Goal: Transaction & Acquisition: Purchase product/service

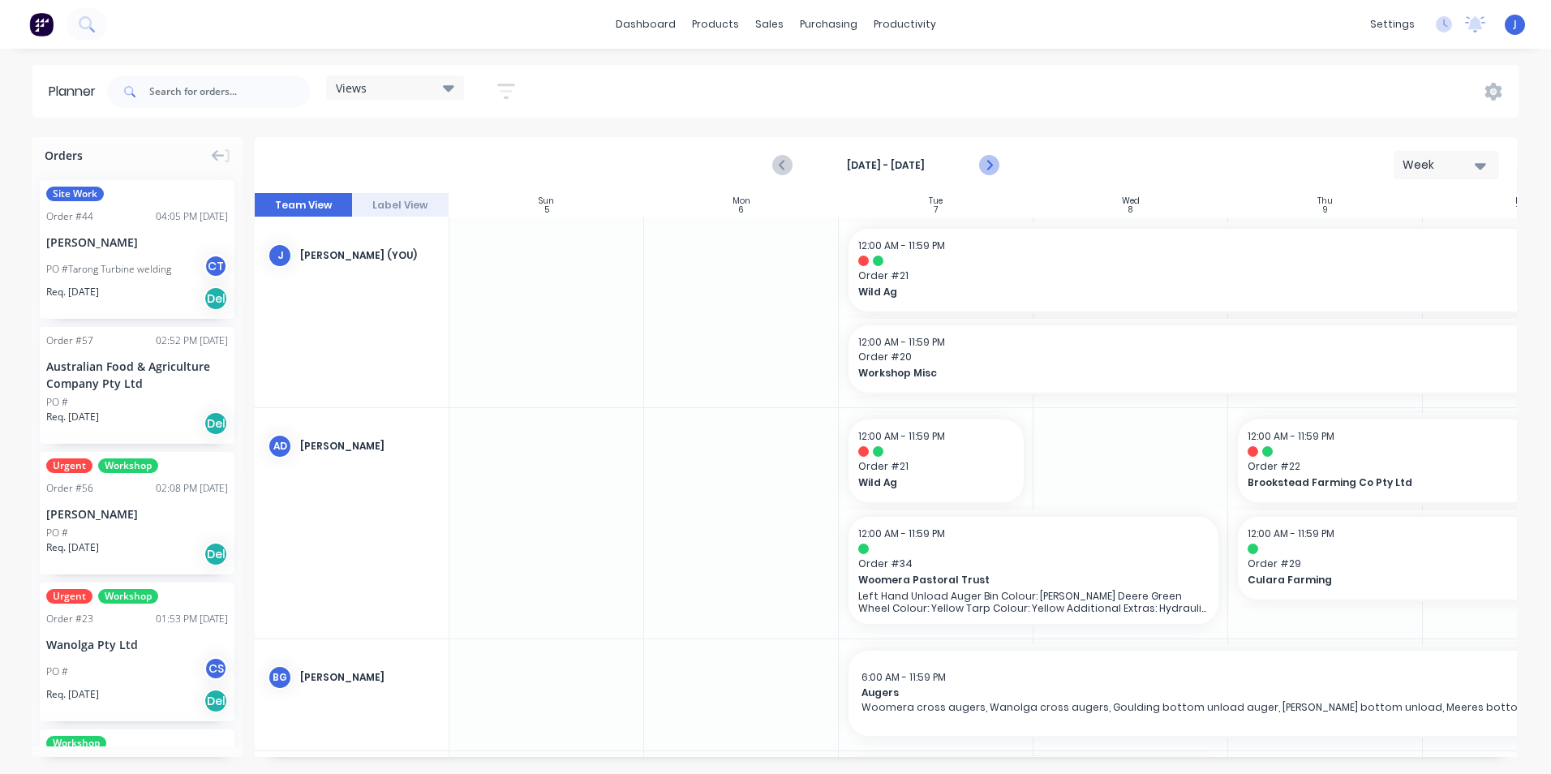
click at [984, 169] on icon "Next page" at bounding box center [988, 165] width 19 height 19
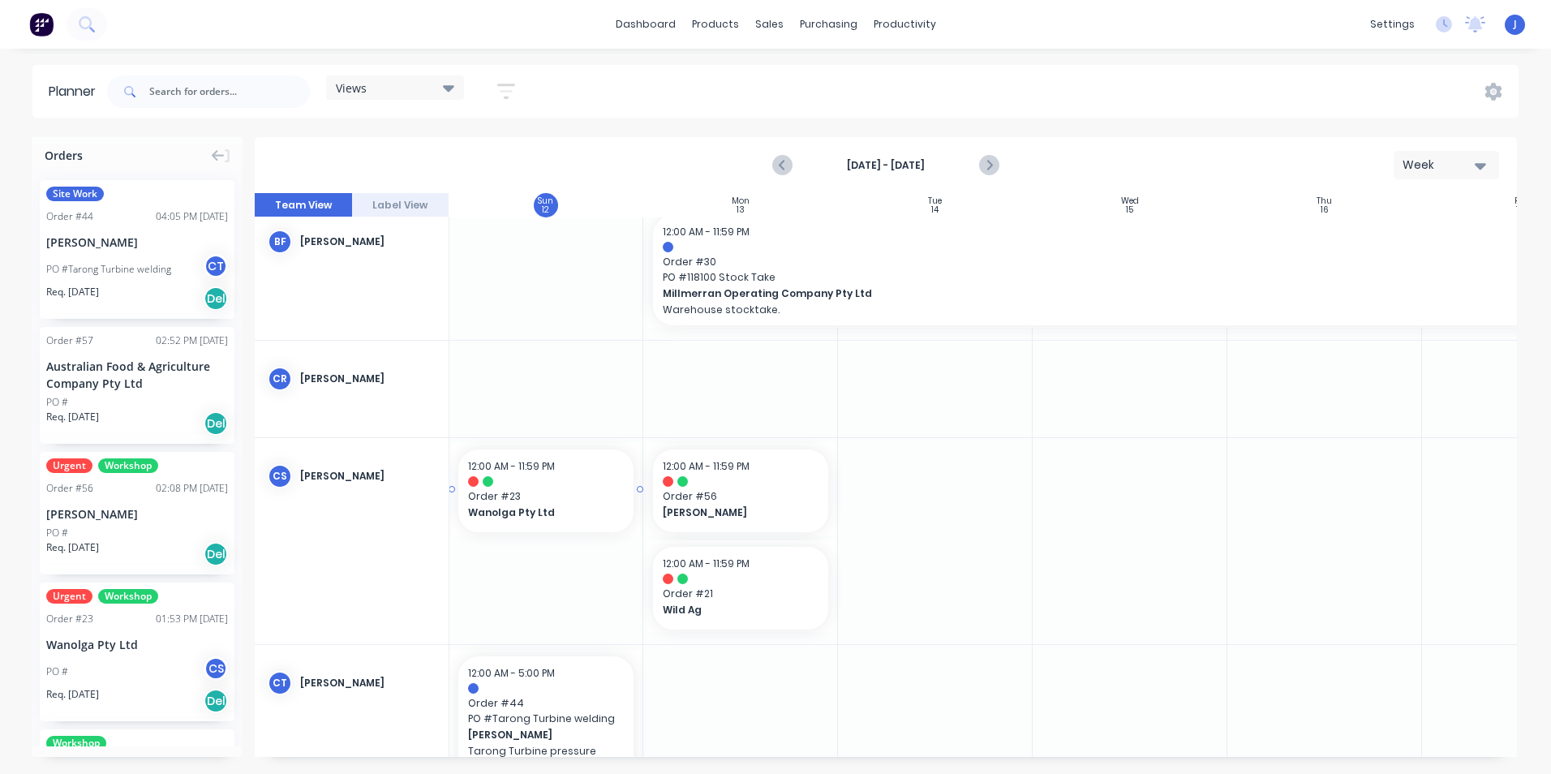
scroll to position [730, 0]
drag, startPoint x: 126, startPoint y: 629, endPoint x: 799, endPoint y: 375, distance: 719.5
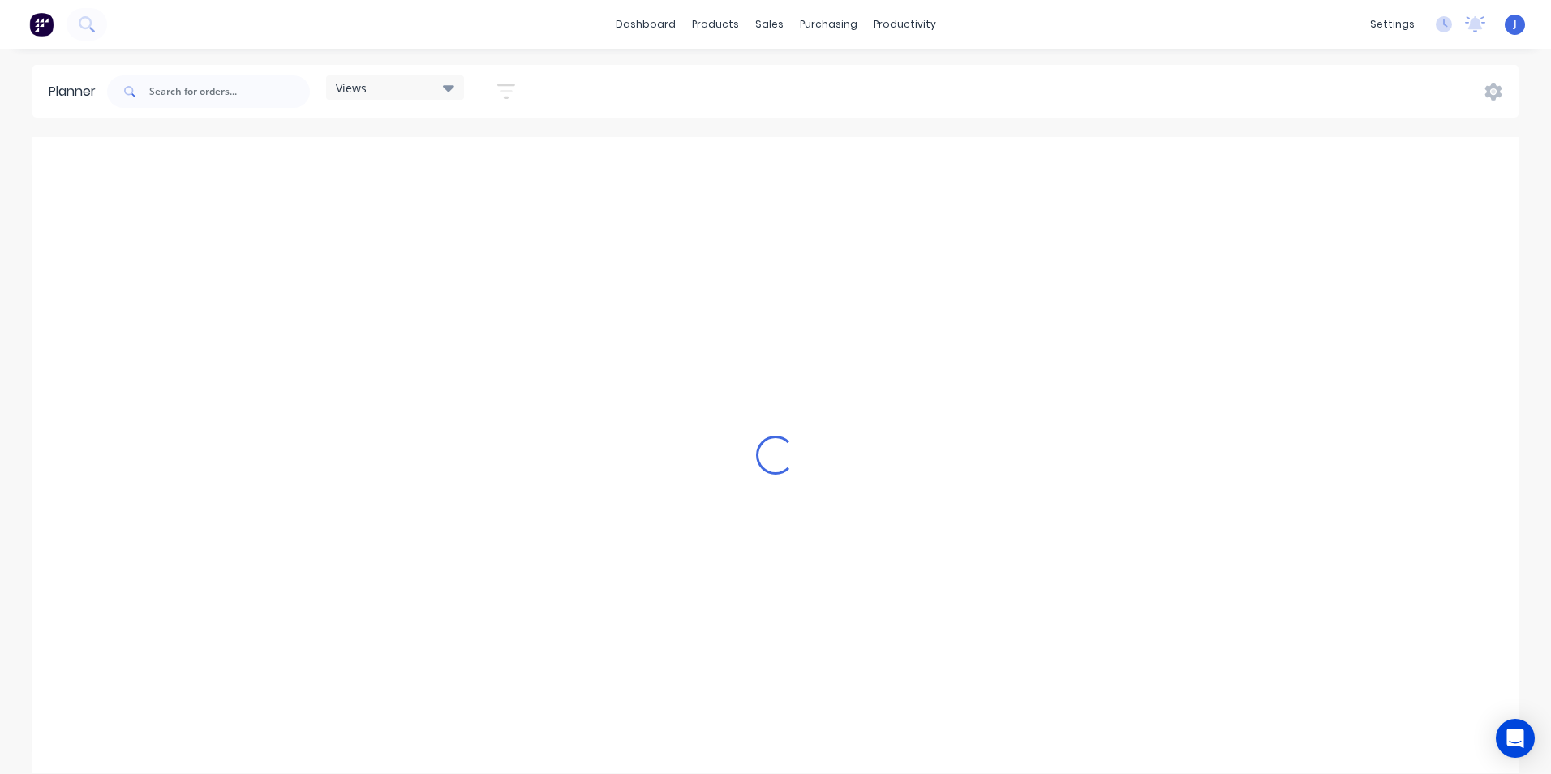
scroll to position [0, 2077]
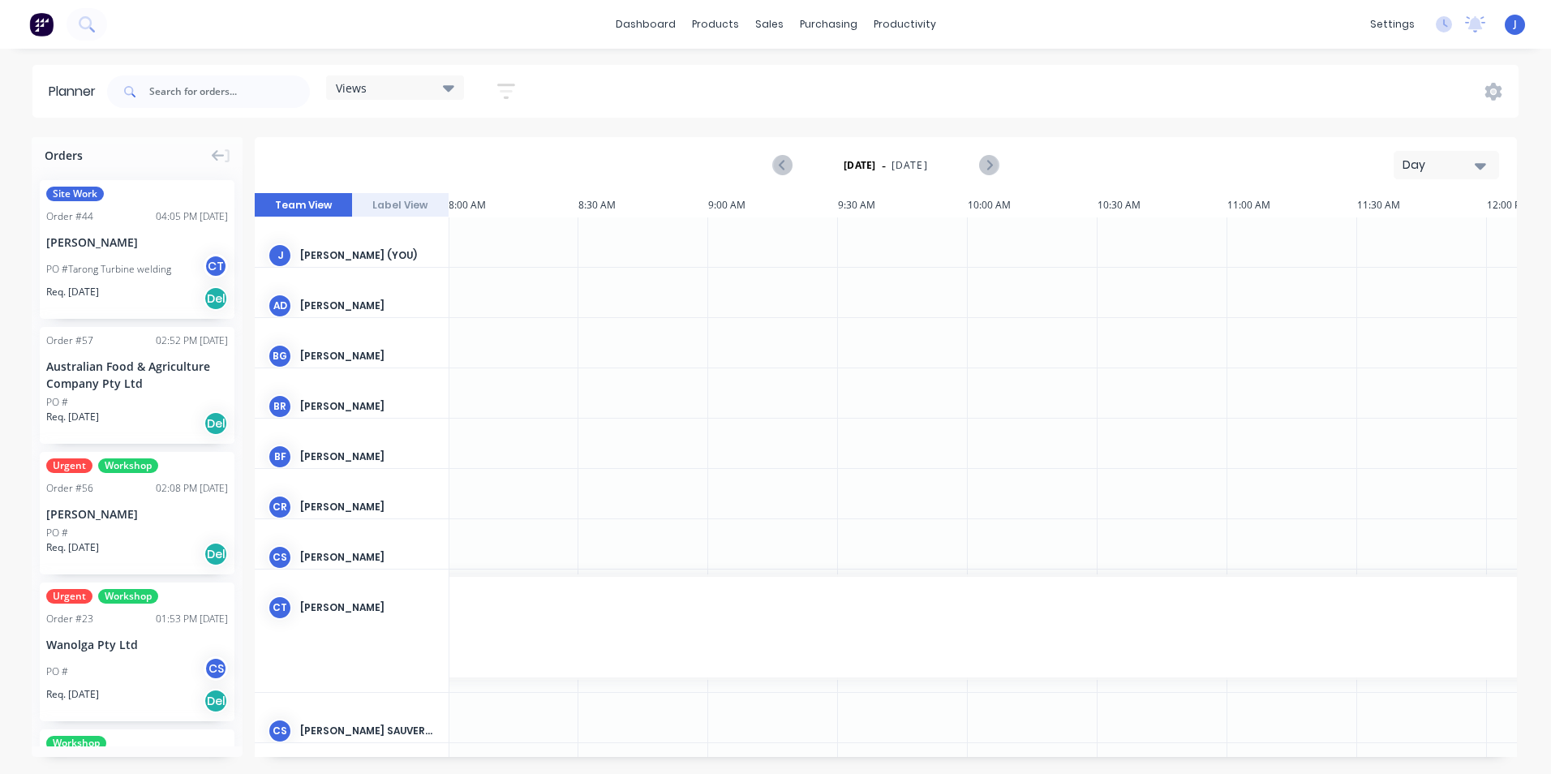
click at [1479, 164] on icon "button" at bounding box center [1480, 166] width 11 height 6
click at [1441, 241] on div "Week" at bounding box center [1417, 241] width 161 height 32
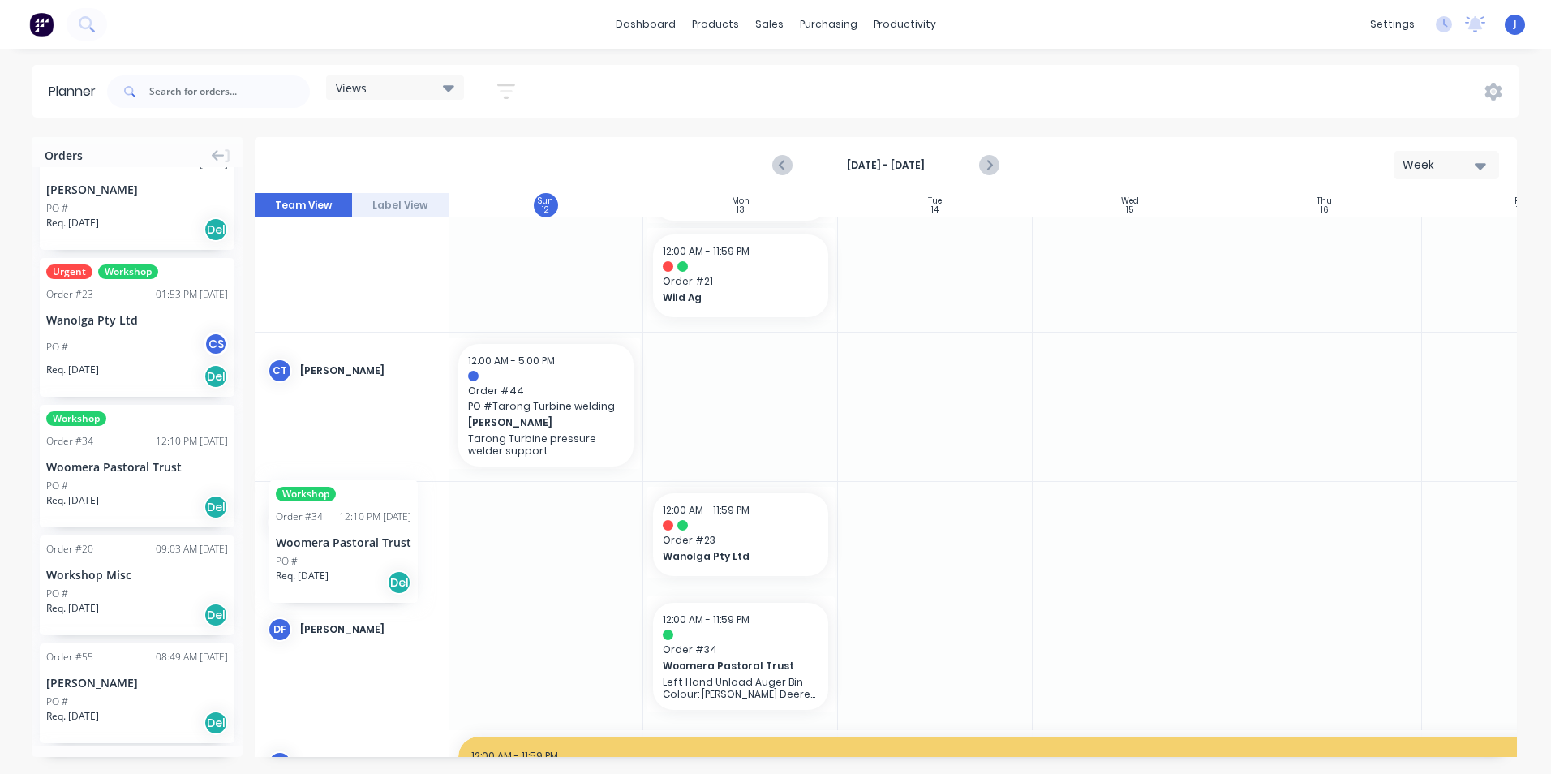
scroll to position [1054, 0]
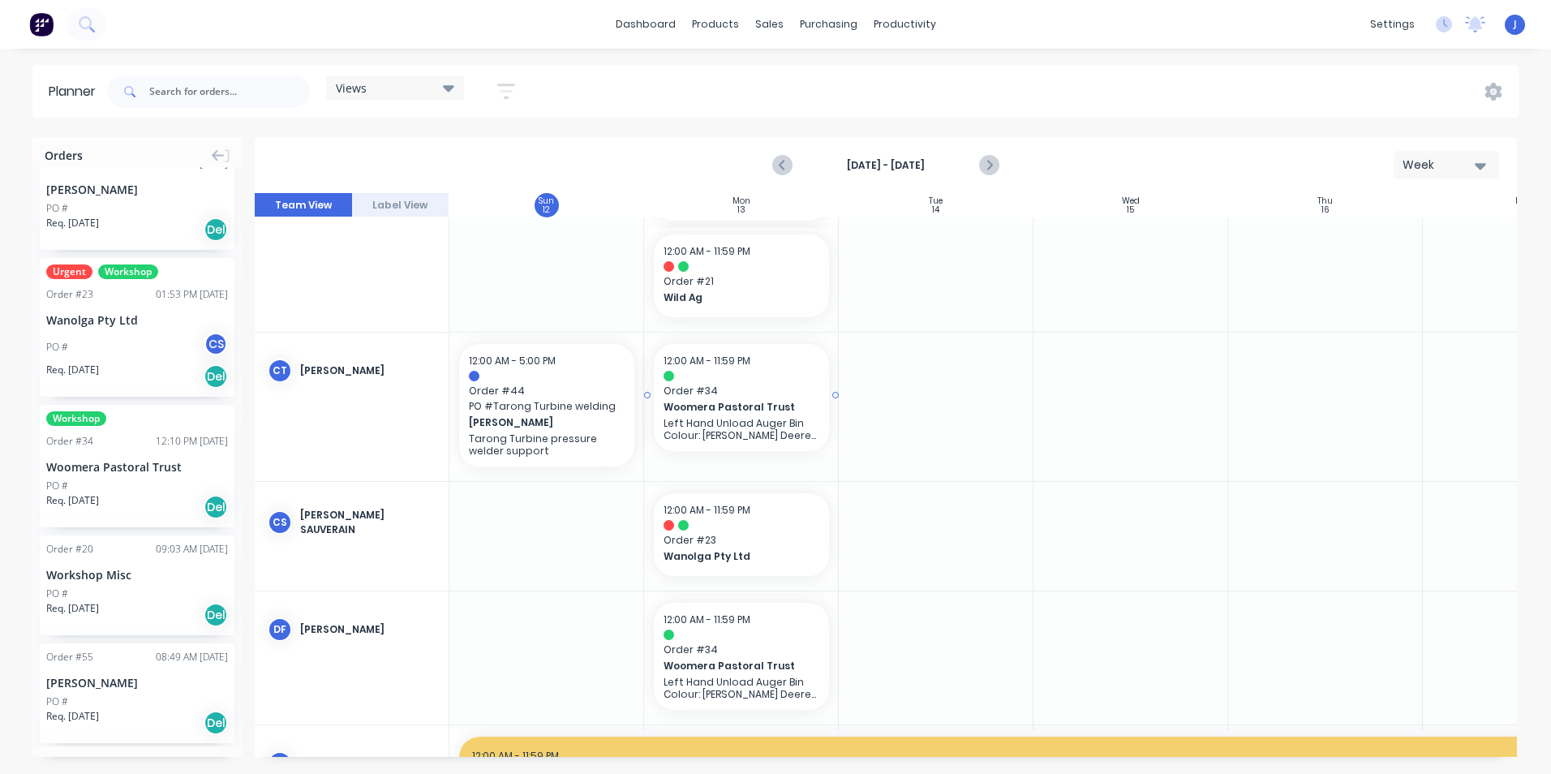
drag, startPoint x: 107, startPoint y: 463, endPoint x: 777, endPoint y: 396, distance: 673.4
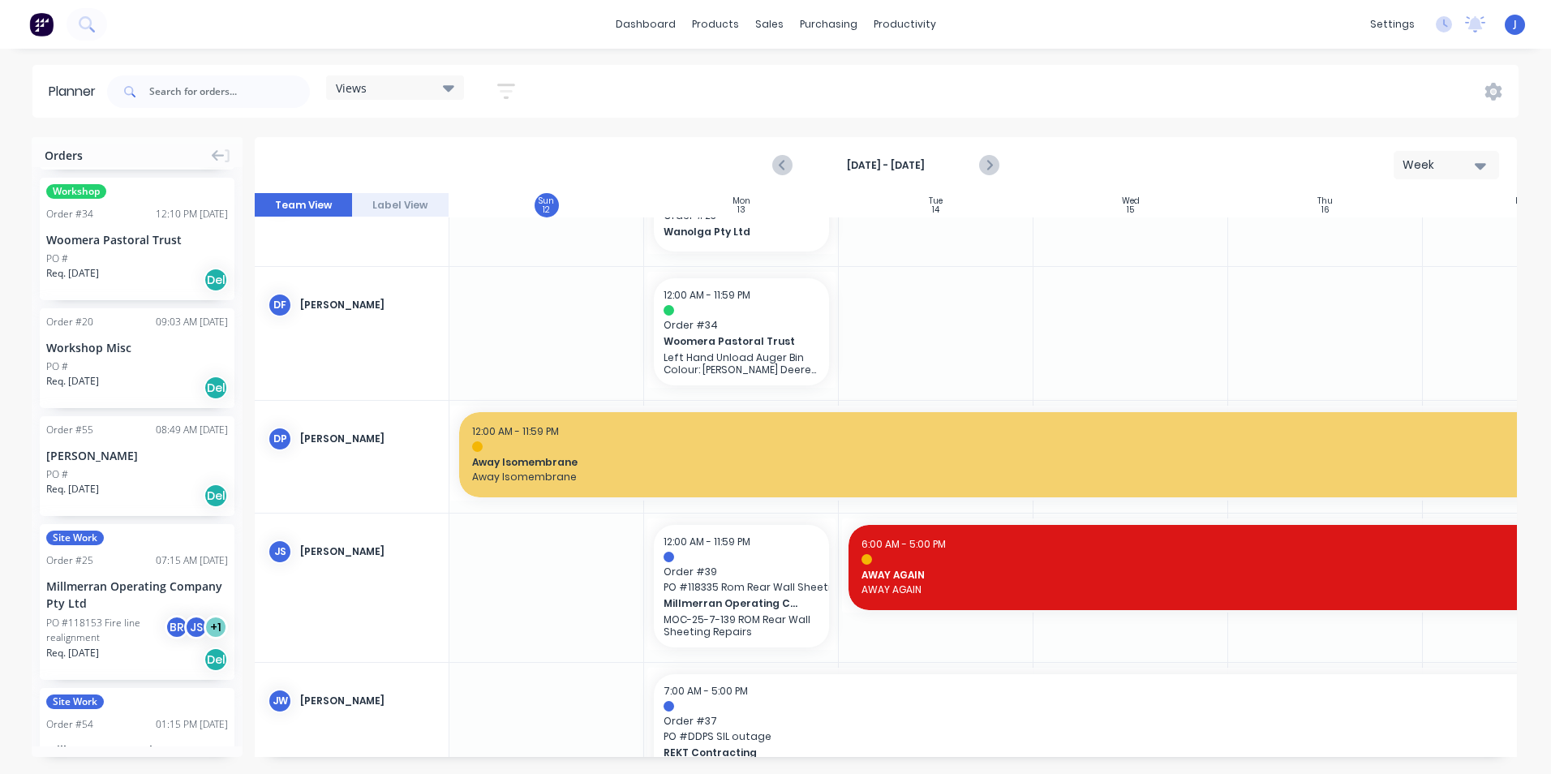
scroll to position [568, 0]
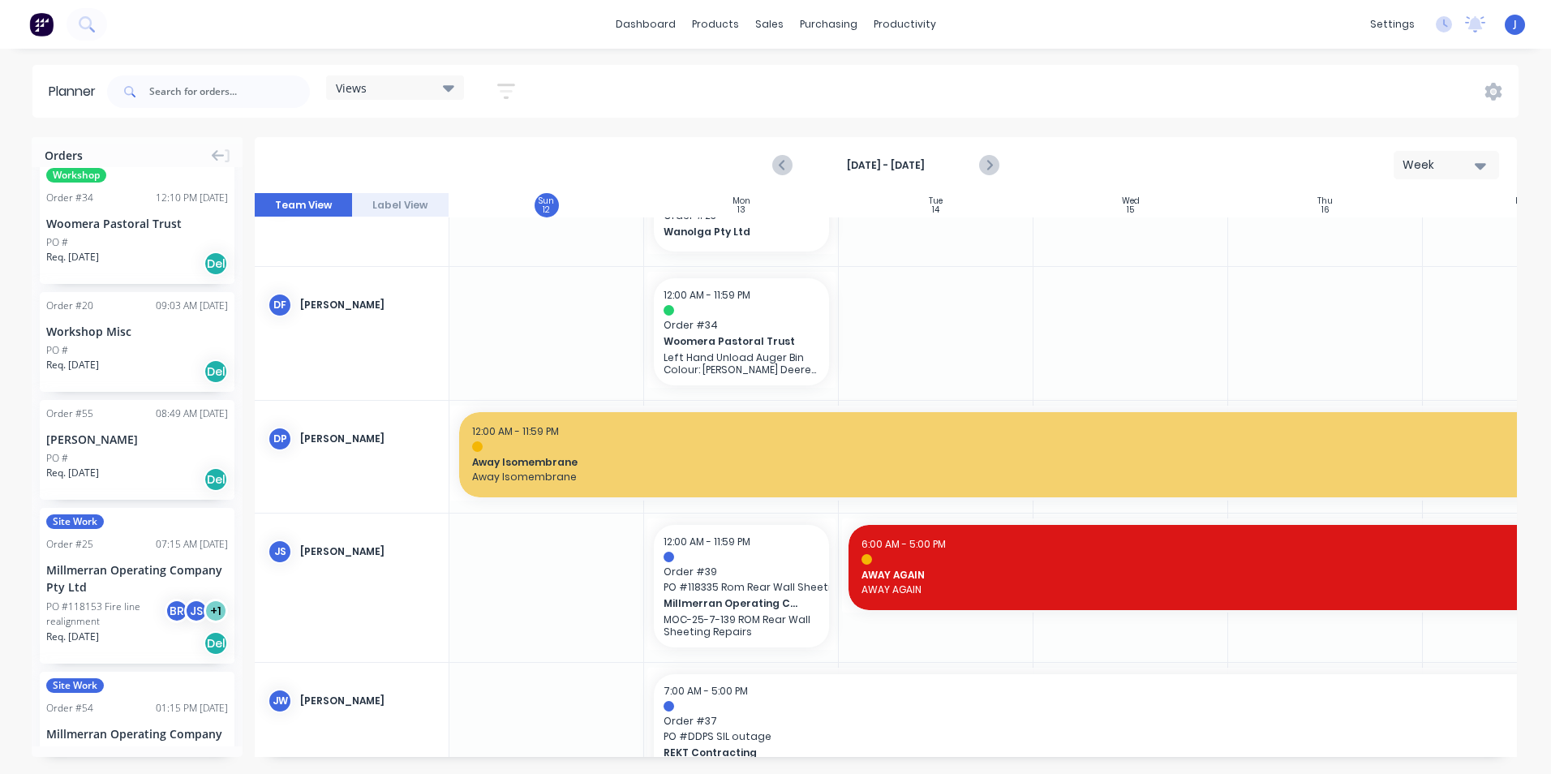
click at [122, 464] on div "PO #" at bounding box center [137, 458] width 182 height 15
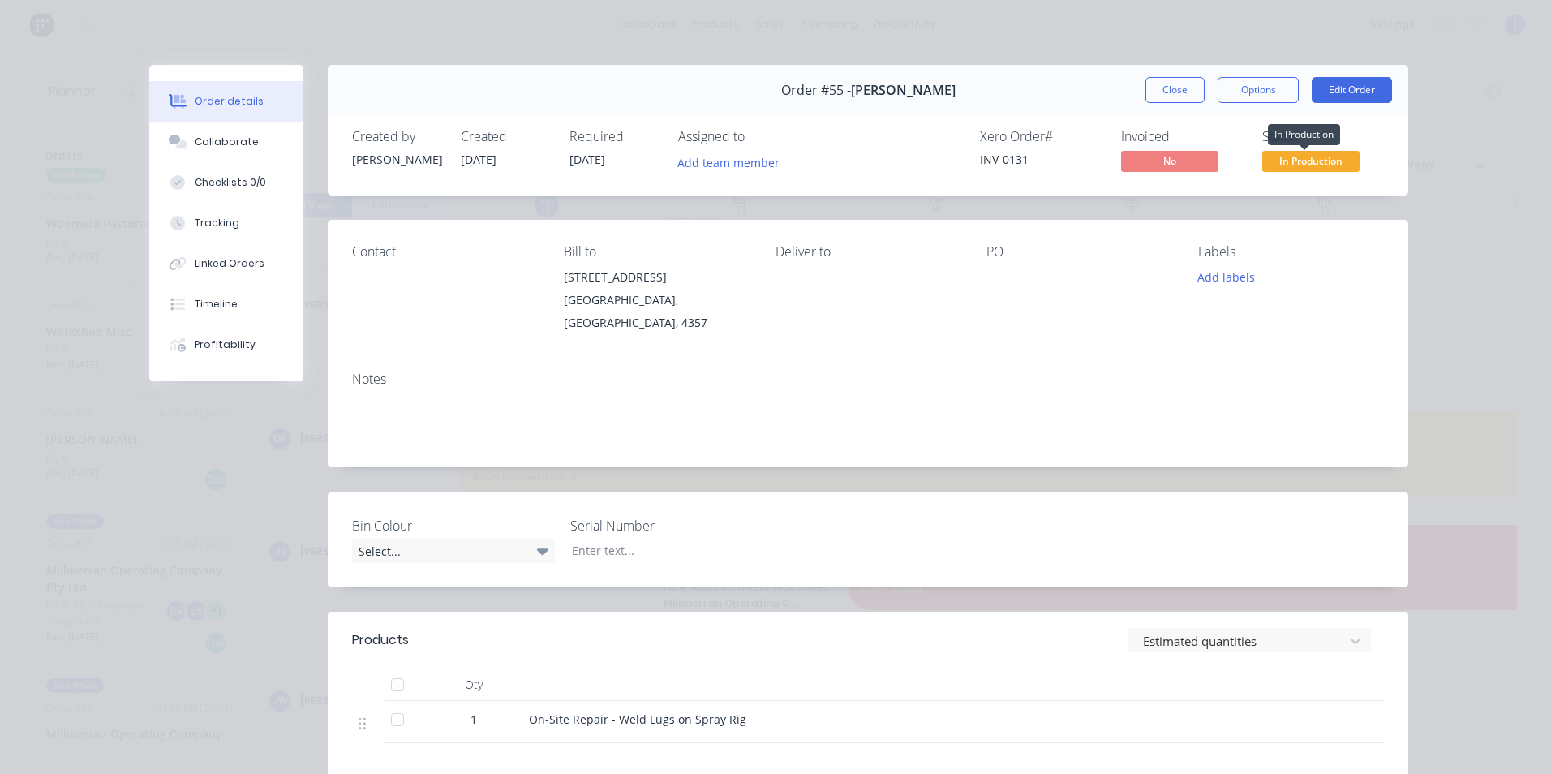
click at [1282, 165] on span "In Production" at bounding box center [1310, 161] width 97 height 20
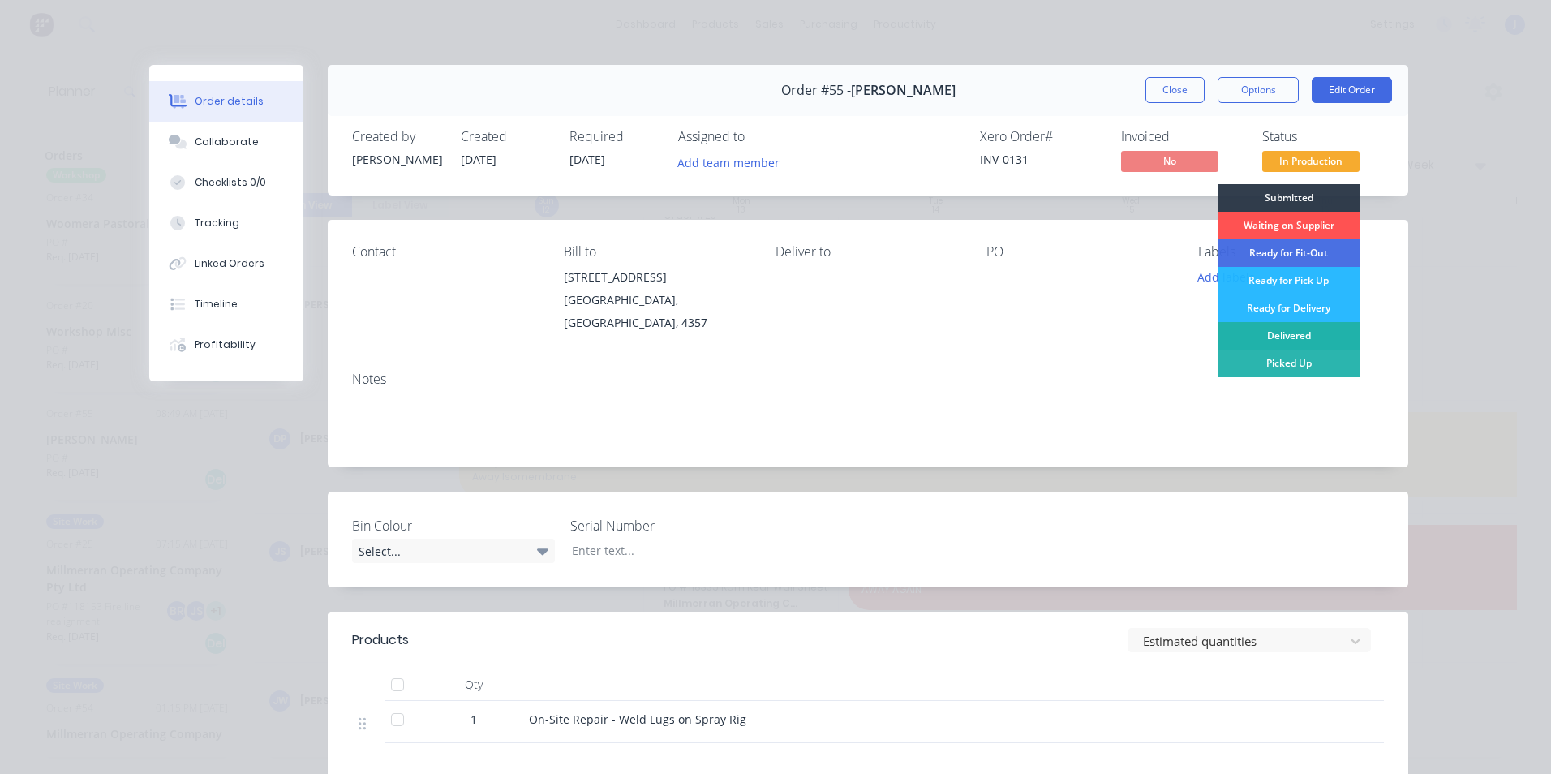
click at [1290, 332] on div "Delivered" at bounding box center [1289, 336] width 142 height 28
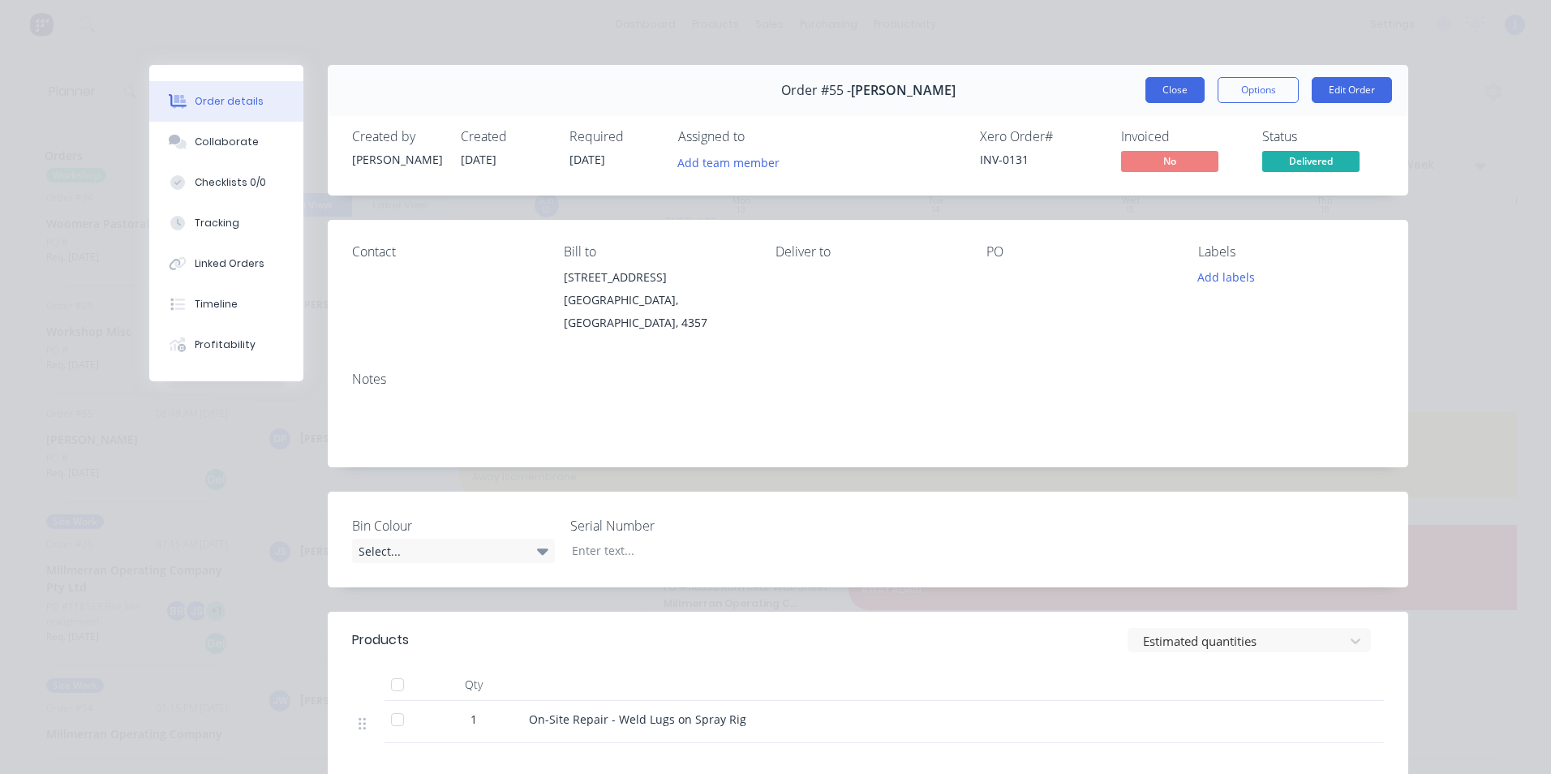
click at [1165, 87] on button "Close" at bounding box center [1174, 90] width 59 height 26
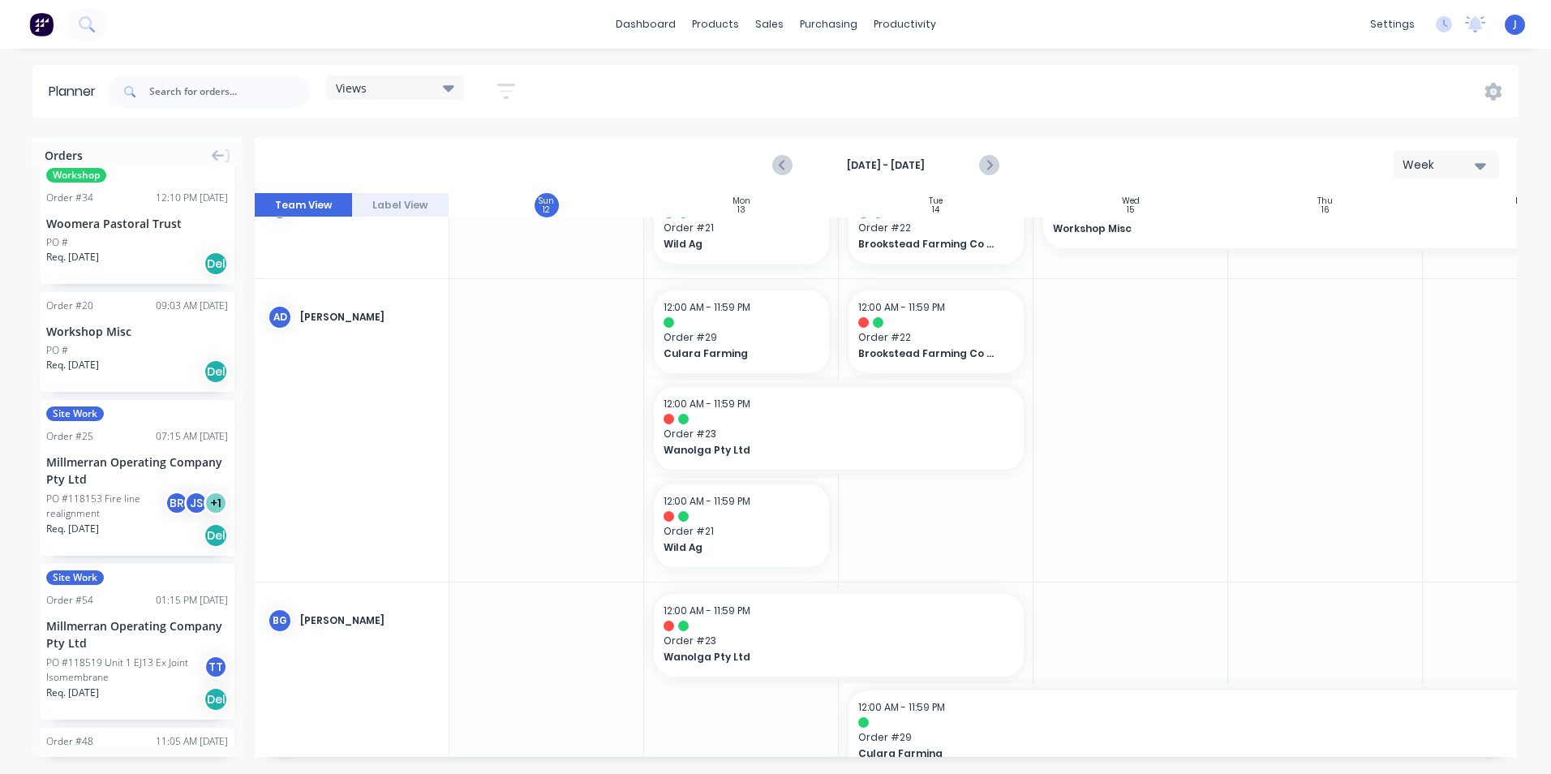
scroll to position [0, 0]
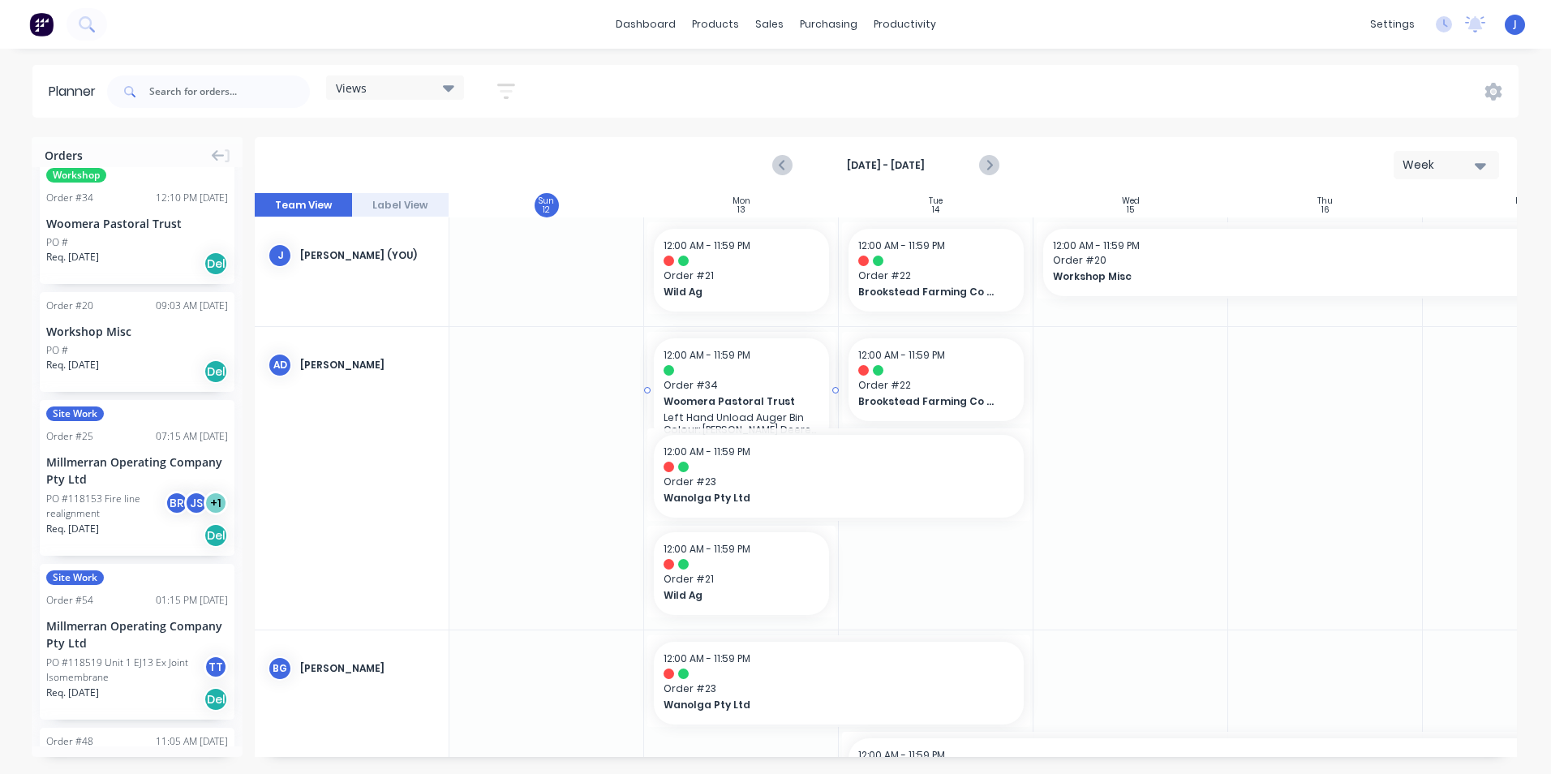
drag, startPoint x: 136, startPoint y: 218, endPoint x: 758, endPoint y: 591, distance: 724.8
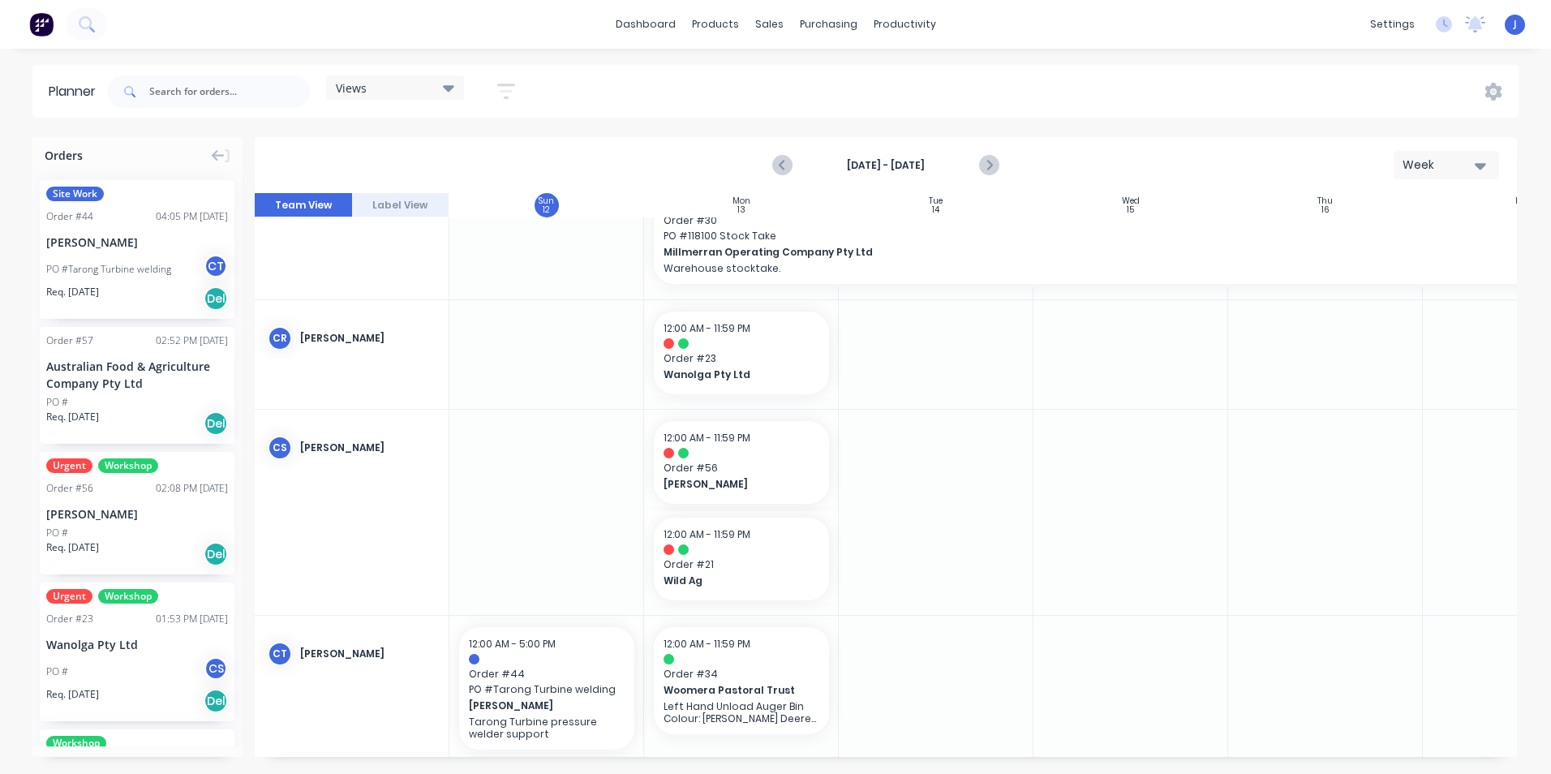
click at [125, 380] on div "Australian Food & Agriculture Company Pty Ltd" at bounding box center [137, 375] width 182 height 34
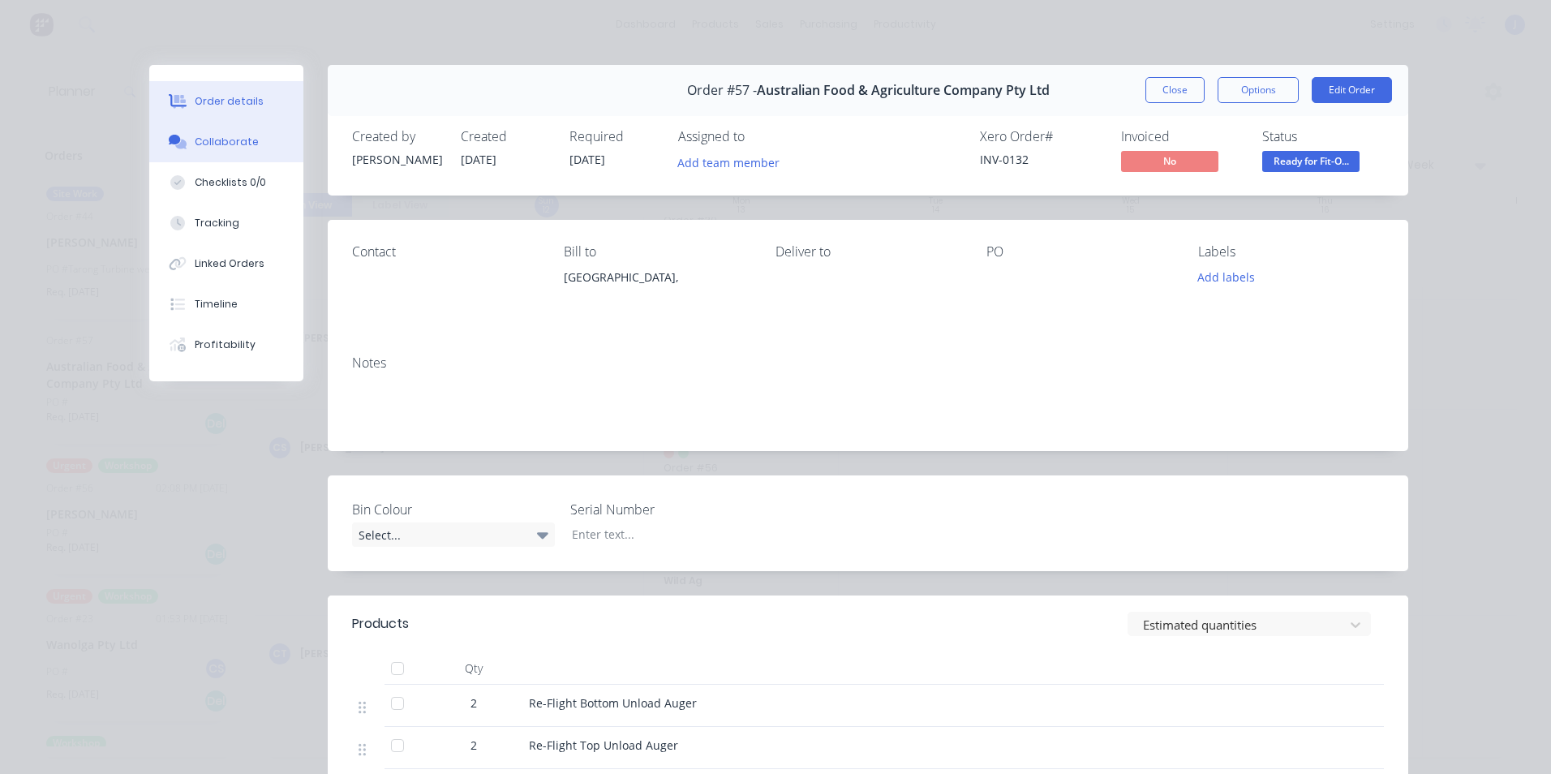
click at [233, 140] on div "Collaborate" at bounding box center [227, 142] width 64 height 15
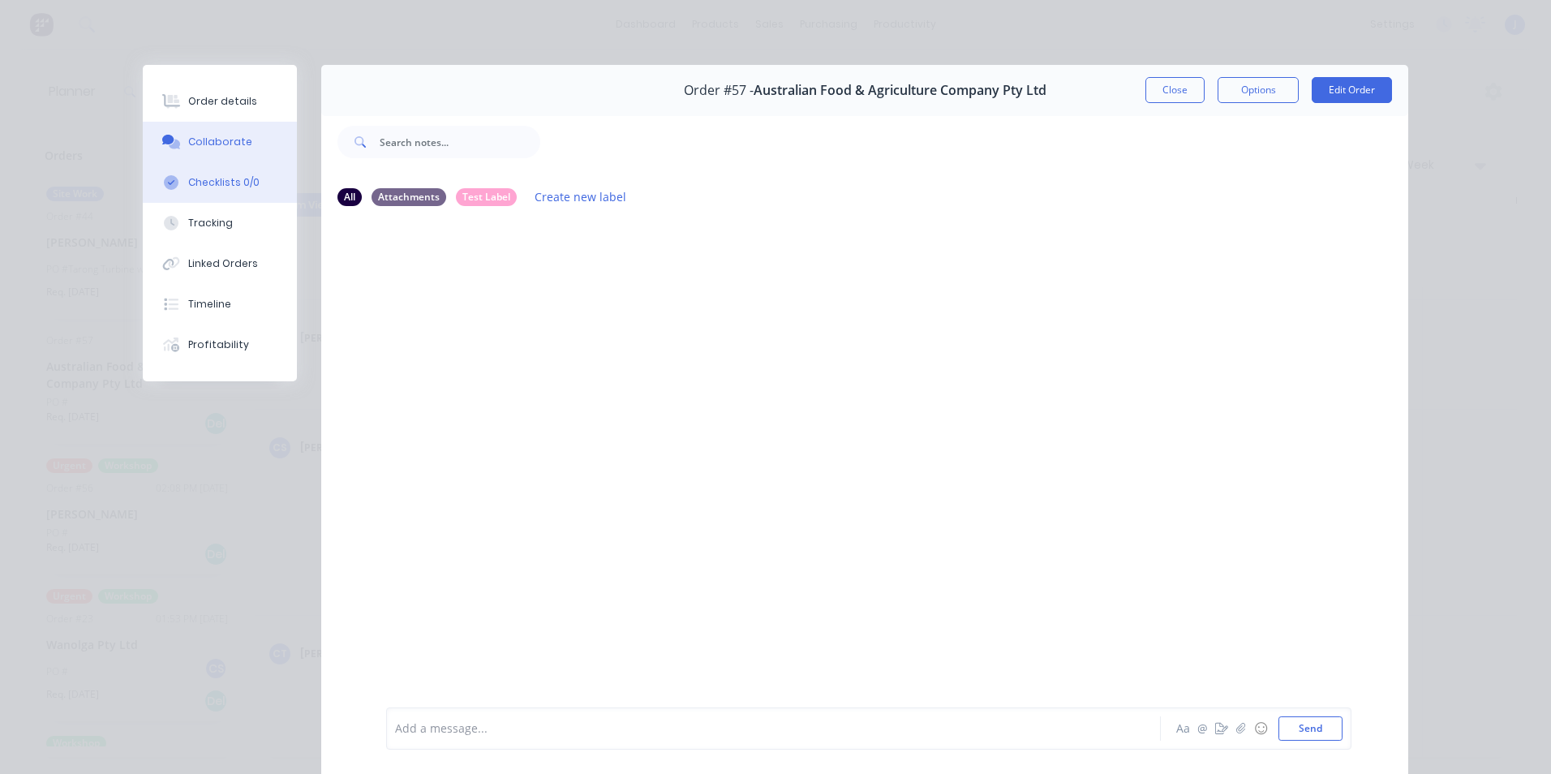
click at [222, 180] on div "Checklists 0/0" at bounding box center [223, 182] width 71 height 15
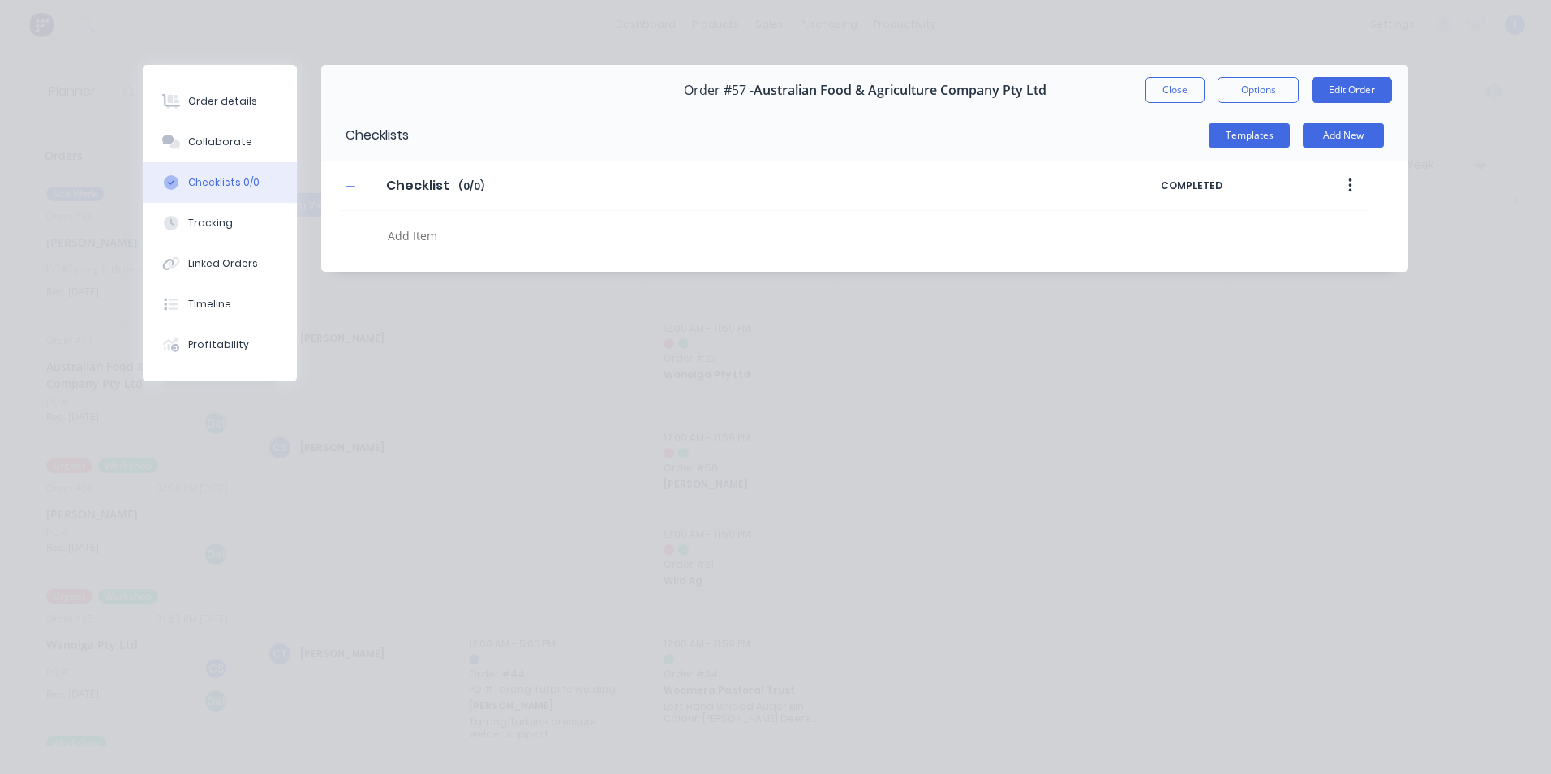
click at [694, 185] on div "Checklist Checklist Enter Checklist name ( 0 / 0 )" at bounding box center [751, 185] width 820 height 29
type textarea "x"
click at [408, 241] on textarea at bounding box center [708, 236] width 655 height 24
type textarea "I"
type textarea "x"
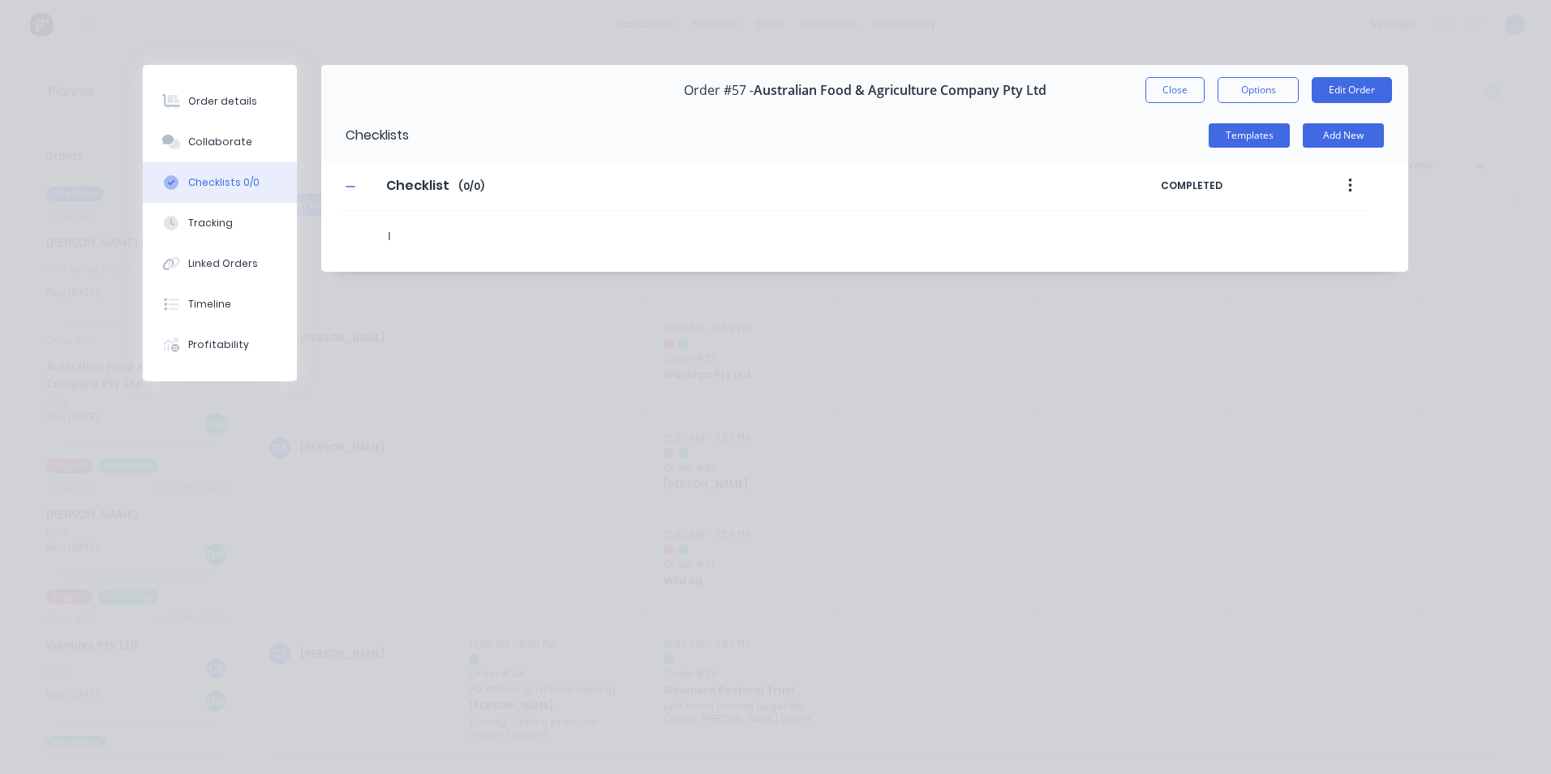
type textarea "In"
type textarea "x"
type textarea "Ins"
type textarea "x"
type textarea "Inst"
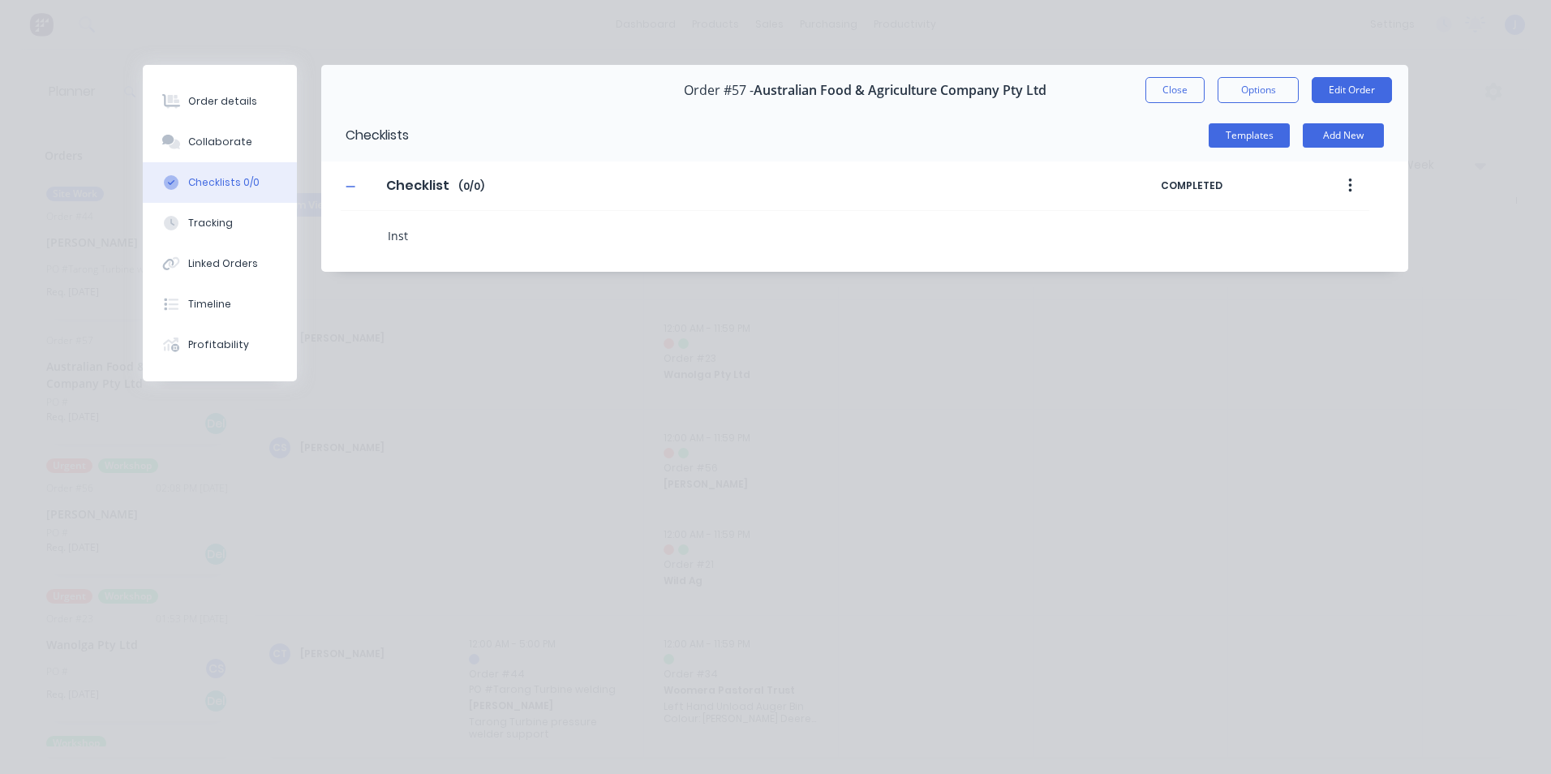
type textarea "x"
type textarea "Insta"
type textarea "x"
type textarea "Instal"
type textarea "x"
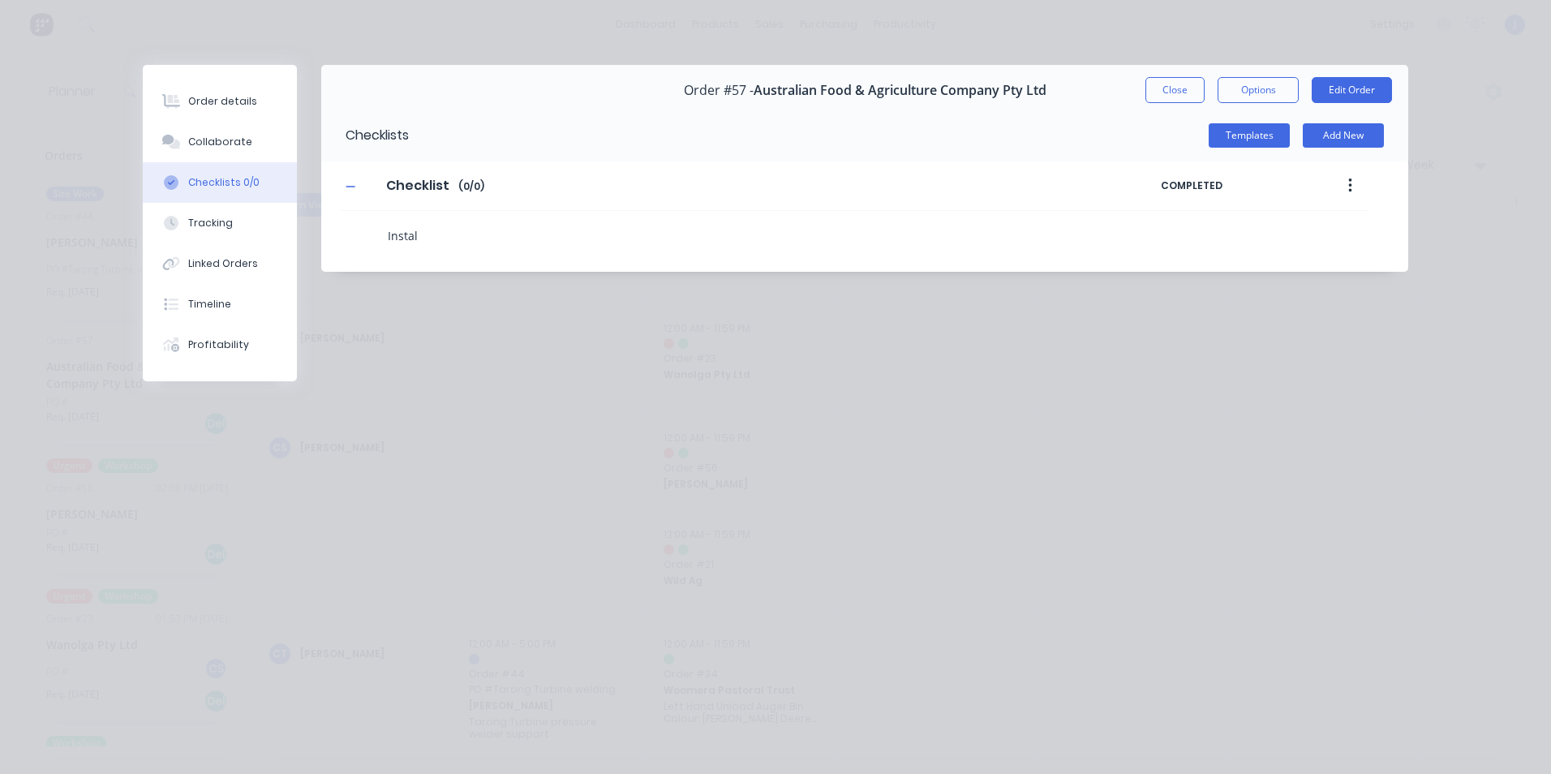
type textarea "Install"
type textarea "x"
type textarea "Install"
type textarea "x"
type textarea "Install C"
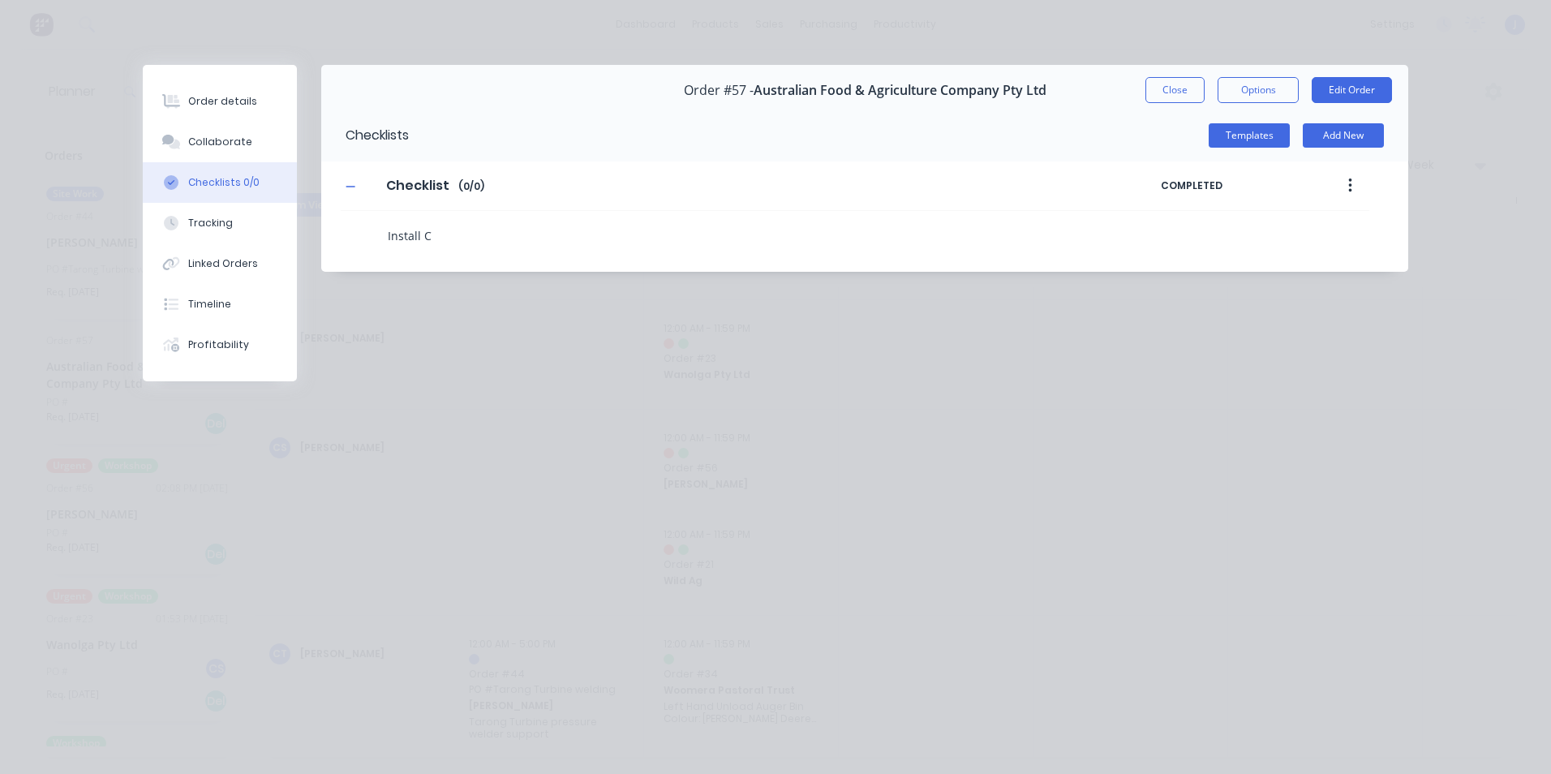
type textarea "x"
type textarea "Install Cr"
type textarea "x"
type textarea "Install Cro"
type textarea "x"
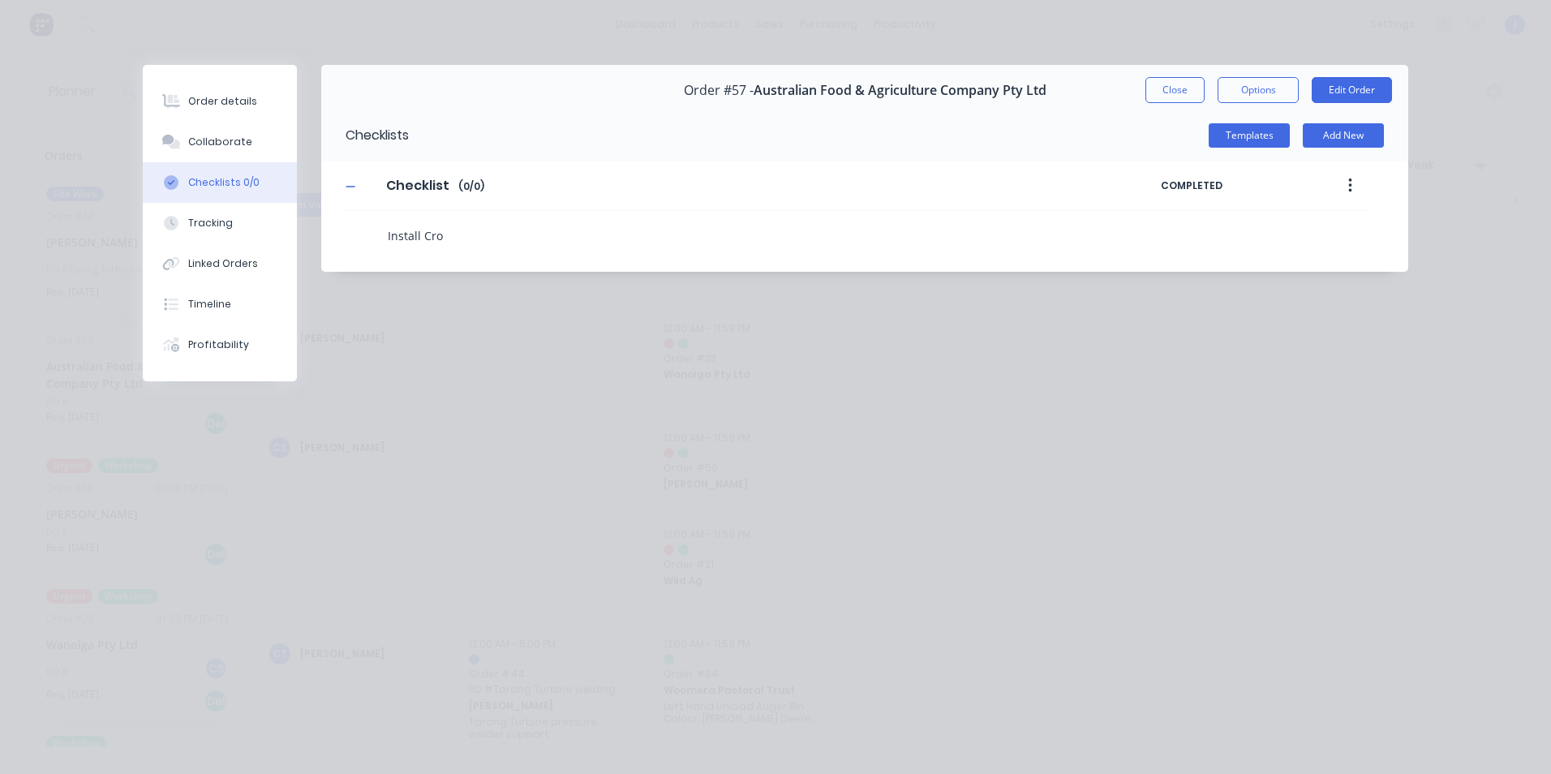
type textarea "Install Cros"
type textarea "x"
type textarea "Install Cross"
type textarea "x"
type textarea "Install Cross"
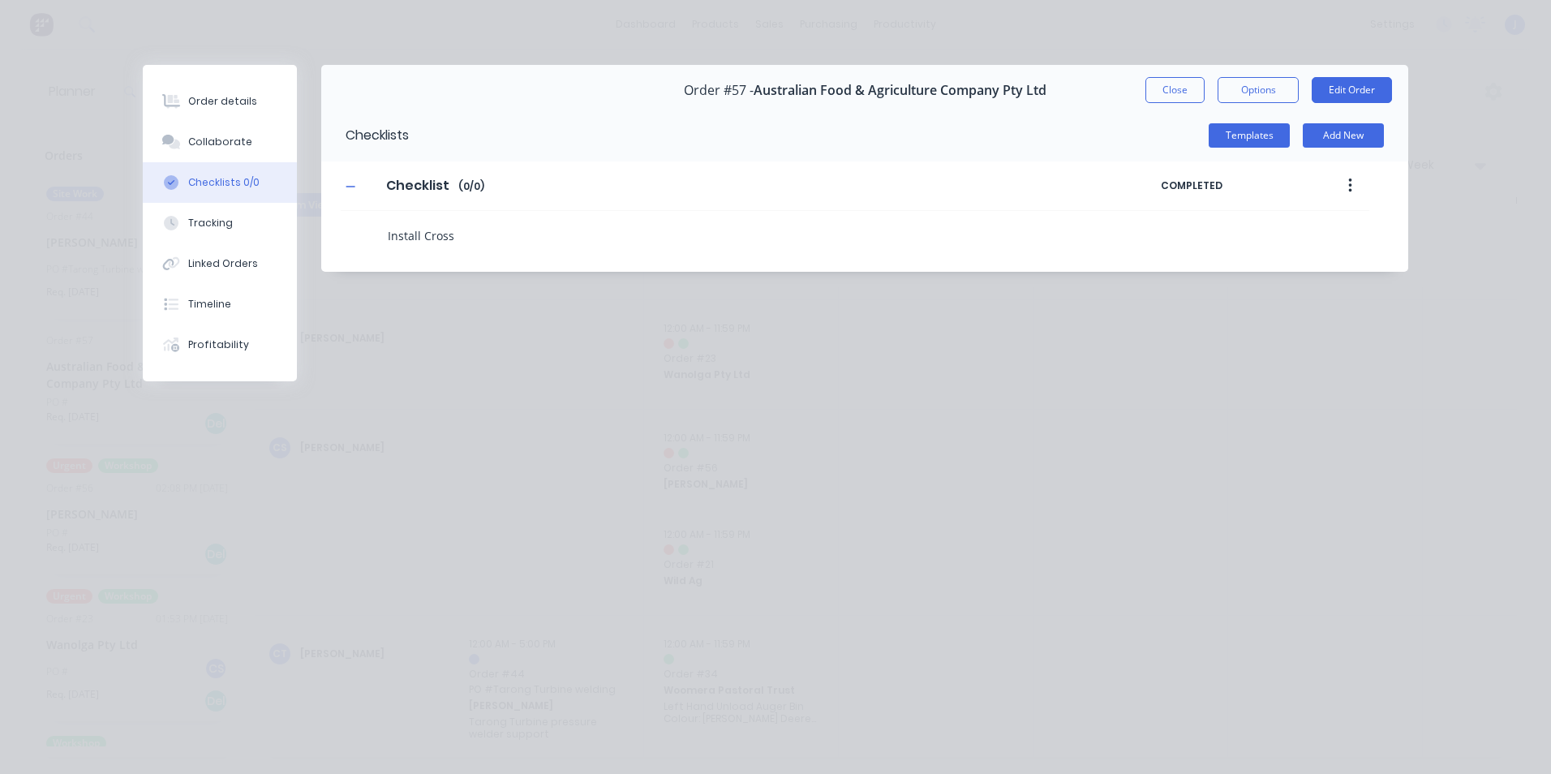
type textarea "x"
type textarea "Install Cross"
type textarea "x"
type textarea "Install Cros"
type textarea "x"
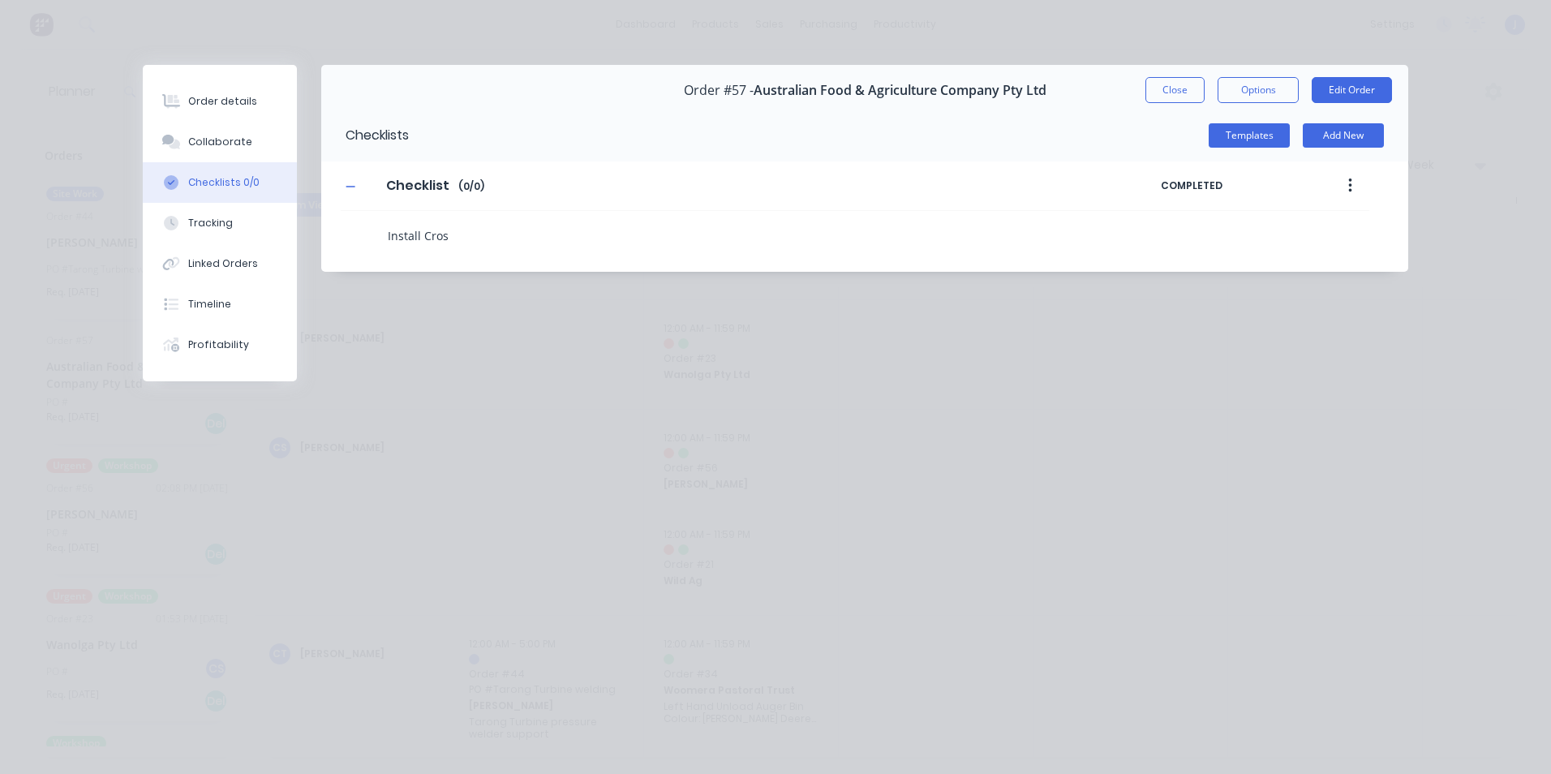
type textarea "Install Cro"
type textarea "x"
type textarea "Install Cr"
type textarea "x"
type textarea "Install C"
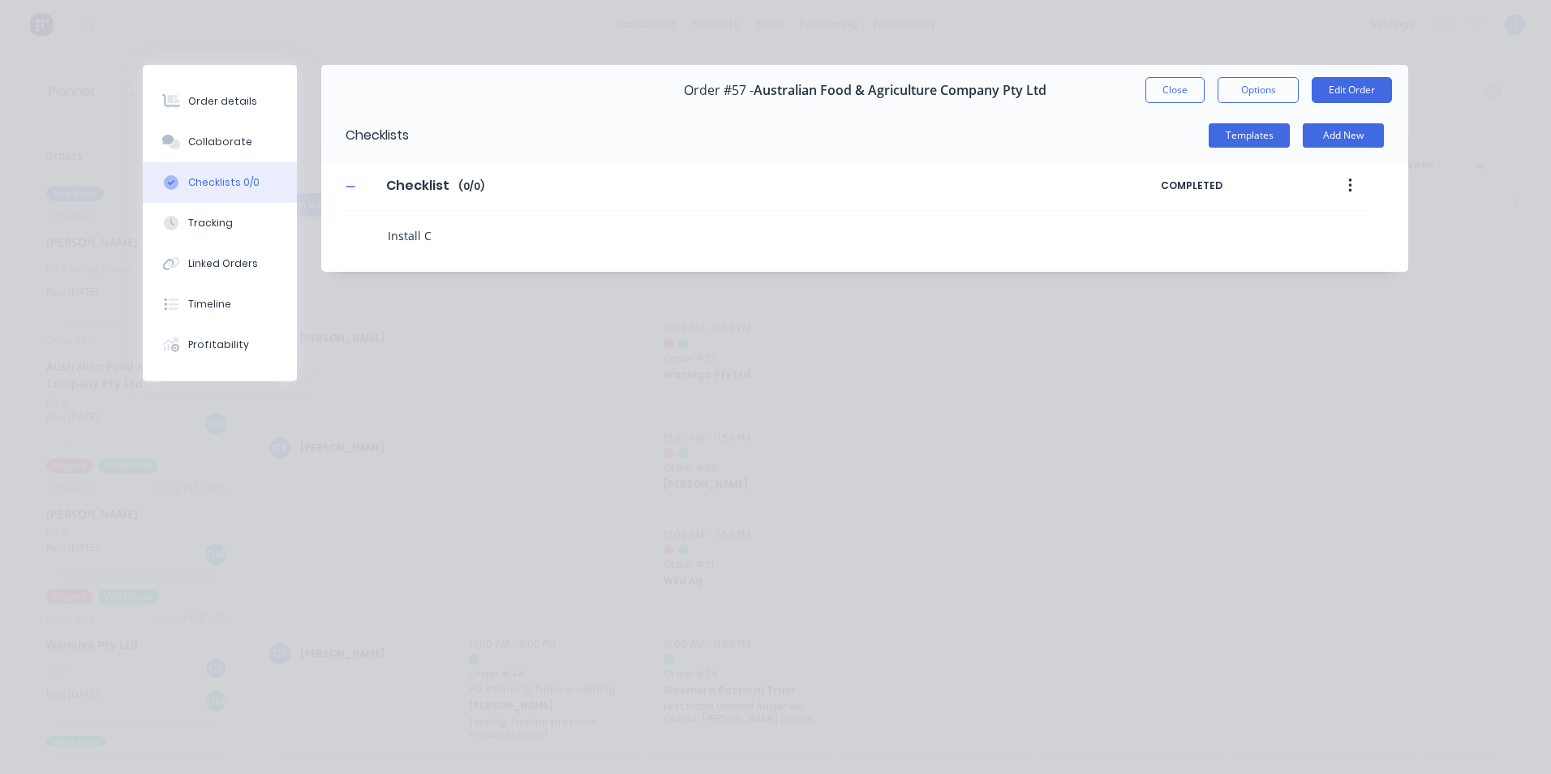
type textarea "x"
type textarea "Install"
type textarea "x"
type textarea "Install"
type textarea "x"
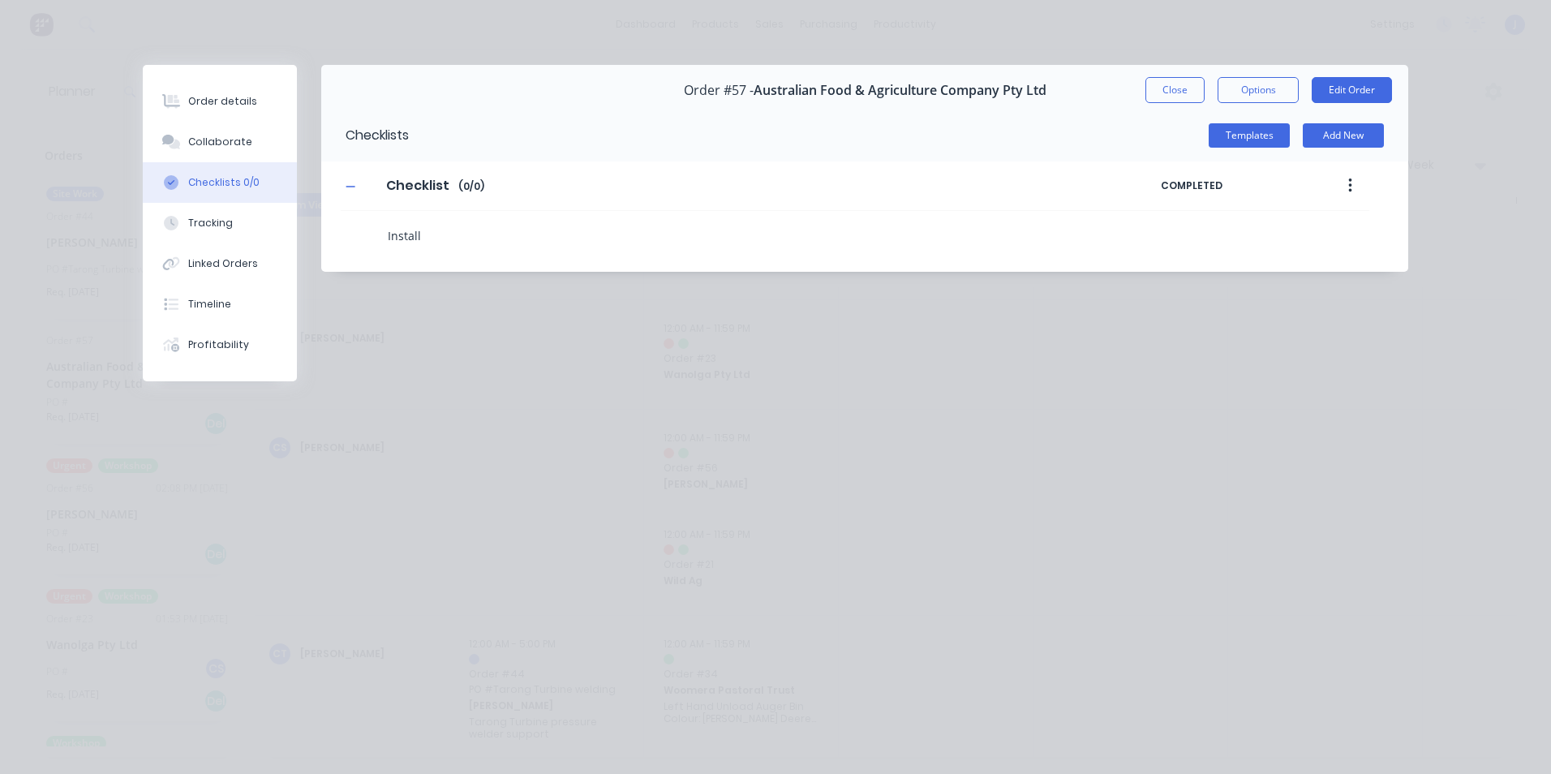
type textarea "Instal"
type textarea "x"
type textarea "Insta"
type textarea "x"
type textarea "Inst"
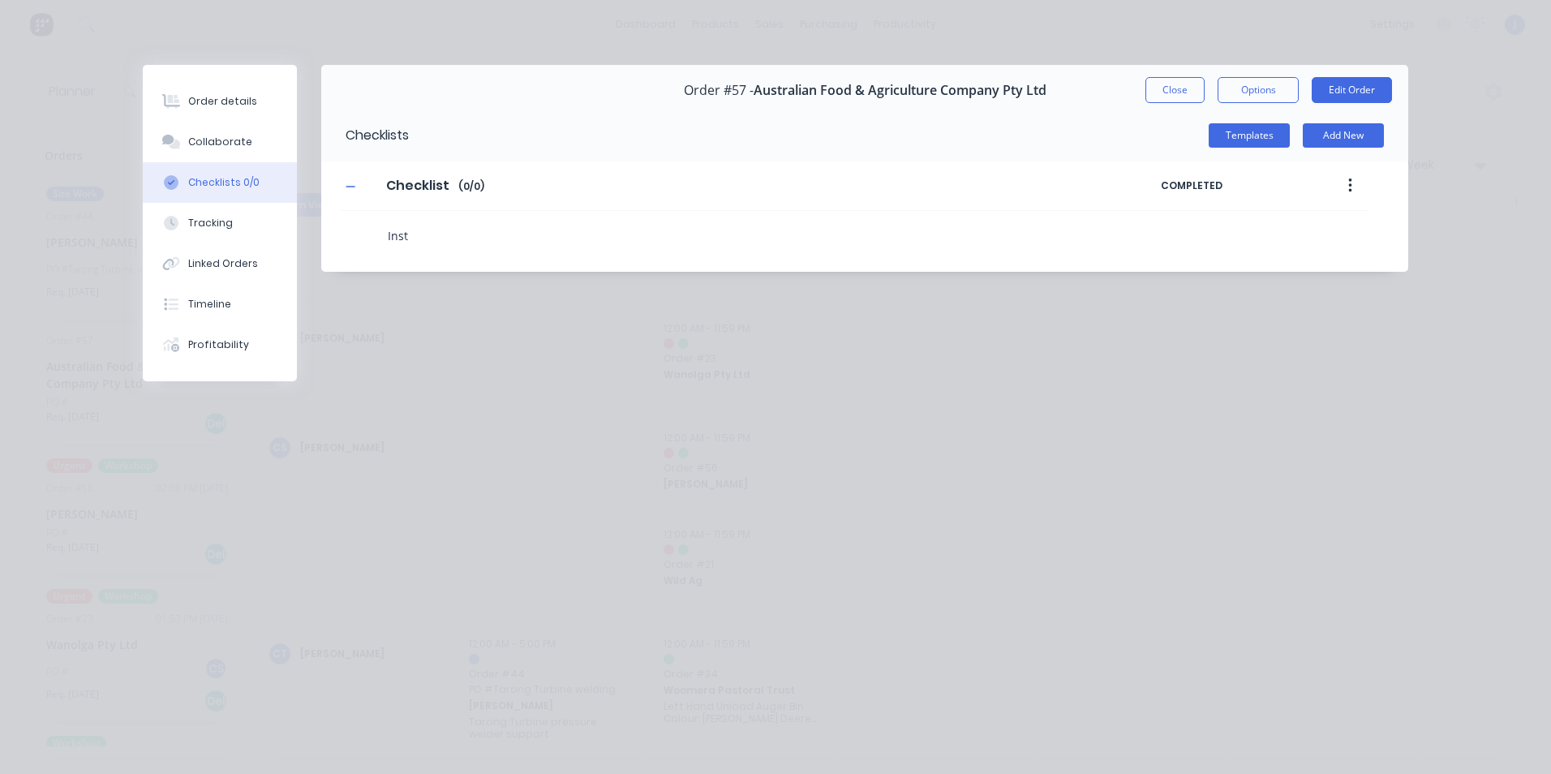
type textarea "x"
type textarea "Ins"
type textarea "x"
type textarea "In"
type textarea "x"
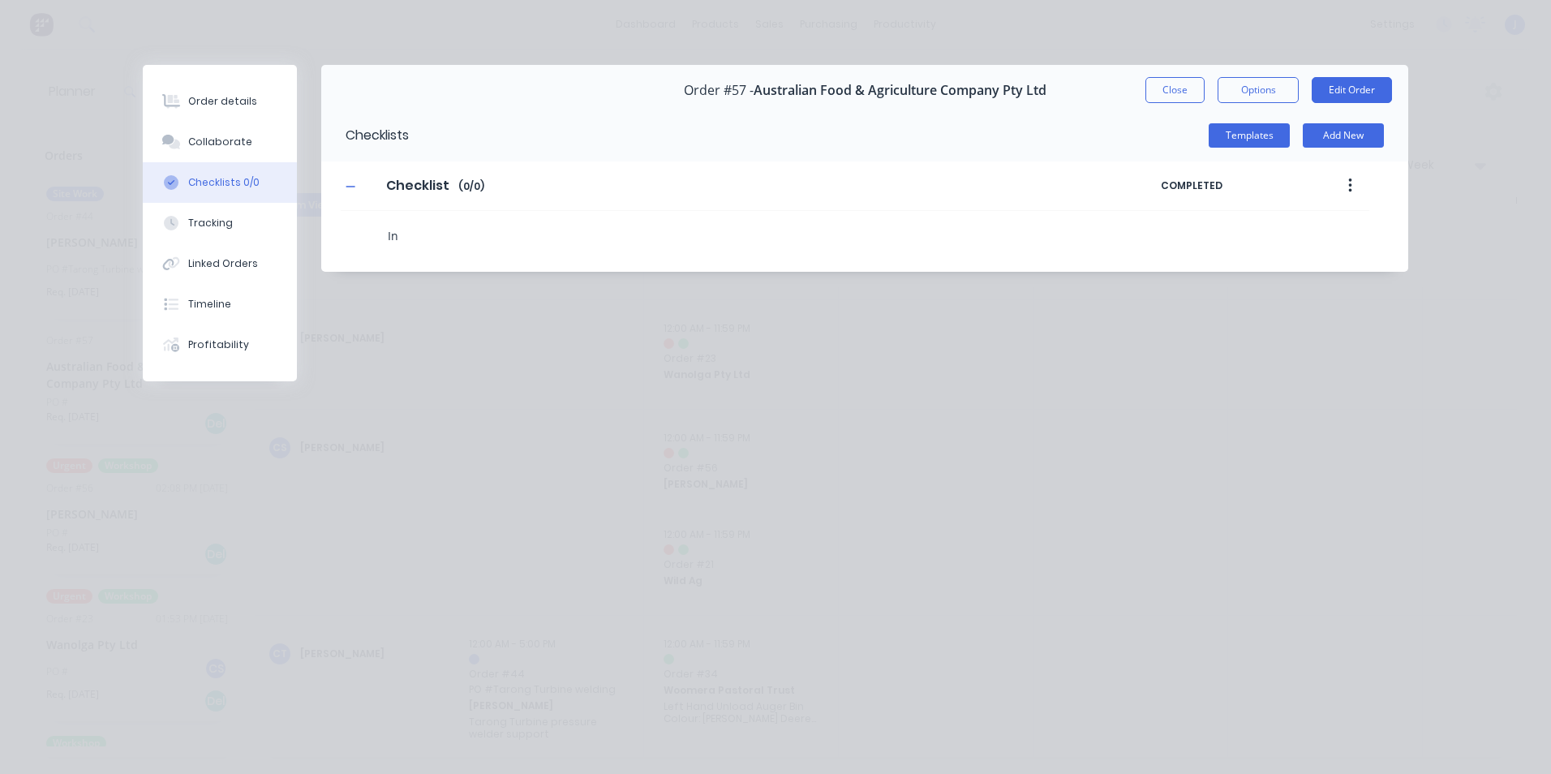
type textarea "I"
type textarea "x"
type textarea "R"
type textarea "x"
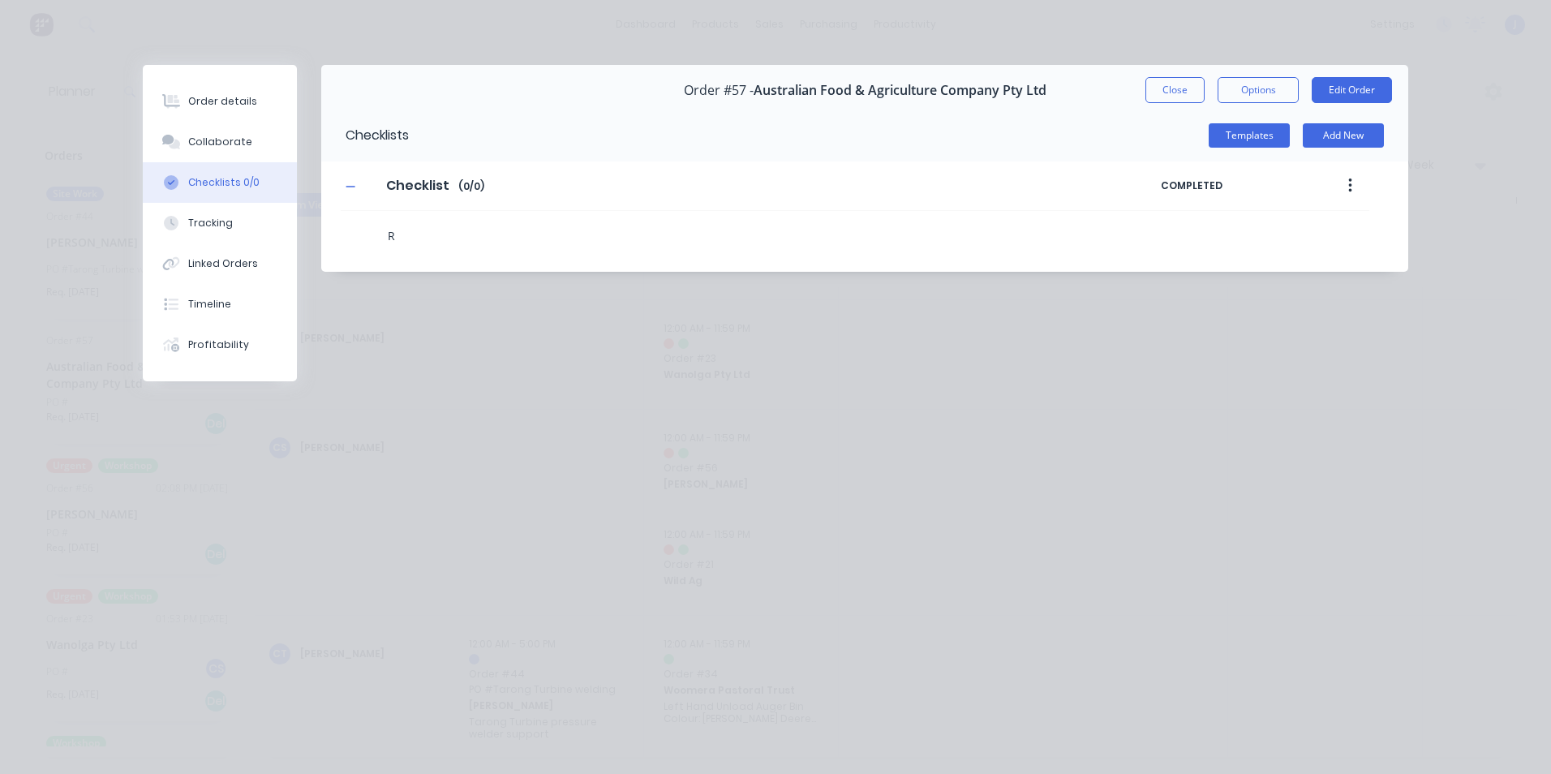
type textarea "Re"
type textarea "x"
type textarea "Rep"
type textarea "x"
type textarea "Repl"
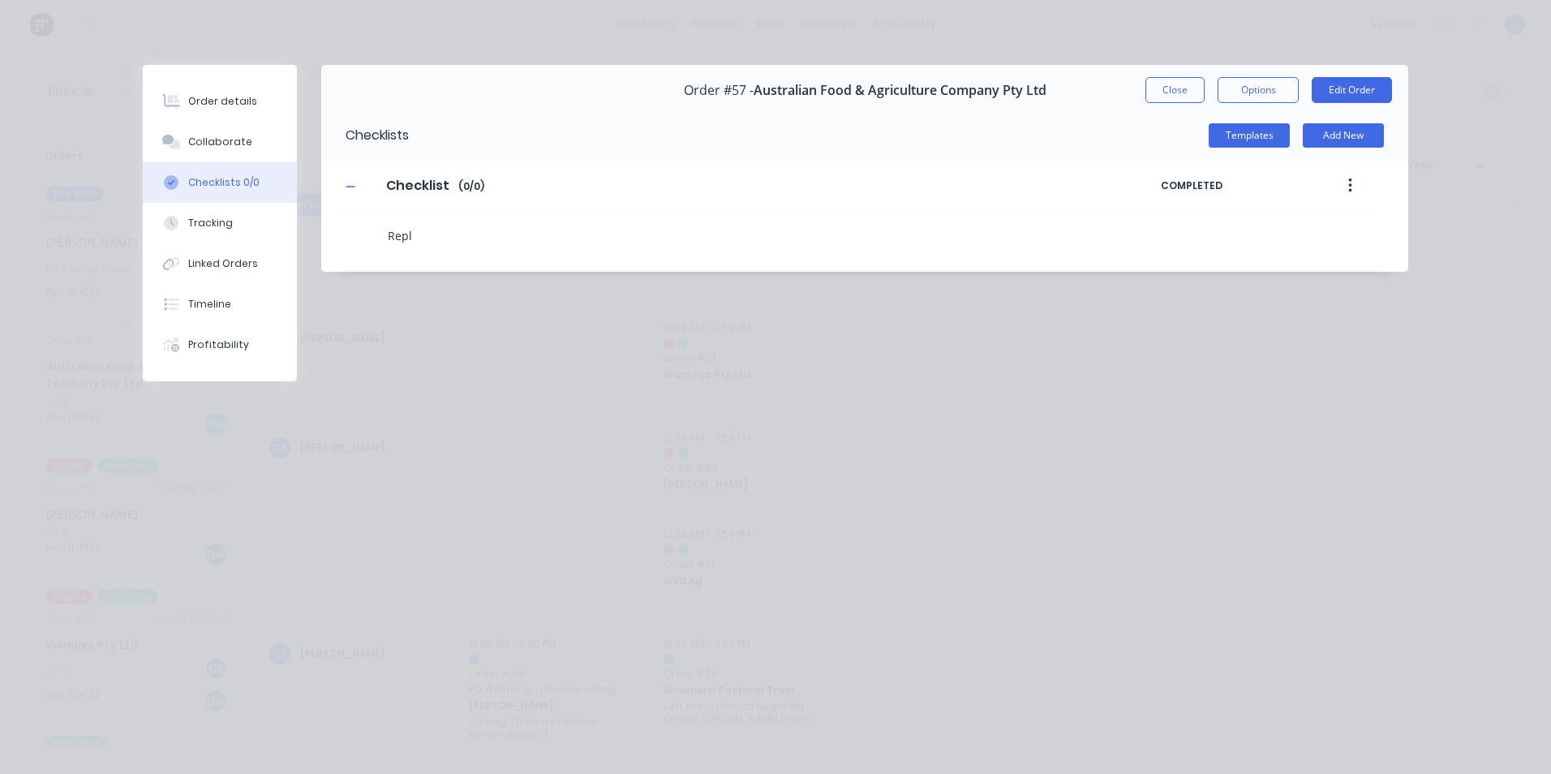
type textarea "x"
type textarea "Repla"
type textarea "x"
type textarea "Replac"
type textarea "x"
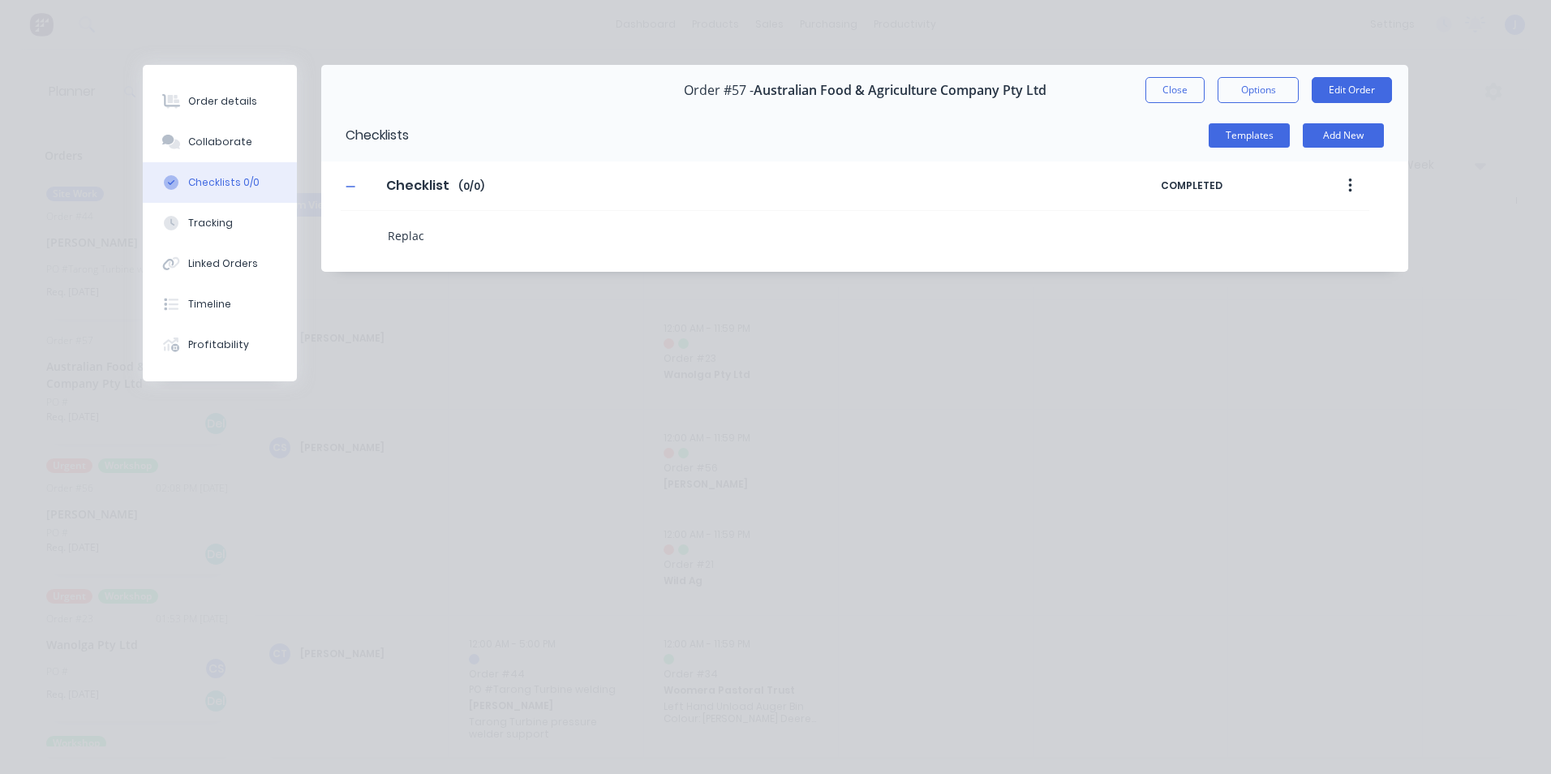
type textarea "Replace"
type textarea "x"
type textarea "Replace"
type textarea "x"
type textarea "Replace c"
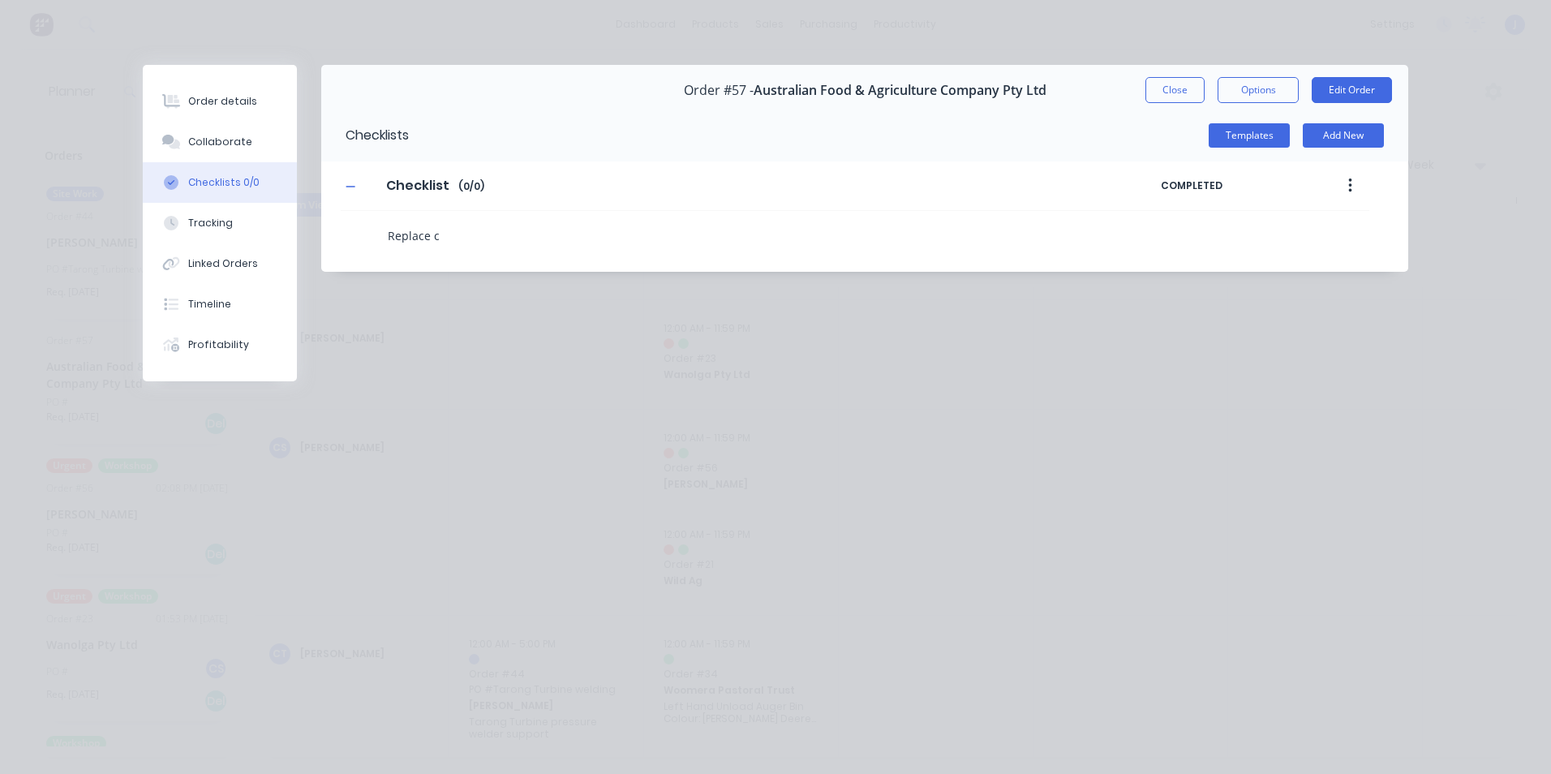
type textarea "x"
type textarea "Replace cr"
type textarea "x"
type textarea "Replace crr"
type textarea "x"
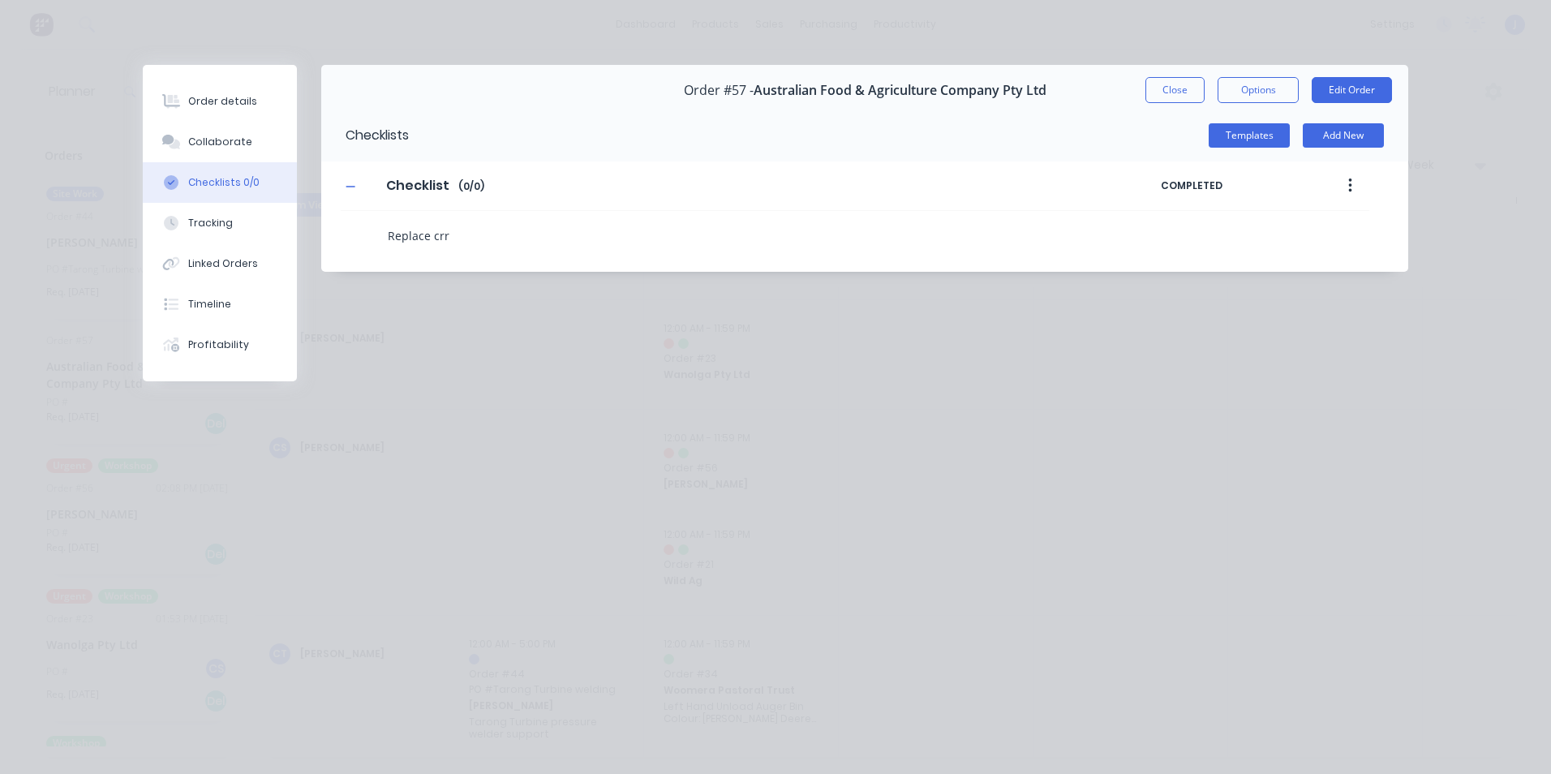
type textarea "Replace cr"
type textarea "x"
type textarea "Replace cro"
type textarea "x"
type textarea "Replace cros"
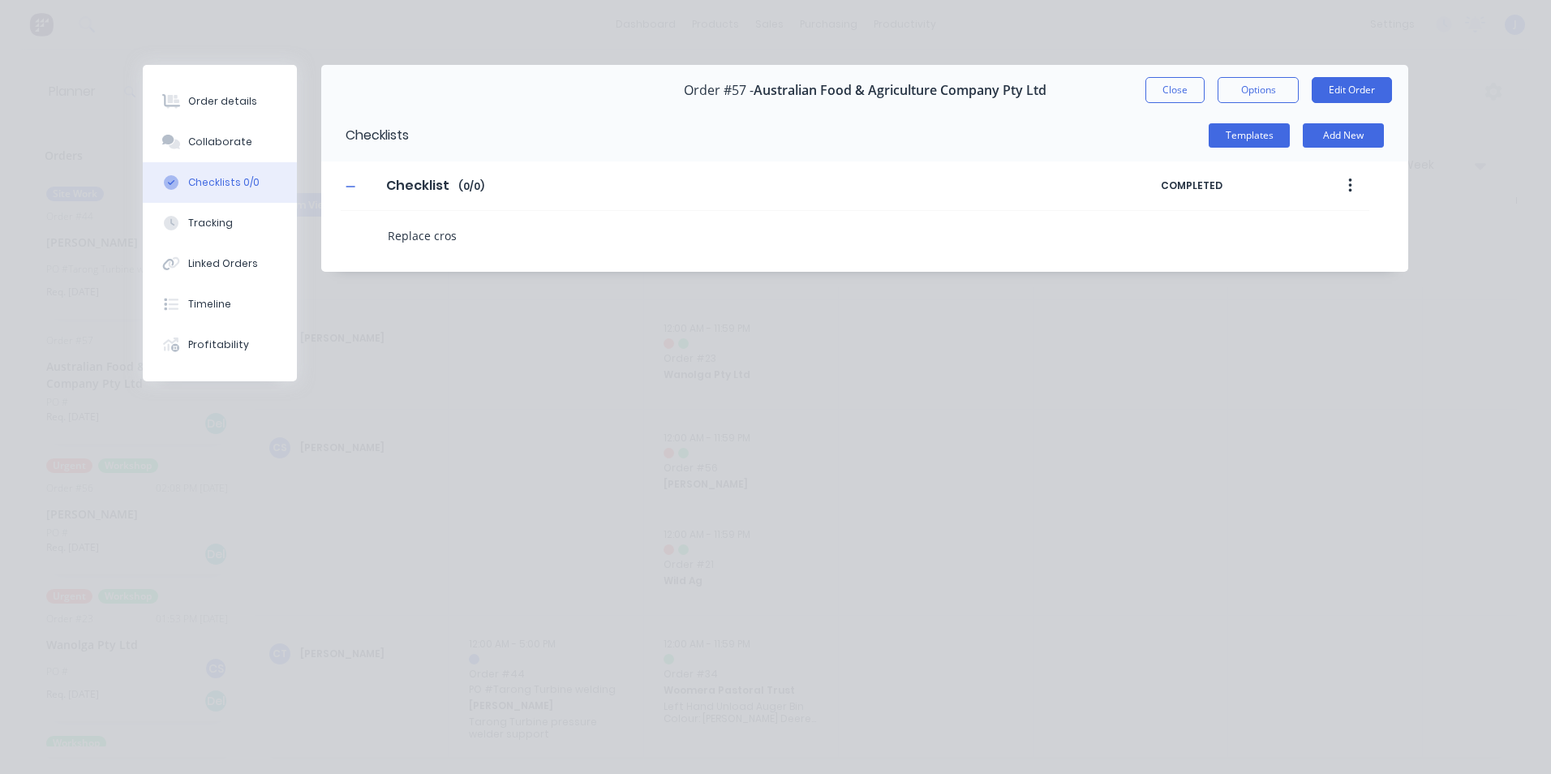
type textarea "x"
type textarea "Replace cross"
type textarea "x"
type textarea "Replace cross"
type textarea "x"
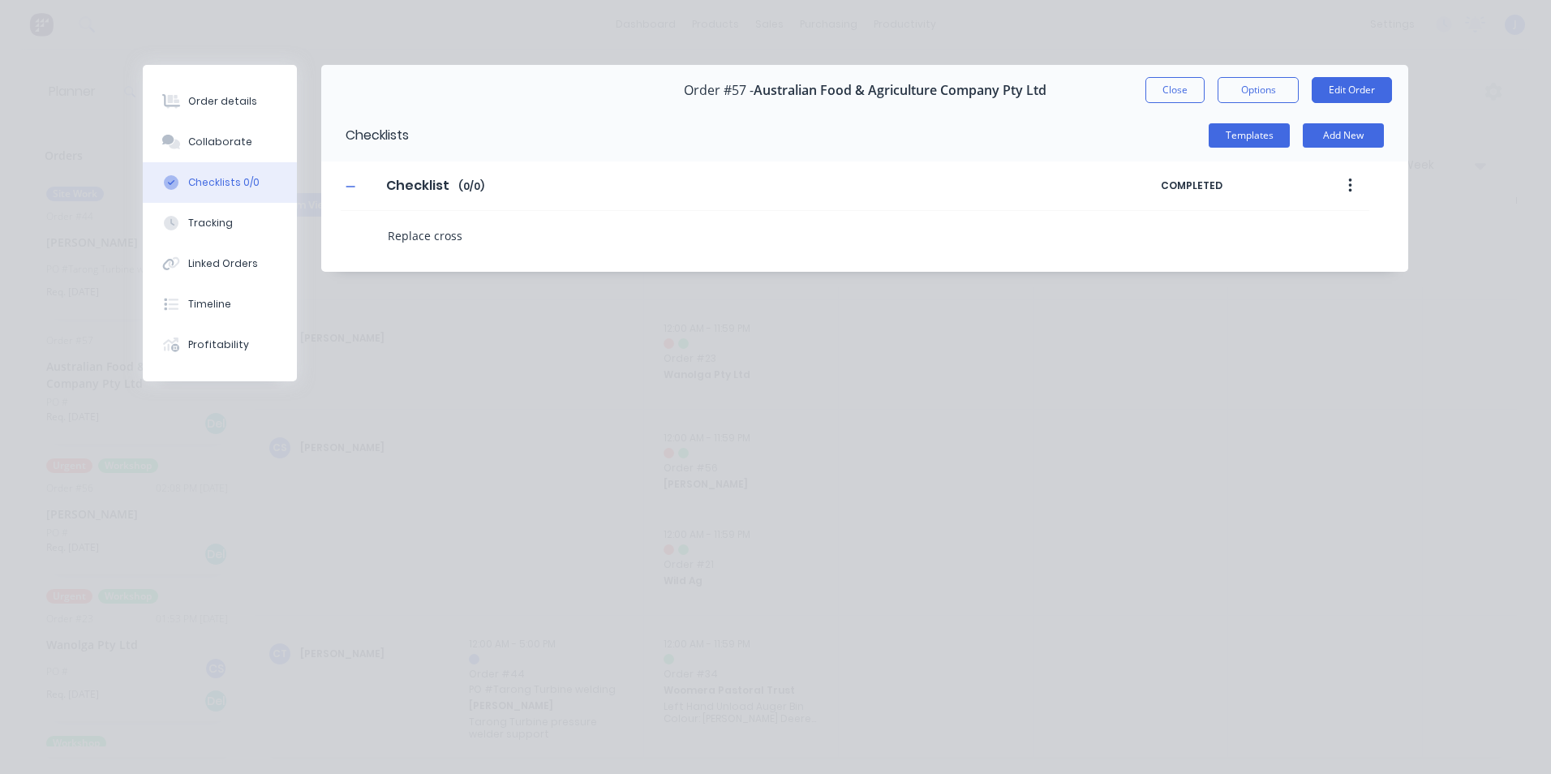
type textarea "Replace cross a"
type textarea "x"
type textarea "Replace cross au"
type textarea "x"
type textarea "Replace cross aug"
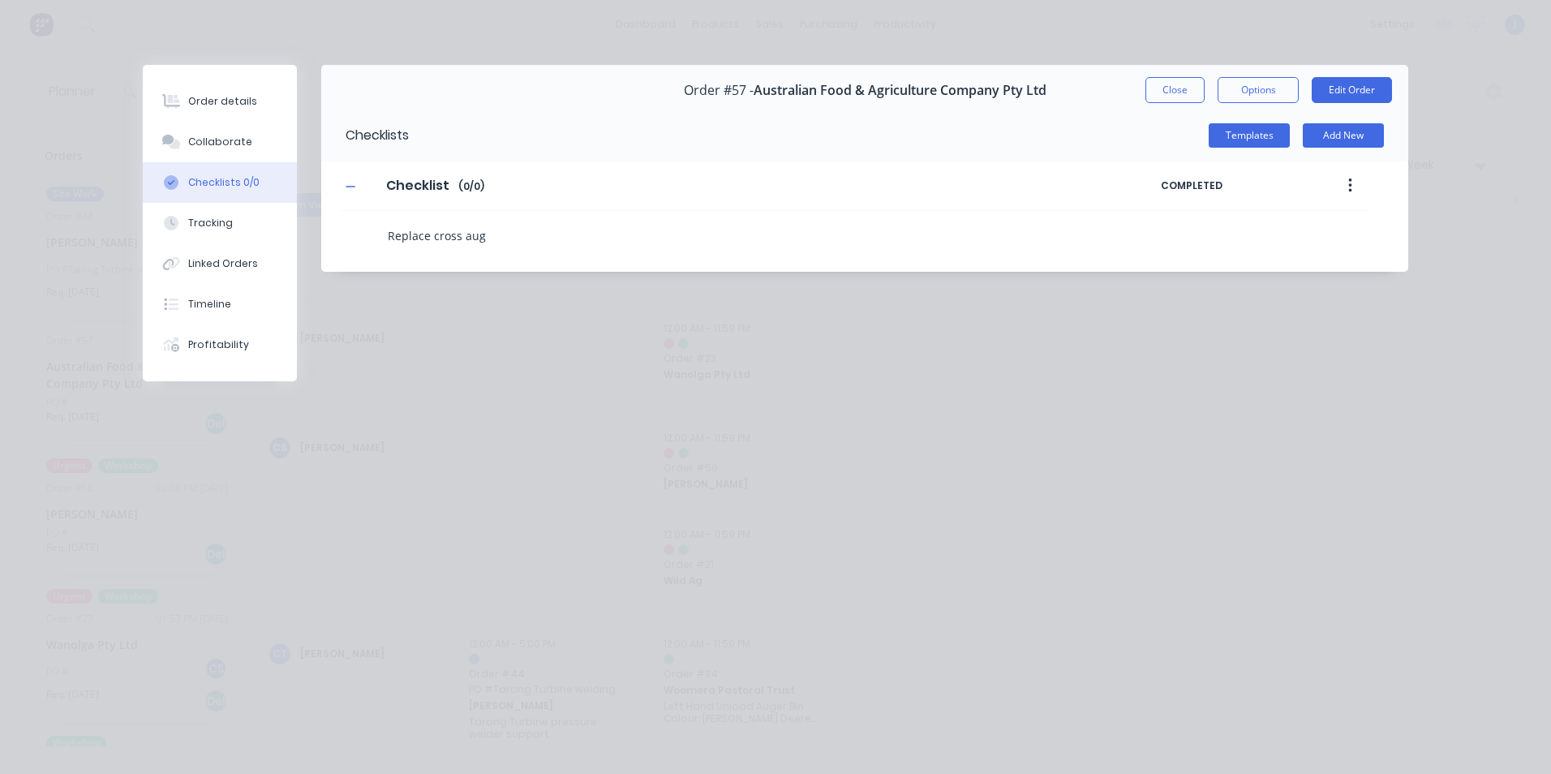
type textarea "x"
type textarea "Replace cross auge"
type textarea "x"
type textarea "Replace cross auger"
type textarea "x"
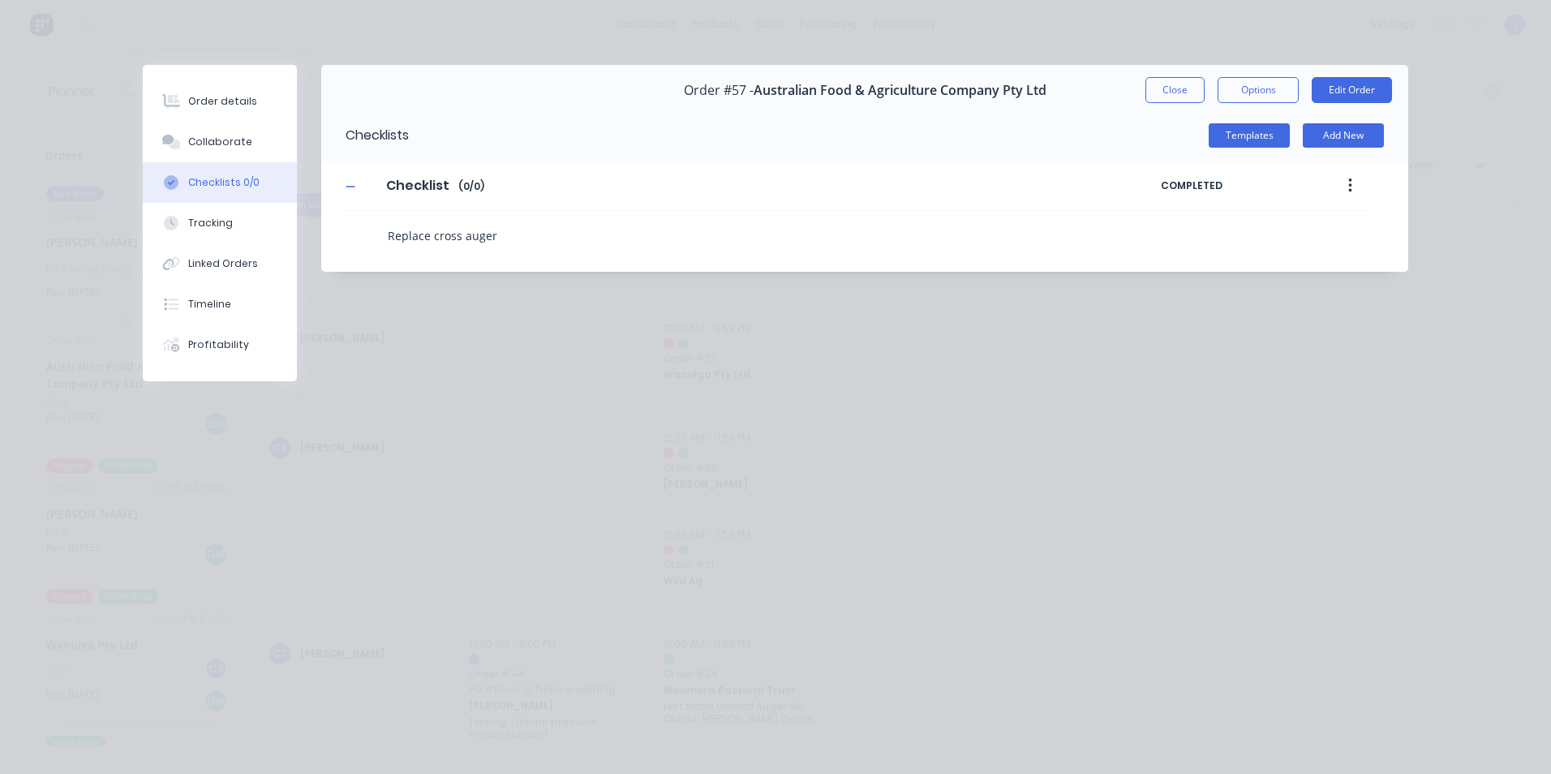
type textarea "Replace cross auger"
type textarea "x"
type textarea "Replace cross auger b"
type textarea "x"
type textarea "Replace cross auger be"
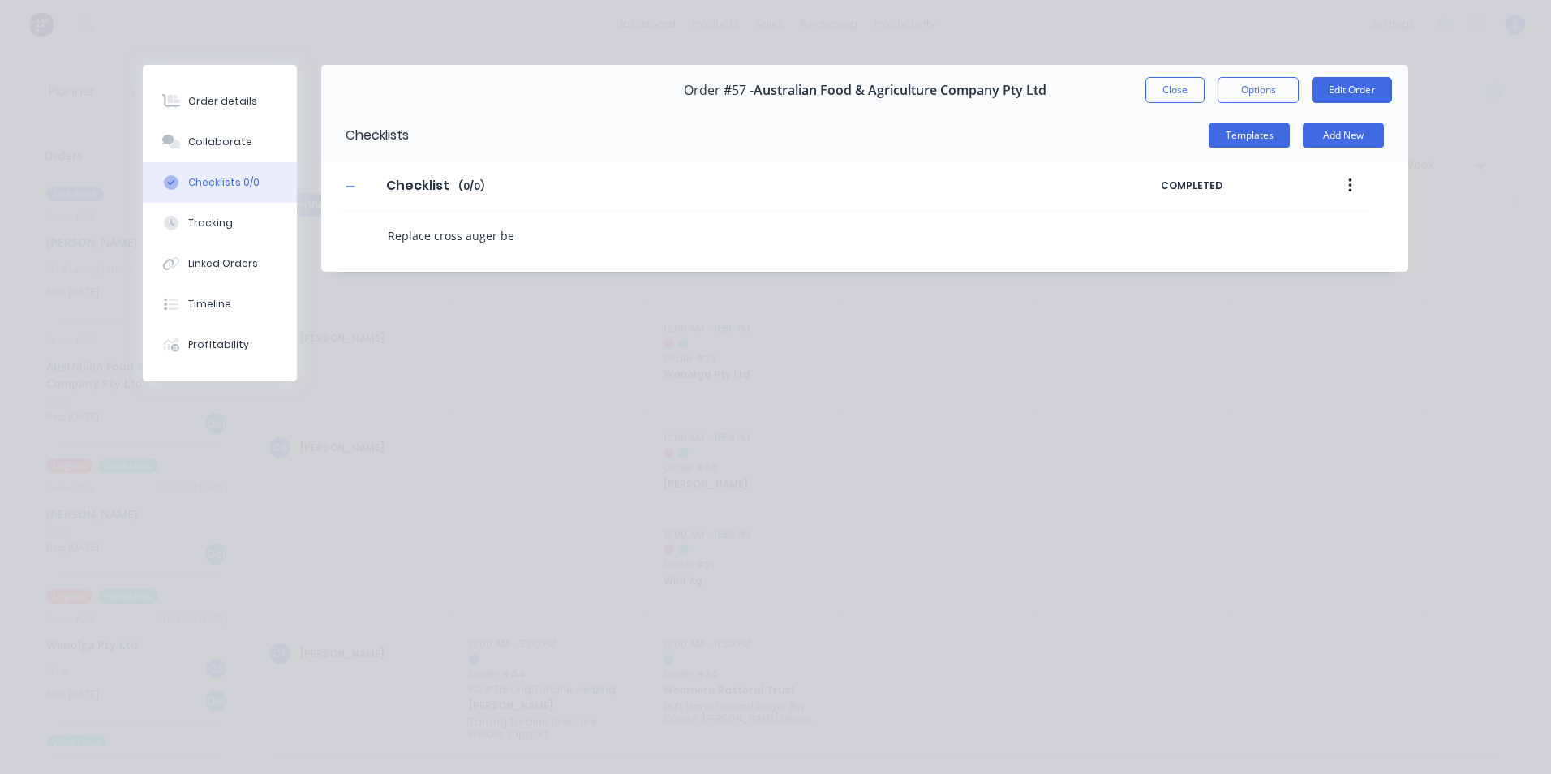
type textarea "x"
type textarea "Replace cross auger bea"
type textarea "x"
type textarea "Replace cross auger bear"
type textarea "x"
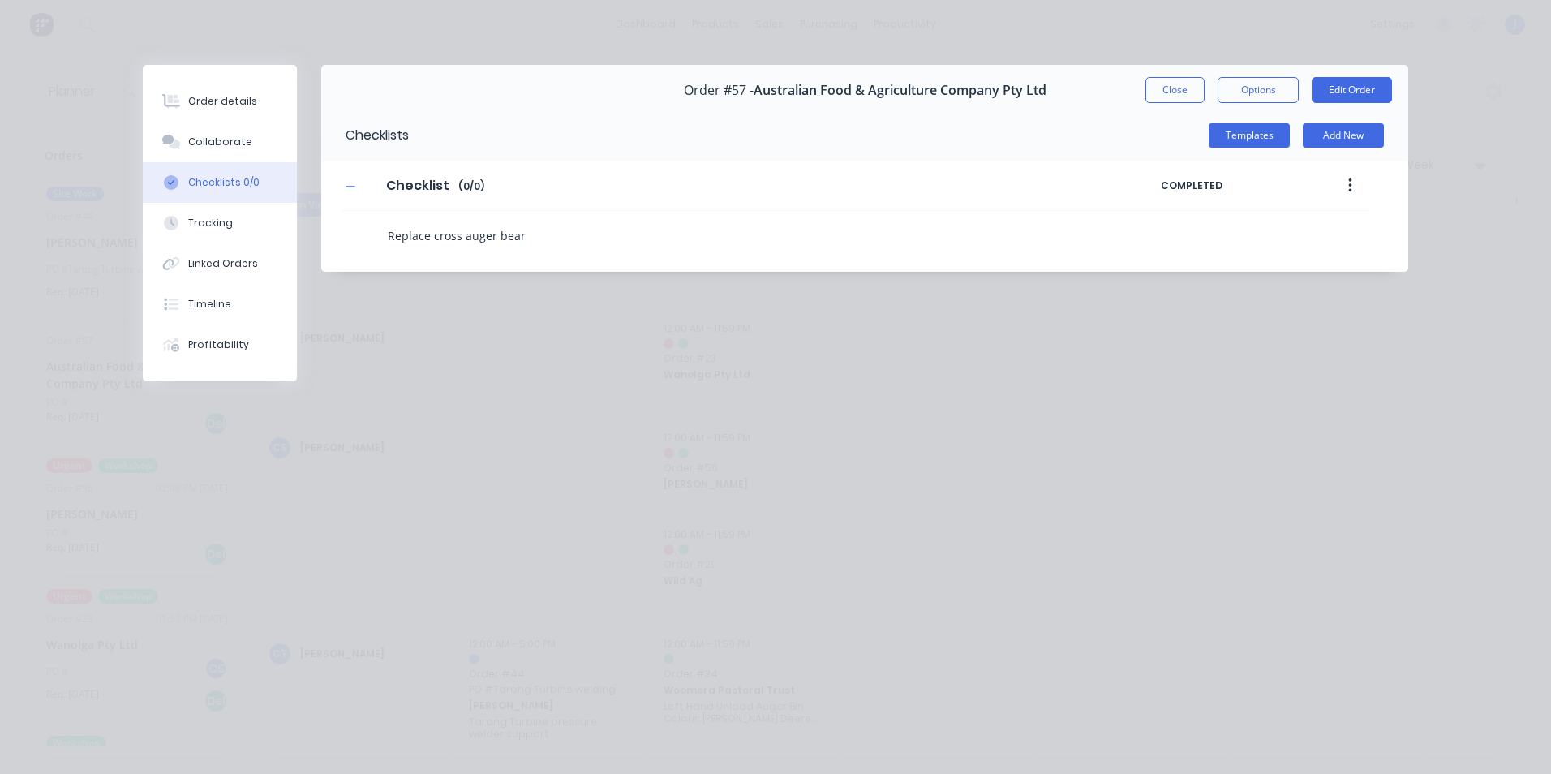
type textarea "Replace cross auger beari"
type textarea "x"
type textarea "Replace cross auger bearin"
type textarea "x"
type textarea "Replace cross auger bearing"
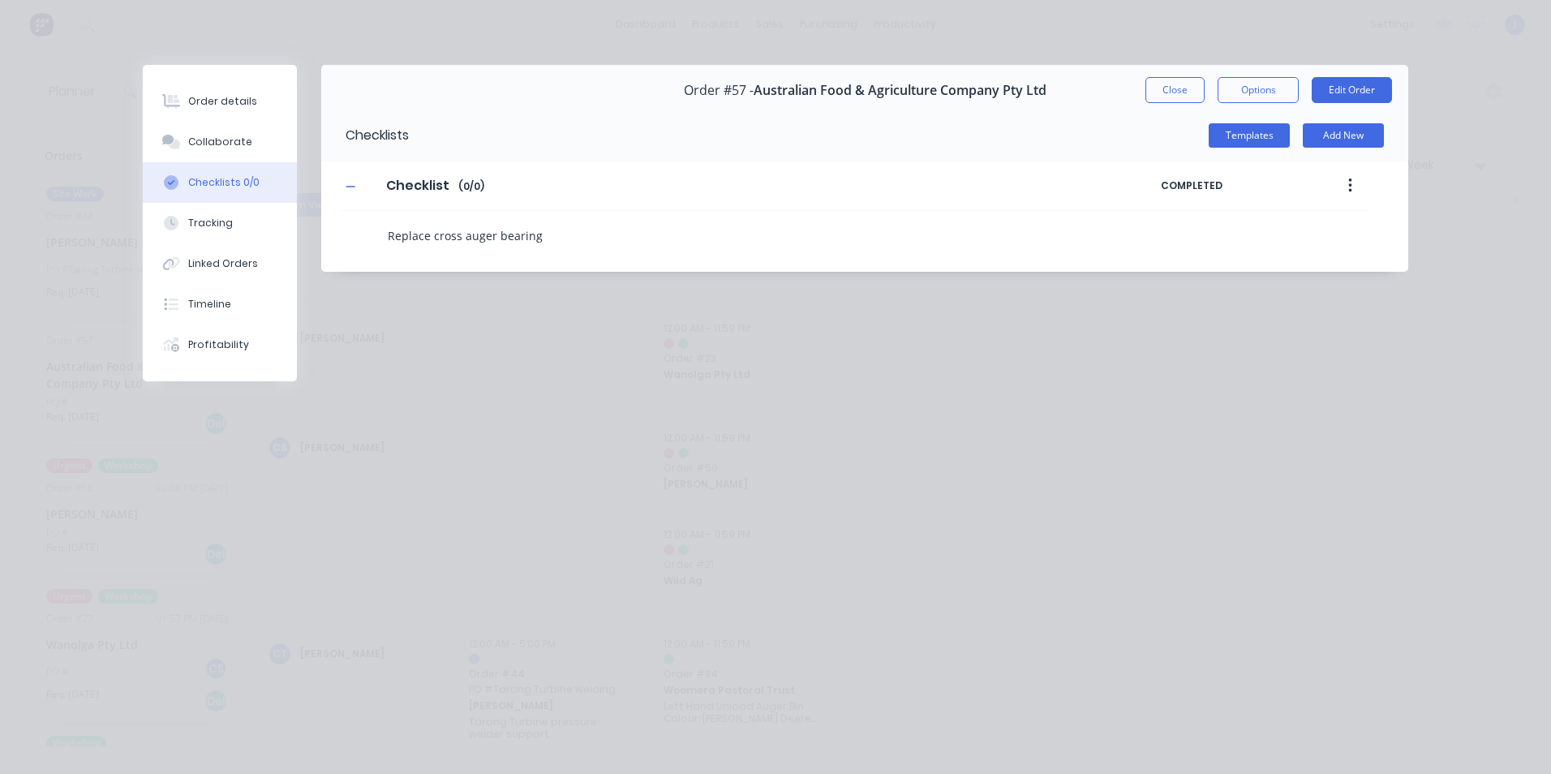
type textarea "x"
type textarea "Replace cross auger bearing"
type textarea "x"
type textarea "Replace cross auger bearing"
type textarea "x"
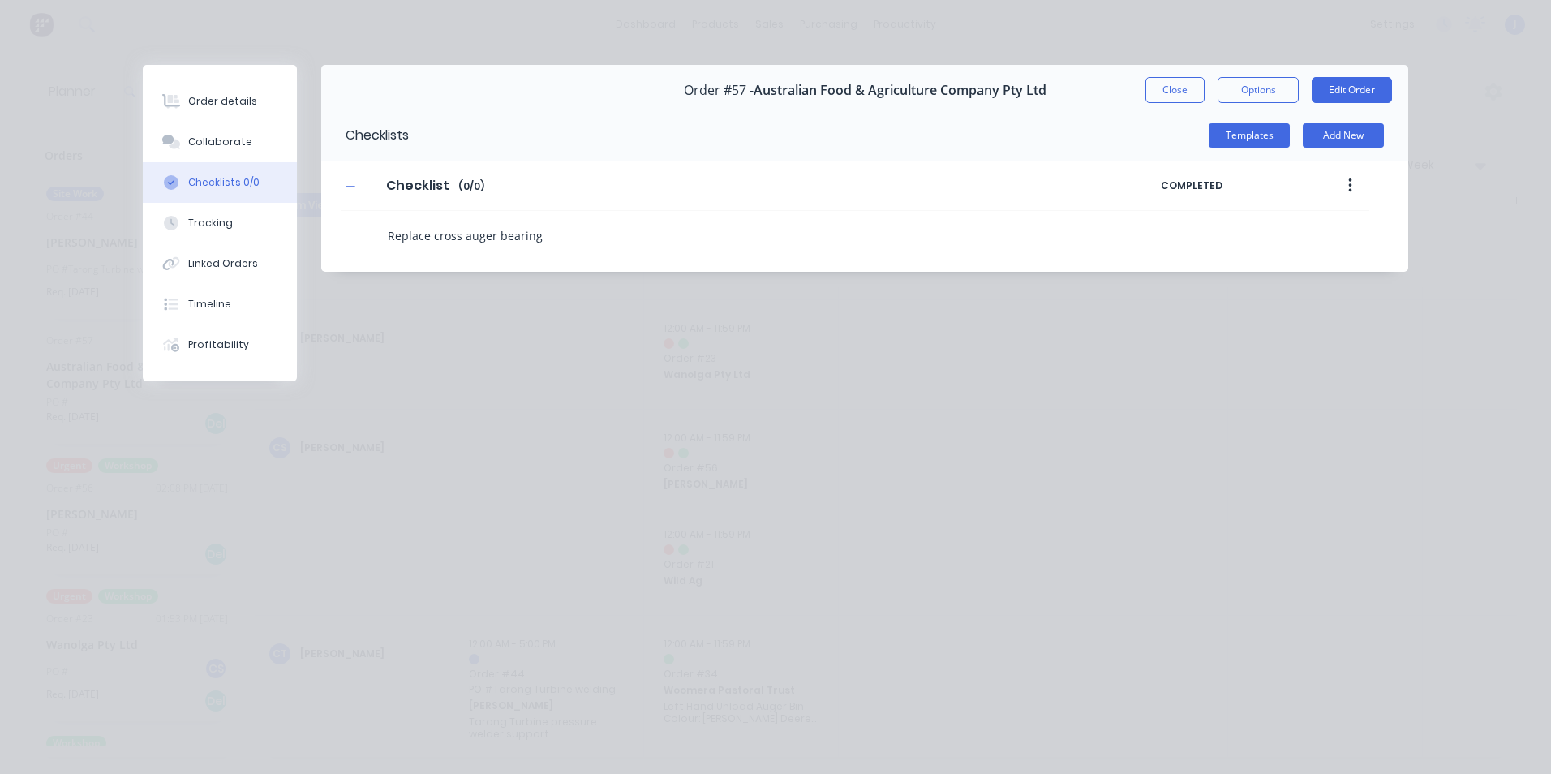
type textarea "Replace cross auger bearings"
type textarea "x"
type textarea "Replace cross auger bearings"
type textarea "x"
type textarea "Replace cross auger bearings i"
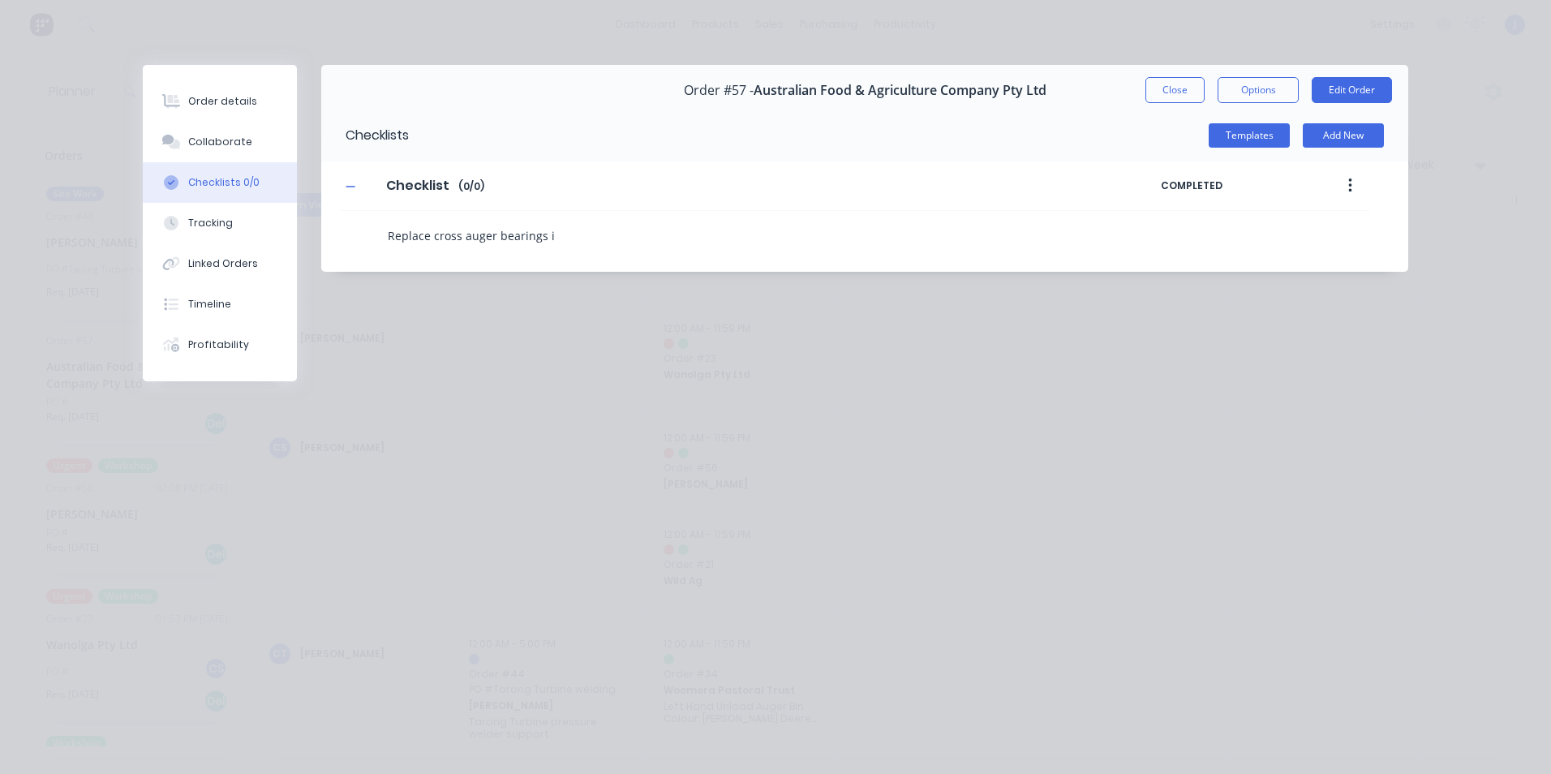
type textarea "x"
type textarea "Replace cross auger bearings in"
type textarea "x"
type textarea "Replace cross auger bearings in"
type textarea "x"
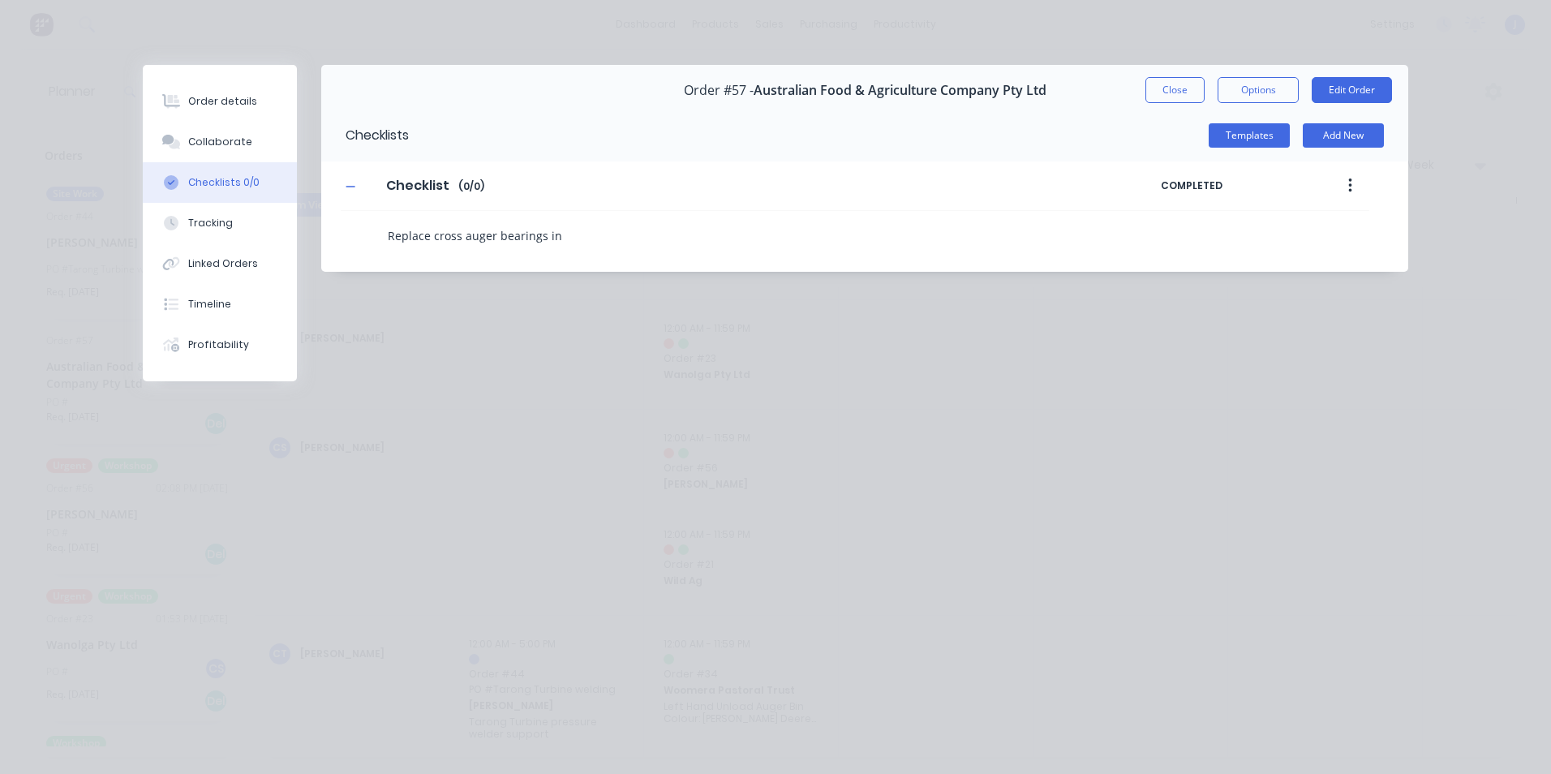
type textarea "Replace cross auger bearings in B"
type textarea "x"
type textarea "Replace cross auger bearings in"
type textarea "x"
type textarea "Replace cross auger bearings in b"
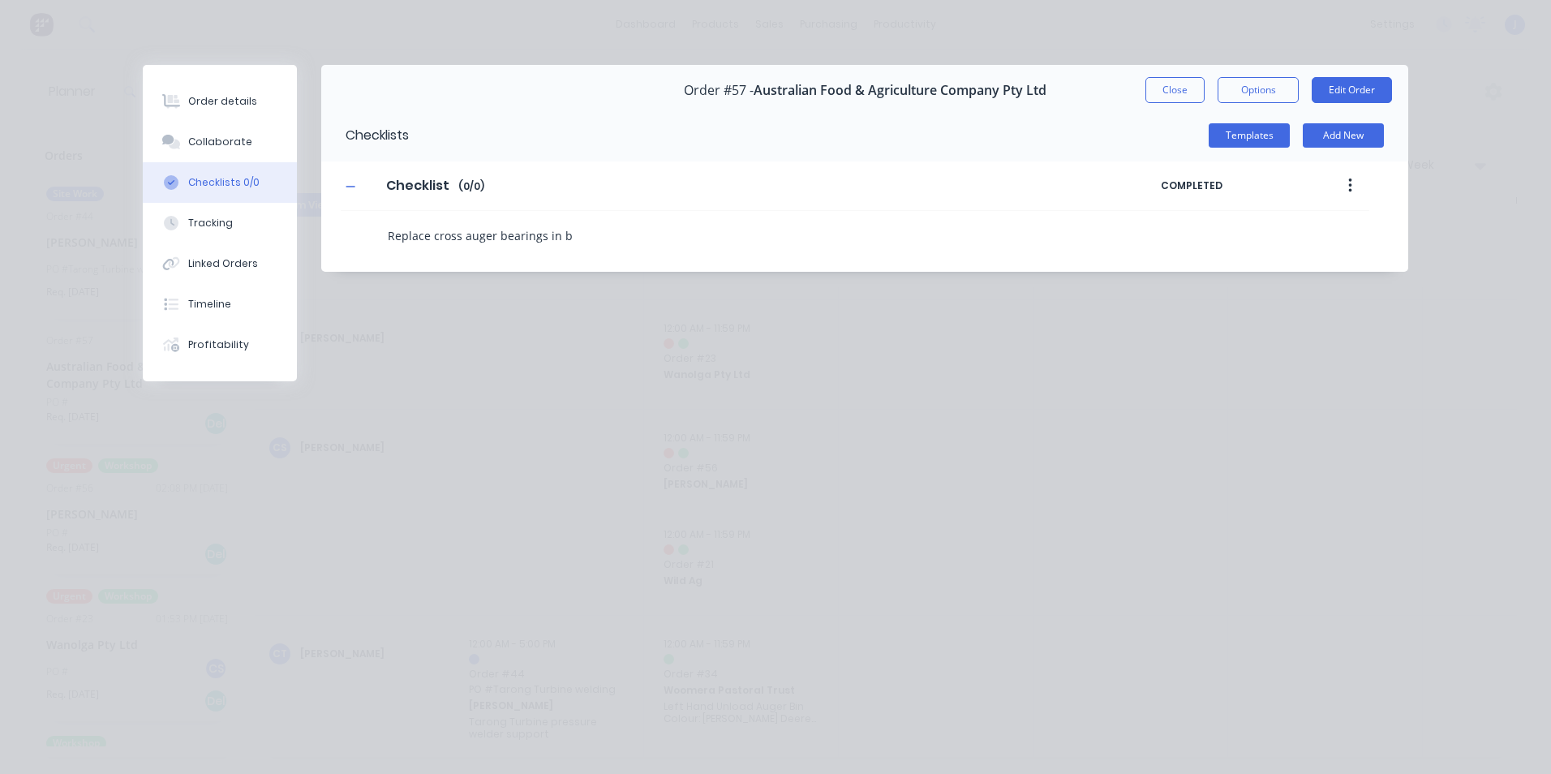
type textarea "x"
type textarea "Replace cross auger bearings in bo"
type textarea "x"
type textarea "Replace cross auger bearings in bot"
type textarea "x"
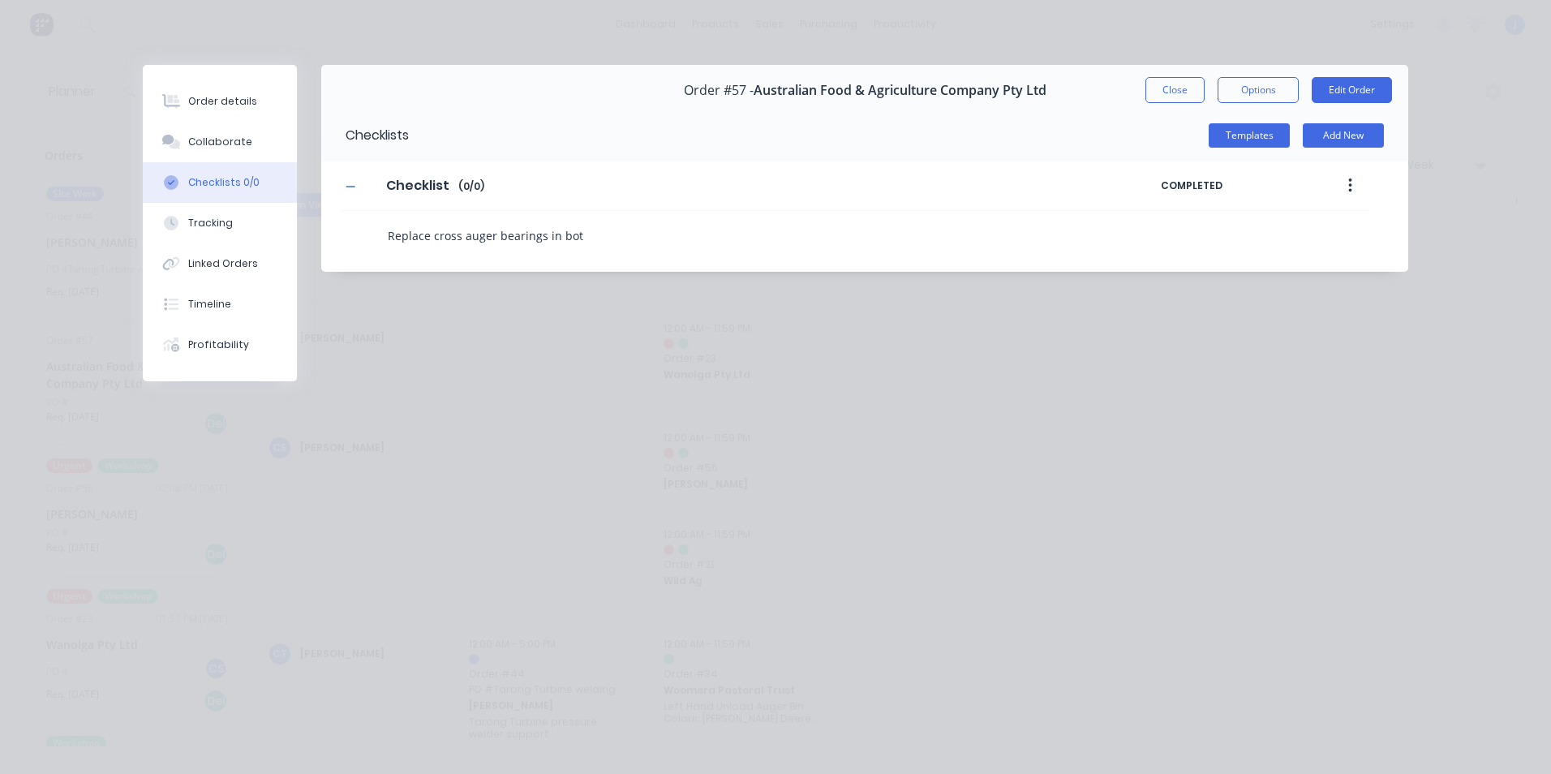
type textarea "Replace cross auger bearings in both"
type textarea "x"
type textarea "Replace cross auger bearings in both"
type textarea "x"
type textarea "Replace cross auger bearings in both b"
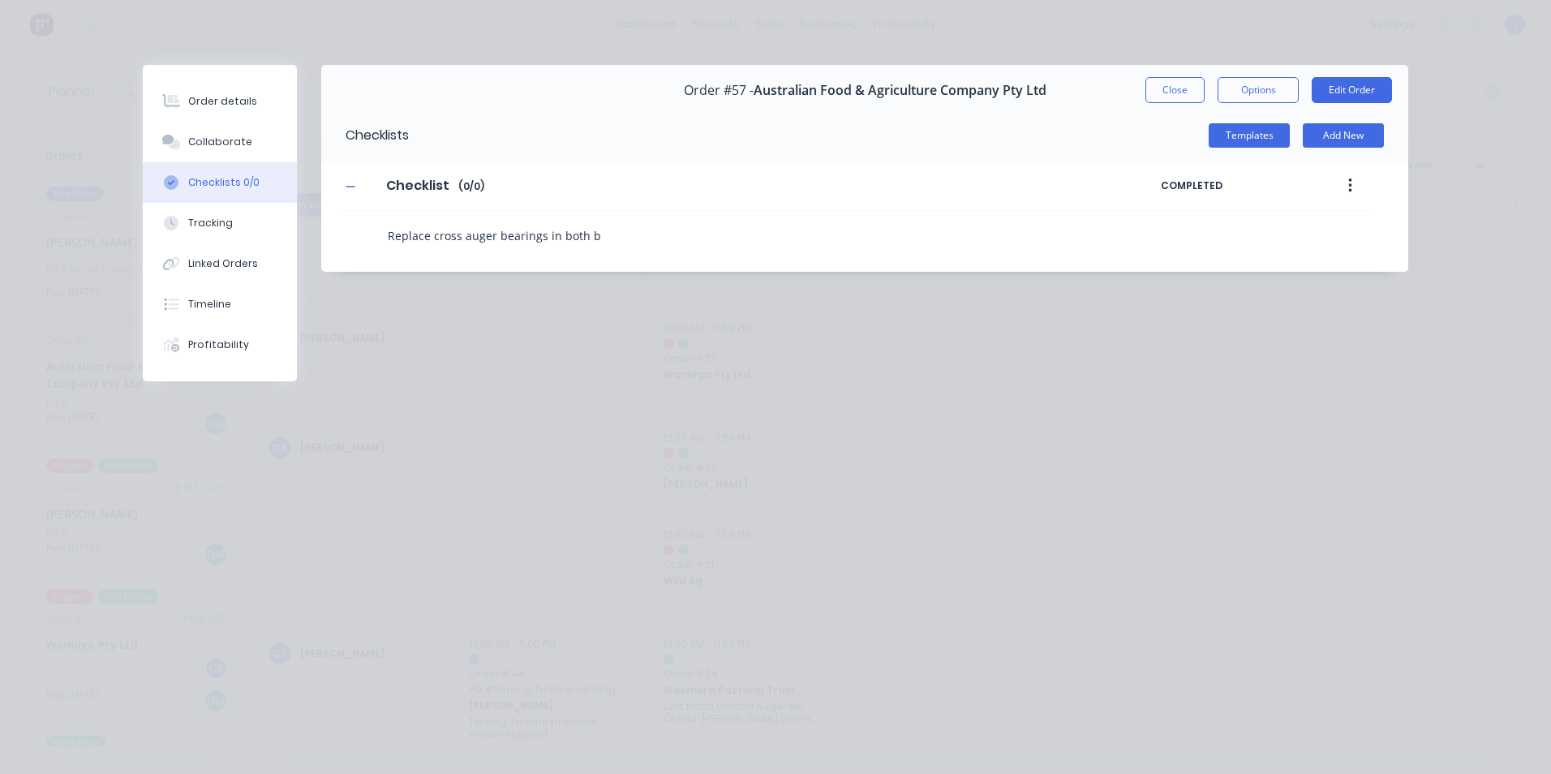
type textarea "x"
type textarea "Replace cross auger bearings in both bi"
type textarea "x"
type textarea "Replace cross auger bearings in both bin"
type textarea "x"
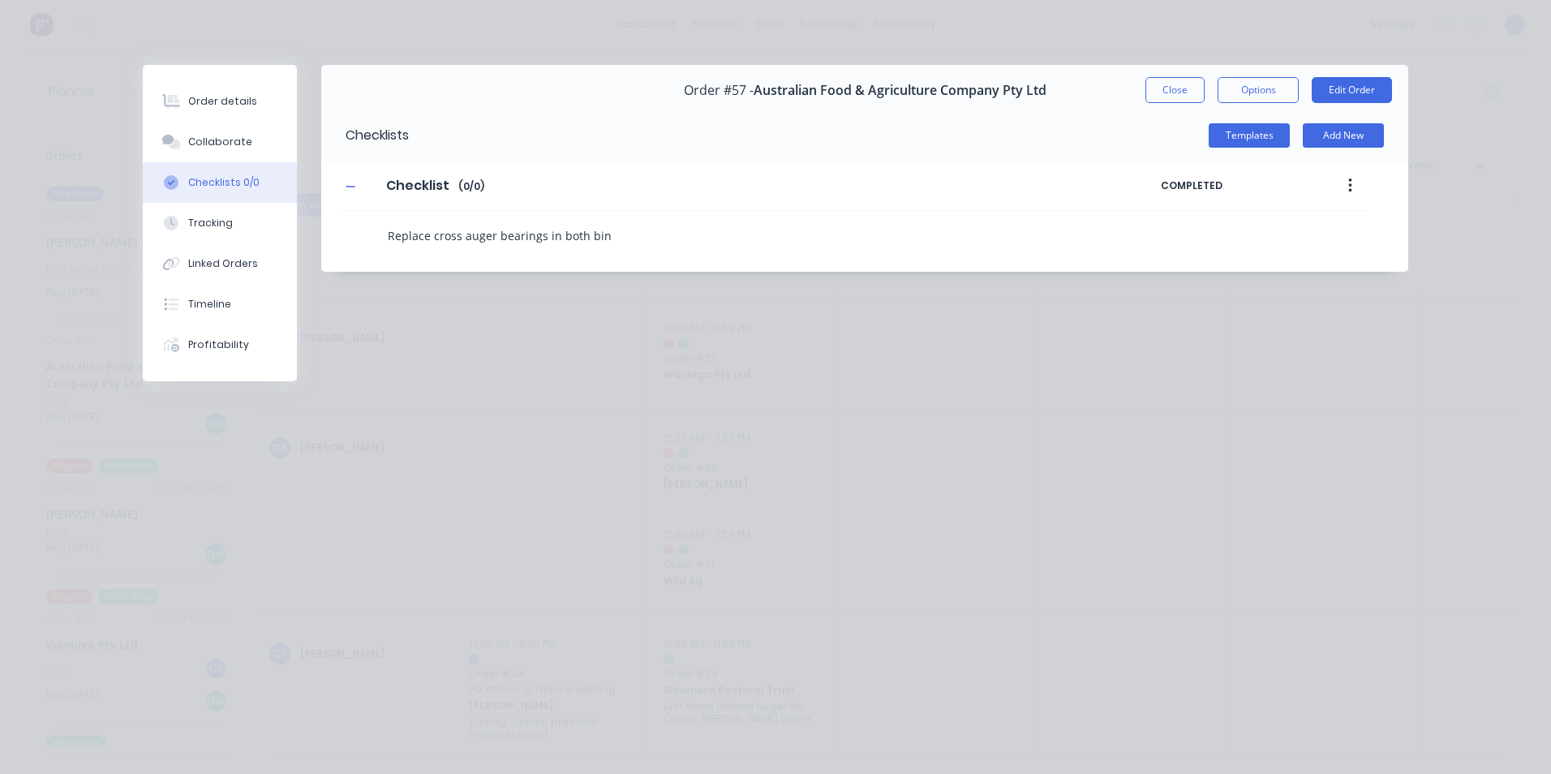
type textarea "Replace cross auger bearings in both bins"
type textarea "x"
type textarea "Replace cross auger bearings in both bins"
type textarea "x"
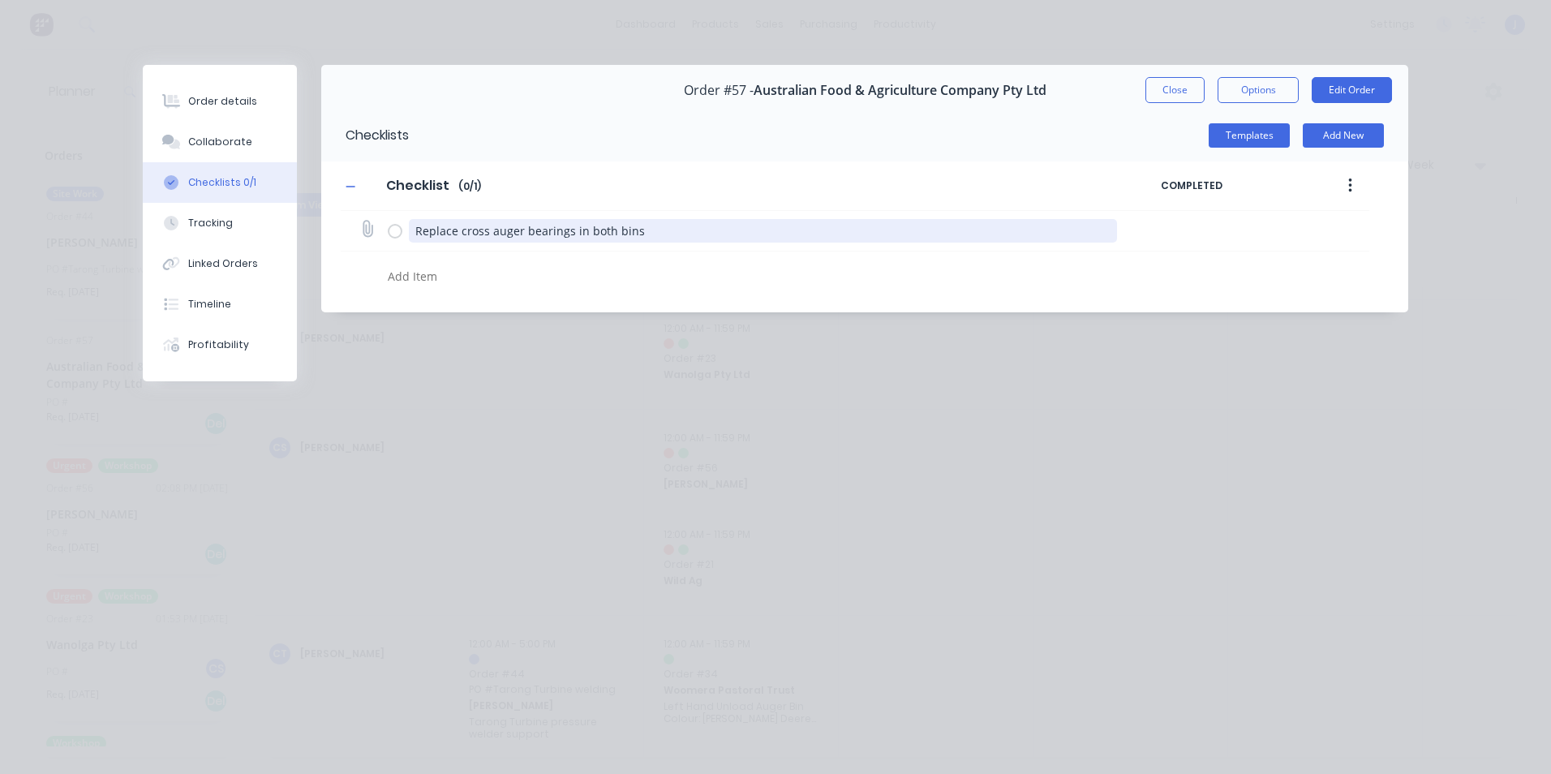
type textarea "x"
click at [459, 230] on textarea "Replace cross auger bearings in both bins" at bounding box center [763, 231] width 709 height 24
type textarea "Replace 3cross auger bearings in both bins"
type textarea "x"
type textarea "Replace 3 cross auger bearings in both bins"
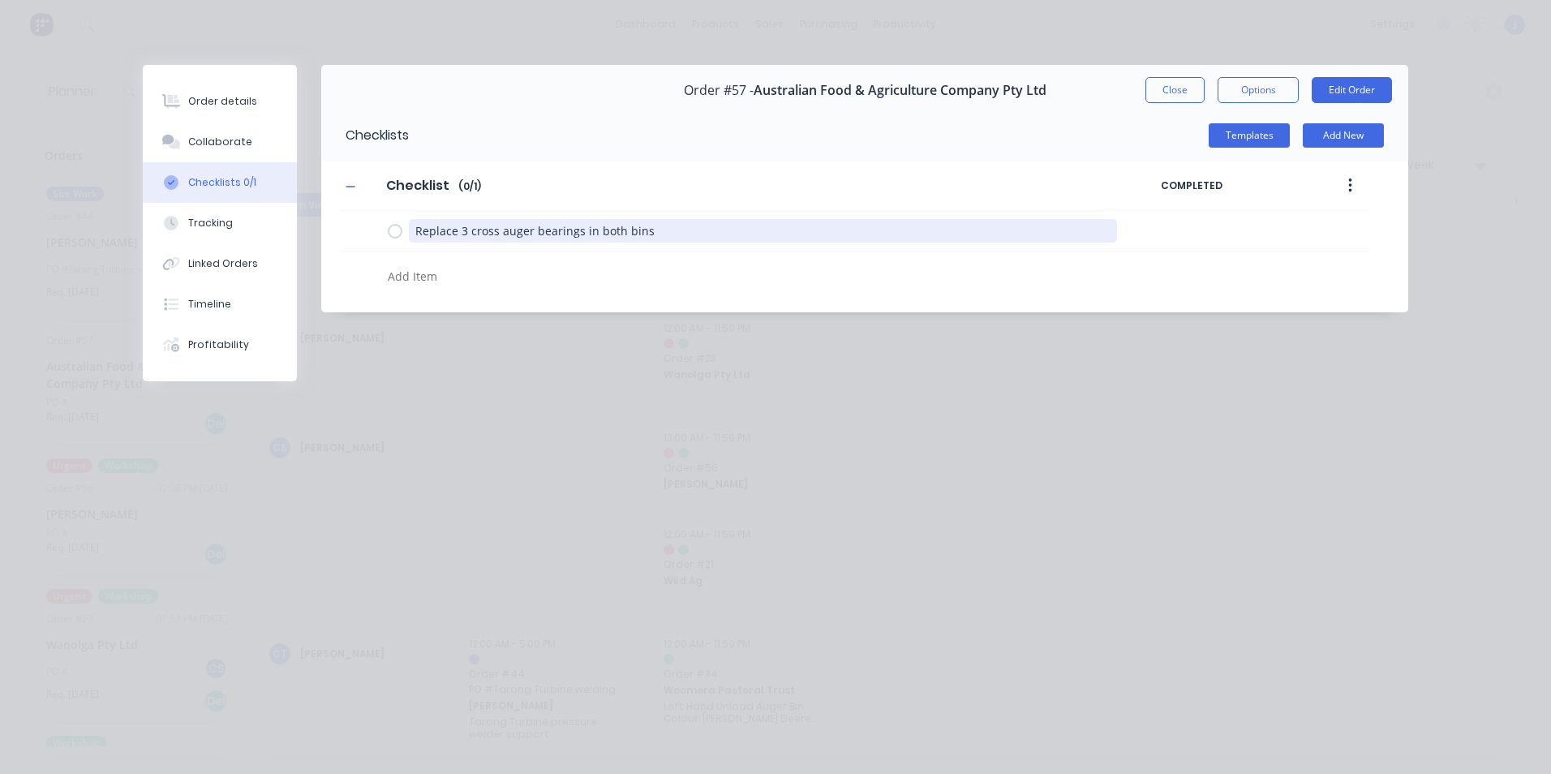
type textarea "x"
type textarea "Replace 3 cross auger bearings in both bins"
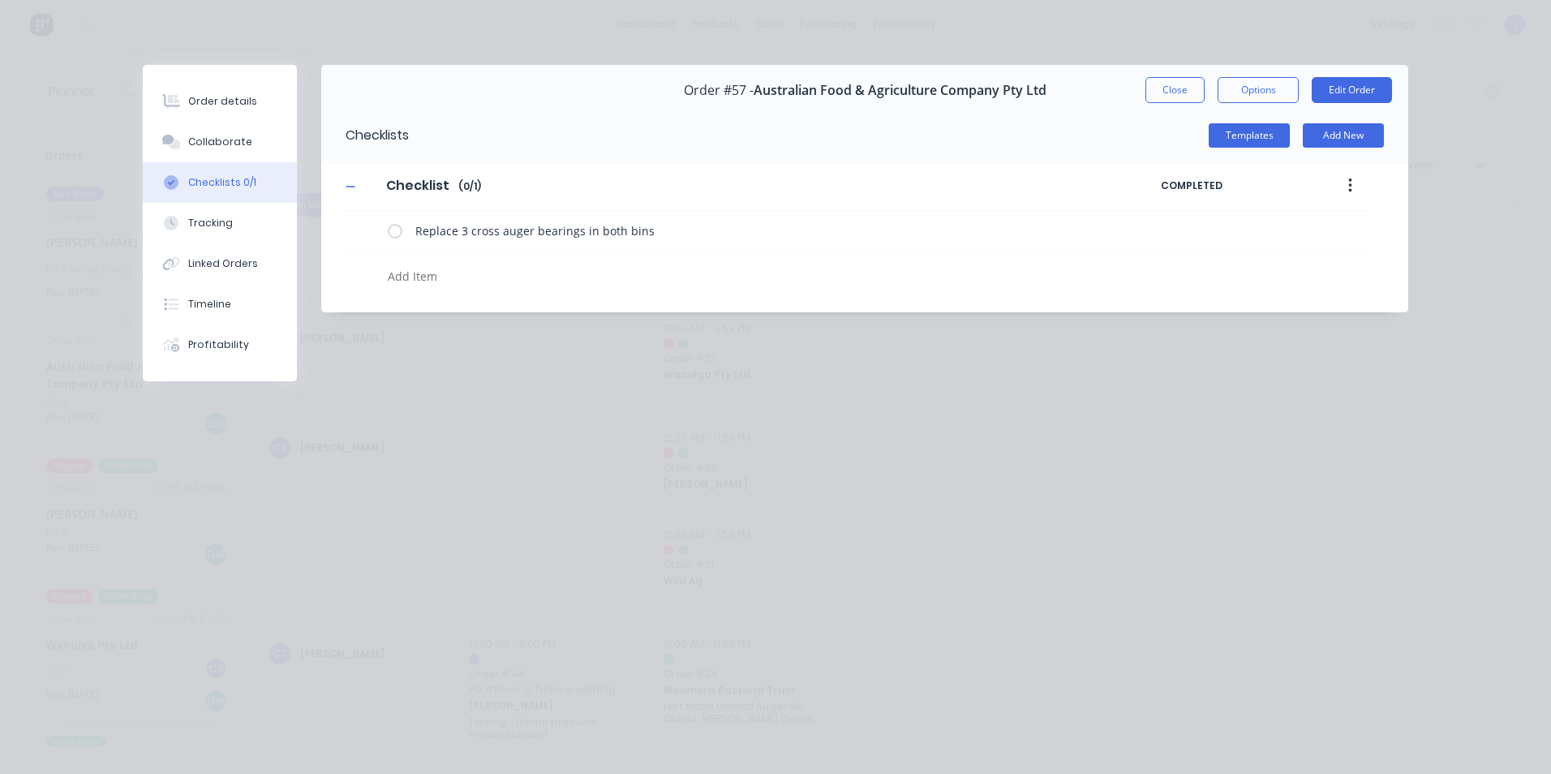
click at [443, 268] on textarea at bounding box center [708, 276] width 655 height 24
type textarea "x"
type textarea "I"
type textarea "x"
type textarea "In"
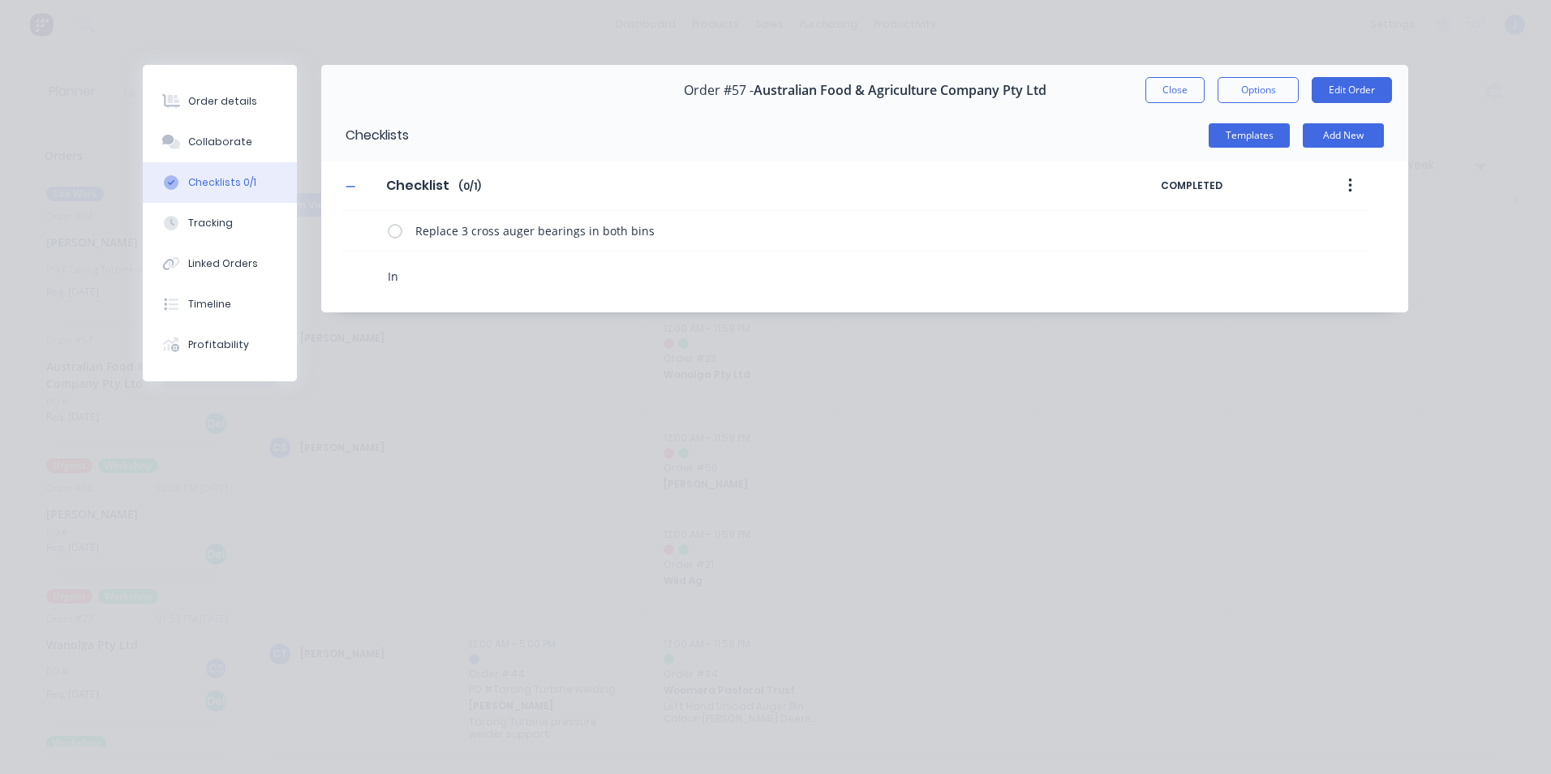
type textarea "x"
type textarea "Ins"
type textarea "x"
type textarea "Inst"
type textarea "x"
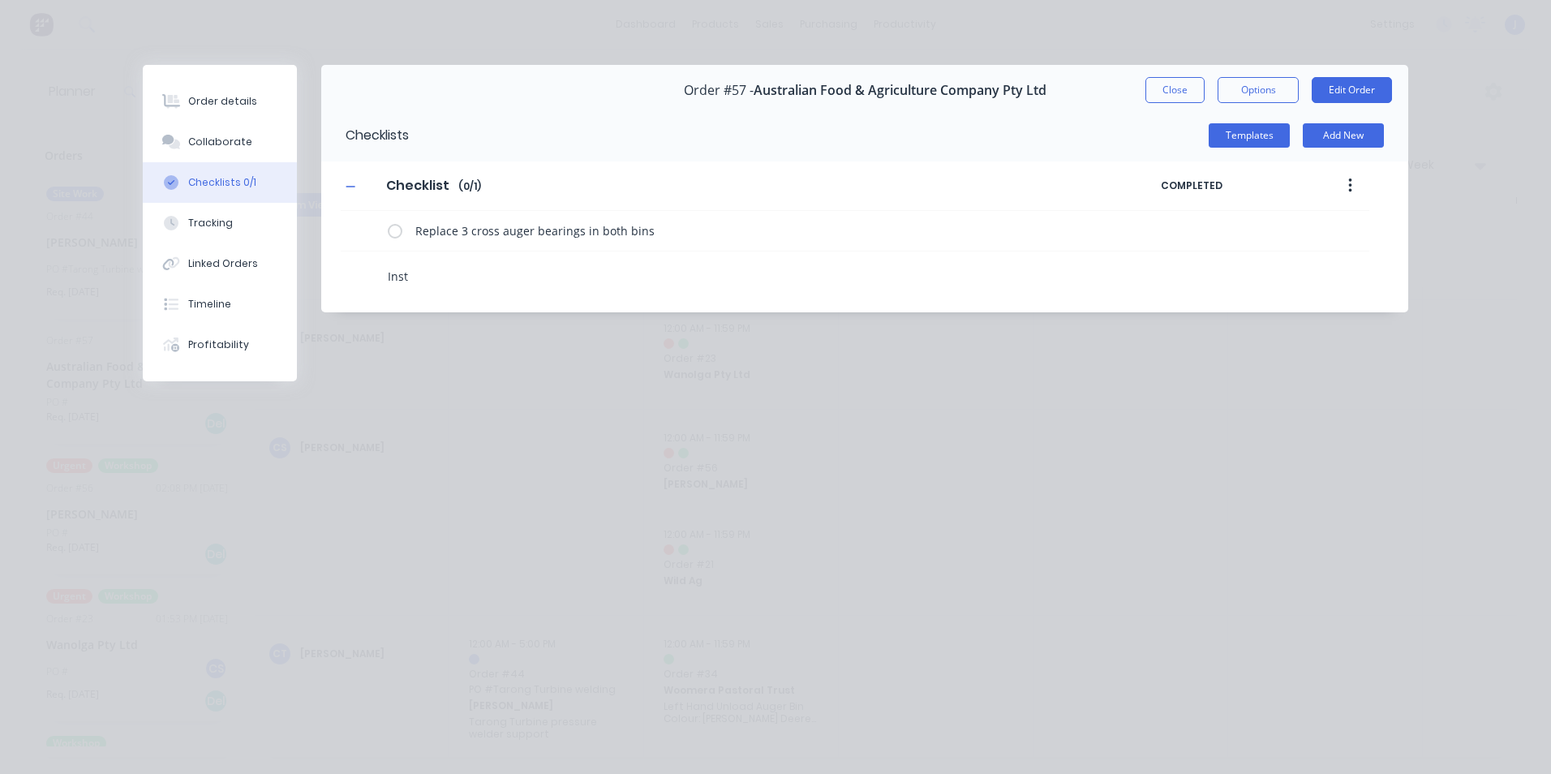
type textarea "Insta"
type textarea "x"
type textarea "Instal"
type textarea "x"
type textarea "Install"
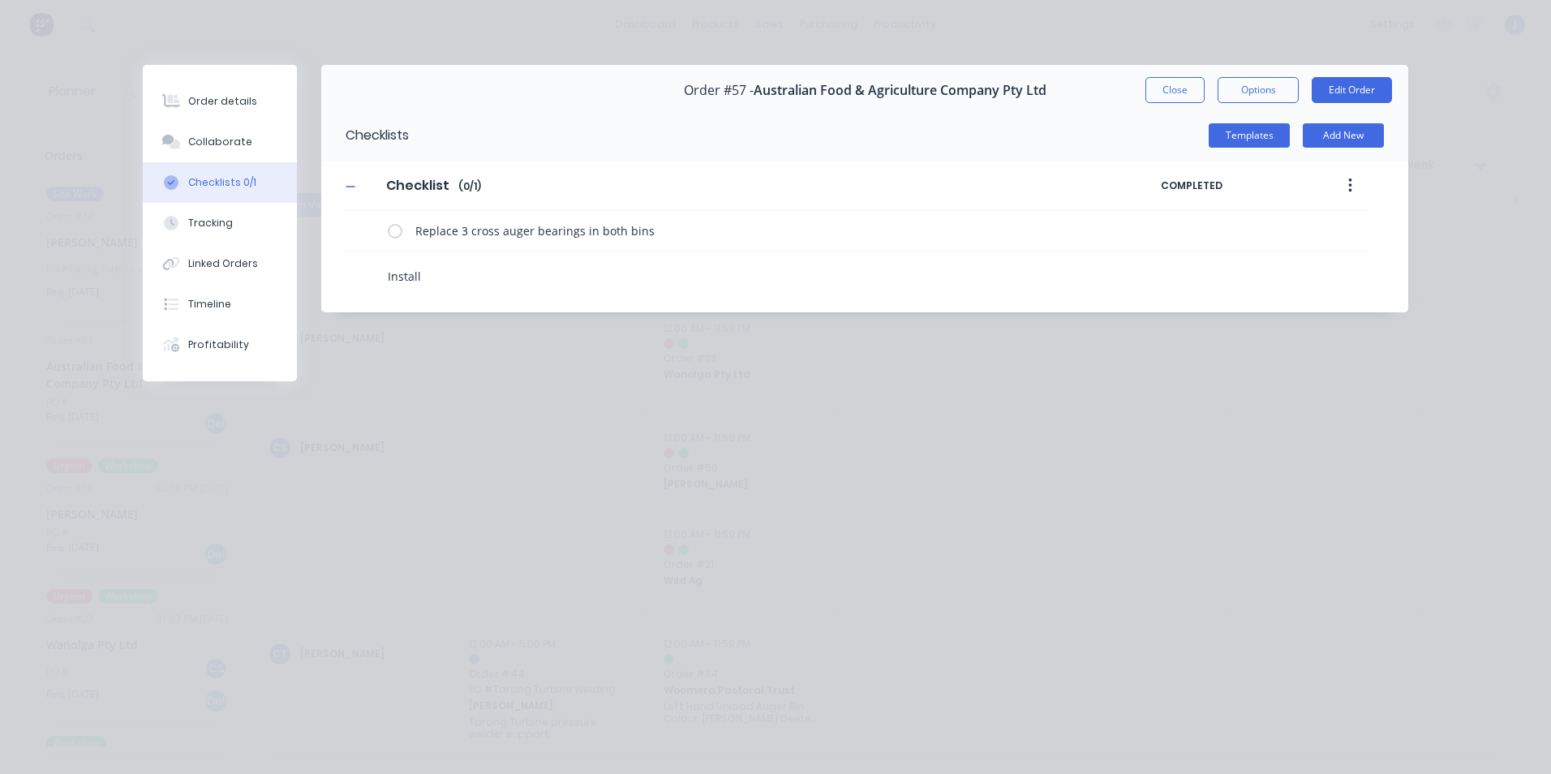
type textarea "x"
type textarea "Install"
type textarea "x"
type textarea "Install C"
type textarea "x"
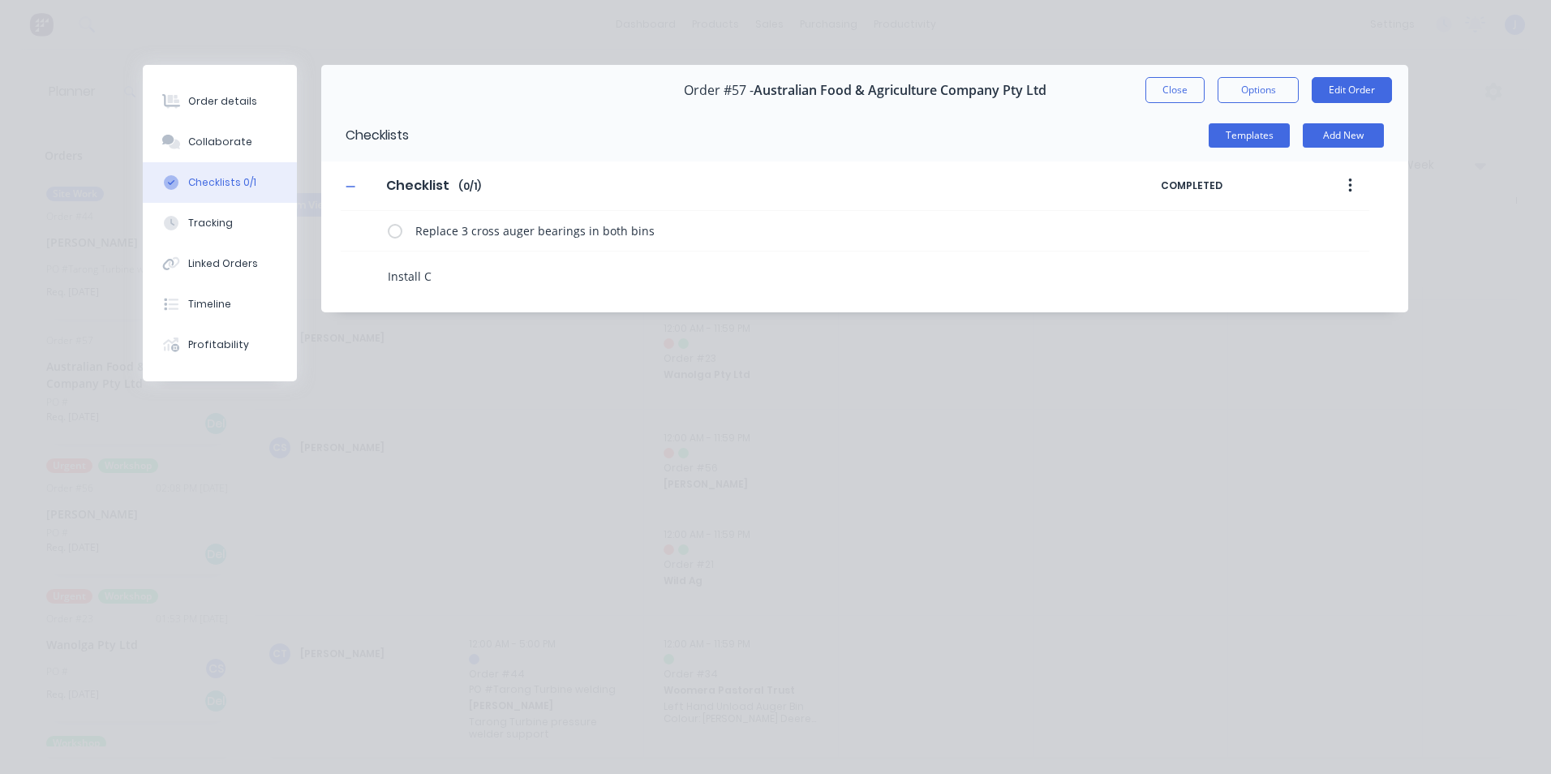
type textarea "Install Cr"
type textarea "x"
type textarea "Install Cro"
type textarea "x"
type textarea "Install Cros"
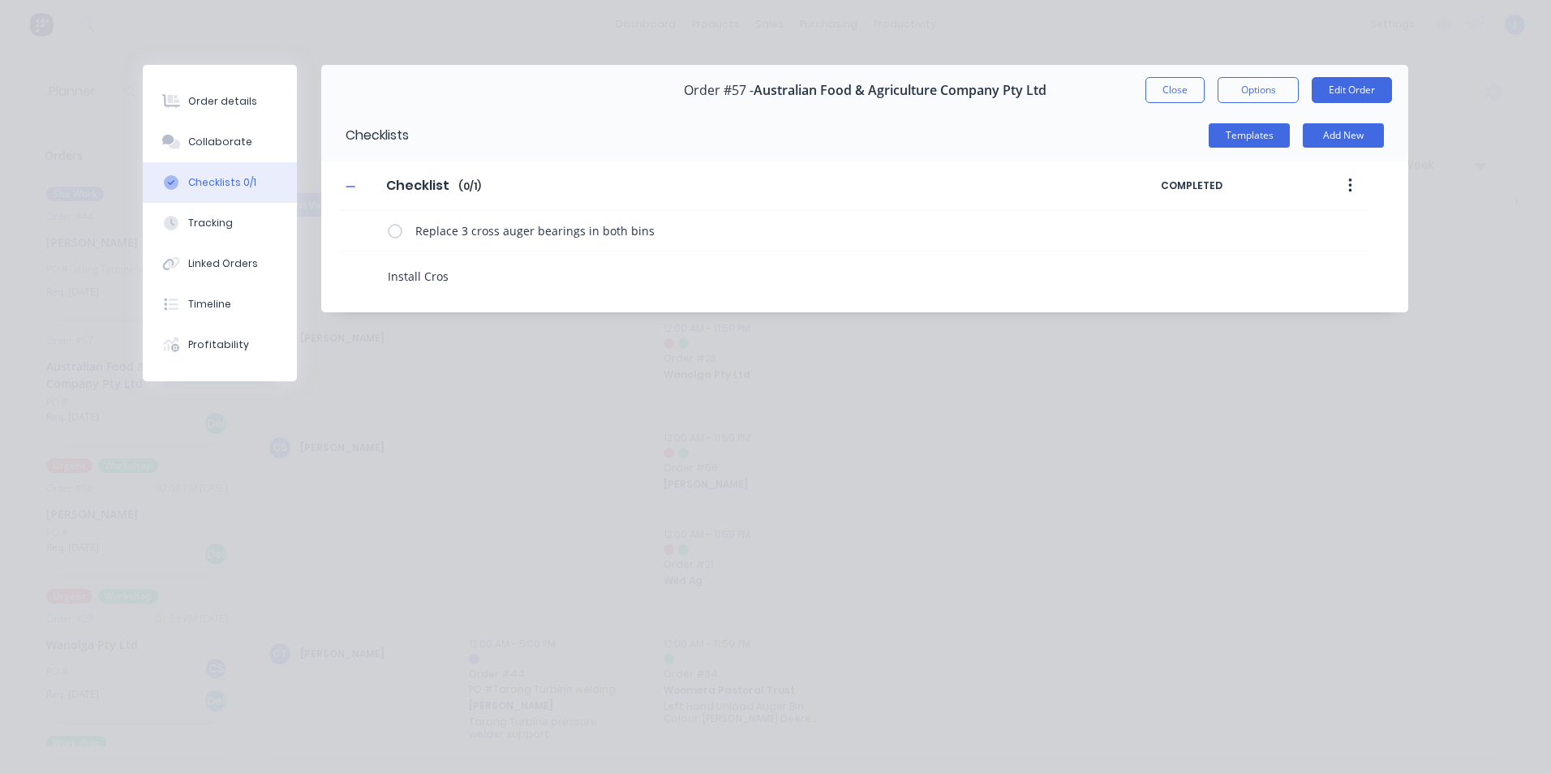
type textarea "x"
type textarea "Install Cross"
type textarea "x"
type textarea "Install Cross"
type textarea "x"
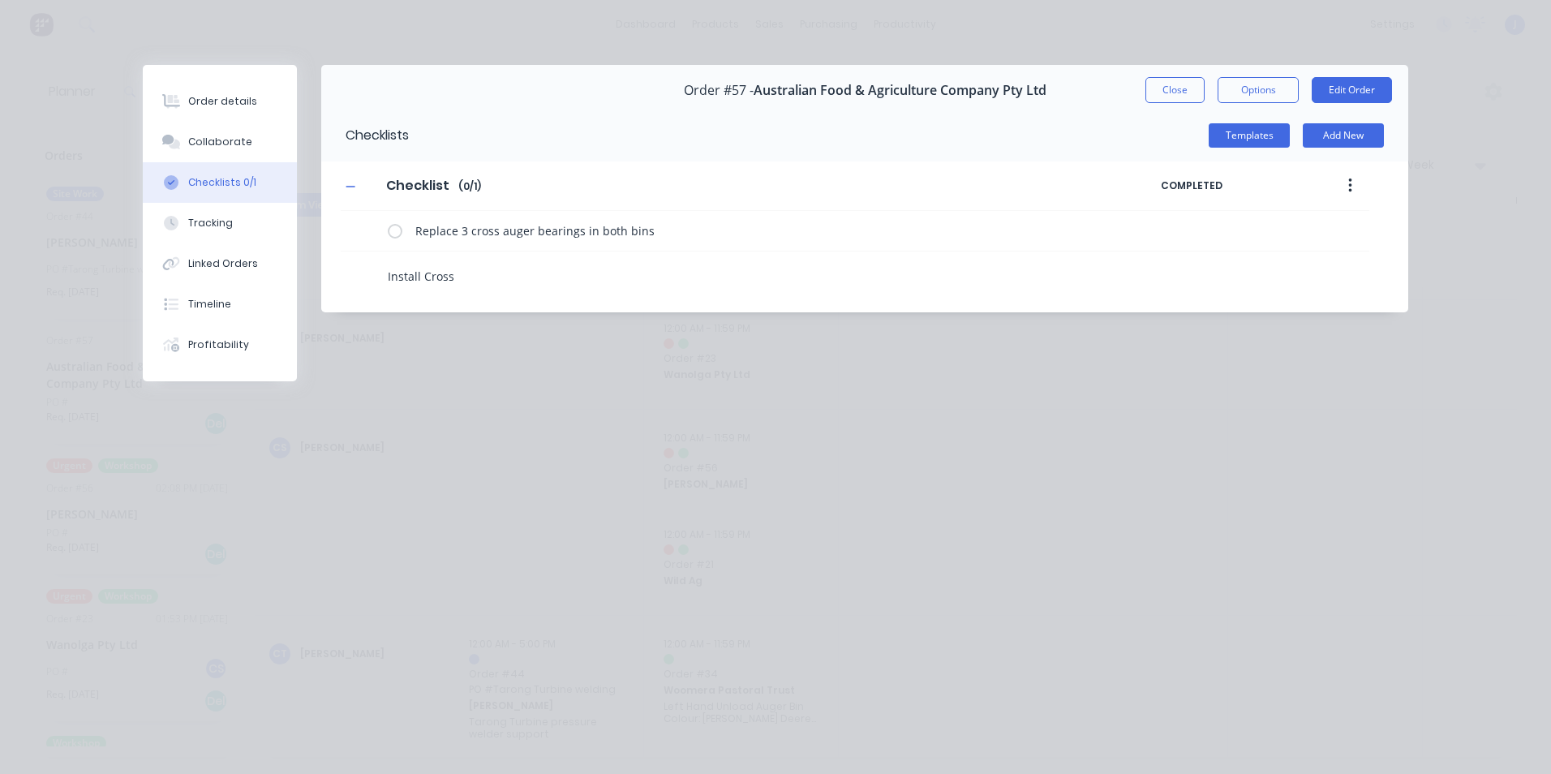
type textarea "Install Cross A"
type textarea "x"
type textarea "Install Cross Au"
type textarea "x"
type textarea "Install Cross Aug"
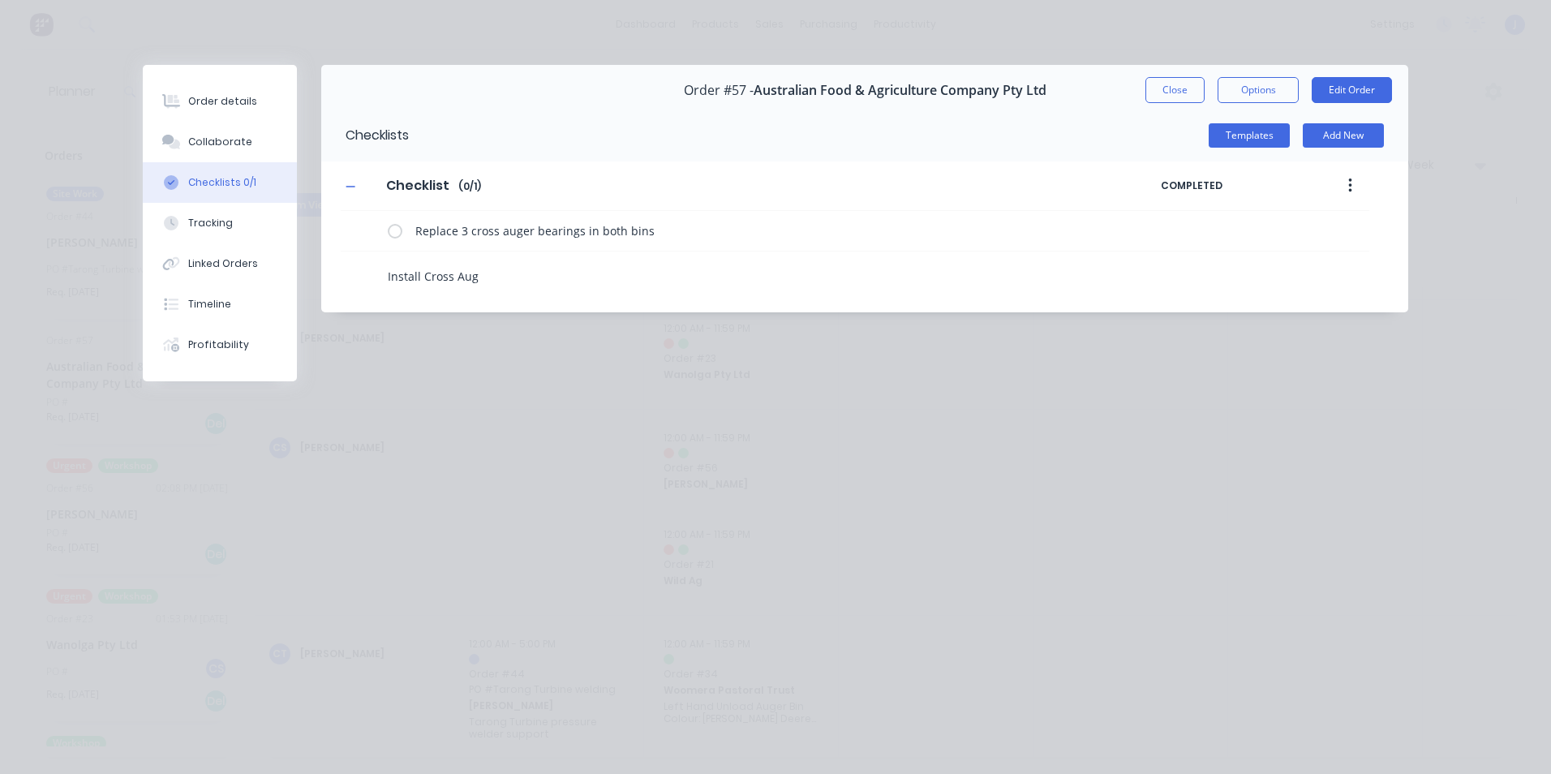
type textarea "x"
type textarea "Install Cross Auge"
type textarea "x"
type textarea "Install Cross Auger"
type textarea "x"
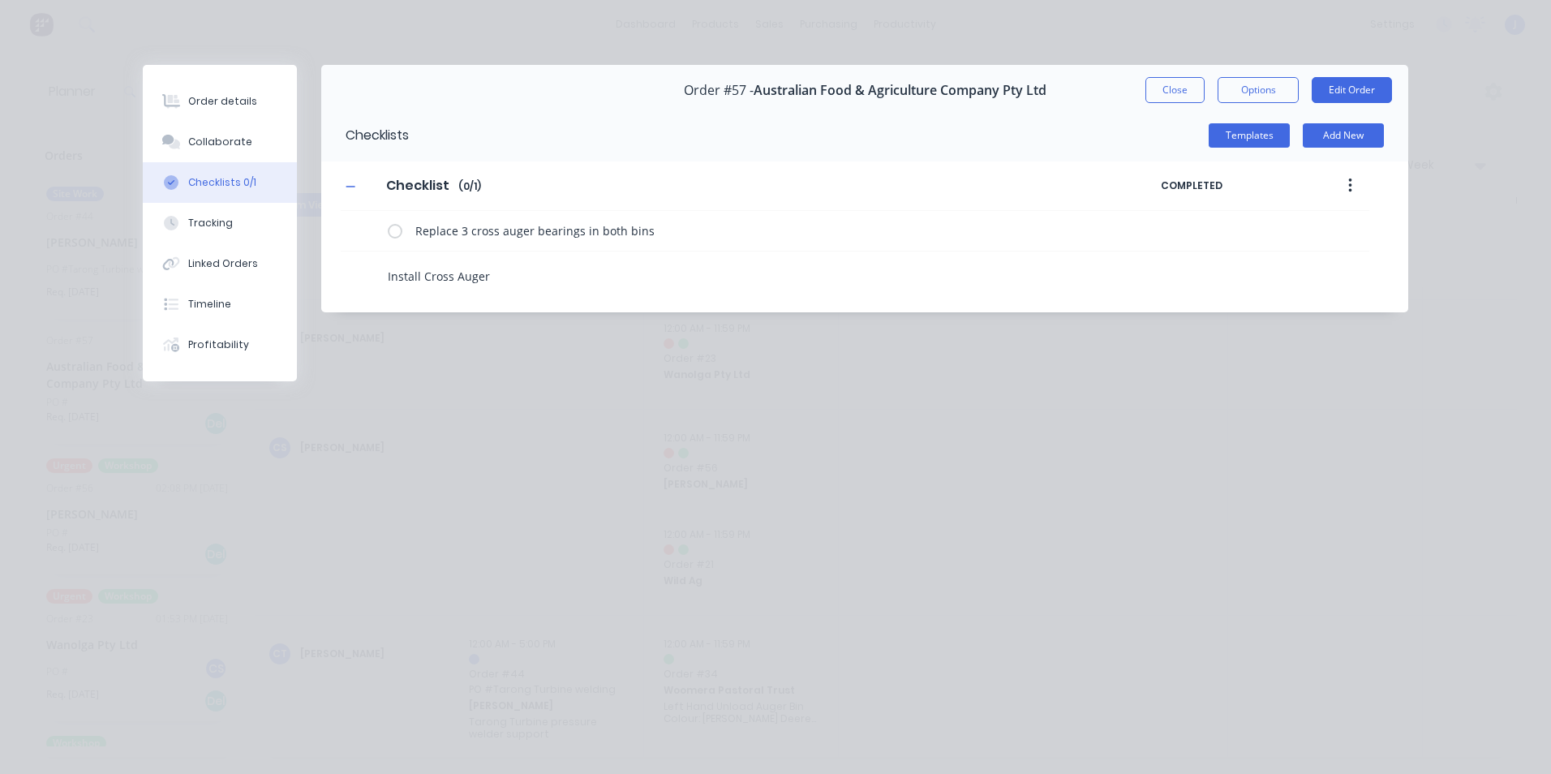
type textarea "Install Cross Augers"
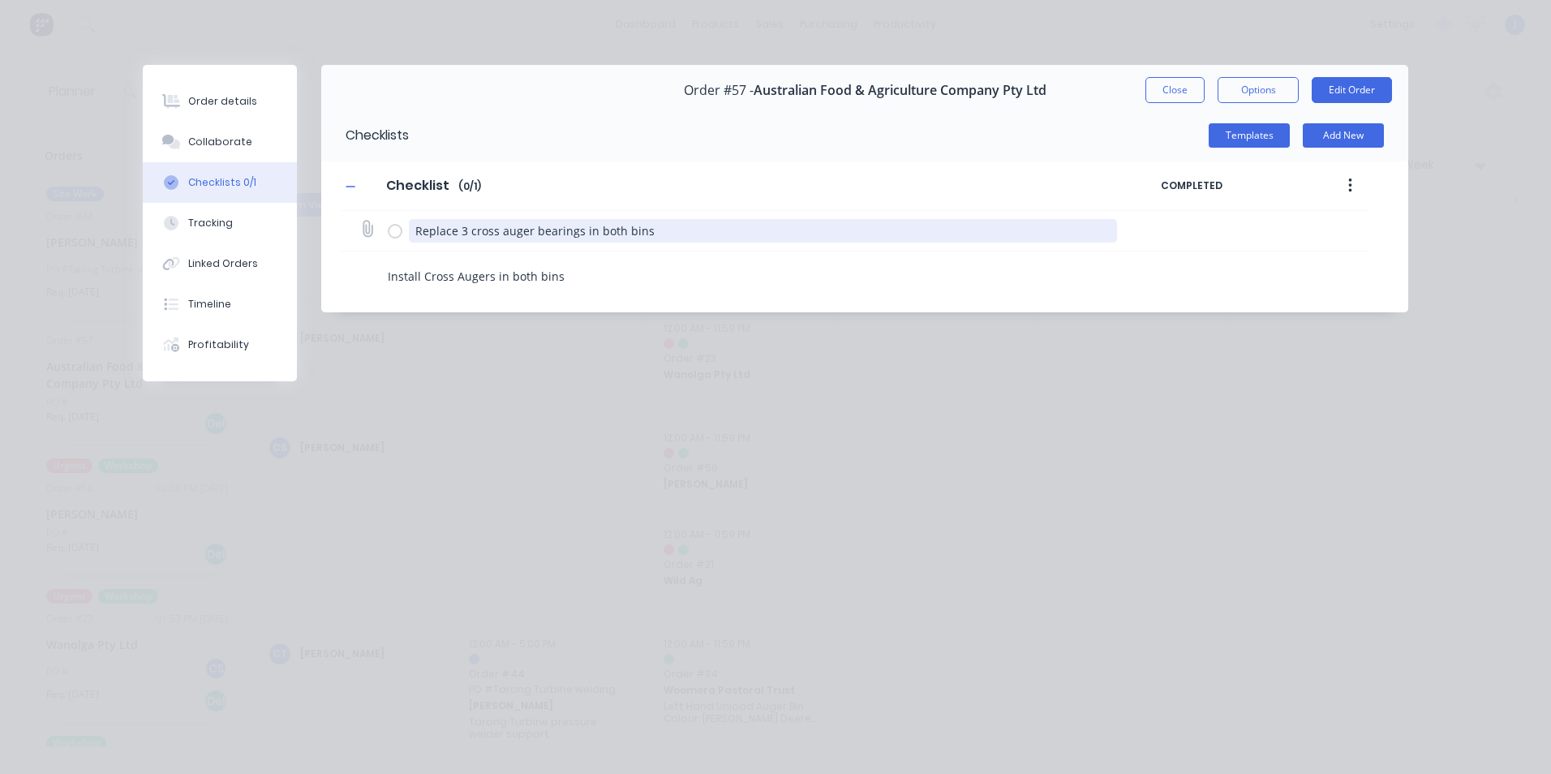
click at [469, 226] on textarea "Replace 3 cross auger bearings in both bins" at bounding box center [763, 231] width 709 height 24
click at [480, 238] on textarea "Replace 3 cross auger bearings in both bins" at bounding box center [763, 231] width 709 height 24
click at [473, 231] on textarea "Replace 3 cross auger bearings in both bins" at bounding box center [763, 231] width 709 height 24
click at [507, 234] on textarea "Replace 3 Cross auger bearings in both bins" at bounding box center [763, 231] width 709 height 24
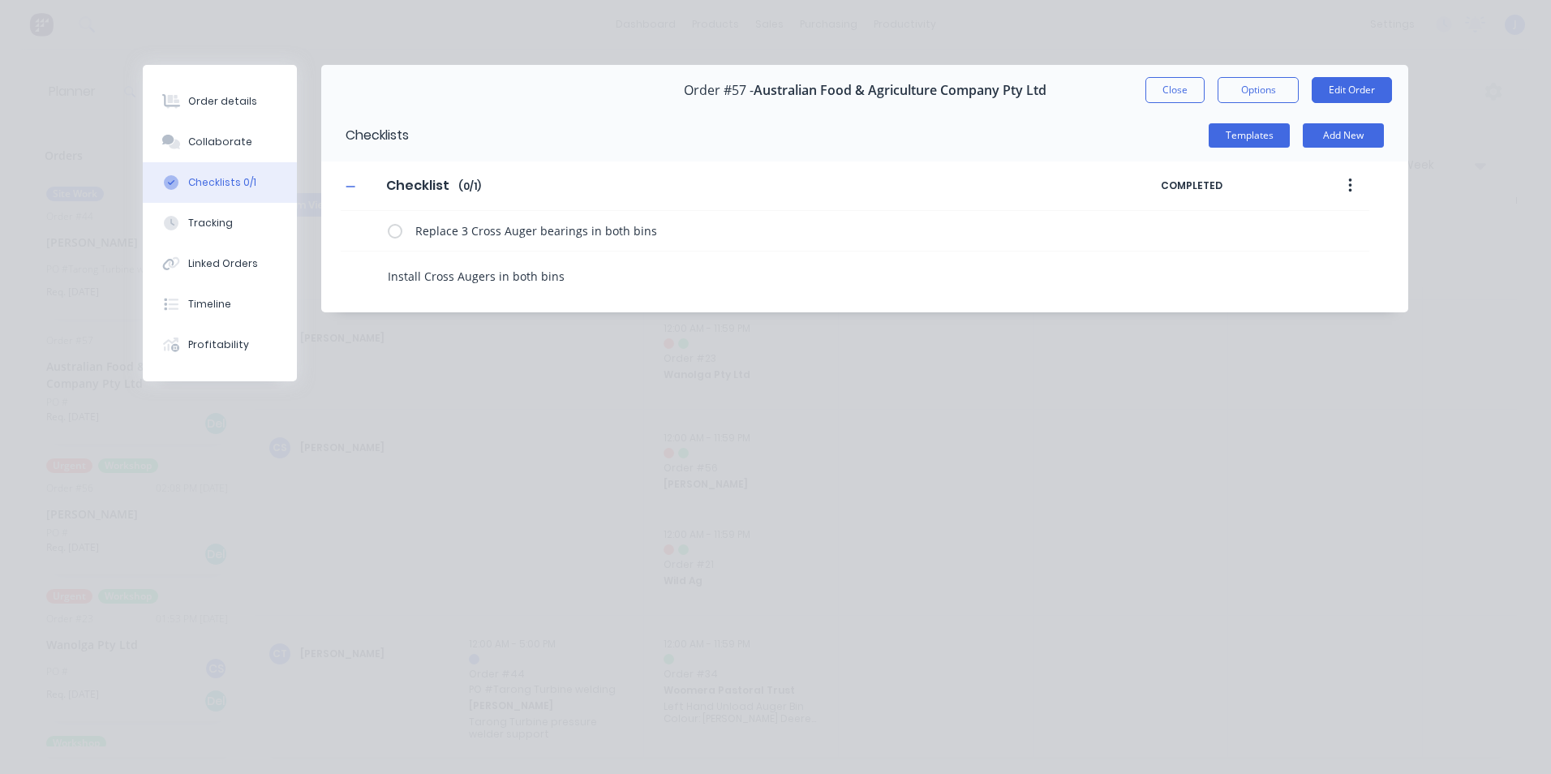
click at [671, 279] on textarea "Install Cross Augers in both bins" at bounding box center [708, 276] width 655 height 24
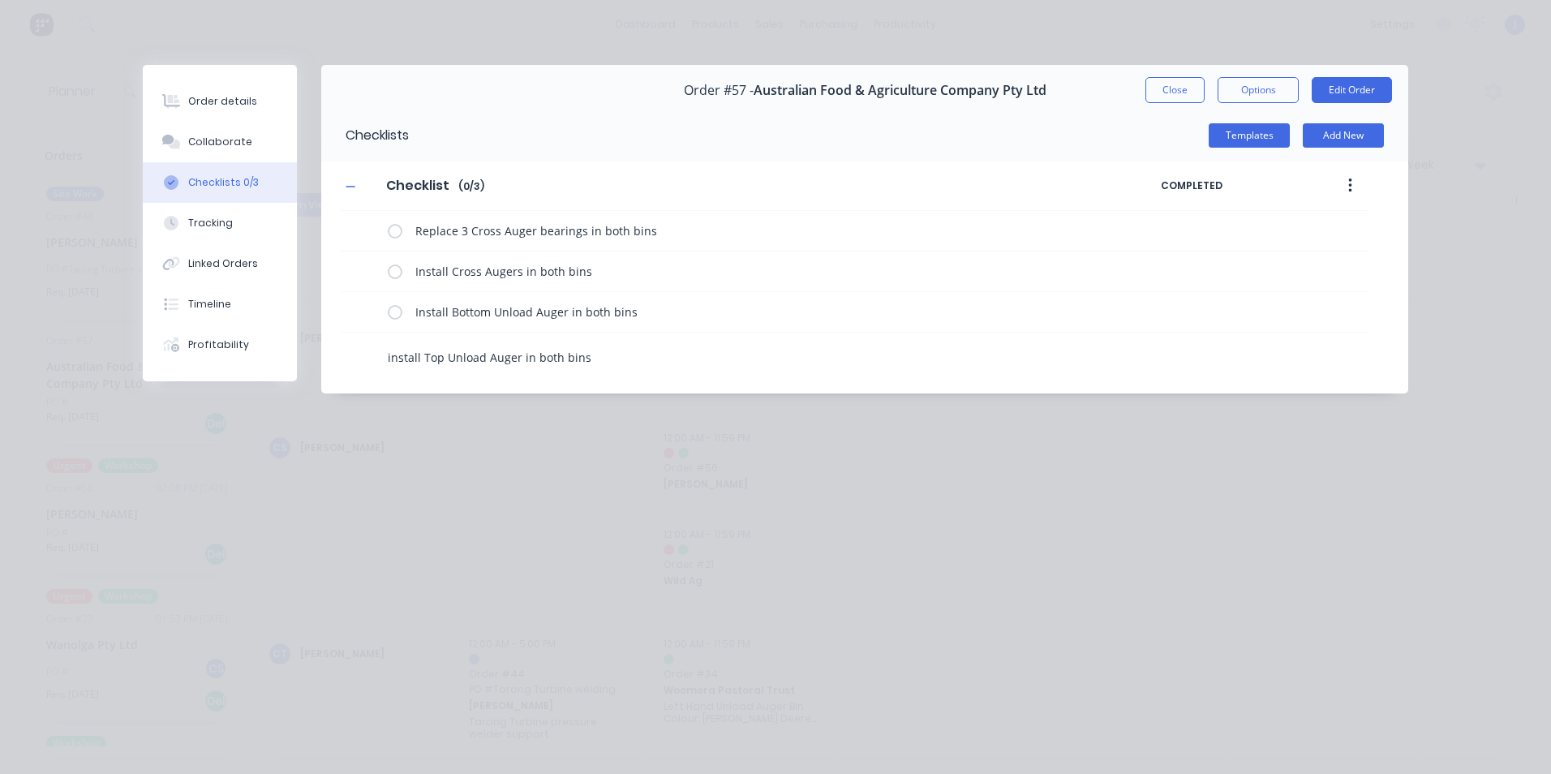
click at [392, 360] on textarea "install Top Unload Auger in both bins" at bounding box center [708, 358] width 655 height 24
click at [781, 341] on div "Install Top Unload Auger in both bins" at bounding box center [701, 353] width 720 height 41
drag, startPoint x: 582, startPoint y: 358, endPoint x: 486, endPoint y: 354, distance: 96.6
click at [486, 354] on textarea "Install Top Unload Auger in both bins" at bounding box center [708, 358] width 655 height 24
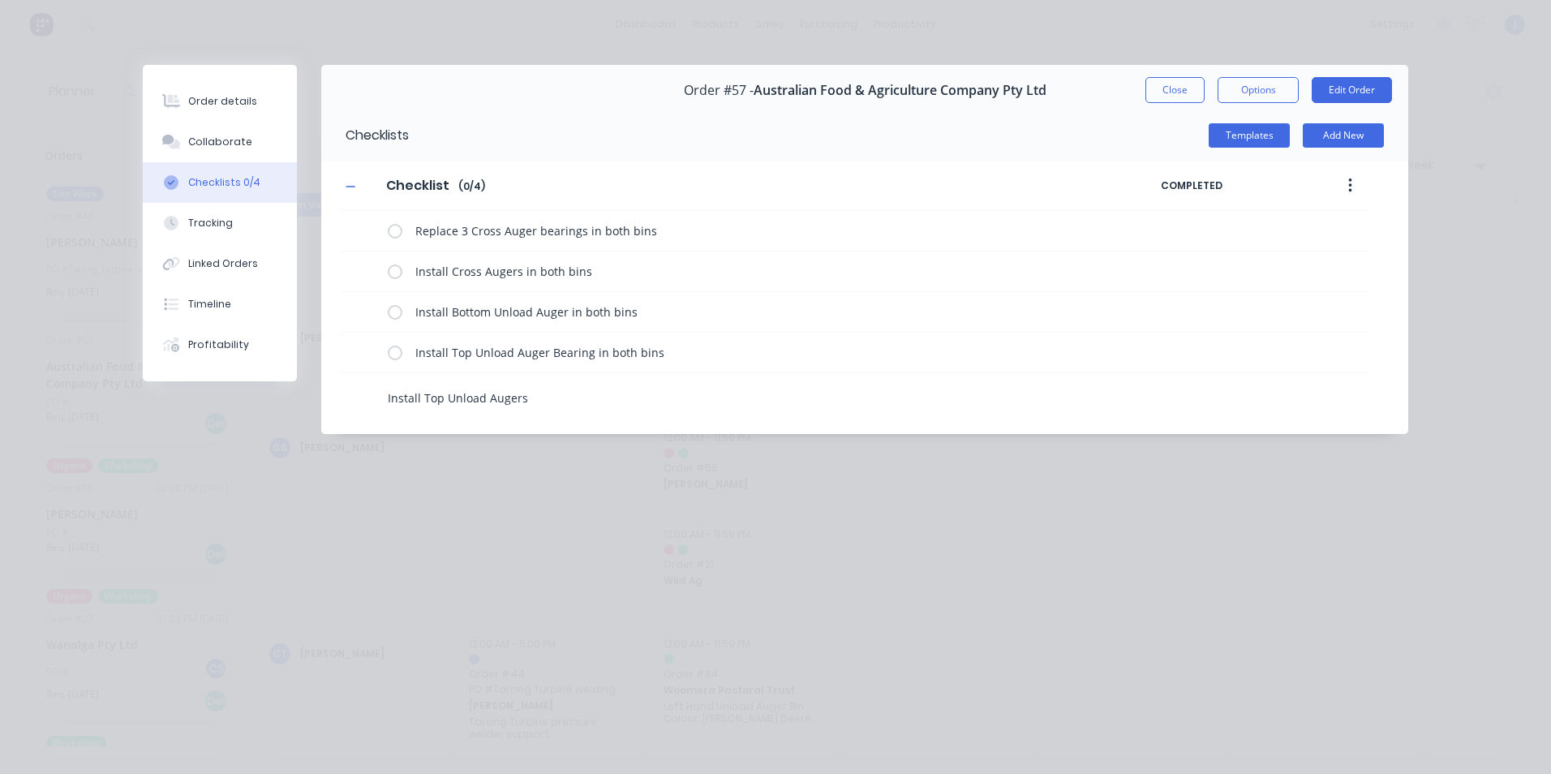
paste textarea "Auger in both bins"
click at [552, 394] on textarea "Install Top Unload Augers Auger in both bins" at bounding box center [708, 398] width 655 height 24
click at [652, 403] on textarea "Install Top Unload Augers in both bins" at bounding box center [708, 398] width 655 height 24
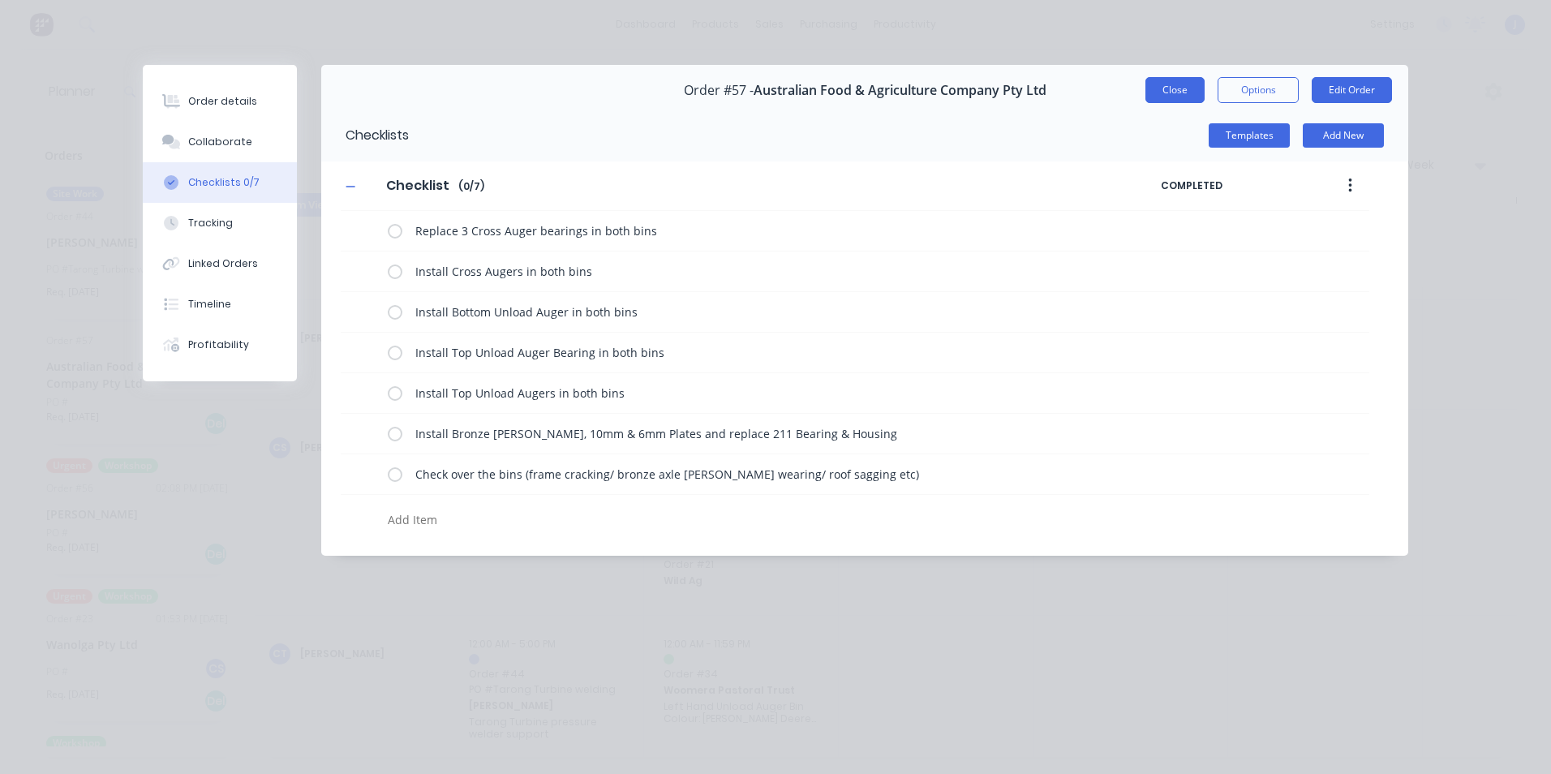
click at [1174, 87] on button "Close" at bounding box center [1174, 90] width 59 height 26
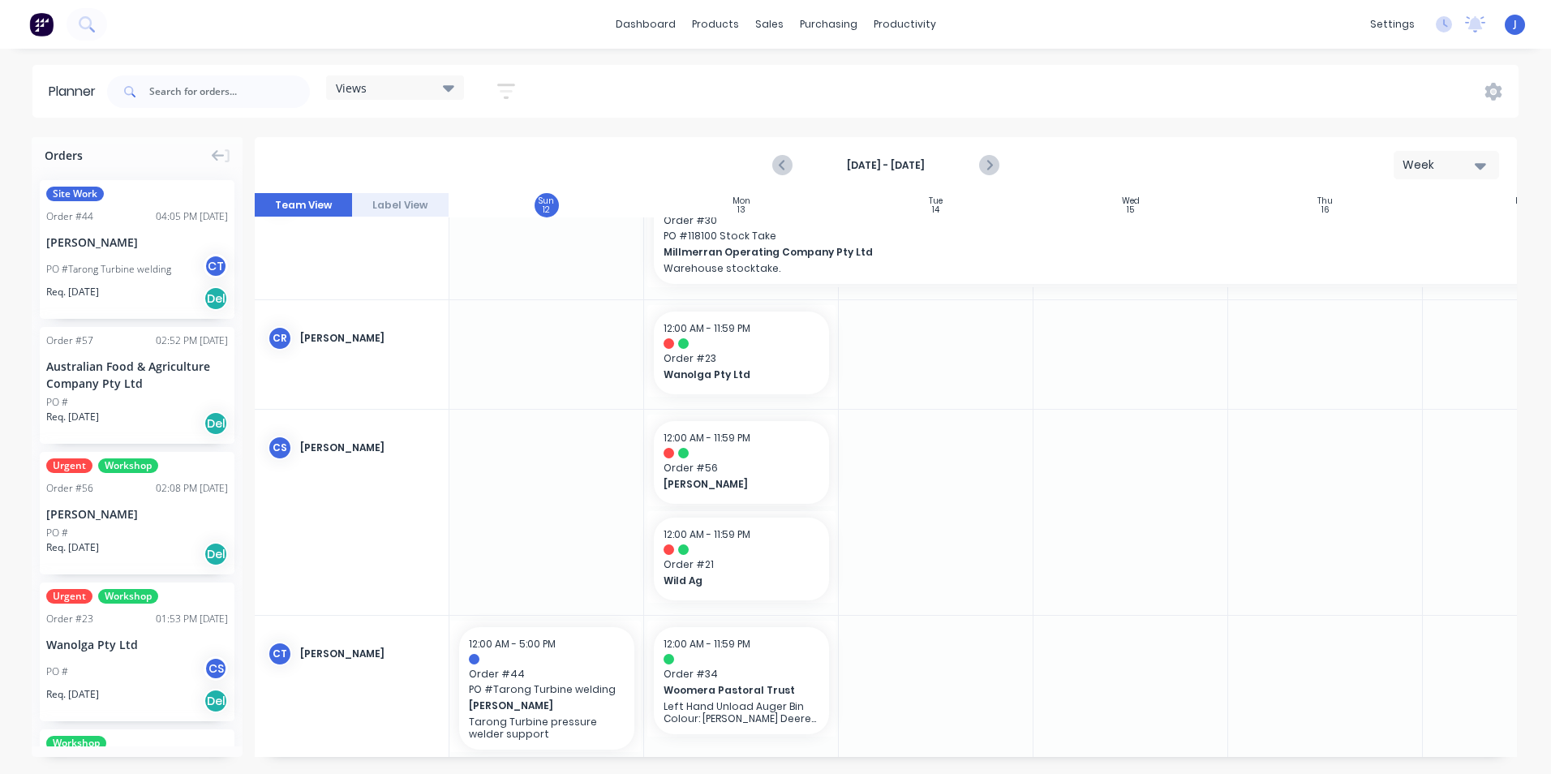
click at [120, 383] on div "Australian Food & Agriculture Company Pty Ltd" at bounding box center [137, 375] width 182 height 34
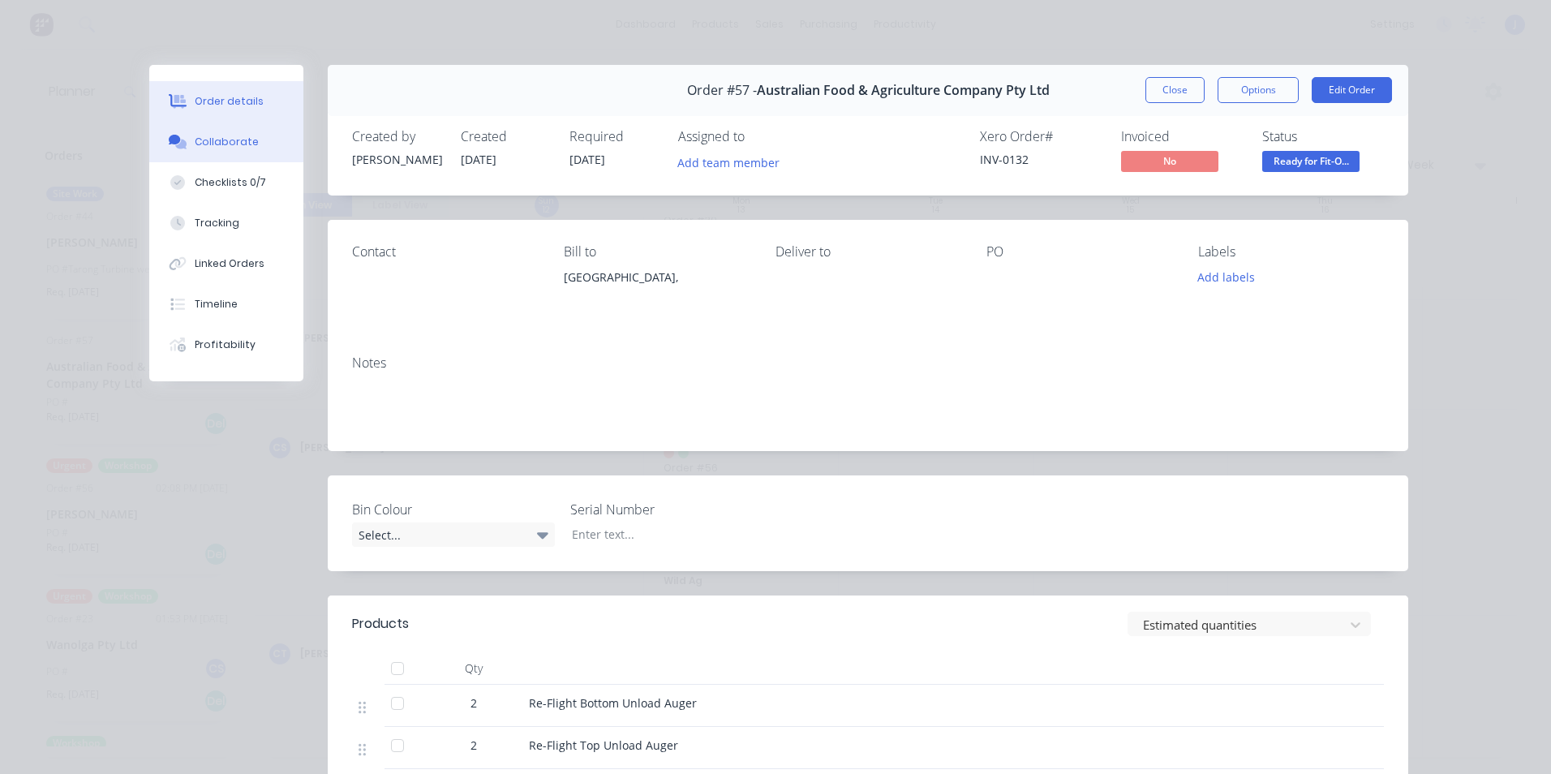
click at [223, 144] on div "Collaborate" at bounding box center [227, 142] width 64 height 15
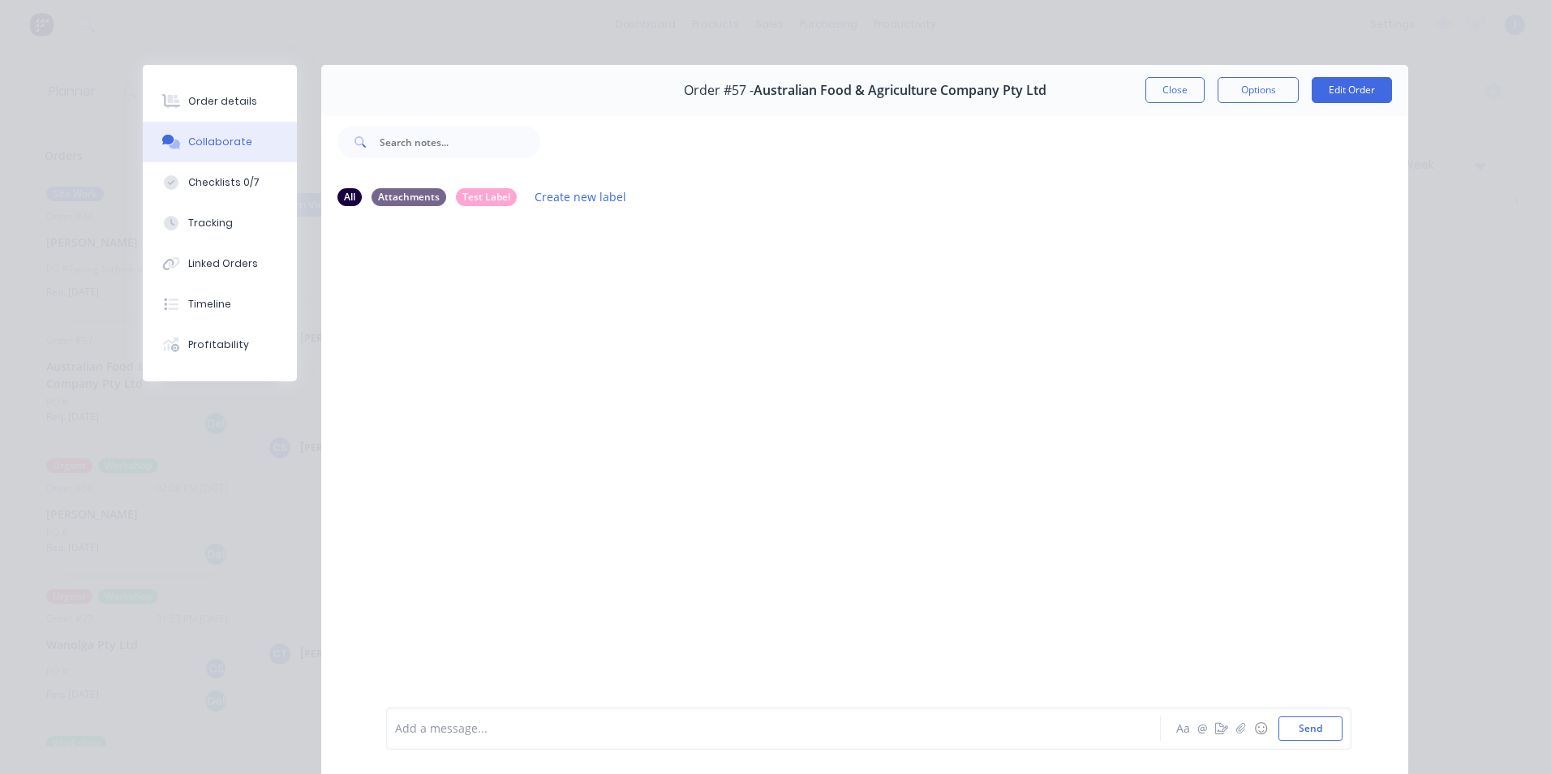
click at [410, 290] on div at bounding box center [864, 463] width 1087 height 486
click at [488, 728] on div at bounding box center [751, 728] width 710 height 17
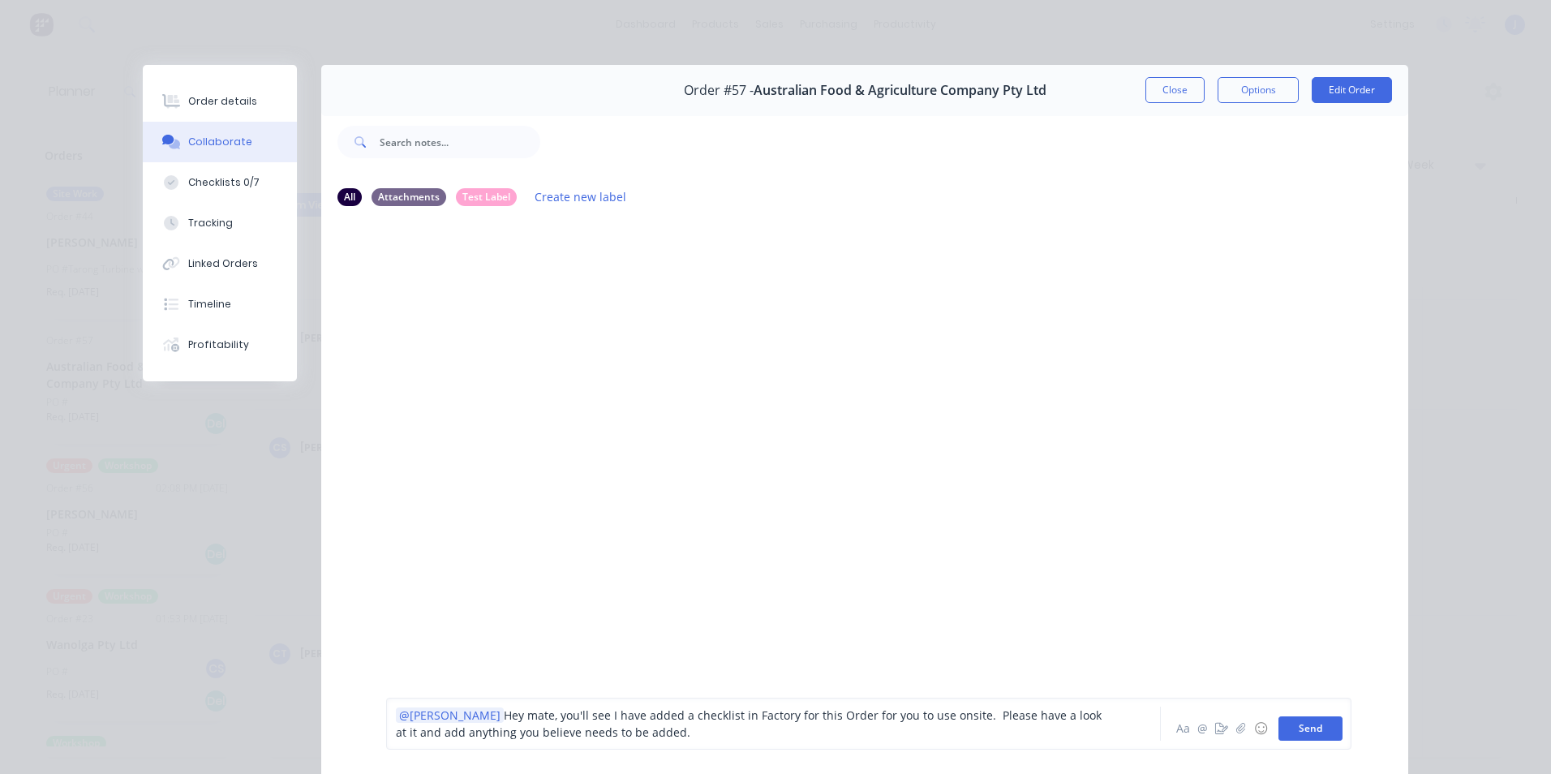
drag, startPoint x: 1308, startPoint y: 734, endPoint x: 1291, endPoint y: 730, distance: 18.3
click at [1309, 734] on button "Send" at bounding box center [1310, 728] width 64 height 24
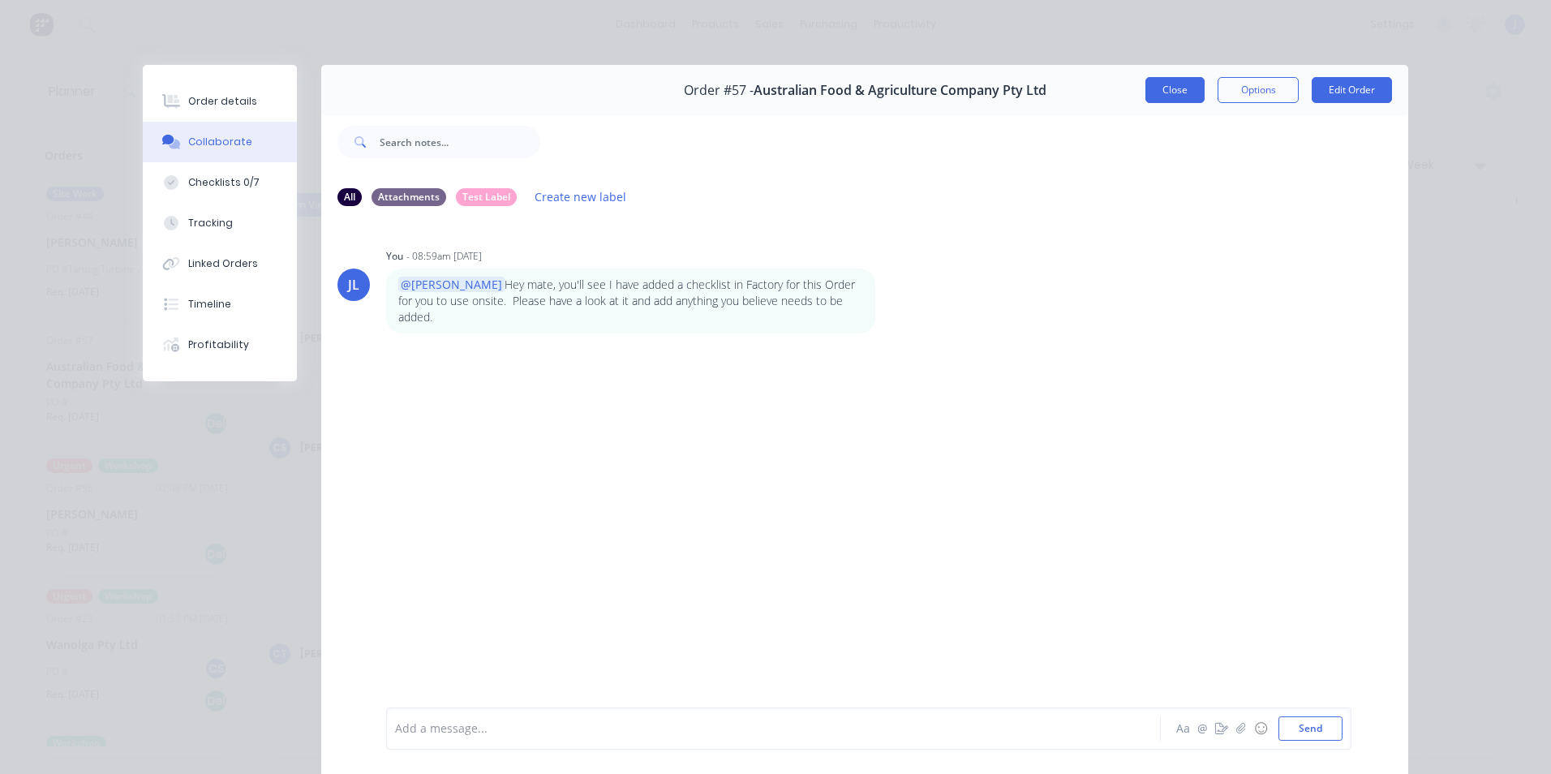
click at [1157, 88] on button "Close" at bounding box center [1174, 90] width 59 height 26
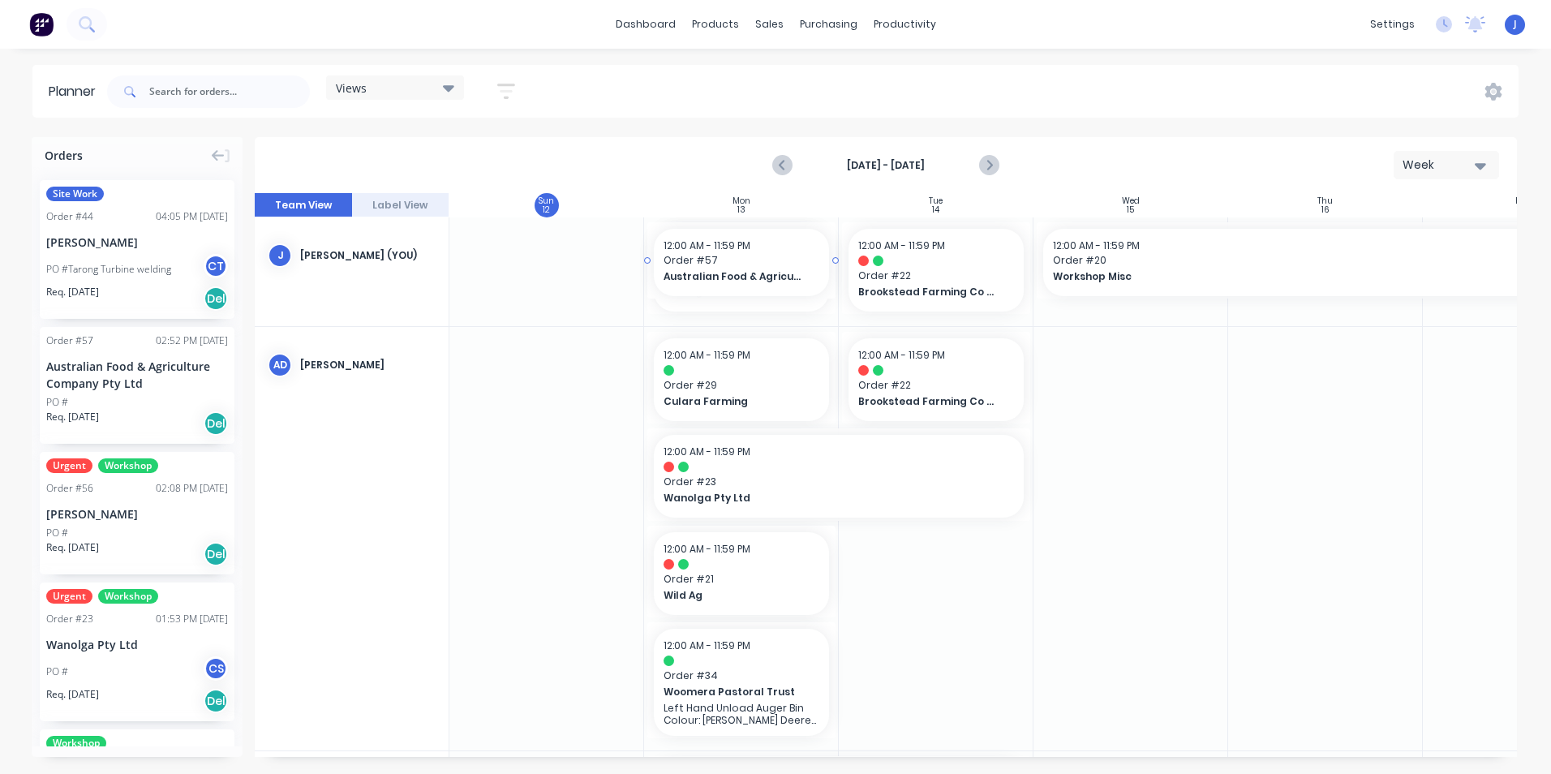
drag, startPoint x: 133, startPoint y: 367, endPoint x: 751, endPoint y: 282, distance: 623.9
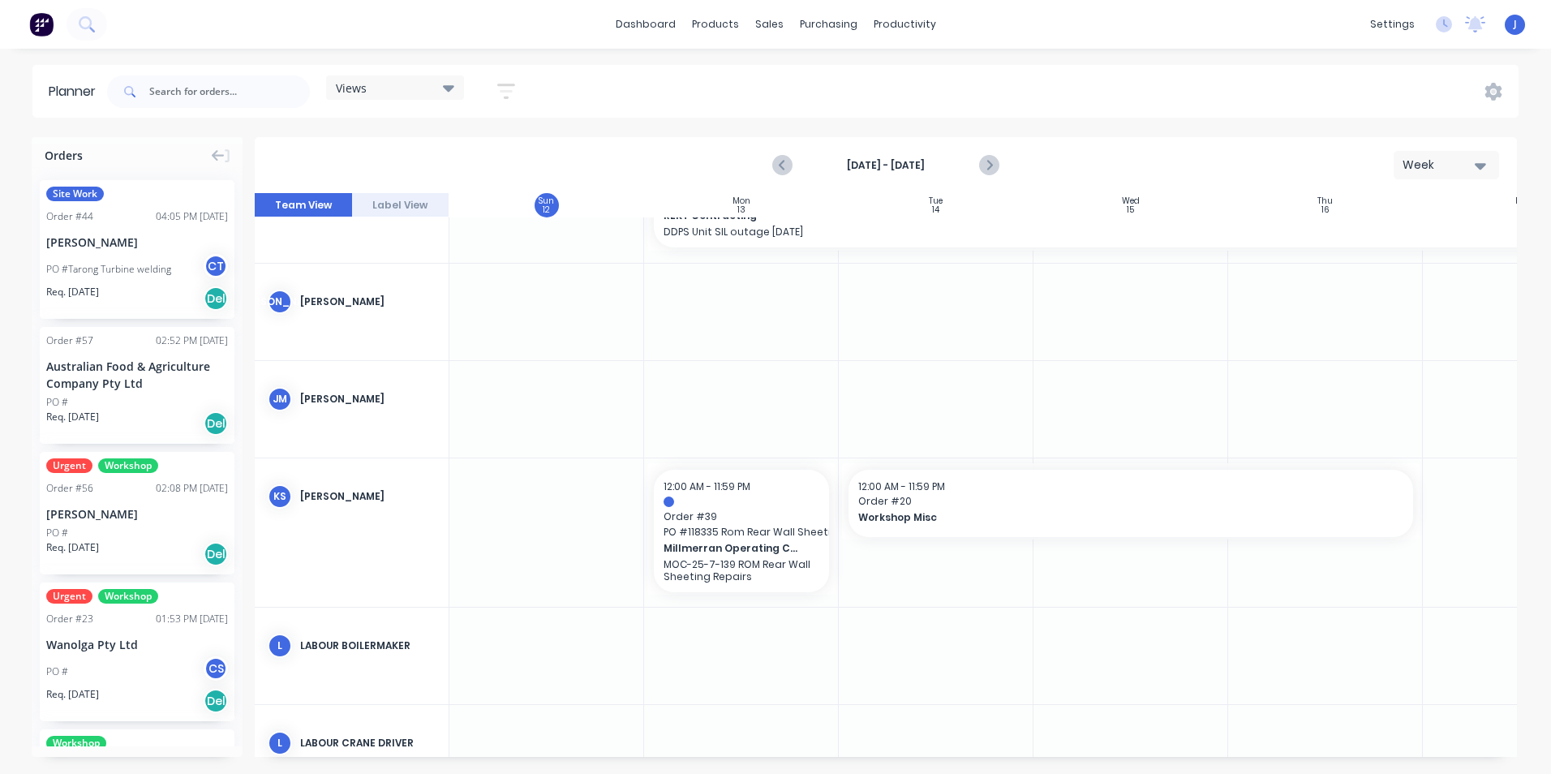
scroll to position [2271, 0]
drag, startPoint x: 121, startPoint y: 650, endPoint x: 751, endPoint y: 409, distance: 674.7
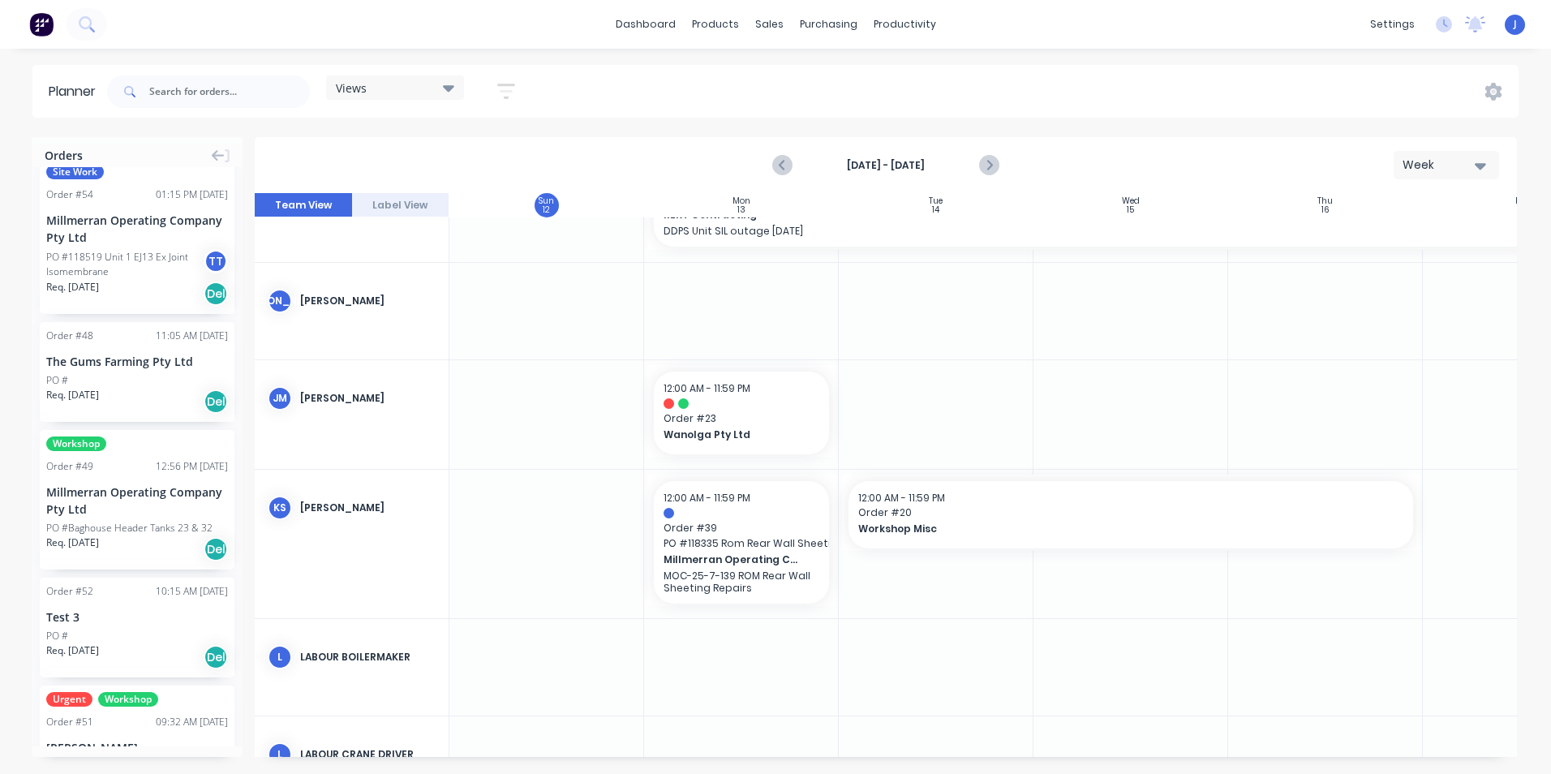
scroll to position [1217, 0]
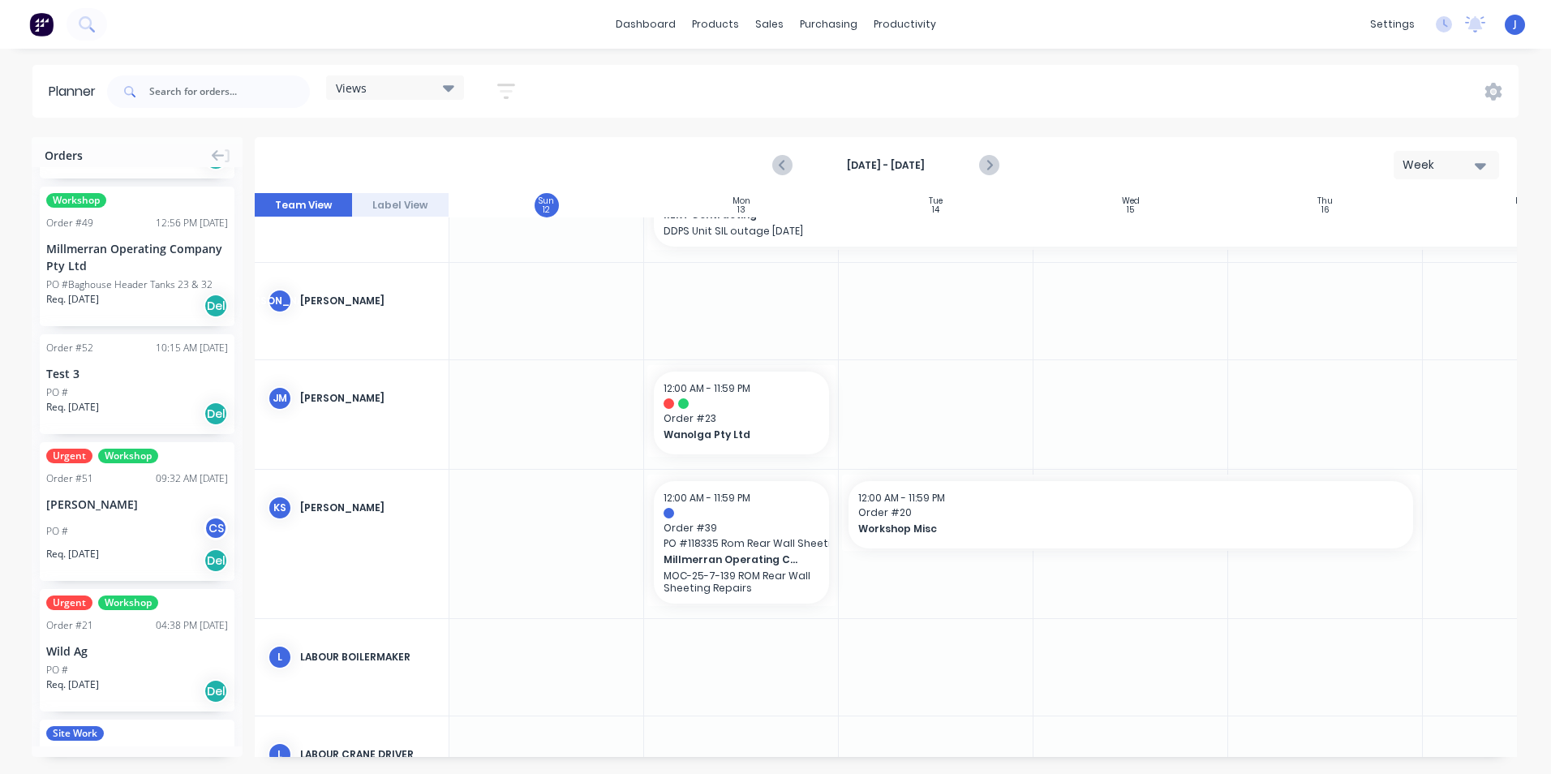
click at [127, 521] on div "PO # CS" at bounding box center [137, 531] width 182 height 31
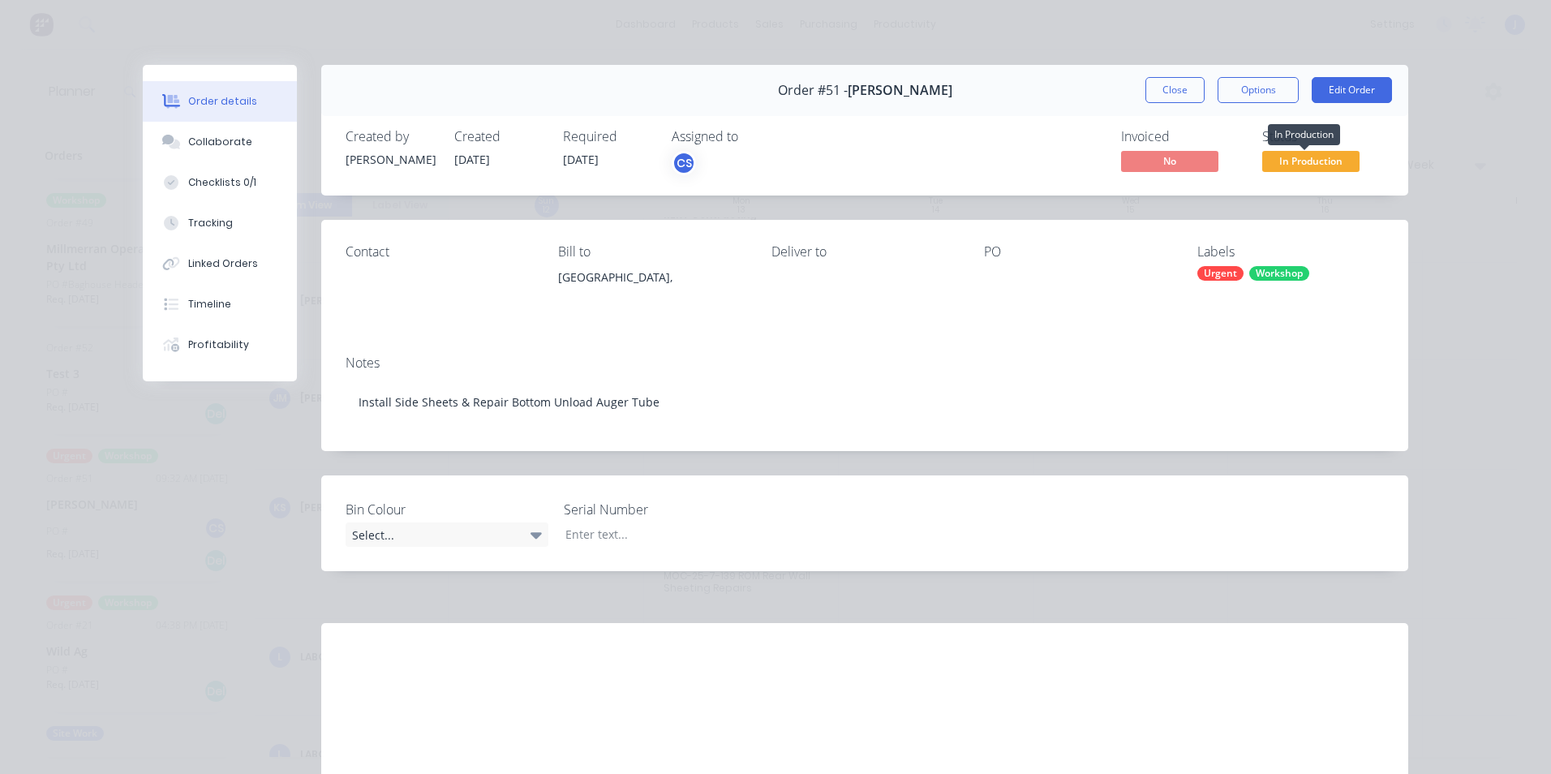
click at [1295, 158] on span "In Production" at bounding box center [1310, 161] width 97 height 20
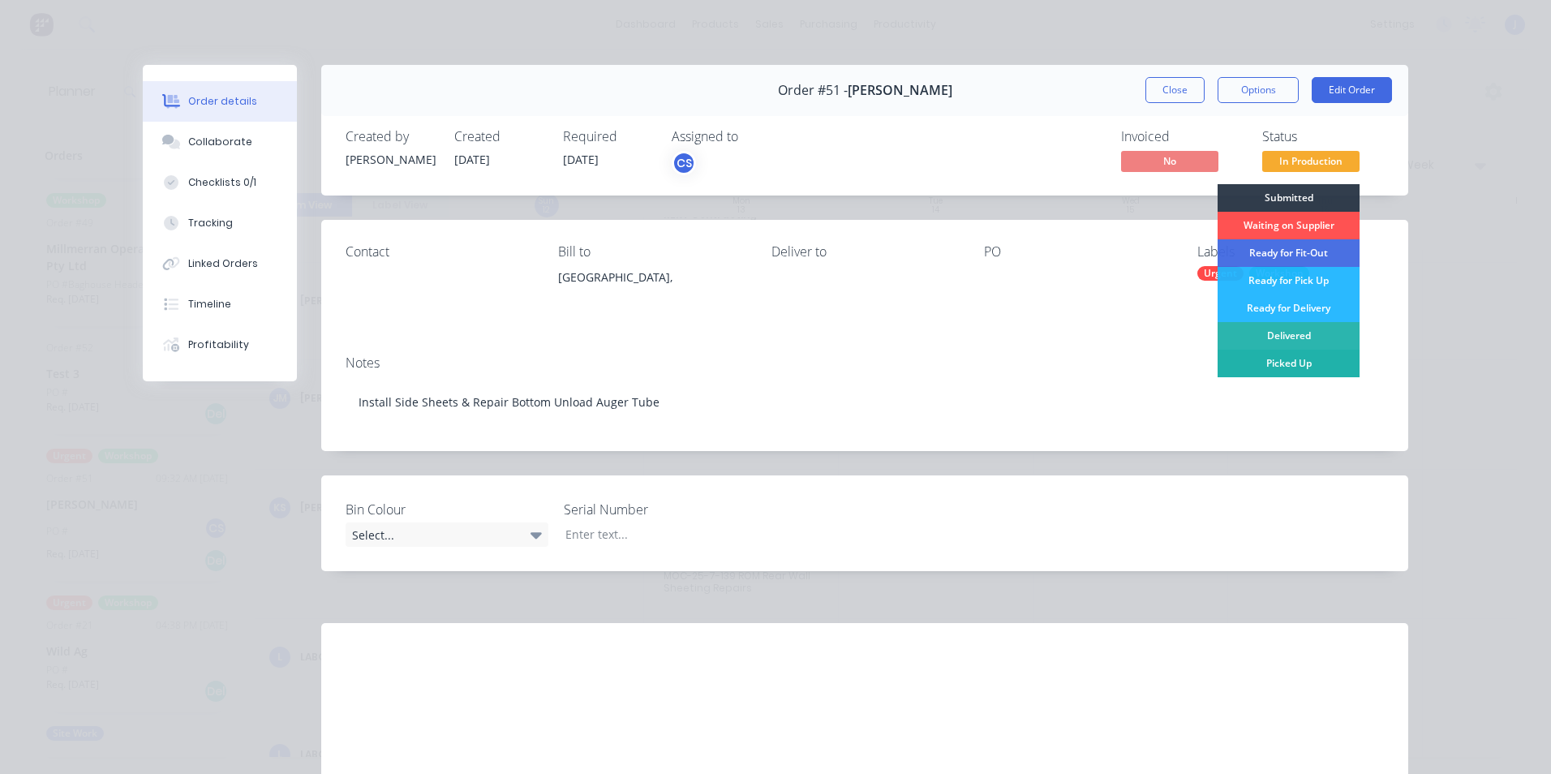
click at [1273, 361] on div "Picked Up" at bounding box center [1289, 364] width 142 height 28
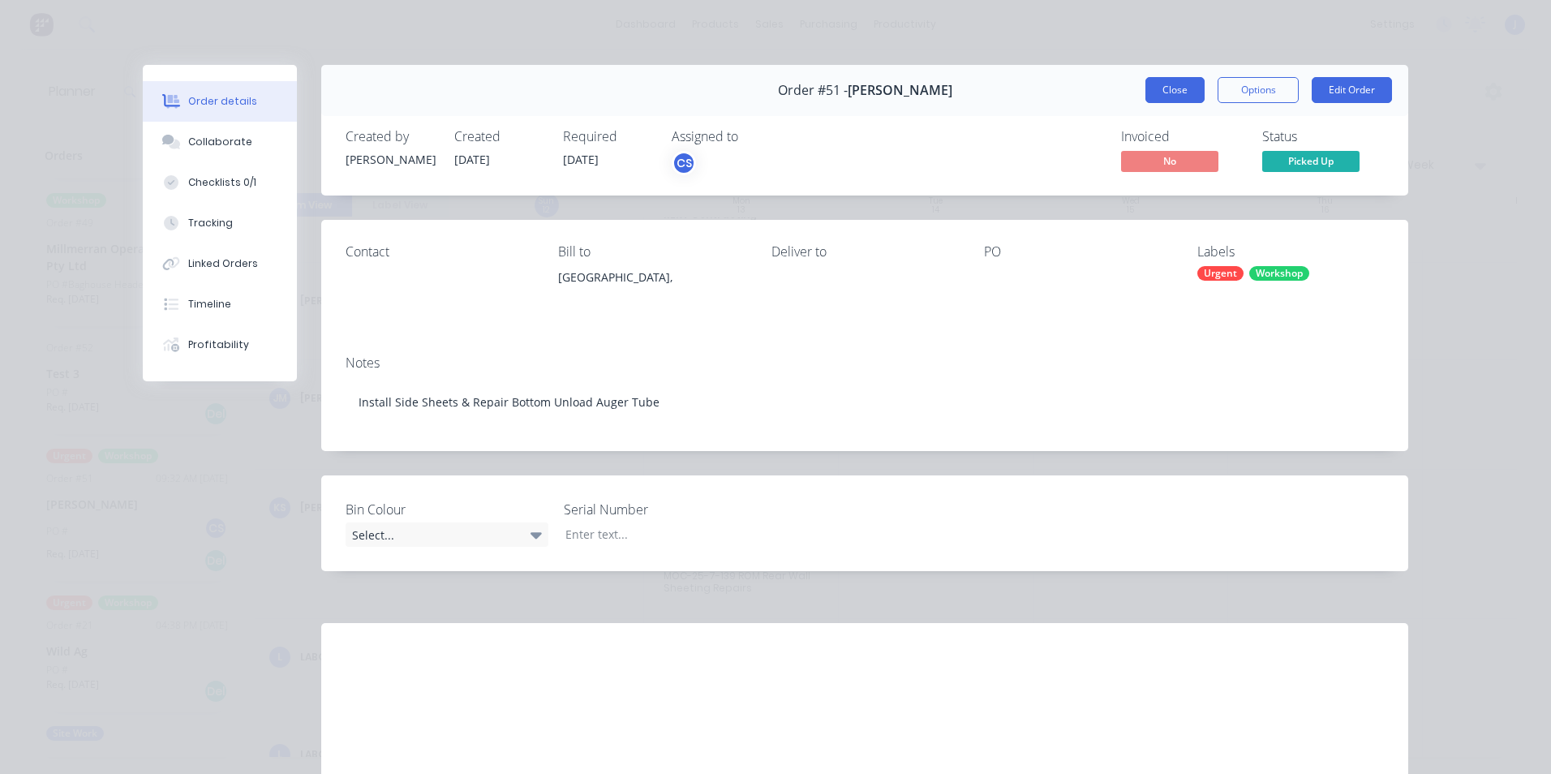
click at [1149, 94] on button "Close" at bounding box center [1174, 90] width 59 height 26
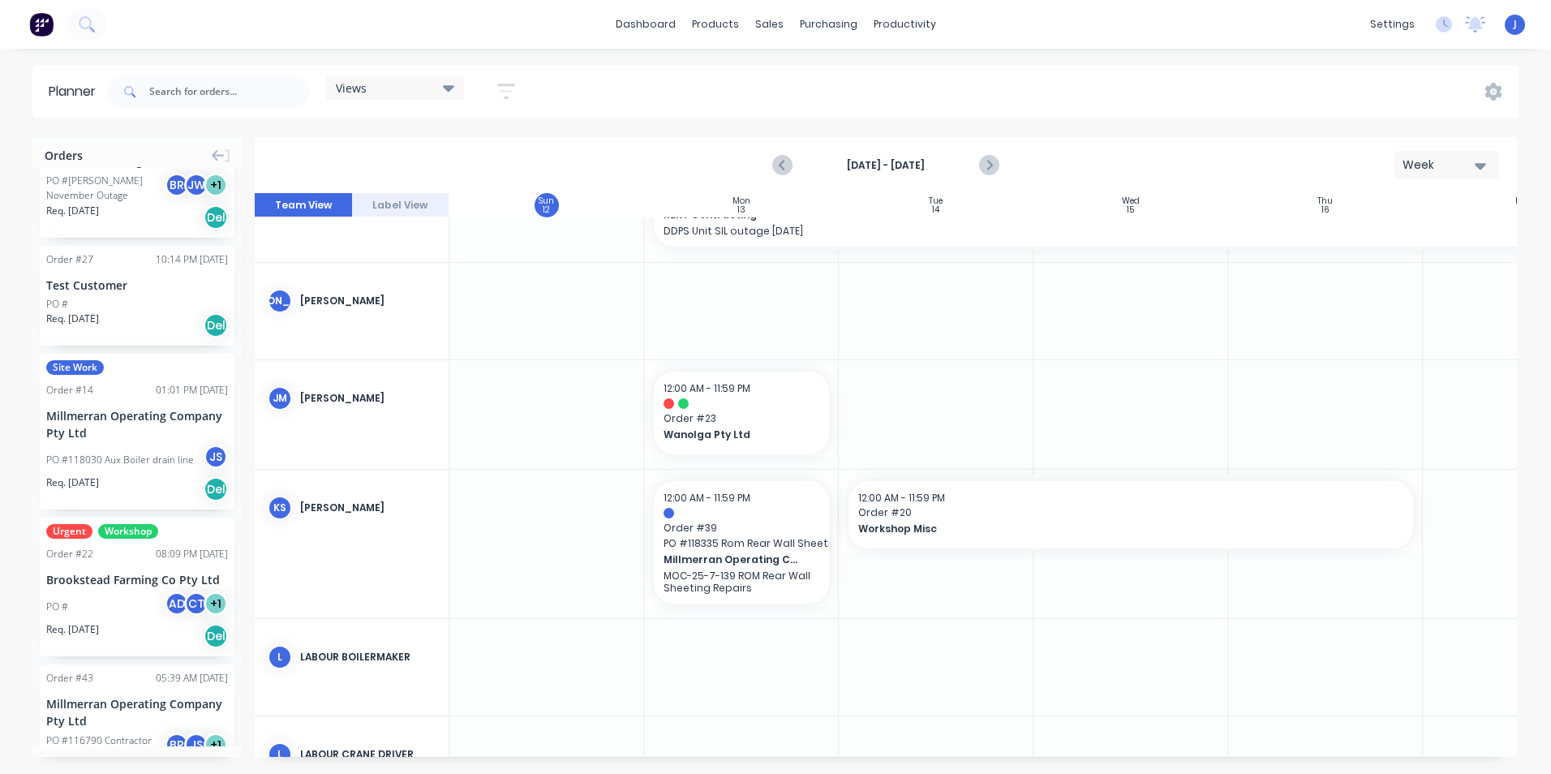
scroll to position [2221, 0]
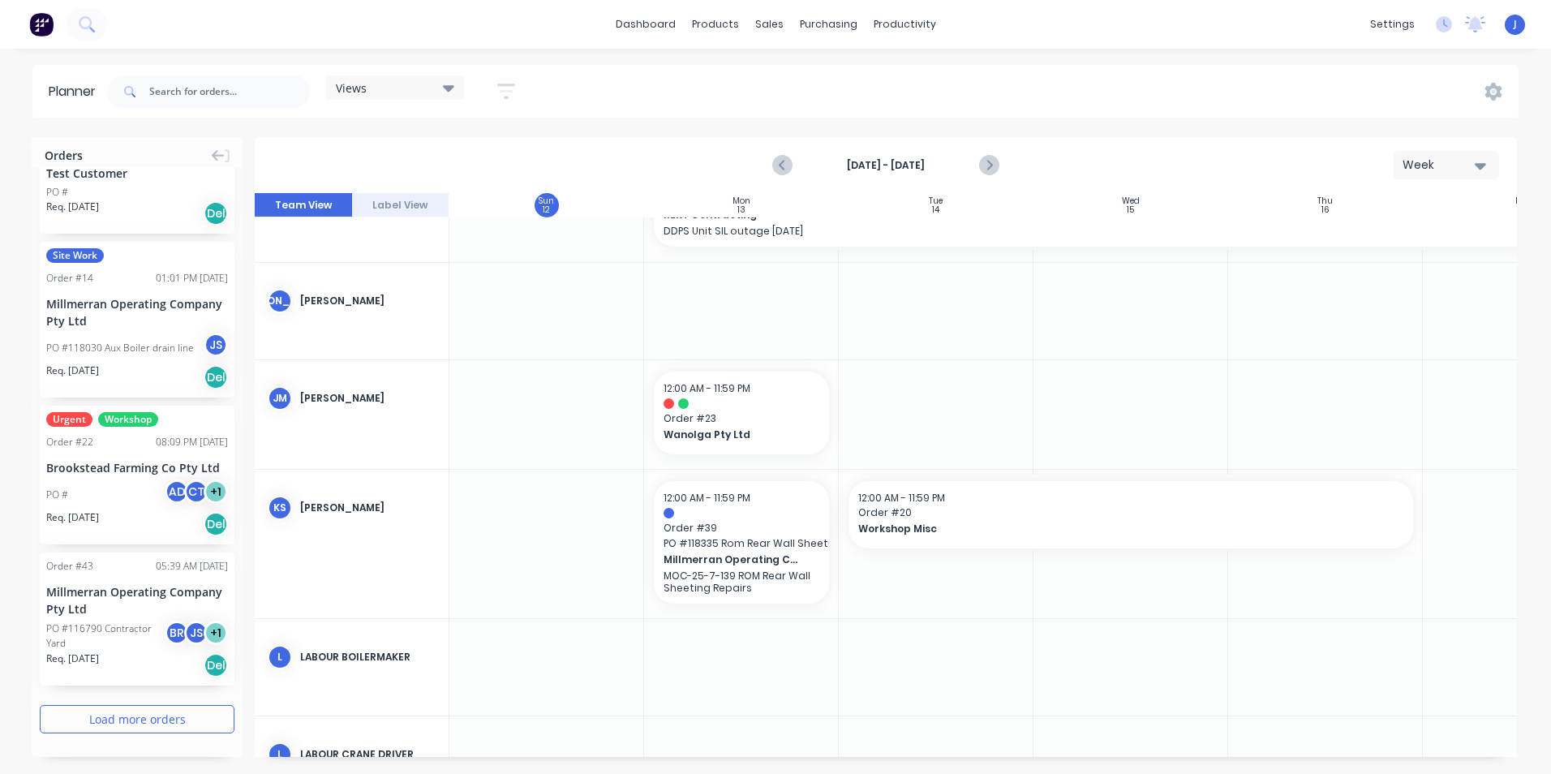
click at [135, 721] on button "Load more orders" at bounding box center [137, 719] width 195 height 28
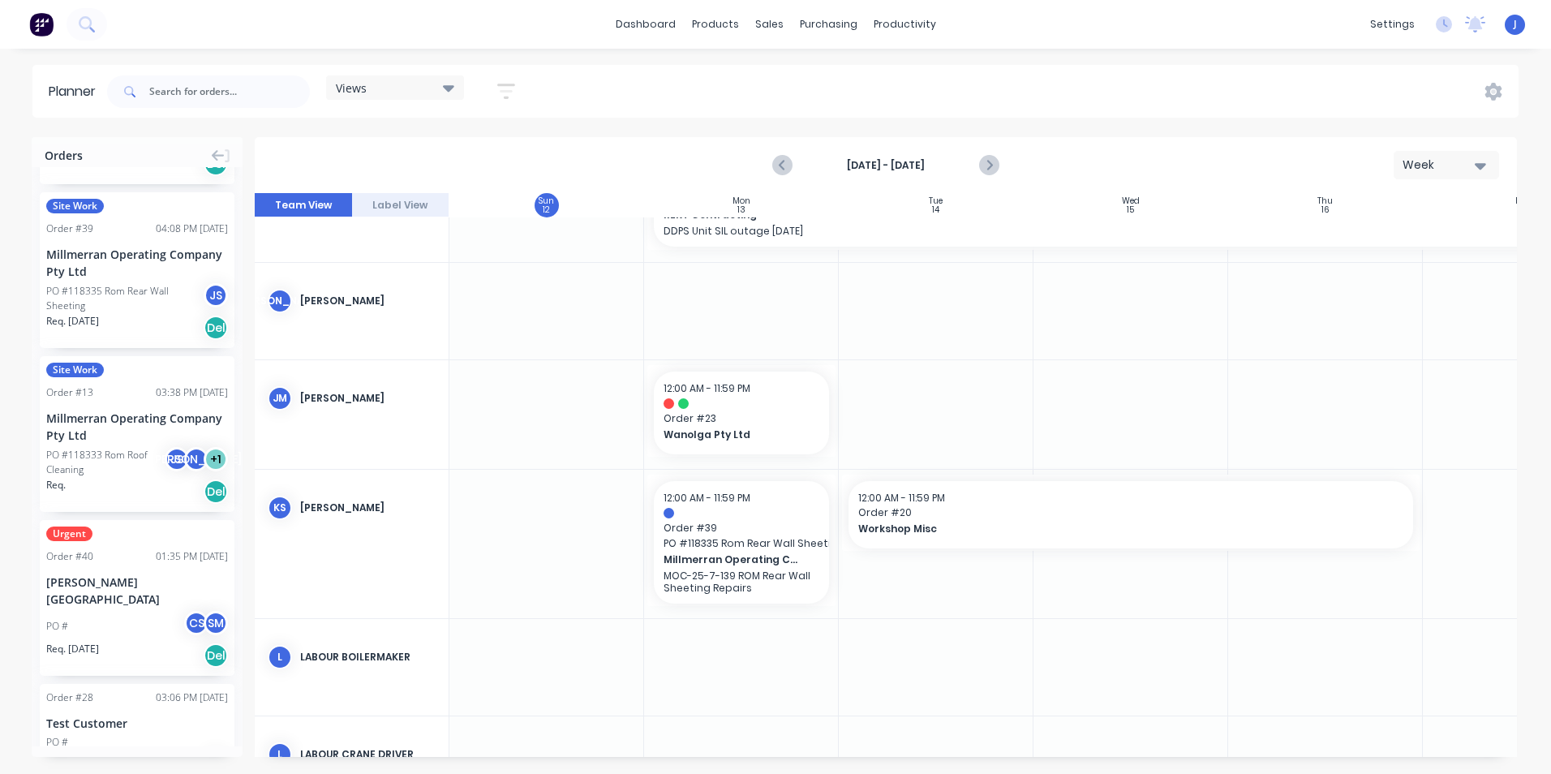
scroll to position [3352, 0]
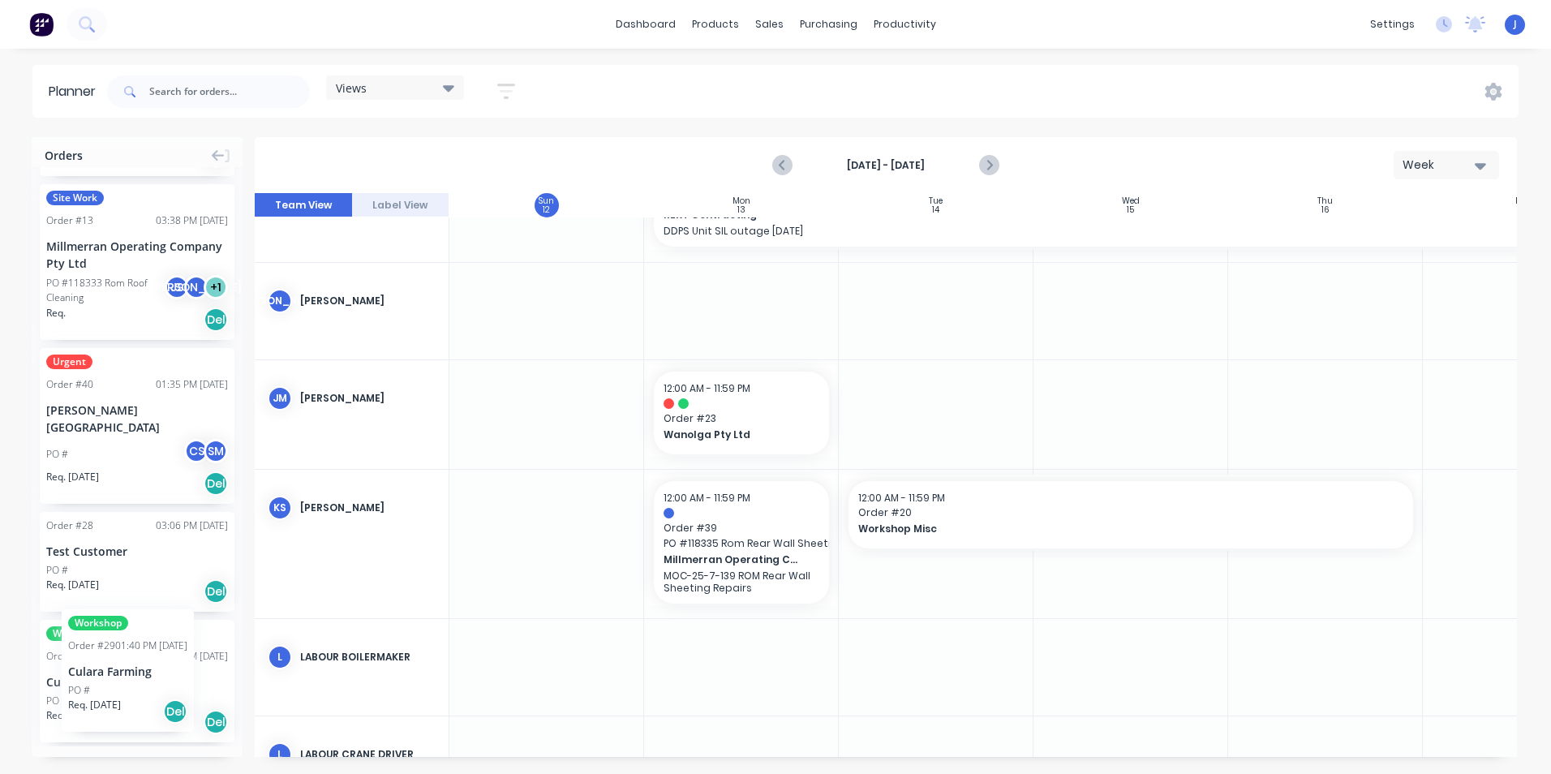
drag, startPoint x: 116, startPoint y: 659, endPoint x: 62, endPoint y: 597, distance: 82.2
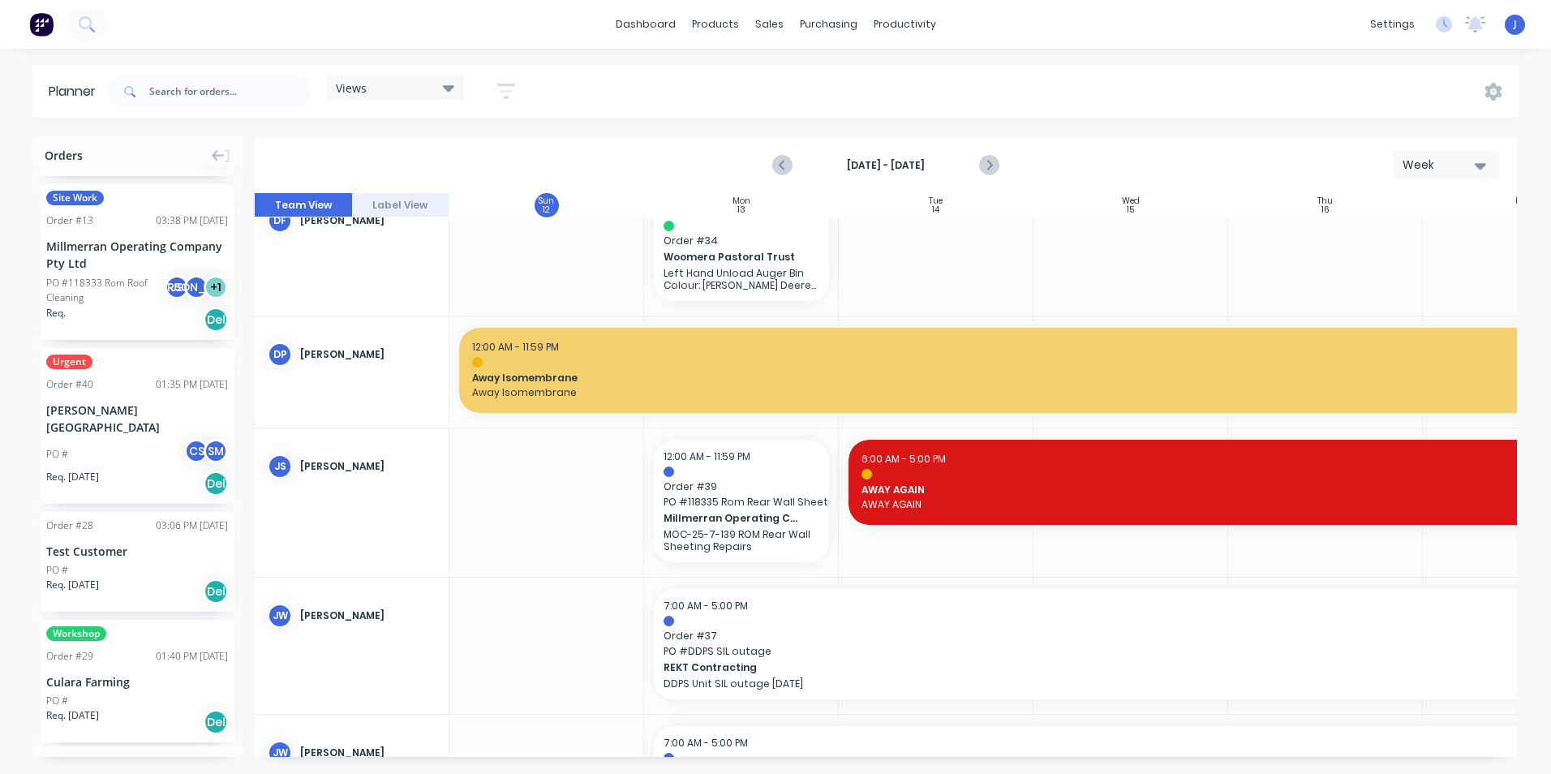
scroll to position [1460, 0]
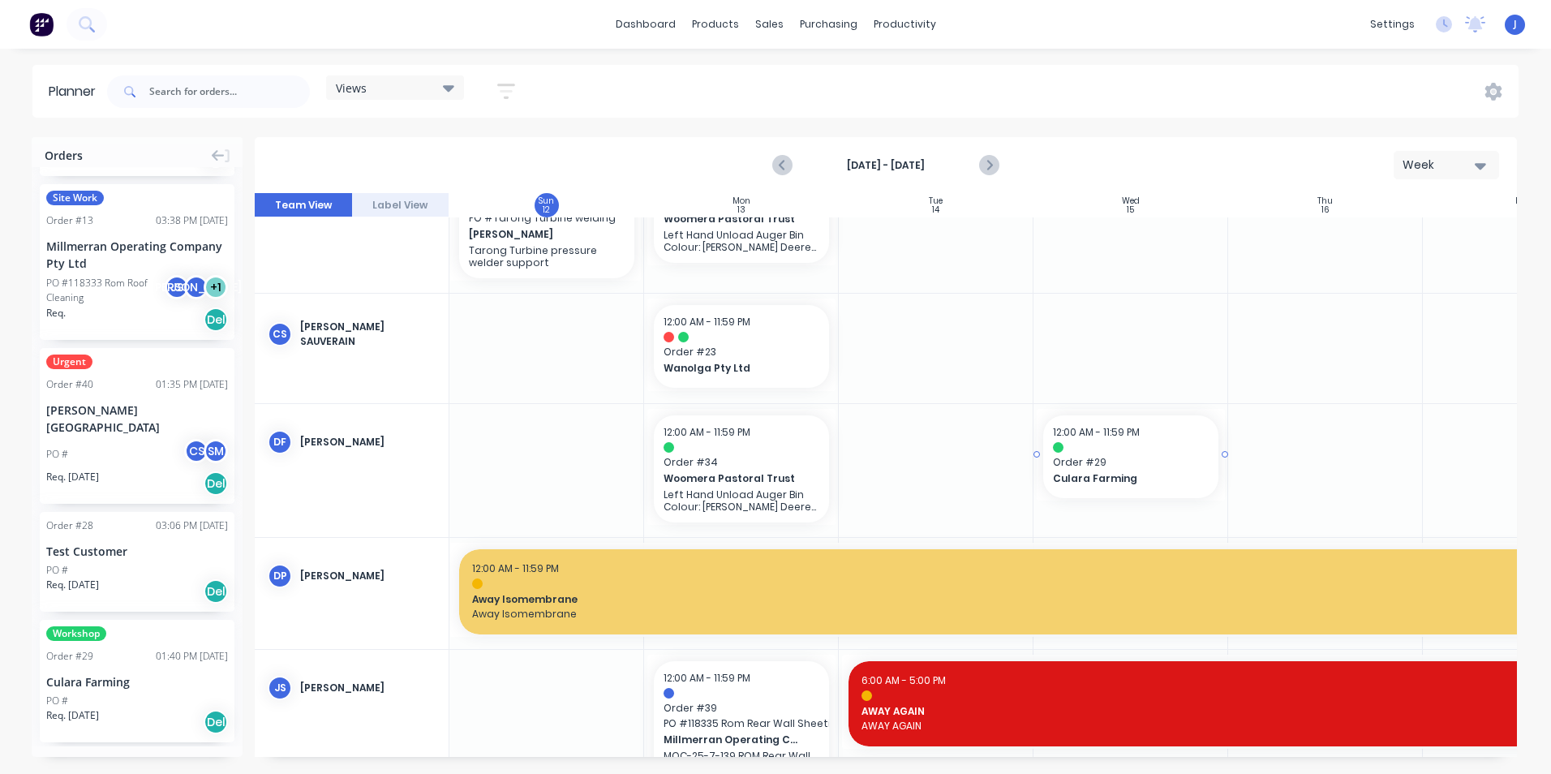
drag, startPoint x: 114, startPoint y: 660, endPoint x: 1009, endPoint y: 498, distance: 910.1
drag, startPoint x: 835, startPoint y: 466, endPoint x: 935, endPoint y: 463, distance: 100.6
drag, startPoint x: 1028, startPoint y: 468, endPoint x: 1174, endPoint y: 461, distance: 146.2
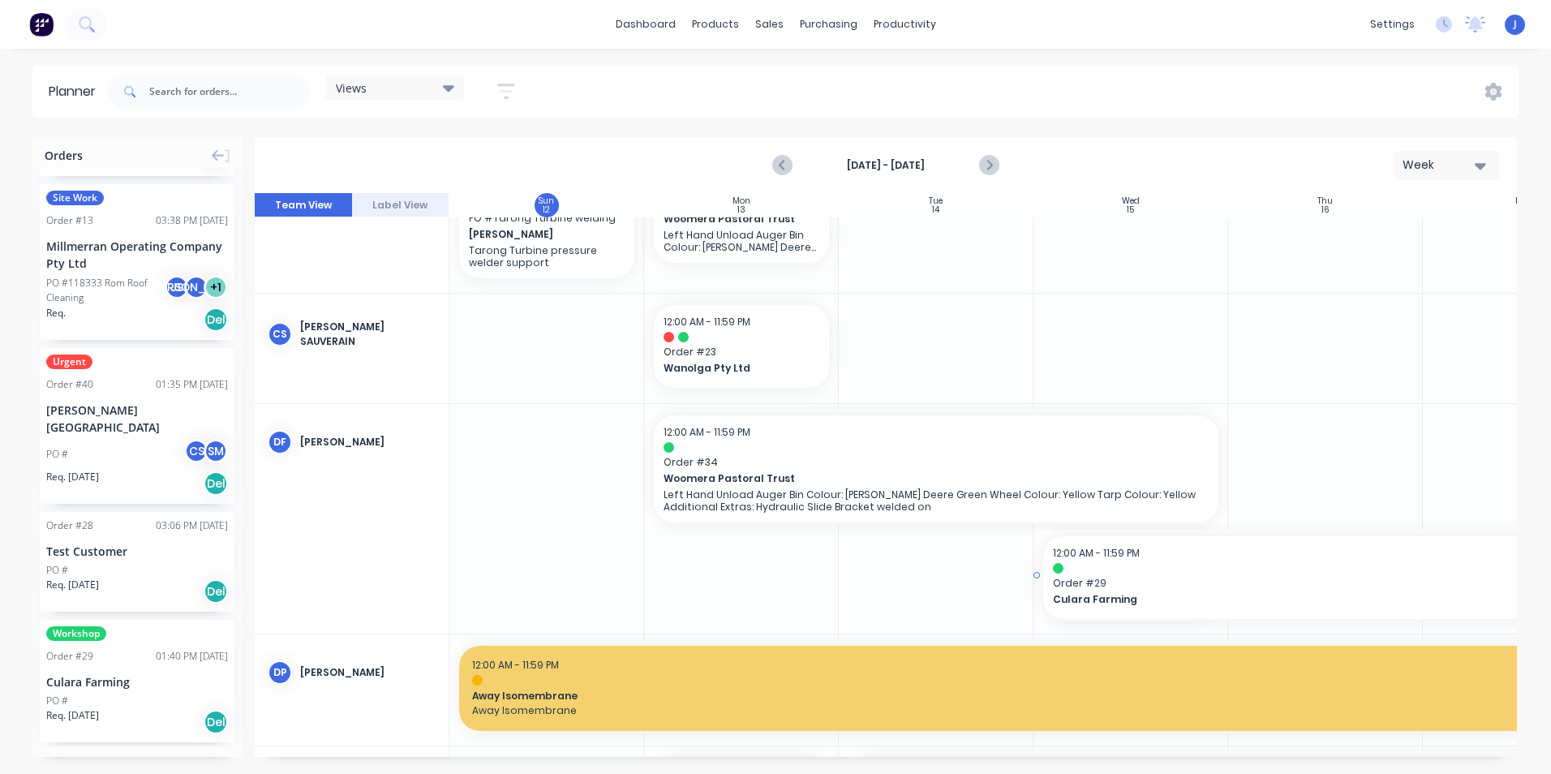
drag, startPoint x: 1227, startPoint y: 574, endPoint x: 1437, endPoint y: 569, distance: 210.2
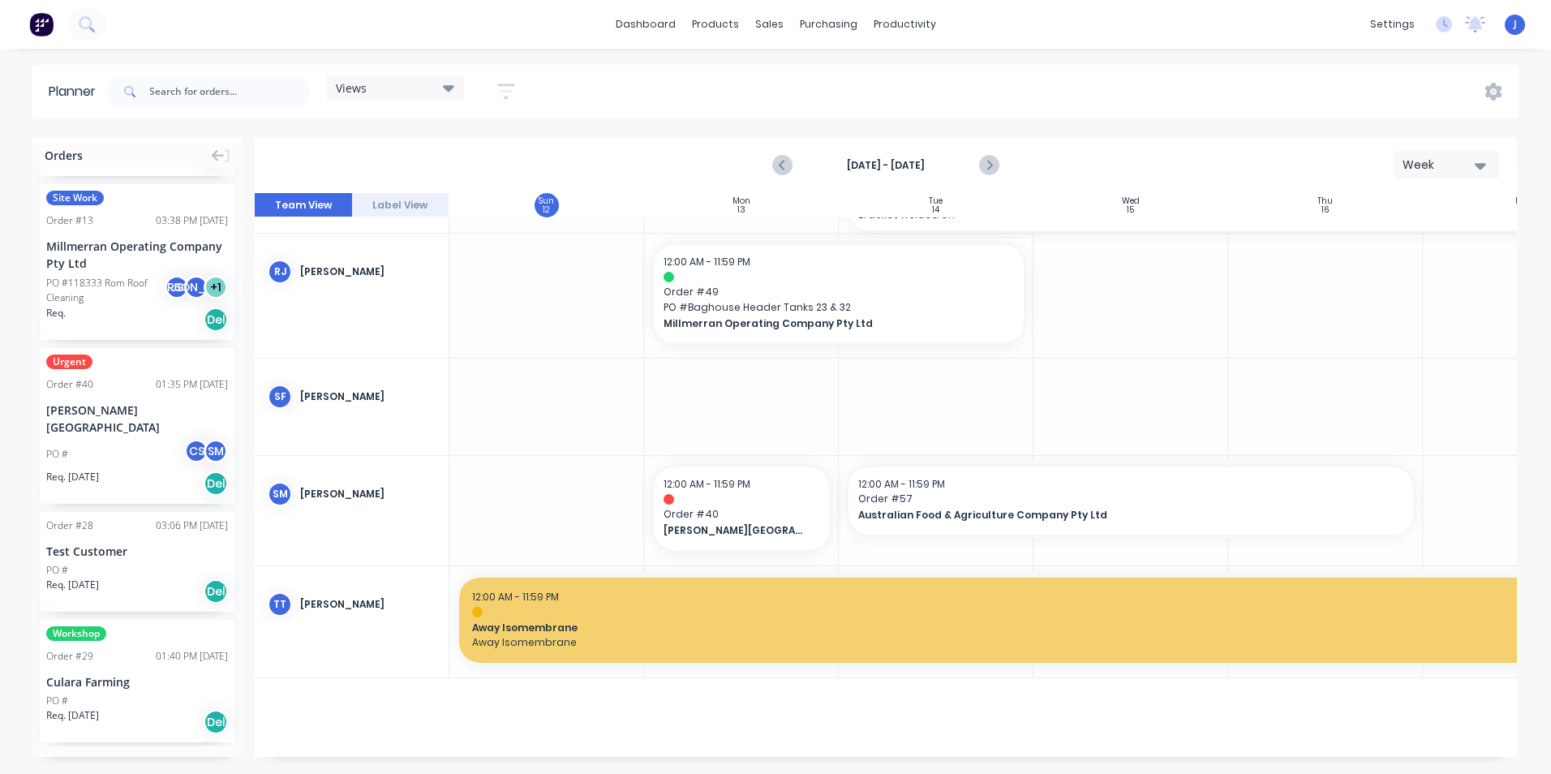
scroll to position [3788, 0]
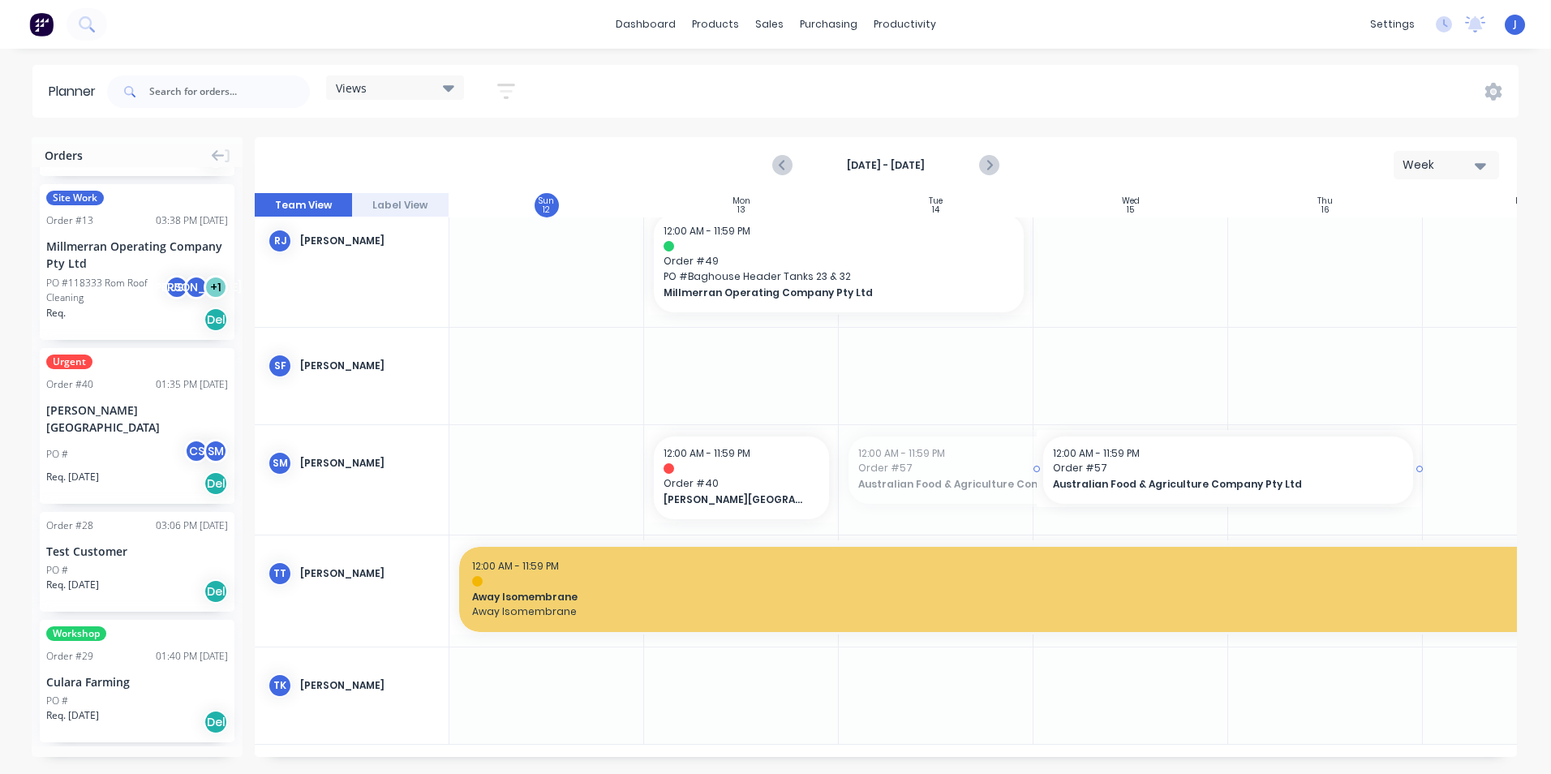
drag, startPoint x: 840, startPoint y: 462, endPoint x: 1105, endPoint y: 483, distance: 265.3
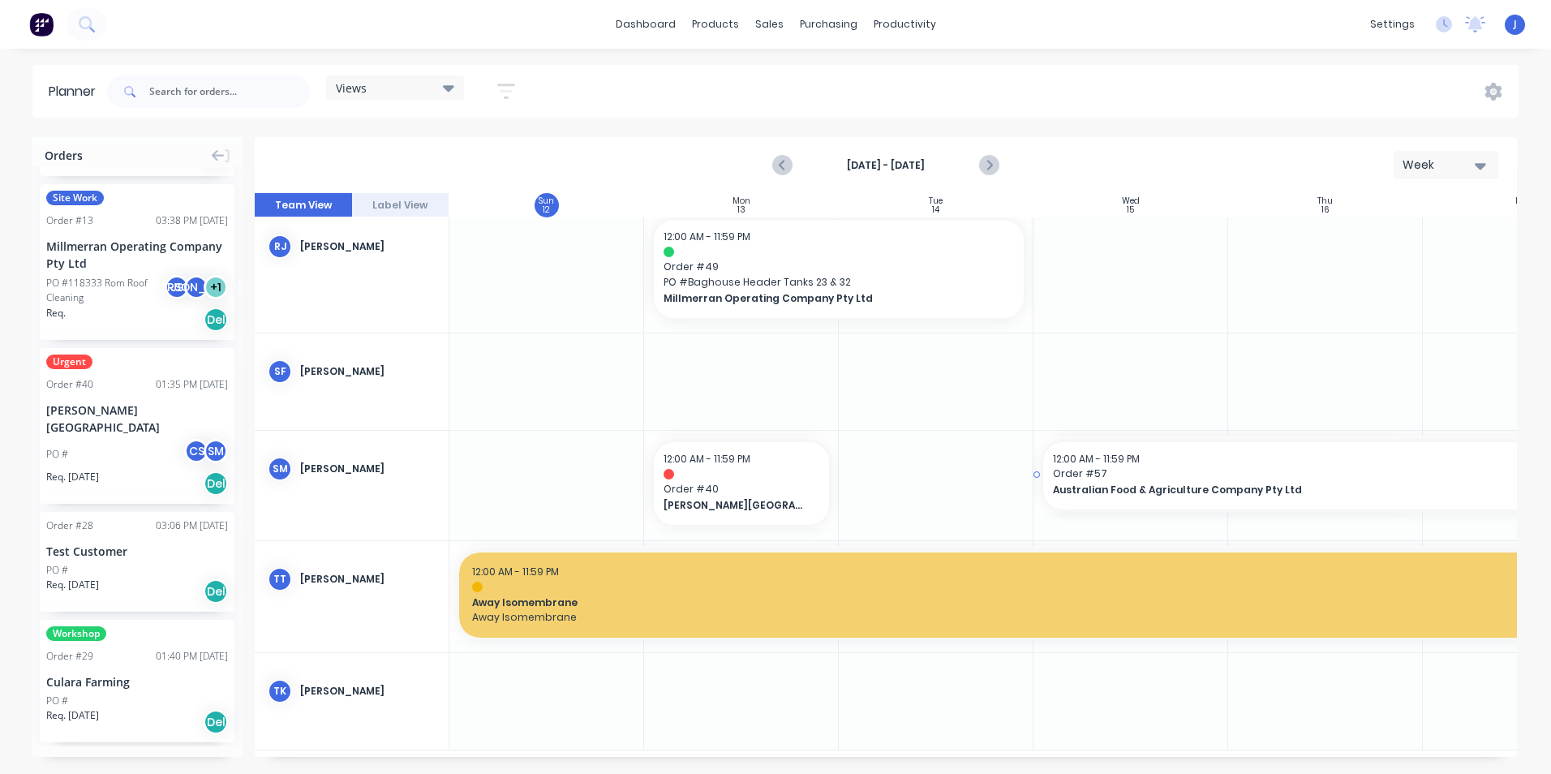
drag, startPoint x: 1419, startPoint y: 476, endPoint x: 1480, endPoint y: 475, distance: 60.9
drag, startPoint x: 837, startPoint y: 482, endPoint x: 870, endPoint y: 486, distance: 33.5
click at [771, 25] on div "sales" at bounding box center [769, 24] width 45 height 24
click at [801, 77] on div "Sales Orders" at bounding box center [829, 78] width 67 height 15
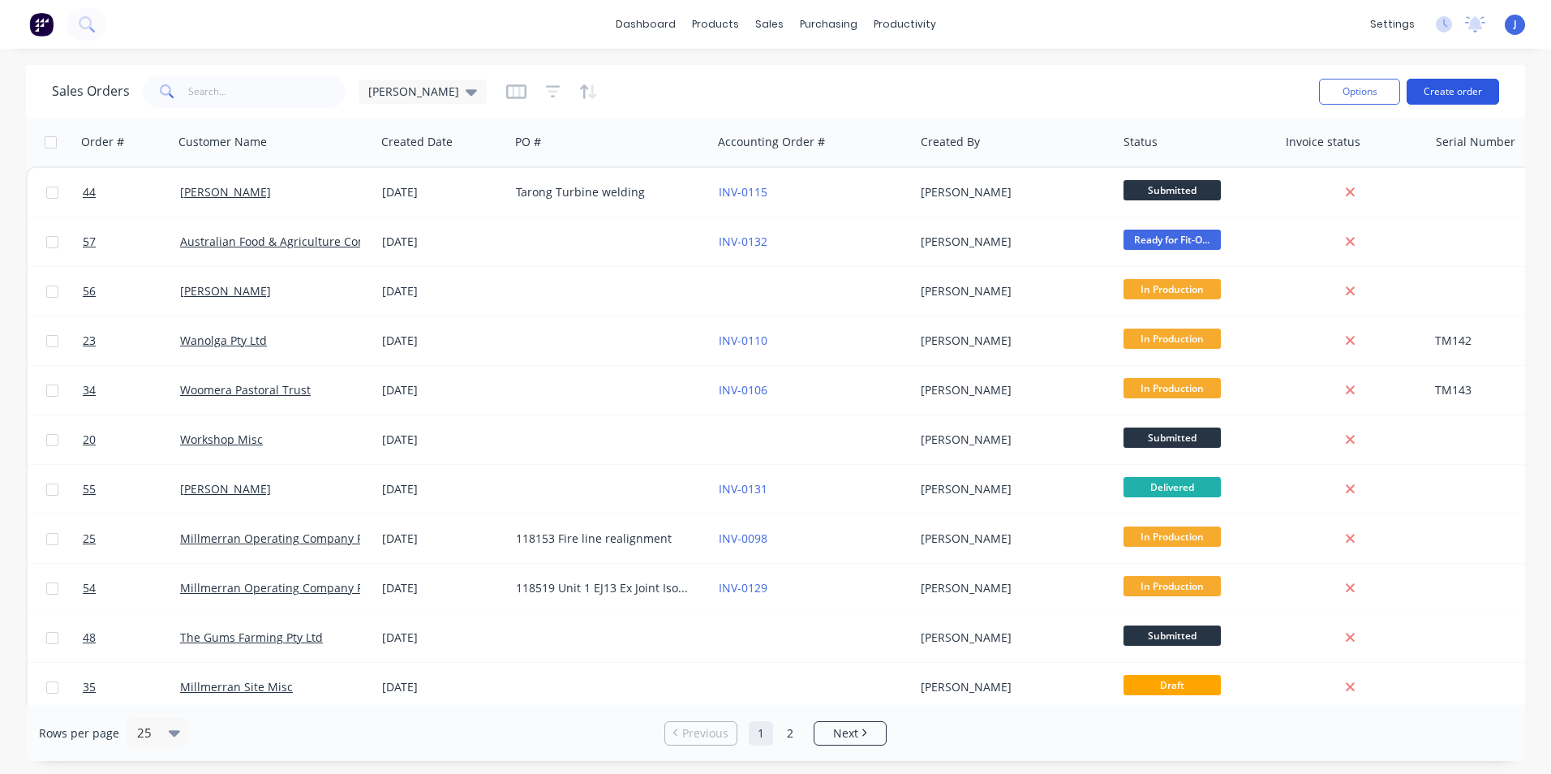
click at [1451, 88] on button "Create order" at bounding box center [1453, 92] width 92 height 26
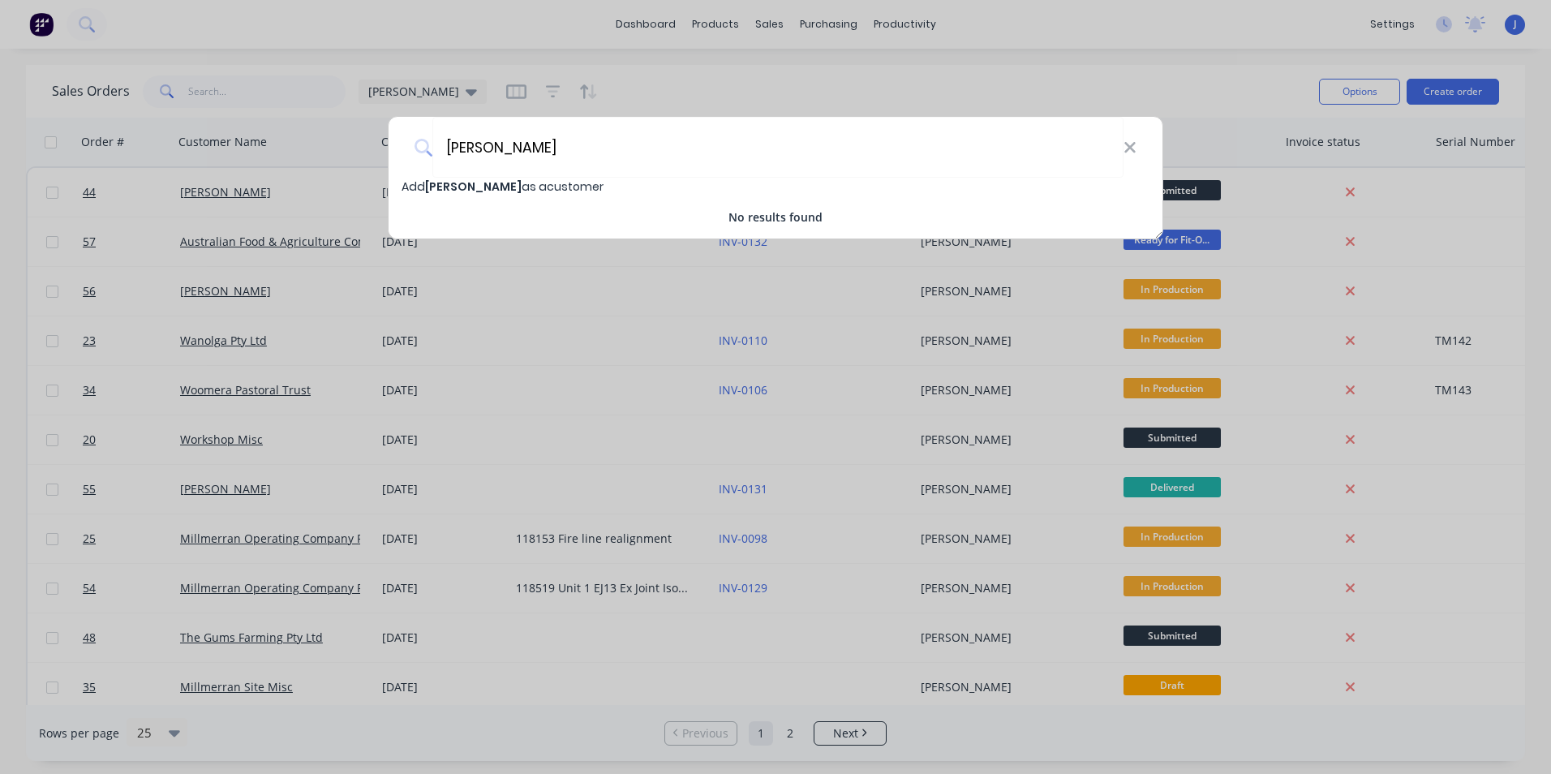
click at [530, 183] on span "Add Andrew Goulding as a customer" at bounding box center [503, 186] width 202 height 16
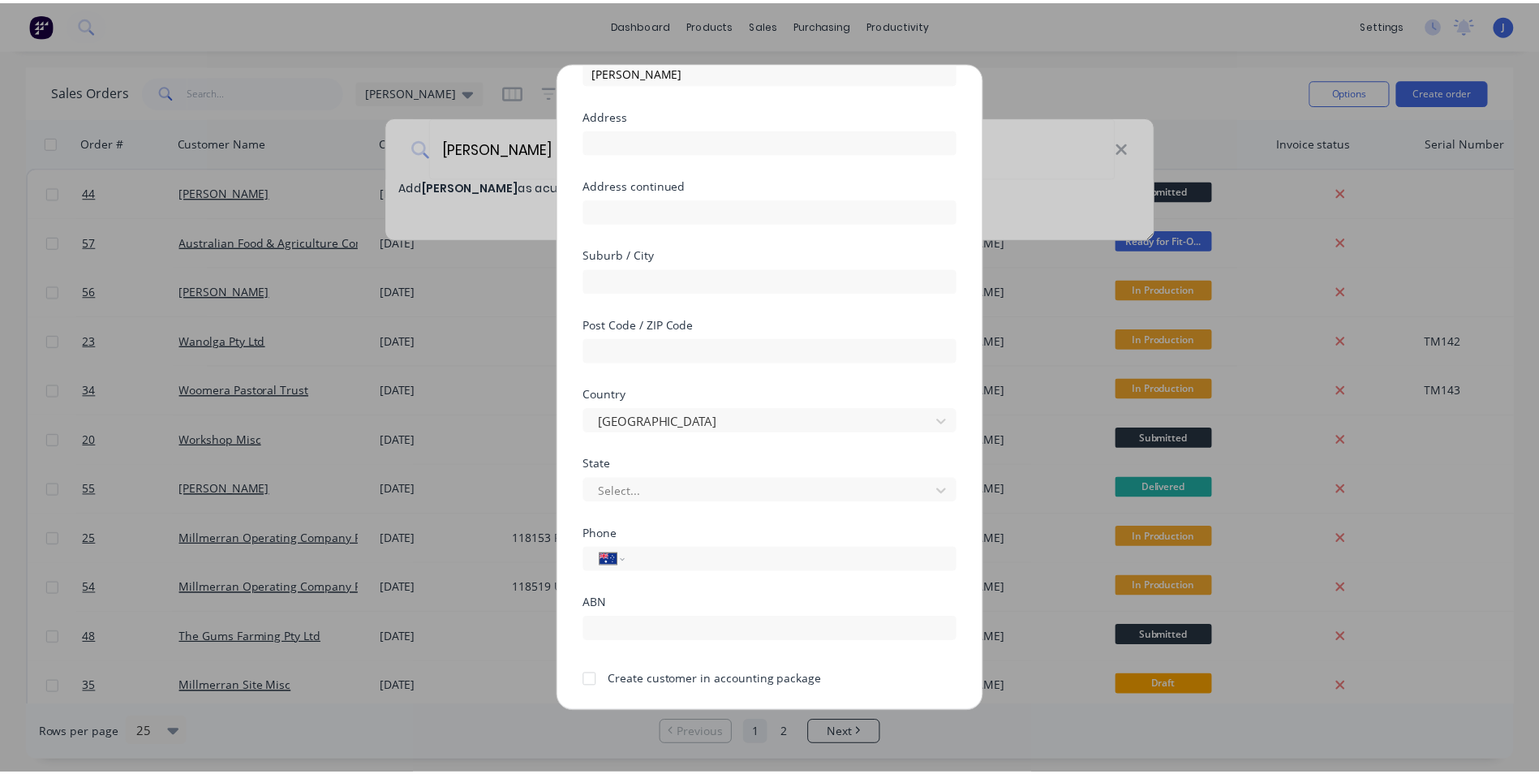
scroll to position [143, 0]
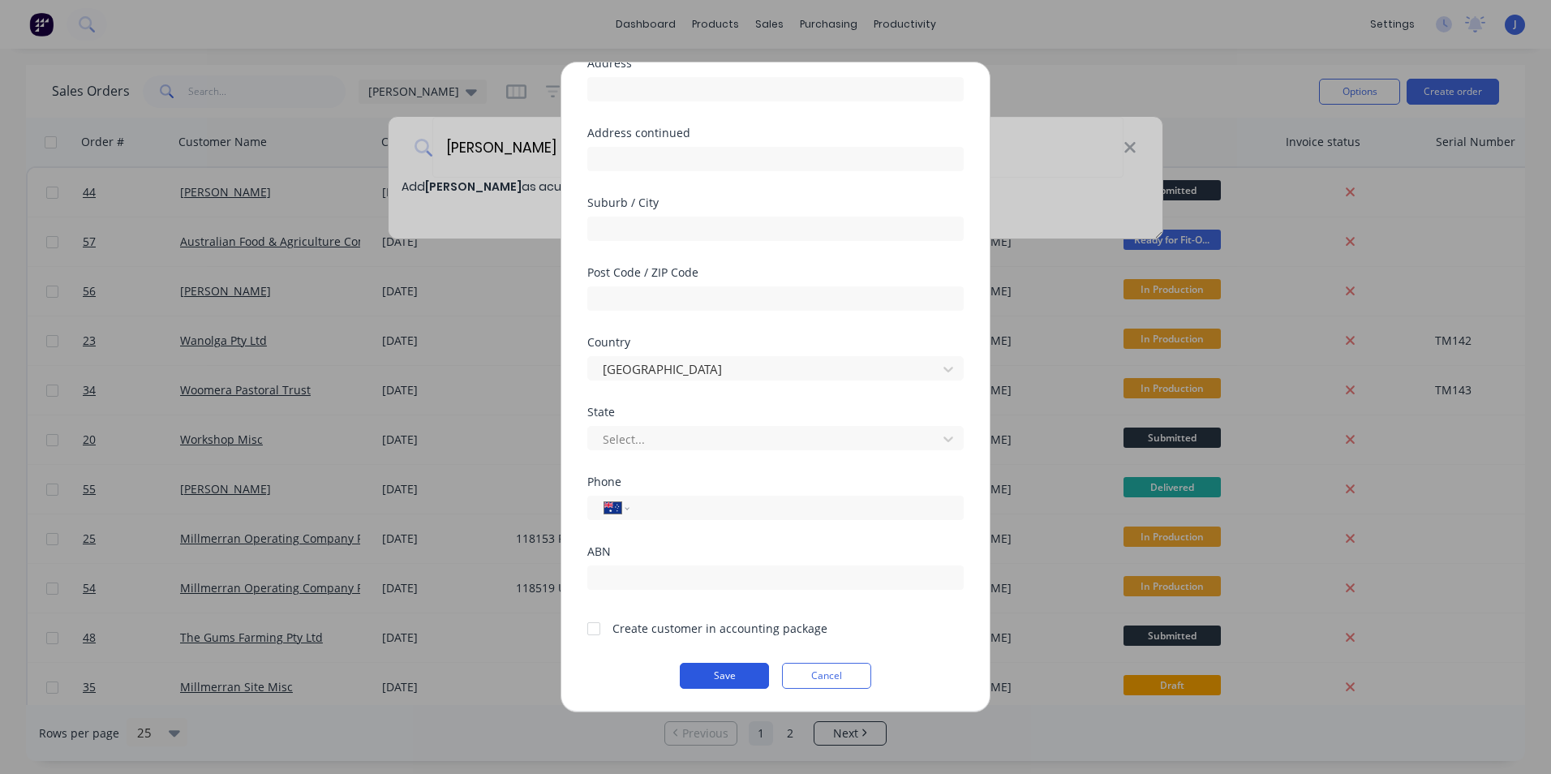
click at [712, 676] on button "Save" at bounding box center [724, 676] width 89 height 26
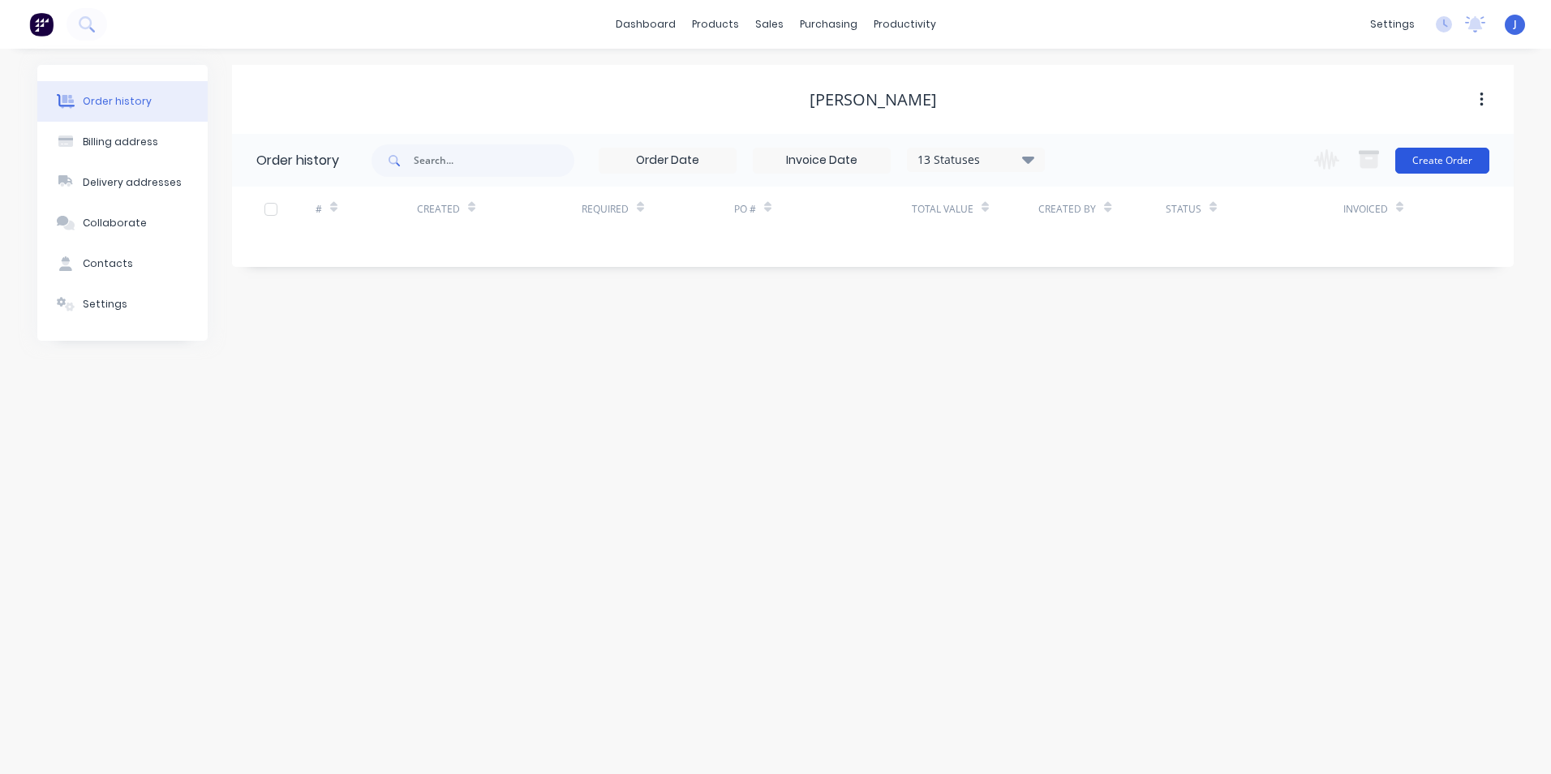
click at [1445, 165] on button "Create Order" at bounding box center [1442, 161] width 94 height 26
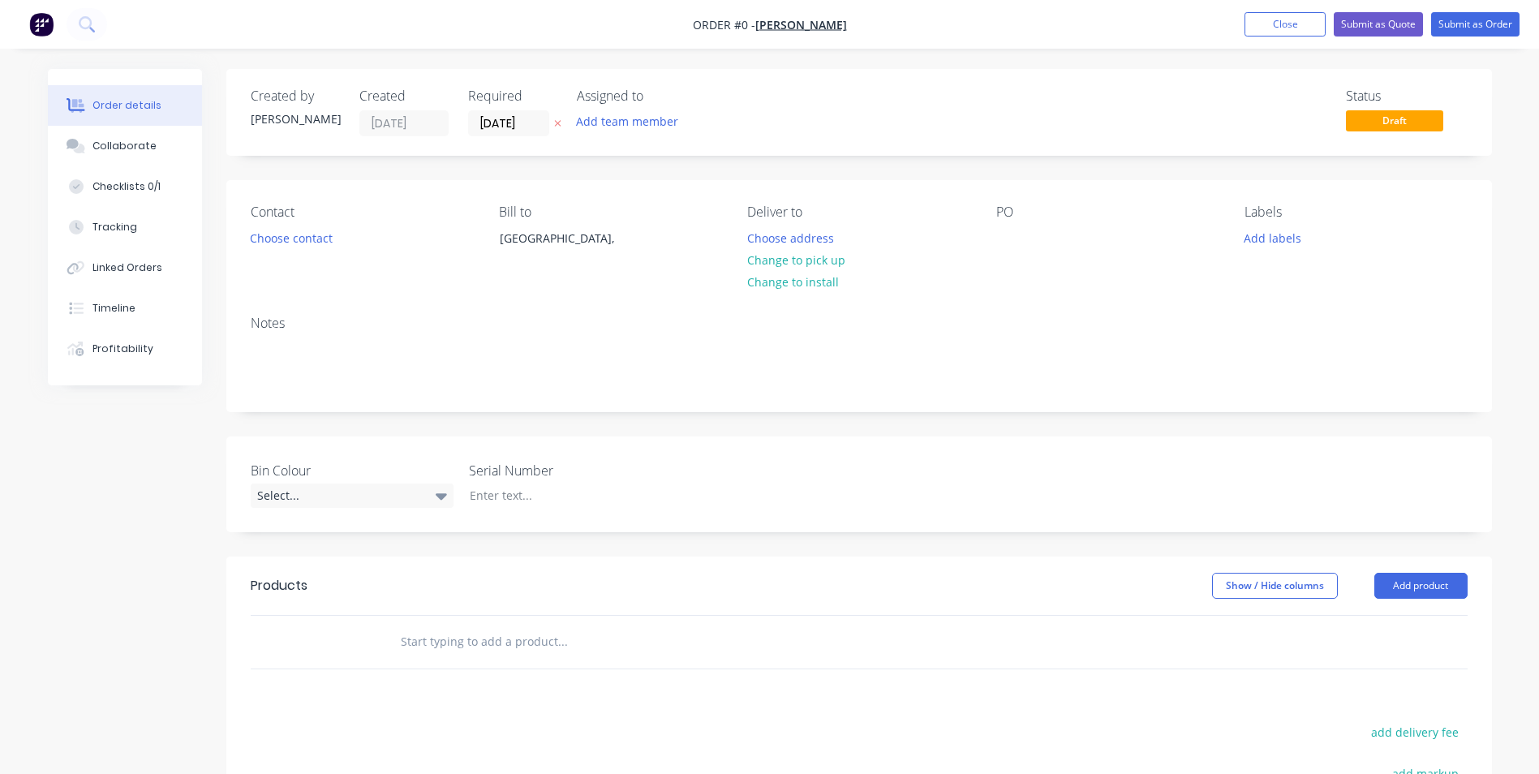
click at [525, 640] on input "text" at bounding box center [562, 641] width 324 height 32
click at [449, 645] on input "Re-Flight Bottom Unload Auger" at bounding box center [562, 641] width 324 height 32
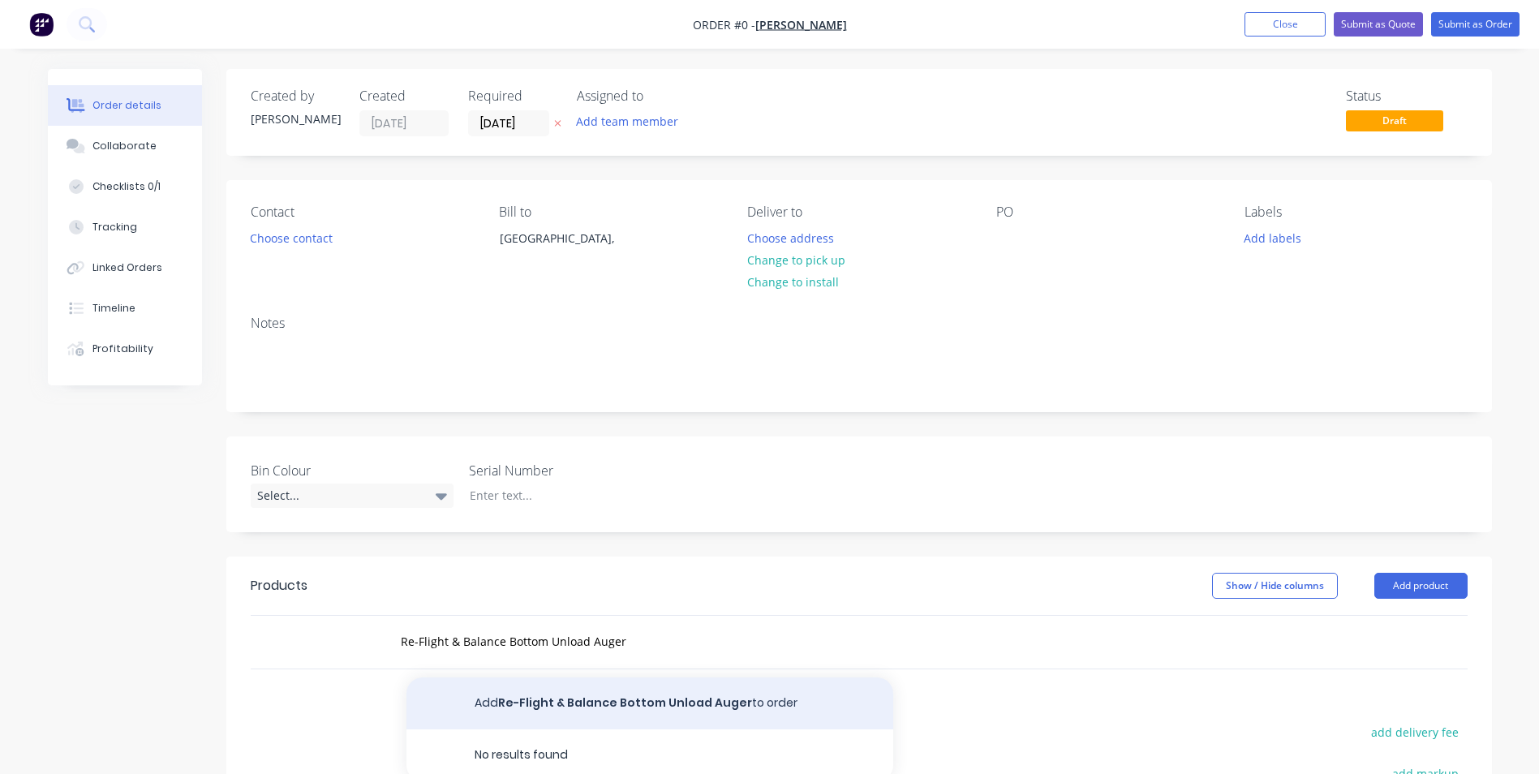
click at [673, 707] on button "Add Re-Flight & Balance Bottom Unload Auger to order" at bounding box center [649, 703] width 487 height 52
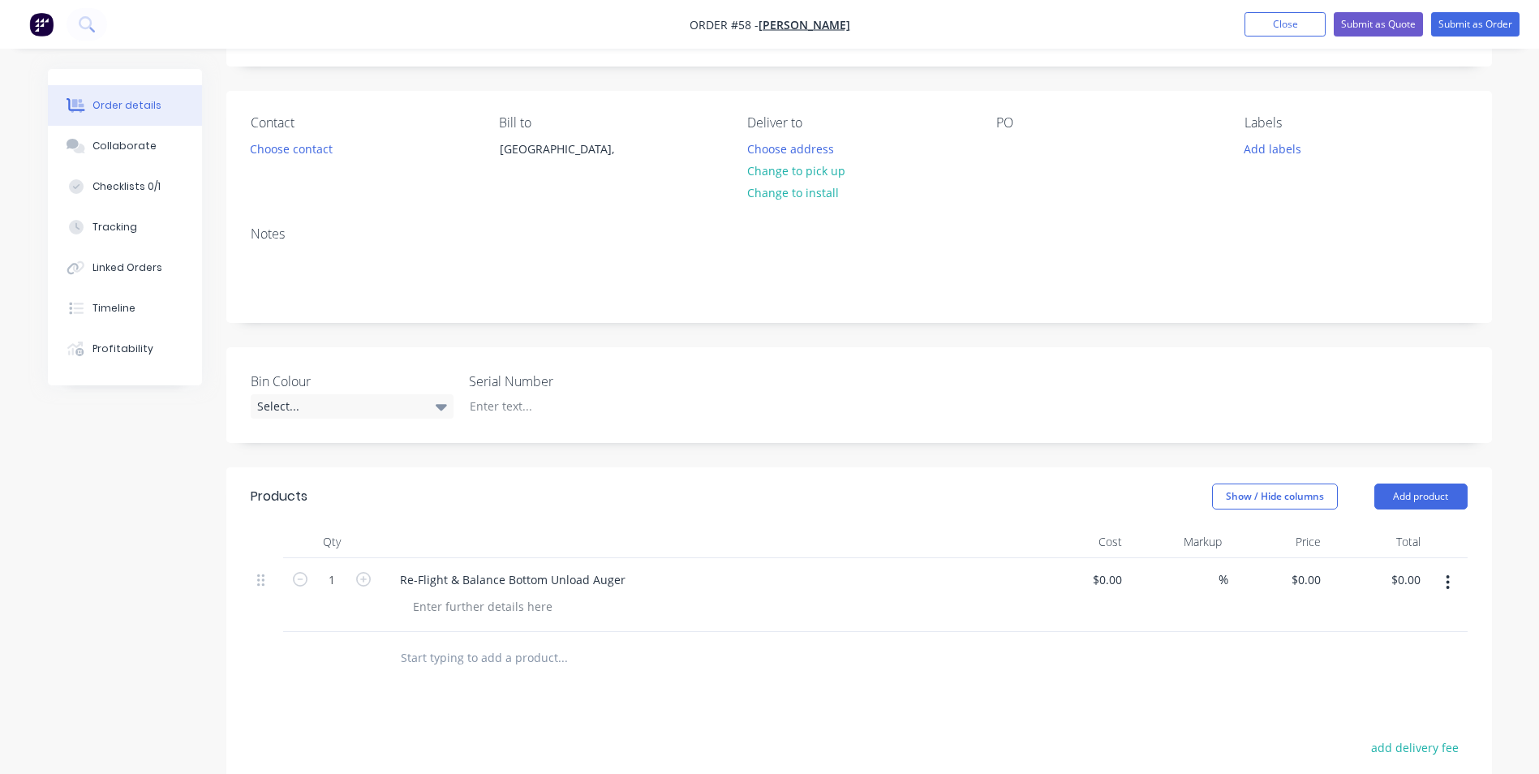
scroll to position [243, 0]
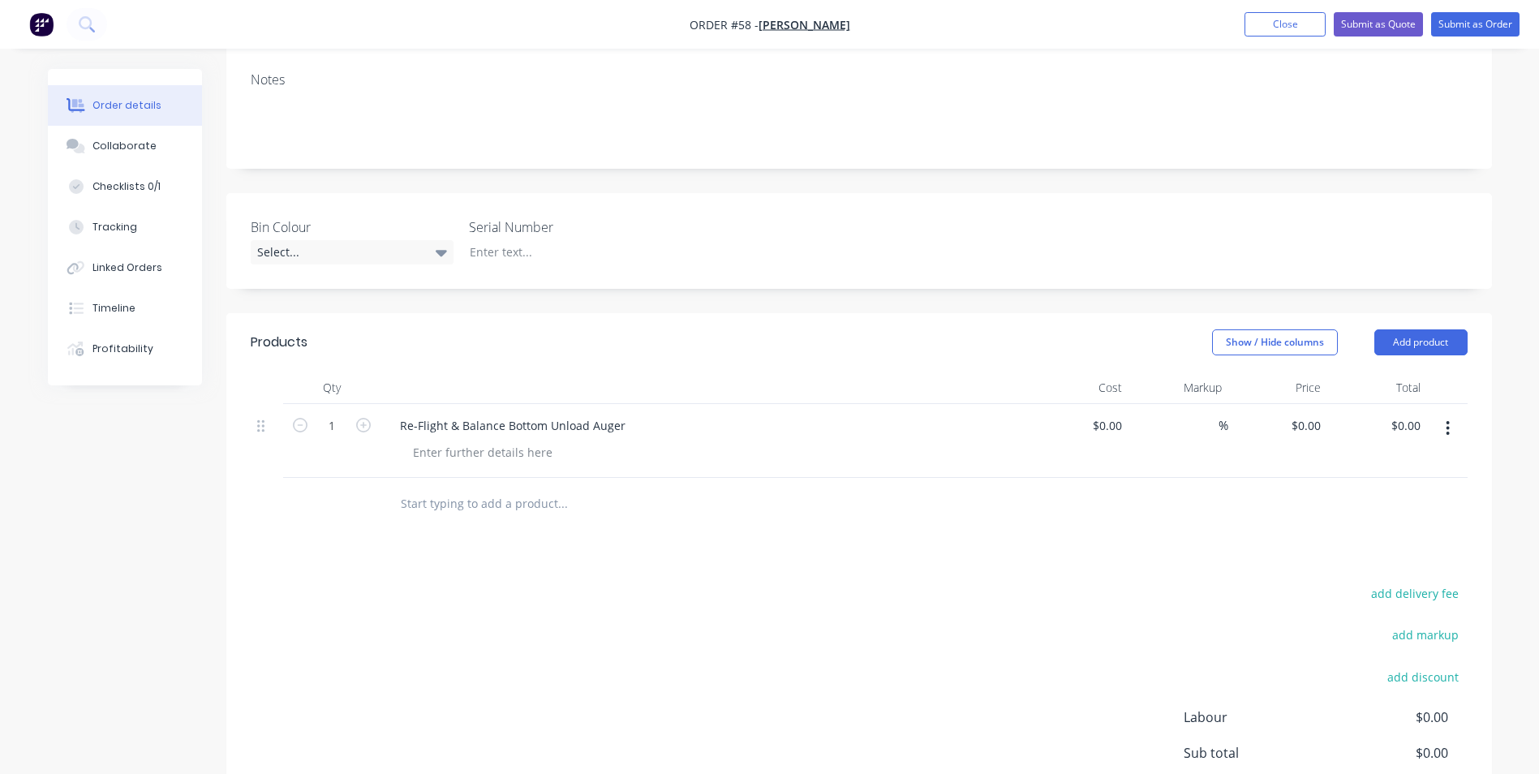
click at [505, 509] on input "text" at bounding box center [562, 503] width 324 height 32
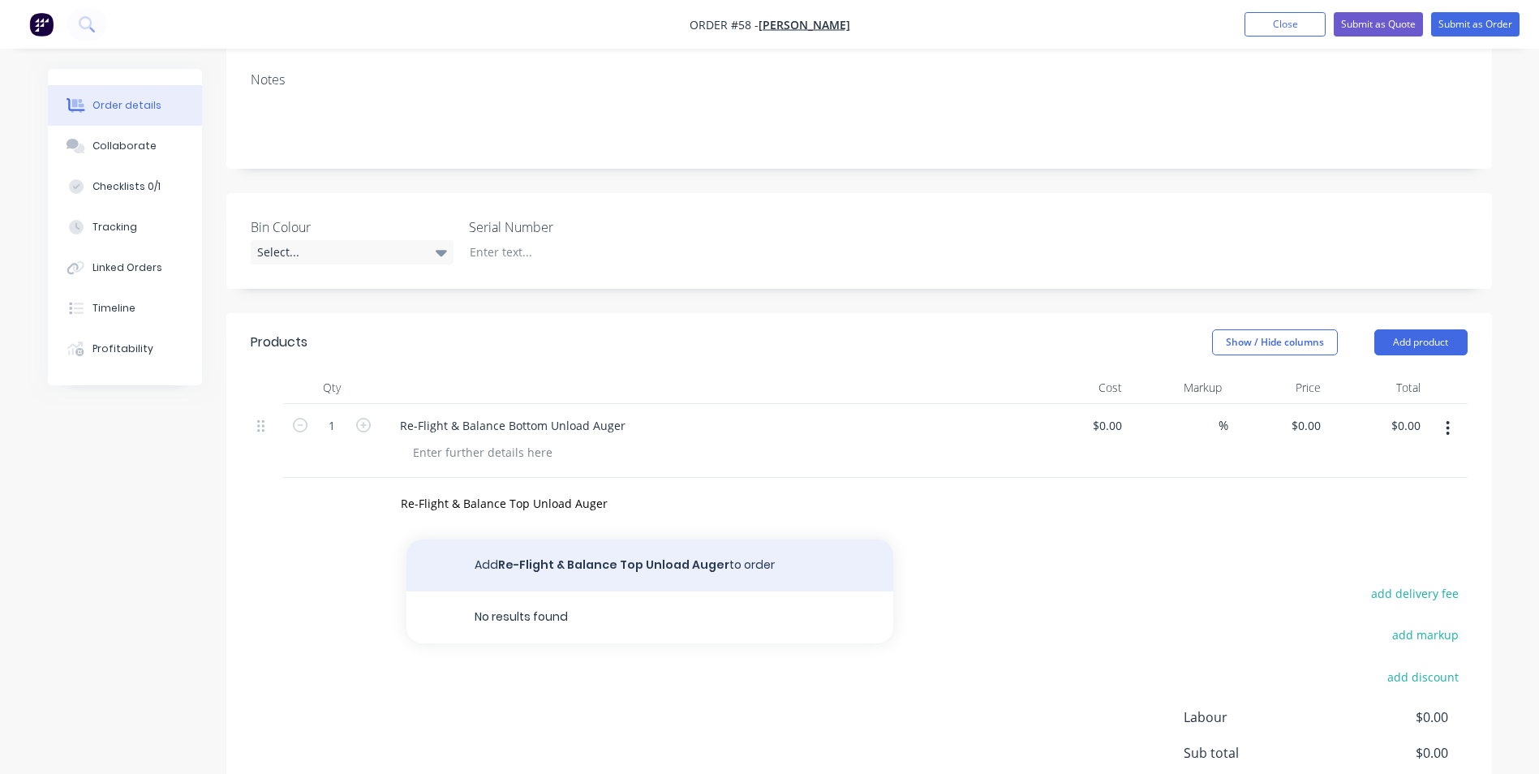
click at [636, 564] on button "Add Re-Flight & Balance Top Unload Auger to order" at bounding box center [649, 565] width 487 height 52
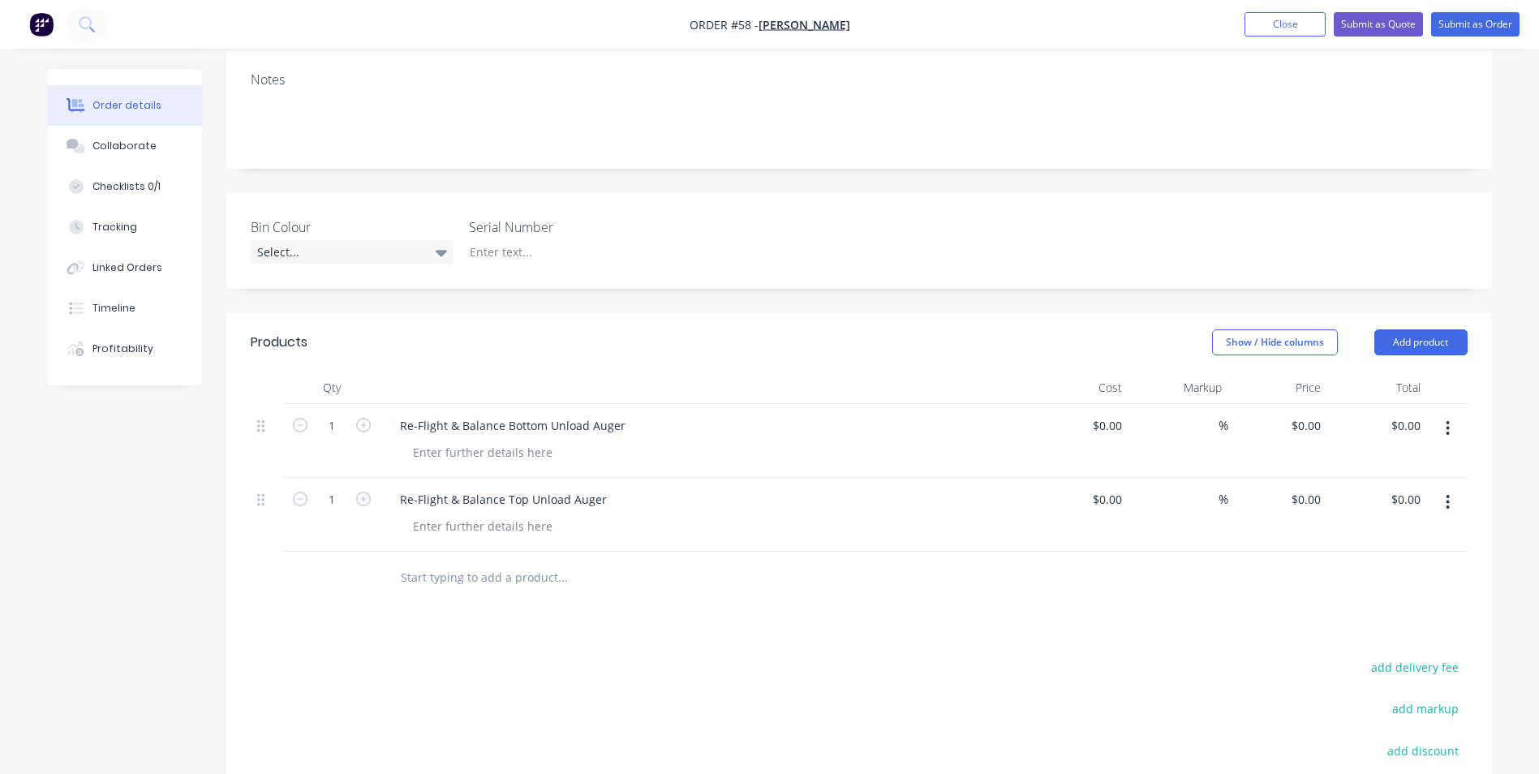
click at [500, 578] on input "text" at bounding box center [562, 577] width 324 height 32
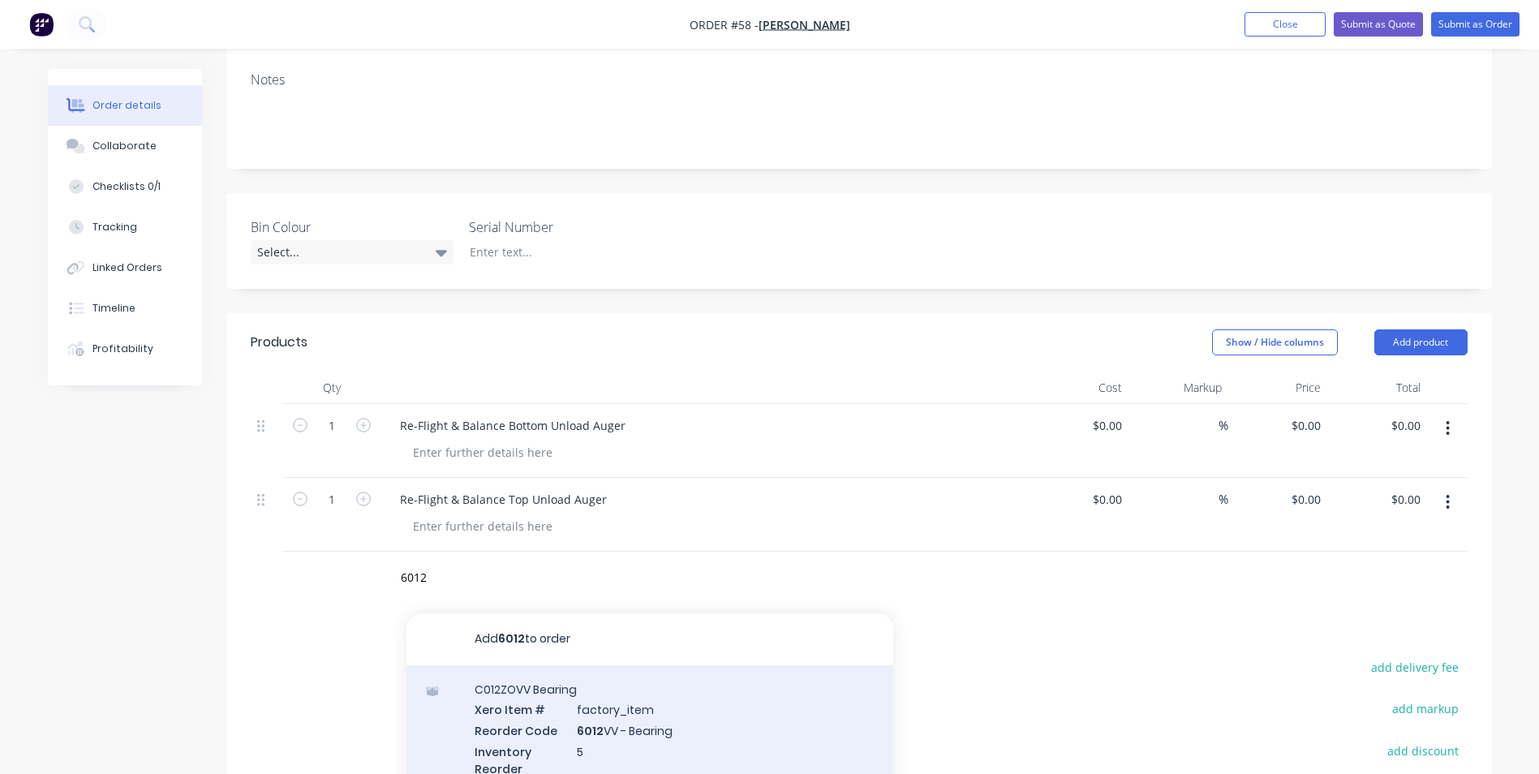
click at [608, 701] on div "C012ZOVV Bearing Xero Item # factory_item Reorder Code 6012 VV - Bearing Invent…" at bounding box center [649, 785] width 487 height 241
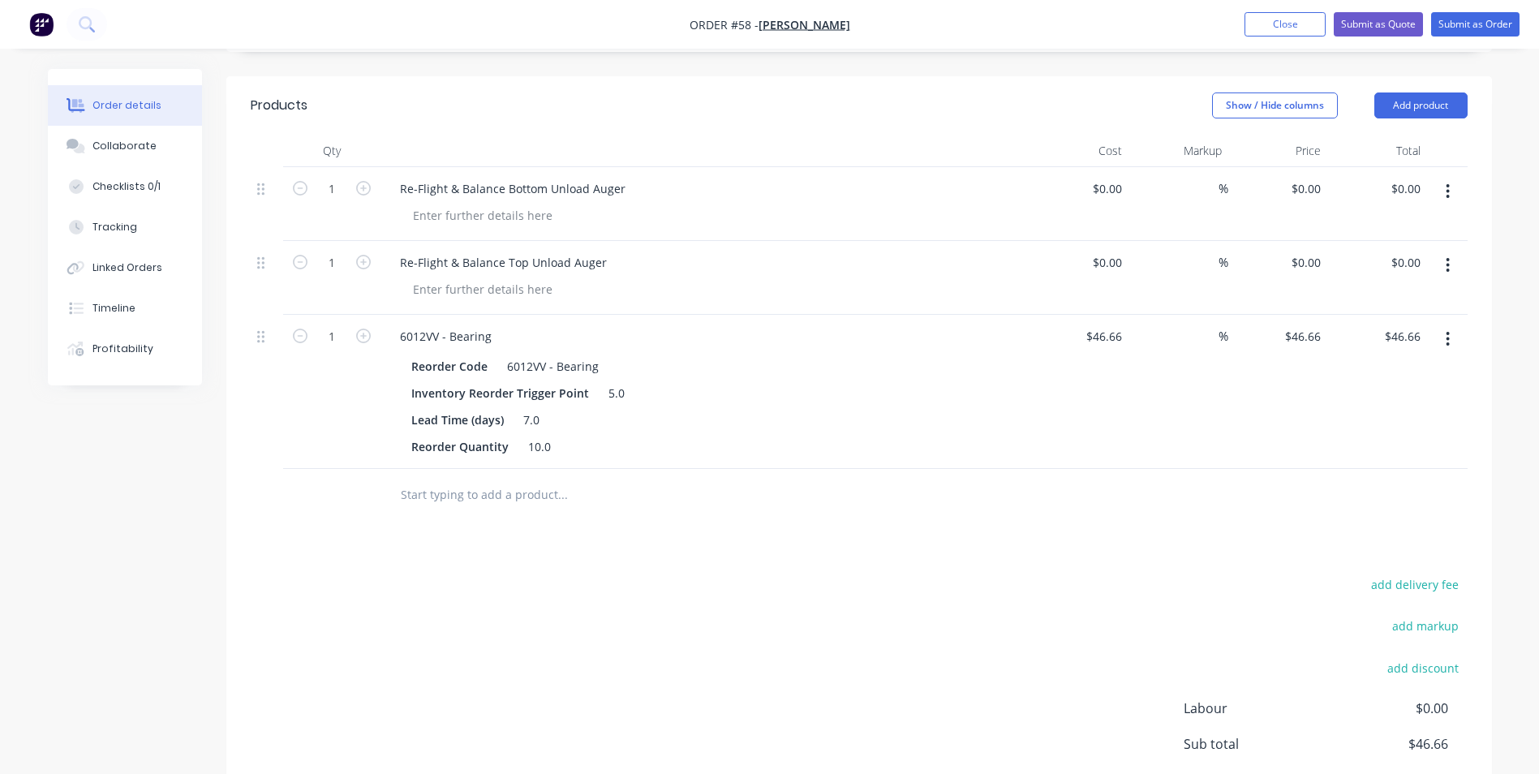
scroll to position [487, 0]
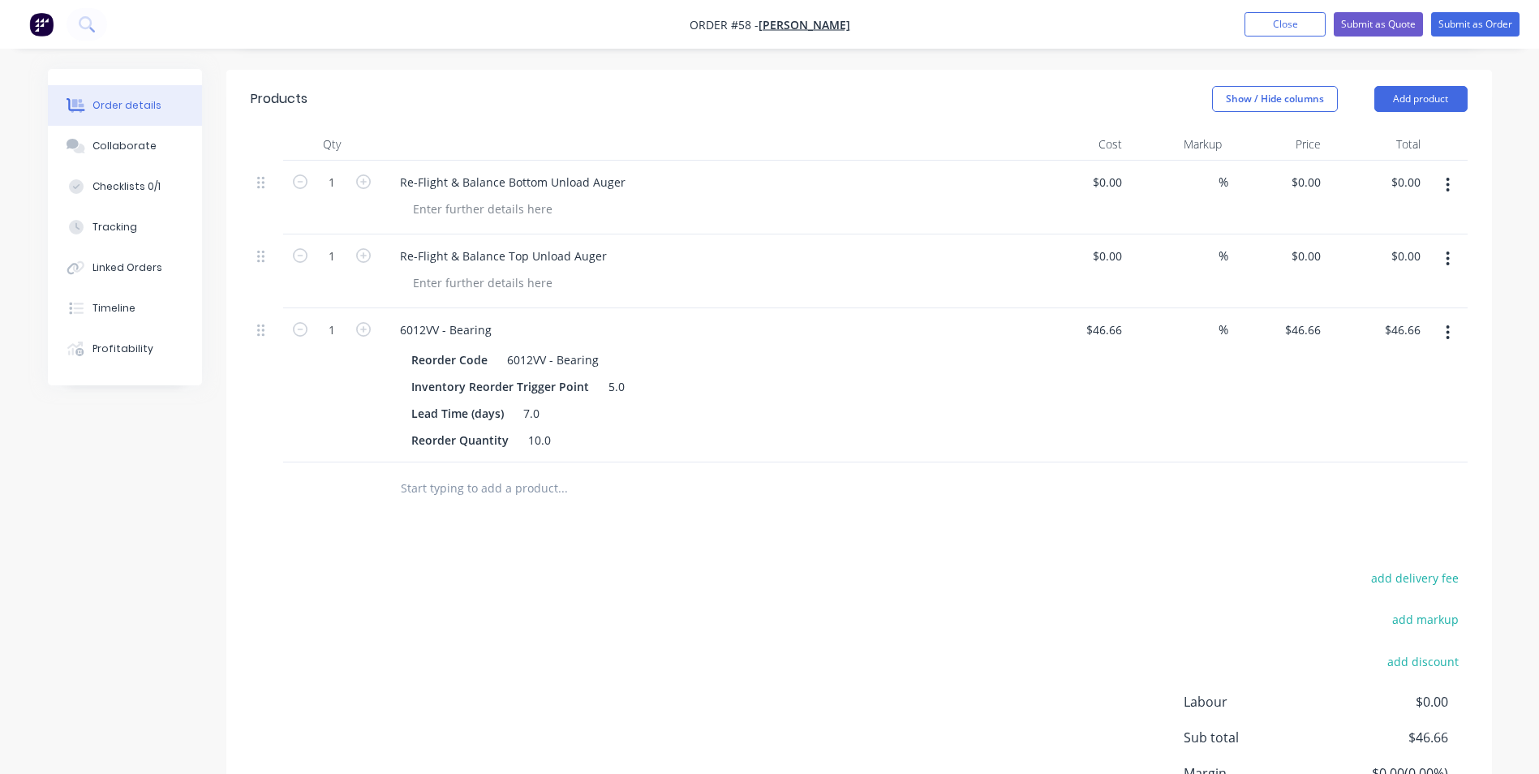
click at [523, 495] on input "text" at bounding box center [562, 488] width 324 height 32
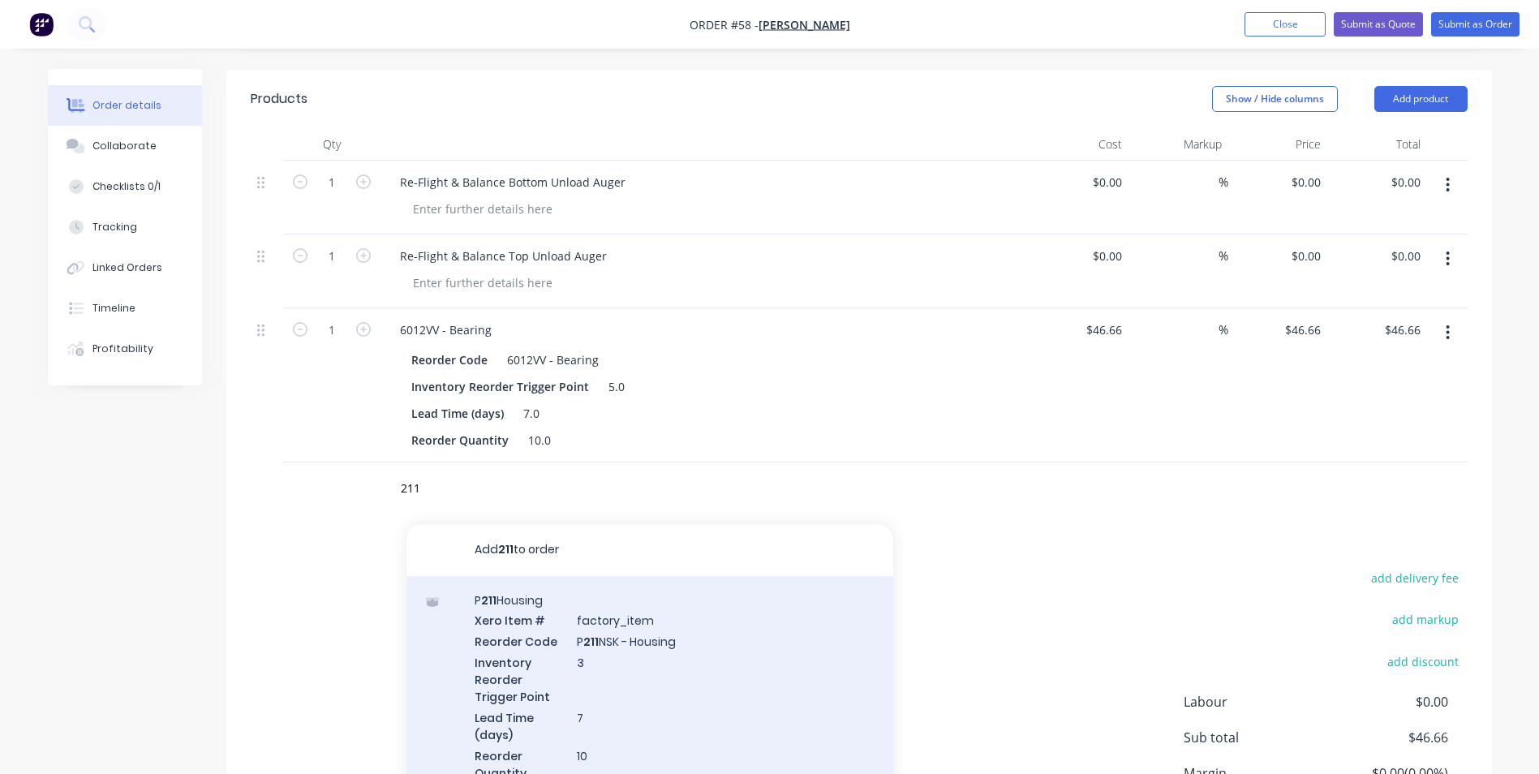
click at [524, 610] on div "P 211 Housing Xero Item # factory_item Reorder Code P 211 NSK - Housing Invento…" at bounding box center [649, 696] width 487 height 241
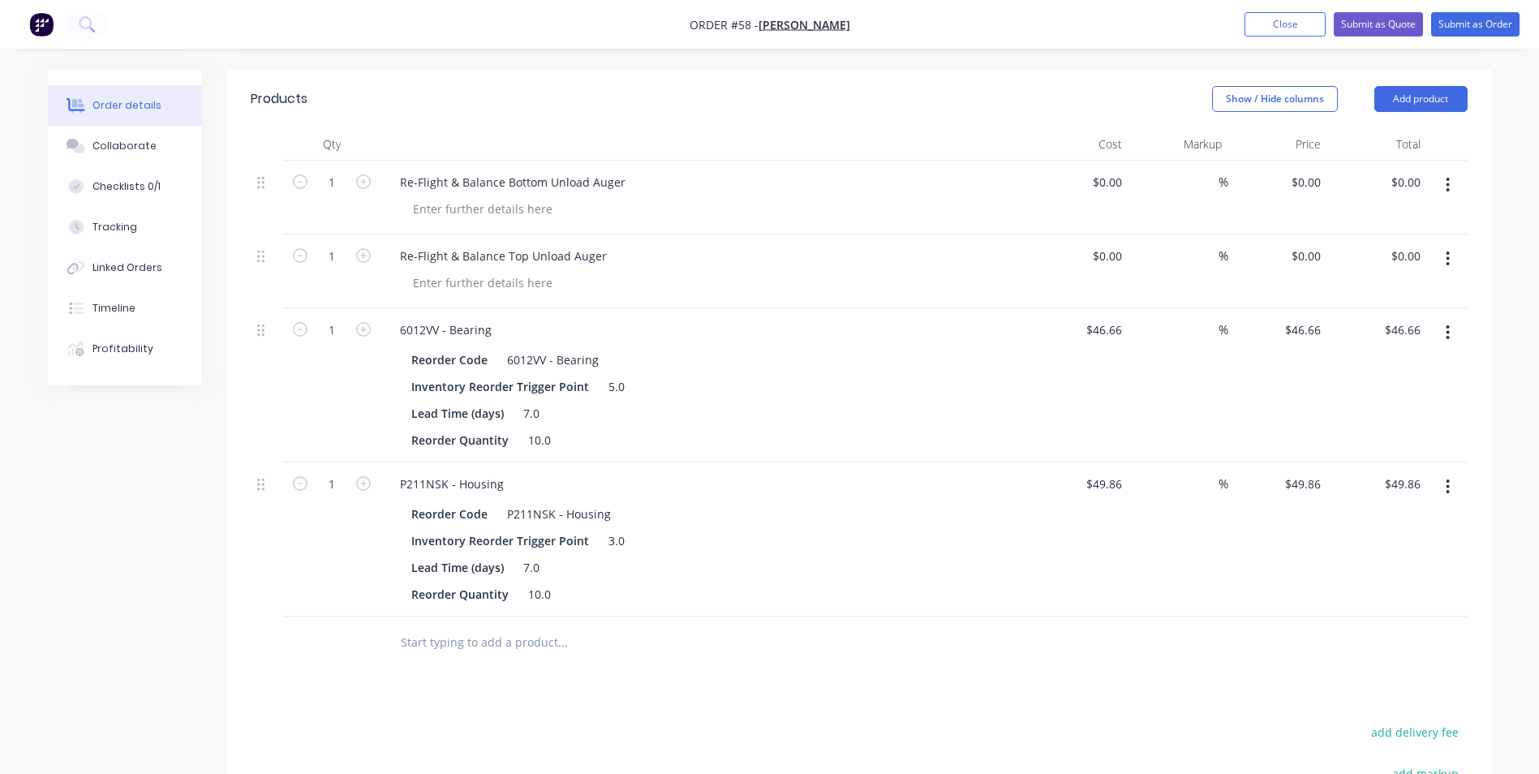
click at [1445, 488] on button "button" at bounding box center [1447, 486] width 38 height 29
click at [1418, 626] on div "Delete" at bounding box center [1390, 627] width 125 height 24
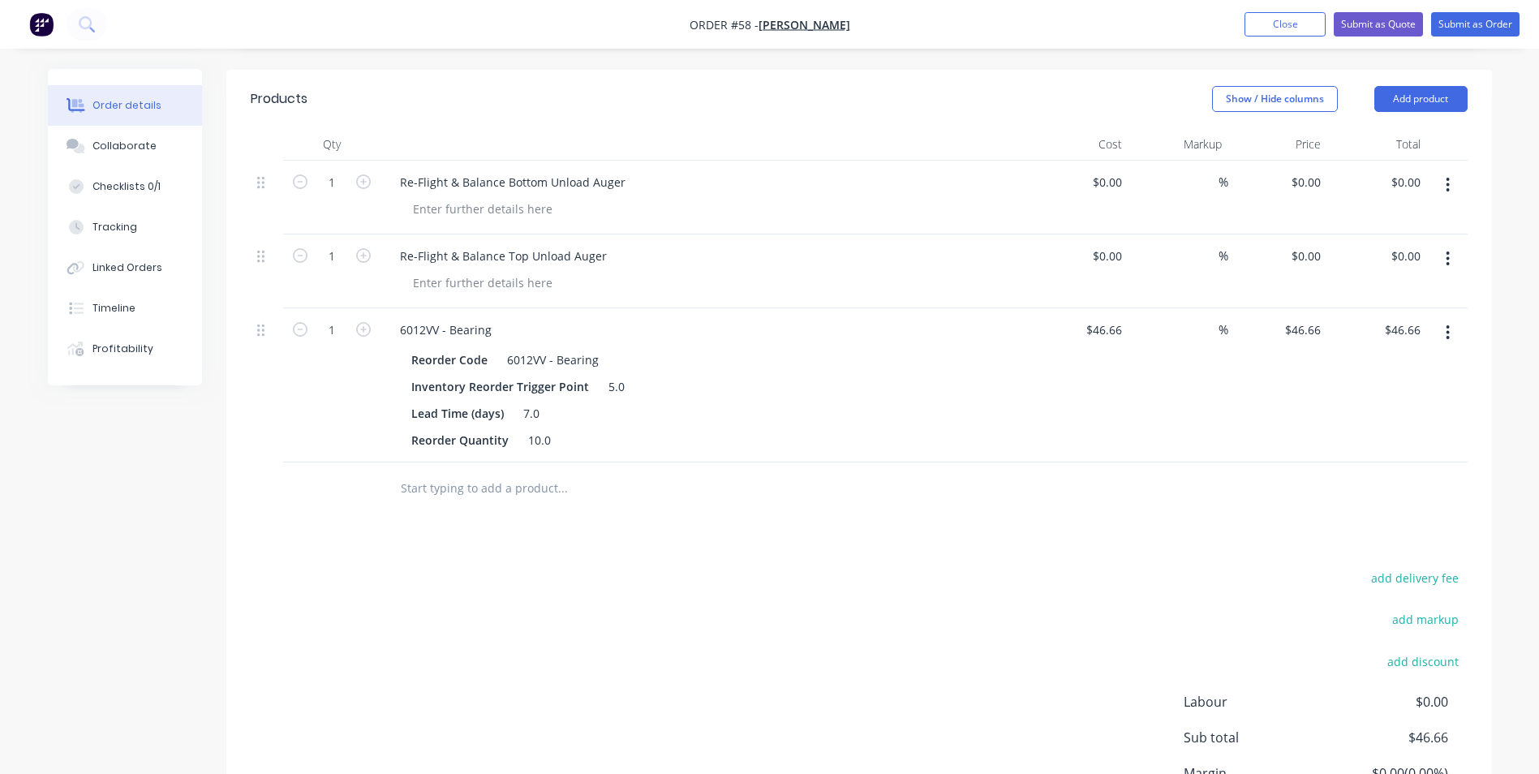
click at [472, 486] on input "text" at bounding box center [562, 488] width 324 height 32
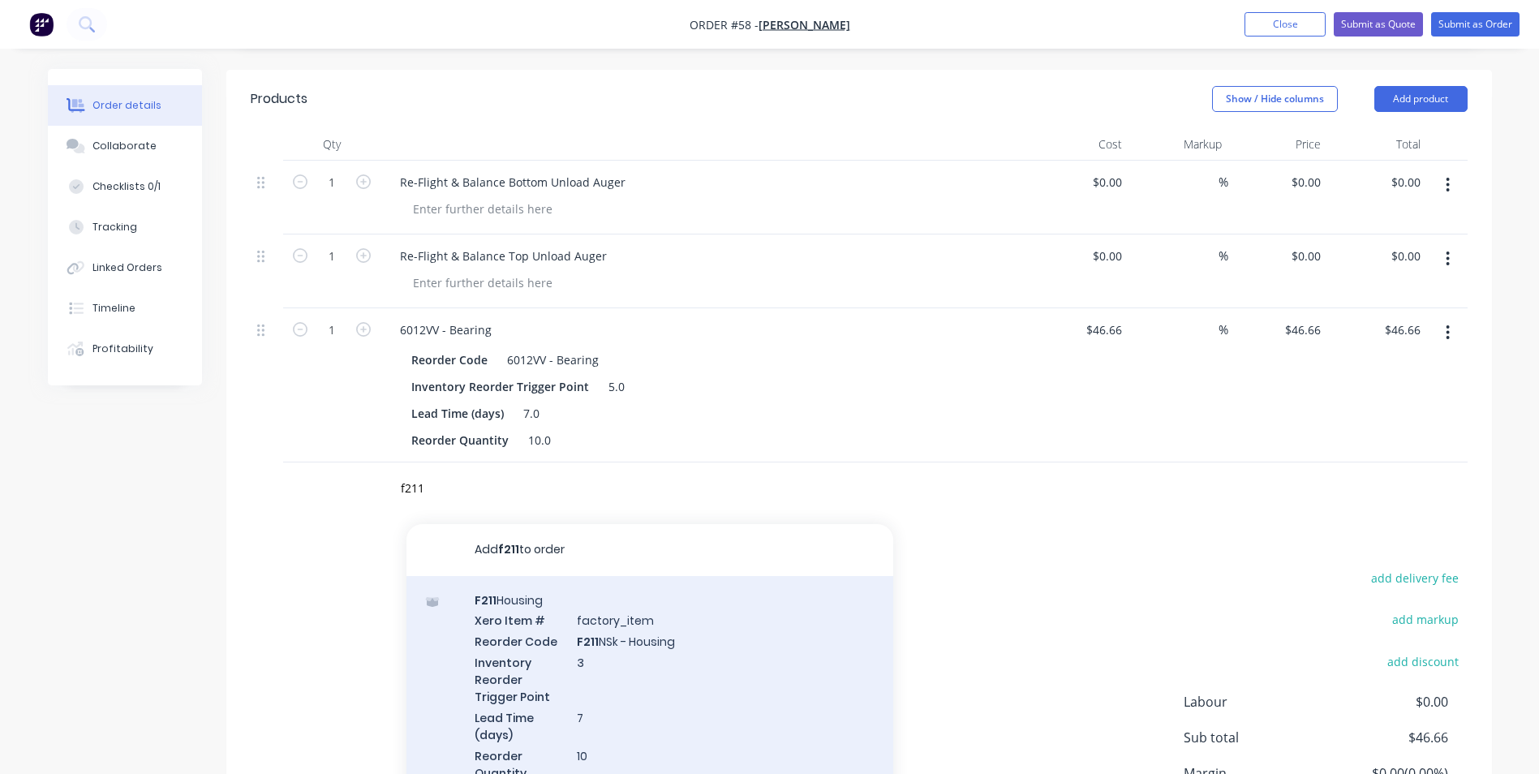
click at [522, 611] on div "F211 Housing Xero Item # factory_item Reorder Code F211 NSk - Housing Inventory…" at bounding box center [649, 696] width 487 height 241
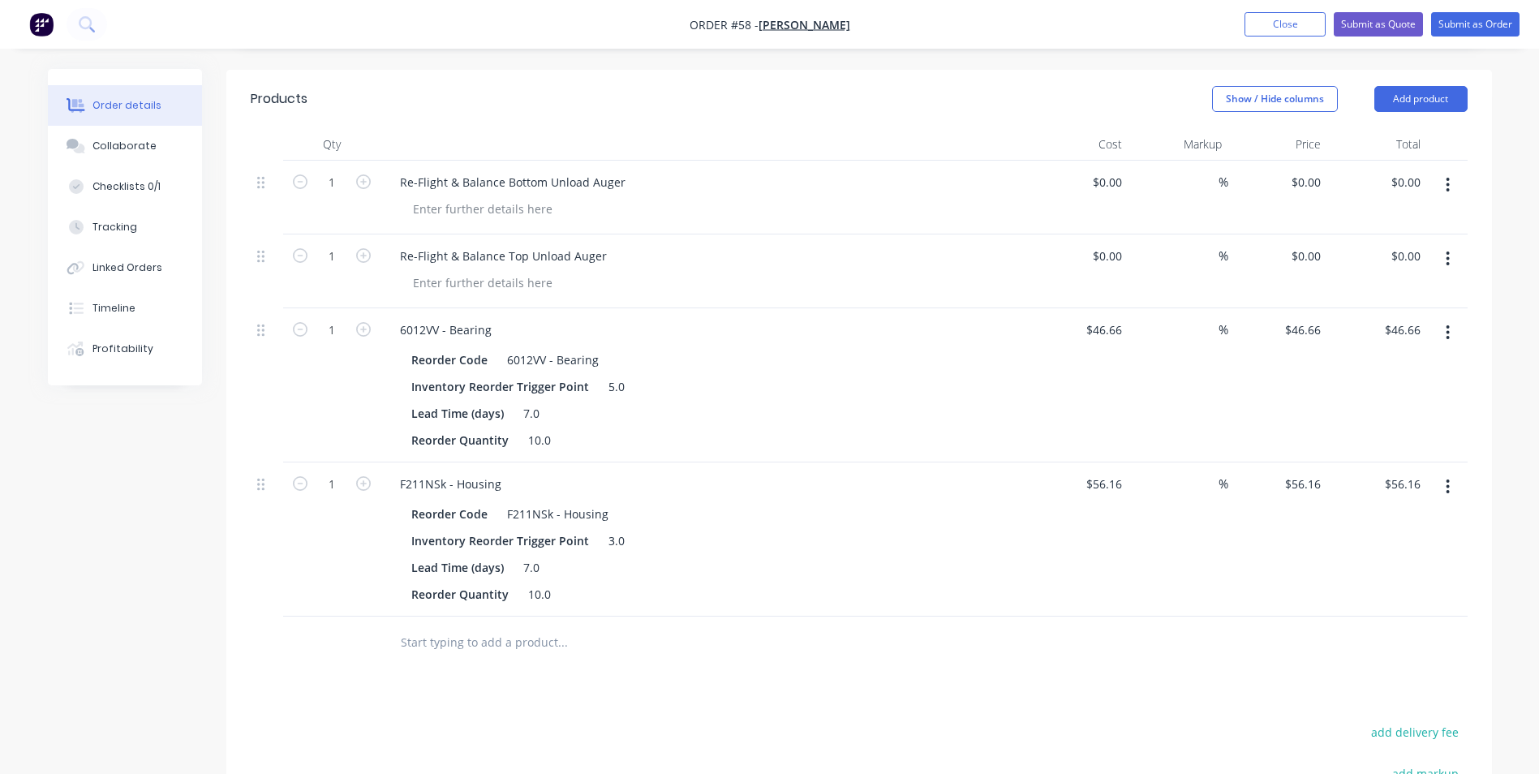
click at [537, 643] on input "text" at bounding box center [562, 642] width 324 height 32
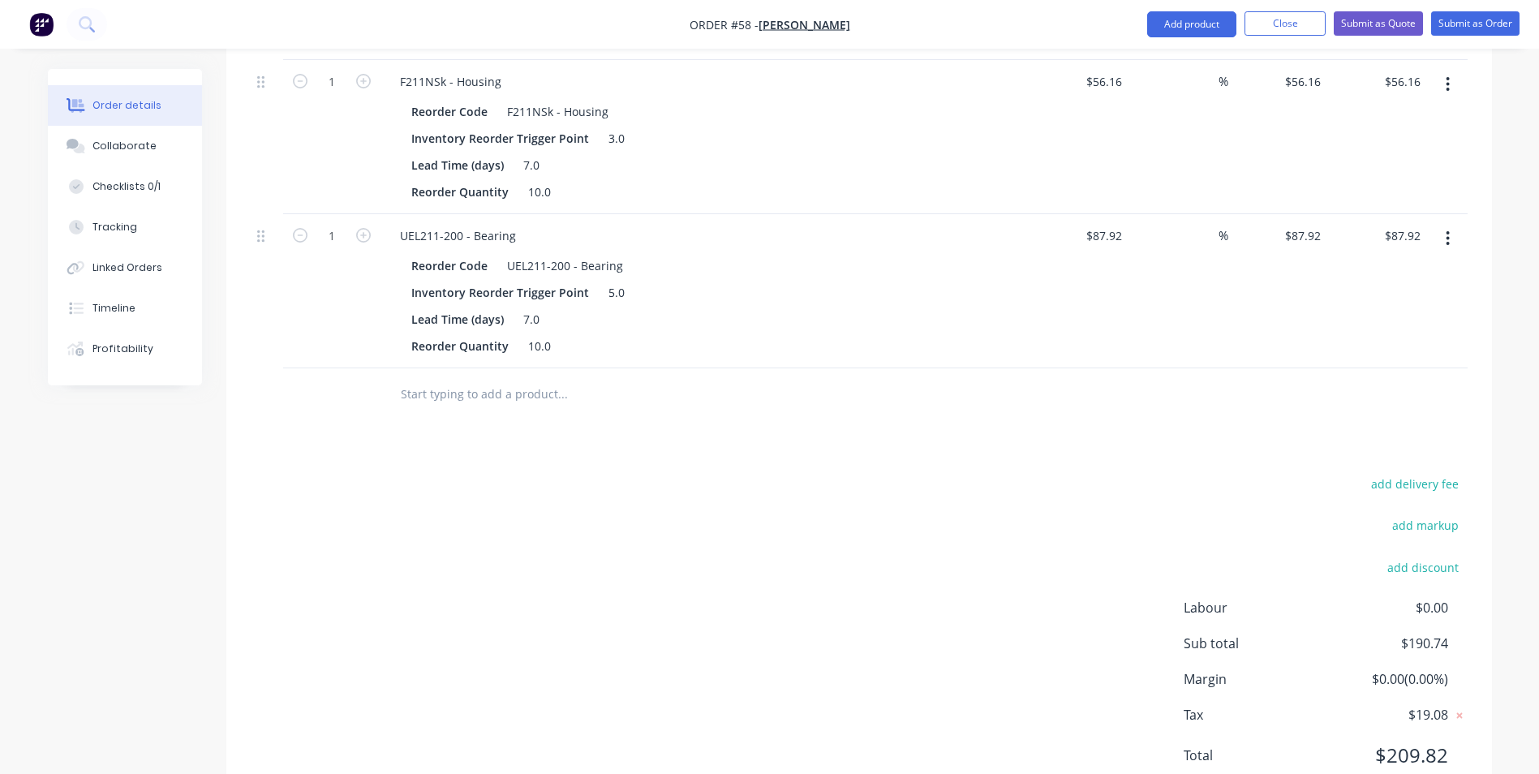
scroll to position [892, 0]
click at [486, 390] on input "text" at bounding box center [562, 391] width 324 height 32
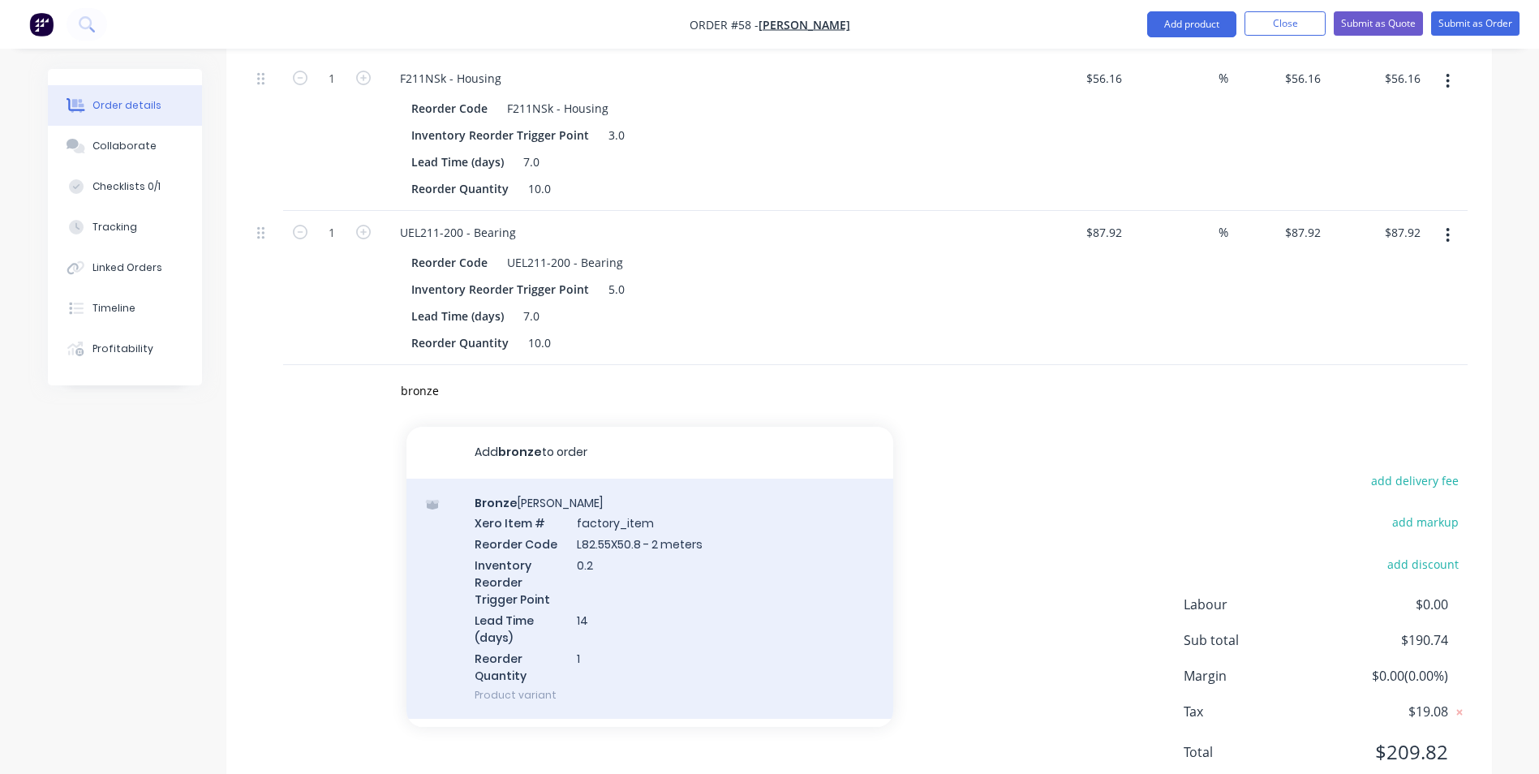
click at [523, 536] on div "Bronze Bush Xero Item # factory_item Reorder Code L82.55X50.8 - 2 meters Invent…" at bounding box center [649, 599] width 487 height 241
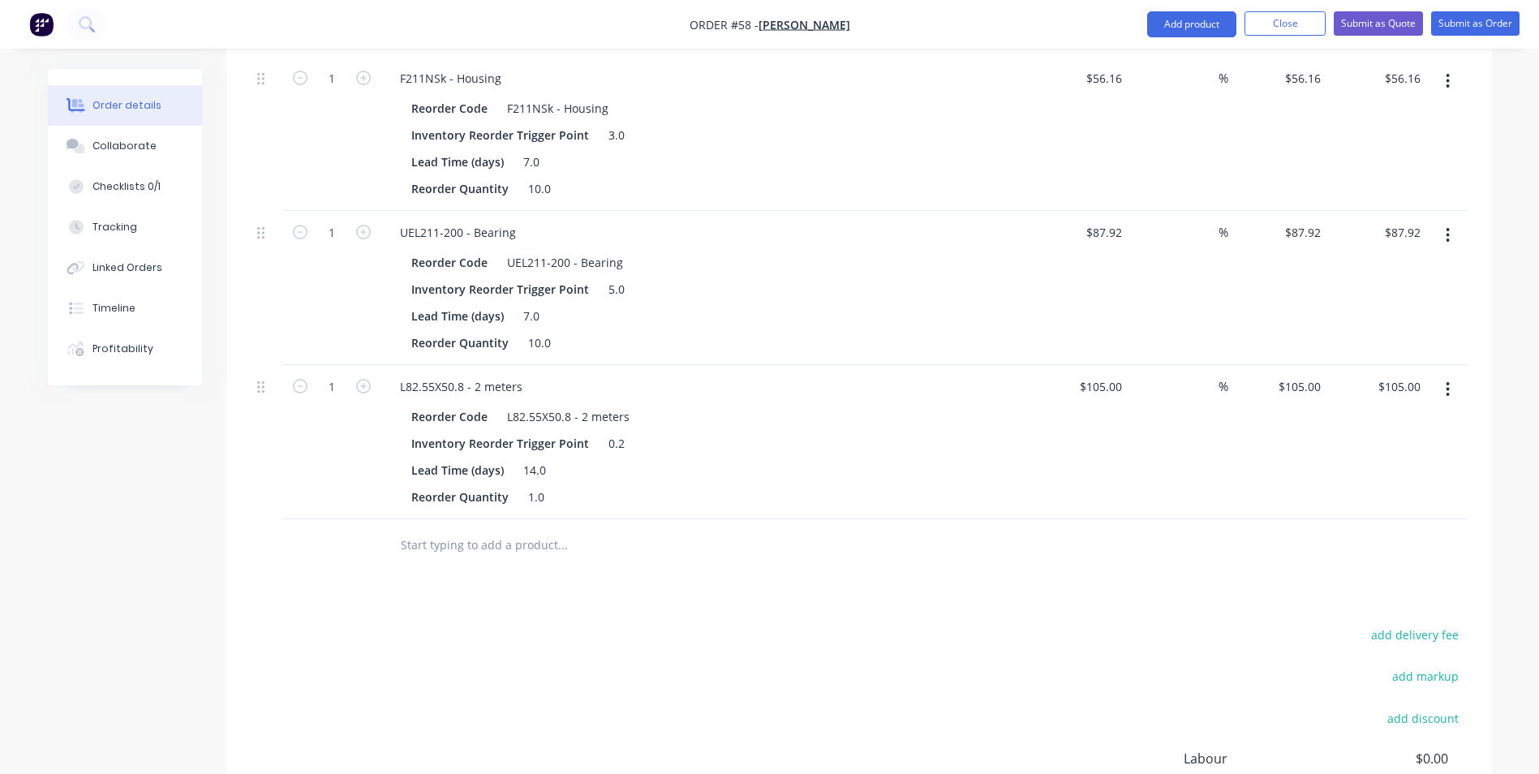
click at [501, 541] on input "text" at bounding box center [562, 545] width 324 height 32
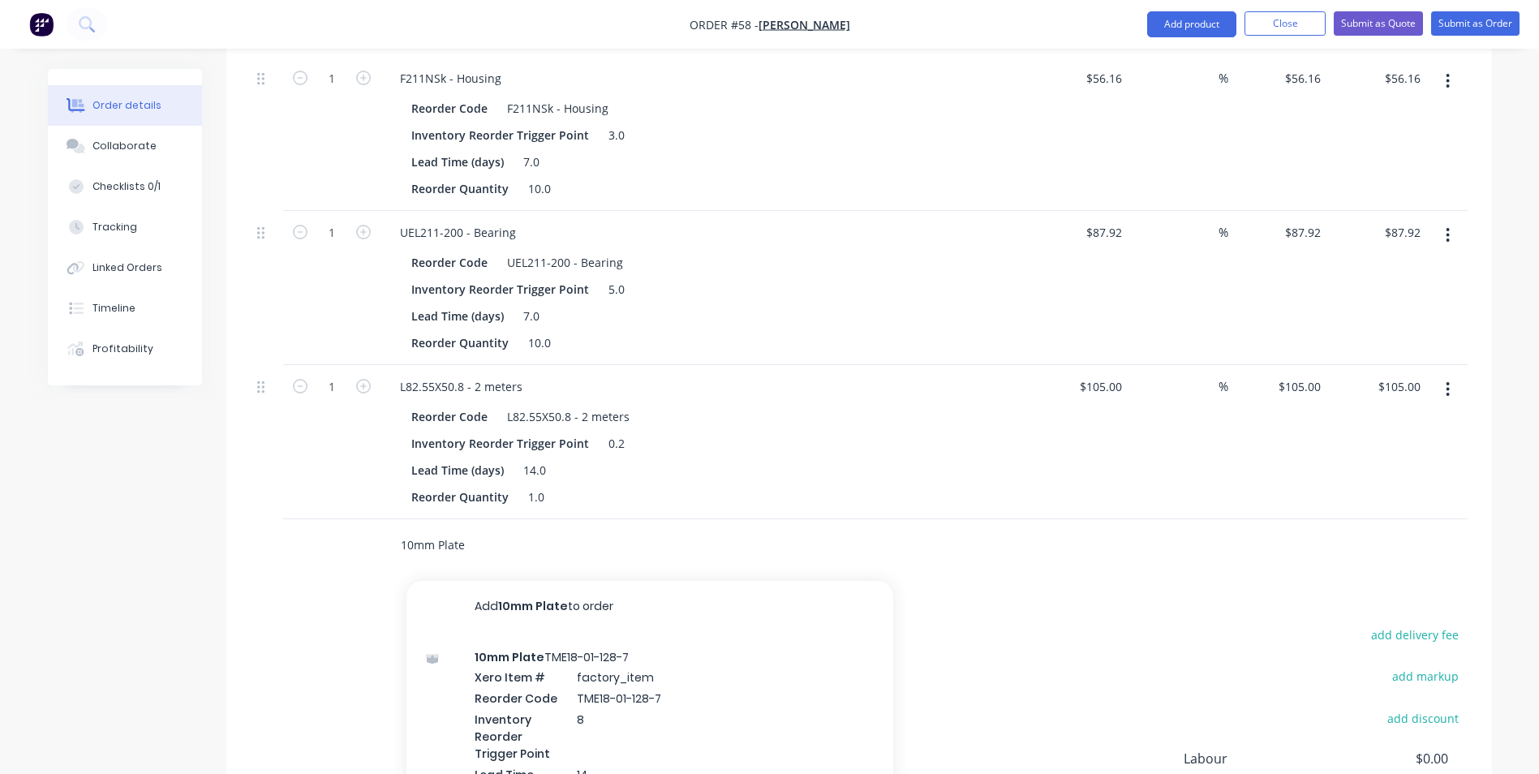
click at [439, 547] on input "10mm Plate" at bounding box center [562, 545] width 324 height 32
click at [464, 544] on input "10mm F211 Plate" at bounding box center [562, 545] width 324 height 32
click at [500, 546] on input "10mm F211 Plate" at bounding box center [562, 545] width 324 height 32
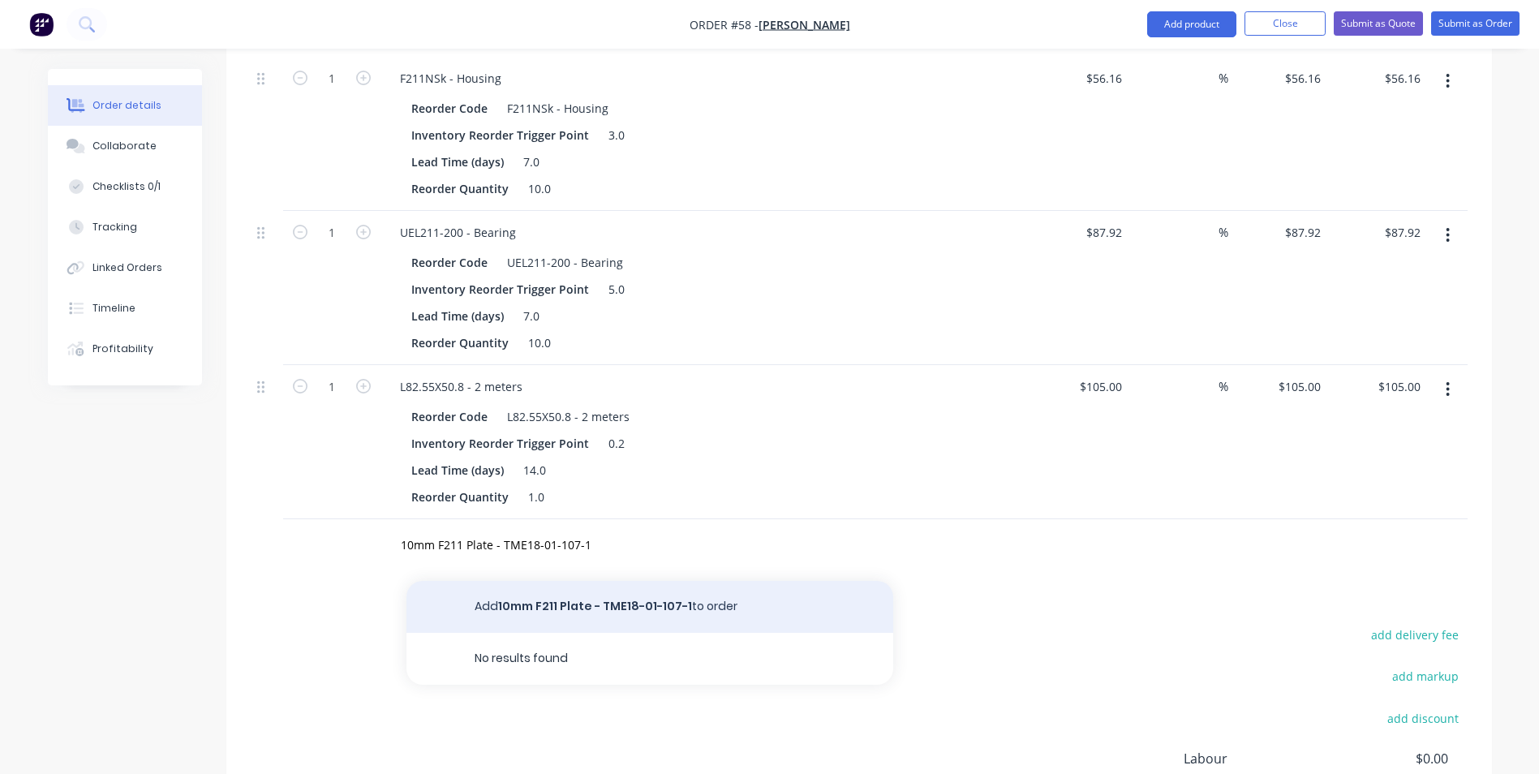
click at [580, 603] on button "Add 10mm F211 Plate - TME18-01-107-1 to order" at bounding box center [649, 607] width 487 height 52
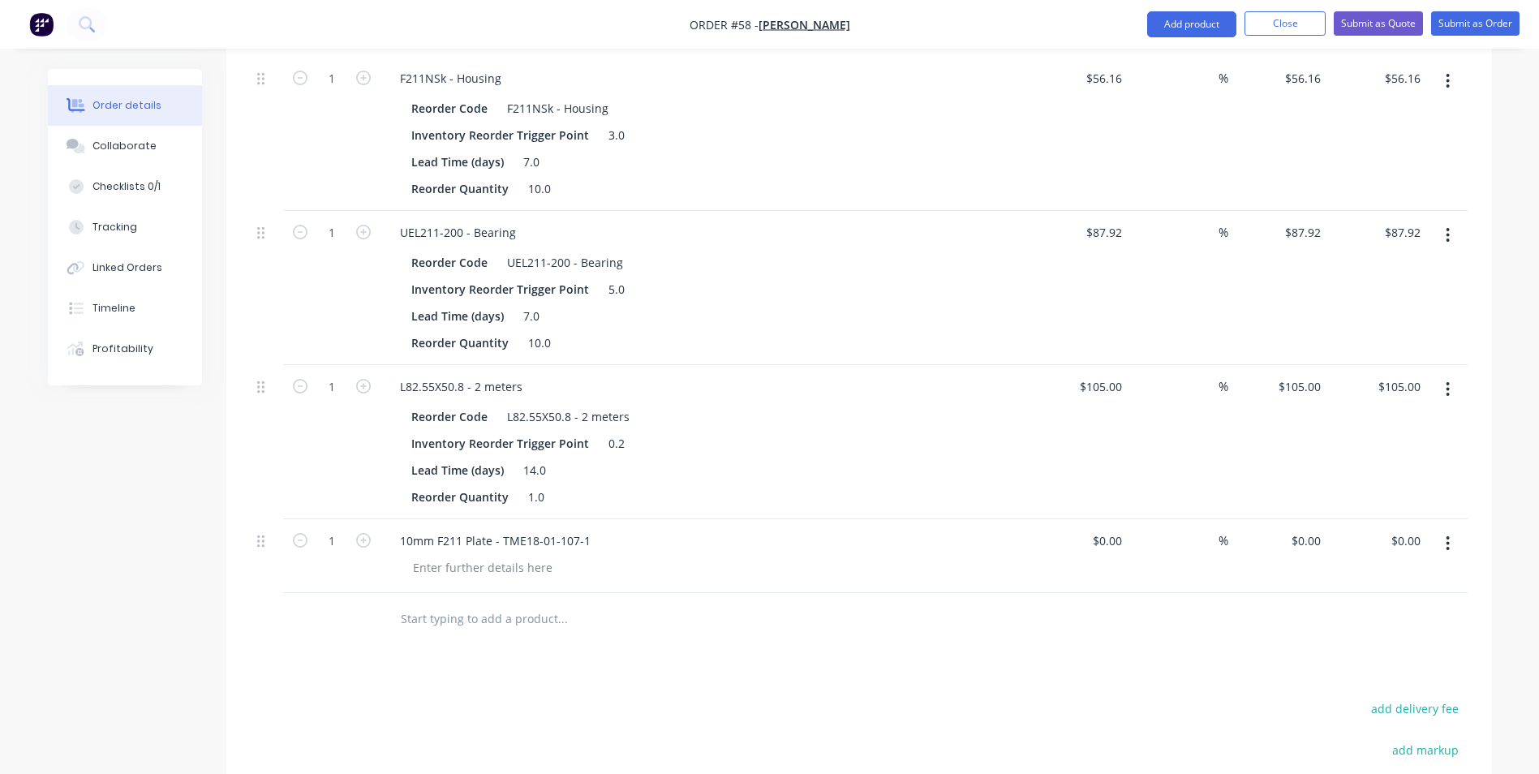
click at [501, 617] on input "text" at bounding box center [562, 619] width 324 height 32
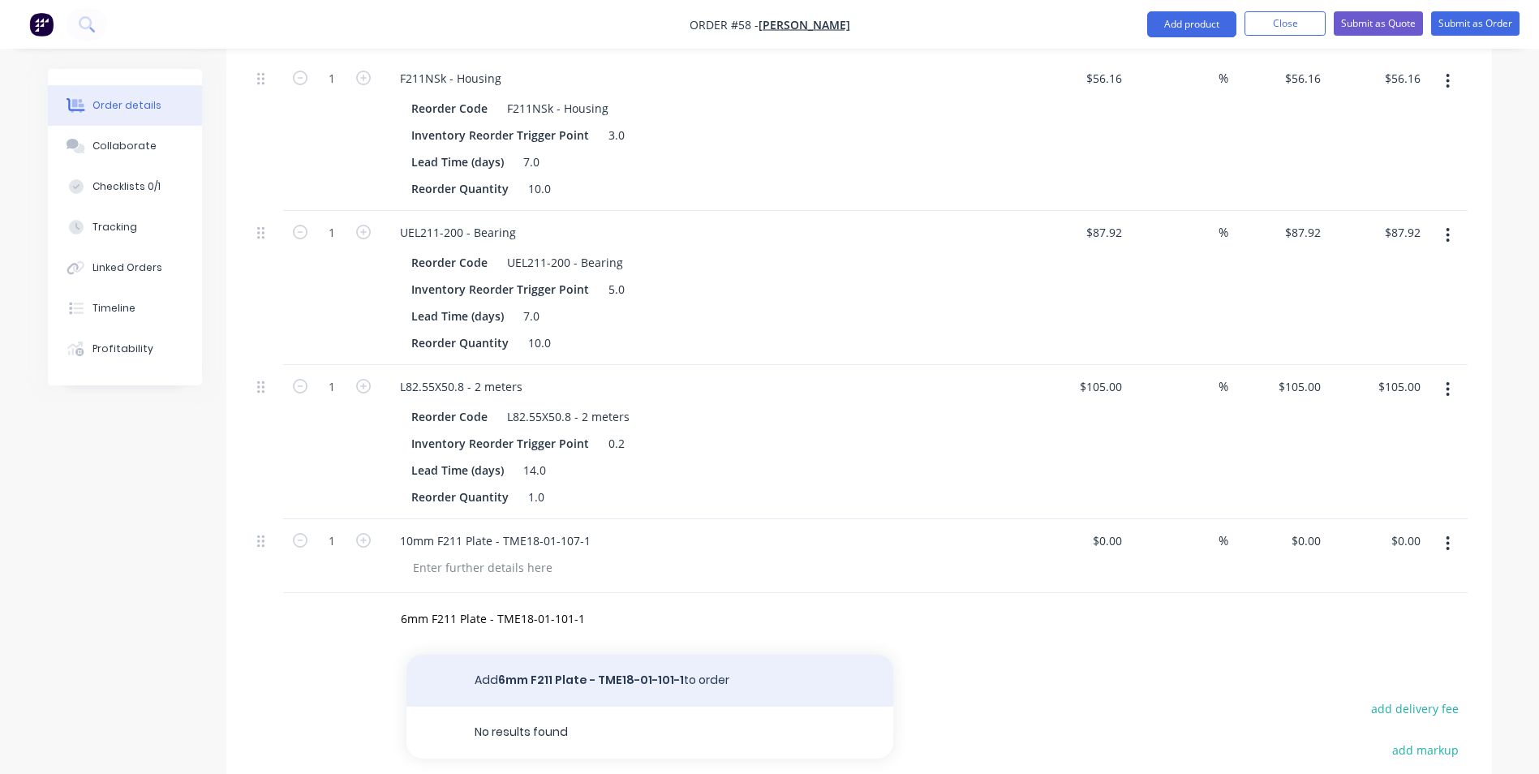
click at [638, 685] on button "Add 6mm F211 Plate - TME18-01-101-1 to order" at bounding box center [649, 681] width 487 height 52
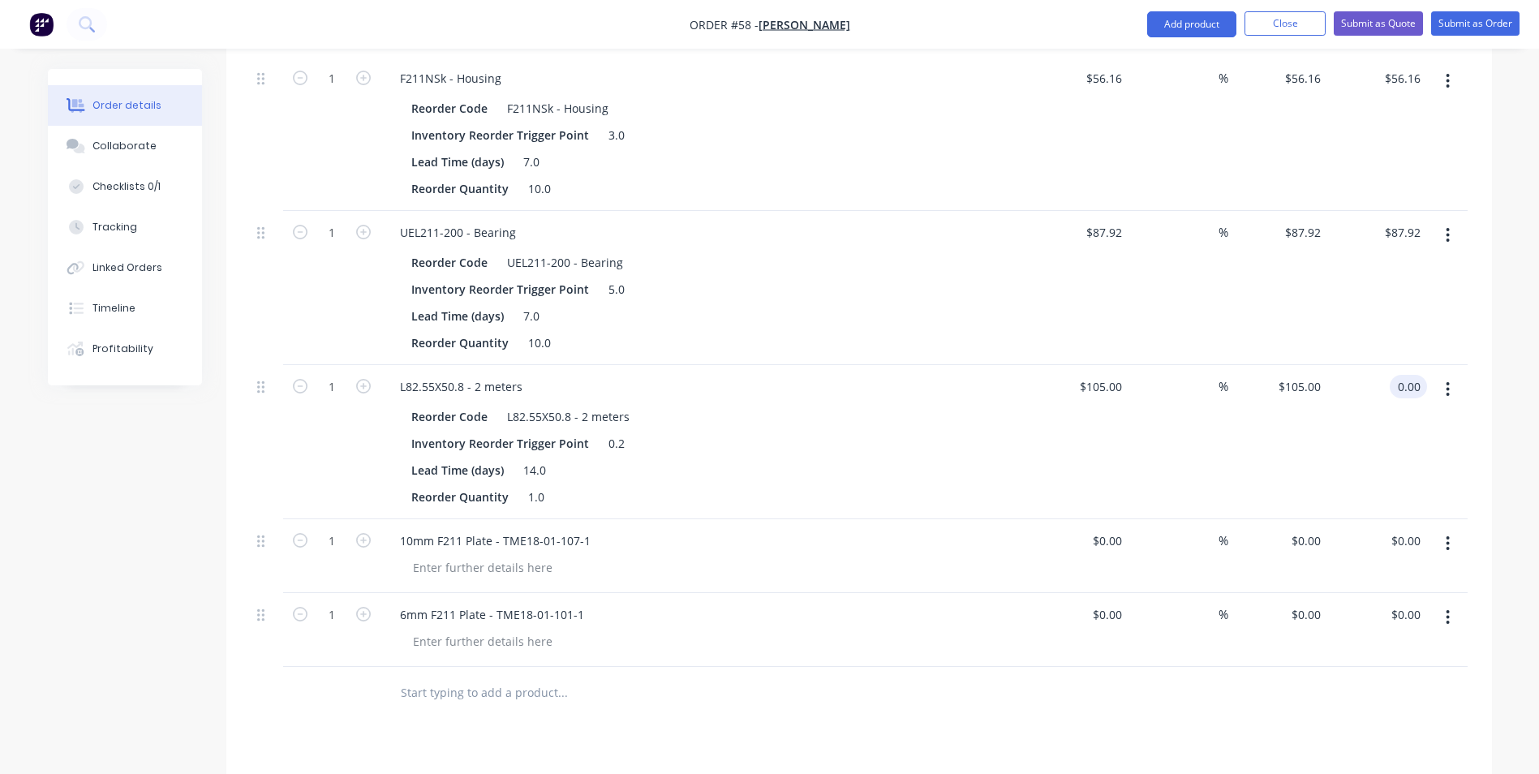
click at [1387, 431] on div "0.00 0.00" at bounding box center [1377, 442] width 100 height 154
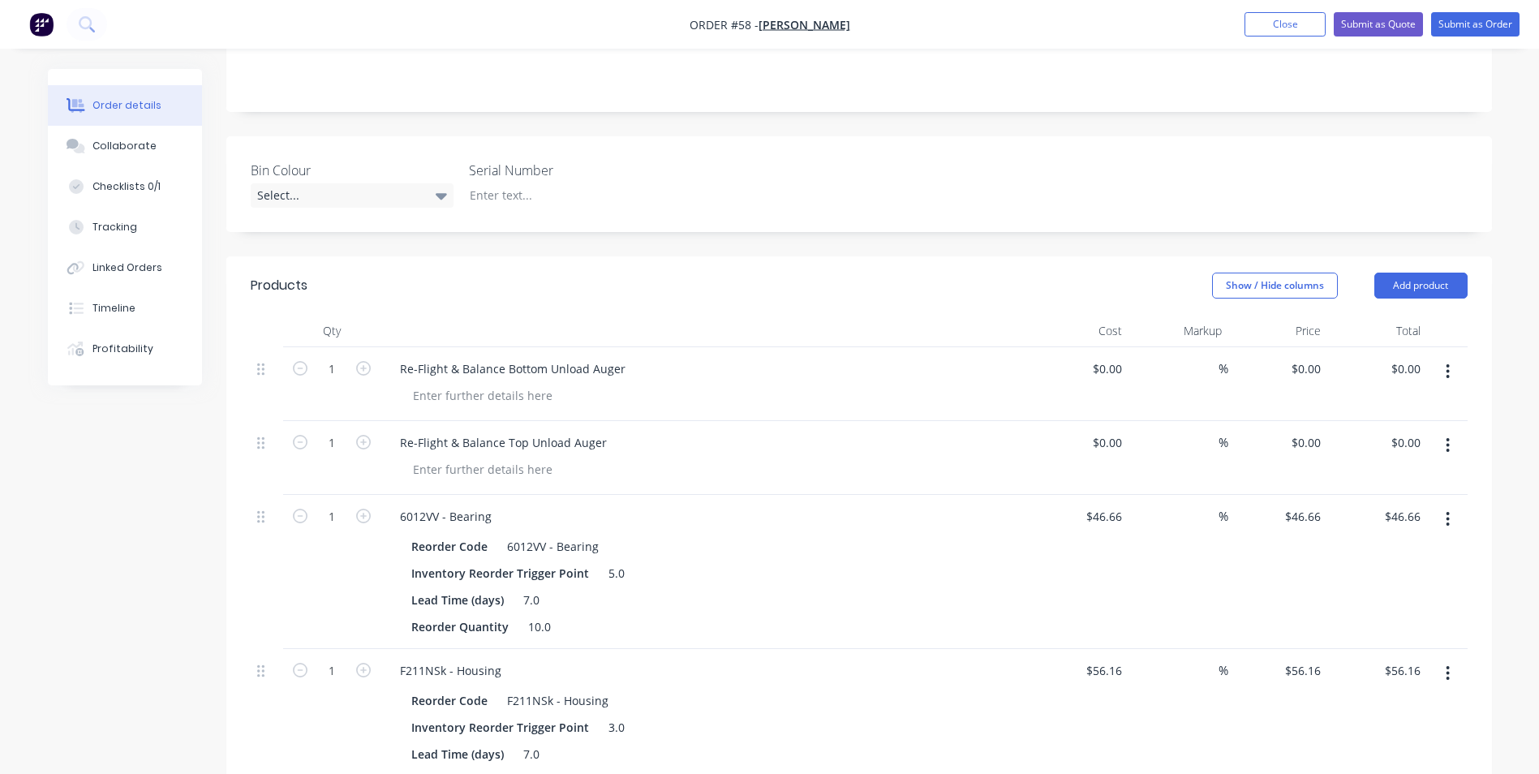
scroll to position [0, 0]
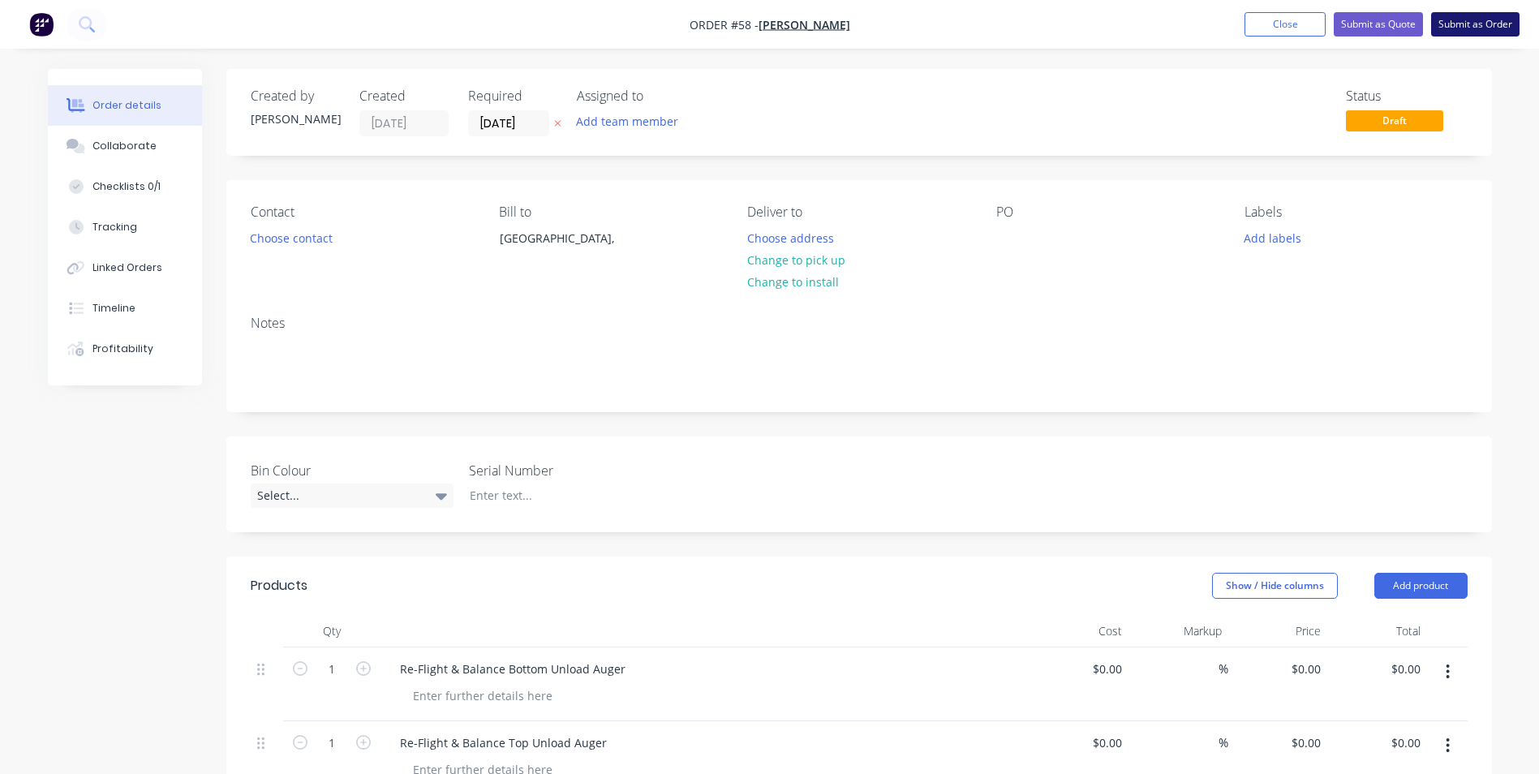
click at [1501, 19] on button "Submit as Order" at bounding box center [1475, 24] width 88 height 24
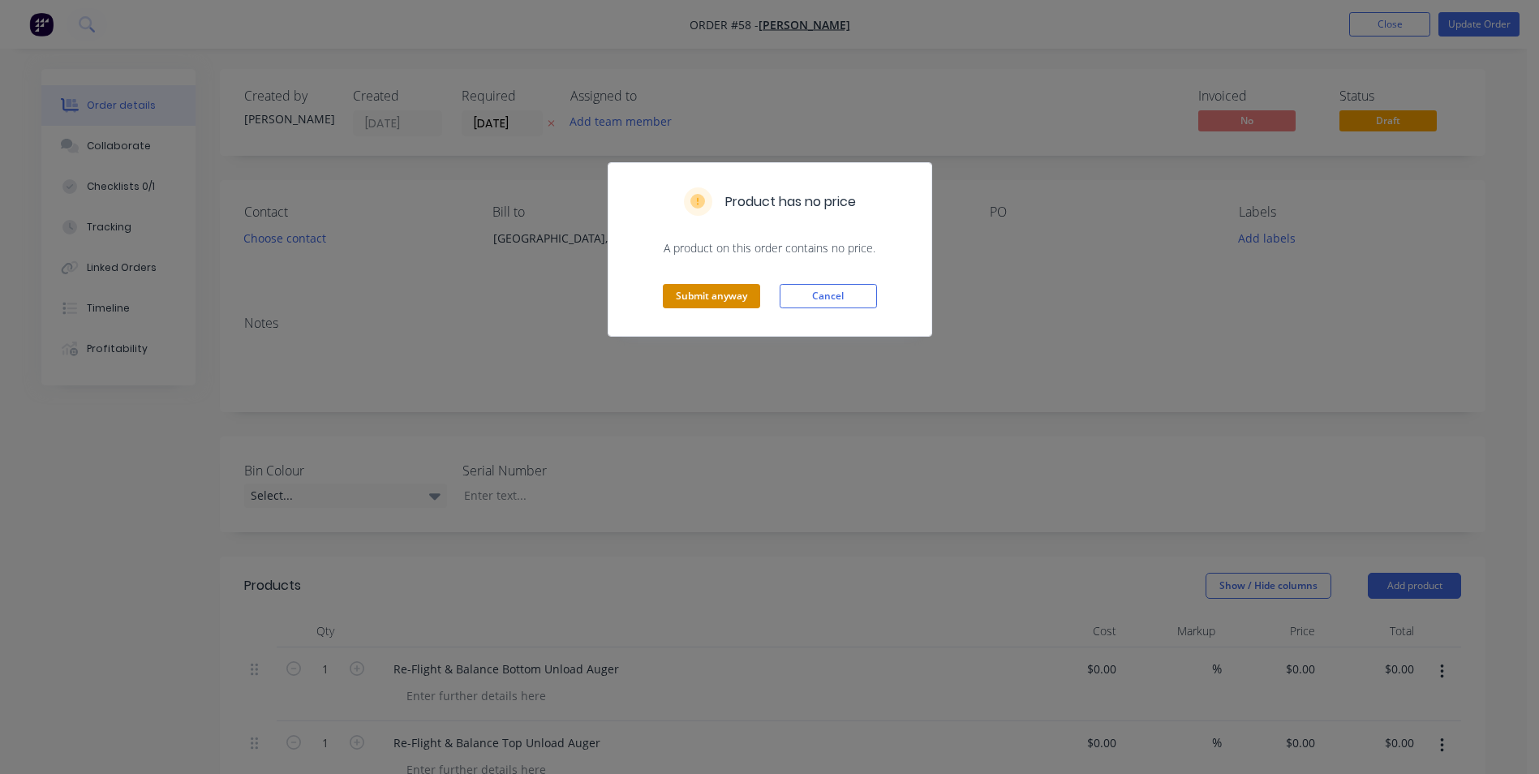
click at [704, 299] on button "Submit anyway" at bounding box center [711, 296] width 97 height 24
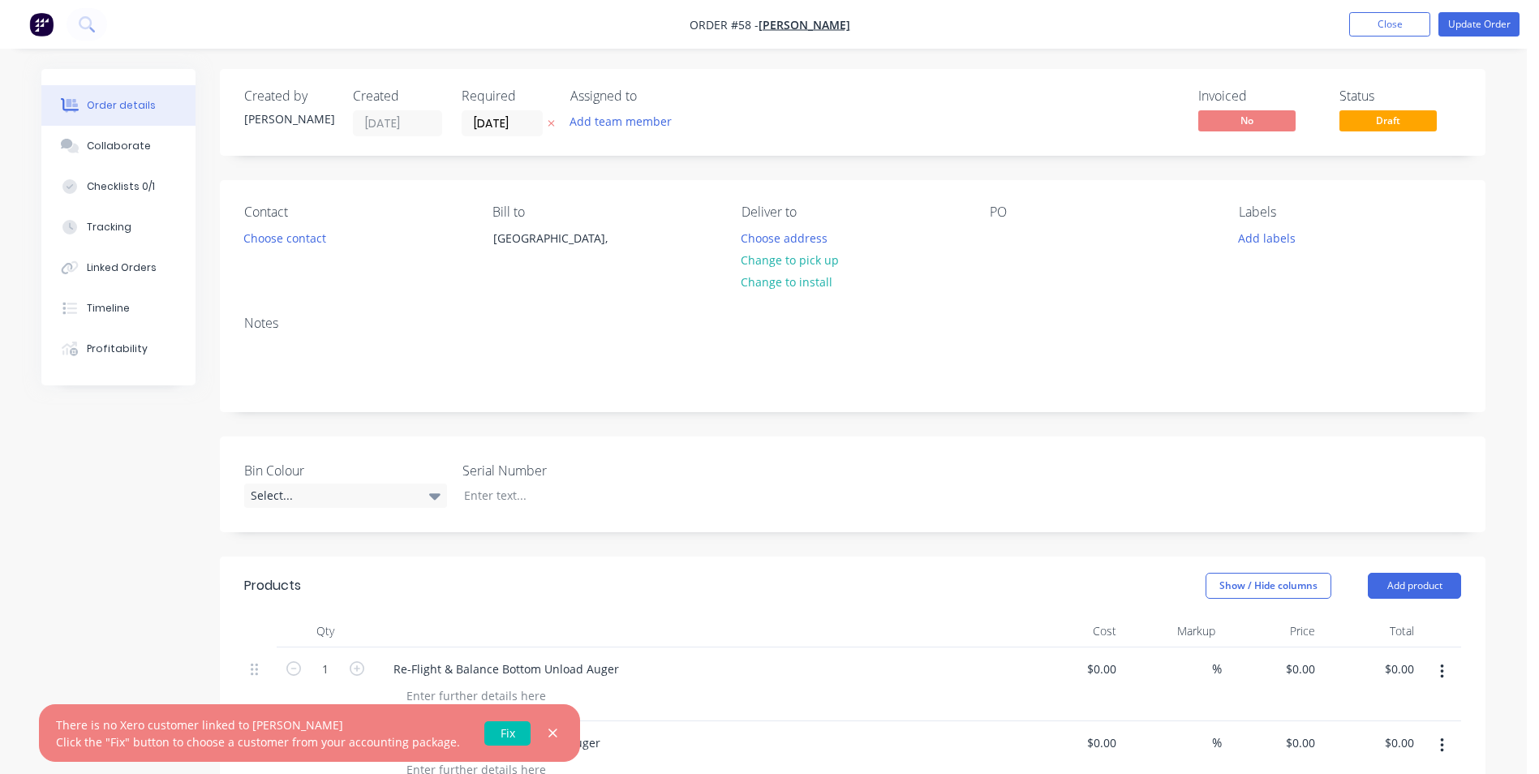
click at [498, 736] on link "Fix" at bounding box center [507, 733] width 46 height 24
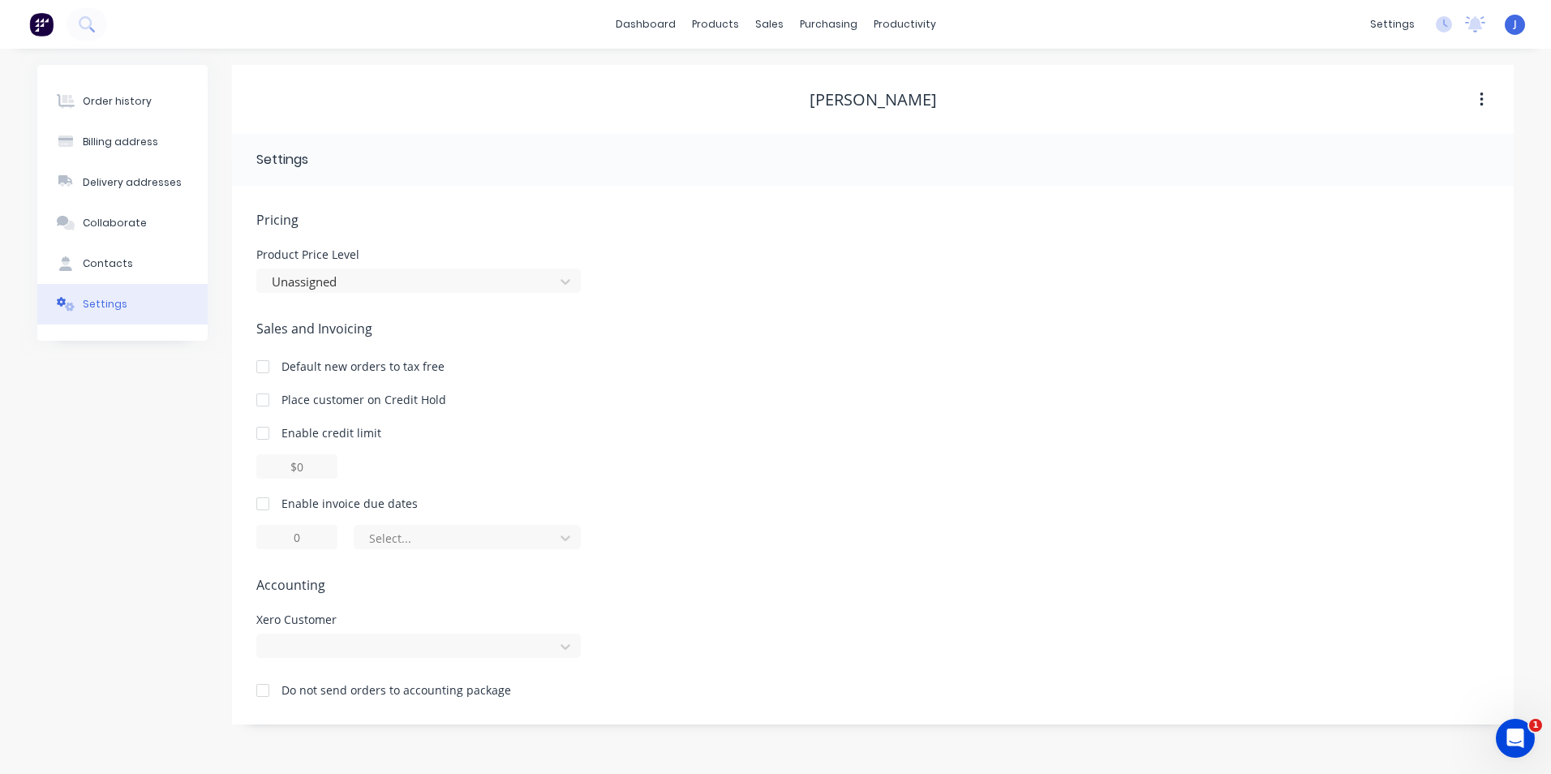
click at [261, 693] on div at bounding box center [263, 690] width 32 height 32
click at [145, 107] on div "Order history" at bounding box center [117, 101] width 69 height 15
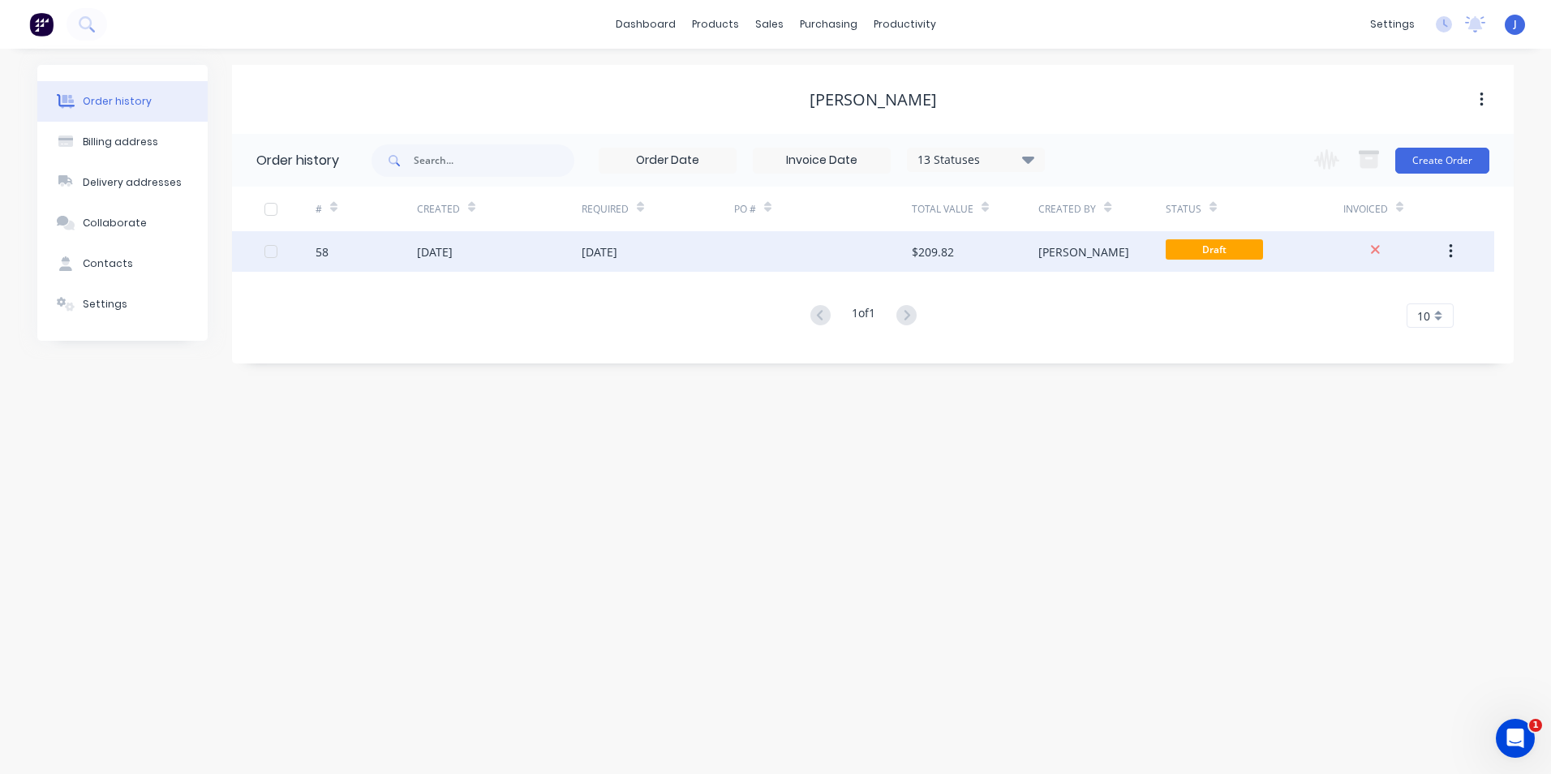
click at [835, 247] on div at bounding box center [823, 251] width 178 height 41
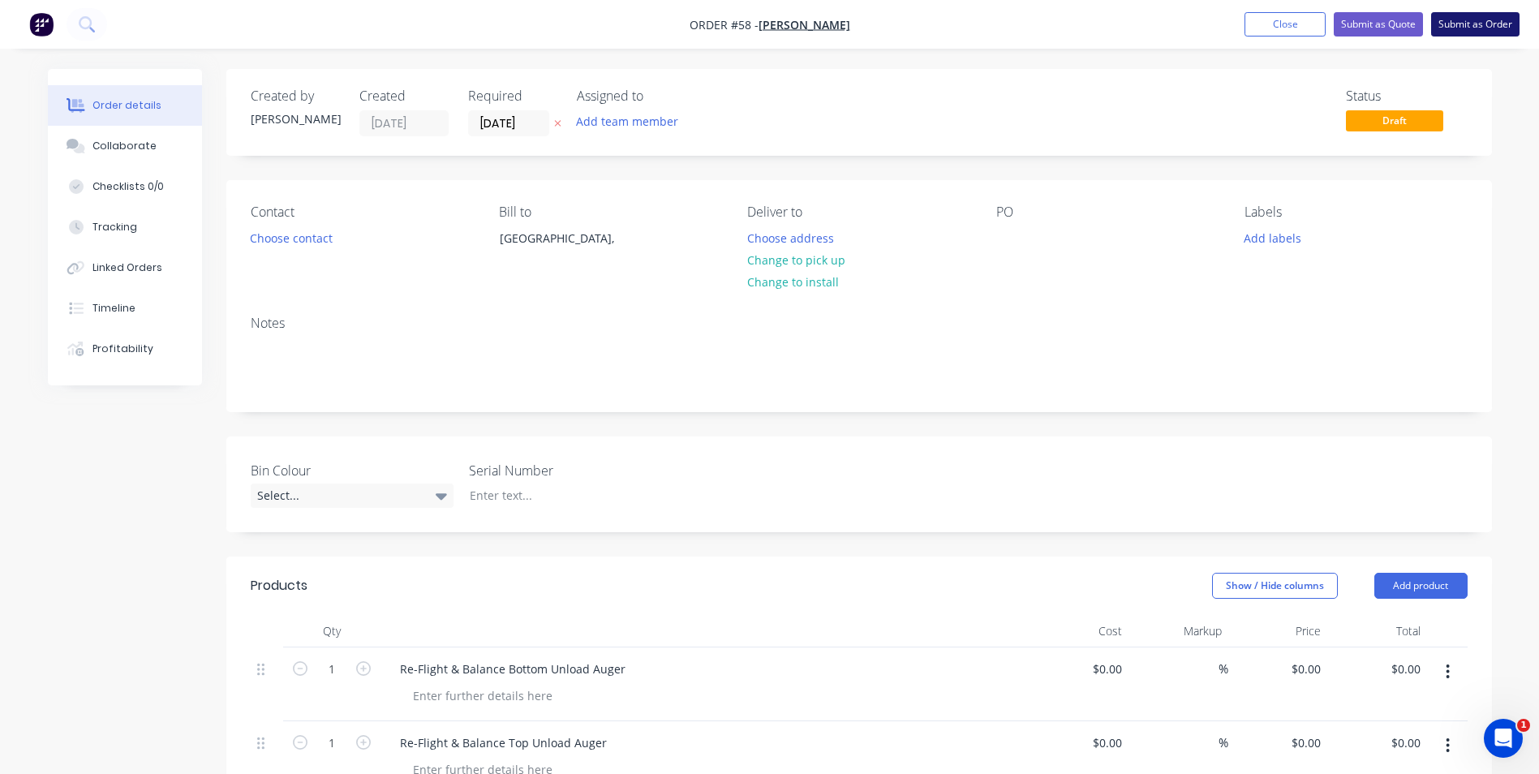
click at [1472, 28] on button "Submit as Order" at bounding box center [1475, 24] width 88 height 24
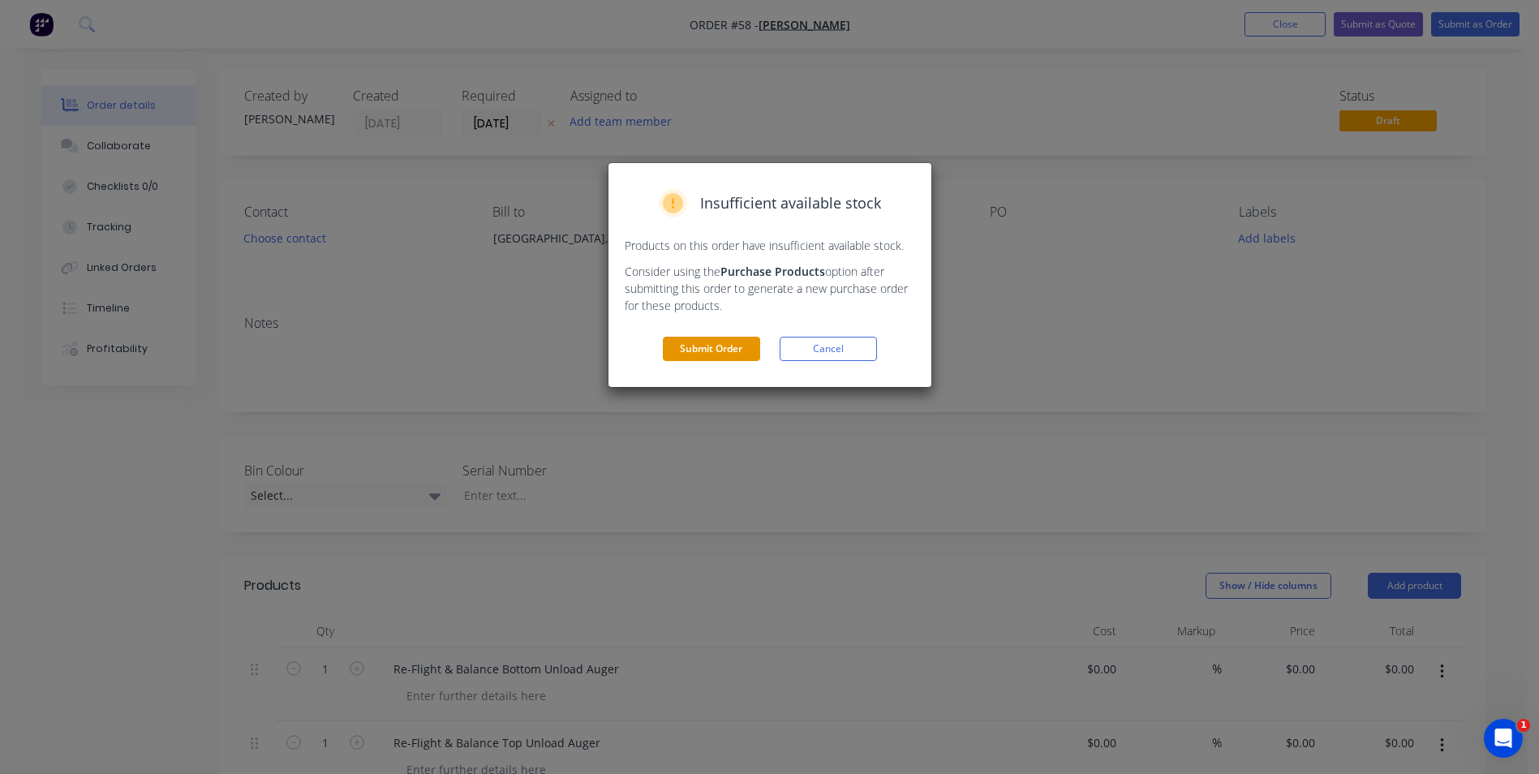
click at [730, 346] on button "Submit Order" at bounding box center [711, 349] width 97 height 24
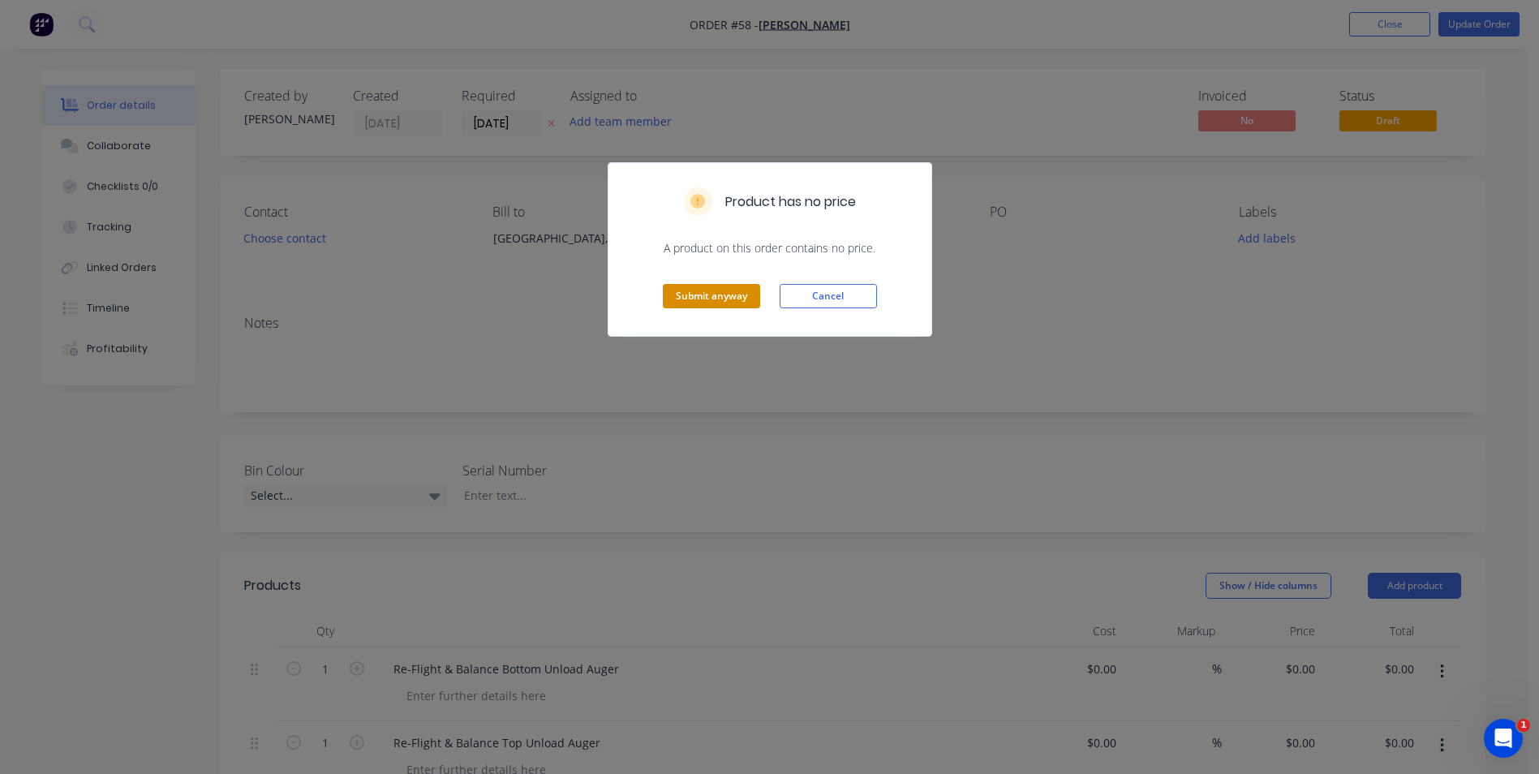
click at [699, 301] on button "Submit anyway" at bounding box center [711, 296] width 97 height 24
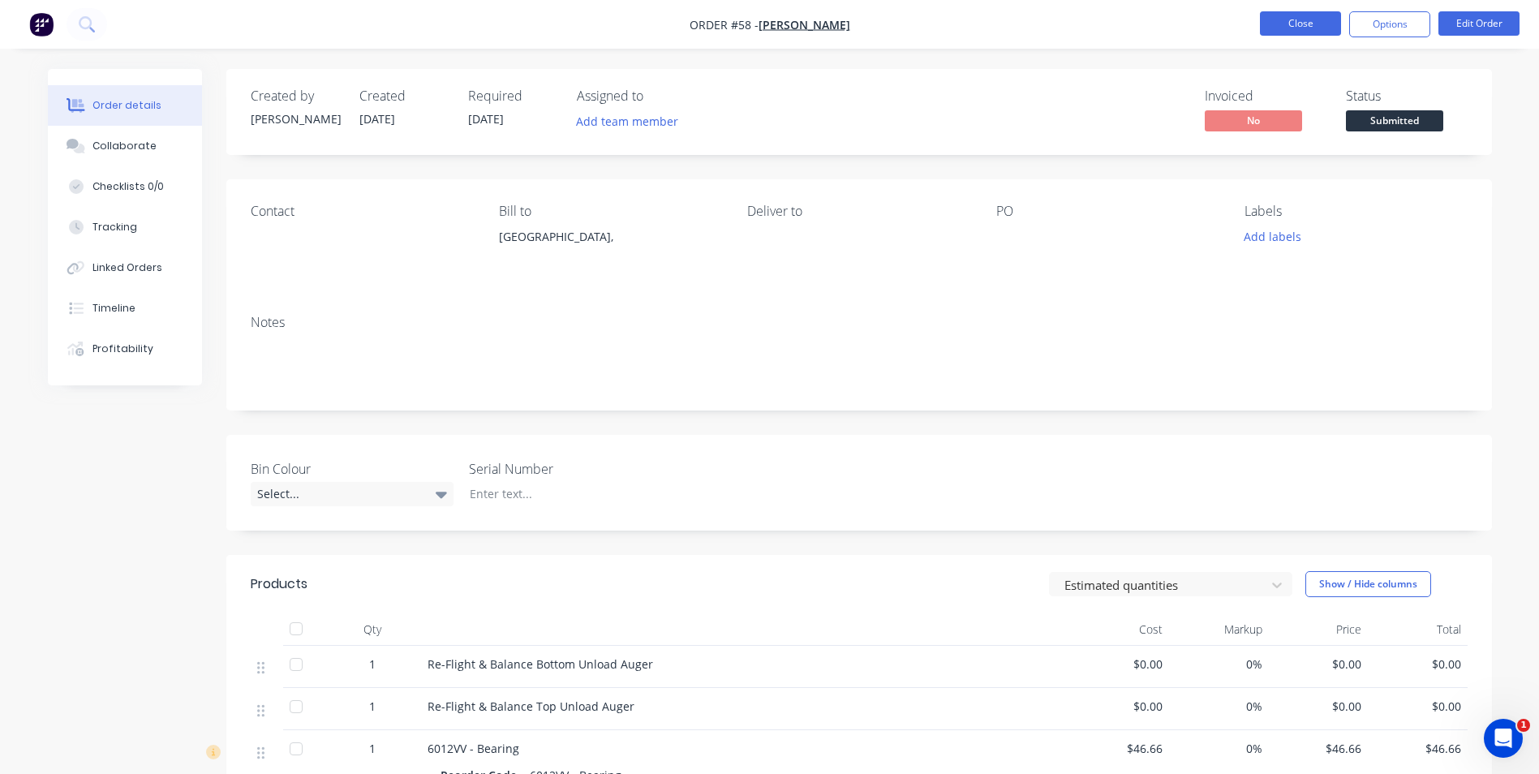
click at [1307, 24] on button "Close" at bounding box center [1300, 23] width 81 height 24
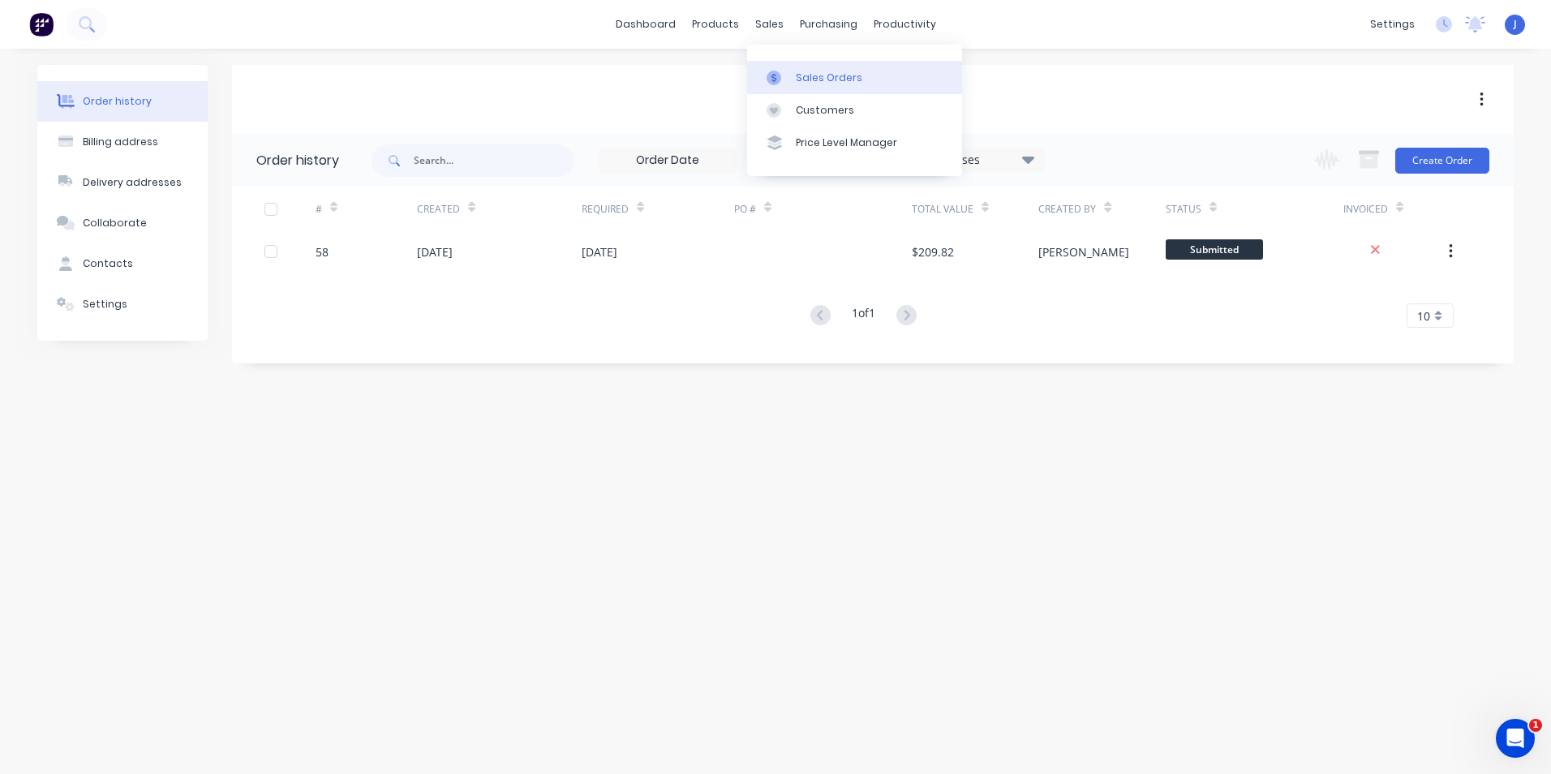
click at [789, 77] on div at bounding box center [779, 78] width 24 height 15
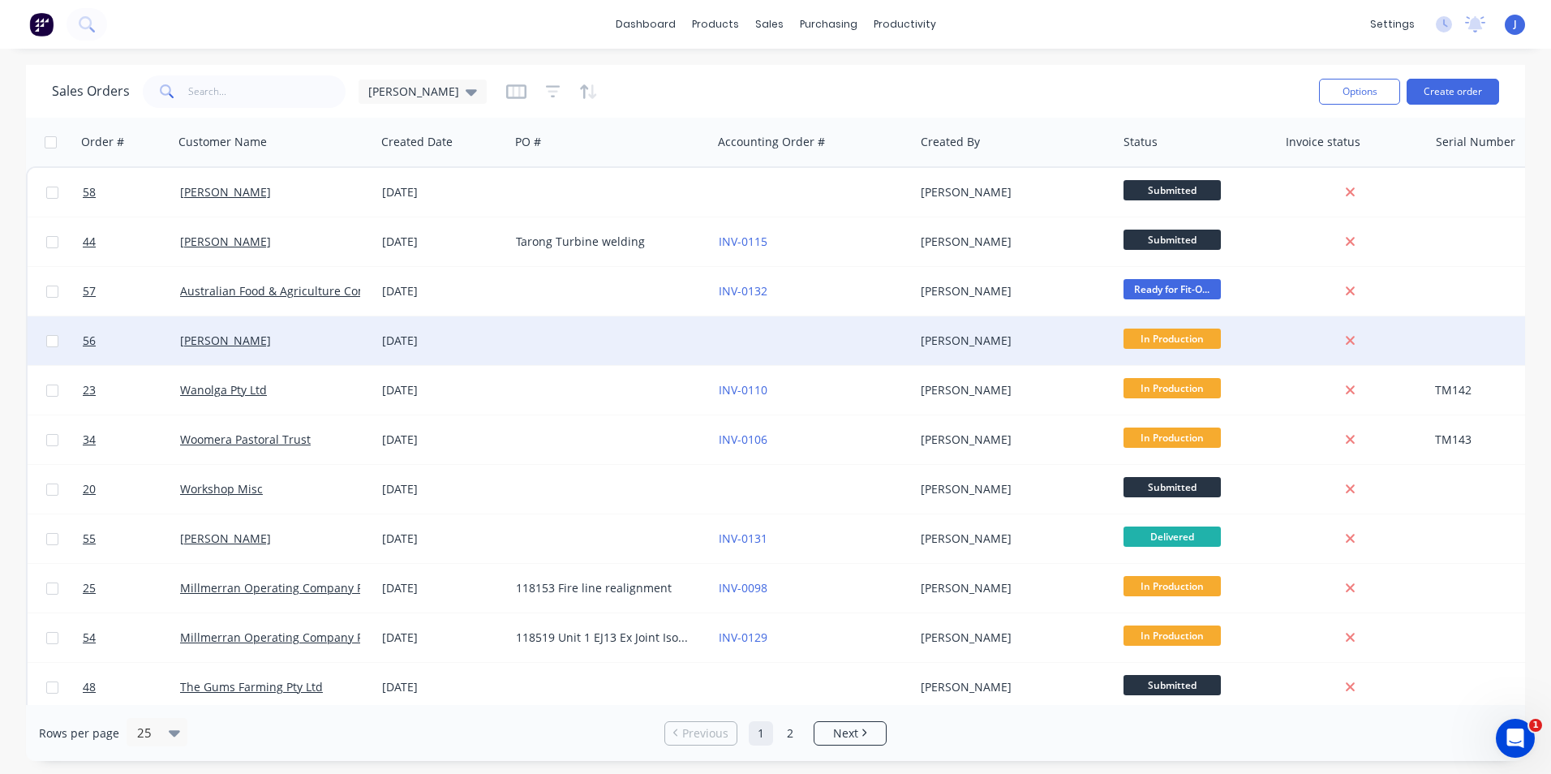
click at [1204, 195] on span "Submitted" at bounding box center [1171, 190] width 97 height 20
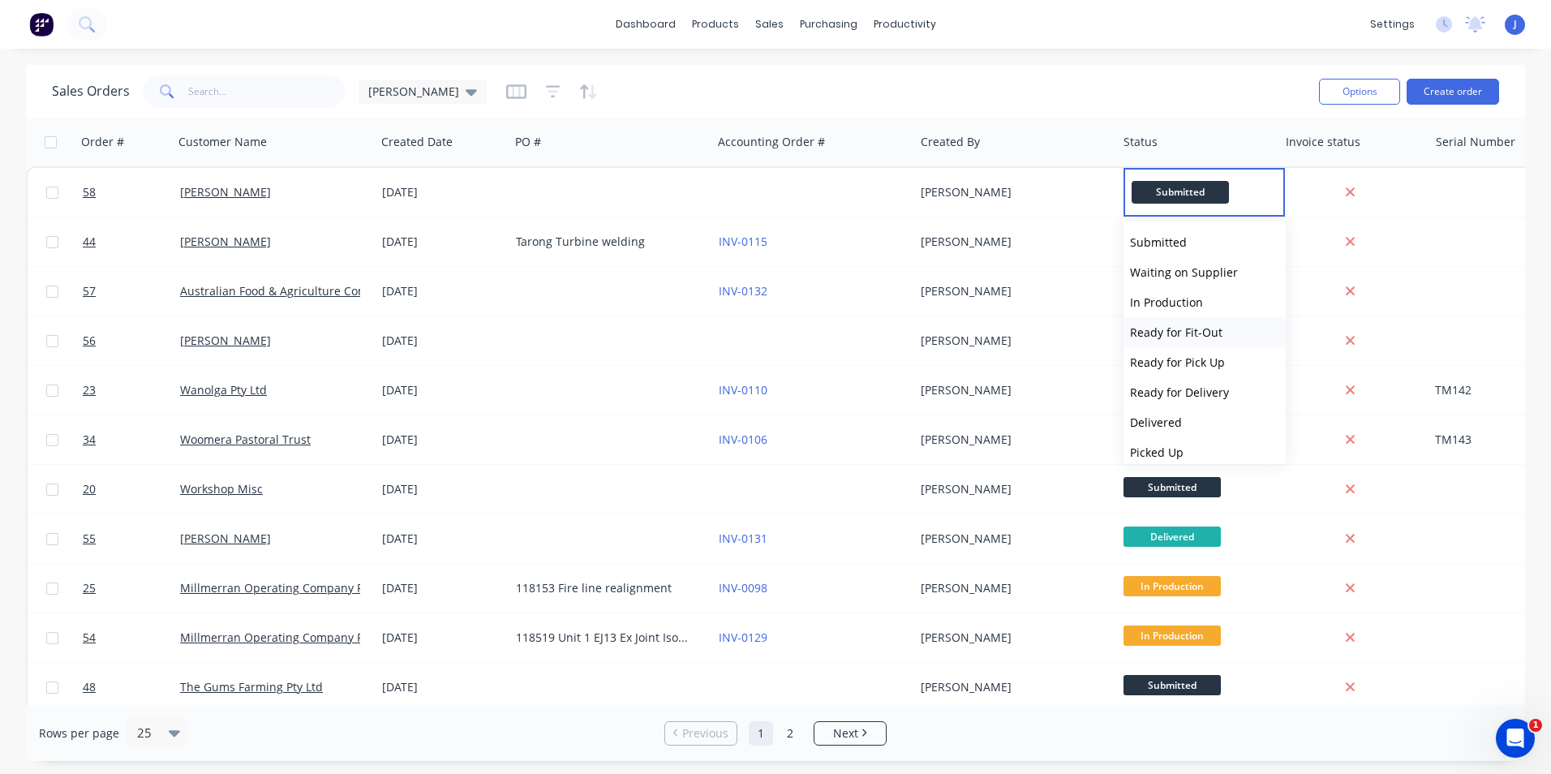
click at [1176, 329] on span "Ready for Fit-Out" at bounding box center [1176, 331] width 92 height 15
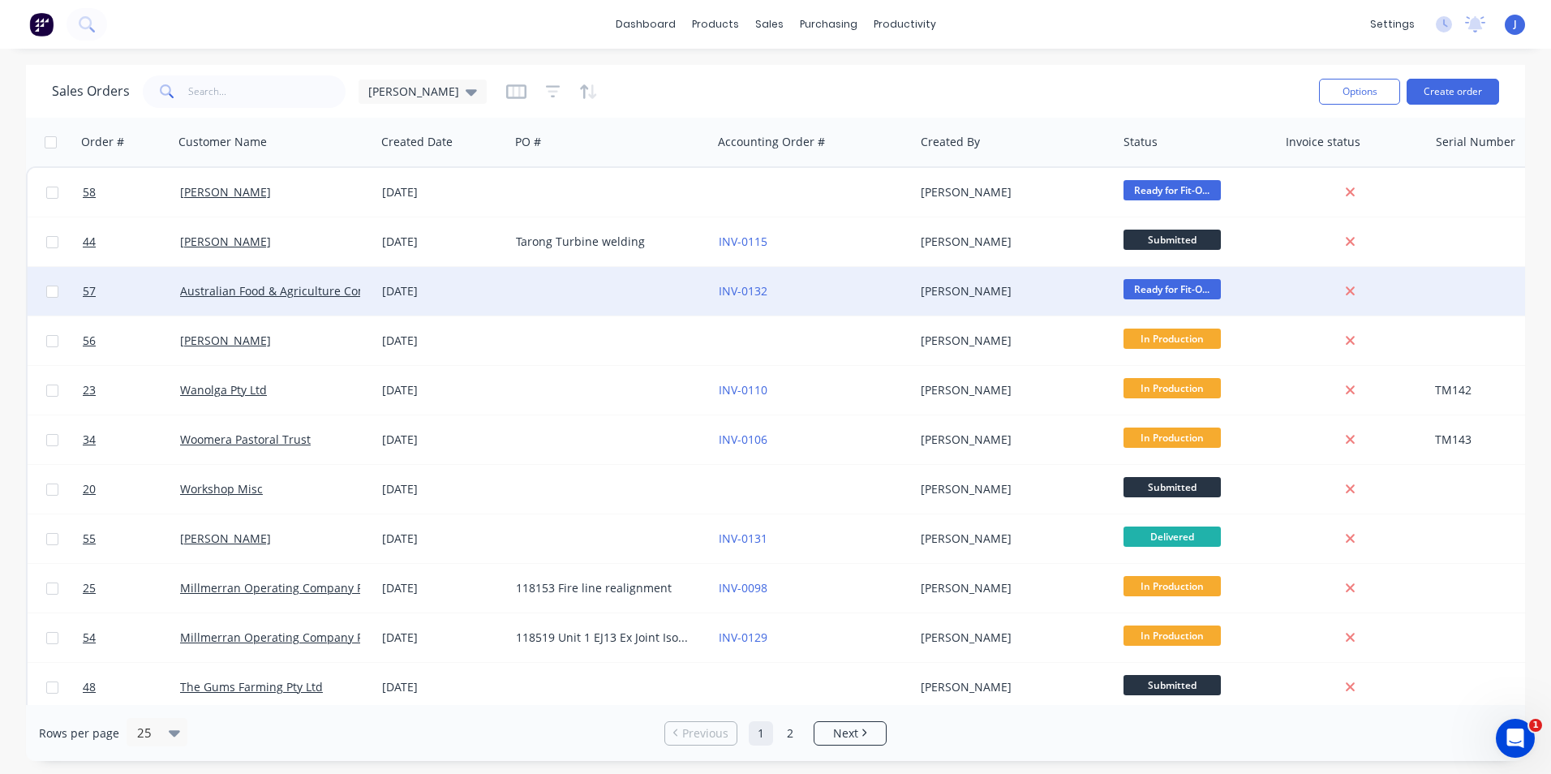
click at [631, 291] on div at bounding box center [610, 291] width 202 height 49
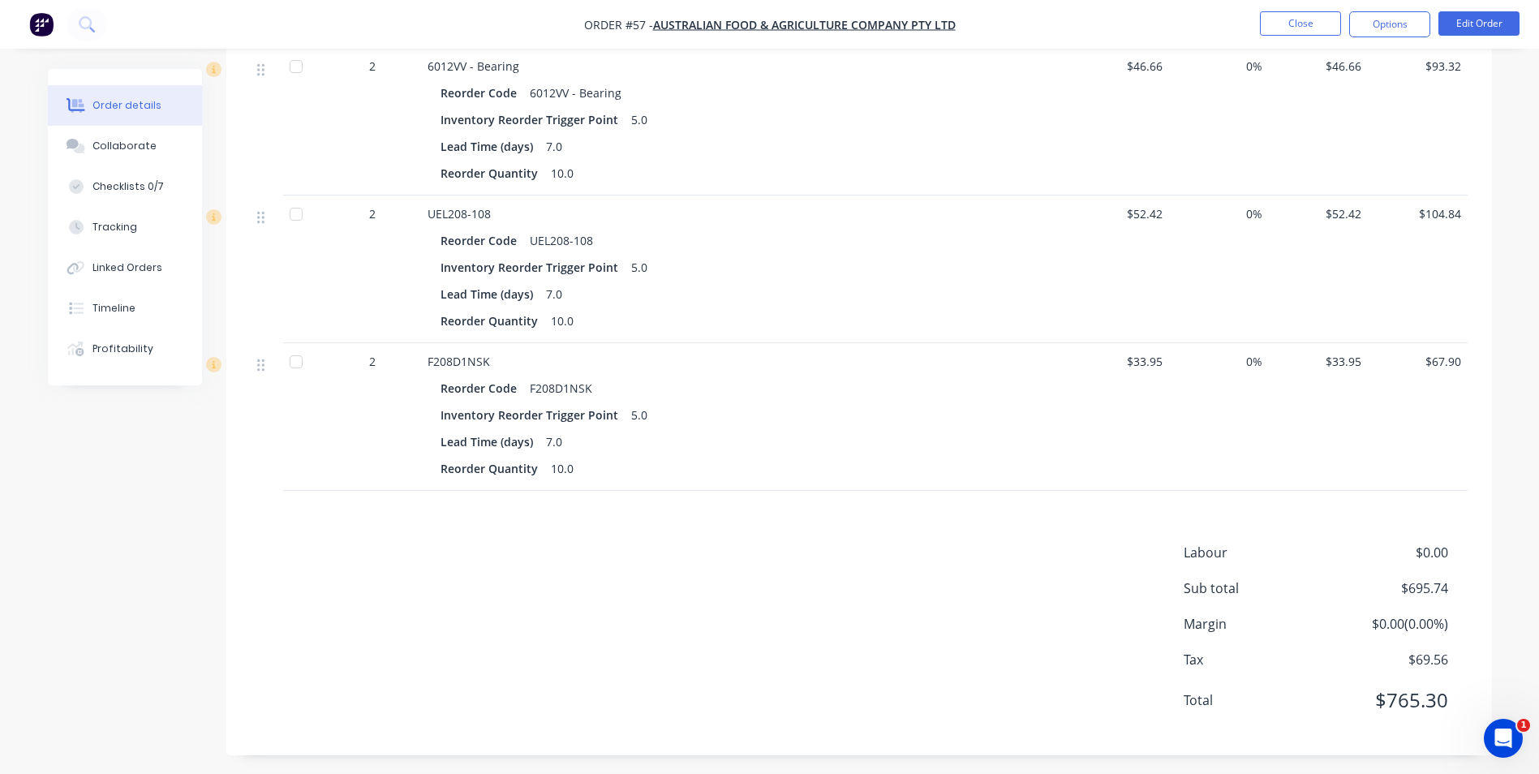
scroll to position [1216, 0]
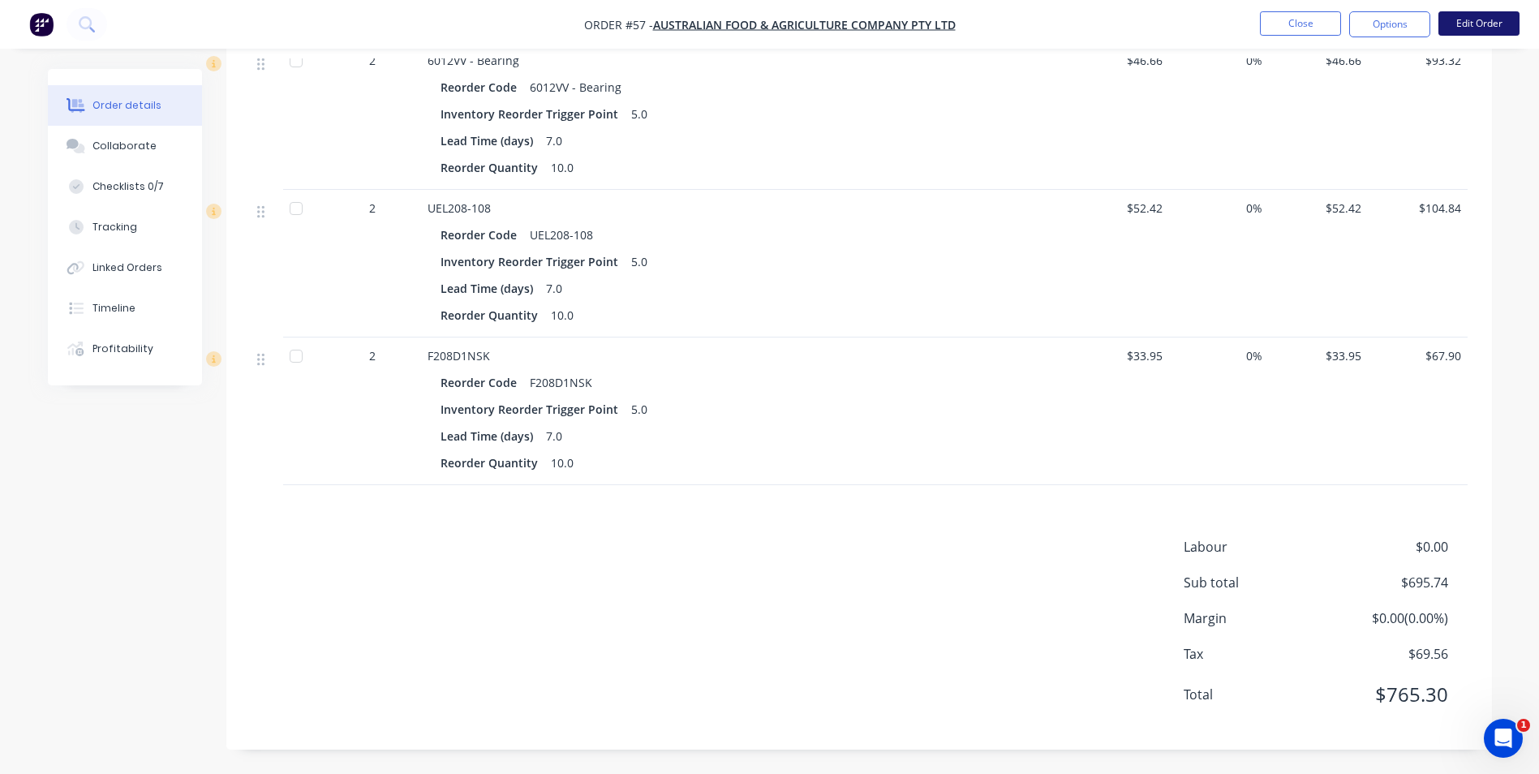
click at [1498, 17] on button "Edit Order" at bounding box center [1478, 23] width 81 height 24
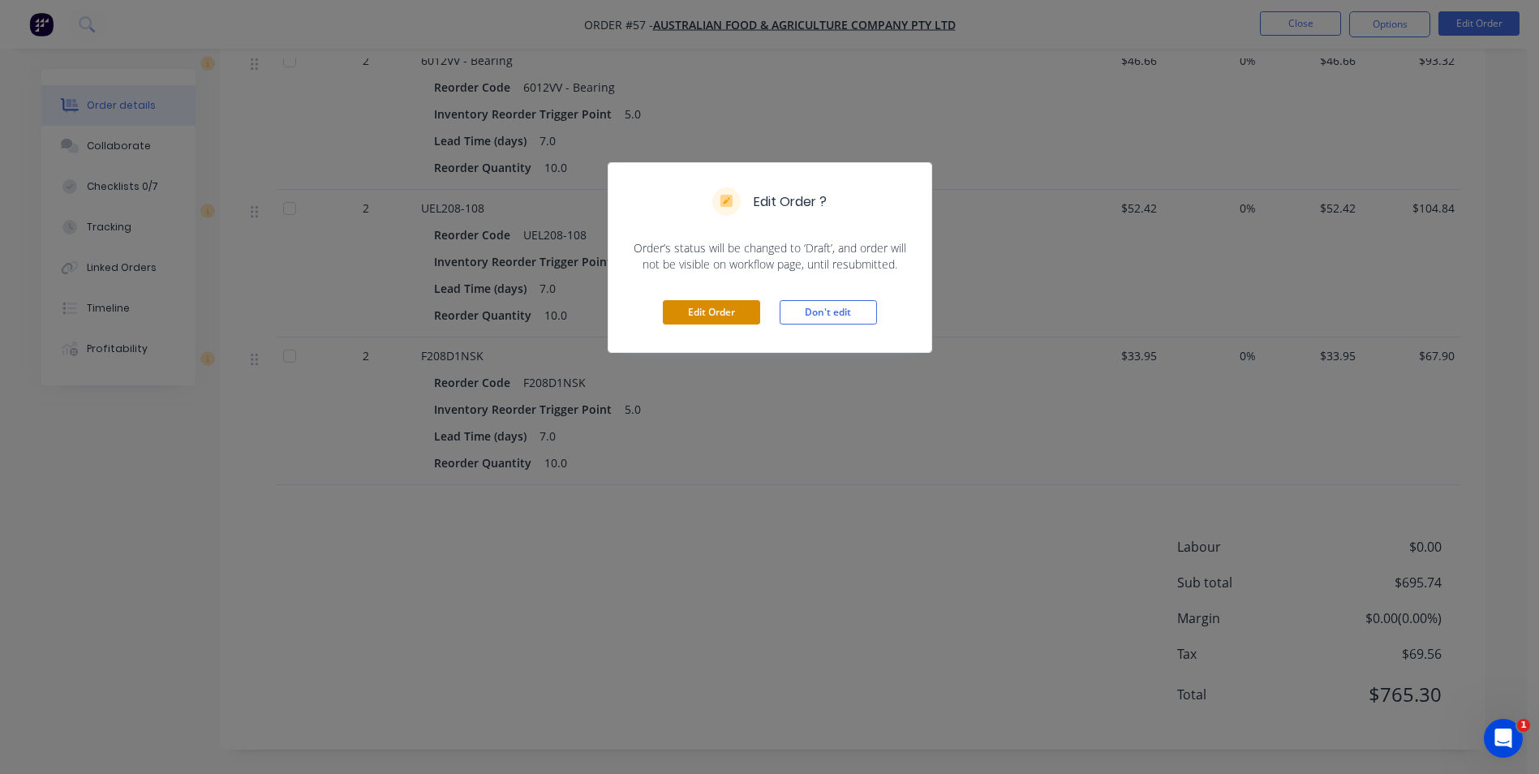
click at [733, 311] on button "Edit Order" at bounding box center [711, 312] width 97 height 24
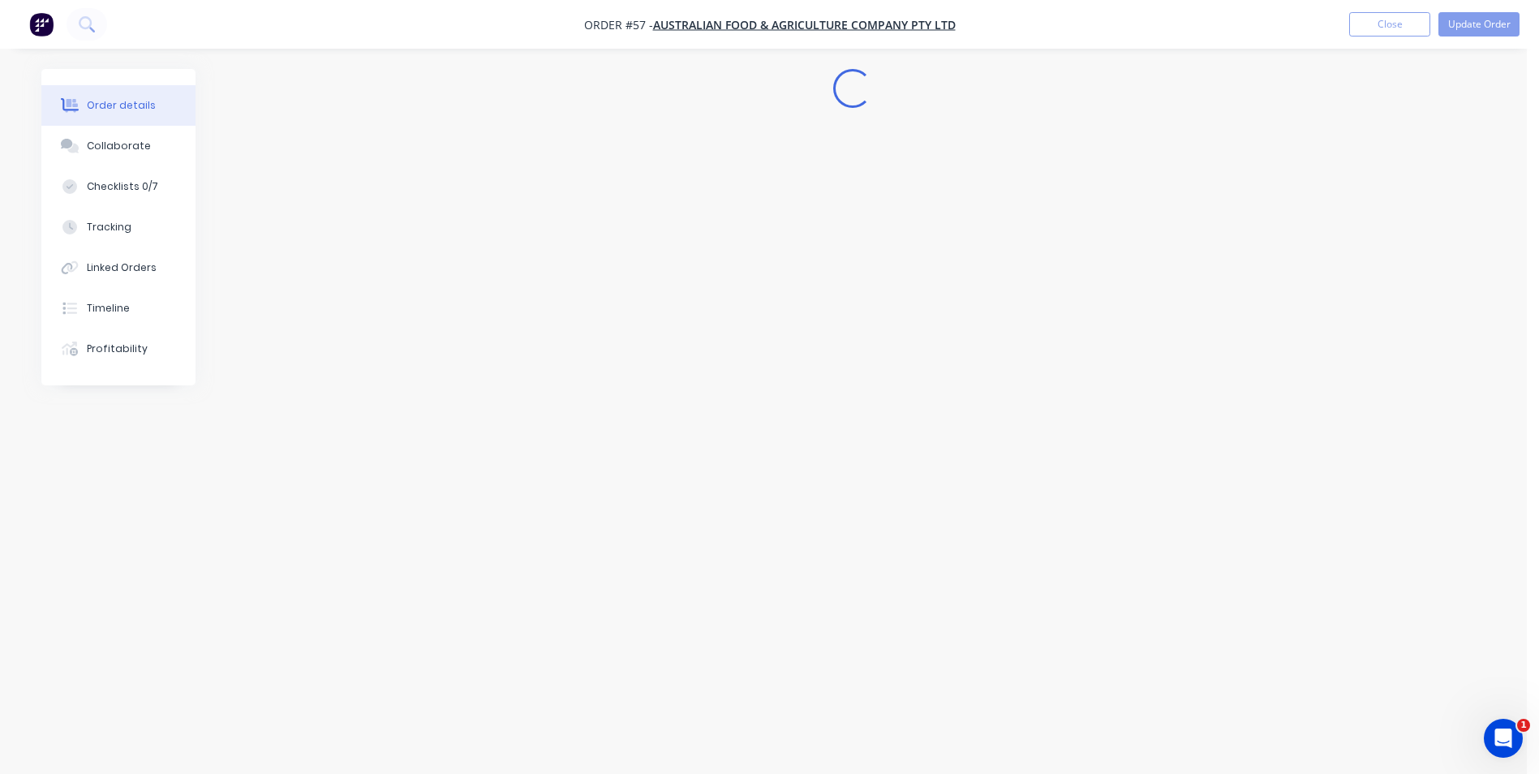
scroll to position [0, 0]
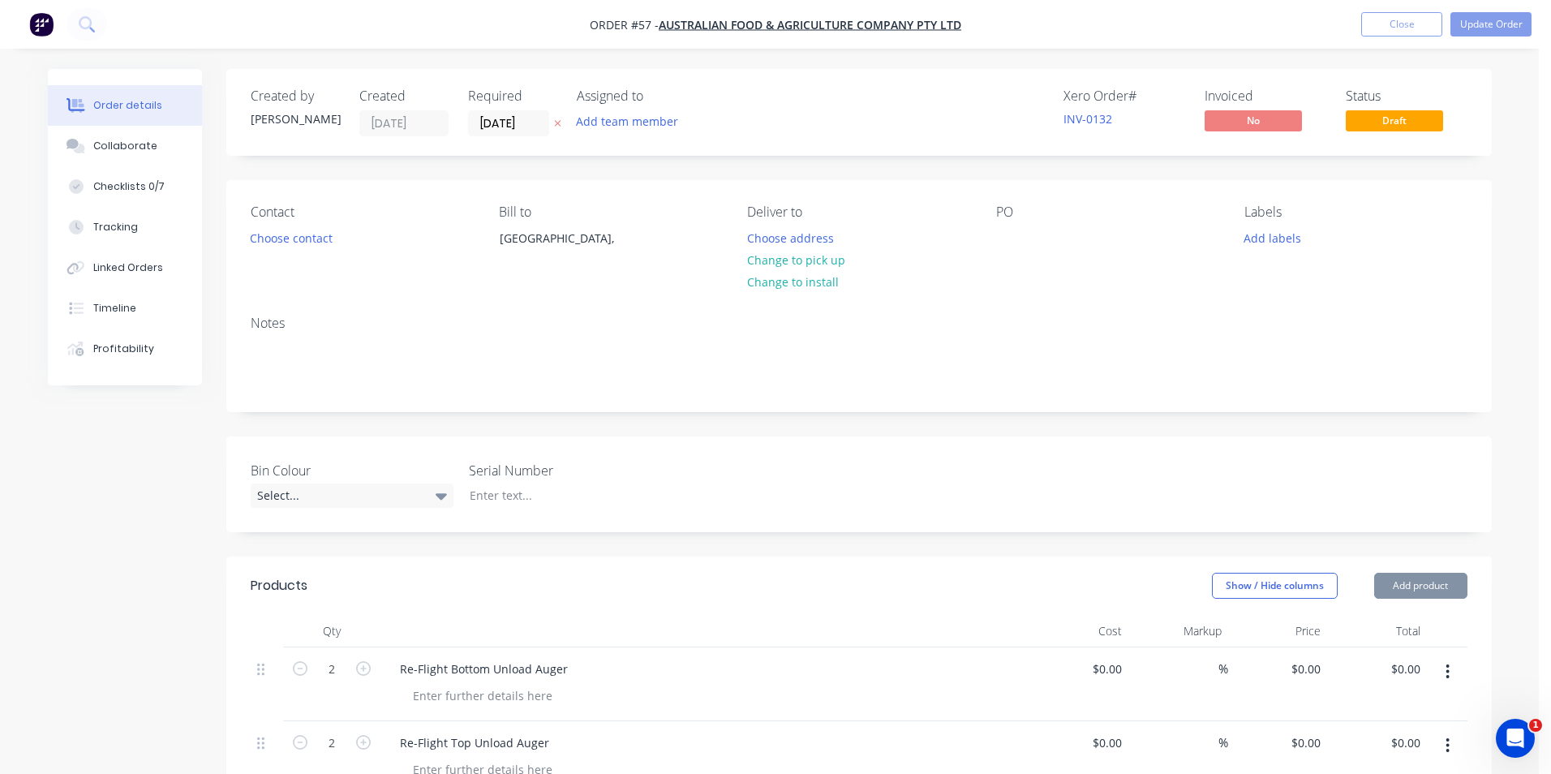
type input "$87.92"
type input "$175.84"
type input "$56.16"
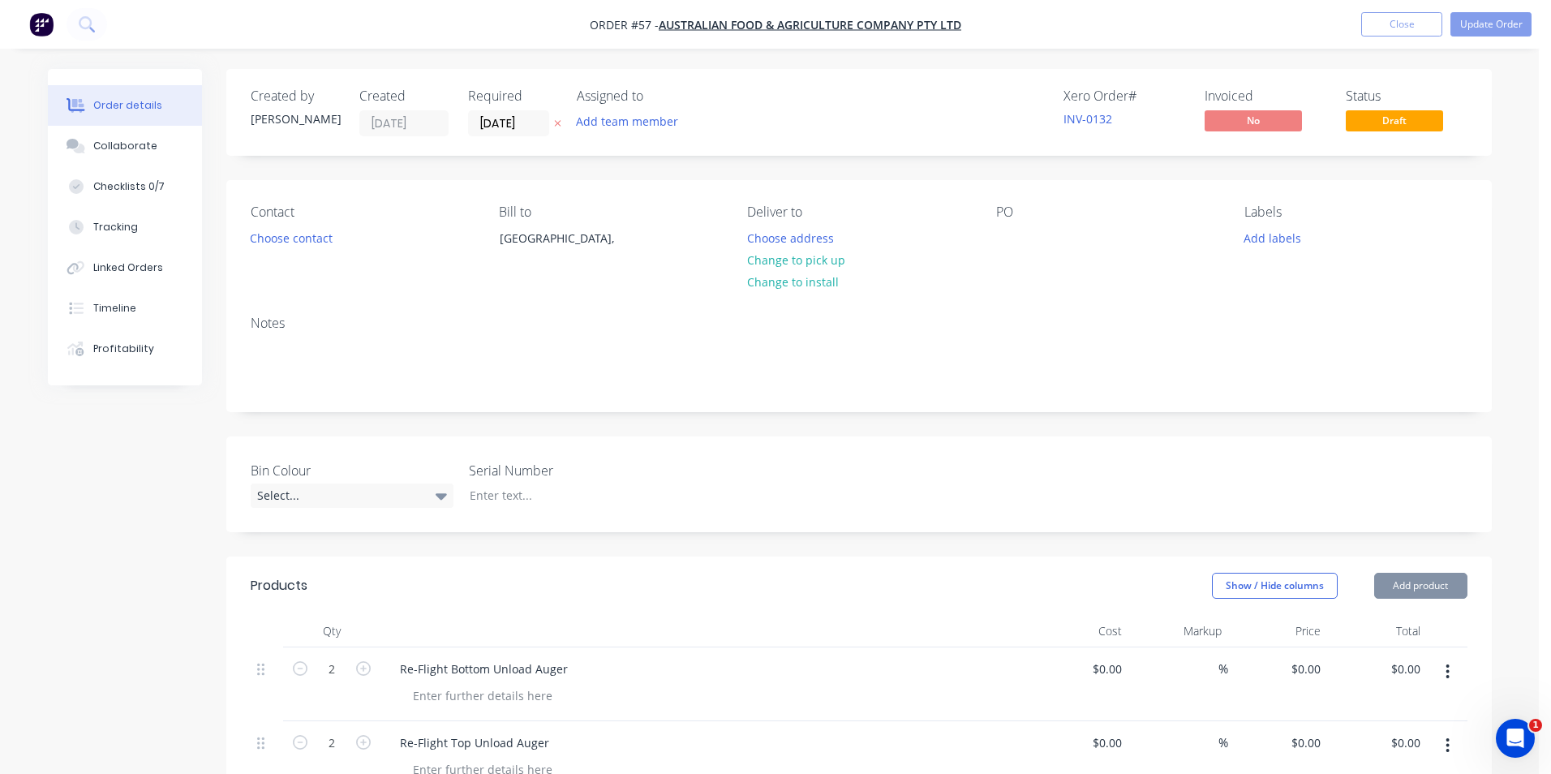
type input "$112.32"
type input "$35.38"
type input "$141.52"
type input "$46.66"
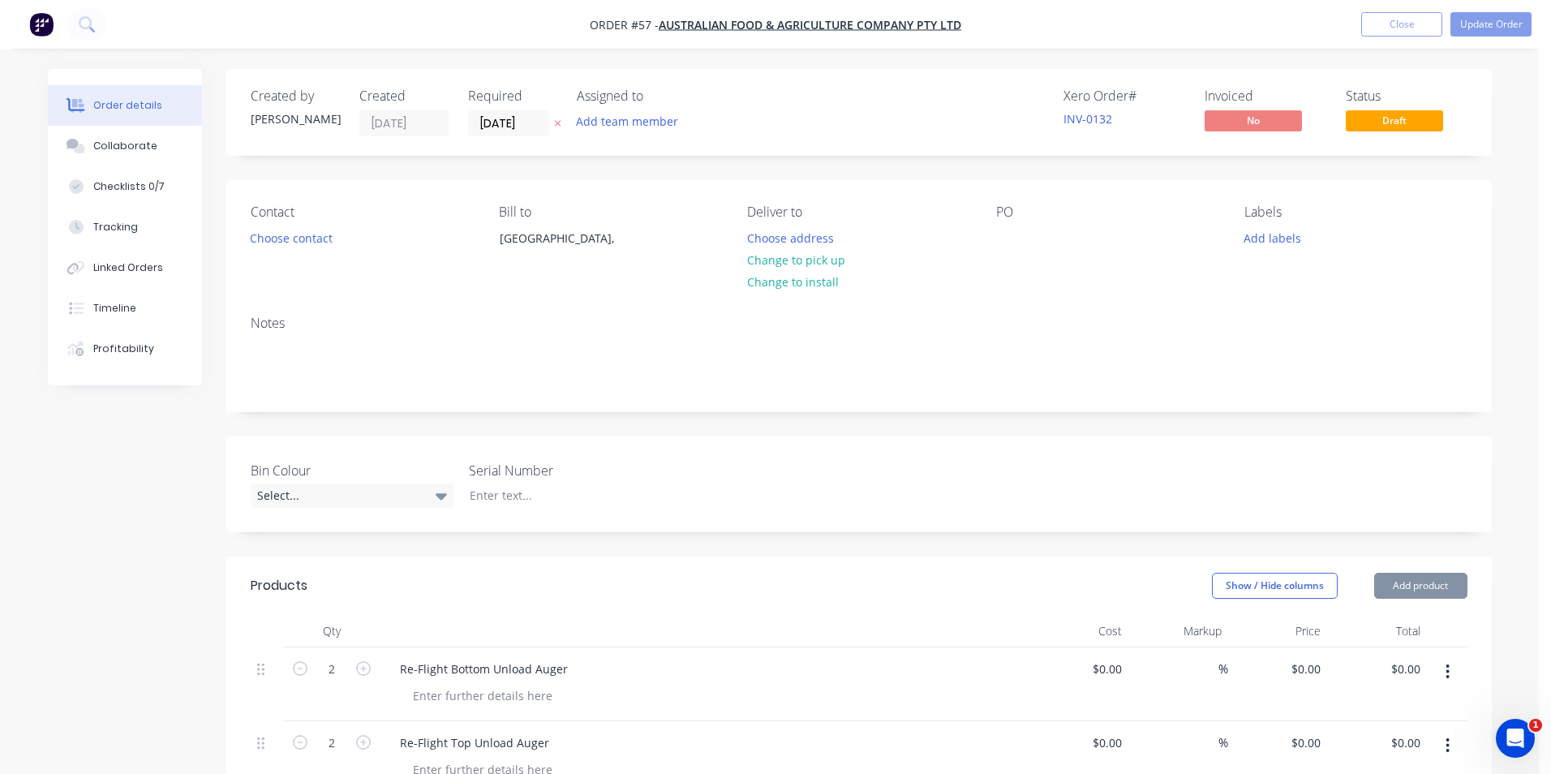
type input "$46.66"
type input "$93.32"
type input "$52.42"
type input "$104.84"
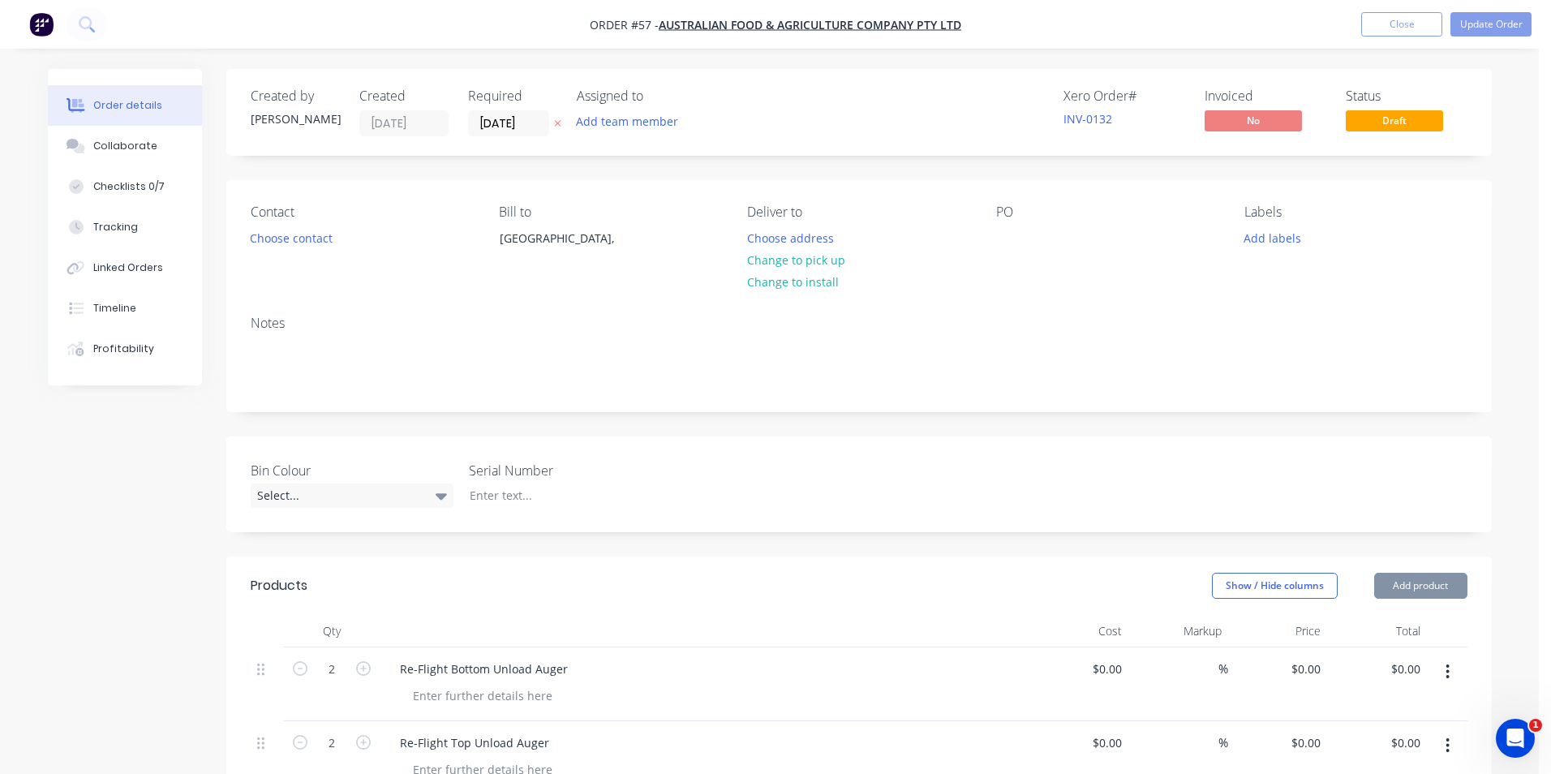
type input "$33.95"
type input "$67.90"
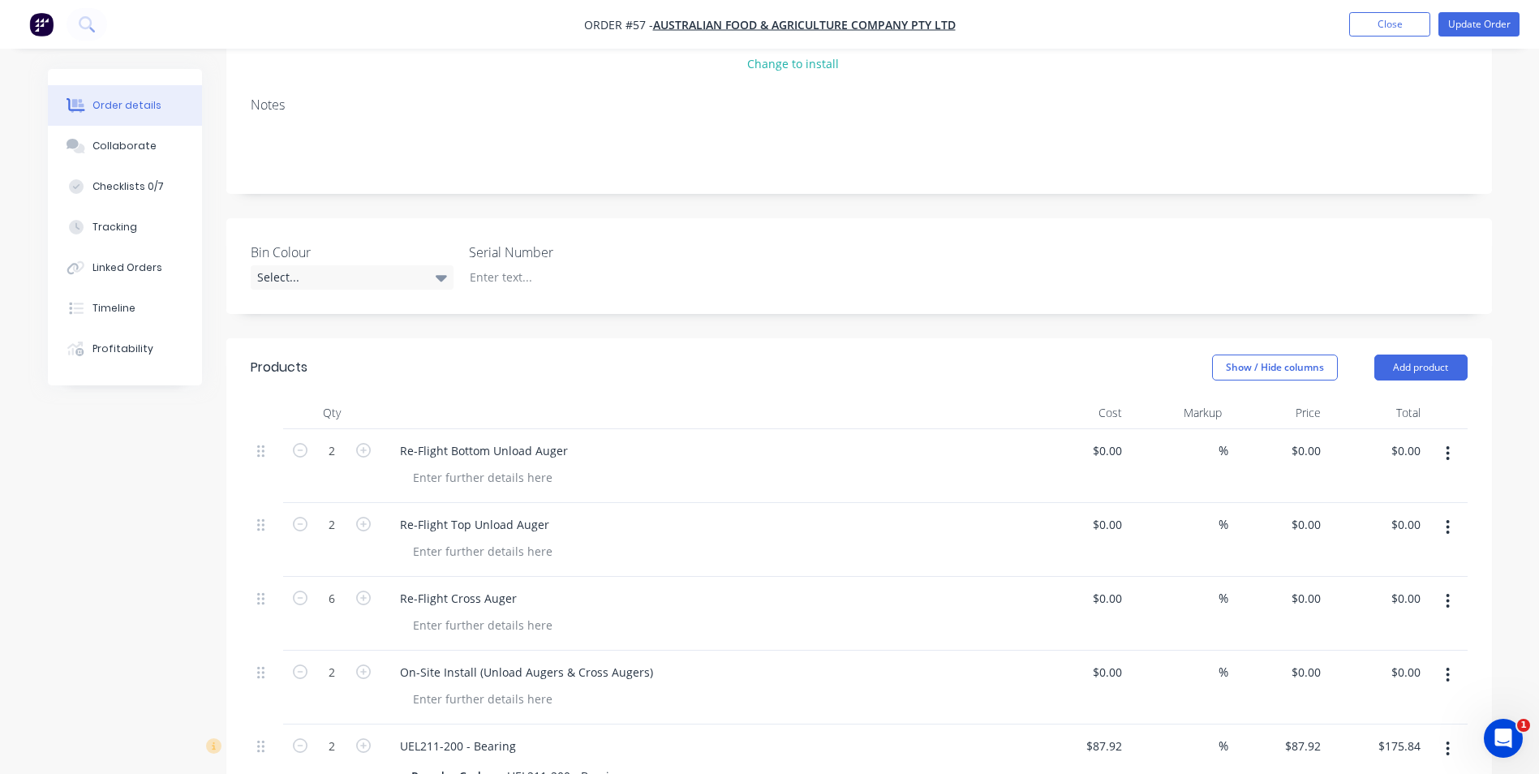
scroll to position [243, 0]
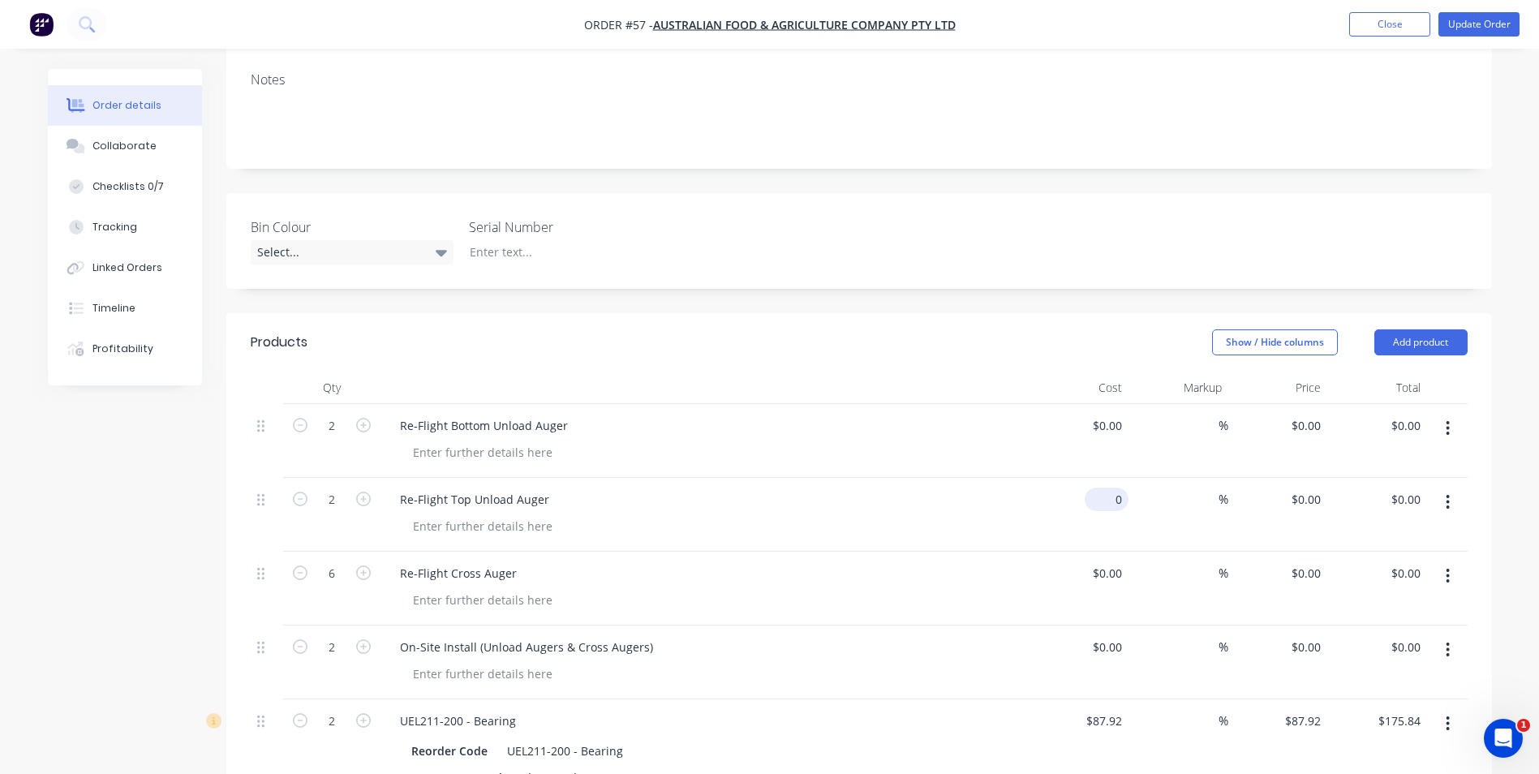
click at [1106, 503] on div "0 $0.00" at bounding box center [1106, 499] width 44 height 24
type input "$1,033.00"
type input "$2,066.00"
click at [950, 511] on div "Re-Flight Top Unload Auger" at bounding box center [704, 515] width 649 height 74
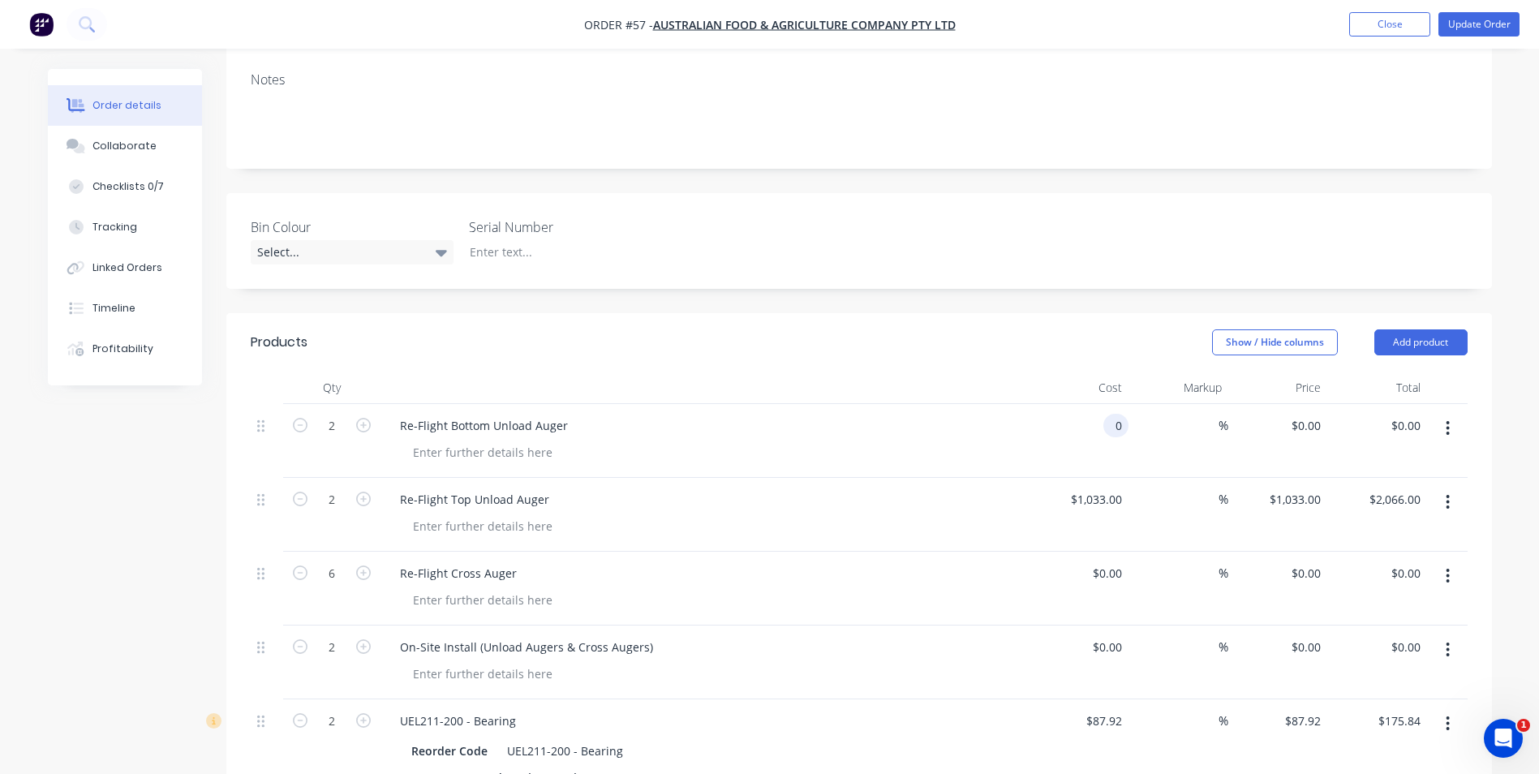
click at [1107, 432] on div "0 0" at bounding box center [1115, 426] width 25 height 24
click at [1011, 435] on div "Re-Flight Bottom Unload Auger" at bounding box center [705, 426] width 636 height 24
type input "$1,777.00"
type input "$3,554.00"
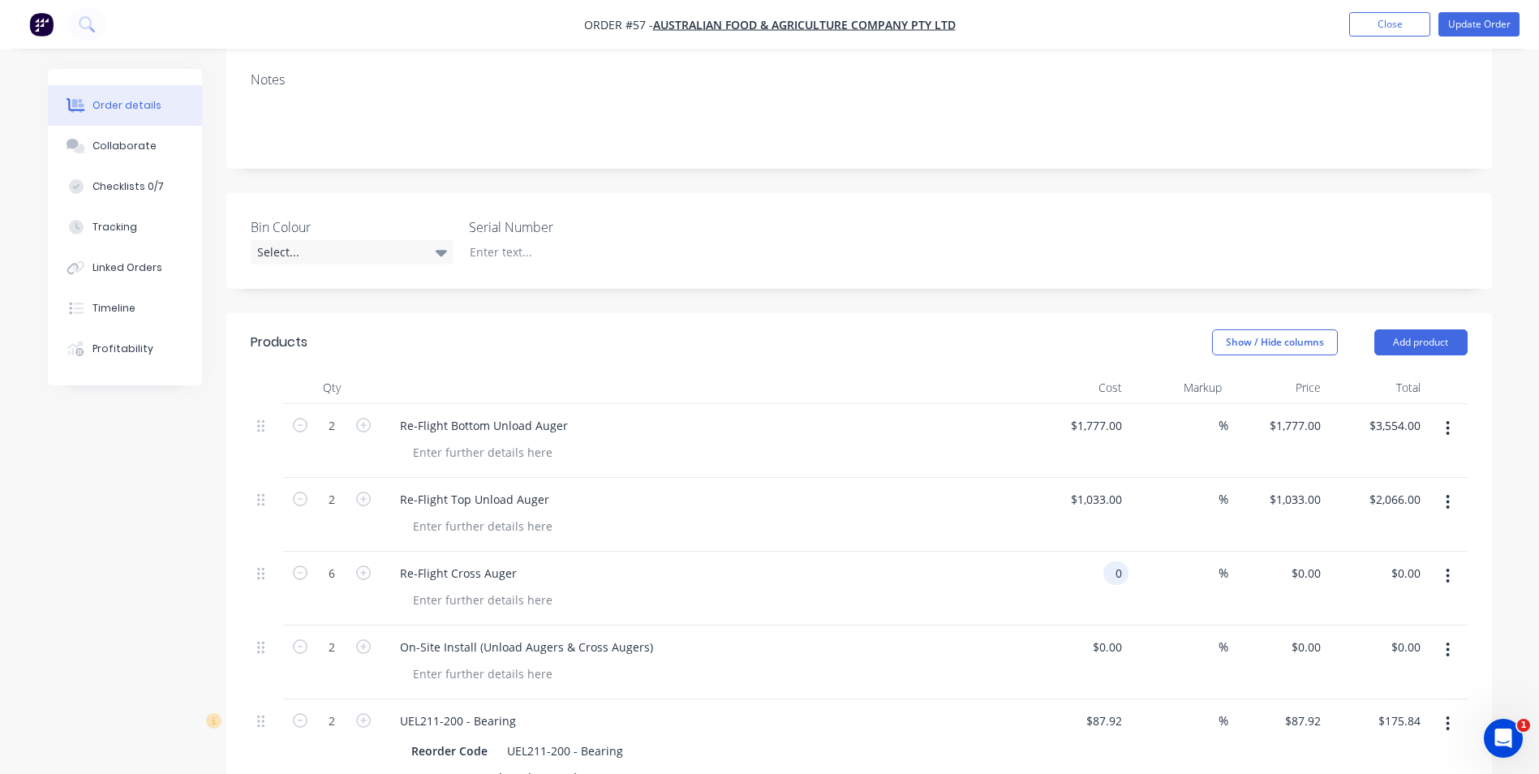
click at [1102, 575] on div "0 0" at bounding box center [1079, 589] width 100 height 74
type input "$574.00"
type input "$3,444.00"
click at [960, 564] on div "Re-Flight Cross Auger" at bounding box center [705, 573] width 636 height 24
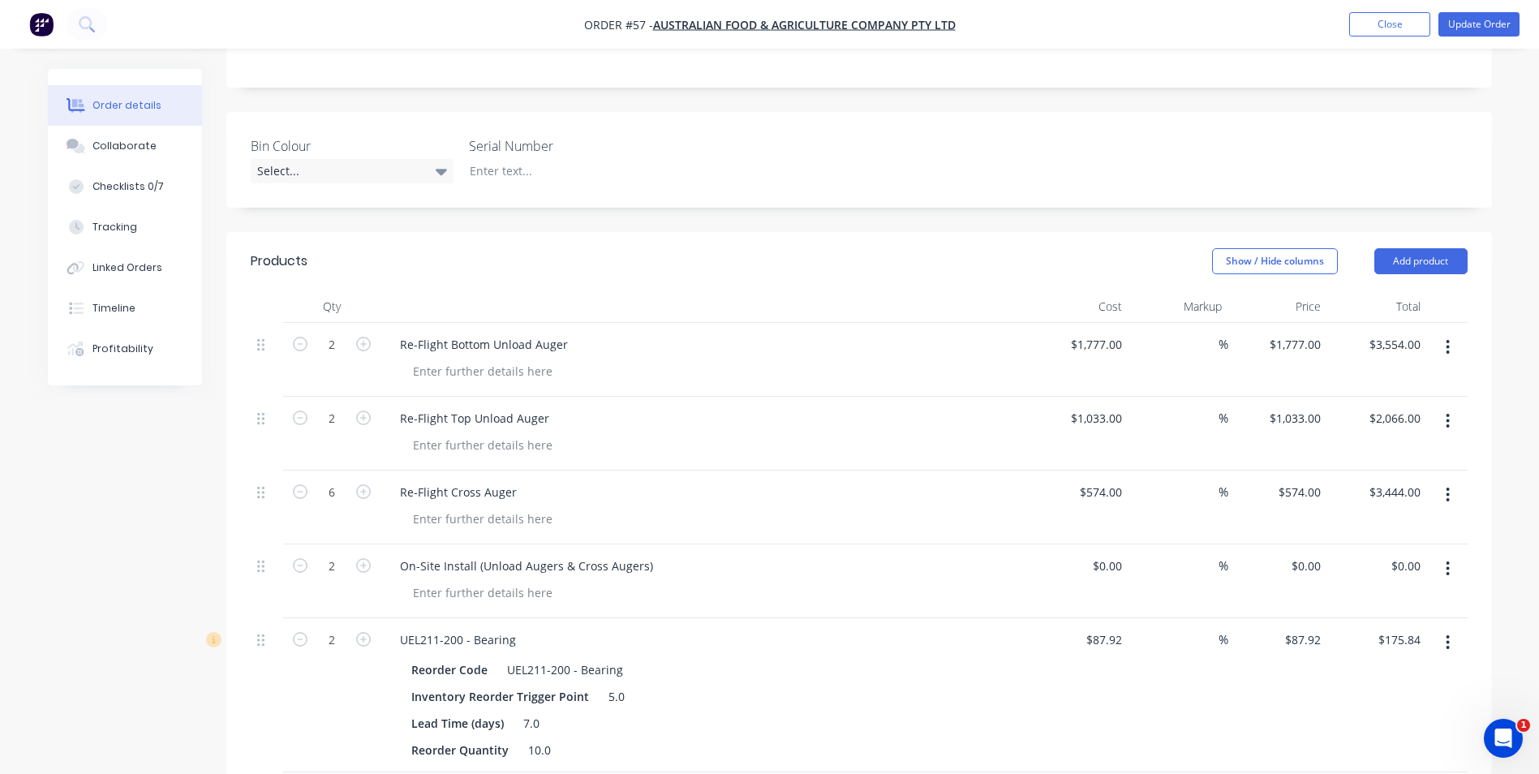
scroll to position [406, 0]
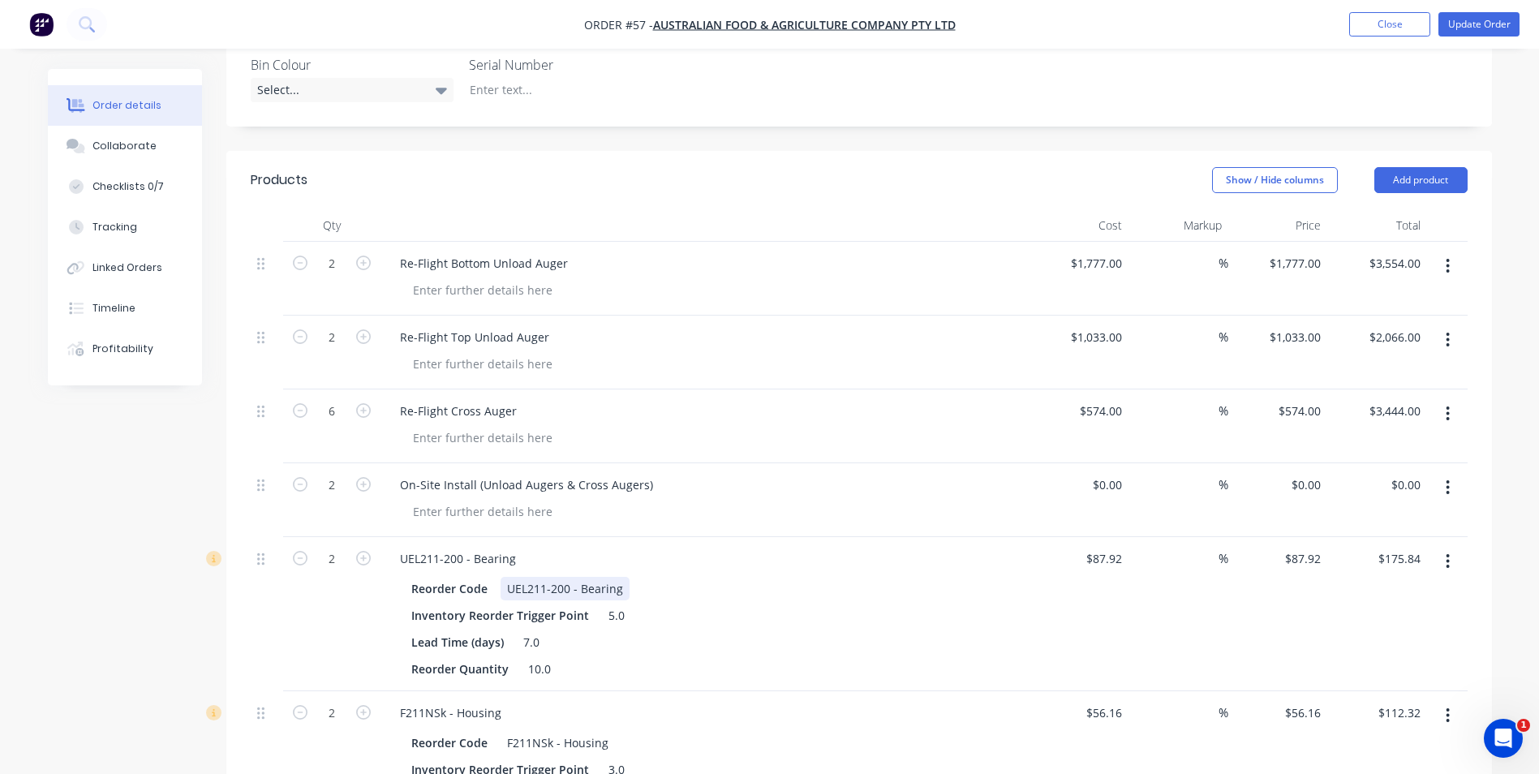
click at [813, 579] on div "Reorder Code UEL211-200 - Bearing" at bounding box center [702, 589] width 594 height 24
click at [1214, 561] on input at bounding box center [1209, 559] width 19 height 24
type input "35"
click at [1204, 603] on div "35 35 %" at bounding box center [1178, 614] width 100 height 154
type input "$118.692"
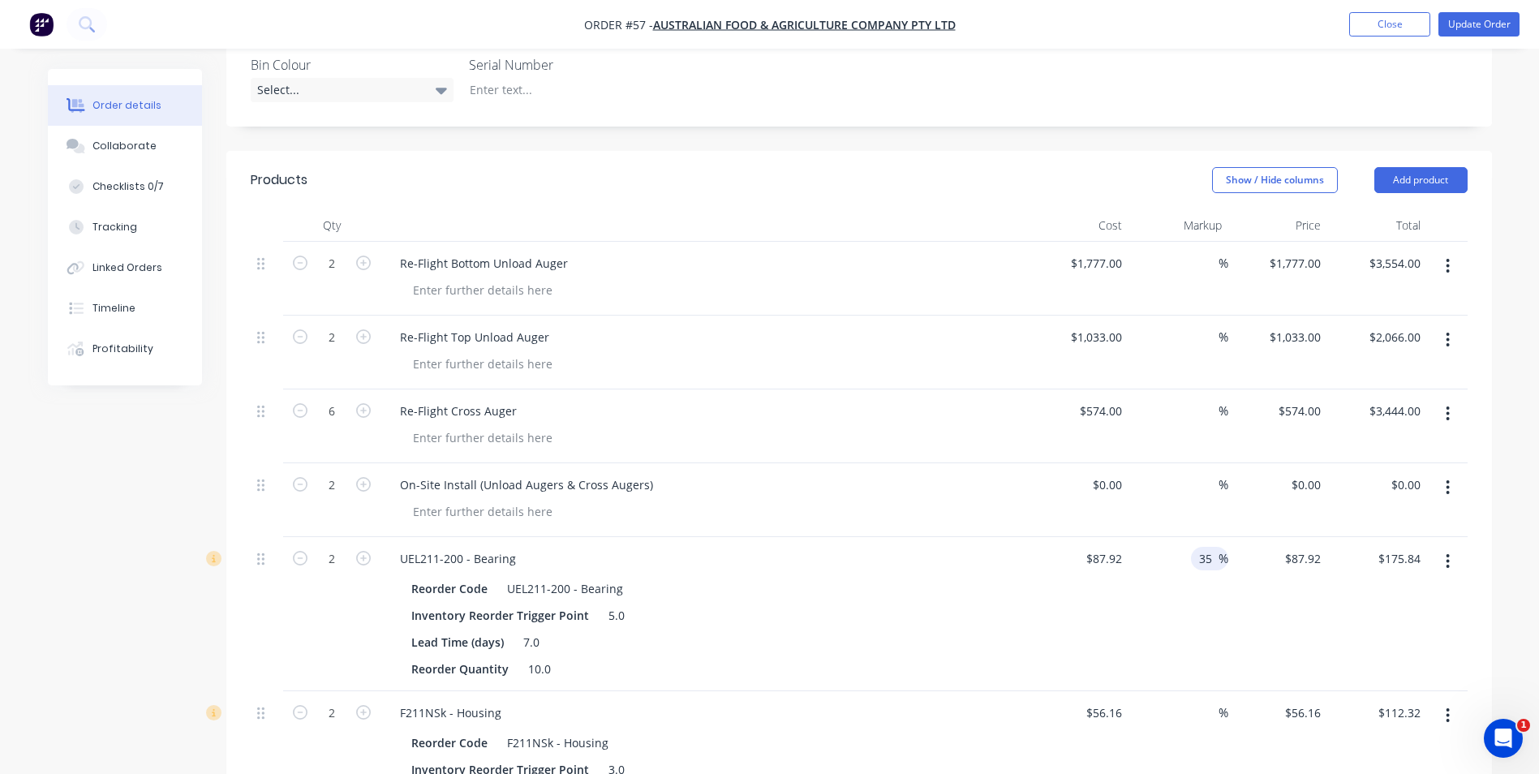
type input "$237.38"
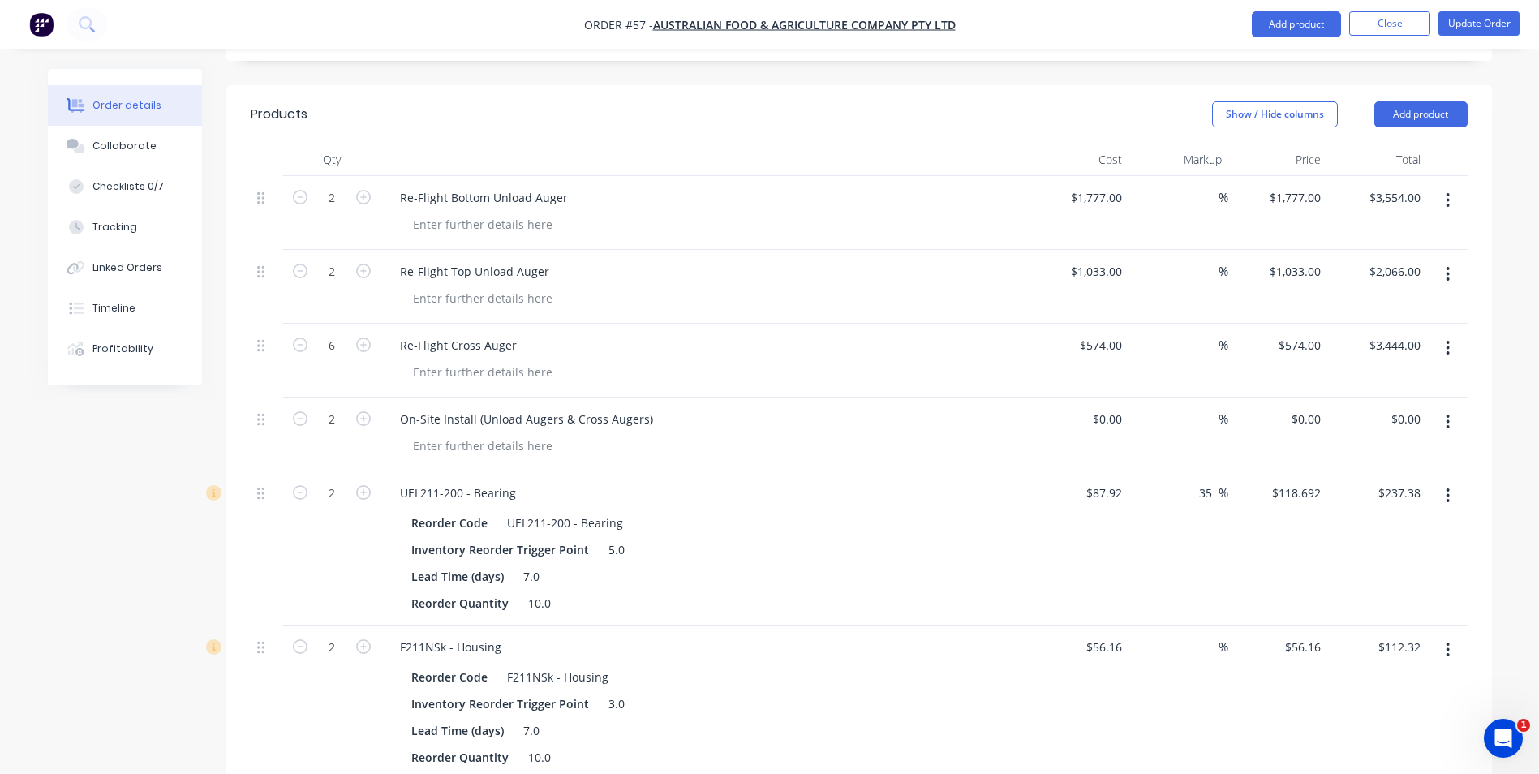
scroll to position [568, 0]
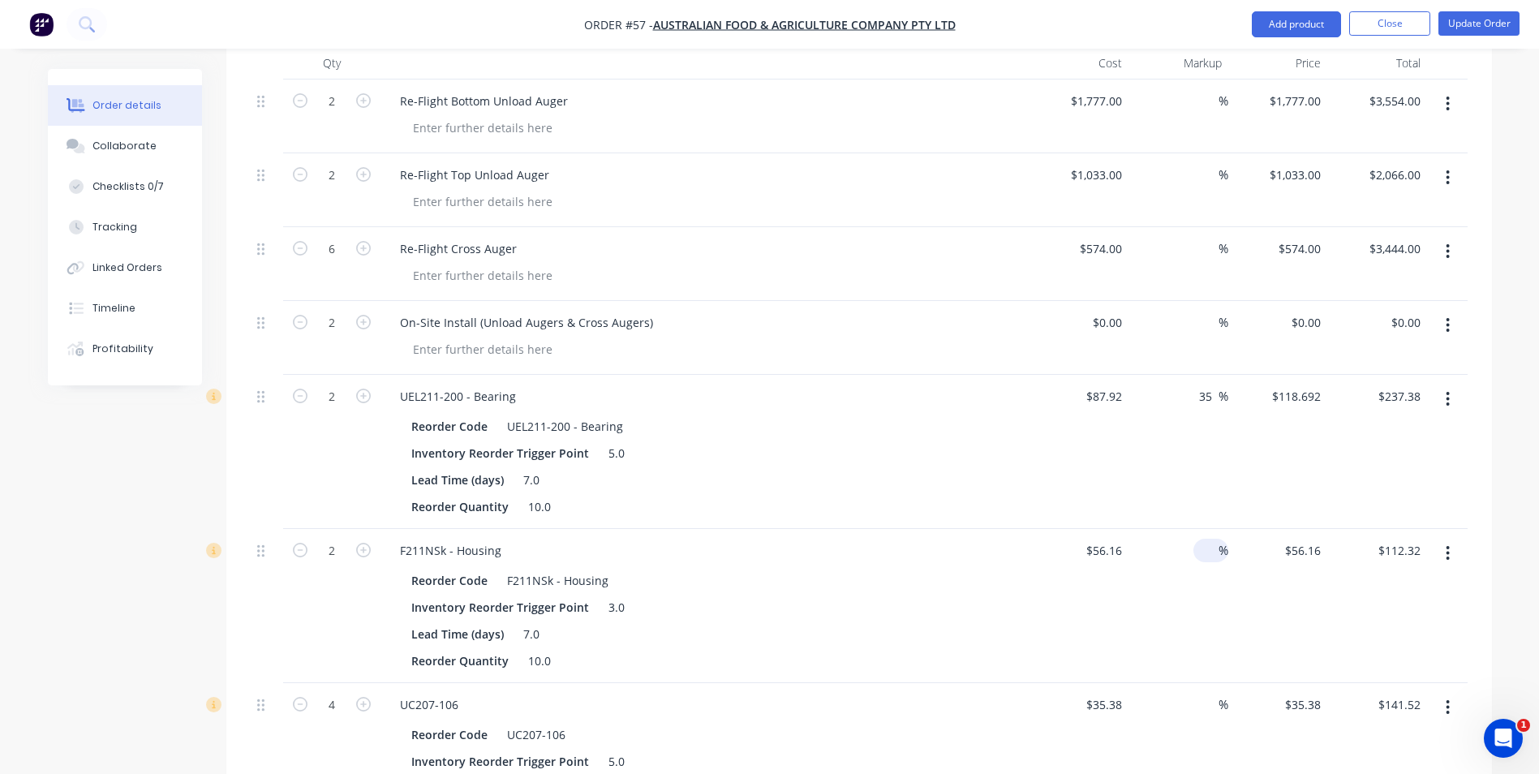
click at [1211, 559] on input at bounding box center [1209, 551] width 19 height 24
type input "35"
click at [1209, 703] on input at bounding box center [1209, 705] width 19 height 24
type input "$75.816"
type input "$151.63"
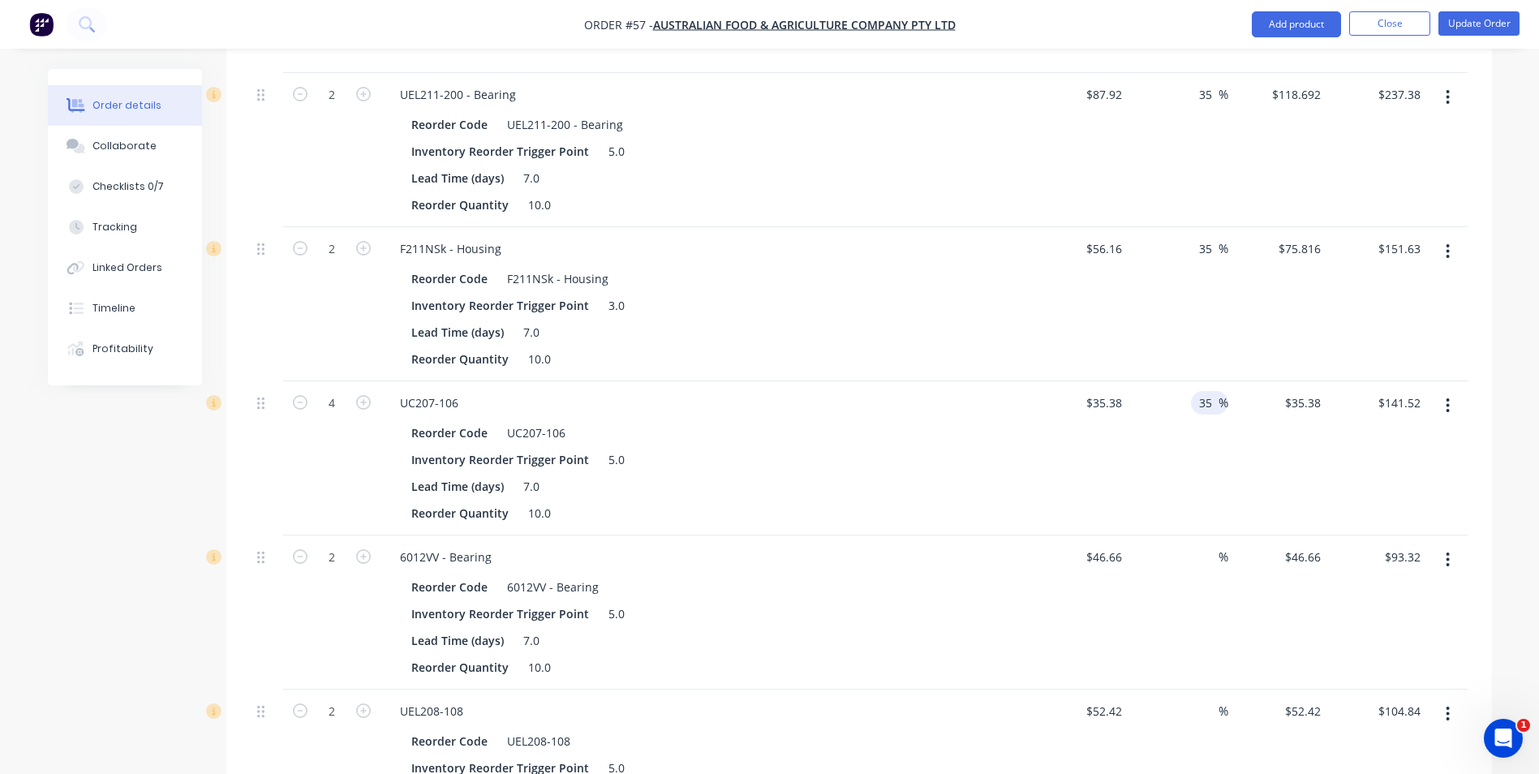
scroll to position [973, 0]
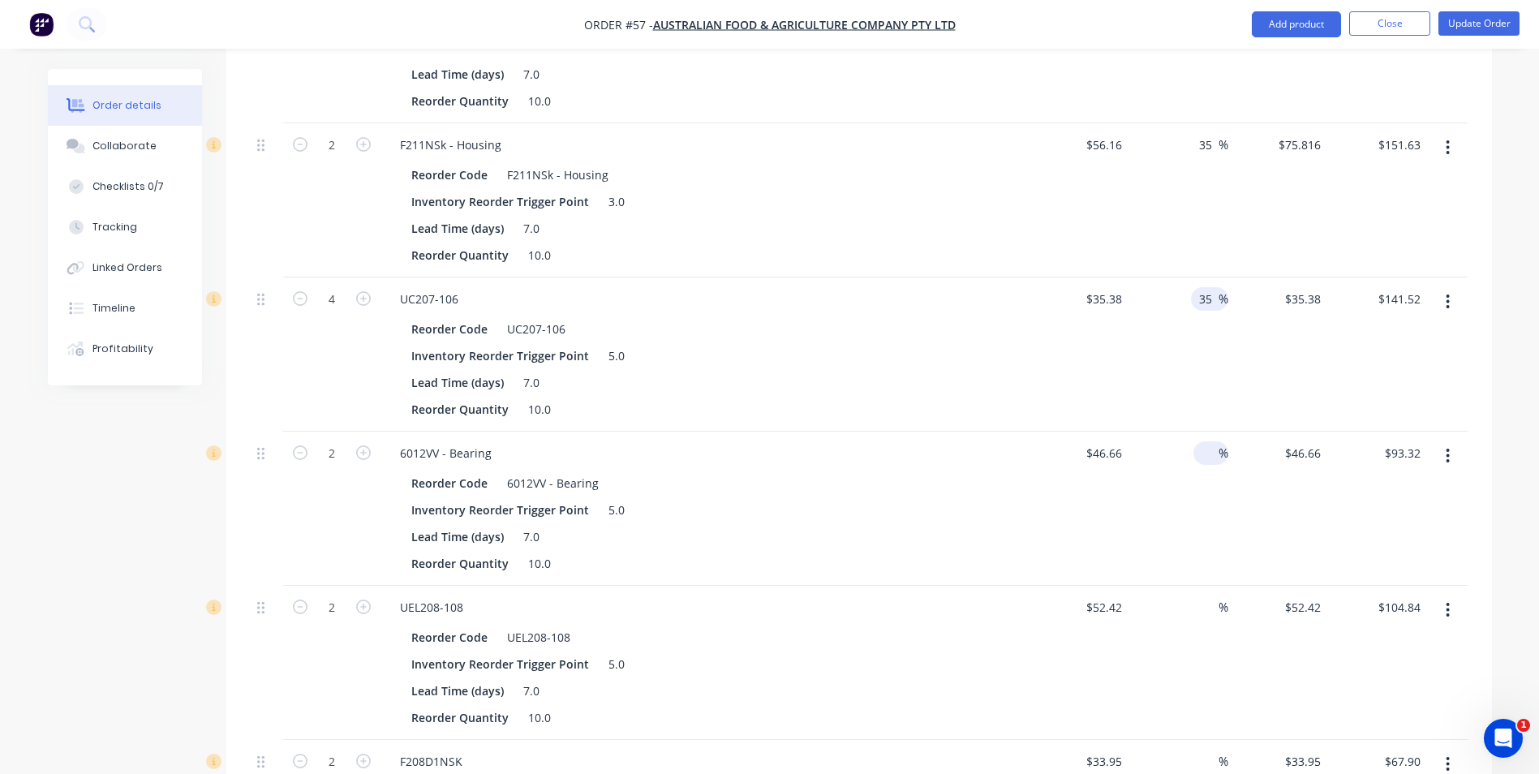
type input "35"
type input "$47.763"
type input "$191.05"
click at [1209, 457] on input at bounding box center [1209, 453] width 19 height 24
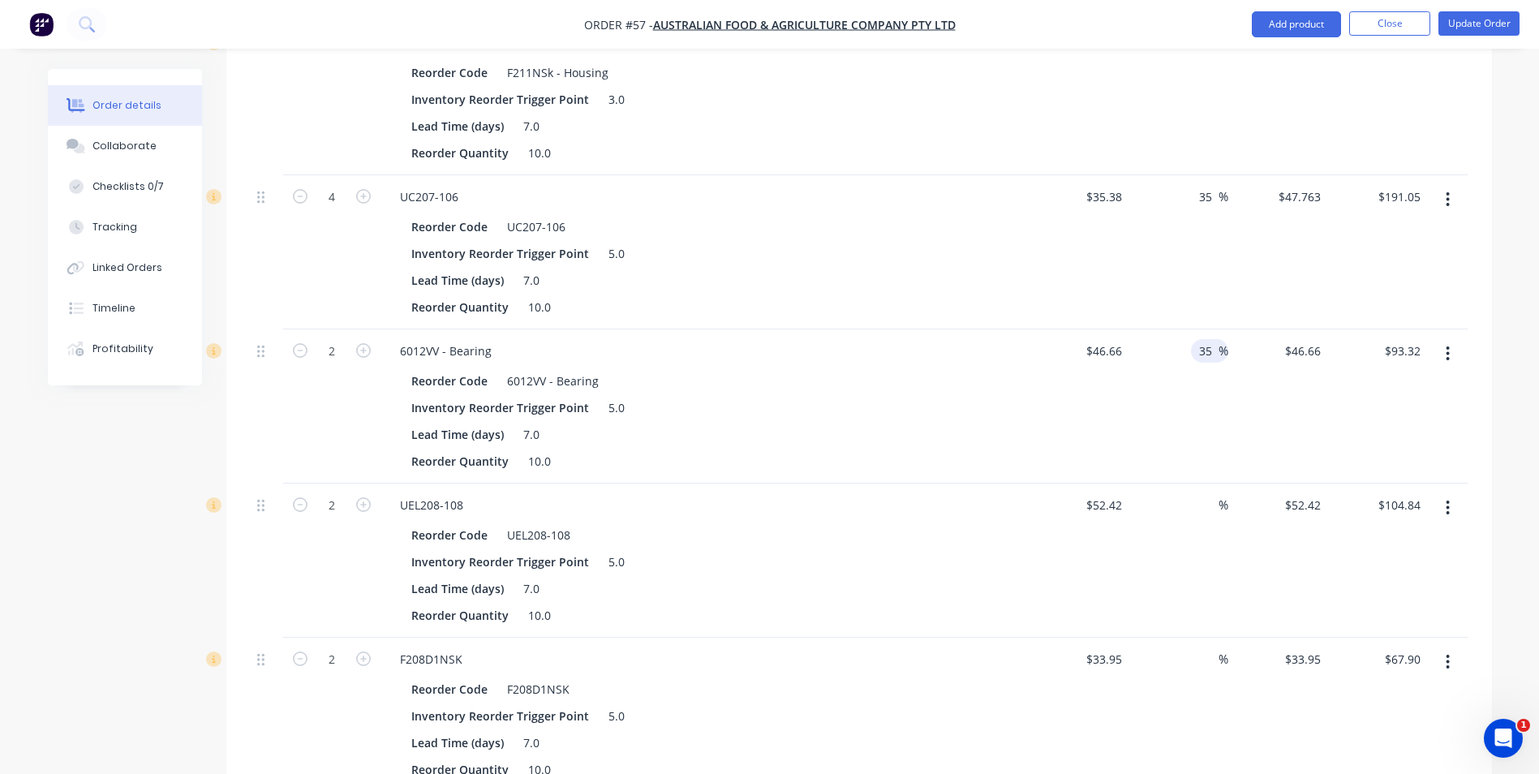
scroll to position [1217, 0]
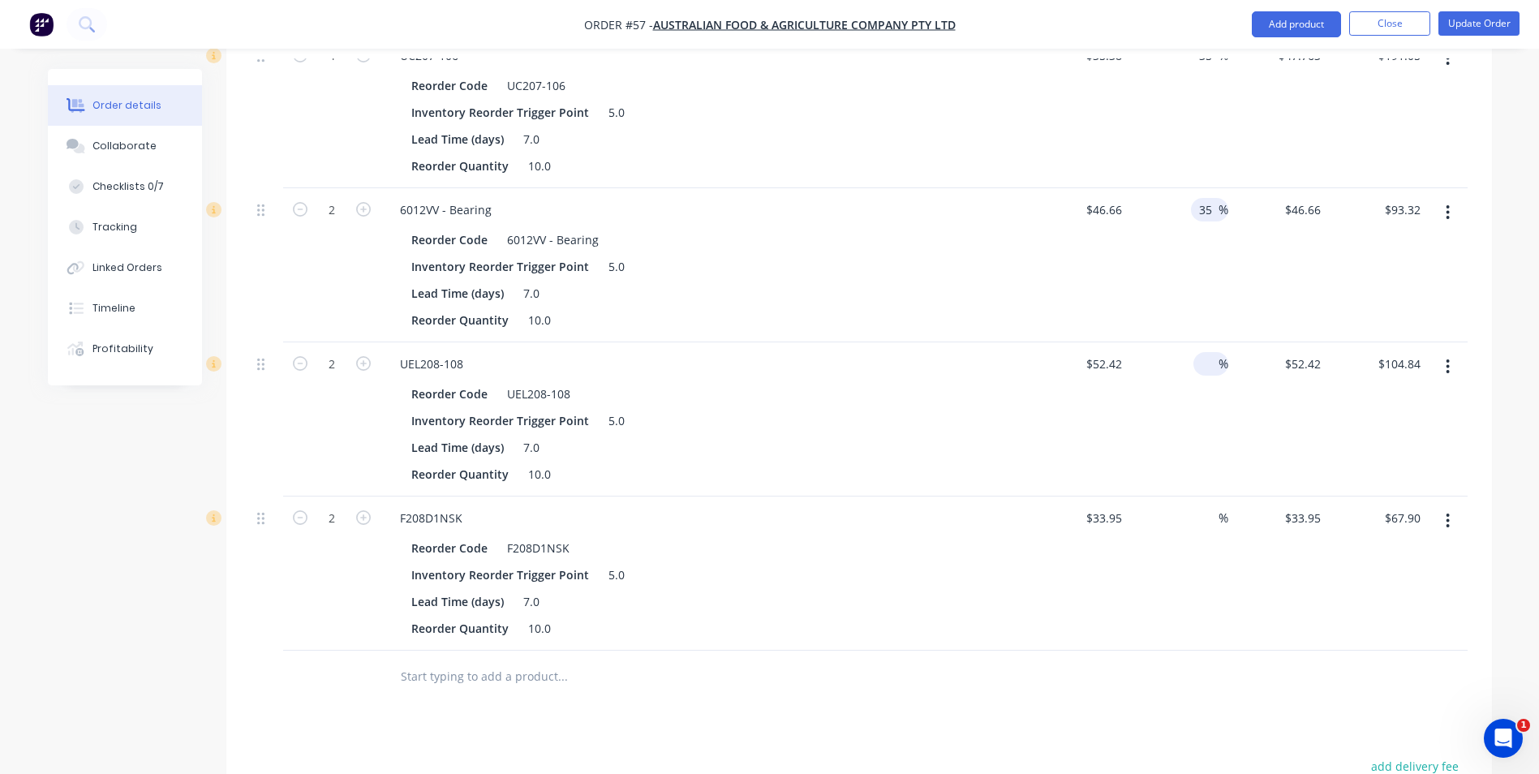
type input "35"
click at [1202, 364] on input at bounding box center [1209, 364] width 19 height 24
type input "$62.991"
type input "$125.98"
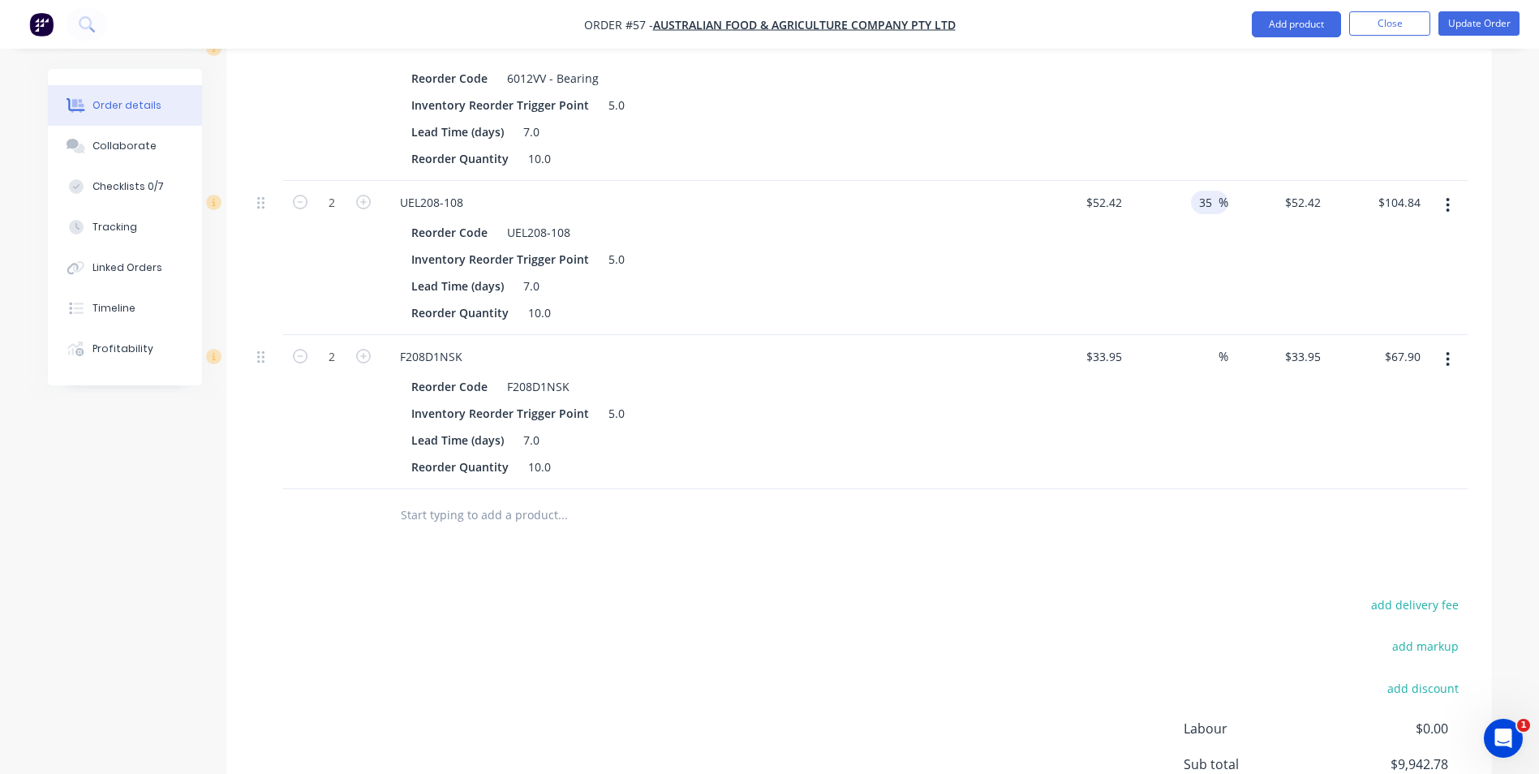
scroll to position [1379, 0]
type input "35"
type input "$70.767"
type input "$141.53"
click at [1211, 366] on input at bounding box center [1209, 356] width 19 height 24
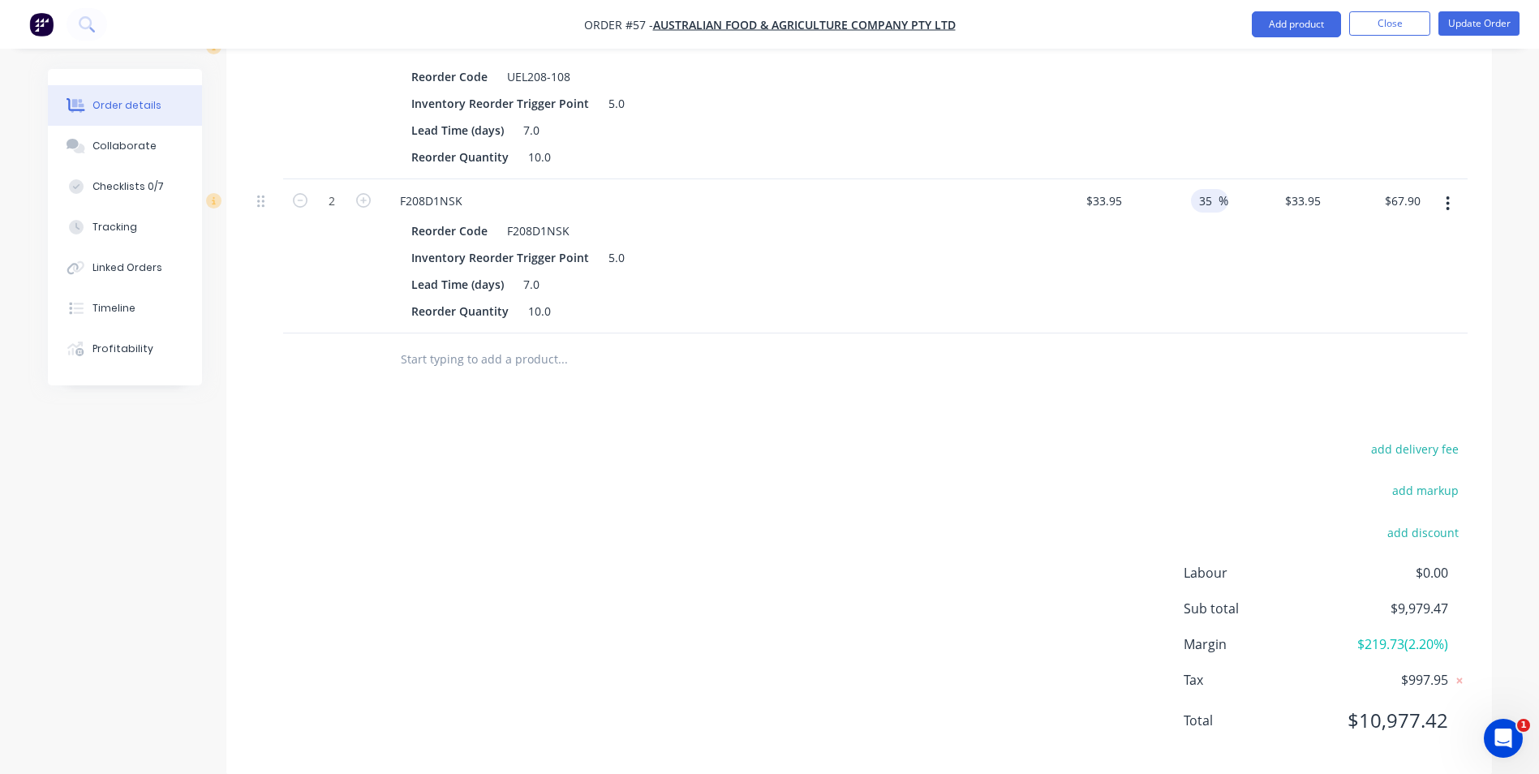
scroll to position [1541, 0]
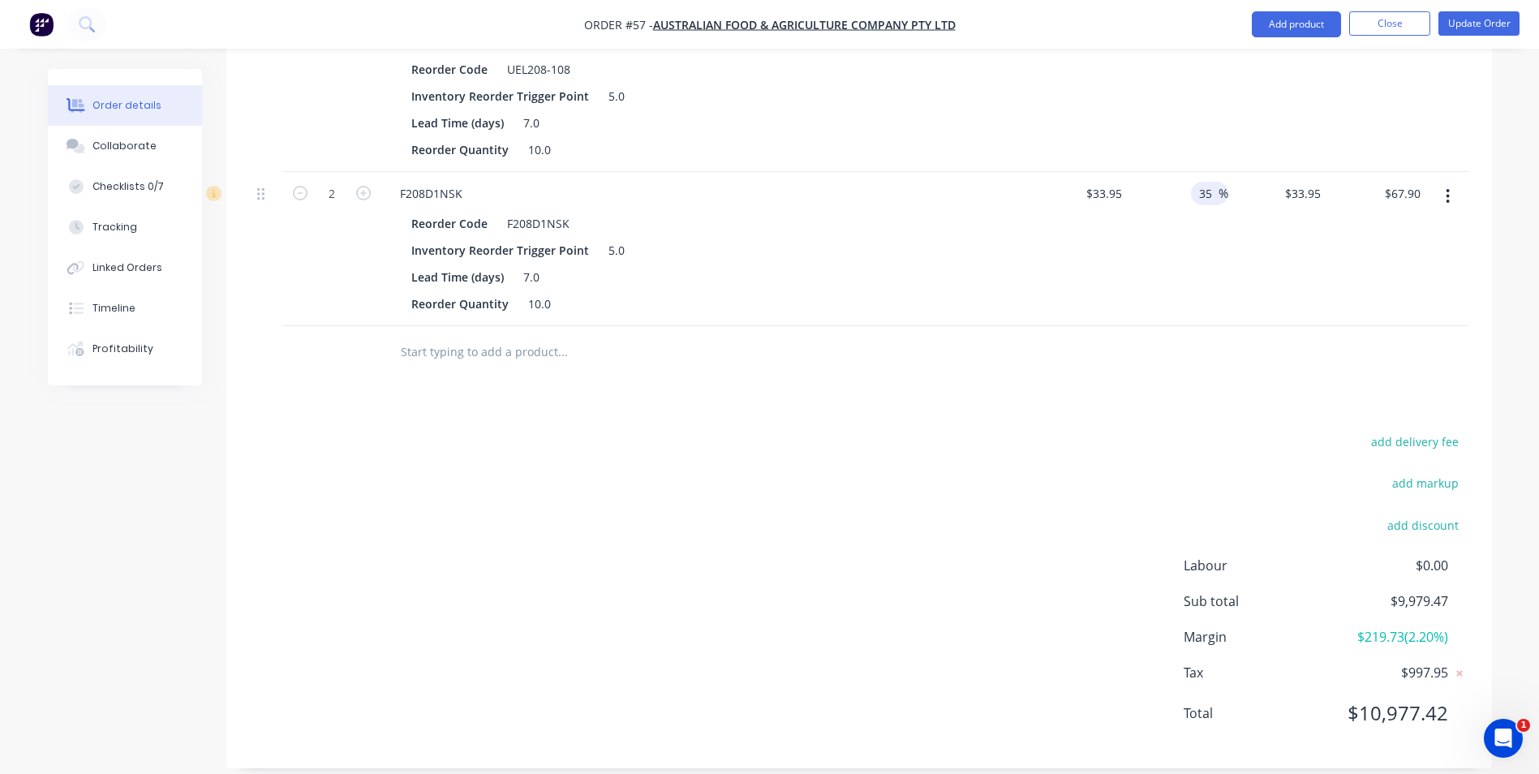
type input "35"
type input "$45.8325"
type input "$91.67"
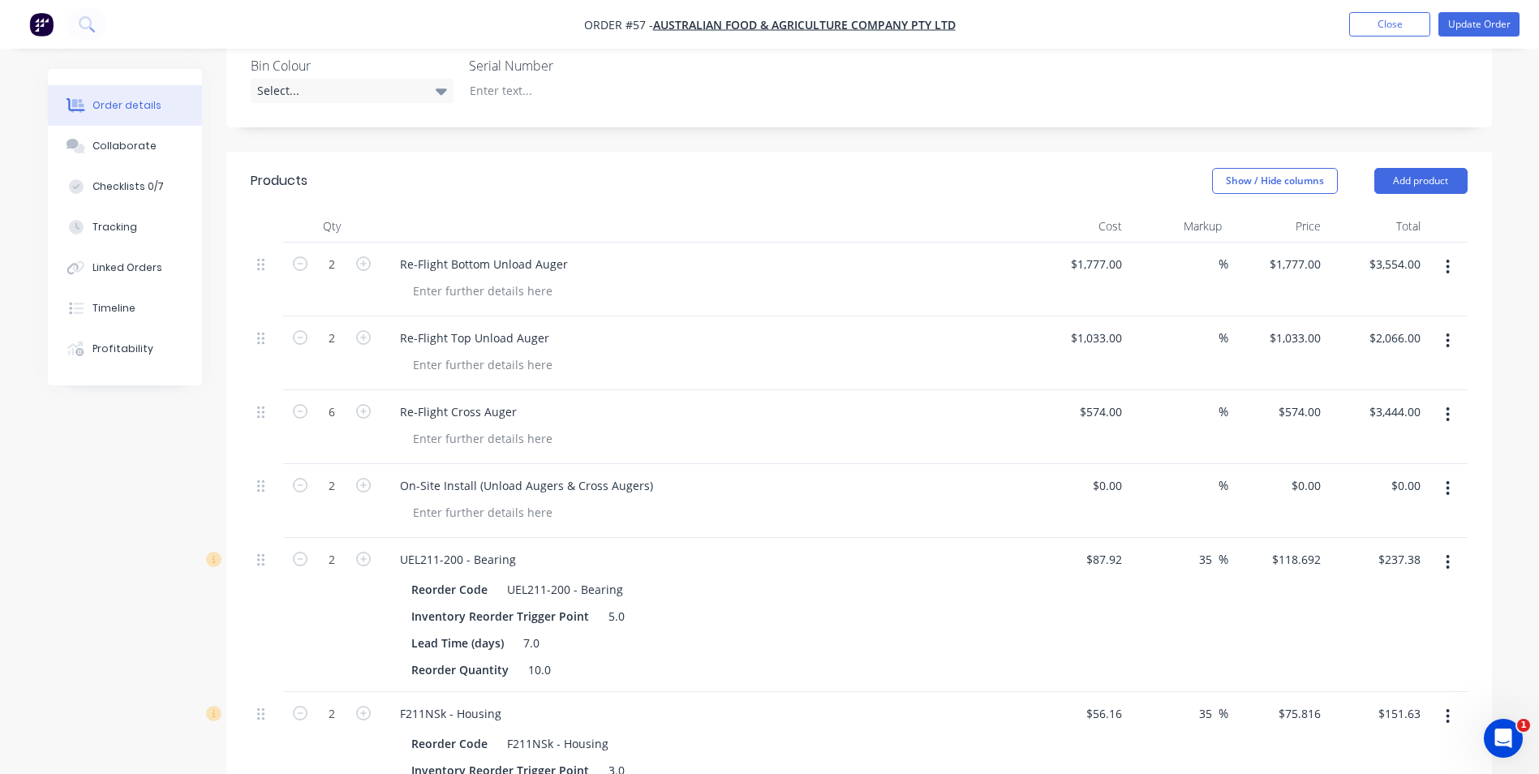
scroll to position [406, 0]
click at [1474, 25] on button "Update Order" at bounding box center [1478, 24] width 81 height 24
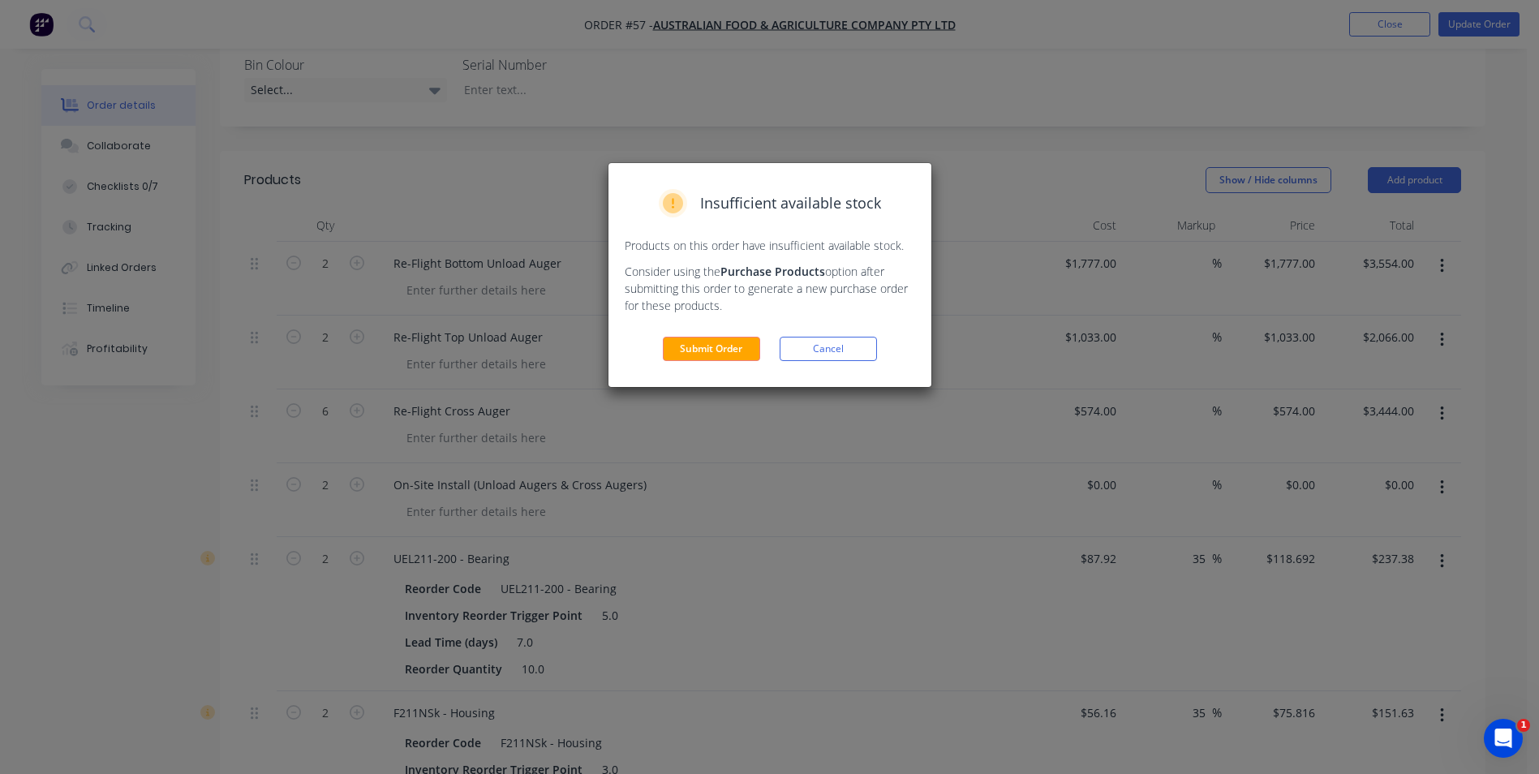
click at [671, 367] on div "Insufficient available stock Products on this order have insufficient available…" at bounding box center [769, 275] width 323 height 224
click at [677, 355] on button "Submit Order" at bounding box center [711, 349] width 97 height 24
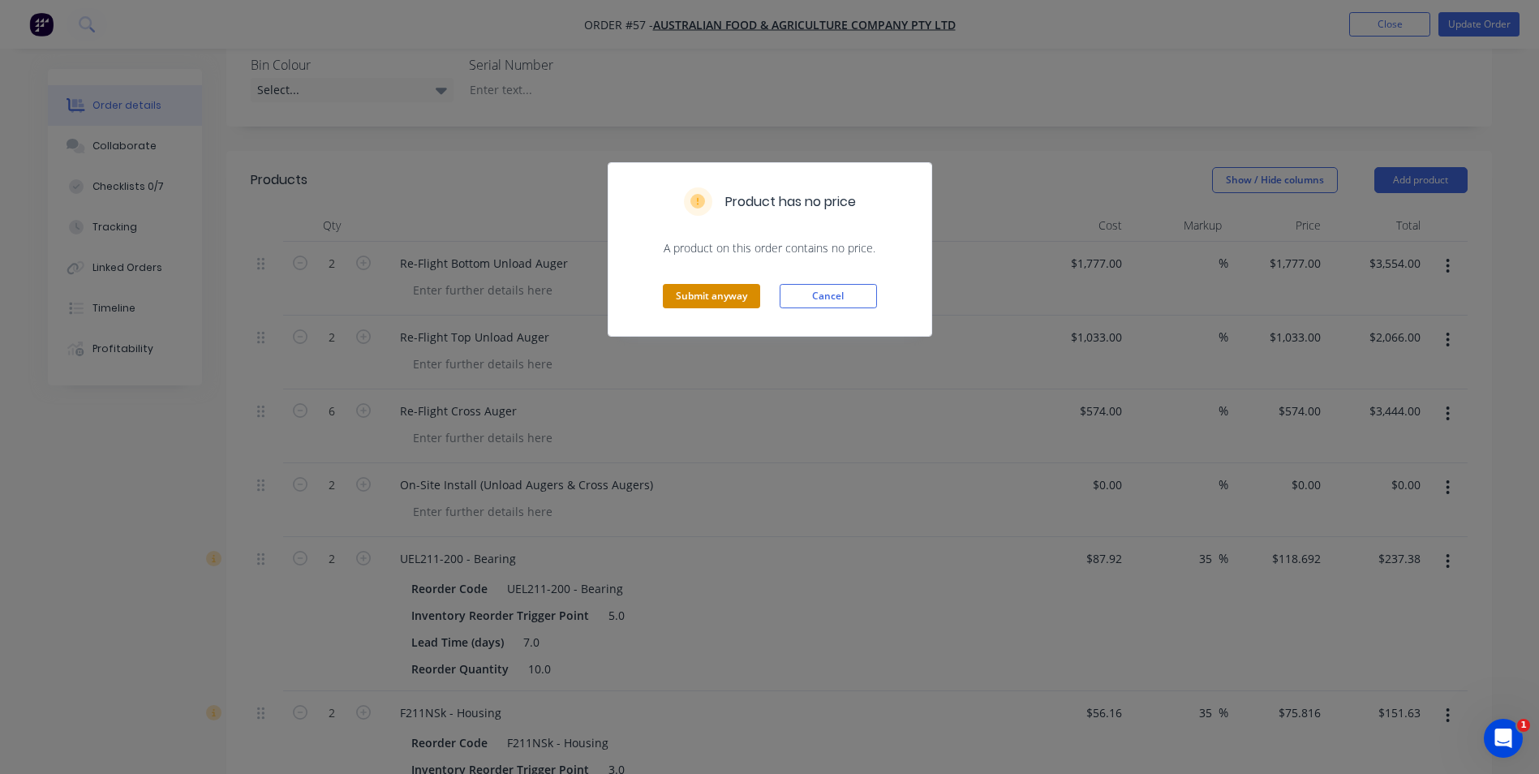
click at [711, 297] on button "Submit anyway" at bounding box center [711, 296] width 97 height 24
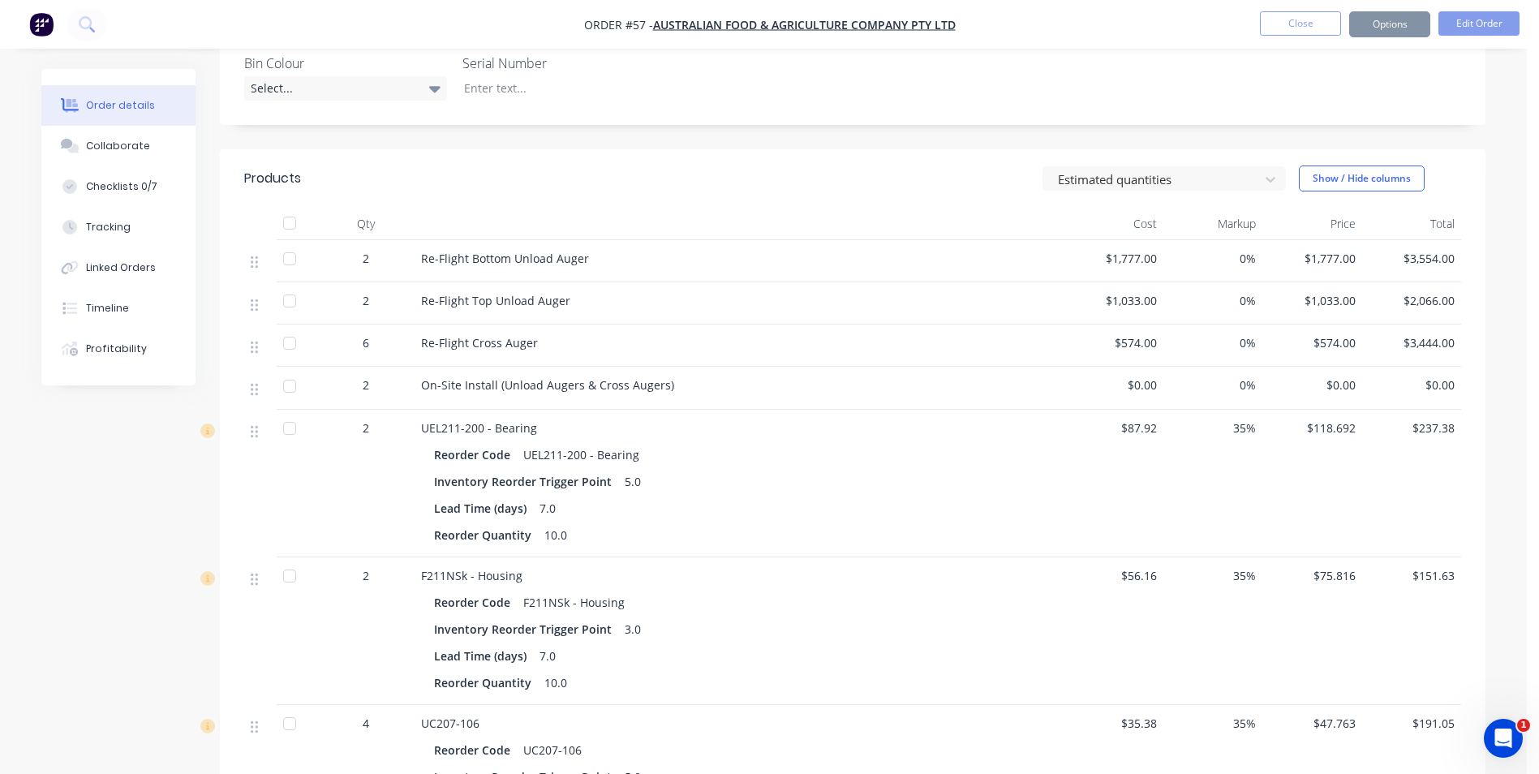
scroll to position [405, 0]
click at [1464, 23] on button "Edit Order" at bounding box center [1478, 23] width 81 height 24
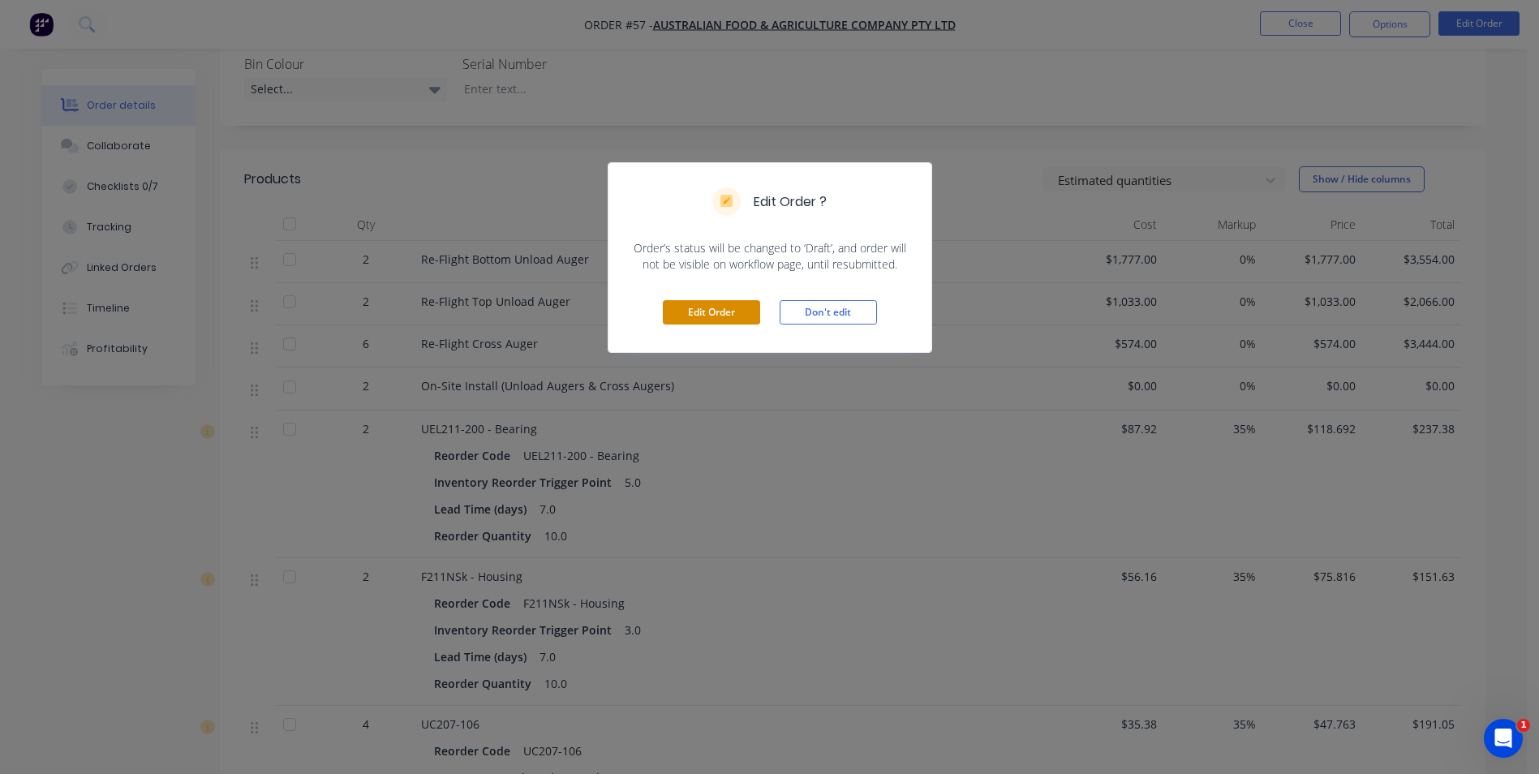
click at [693, 312] on button "Edit Order" at bounding box center [711, 312] width 97 height 24
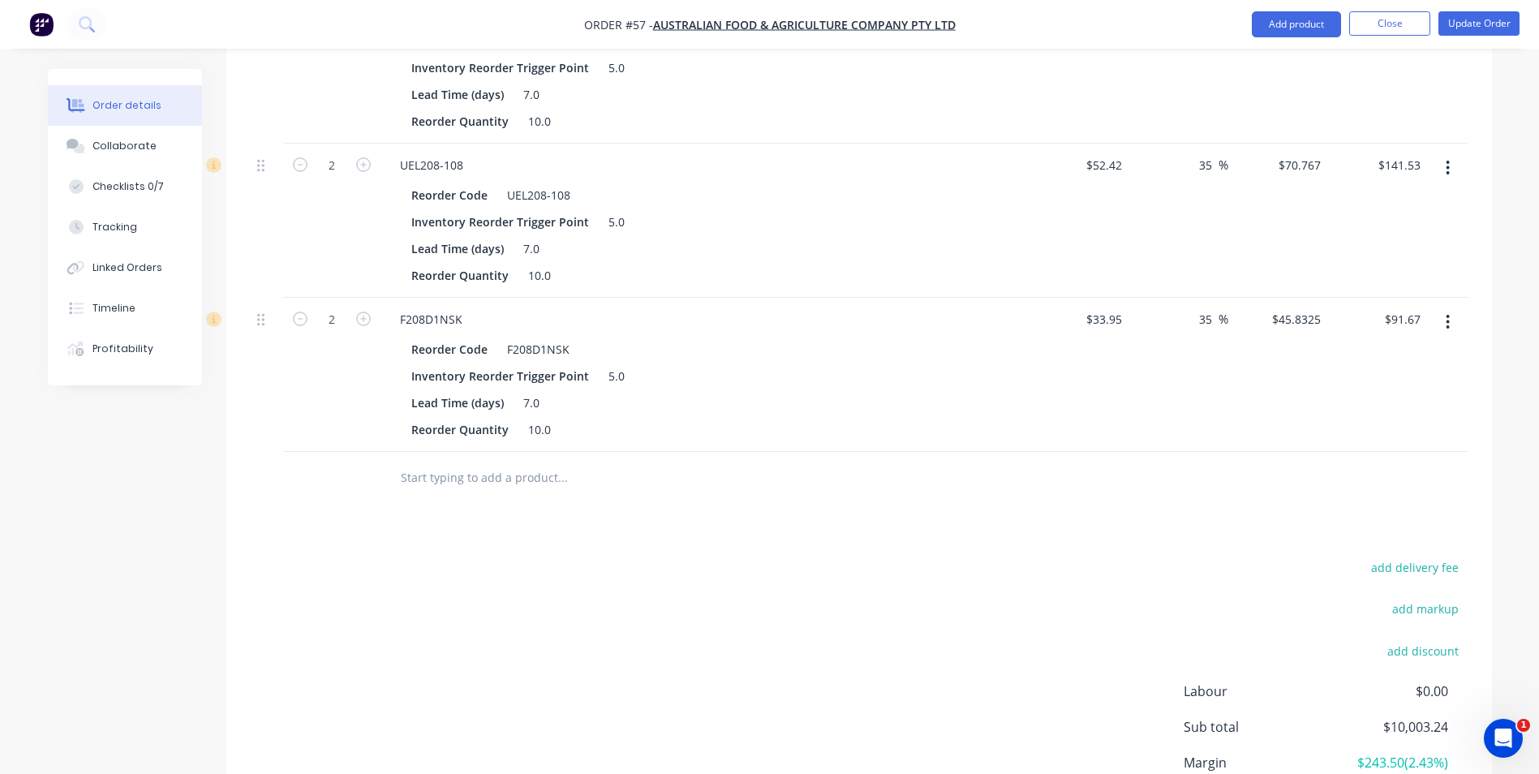
scroll to position [1541, 0]
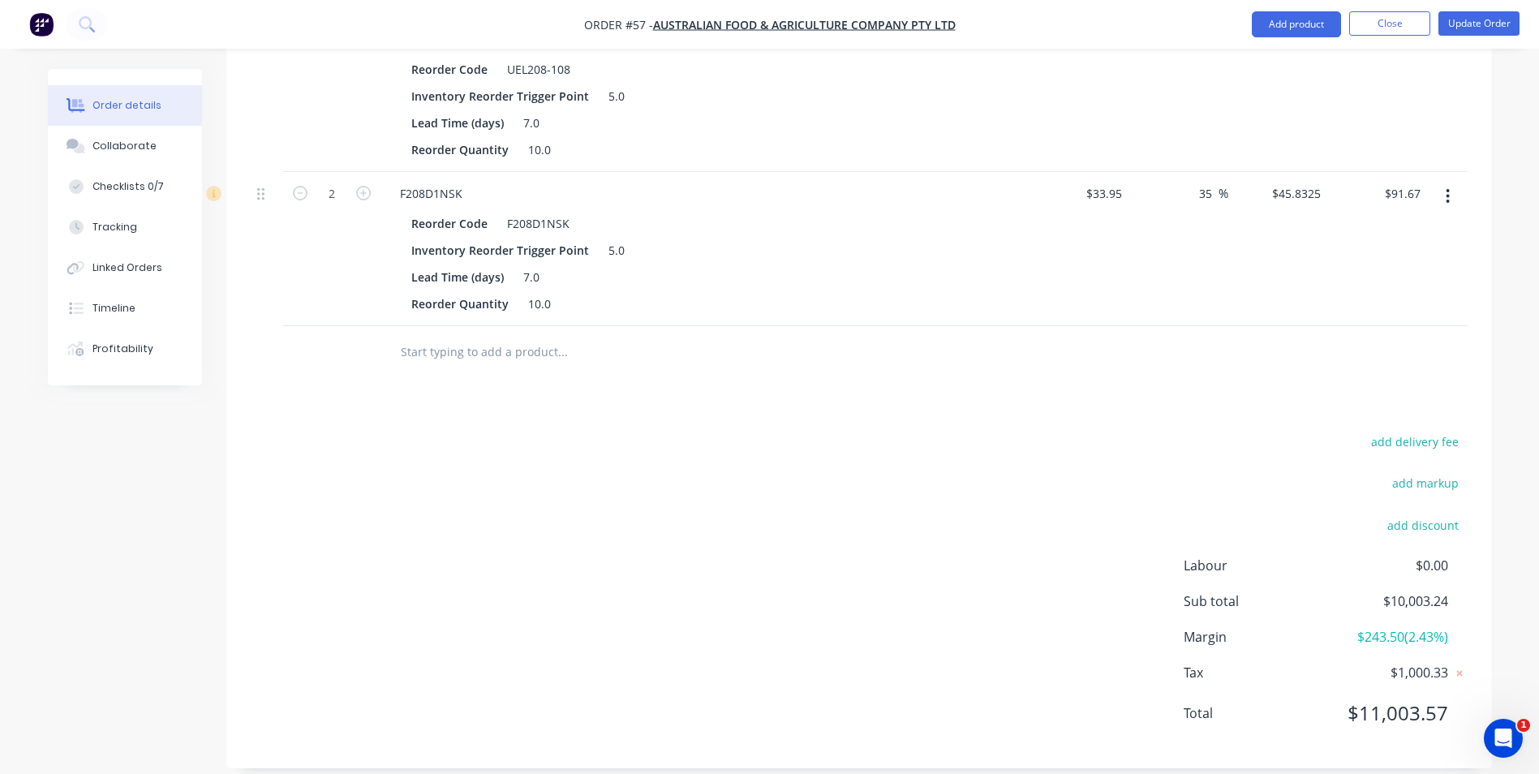
click at [513, 354] on input "text" at bounding box center [562, 352] width 324 height 32
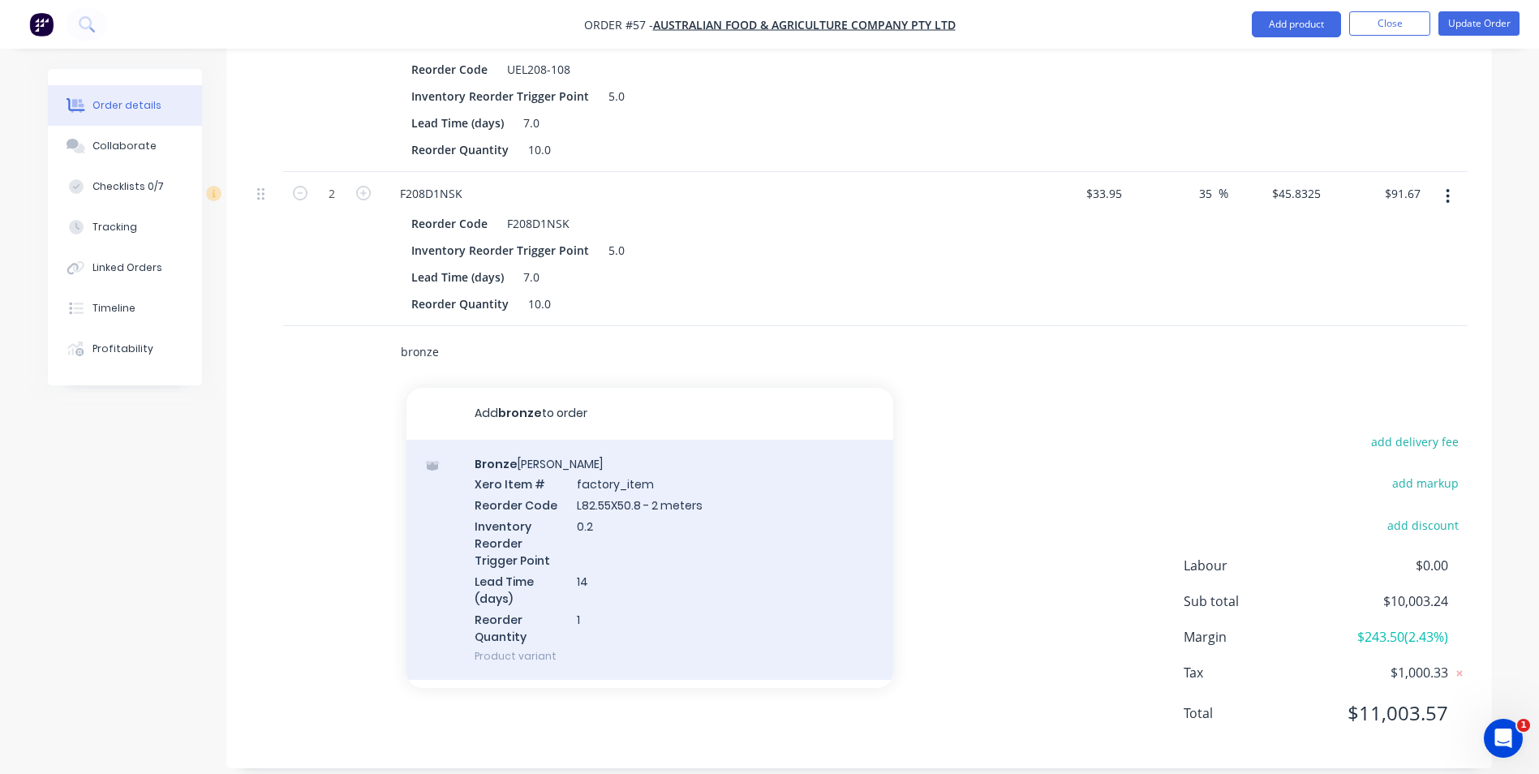
type input "bronze"
click at [516, 504] on div "Bronze Bush Xero Item # factory_item Reorder Code L82.55X50.8 - 2 meters Invent…" at bounding box center [649, 560] width 487 height 241
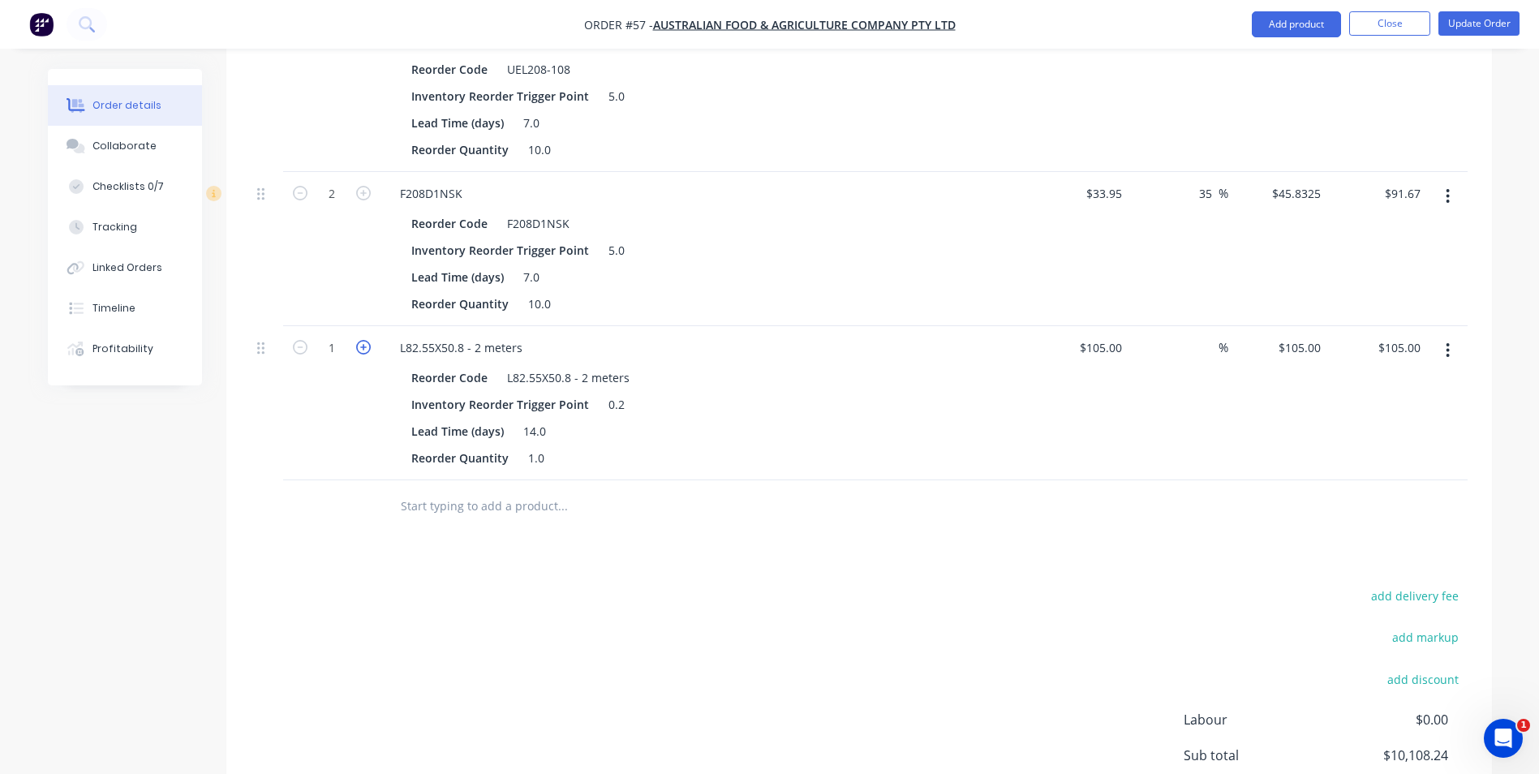
click at [363, 349] on icon "button" at bounding box center [363, 347] width 15 height 15
type input "2"
click at [1419, 352] on input "210.00" at bounding box center [1402, 348] width 50 height 24
type input "0"
type input "-100"
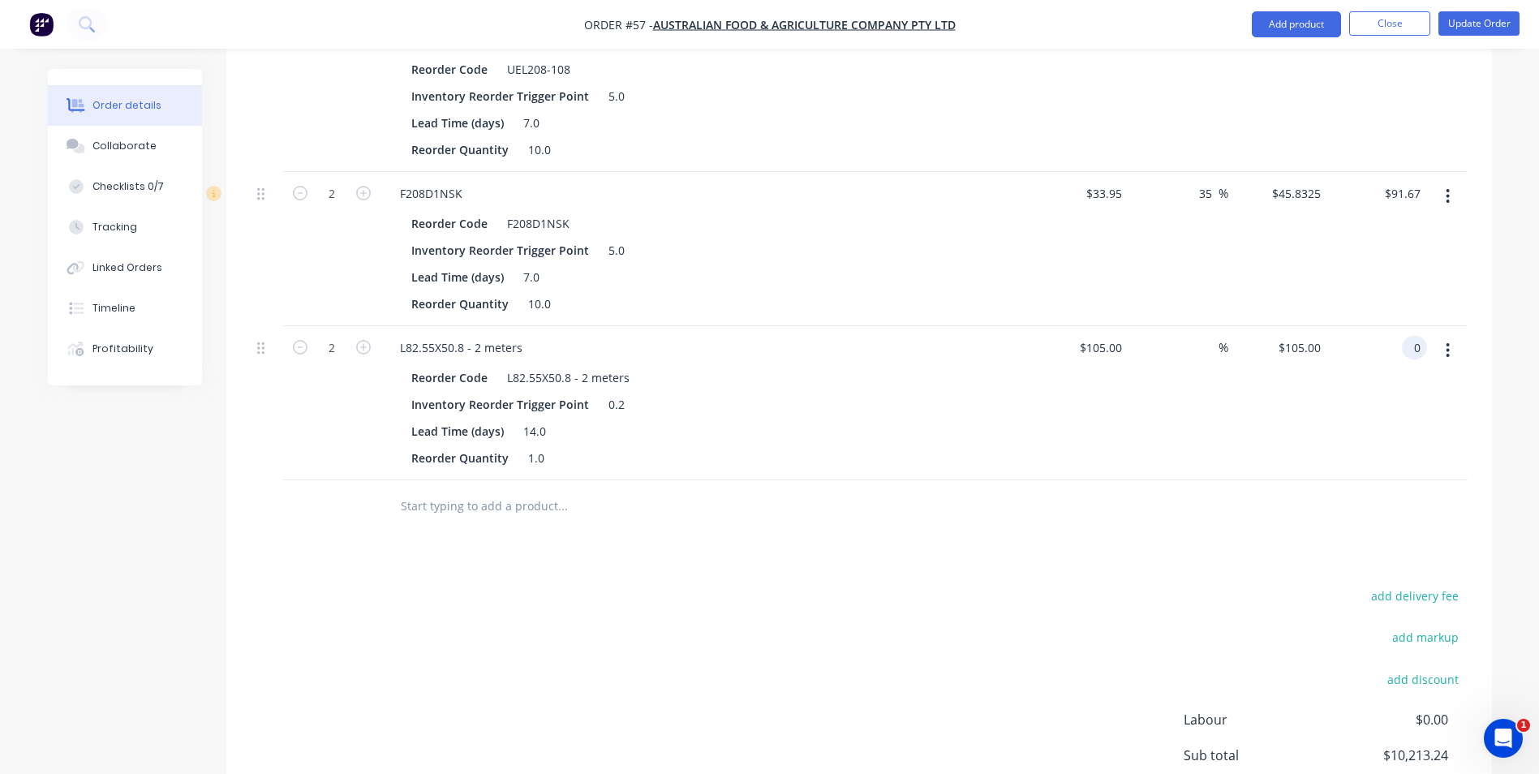
type input "$0.00"
click at [1334, 429] on div "$0.00 0" at bounding box center [1377, 403] width 100 height 154
click at [450, 498] on input "text" at bounding box center [562, 506] width 324 height 32
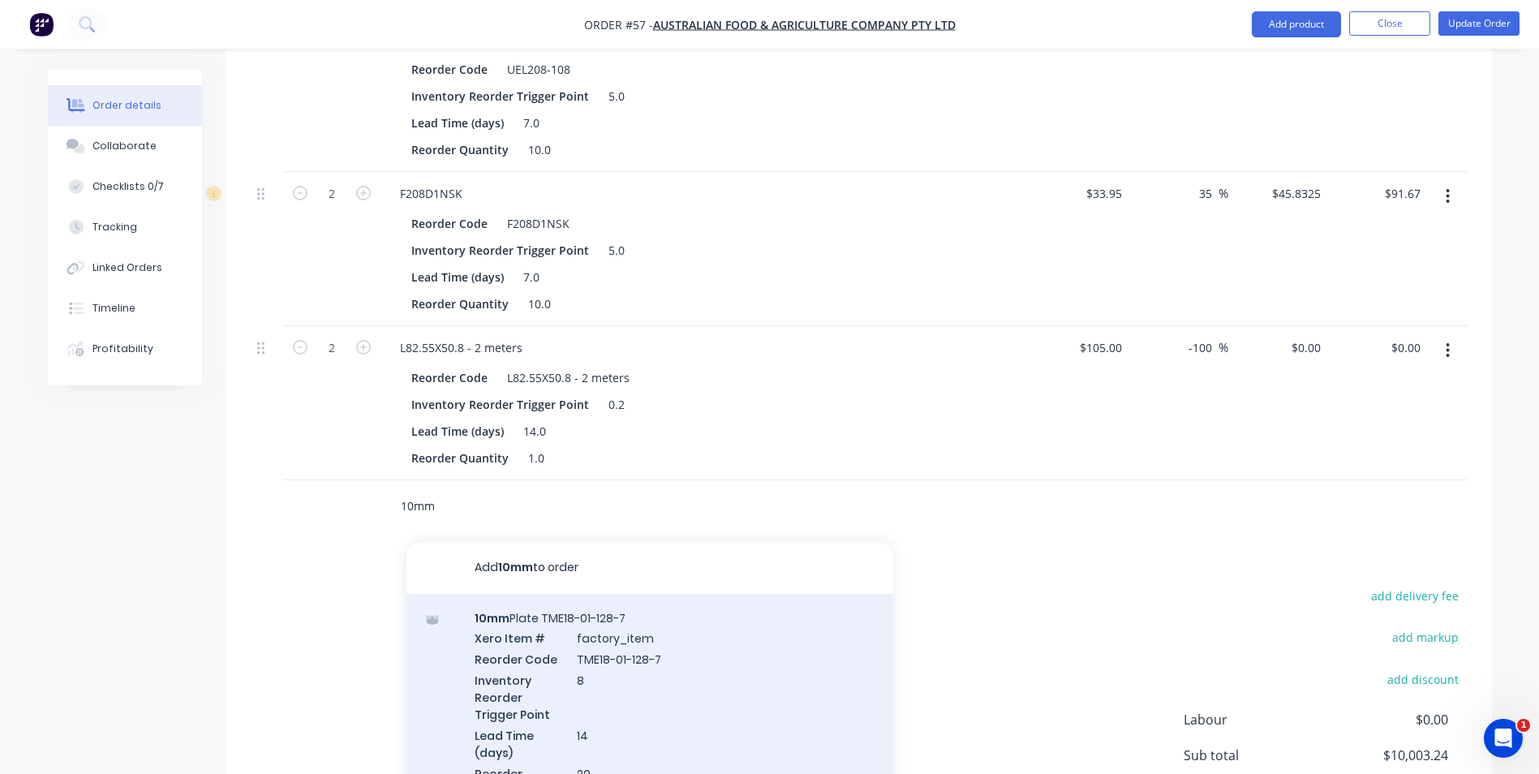
type input "10mm"
click at [532, 629] on div "10mm Plate TME18-01-128-7 Xero Item # factory_item Reorder Code TME18-01-128-7 …" at bounding box center [649, 714] width 487 height 241
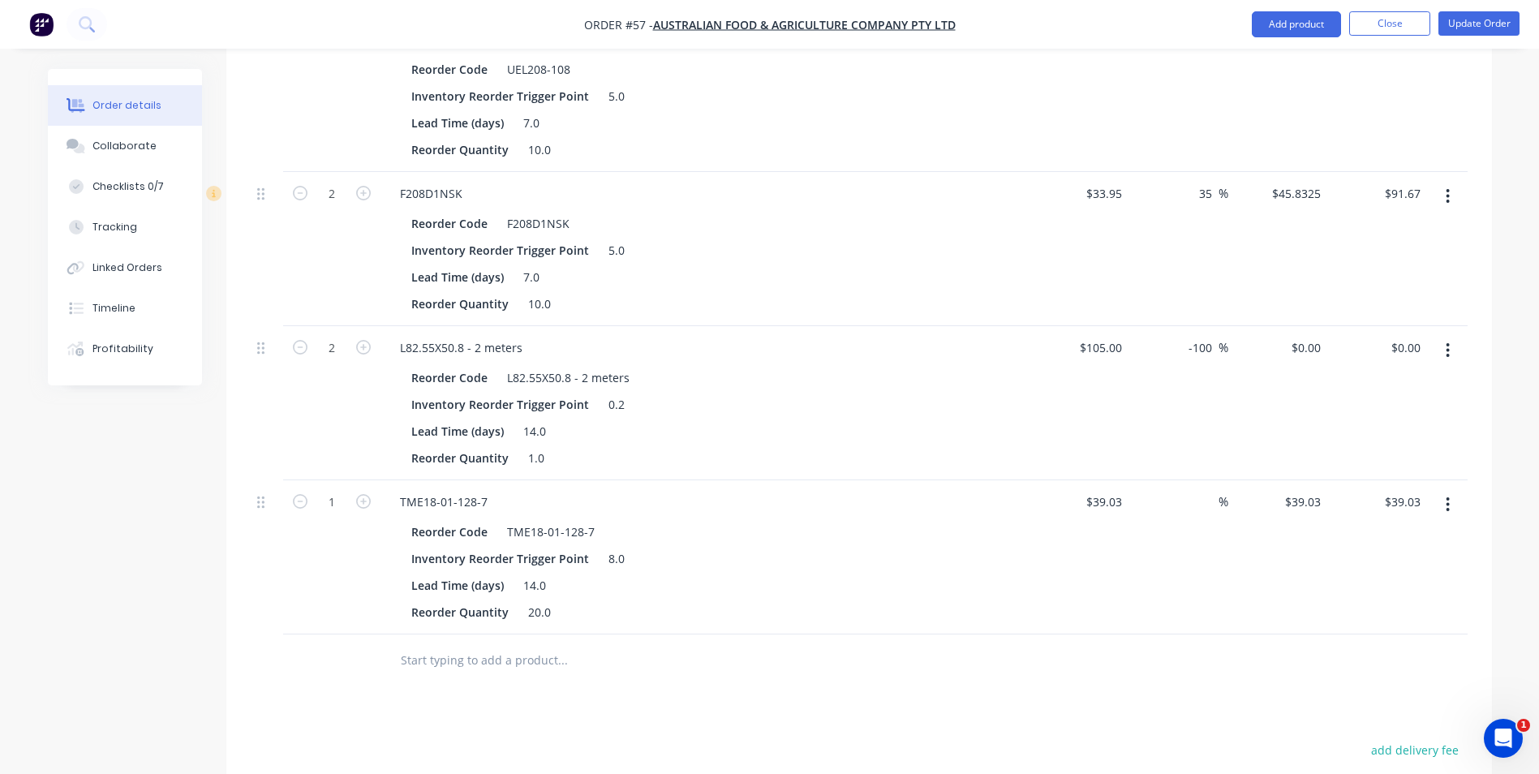
click at [457, 666] on input "text" at bounding box center [562, 660] width 324 height 32
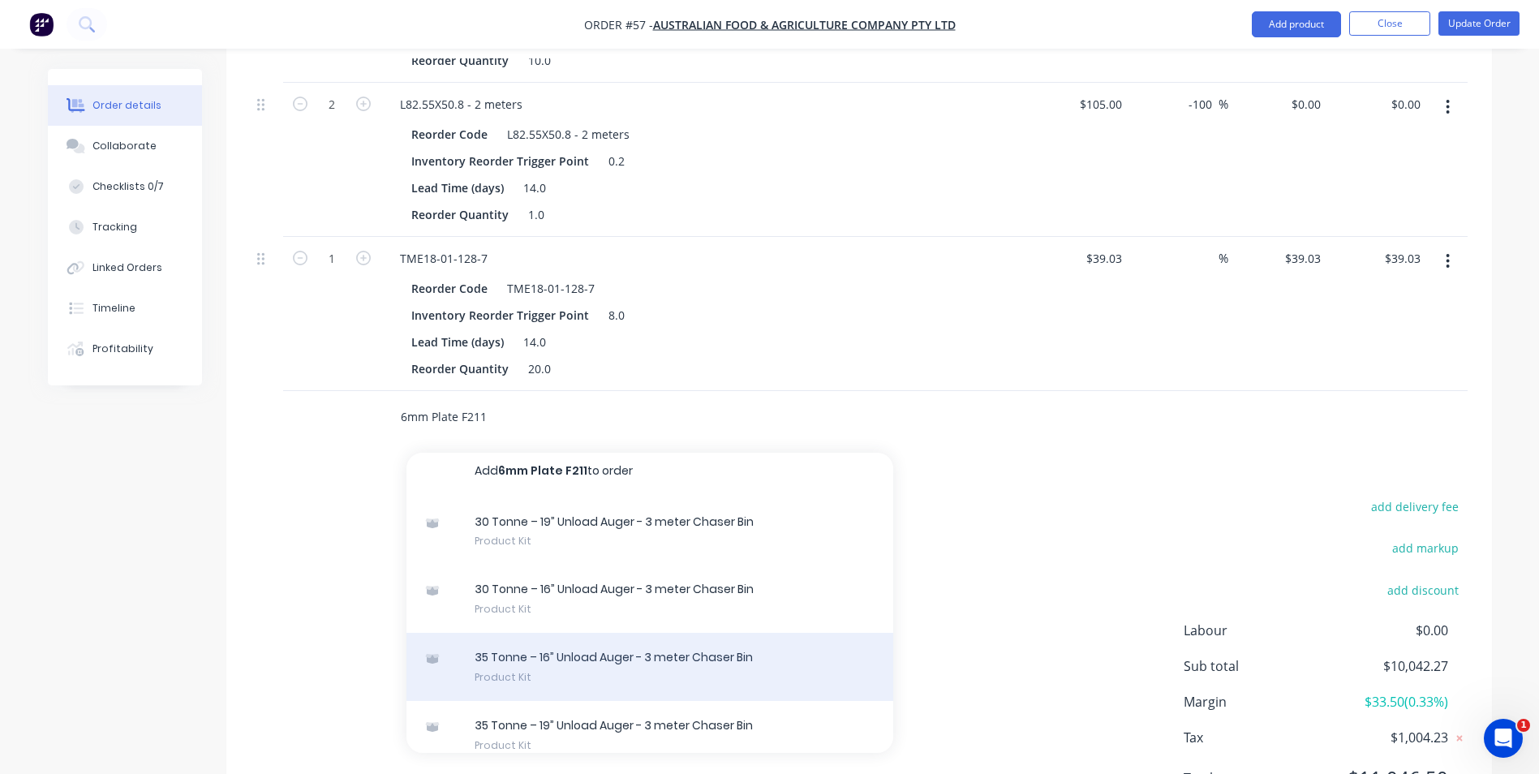
scroll to position [0, 0]
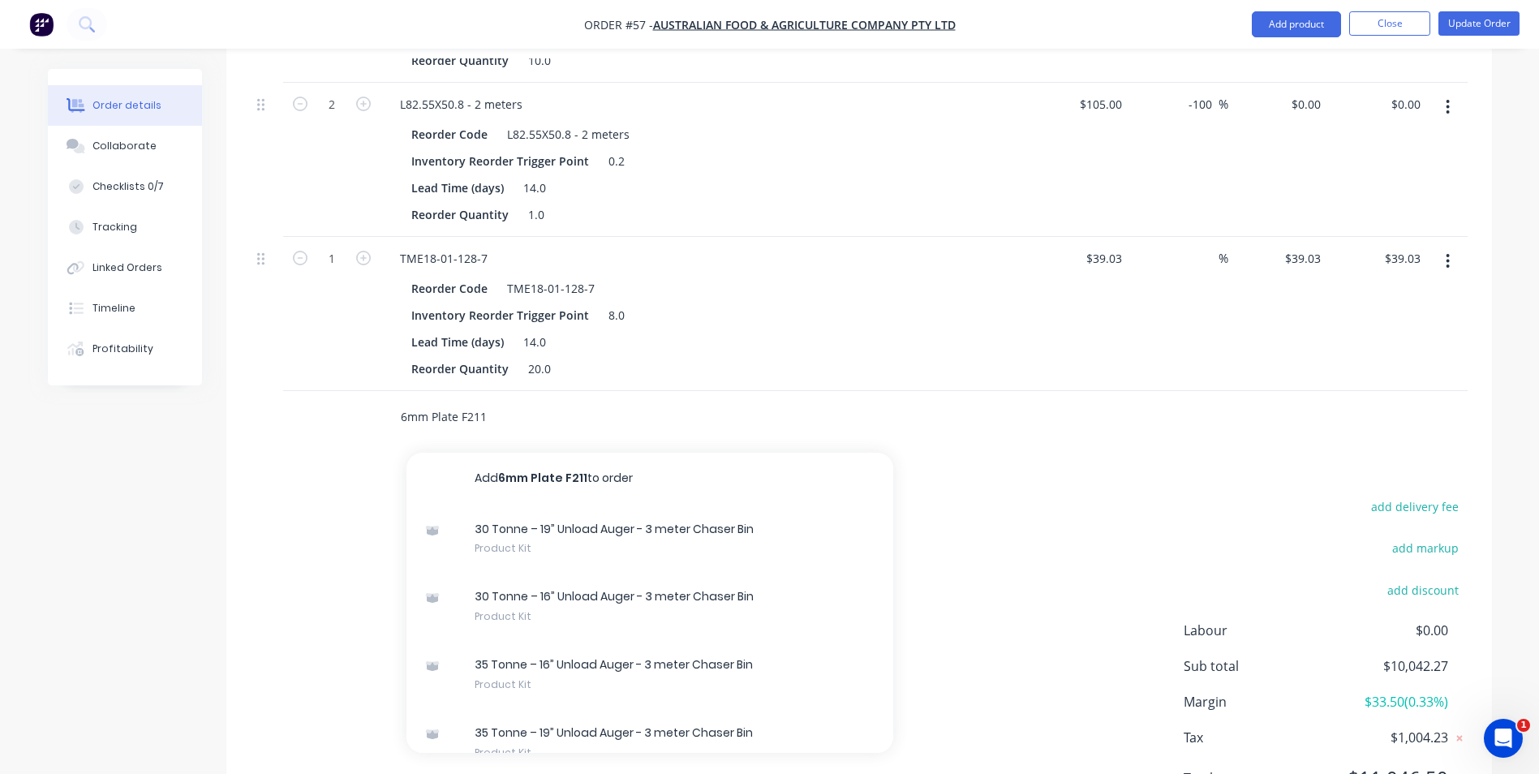
click at [462, 418] on input "6mm Plate F211" at bounding box center [562, 417] width 324 height 32
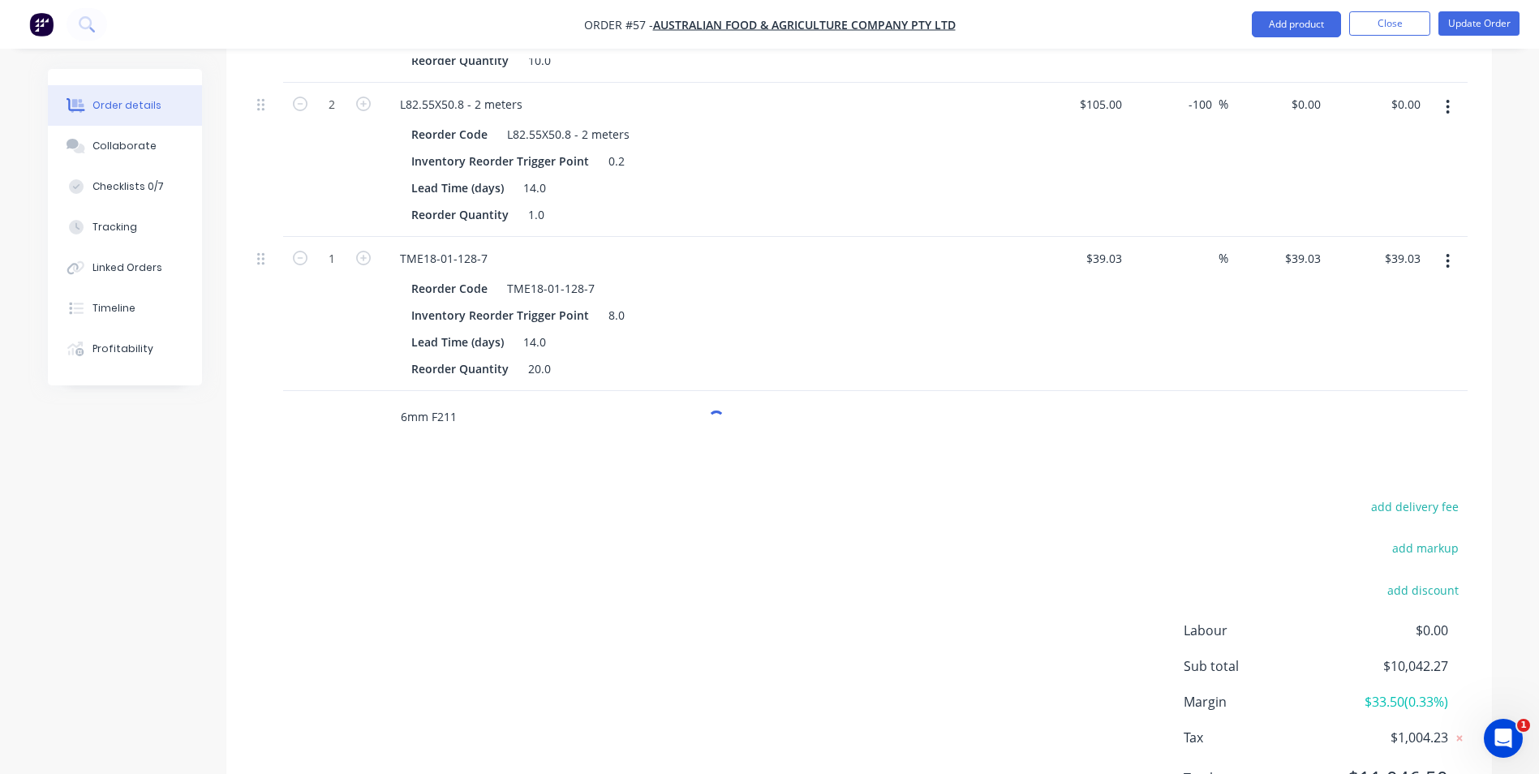
click at [475, 415] on input "6mm F211" at bounding box center [562, 417] width 324 height 32
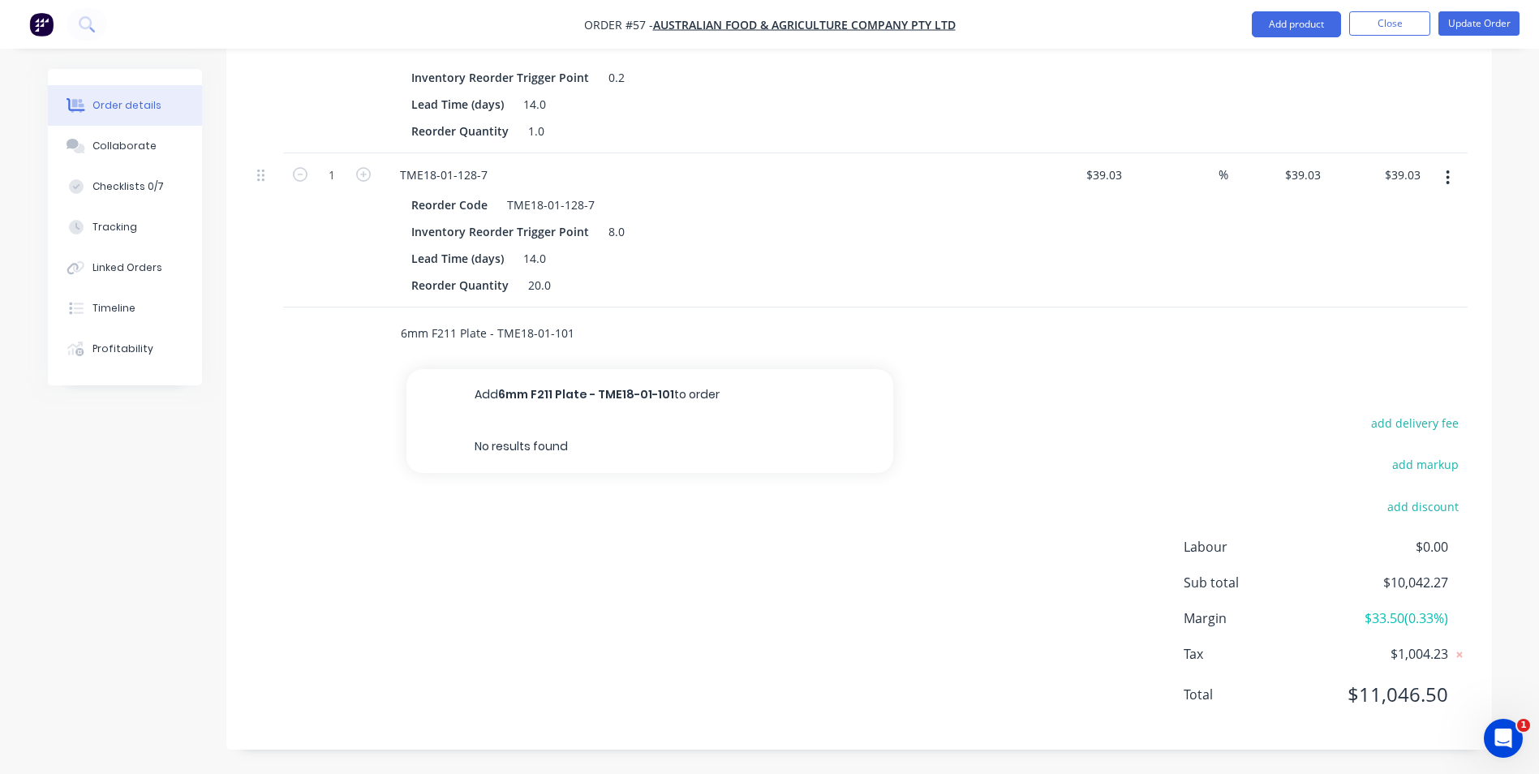
drag, startPoint x: 505, startPoint y: 331, endPoint x: 634, endPoint y: 601, distance: 299.7
click at [571, 332] on input "6mm F211 Plate - TME18-01-101" at bounding box center [562, 333] width 324 height 32
type input "6mm F211 Plate - TME18-01-101-1"
click at [583, 398] on button "Add 6mm F211 Plate - TME18-01-101-1 to order" at bounding box center [649, 395] width 487 height 52
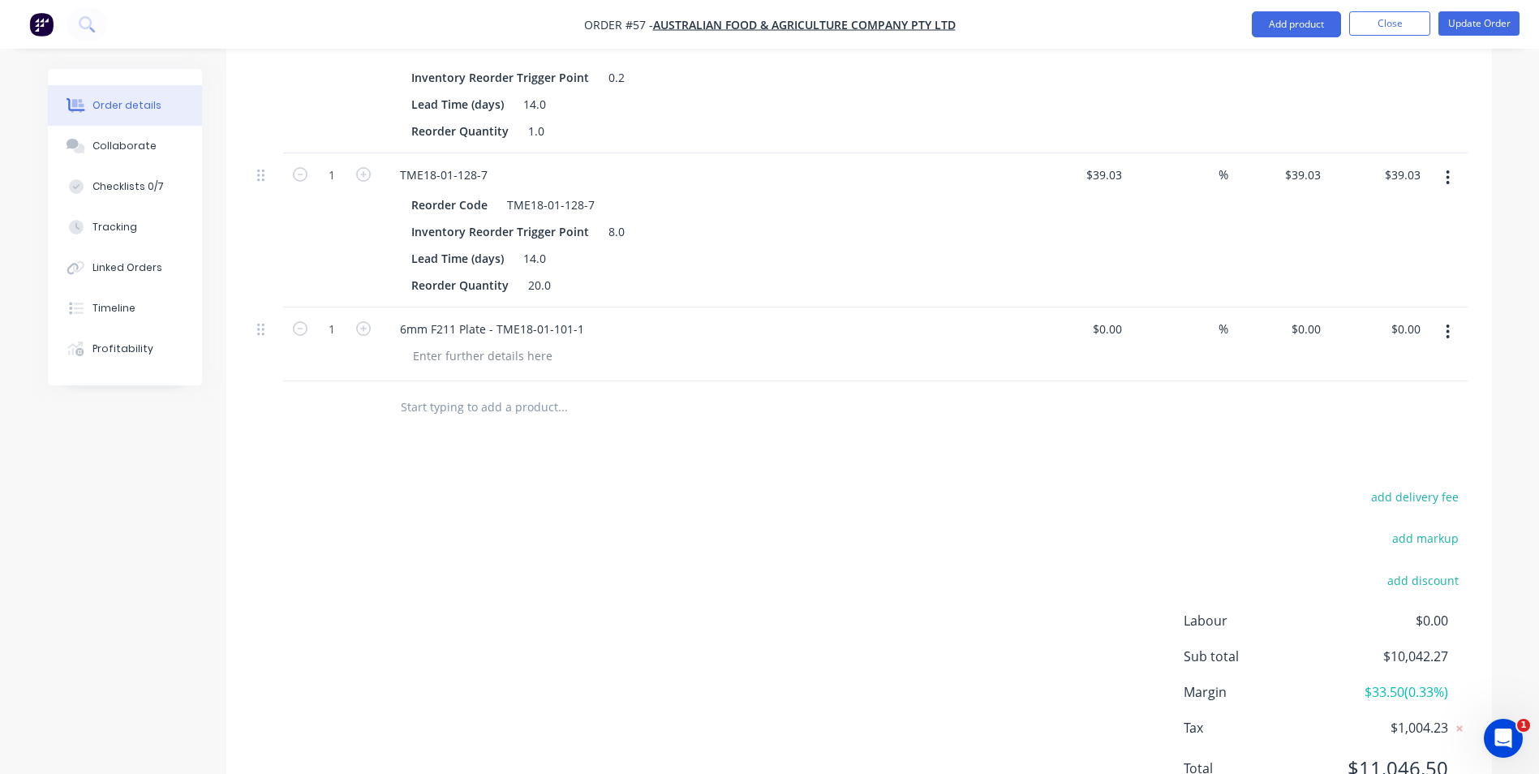
click at [434, 410] on input "text" at bounding box center [562, 407] width 324 height 32
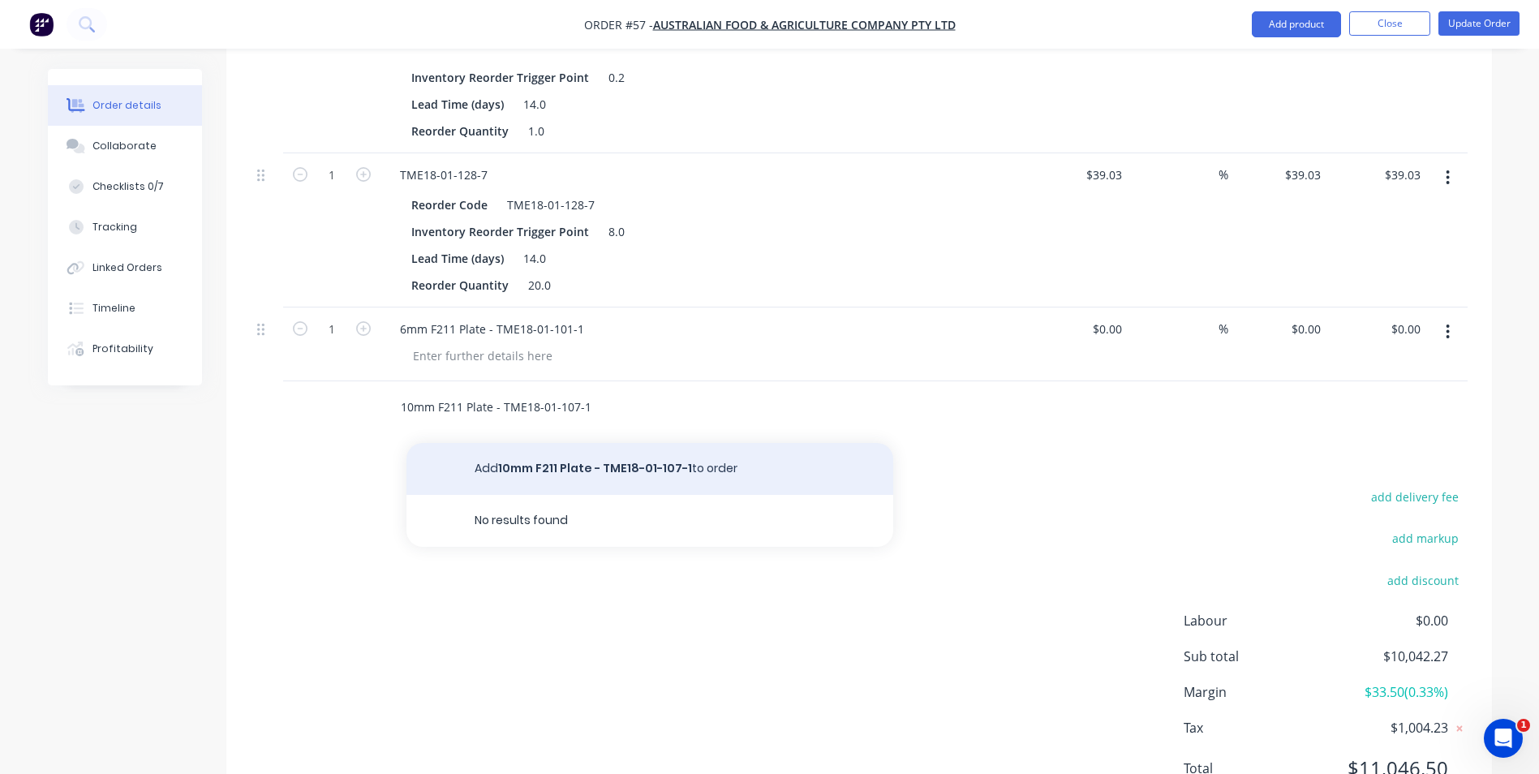
type input "10mm F211 Plate - TME18-01-107-1"
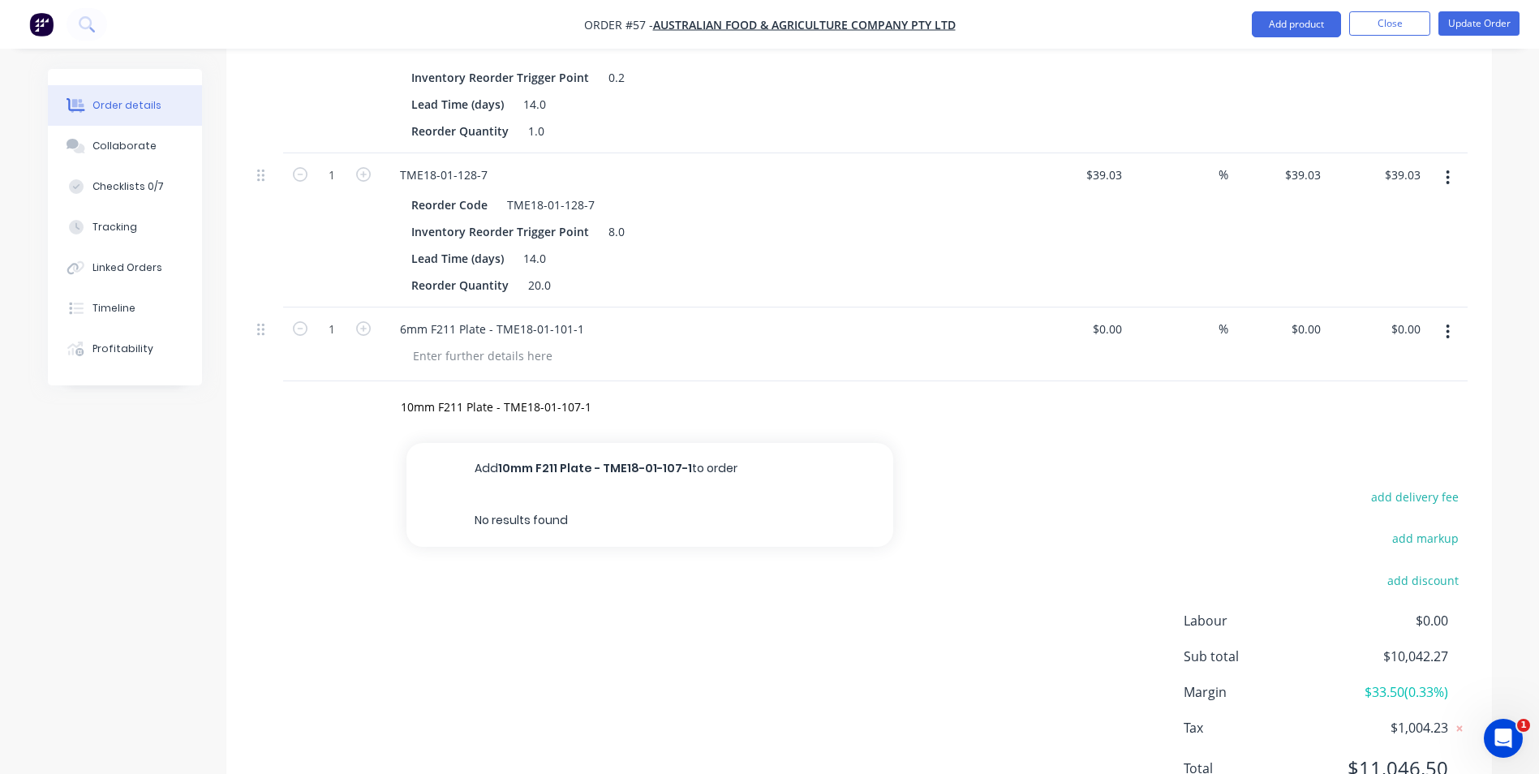
drag, startPoint x: 654, startPoint y: 465, endPoint x: 648, endPoint y: 456, distance: 10.6
click at [655, 467] on button "Add 10mm F211 Plate - TME18-01-107-1 to order" at bounding box center [649, 469] width 487 height 52
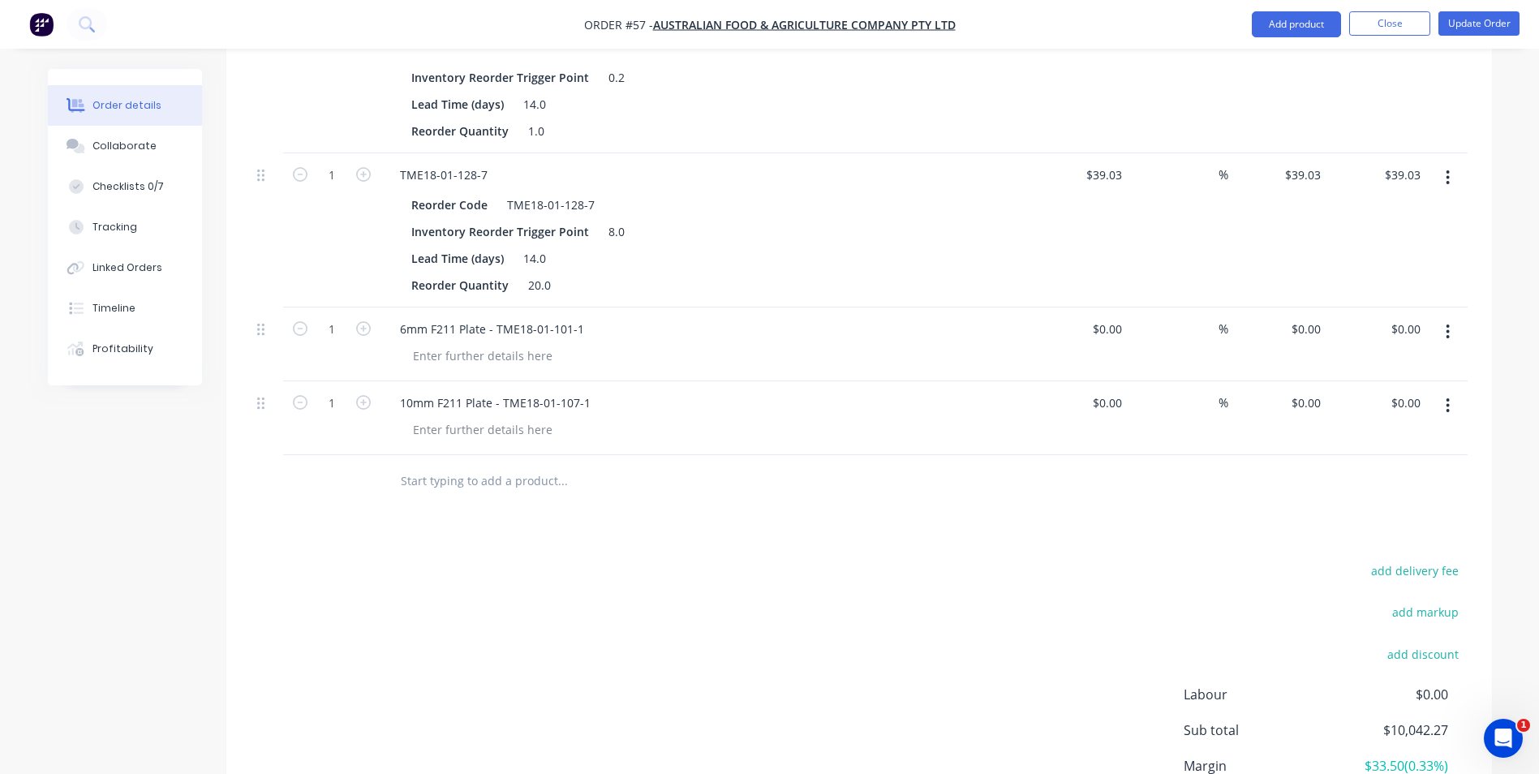
click at [1446, 178] on icon "button" at bounding box center [1447, 177] width 3 height 15
click at [1429, 313] on div "Delete" at bounding box center [1390, 318] width 125 height 24
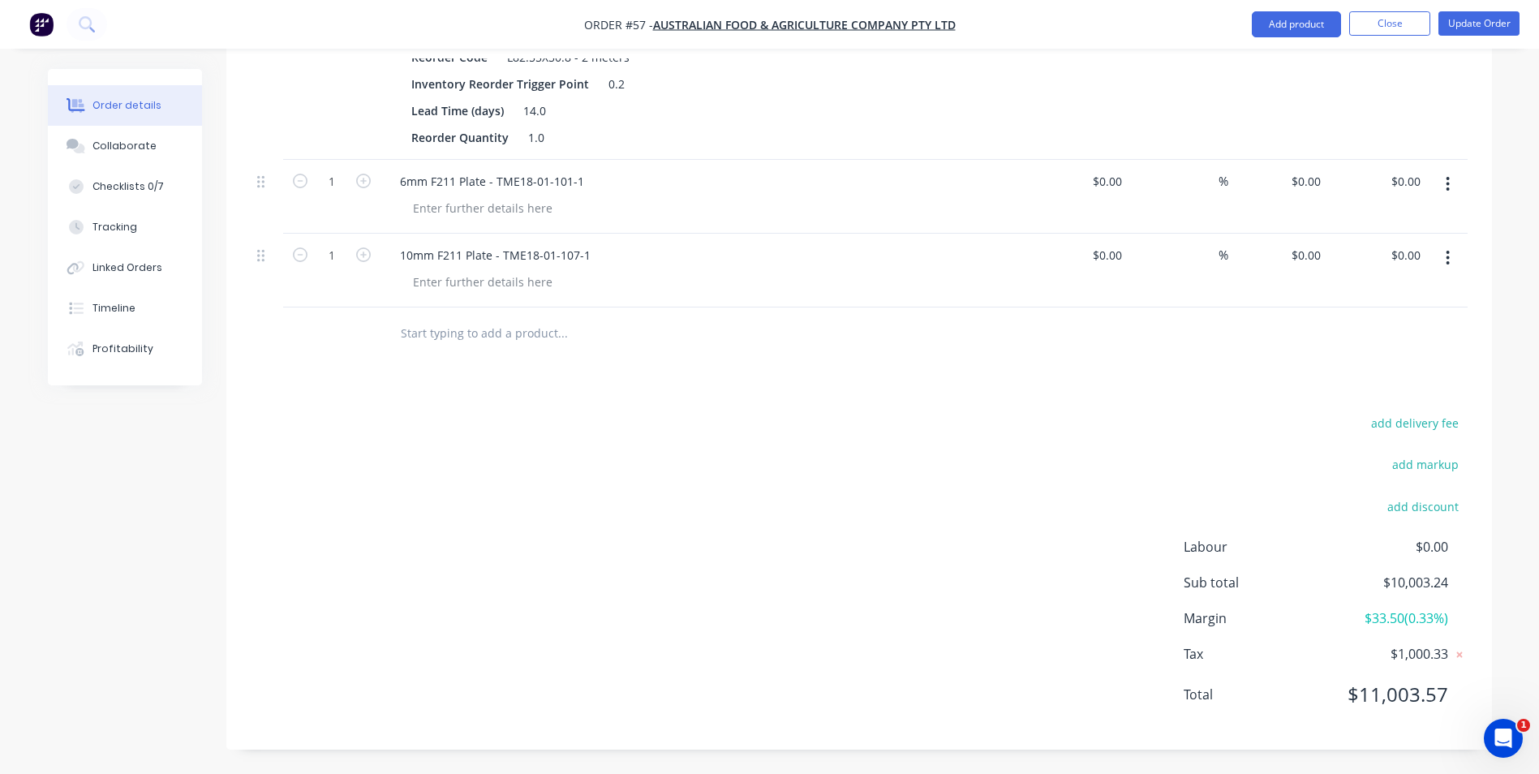
scroll to position [1862, 0]
click at [360, 256] on icon "button" at bounding box center [363, 254] width 15 height 15
type input "2"
click at [356, 184] on icon "button" at bounding box center [363, 181] width 15 height 15
type input "2"
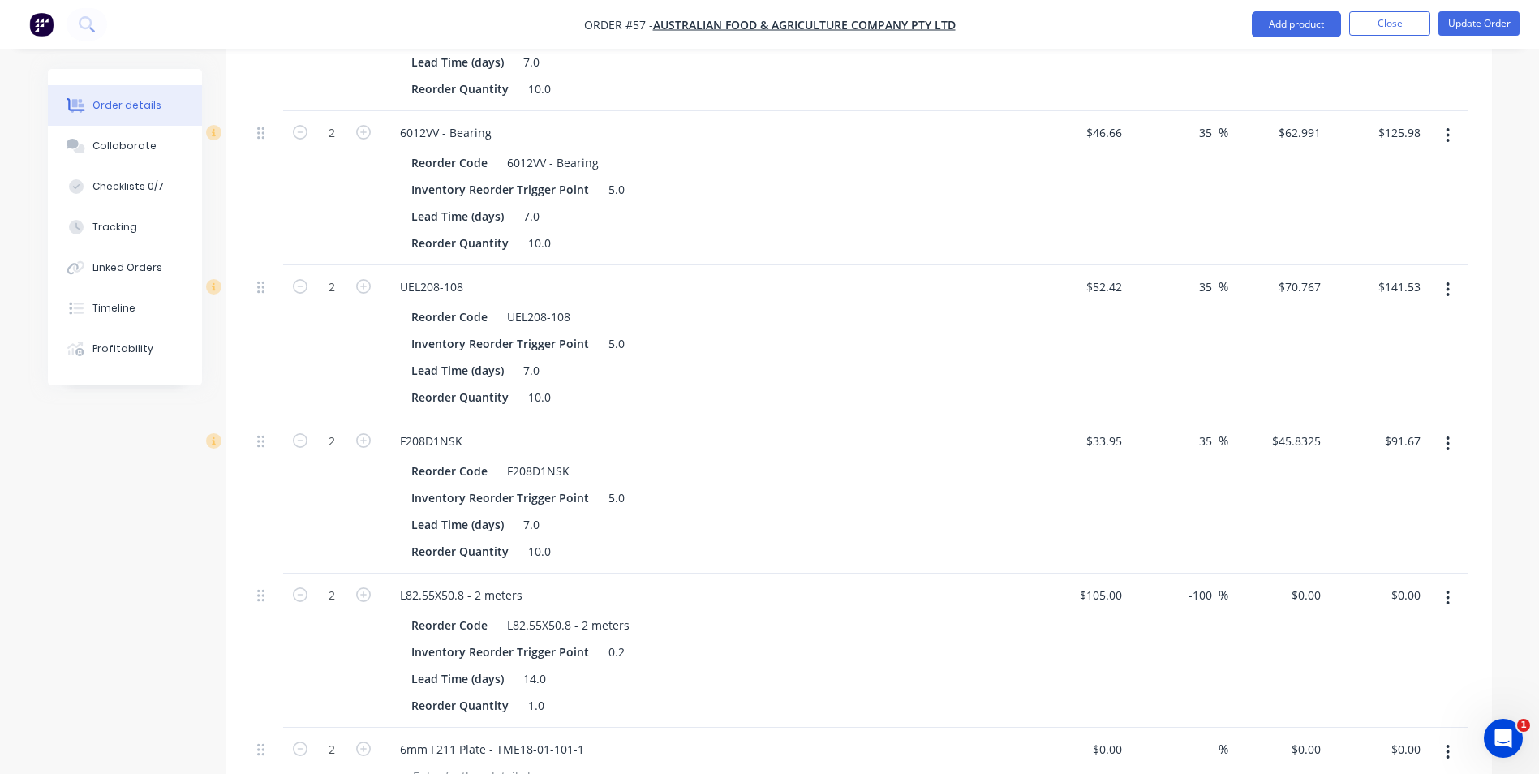
scroll to position [1050, 0]
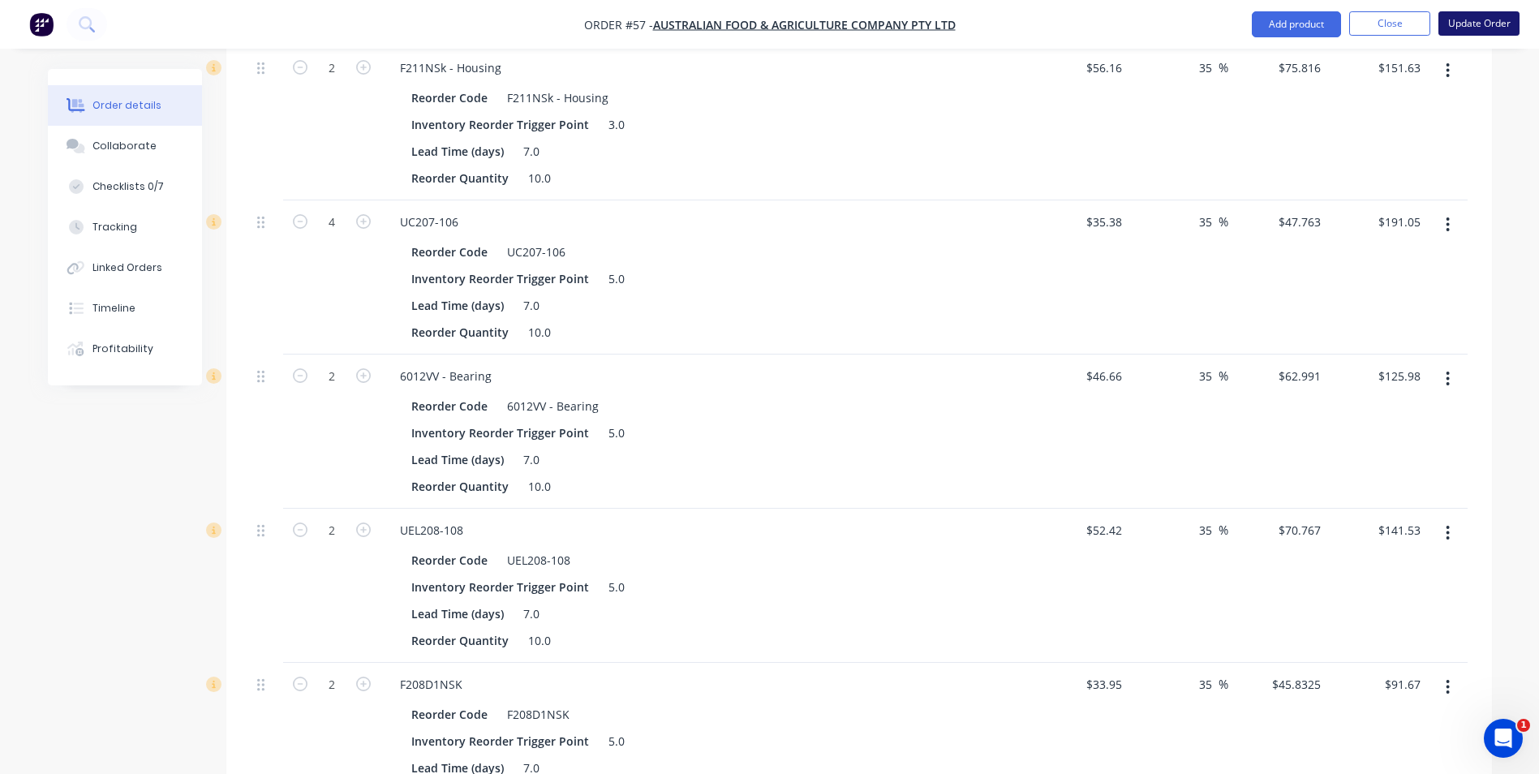
click at [1470, 18] on button "Update Order" at bounding box center [1478, 23] width 81 height 24
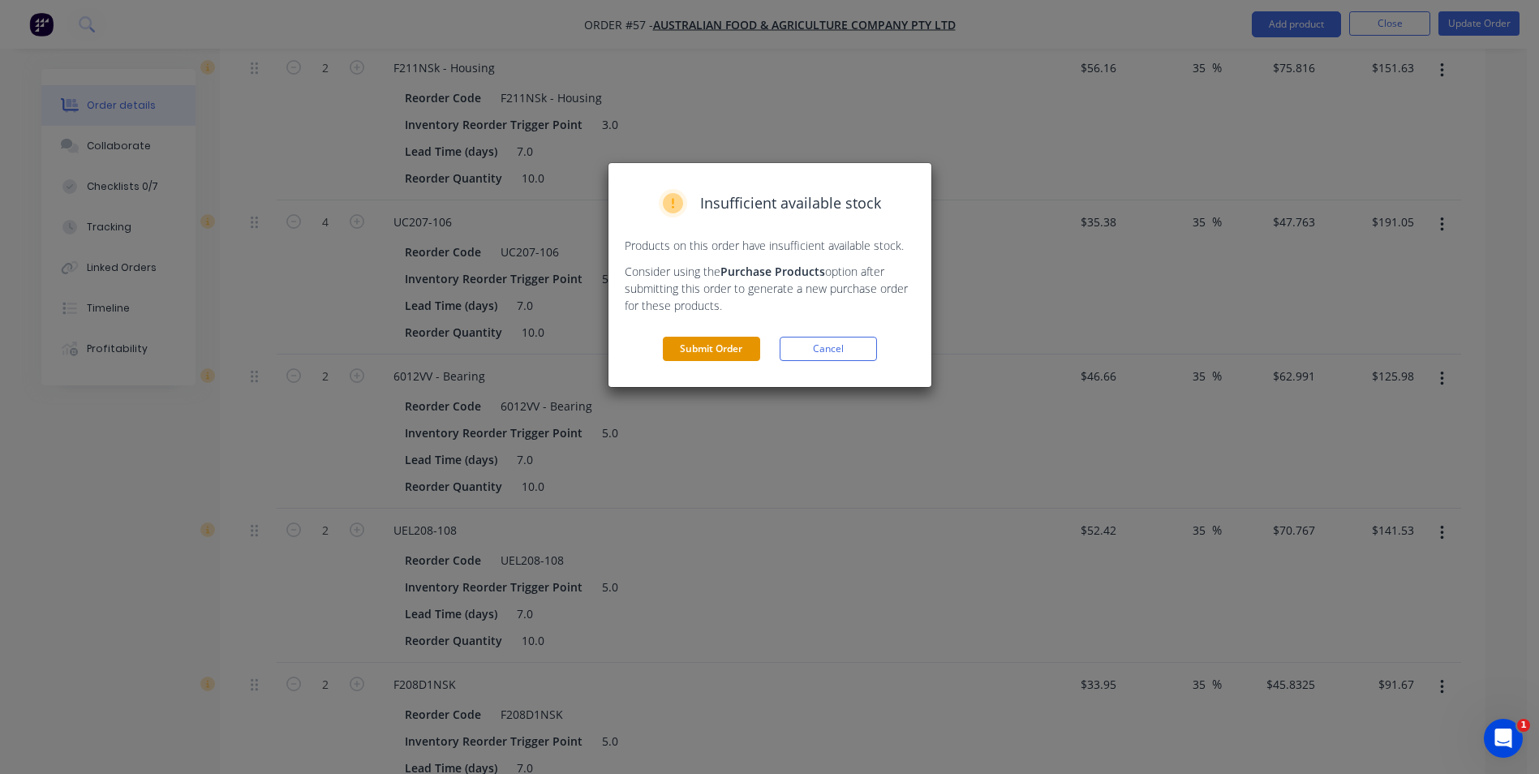
click at [740, 354] on button "Submit Order" at bounding box center [711, 349] width 97 height 24
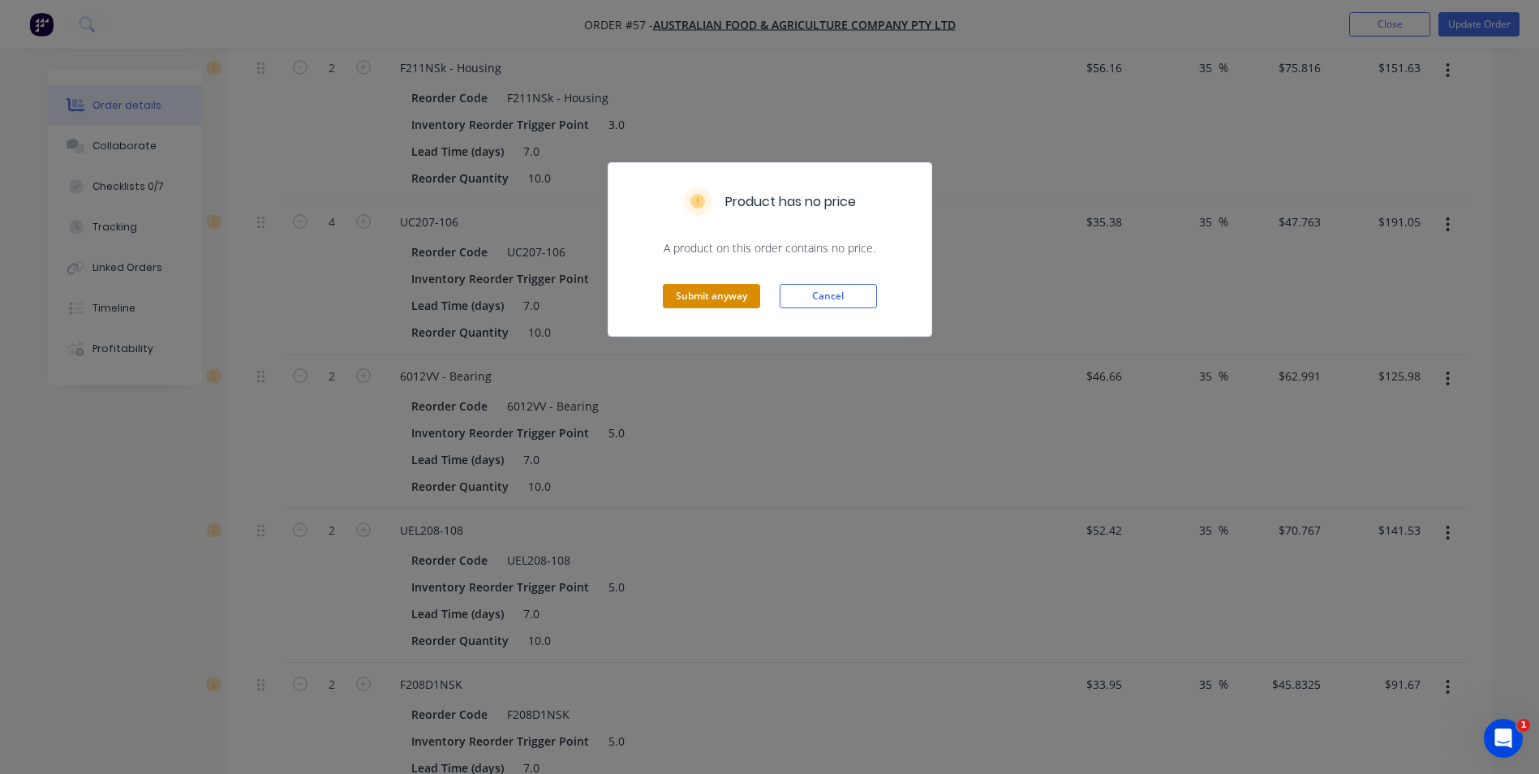
click at [708, 293] on button "Submit anyway" at bounding box center [711, 296] width 97 height 24
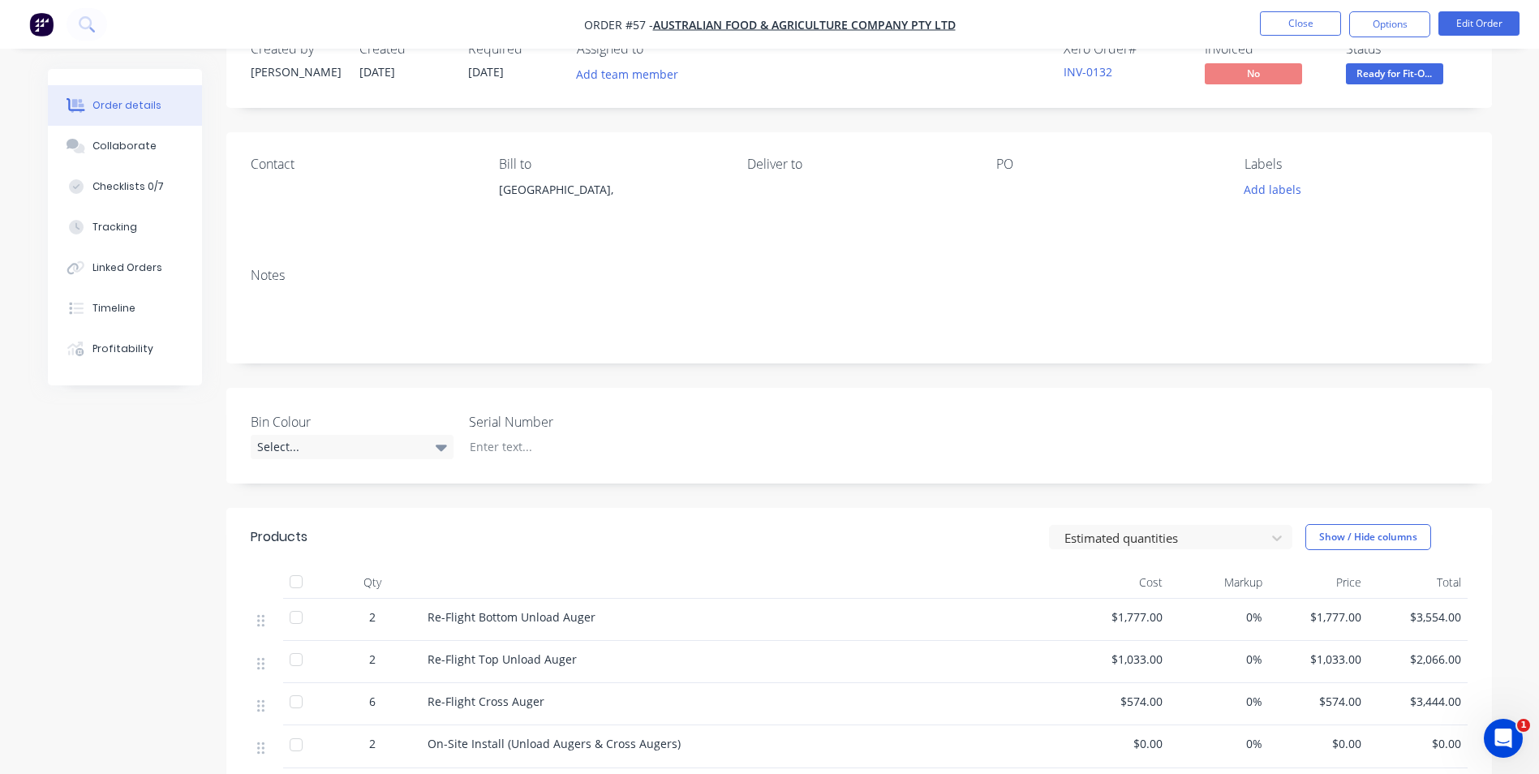
scroll to position [0, 0]
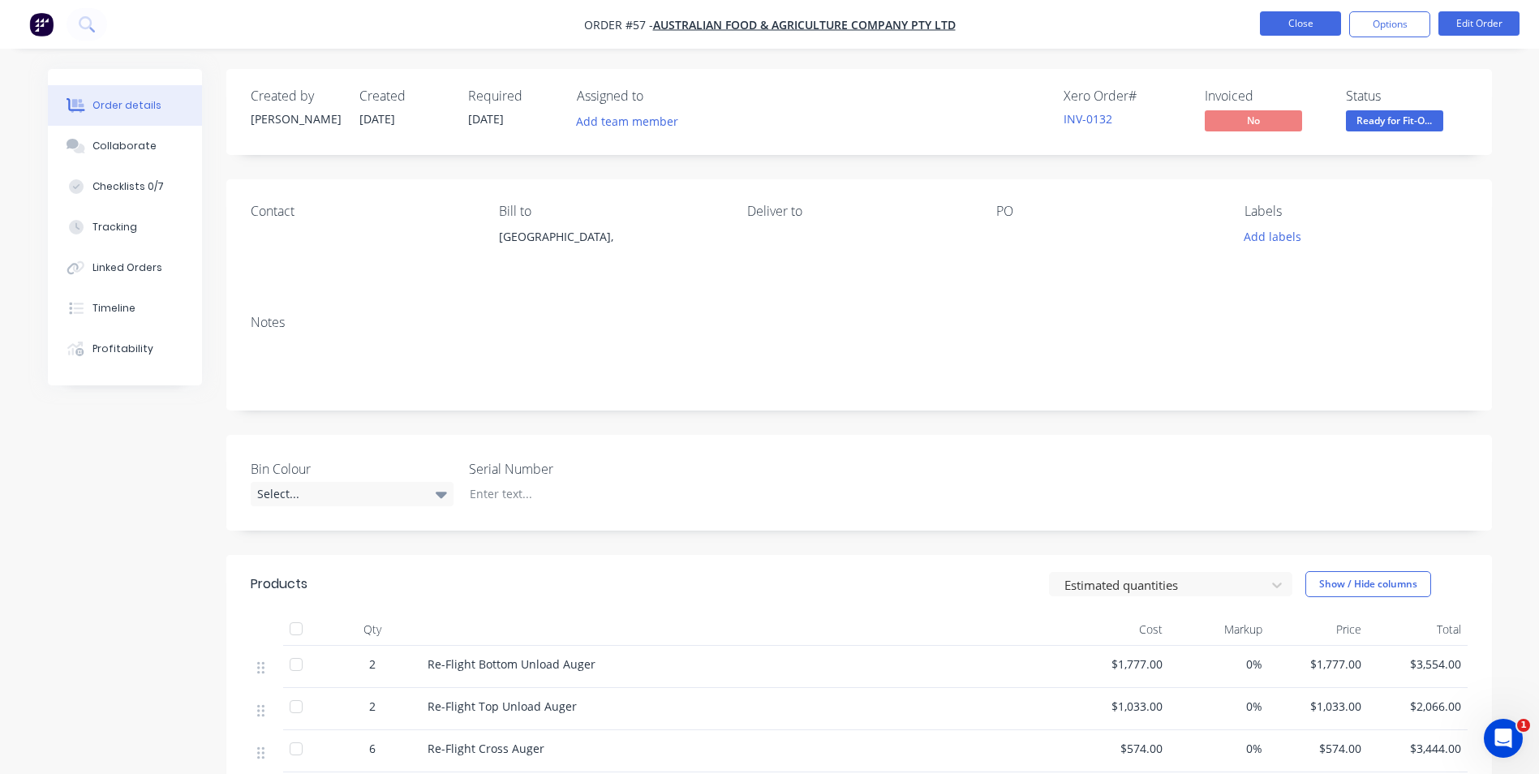
click at [1291, 24] on button "Close" at bounding box center [1300, 23] width 81 height 24
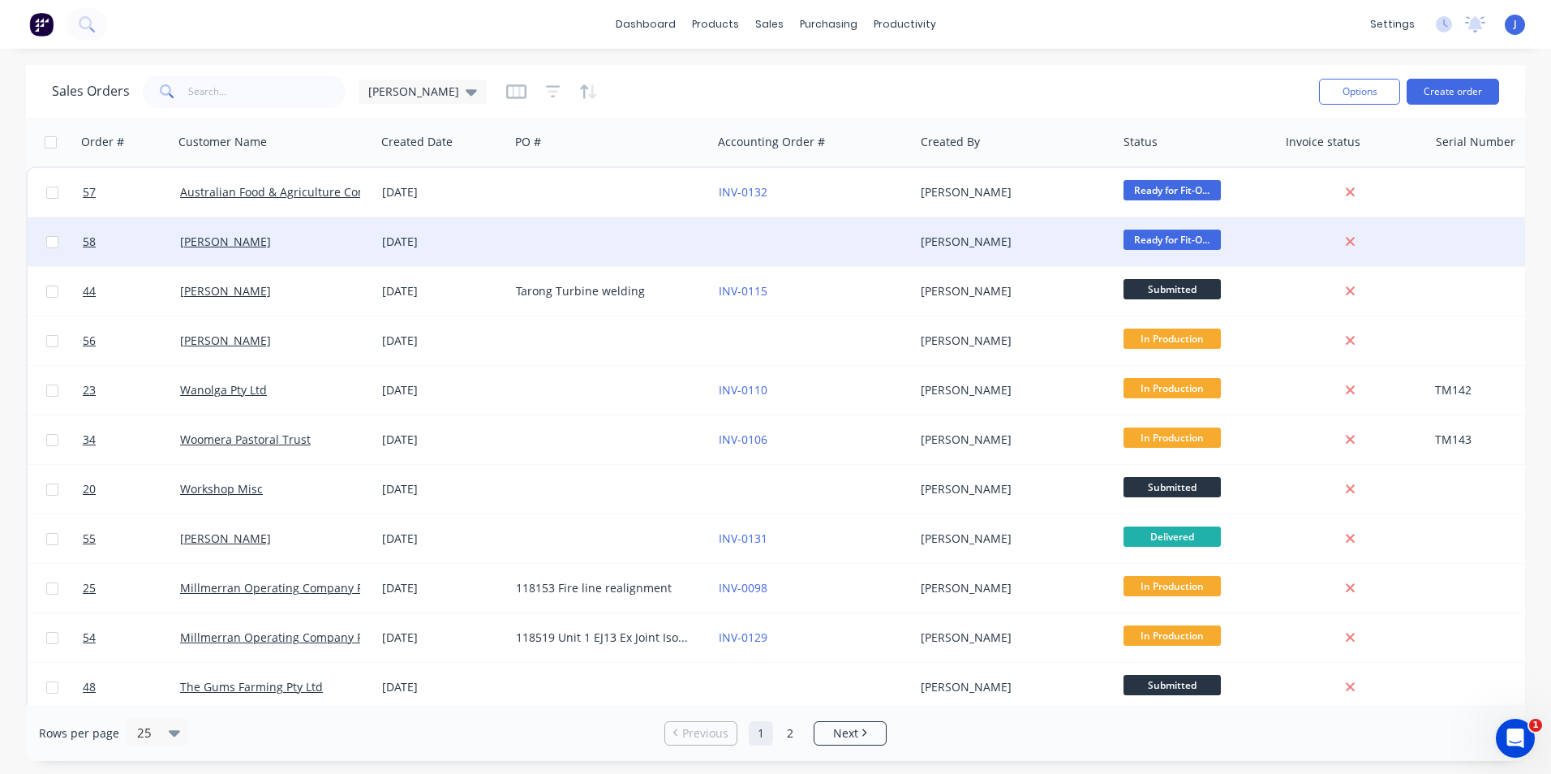
click at [607, 234] on div at bounding box center [610, 241] width 202 height 49
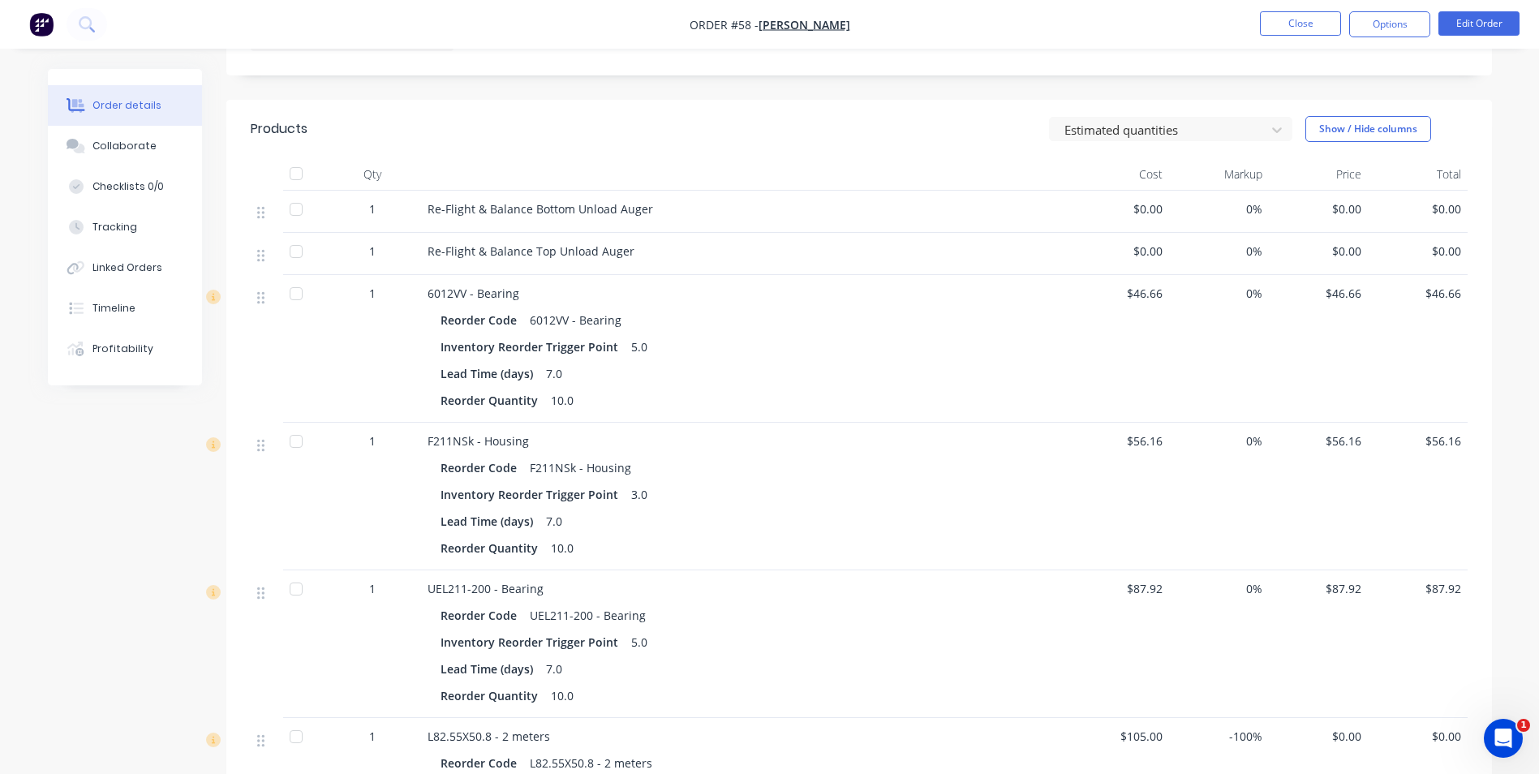
scroll to position [487, 0]
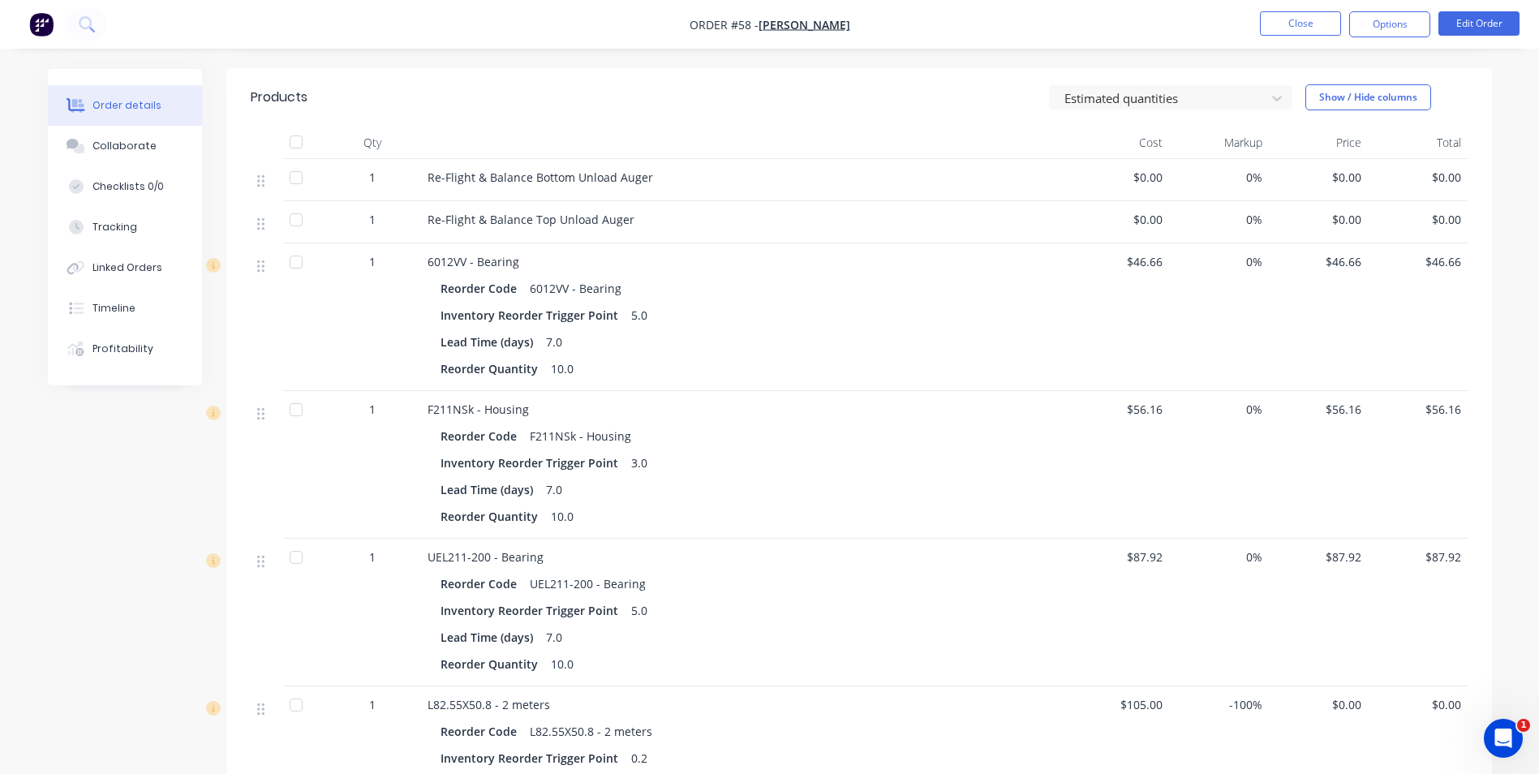
click at [1261, 266] on span "0%" at bounding box center [1218, 261] width 87 height 17
click at [1486, 24] on button "Edit Order" at bounding box center [1478, 23] width 81 height 24
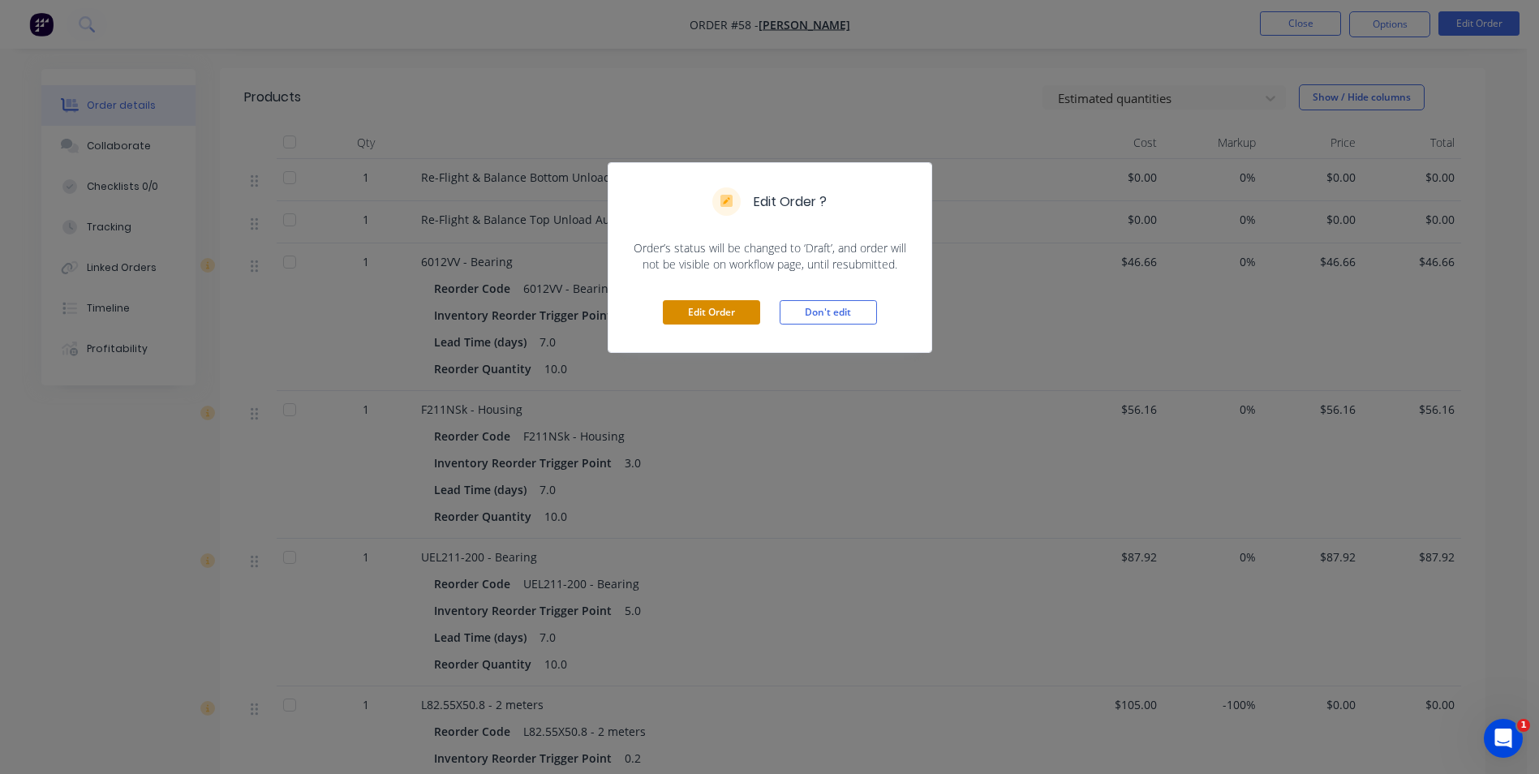
click at [701, 311] on button "Edit Order" at bounding box center [711, 312] width 97 height 24
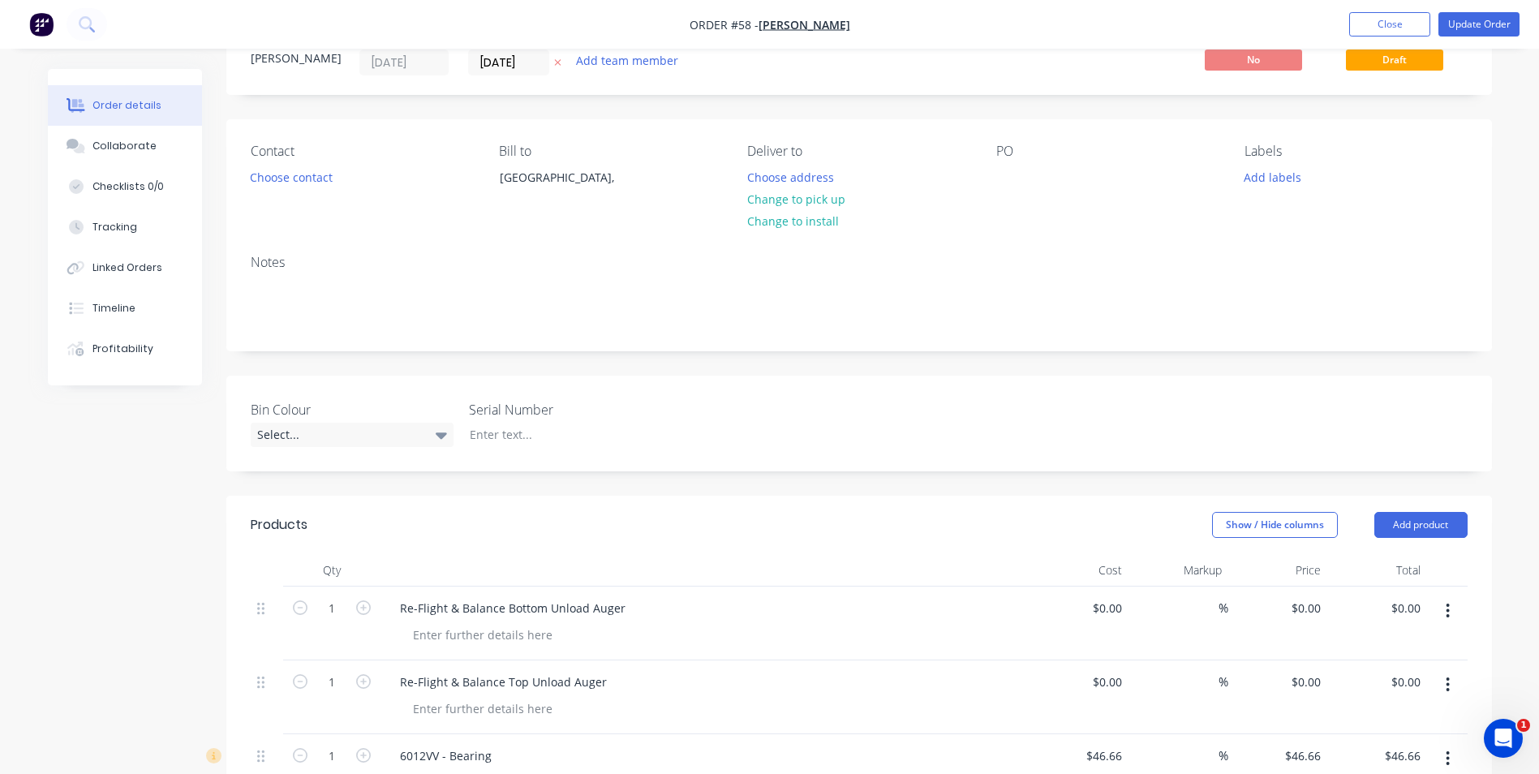
scroll to position [324, 0]
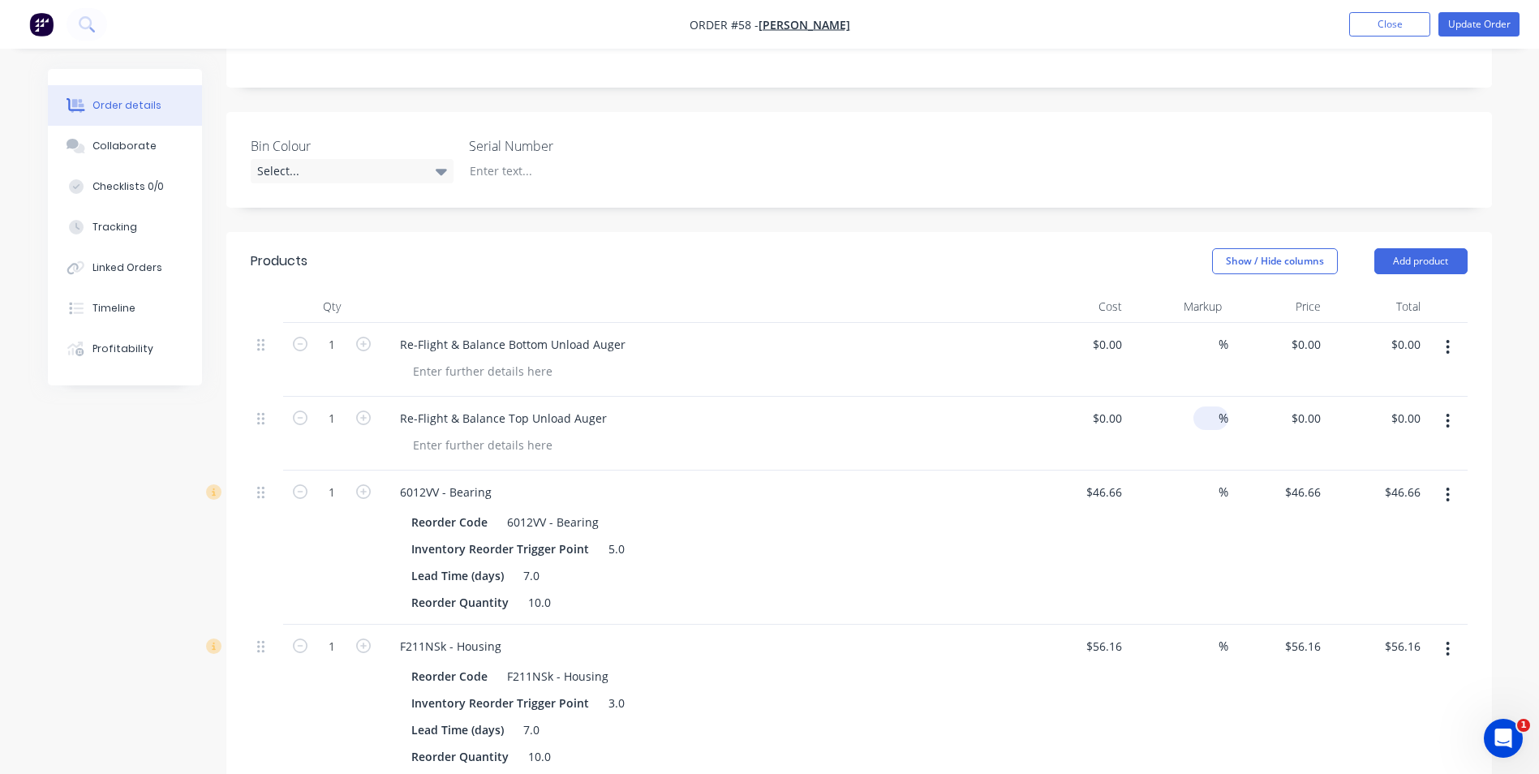
click at [1203, 418] on input at bounding box center [1209, 418] width 19 height 24
type input "3"
click at [1208, 495] on input at bounding box center [1209, 492] width 19 height 24
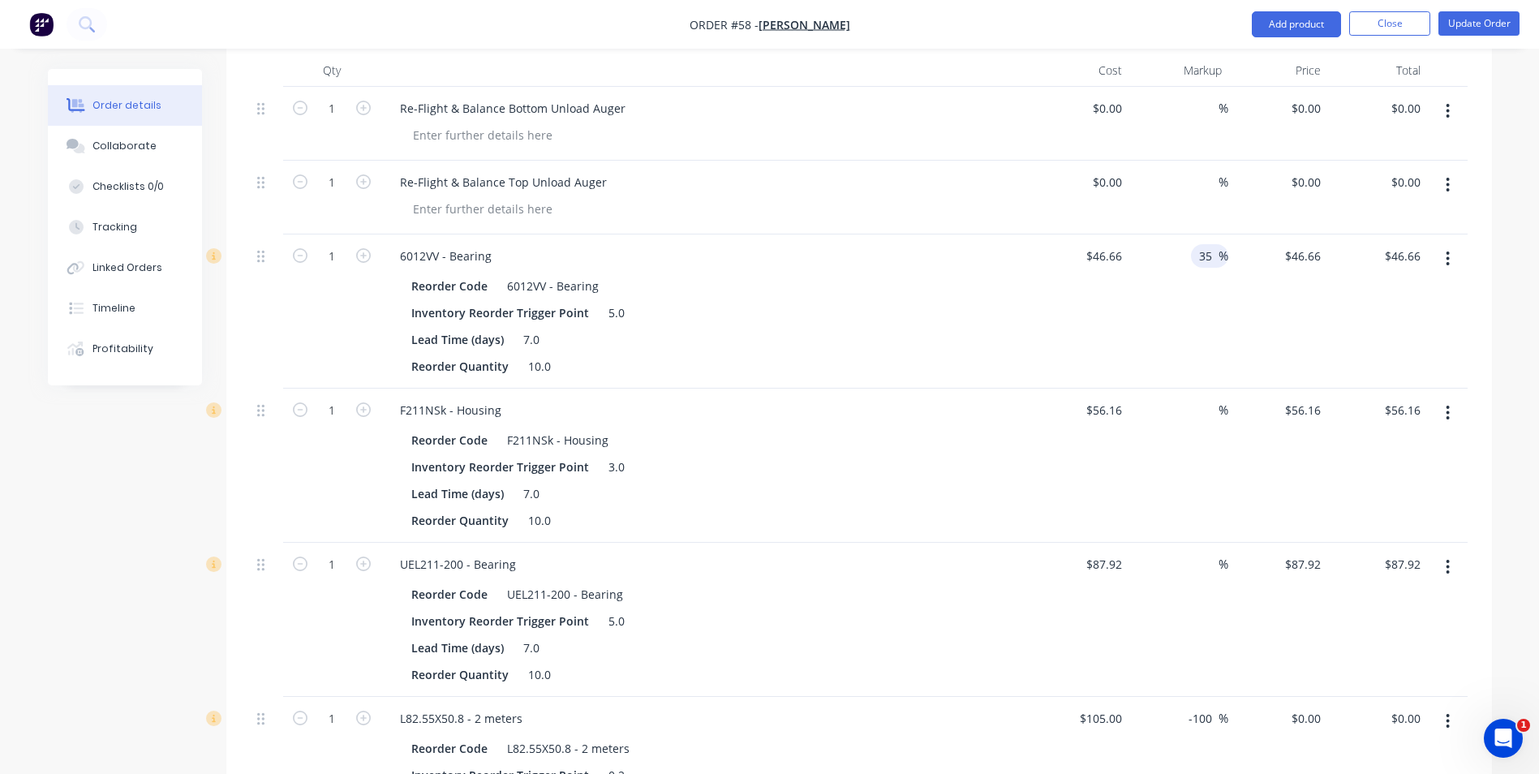
scroll to position [568, 0]
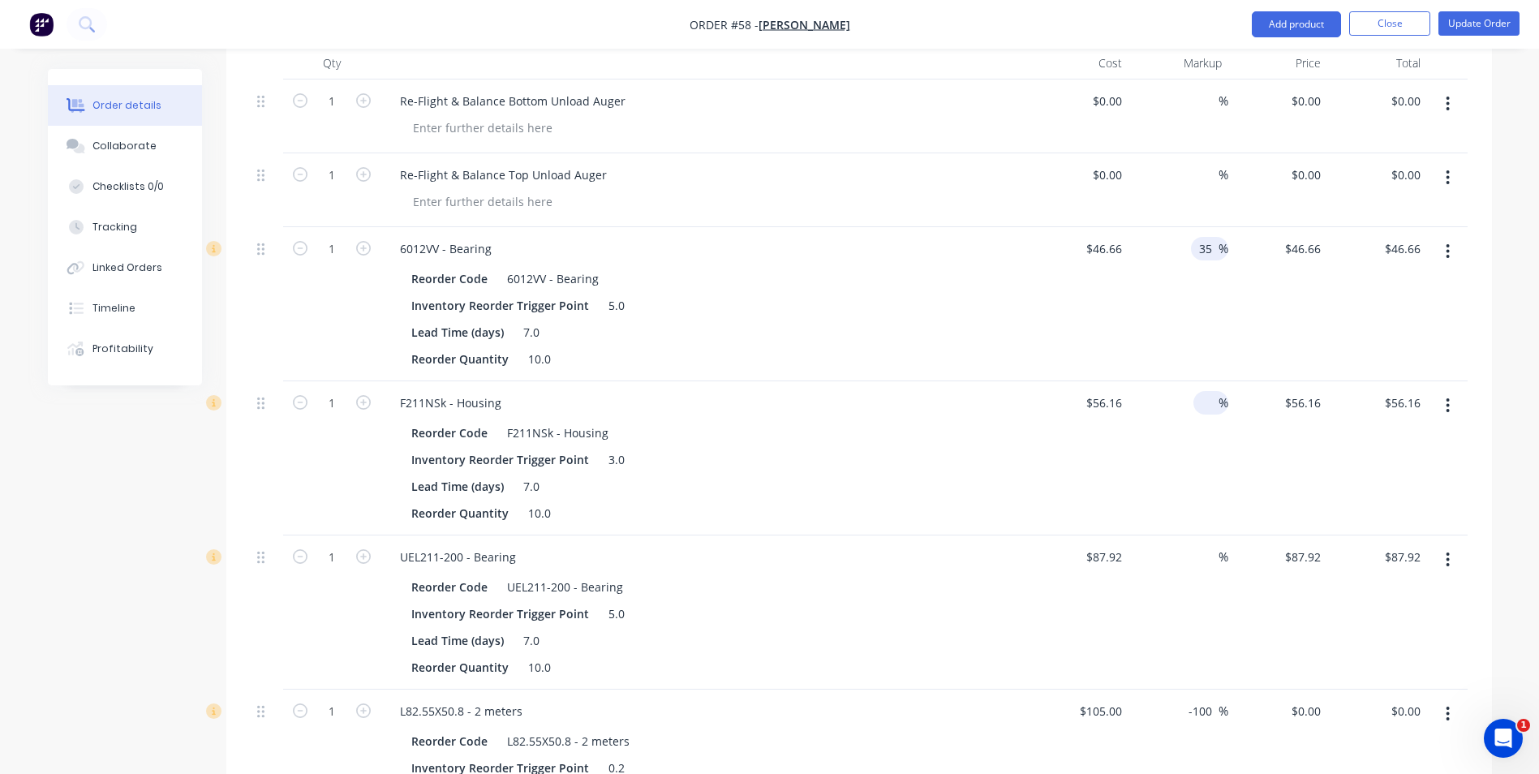
type input "35"
type input "$62.991"
type input "$62.99"
click at [1201, 408] on input at bounding box center [1209, 403] width 19 height 24
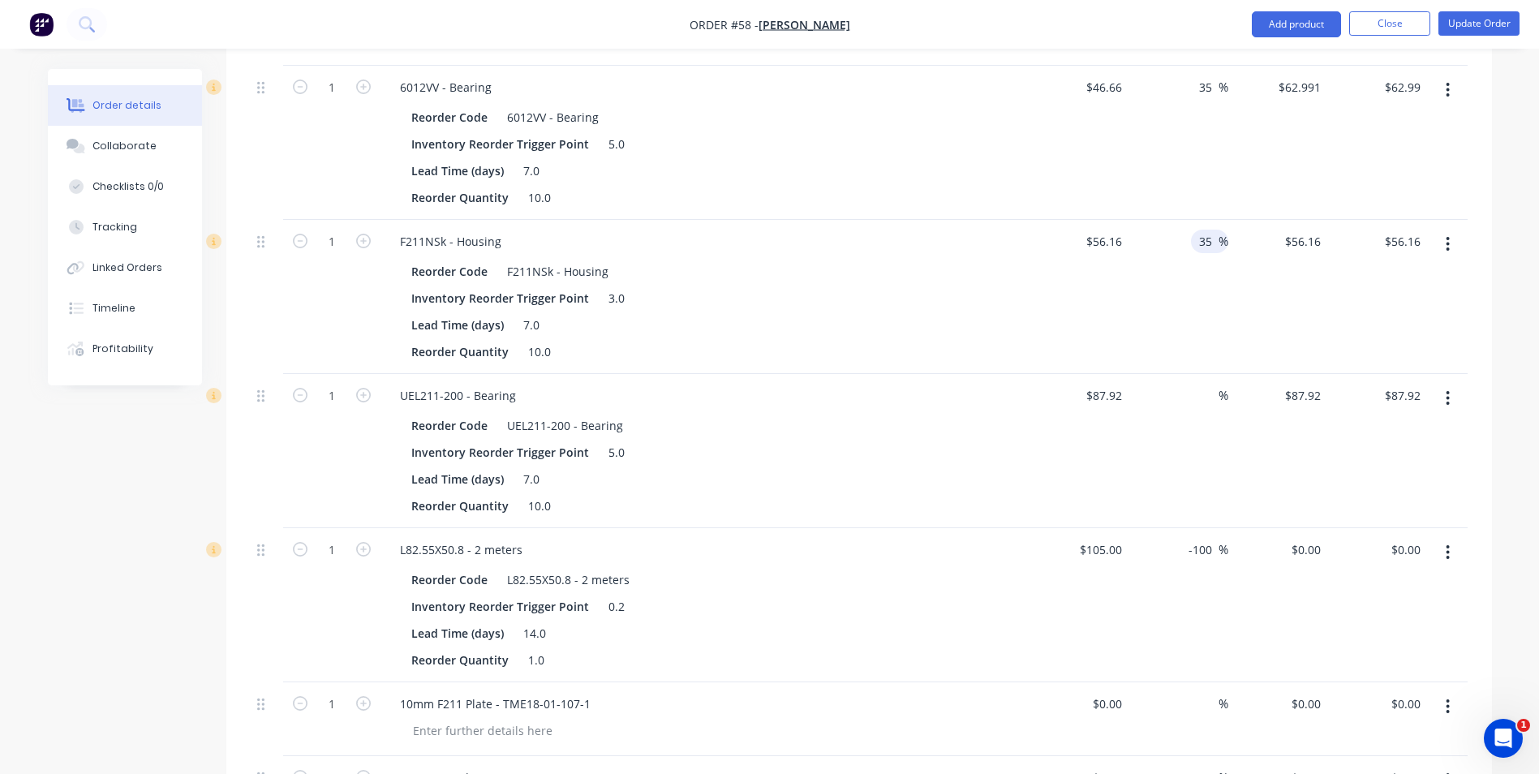
scroll to position [730, 0]
type input "35"
click at [1206, 397] on input at bounding box center [1209, 395] width 19 height 24
type input "$75.816"
type input "$75.82"
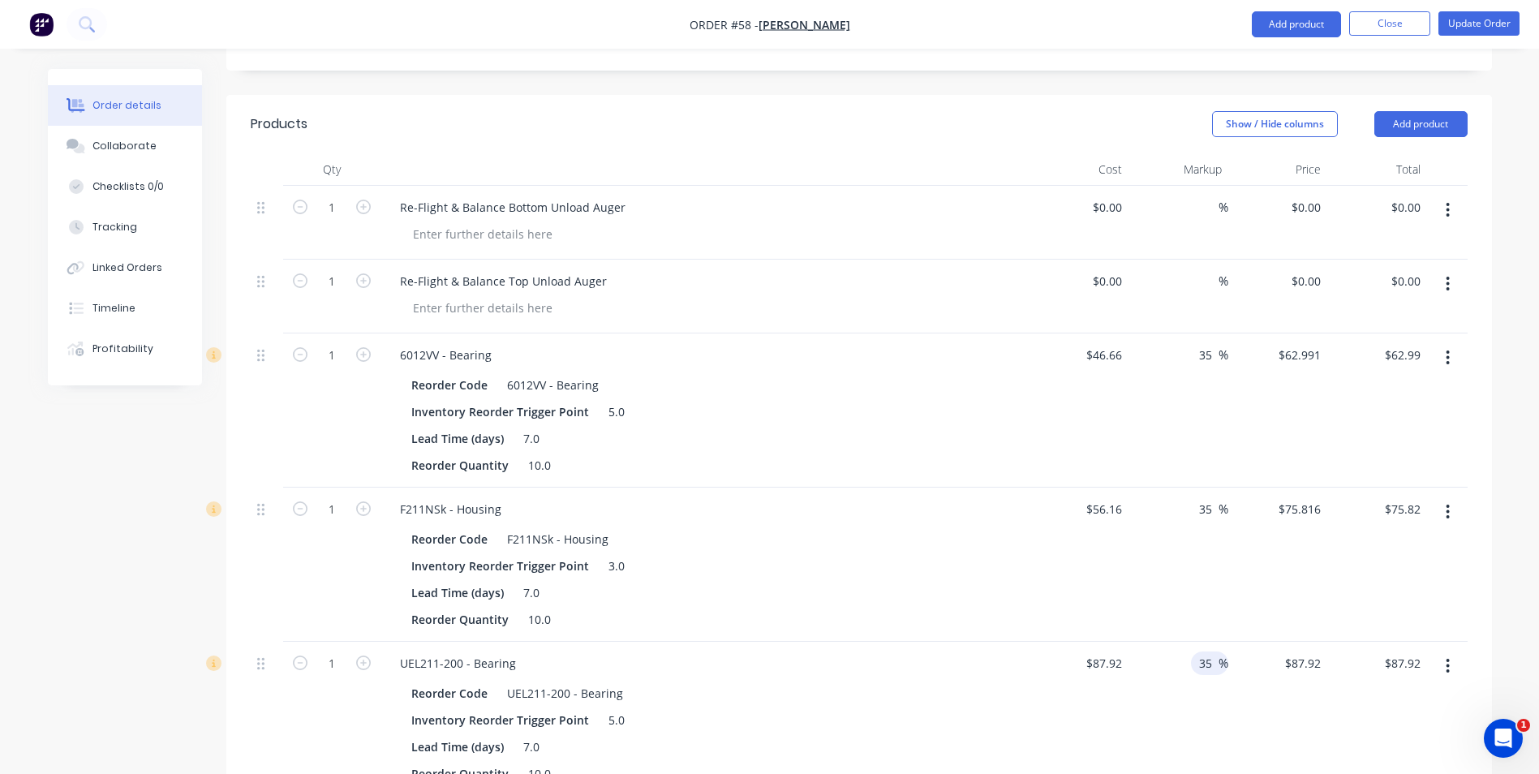
scroll to position [324, 0]
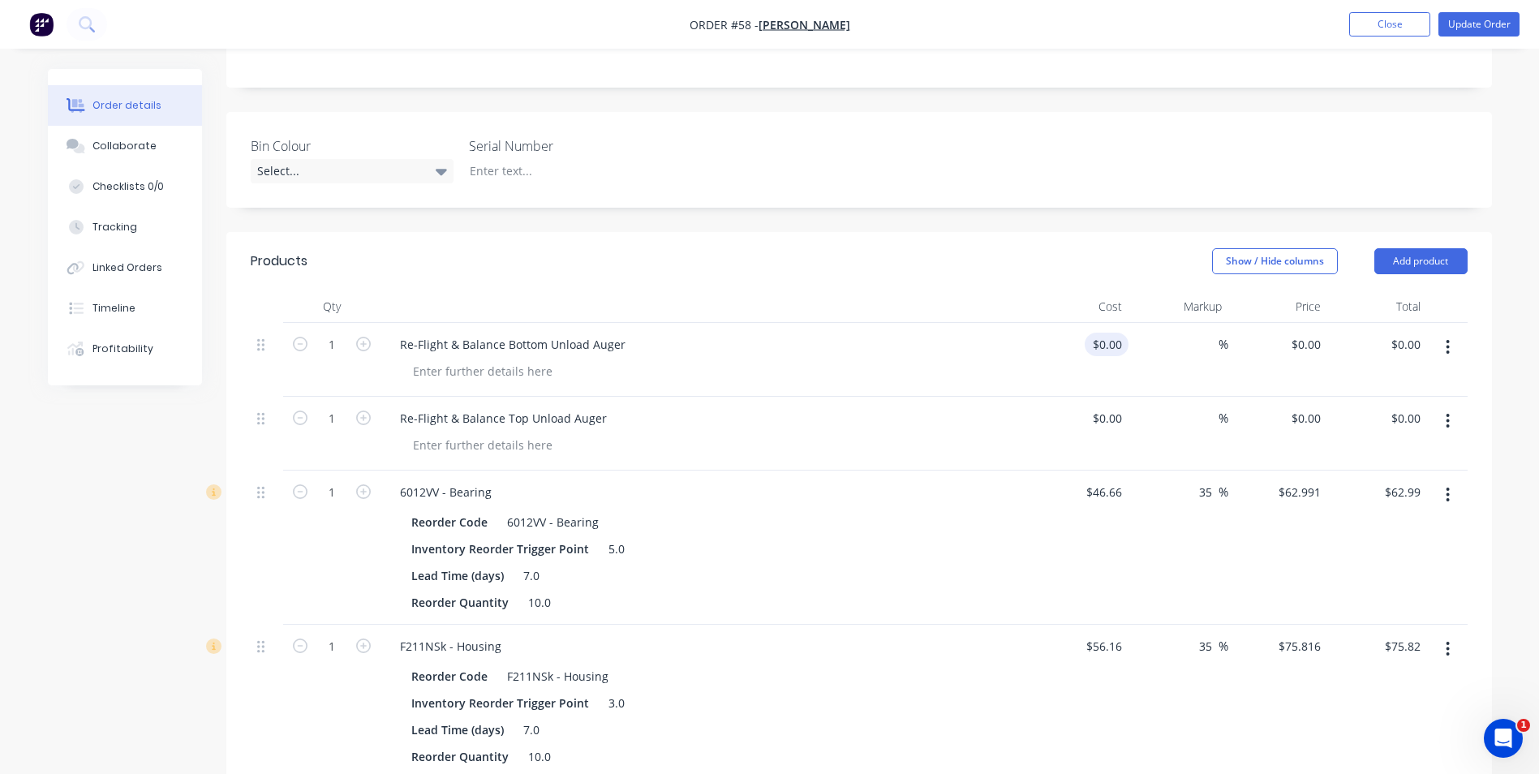
type input "35"
click at [1115, 344] on input "$0.00" at bounding box center [1109, 345] width 37 height 24
type input "0"
type input "$118.692"
type input "$118.69"
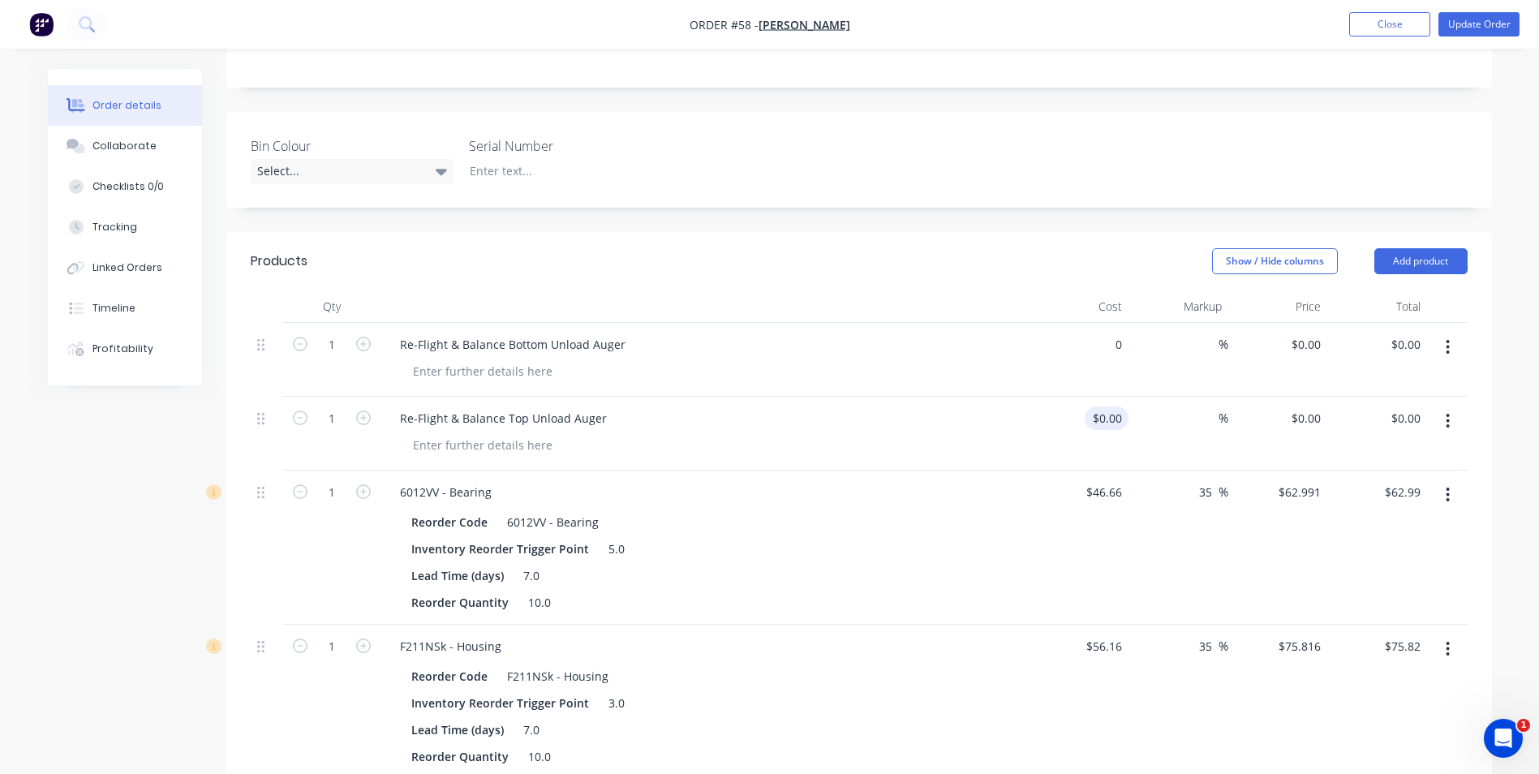
click at [1112, 419] on input "$0.00" at bounding box center [1109, 418] width 37 height 24
type input "$0.00"
type input "1033"
click at [1119, 354] on input "$0.00" at bounding box center [1109, 345] width 37 height 24
type input "0"
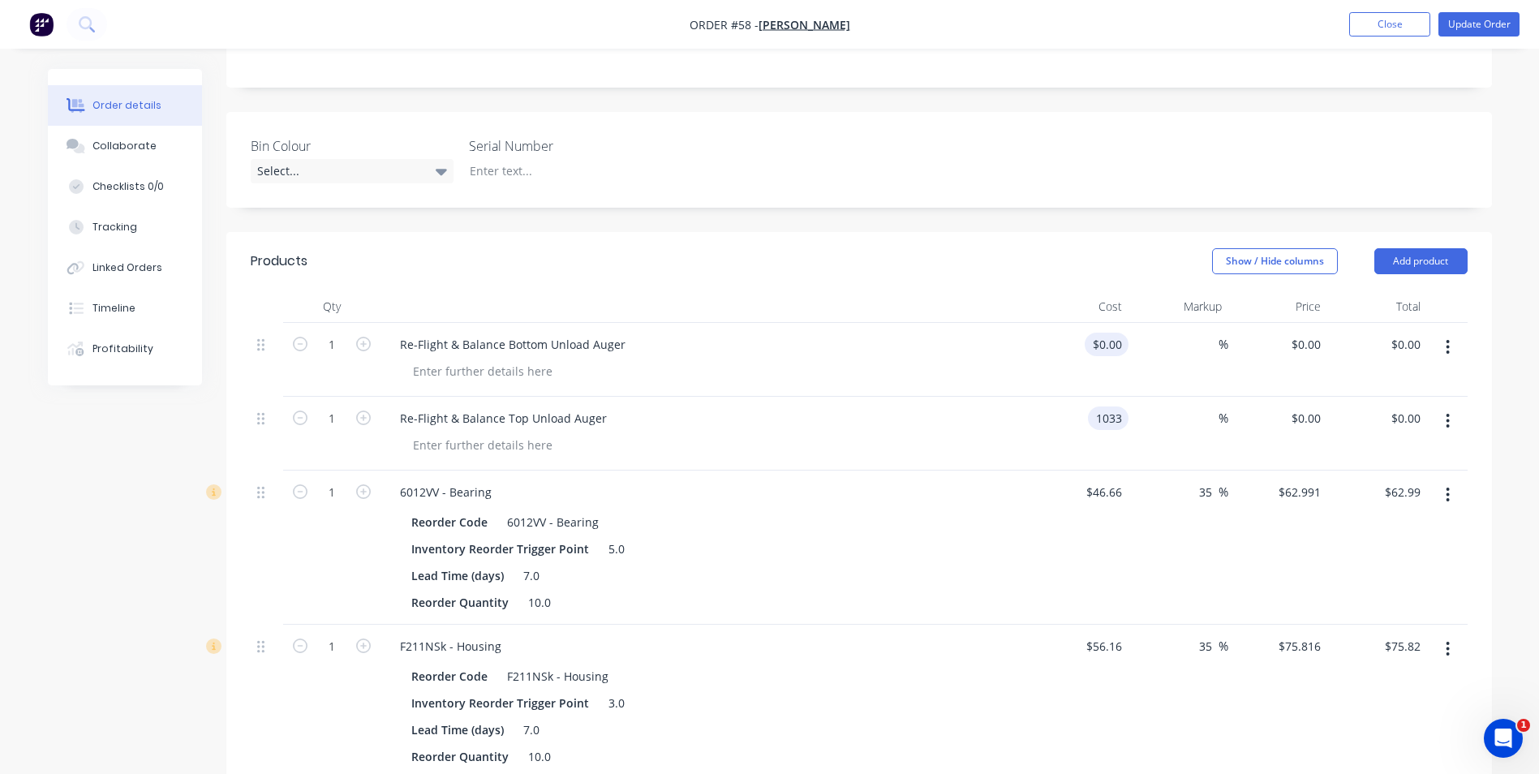
type input "$1,033.00"
click at [992, 370] on div at bounding box center [711, 371] width 623 height 24
type input "$1,777.00"
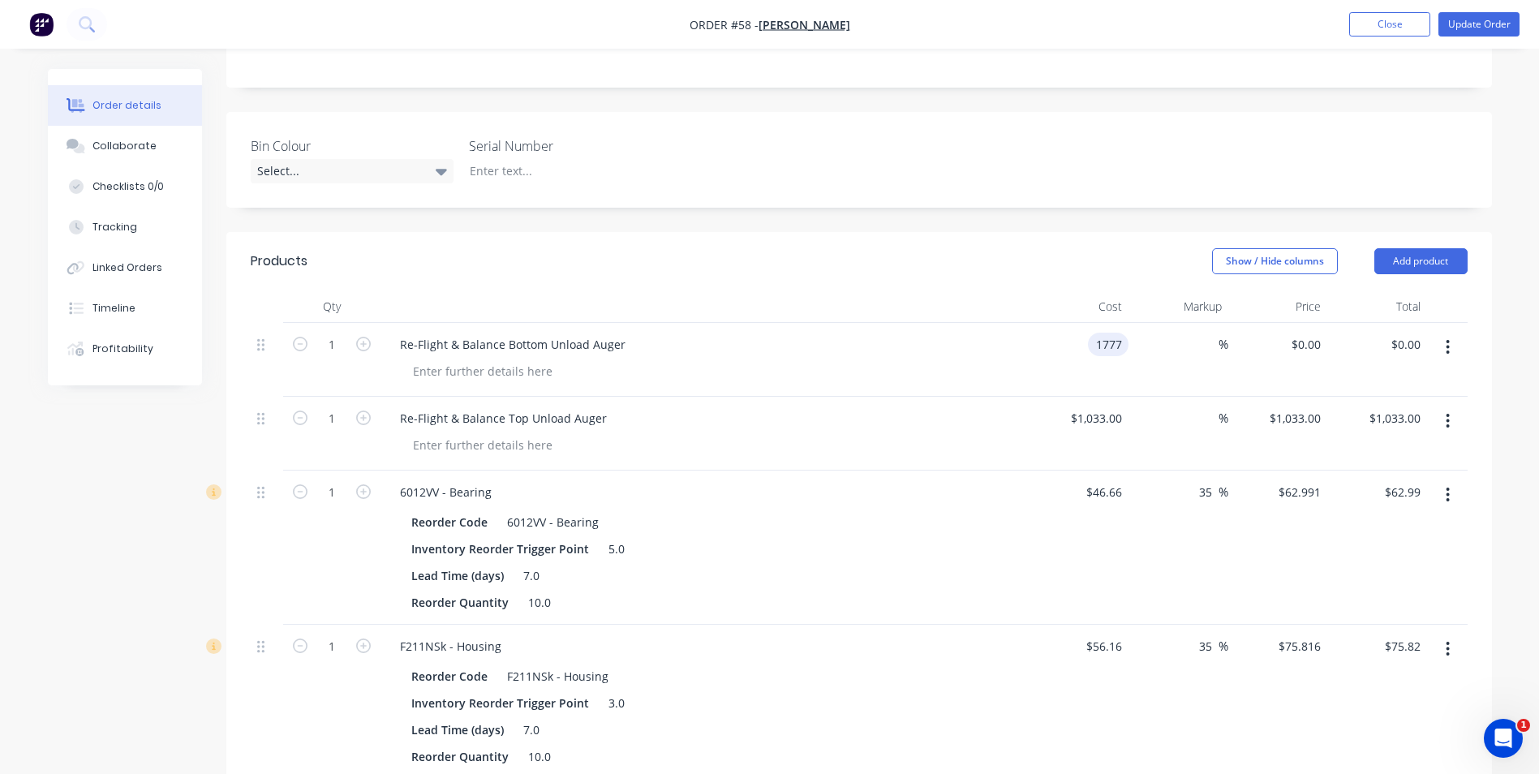
type input "$1,777.00"
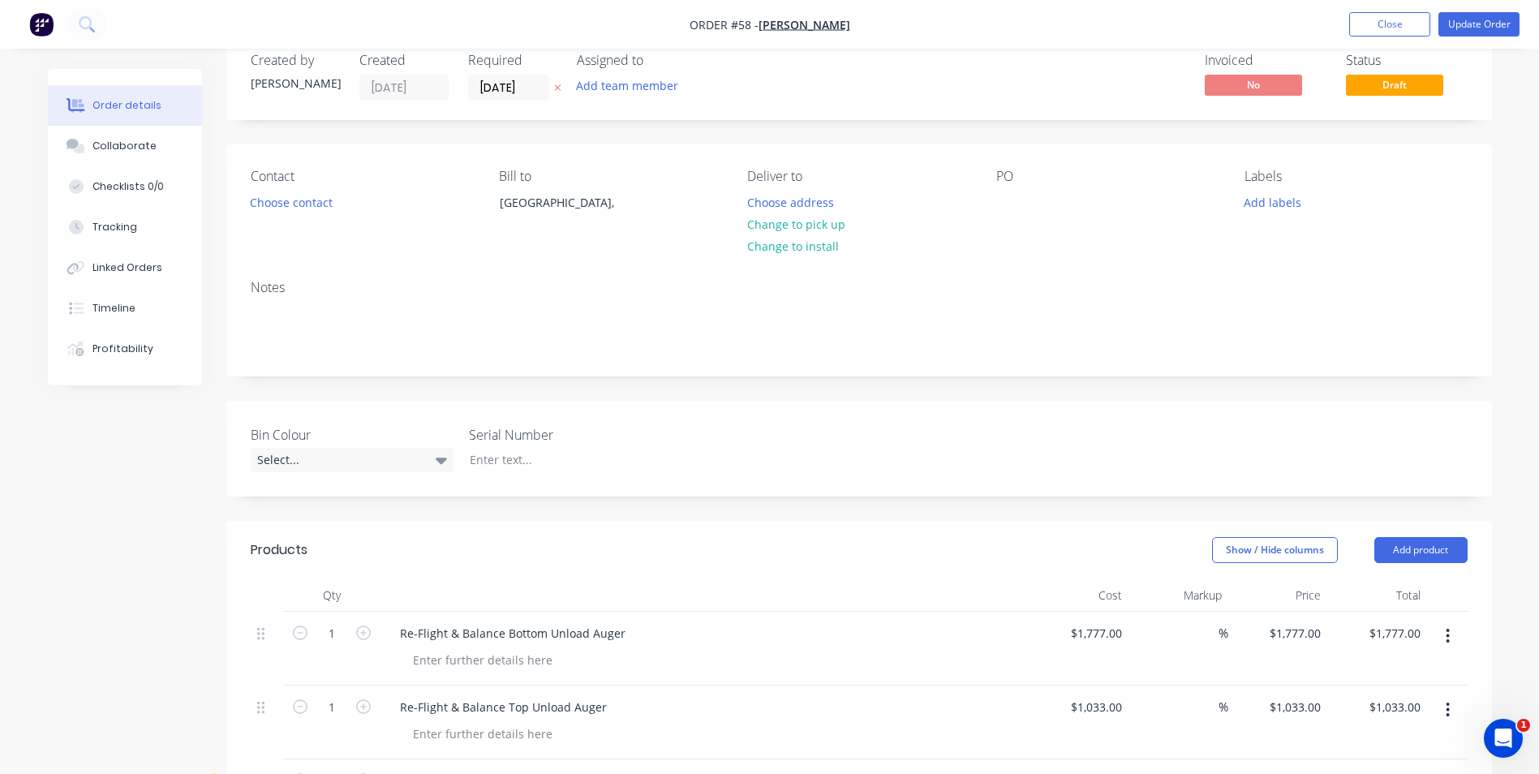
scroll to position [0, 0]
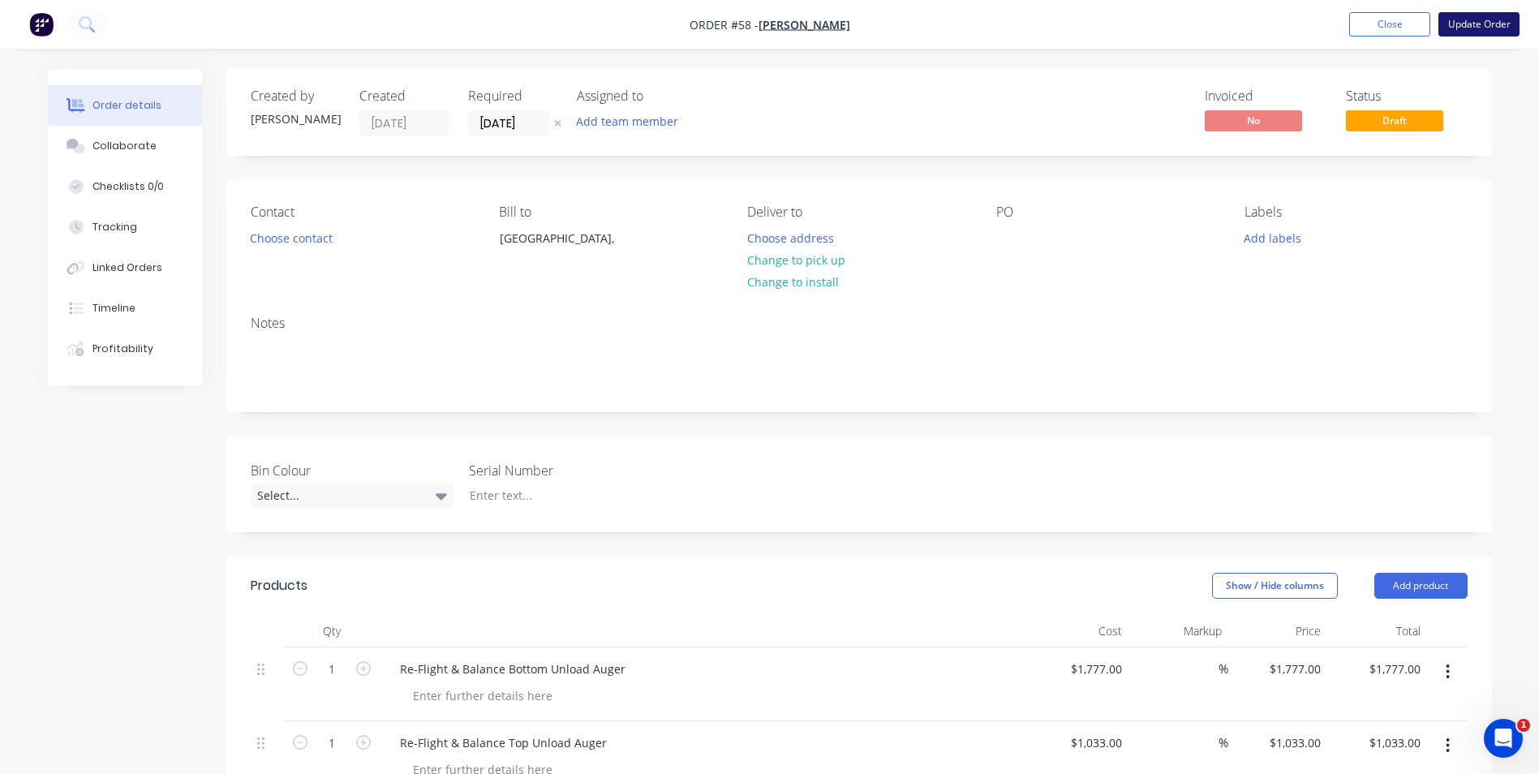
click at [1495, 29] on button "Update Order" at bounding box center [1478, 24] width 81 height 24
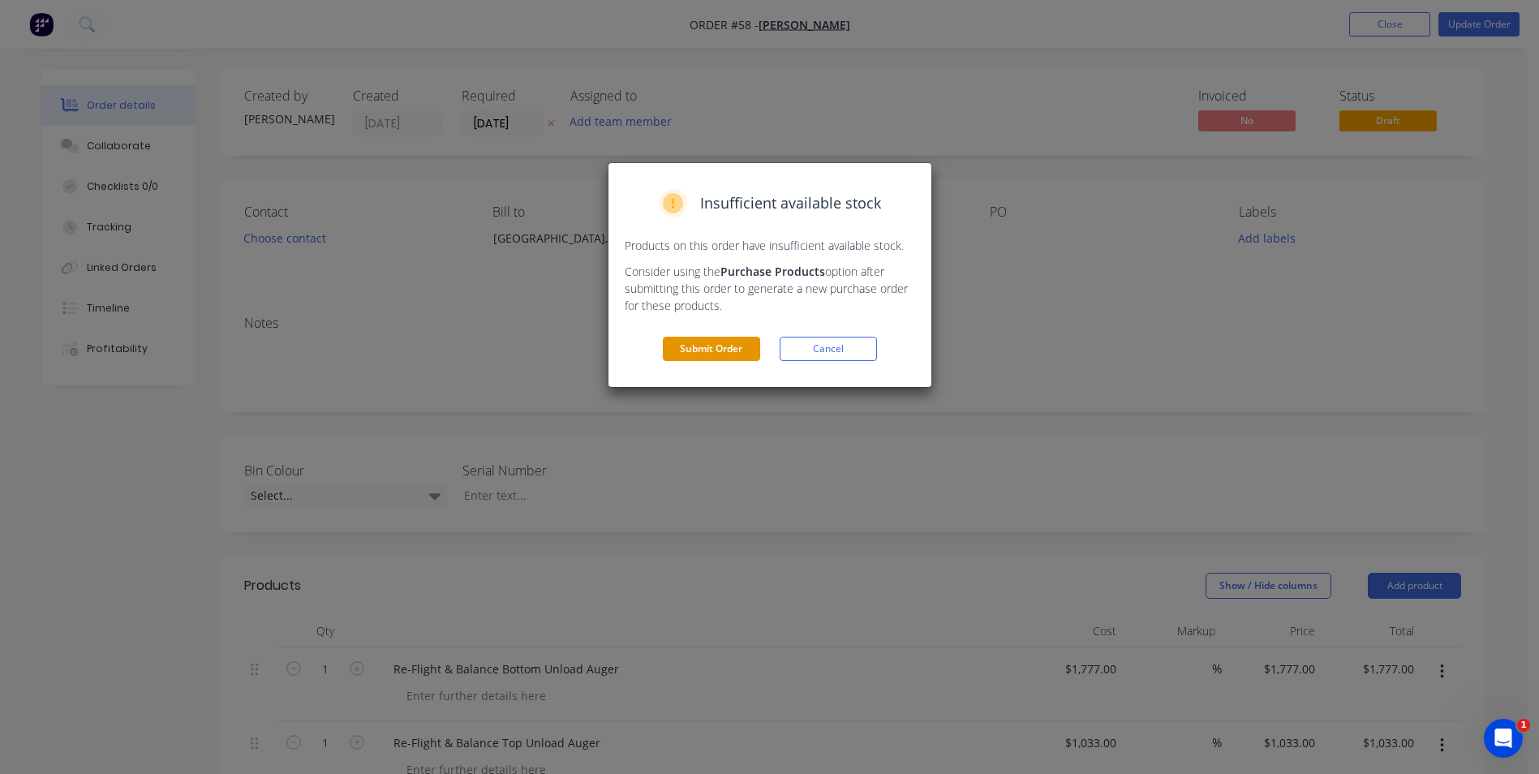
click at [741, 350] on button "Submit Order" at bounding box center [711, 349] width 97 height 24
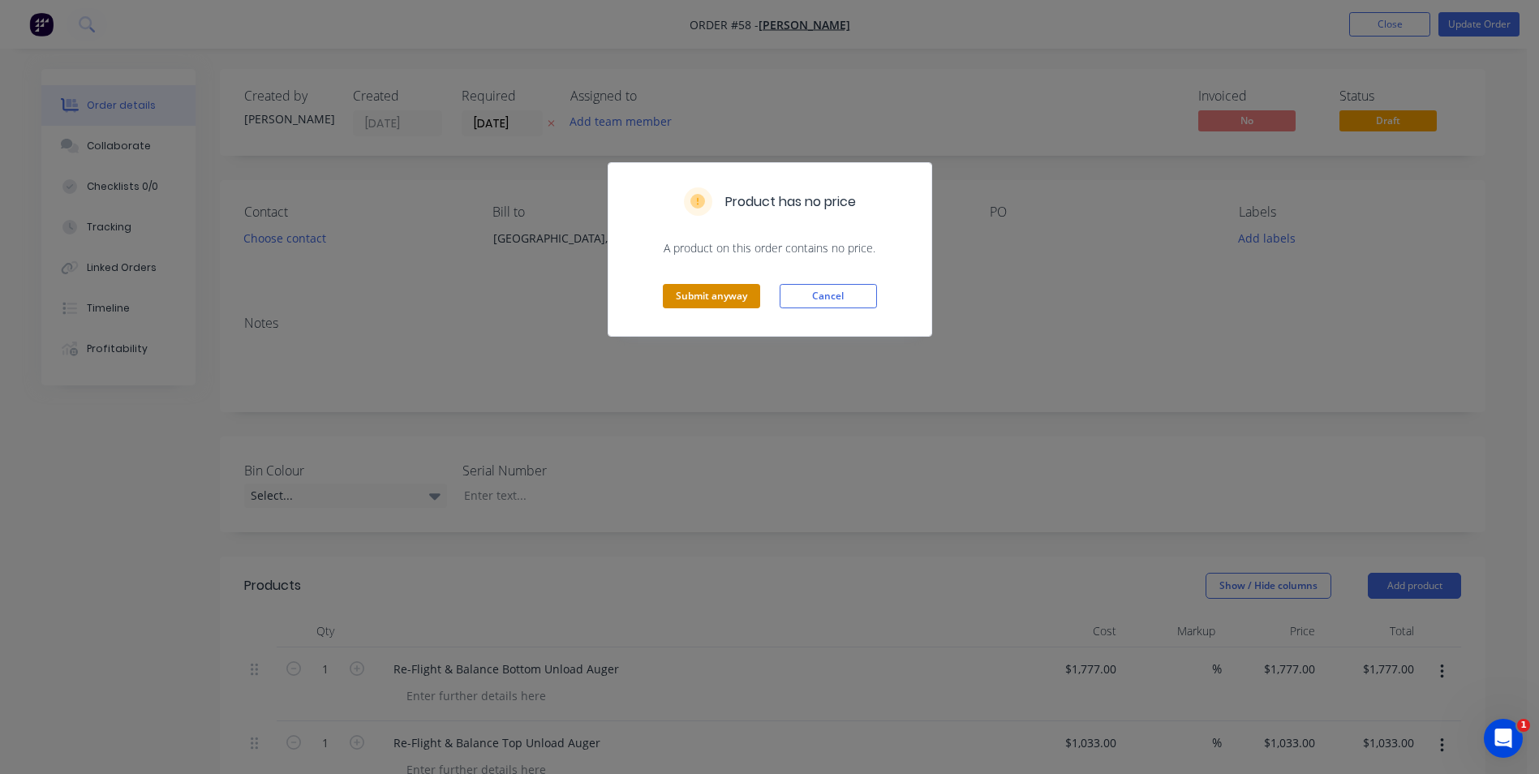
click at [707, 298] on button "Submit anyway" at bounding box center [711, 296] width 97 height 24
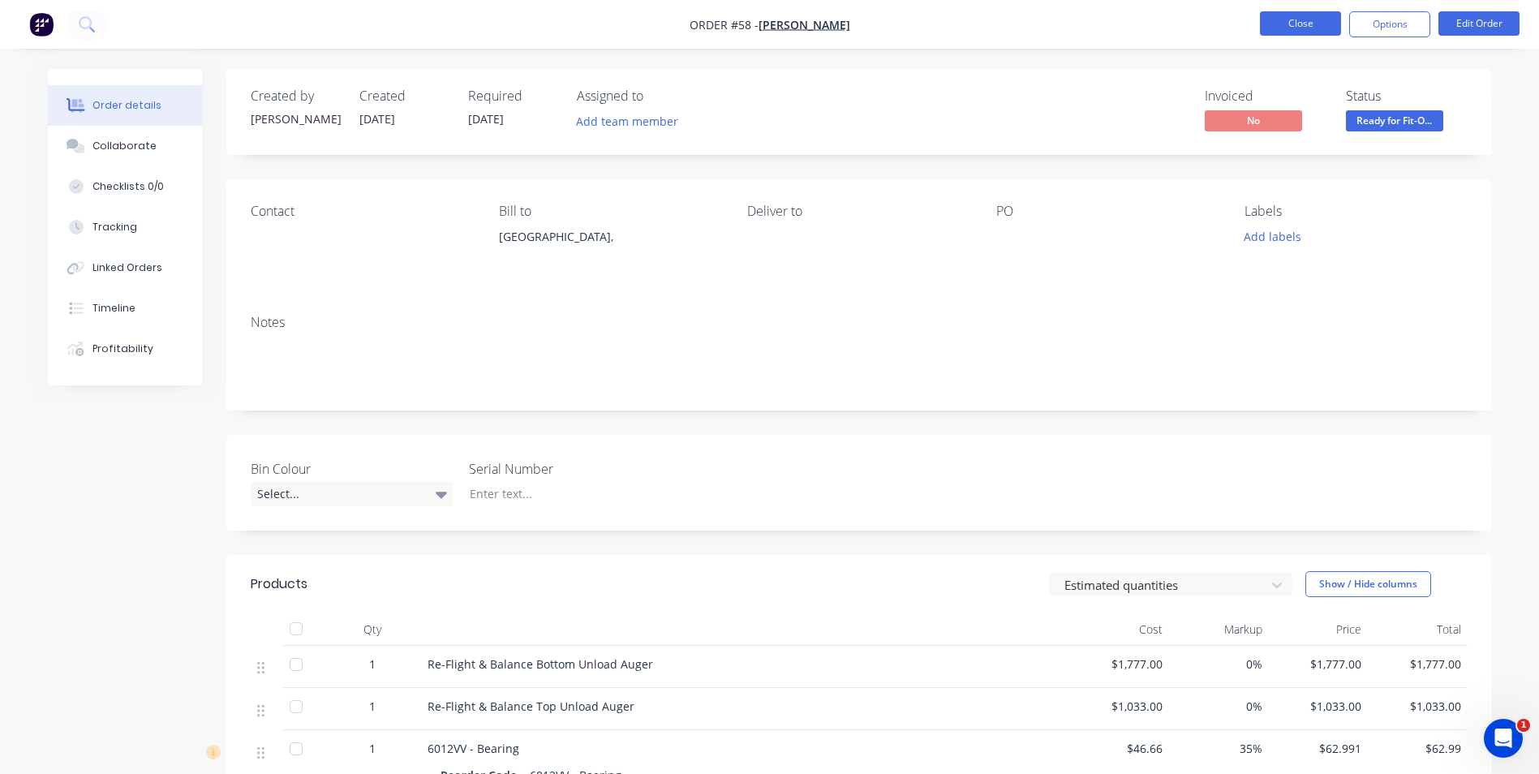
click at [1305, 19] on button "Close" at bounding box center [1300, 23] width 81 height 24
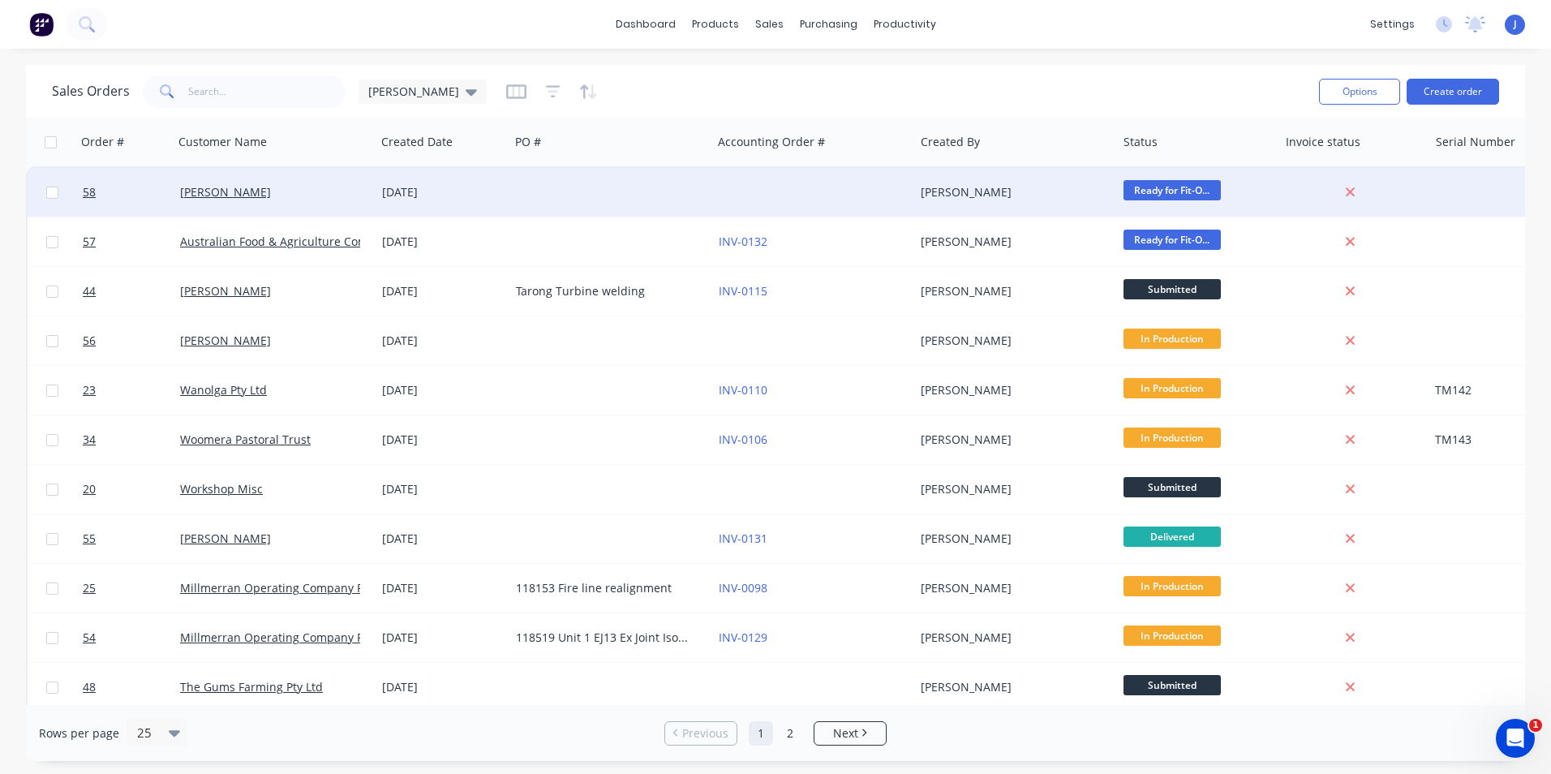
click at [621, 195] on div at bounding box center [610, 192] width 202 height 49
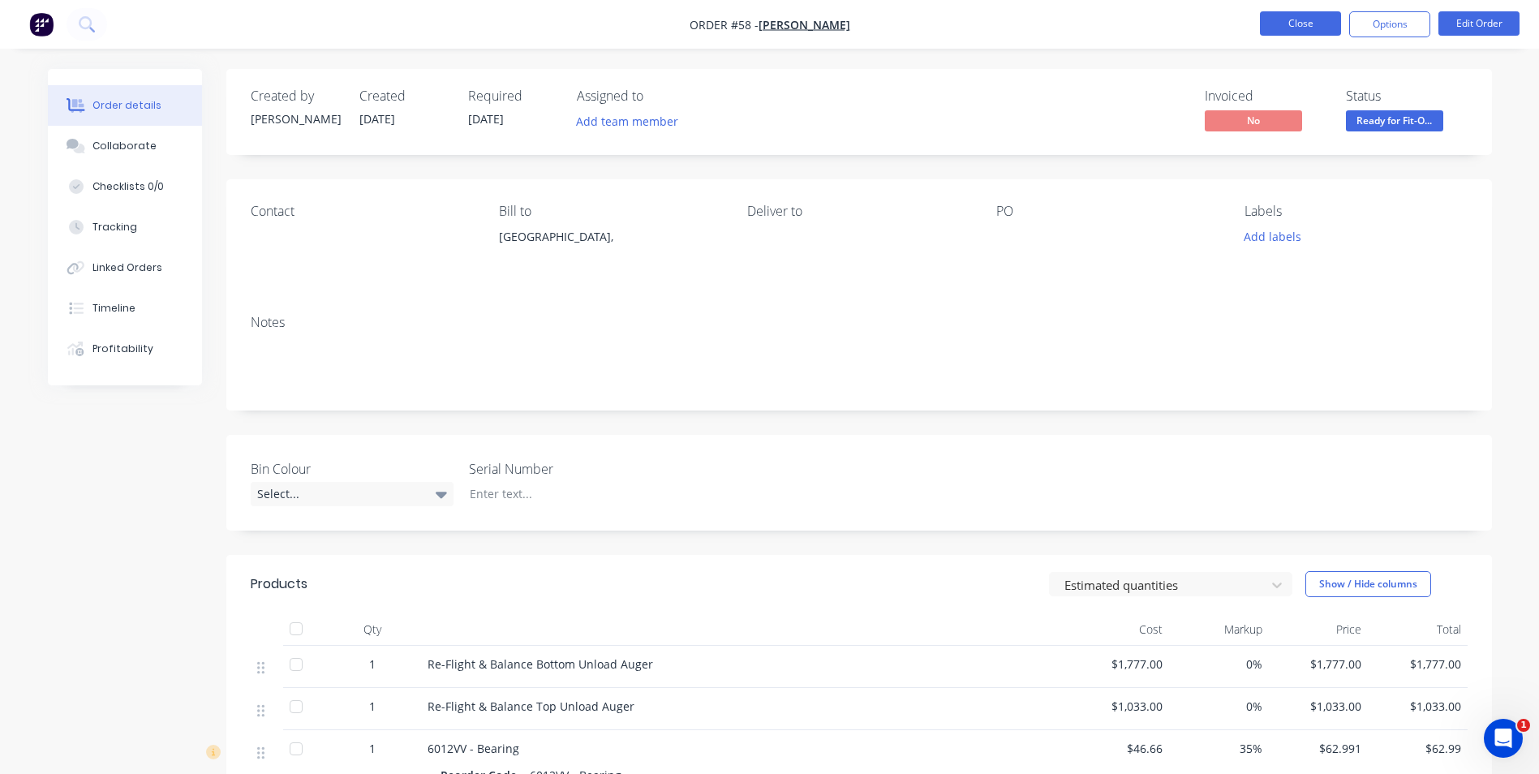
click at [1276, 27] on button "Close" at bounding box center [1300, 23] width 81 height 24
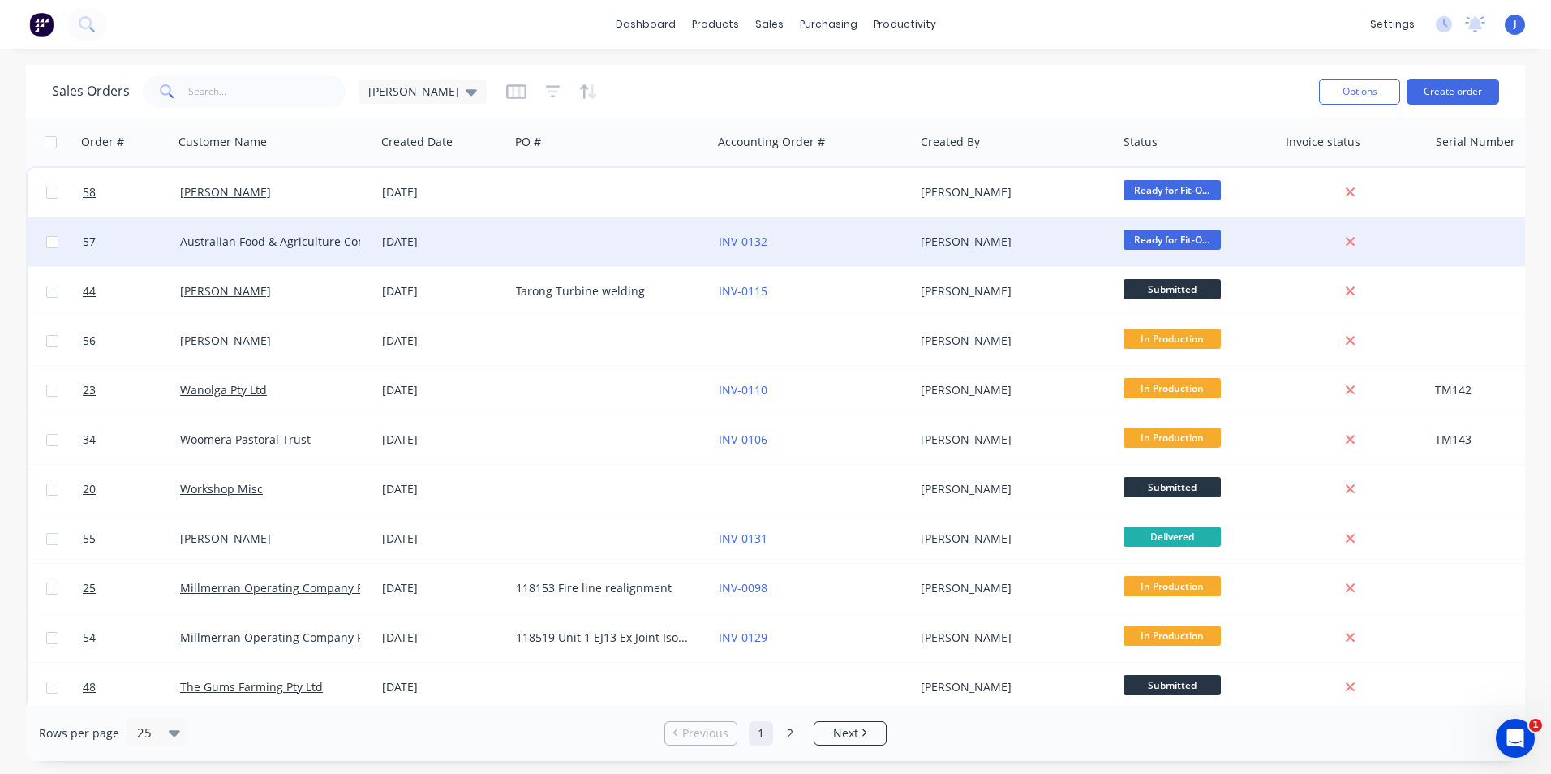
click at [475, 240] on div "10 Oct 2025" at bounding box center [442, 242] width 121 height 16
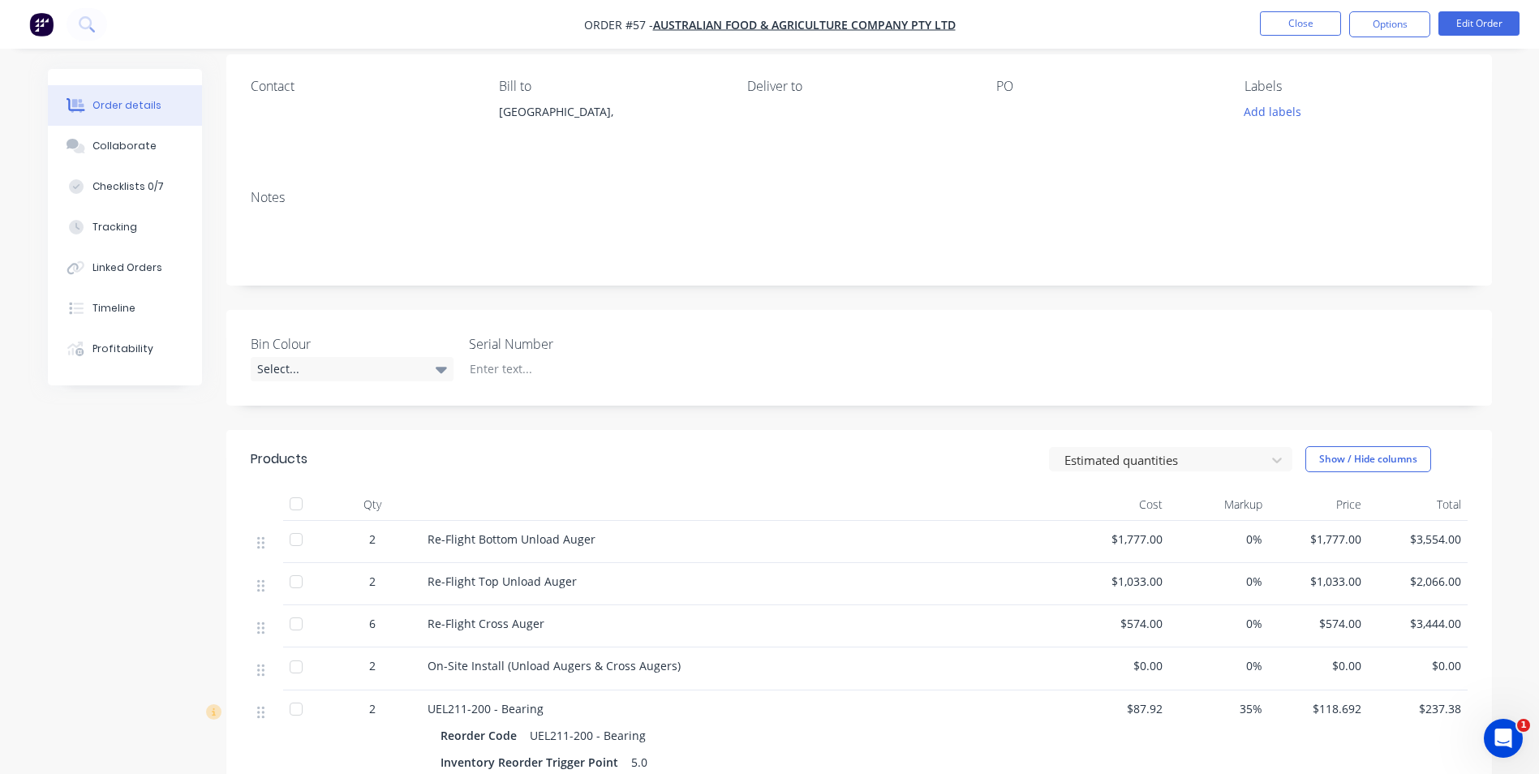
scroll to position [243, 0]
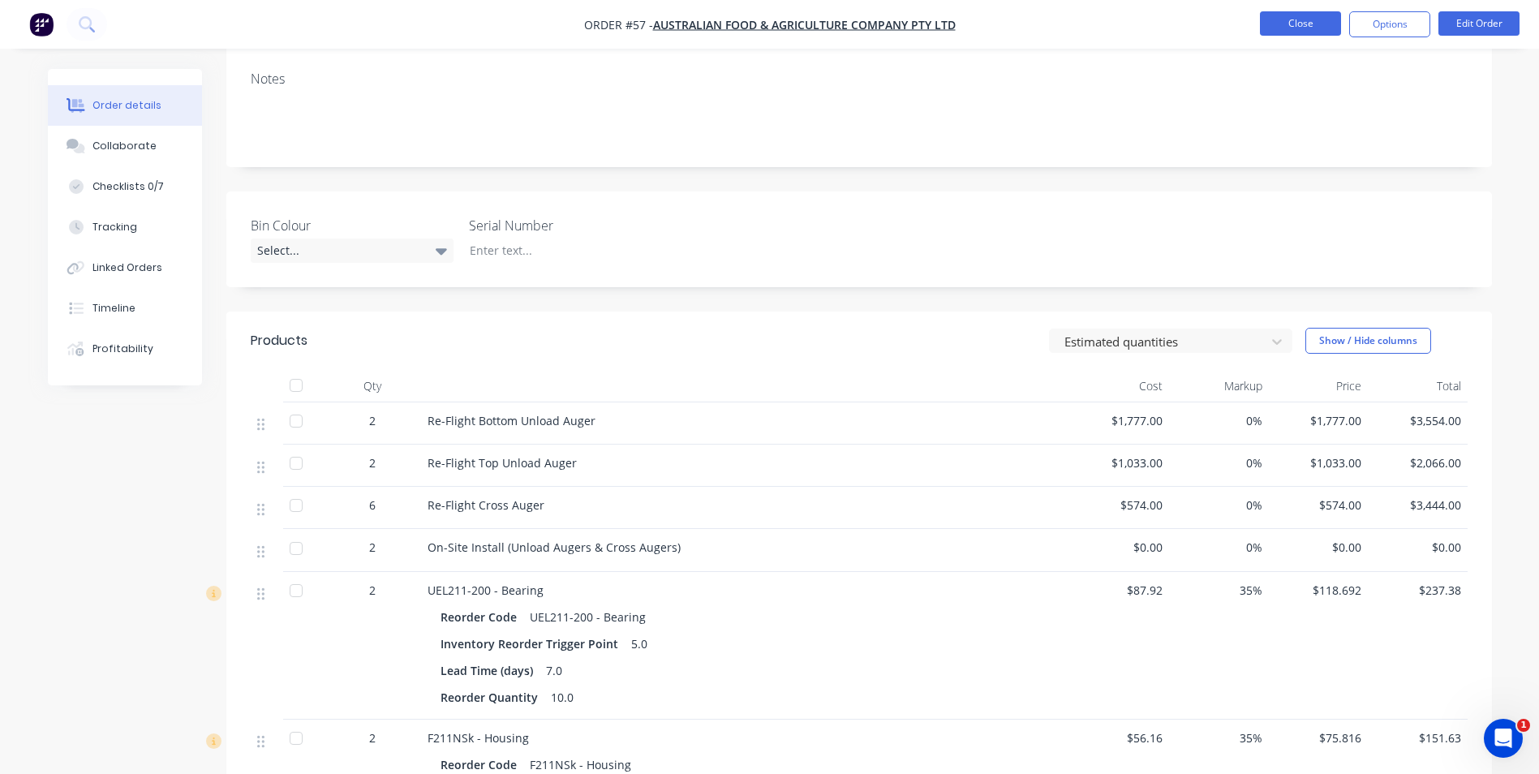
click at [1286, 22] on button "Close" at bounding box center [1300, 23] width 81 height 24
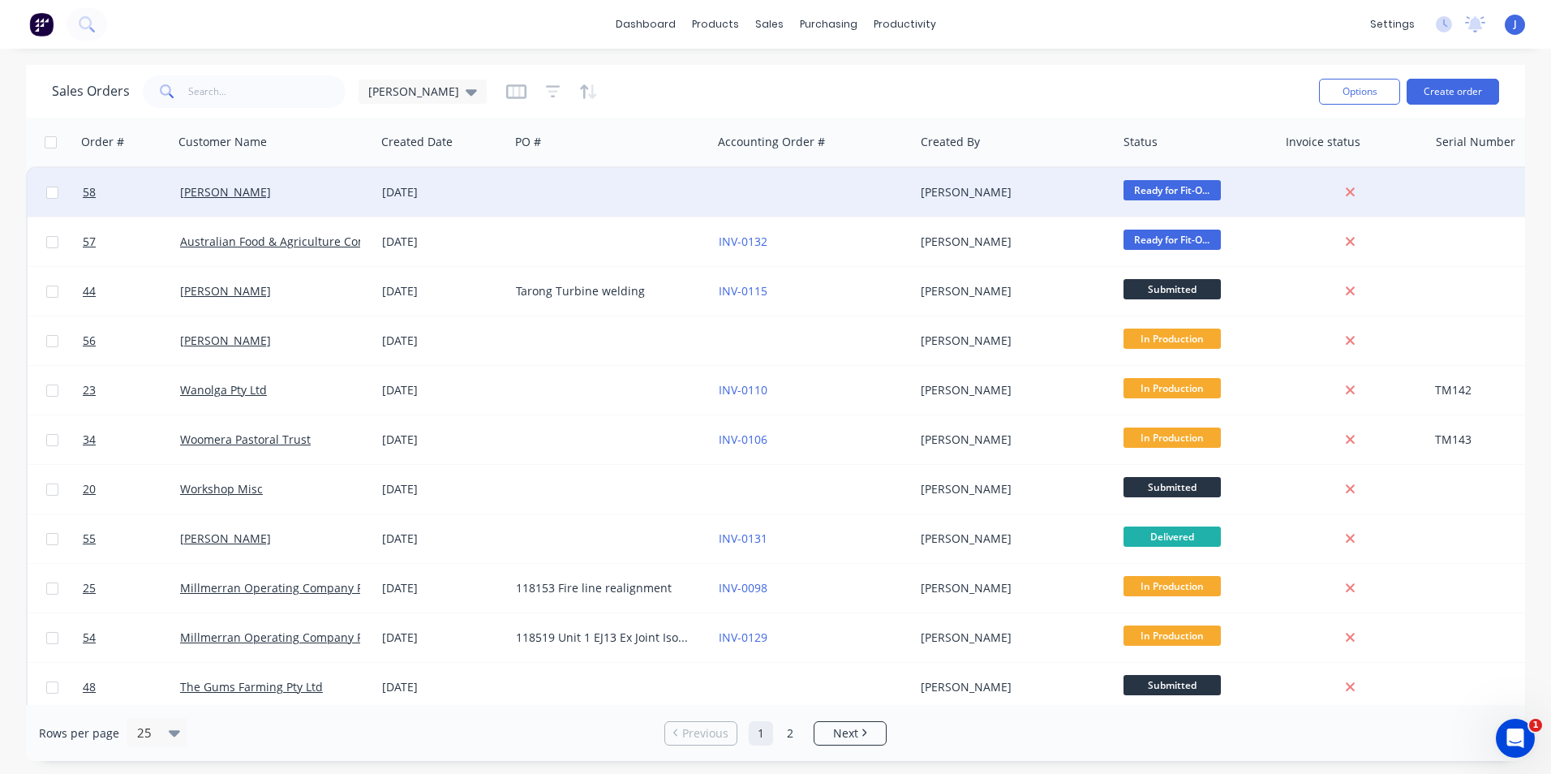
click at [609, 188] on div at bounding box center [610, 192] width 202 height 49
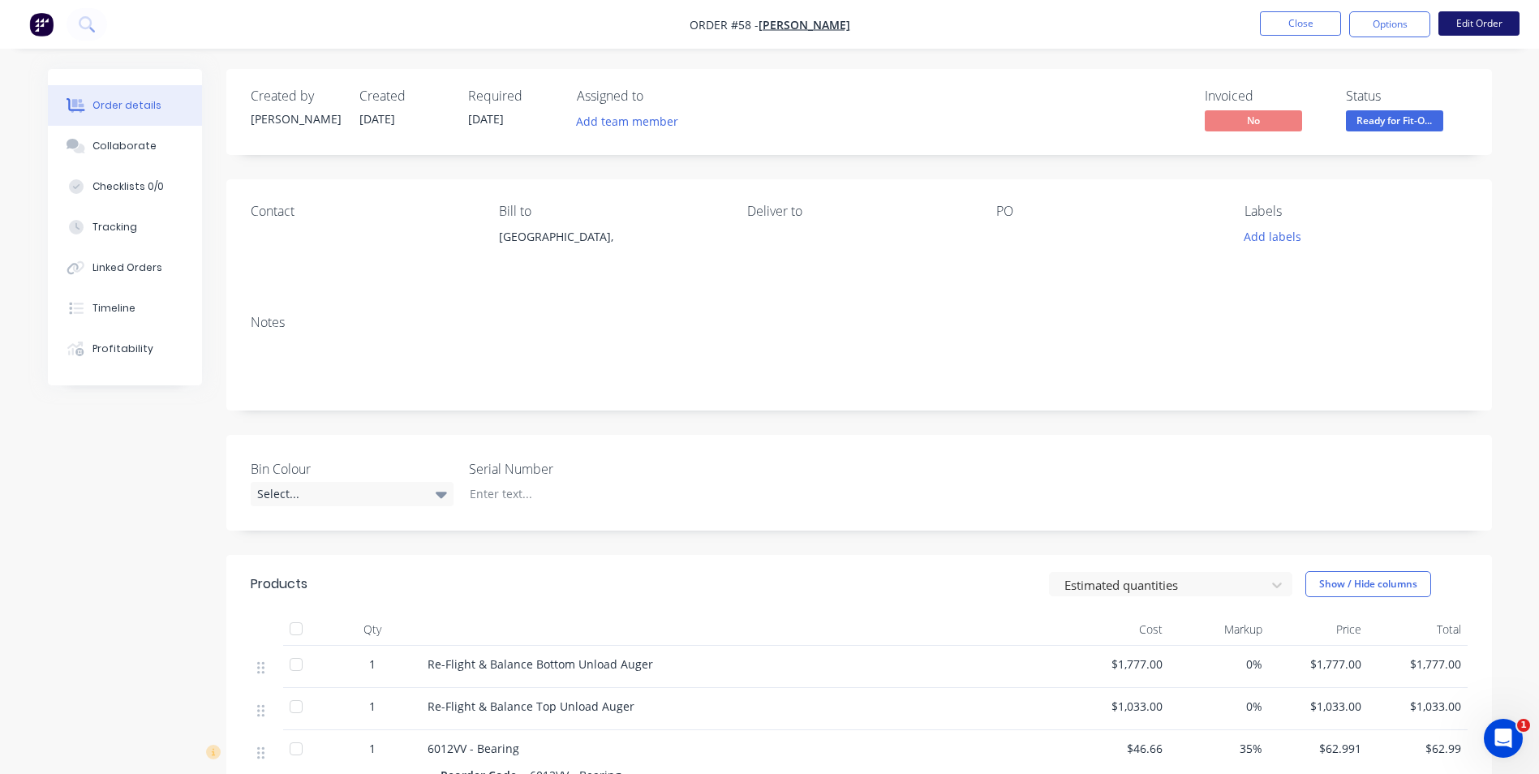
click at [1458, 26] on button "Edit Order" at bounding box center [1478, 23] width 81 height 24
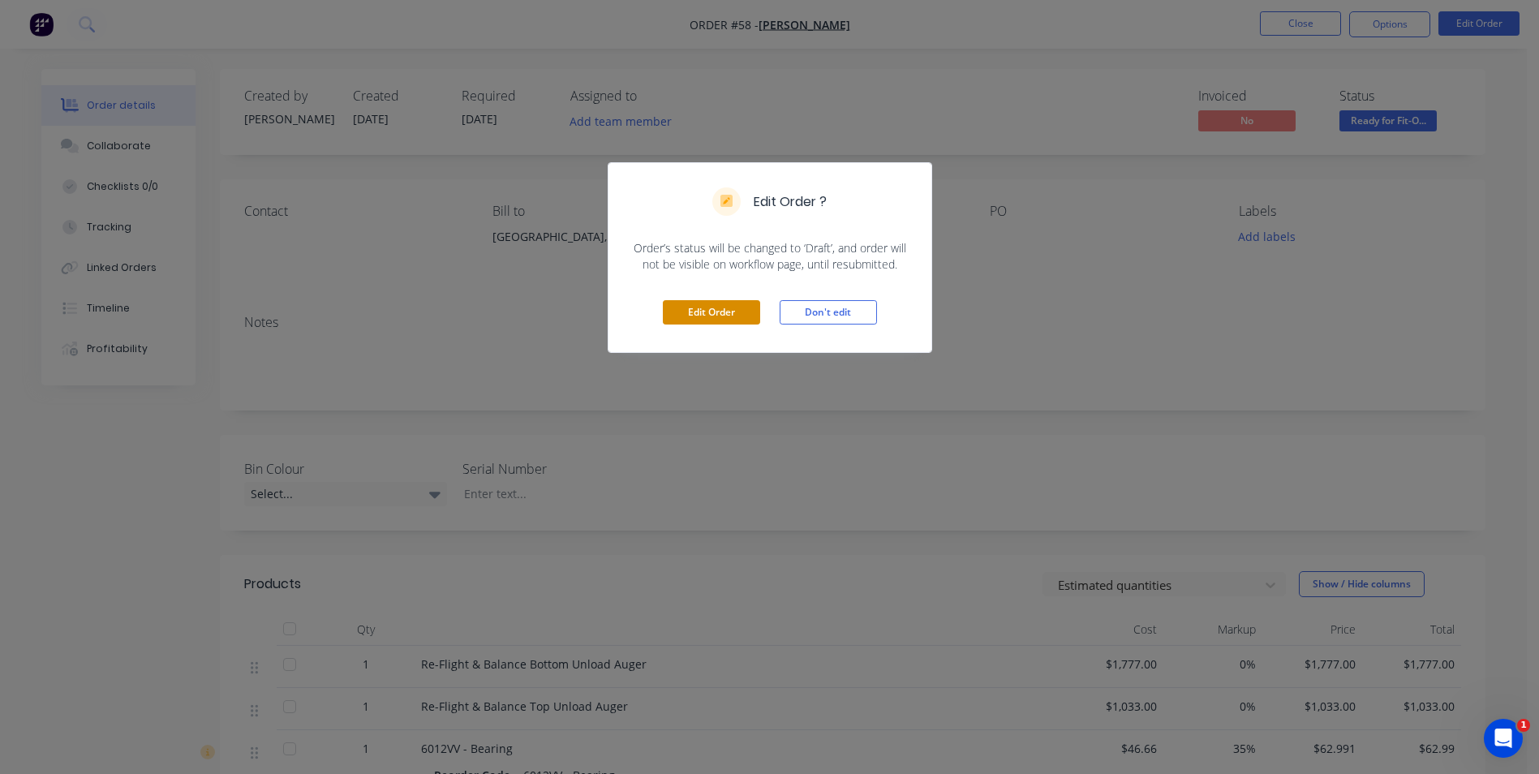
click at [737, 319] on button "Edit Order" at bounding box center [711, 312] width 97 height 24
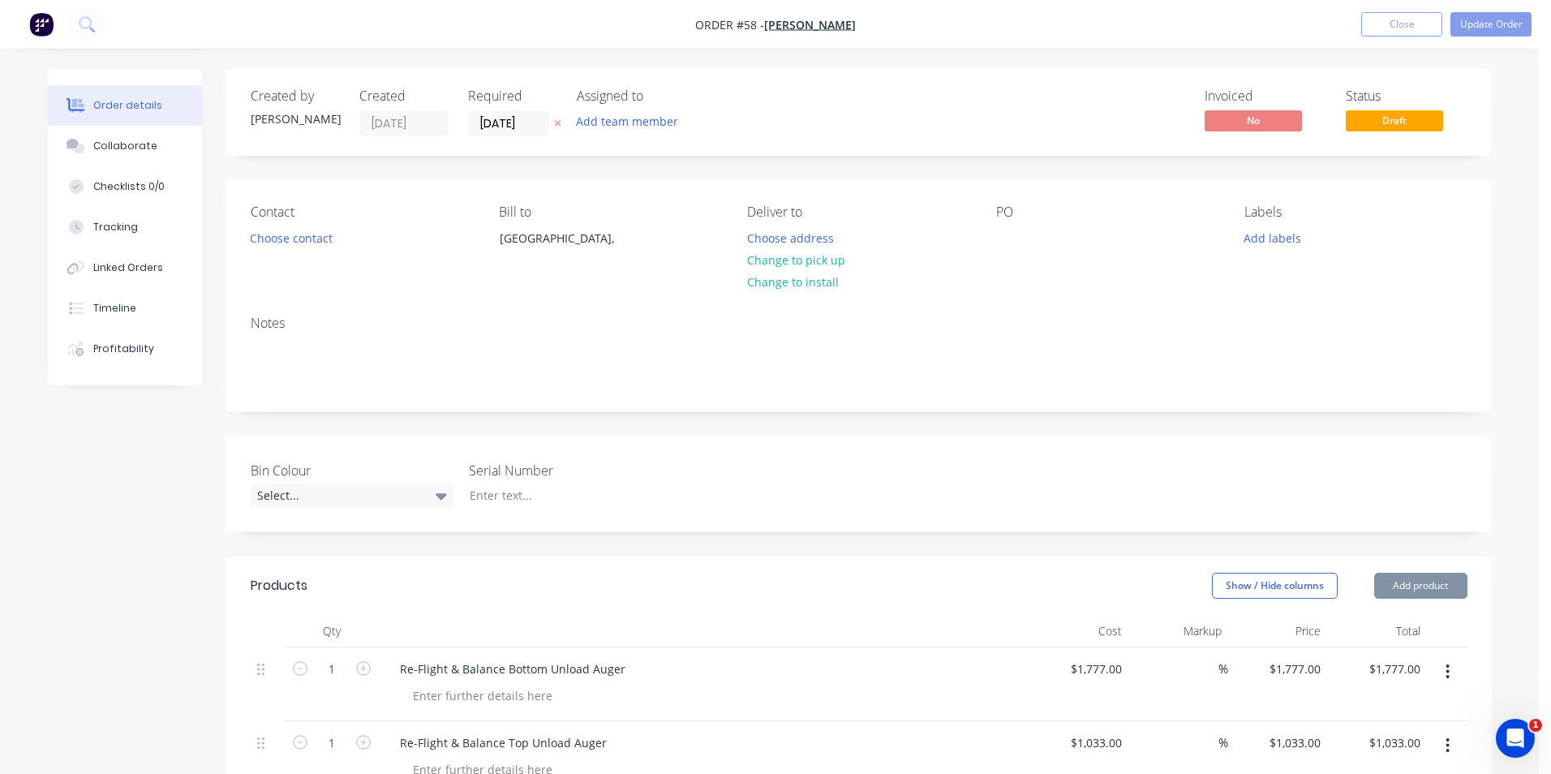
type input "$1,777.00"
type input "$1,033.00"
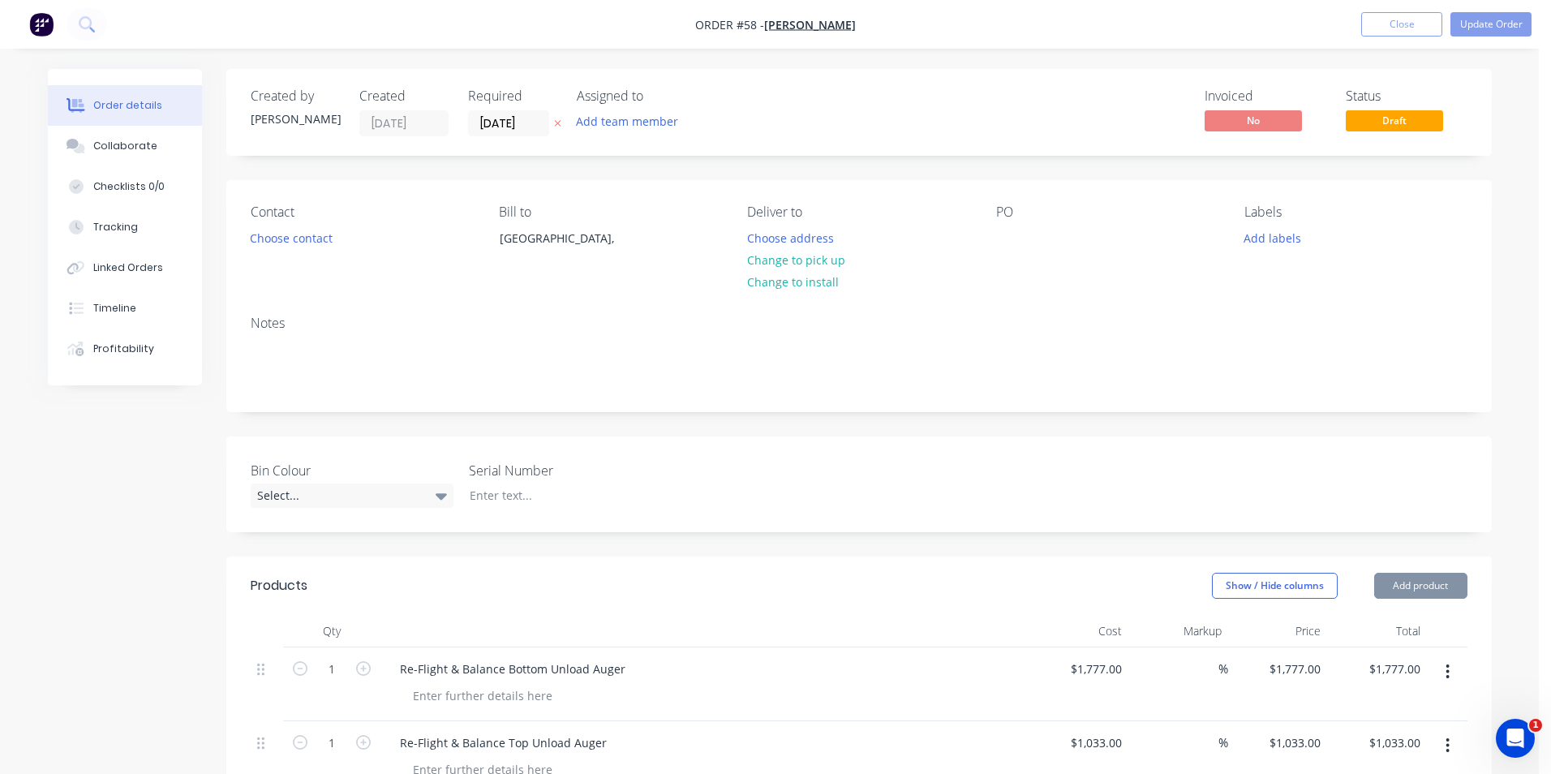
type input "$1,033.00"
type input "$46.66"
type input "35"
type input "$62.991"
type input "$62.99"
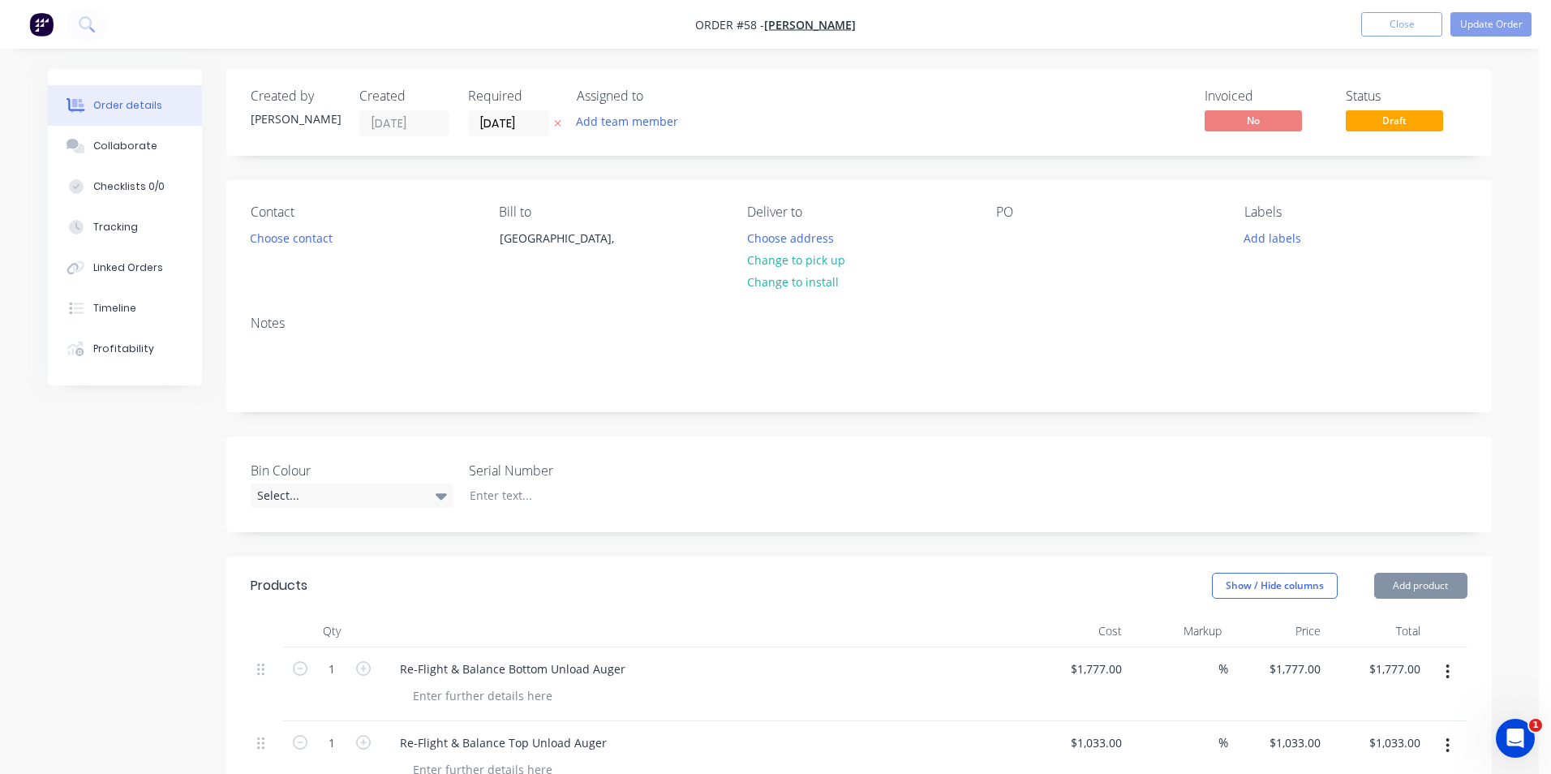
type input "$56.16"
type input "35"
type input "$75.816"
type input "$75.82"
type input "$87.92"
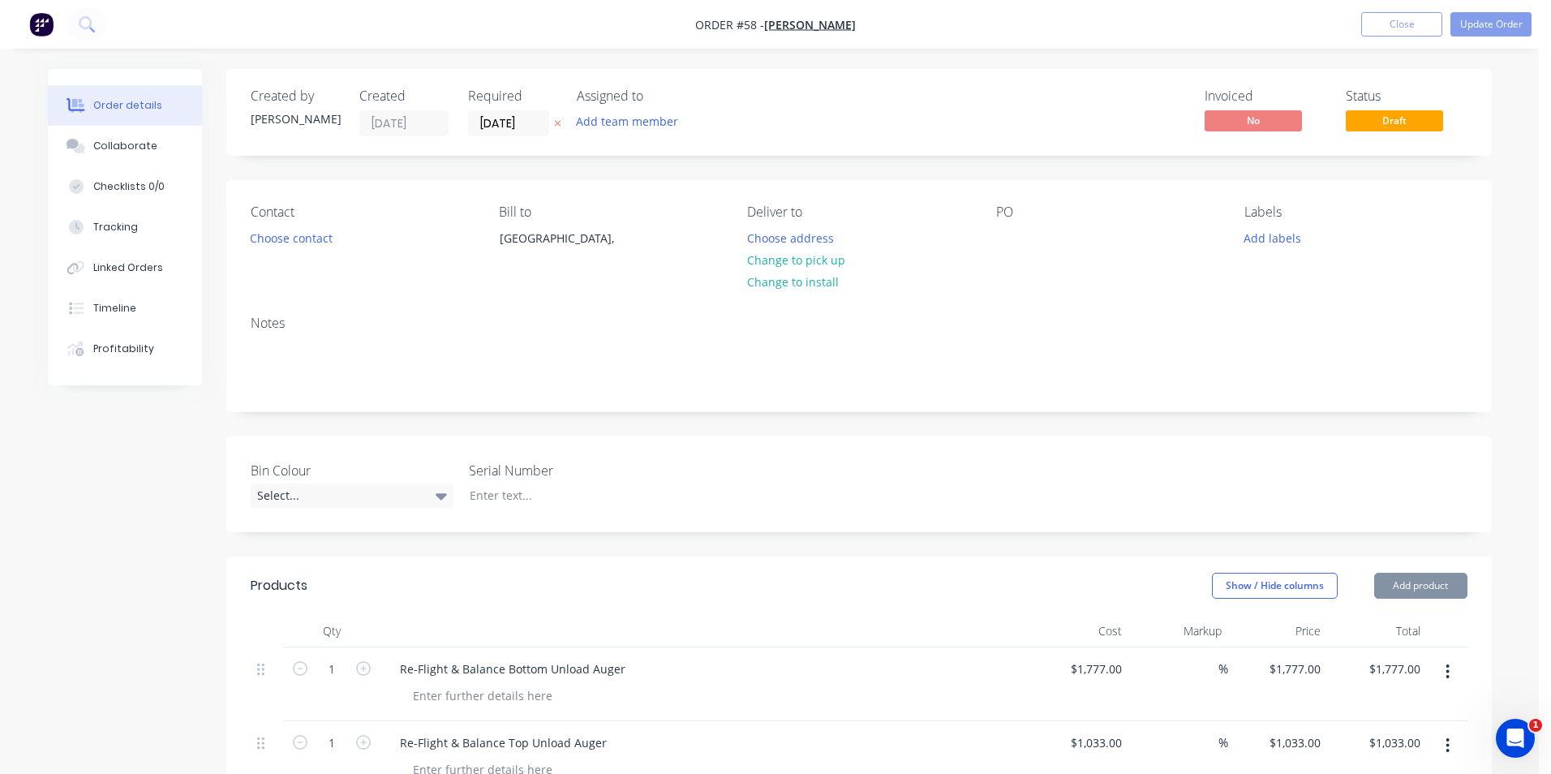
type input "35"
type input "$118.692"
type input "$118.69"
type input "$105.00"
type input "-100"
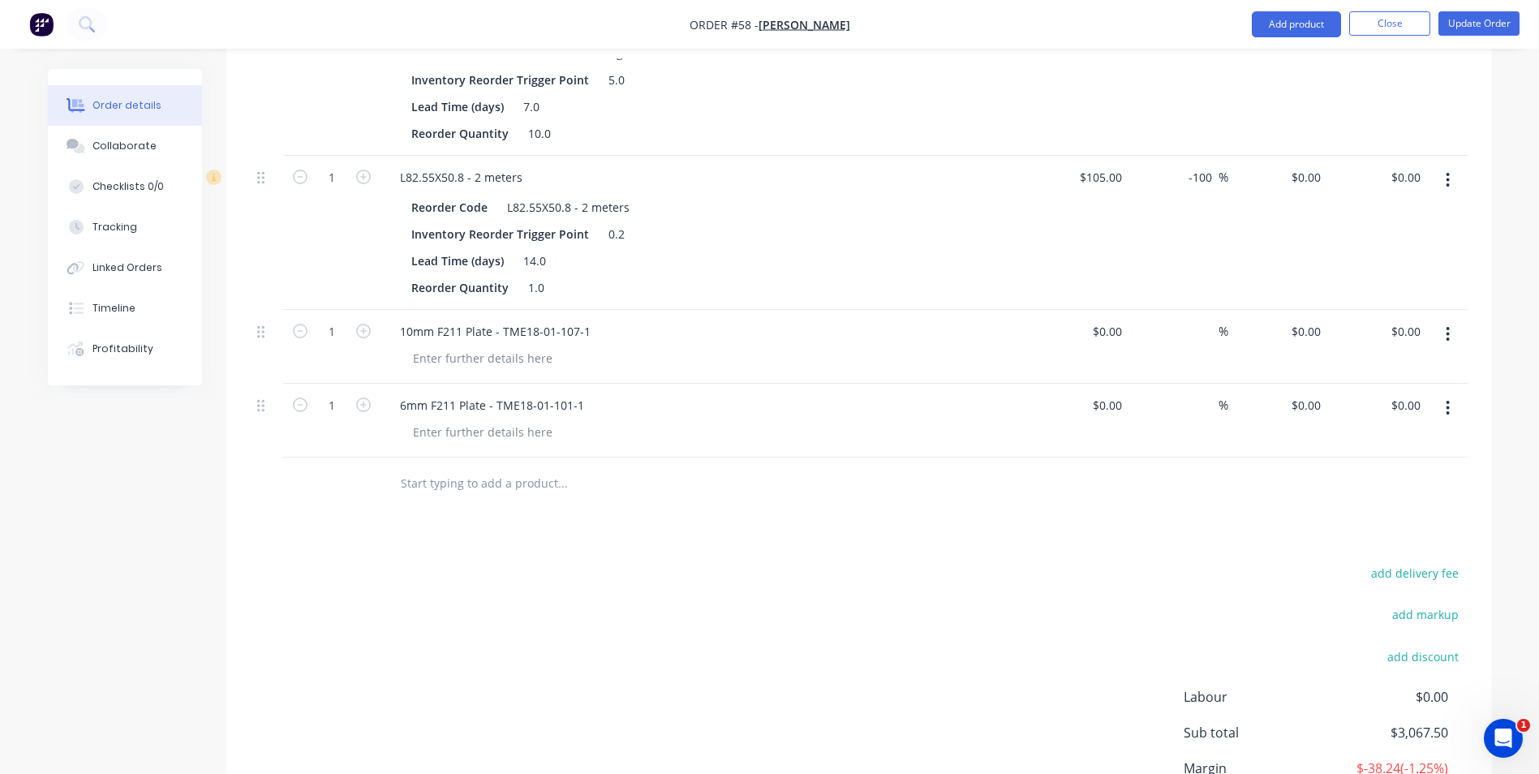
scroll to position [1252, 0]
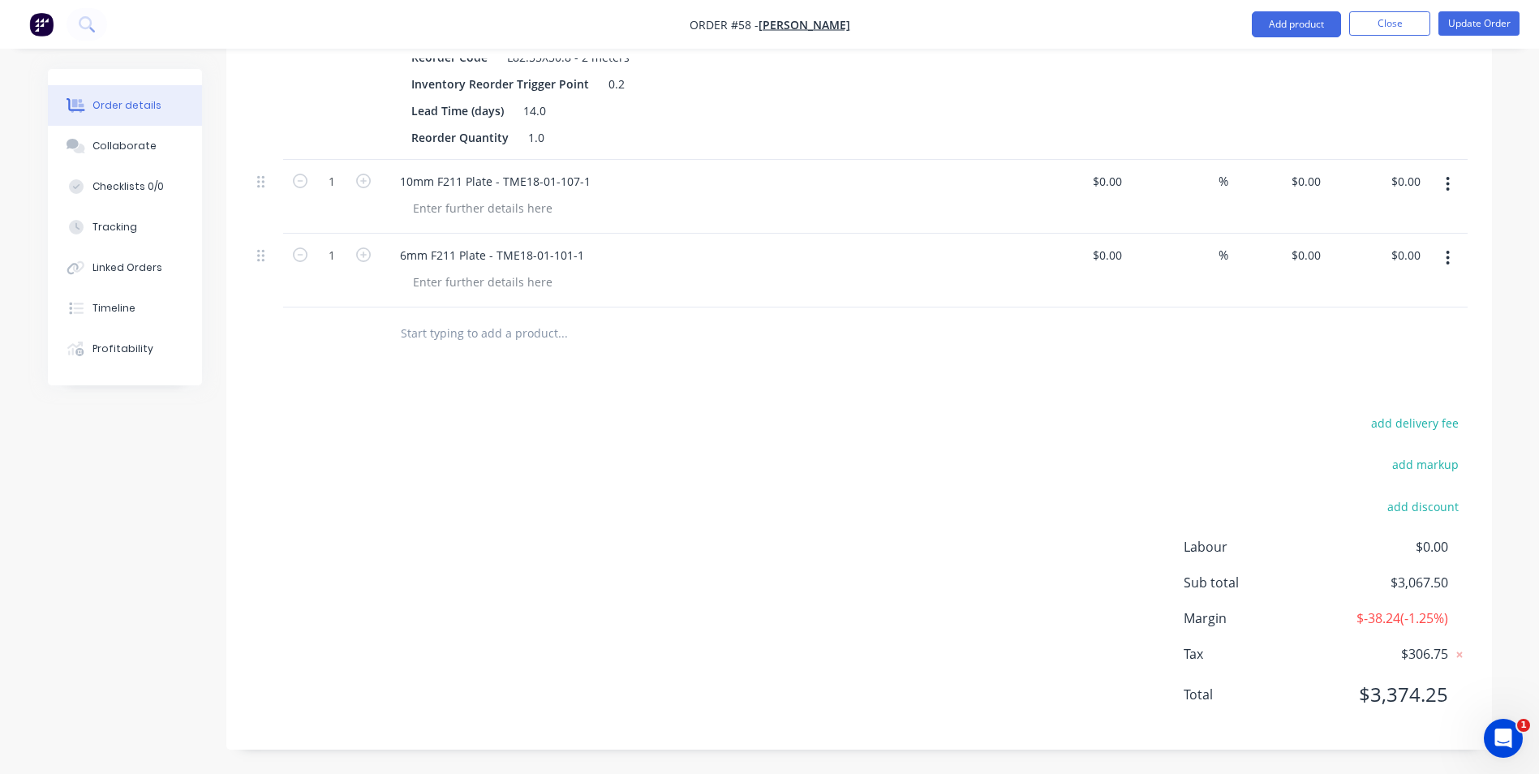
click at [466, 338] on input "text" at bounding box center [562, 333] width 324 height 32
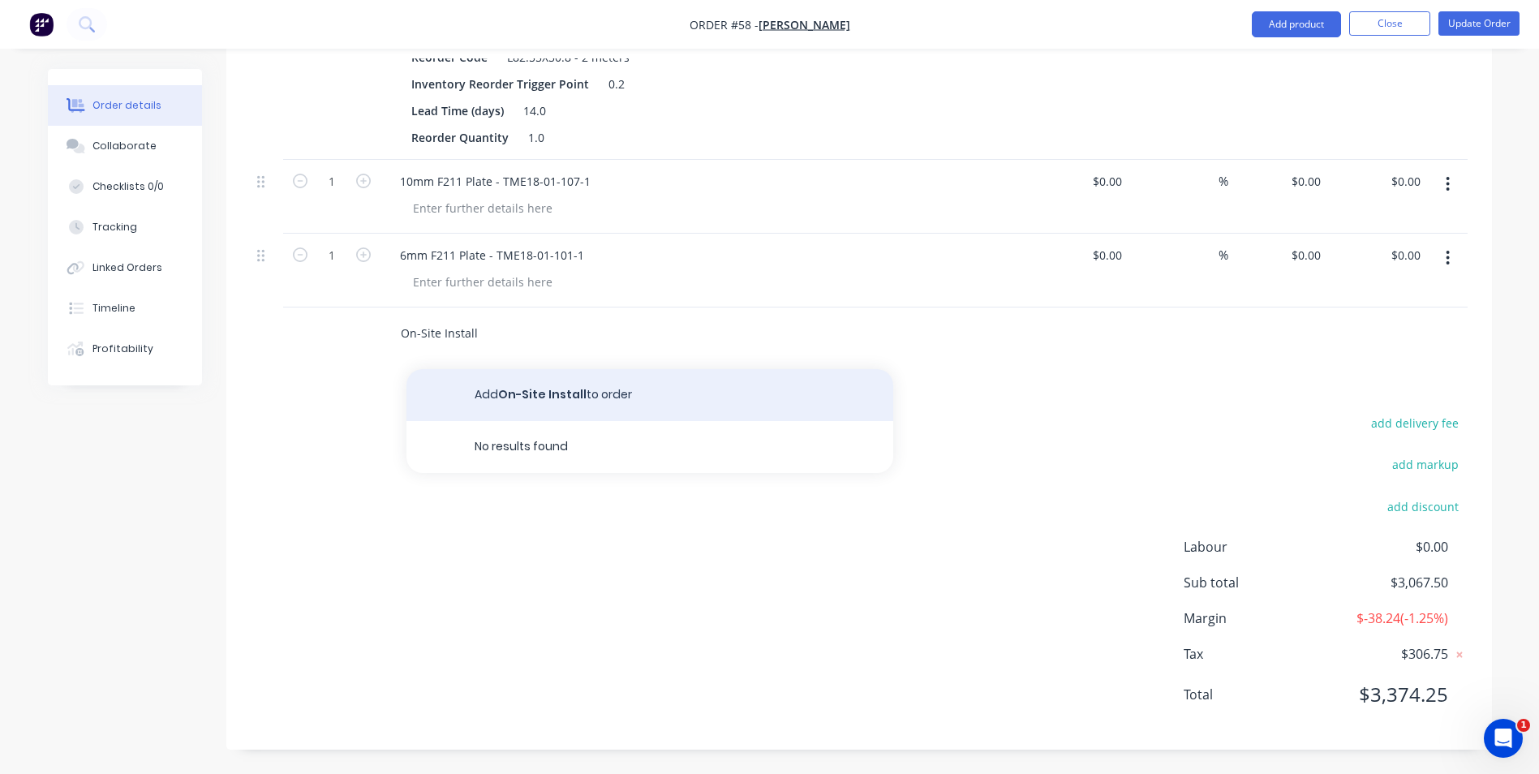
type input "On-Site Install"
click at [547, 392] on button "Add On-Site Install to order" at bounding box center [649, 395] width 487 height 52
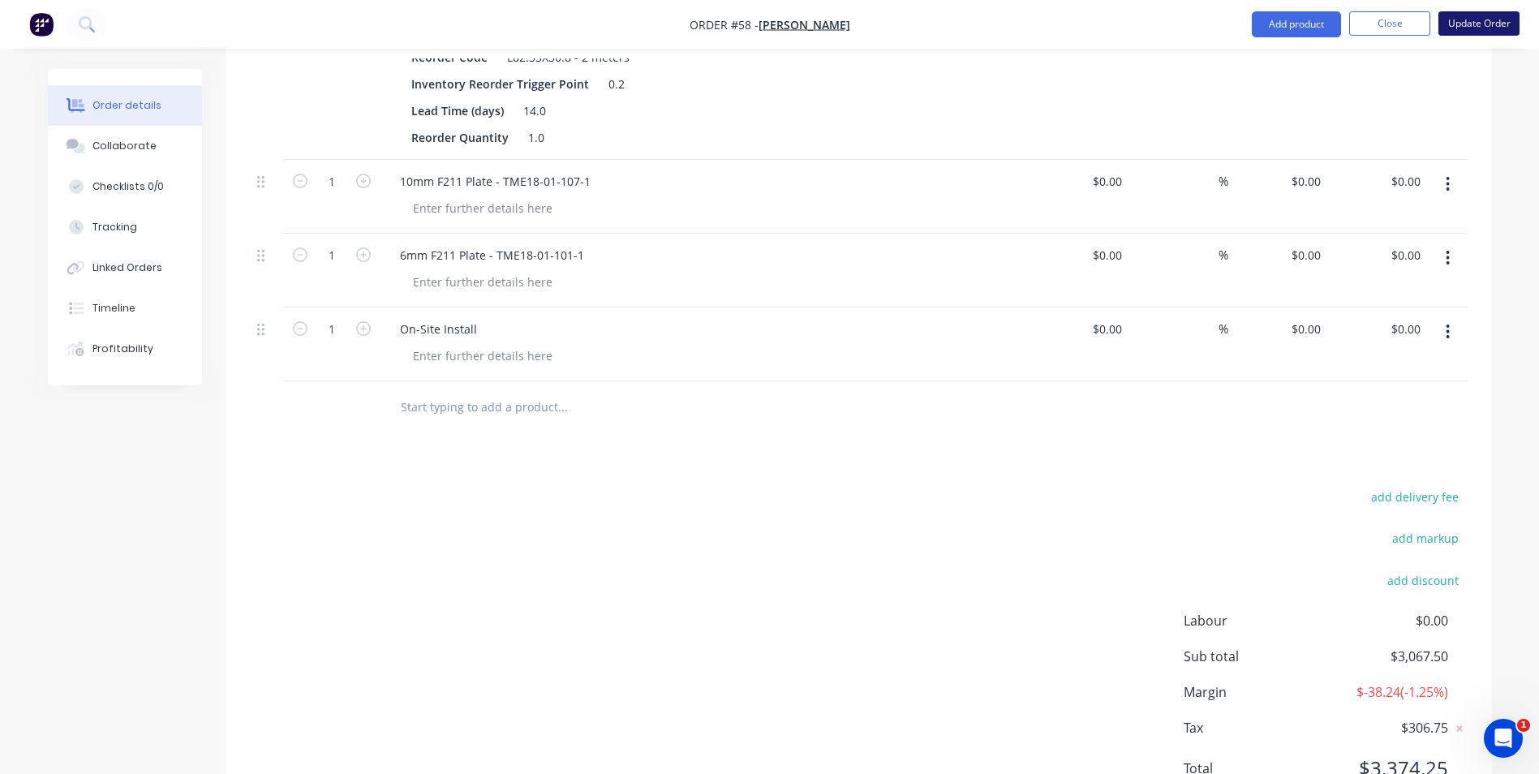
click at [1462, 22] on button "Update Order" at bounding box center [1478, 23] width 81 height 24
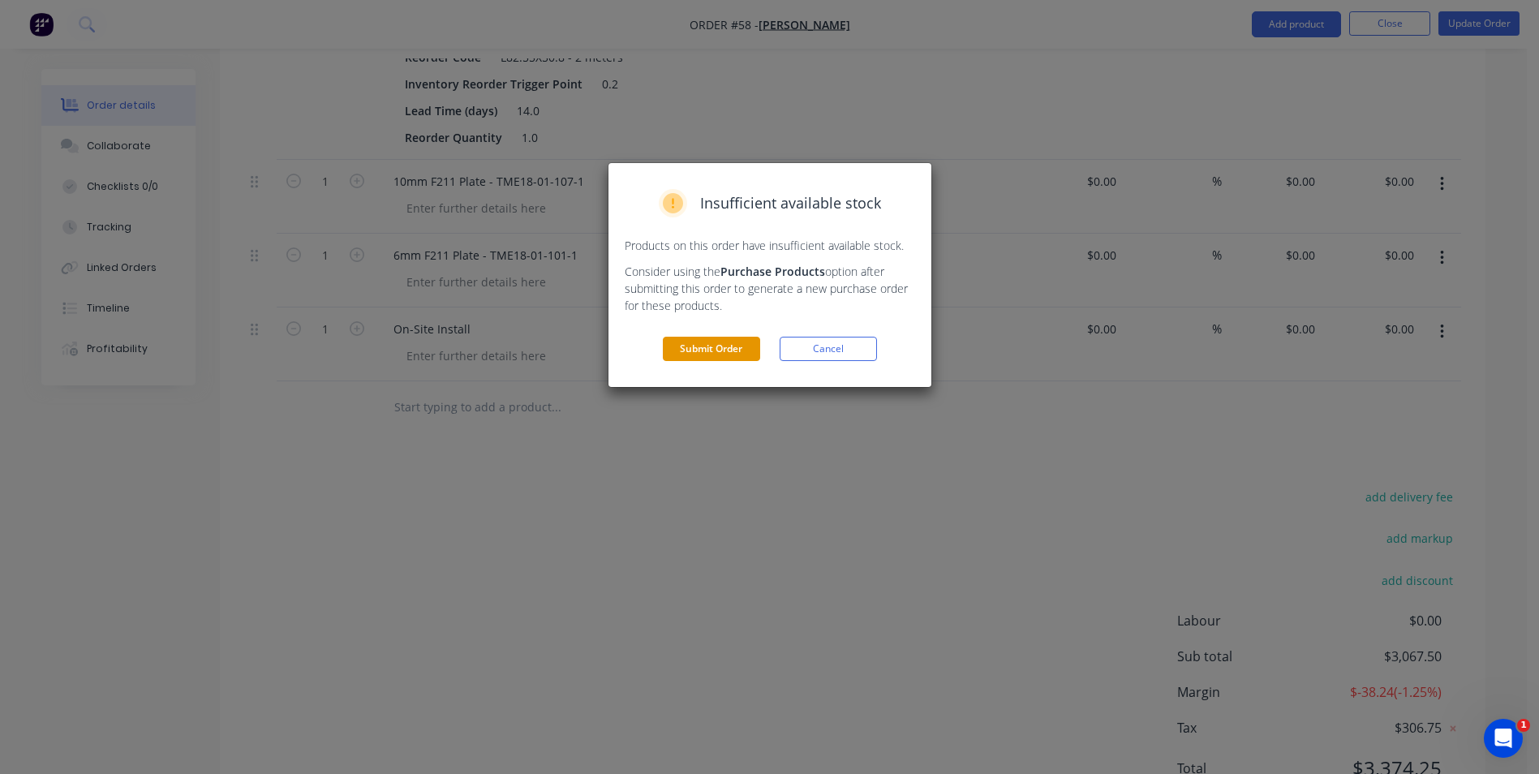
click at [727, 352] on button "Submit Order" at bounding box center [711, 349] width 97 height 24
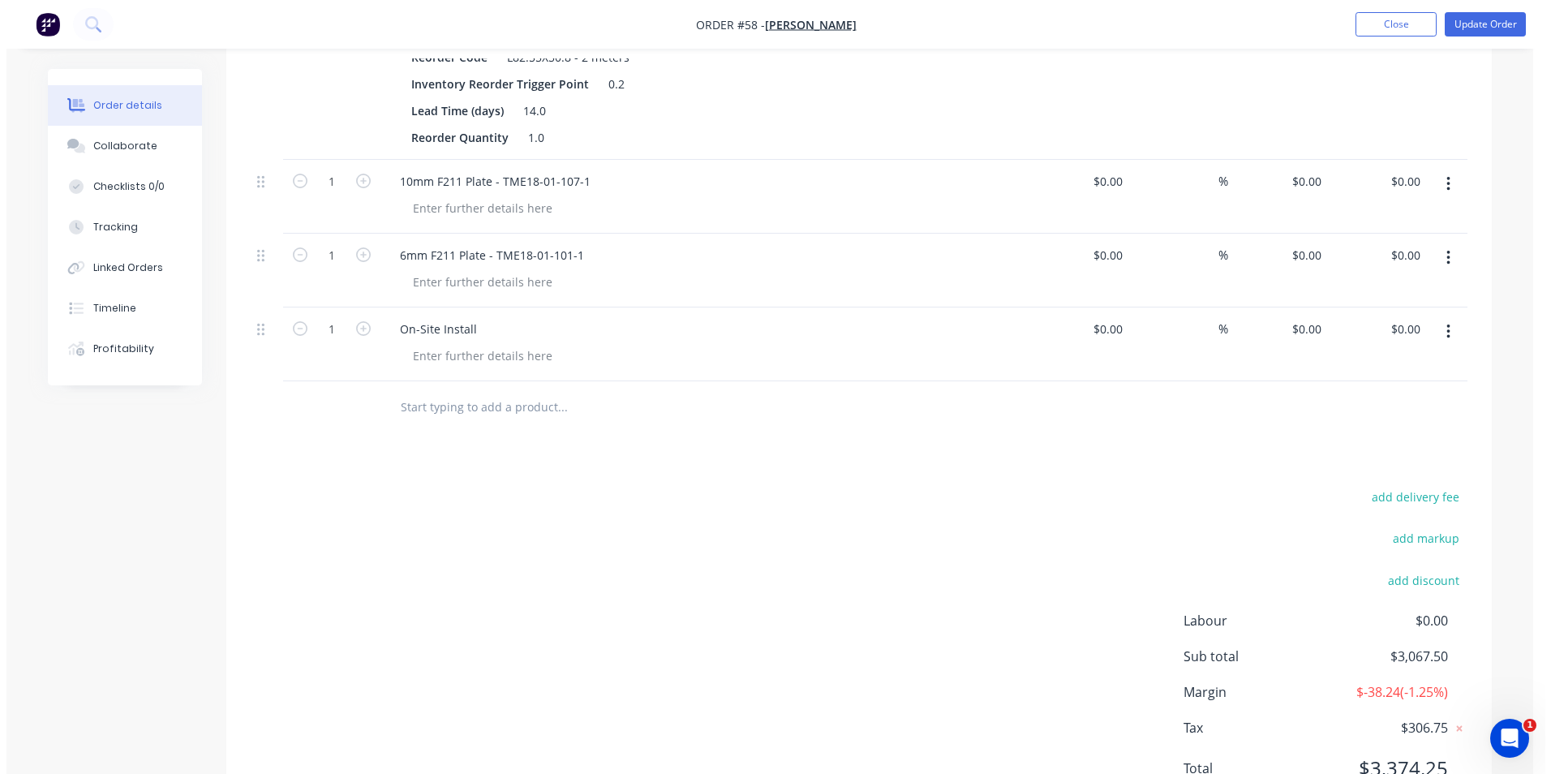
scroll to position [0, 0]
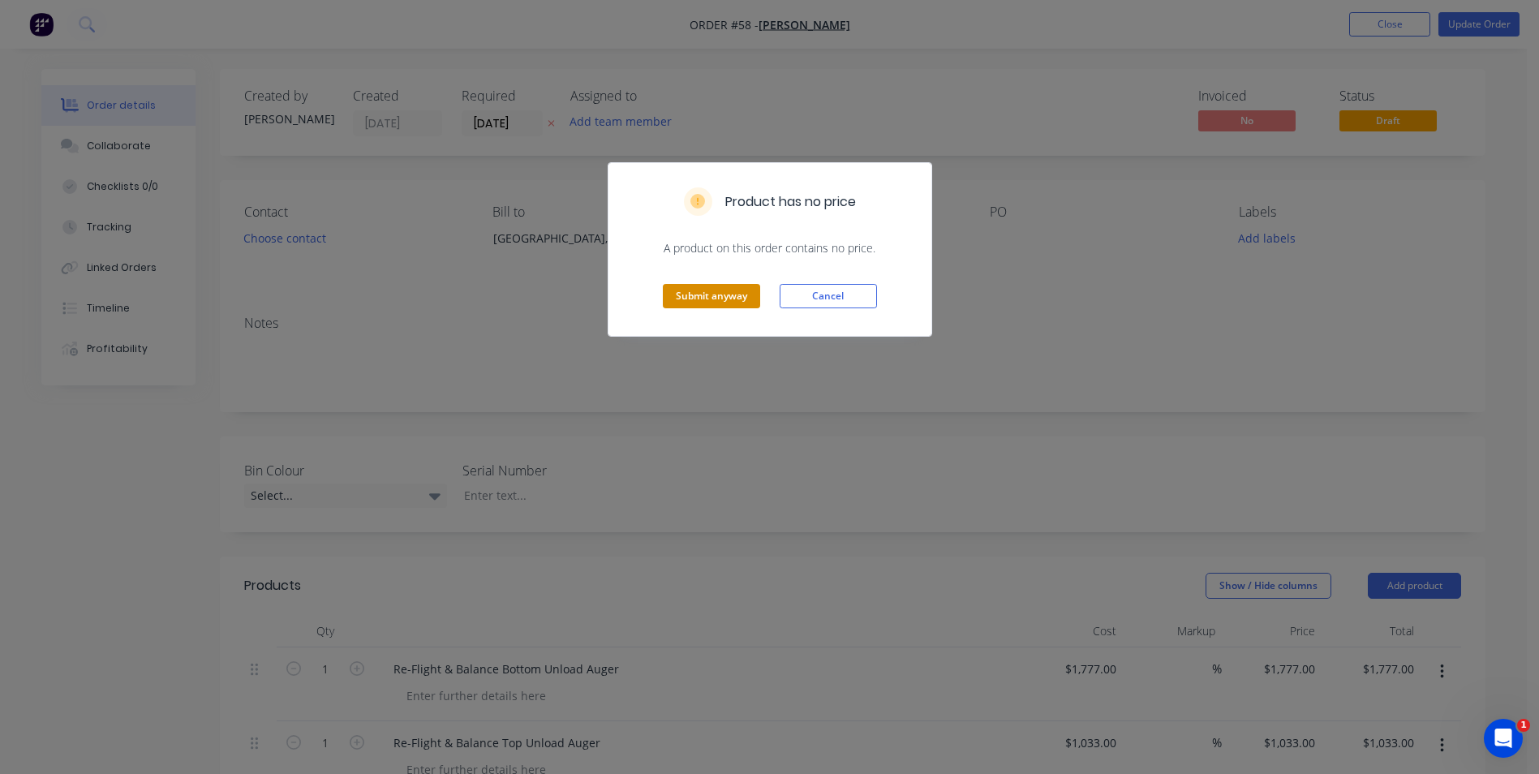
click at [720, 303] on button "Submit anyway" at bounding box center [711, 296] width 97 height 24
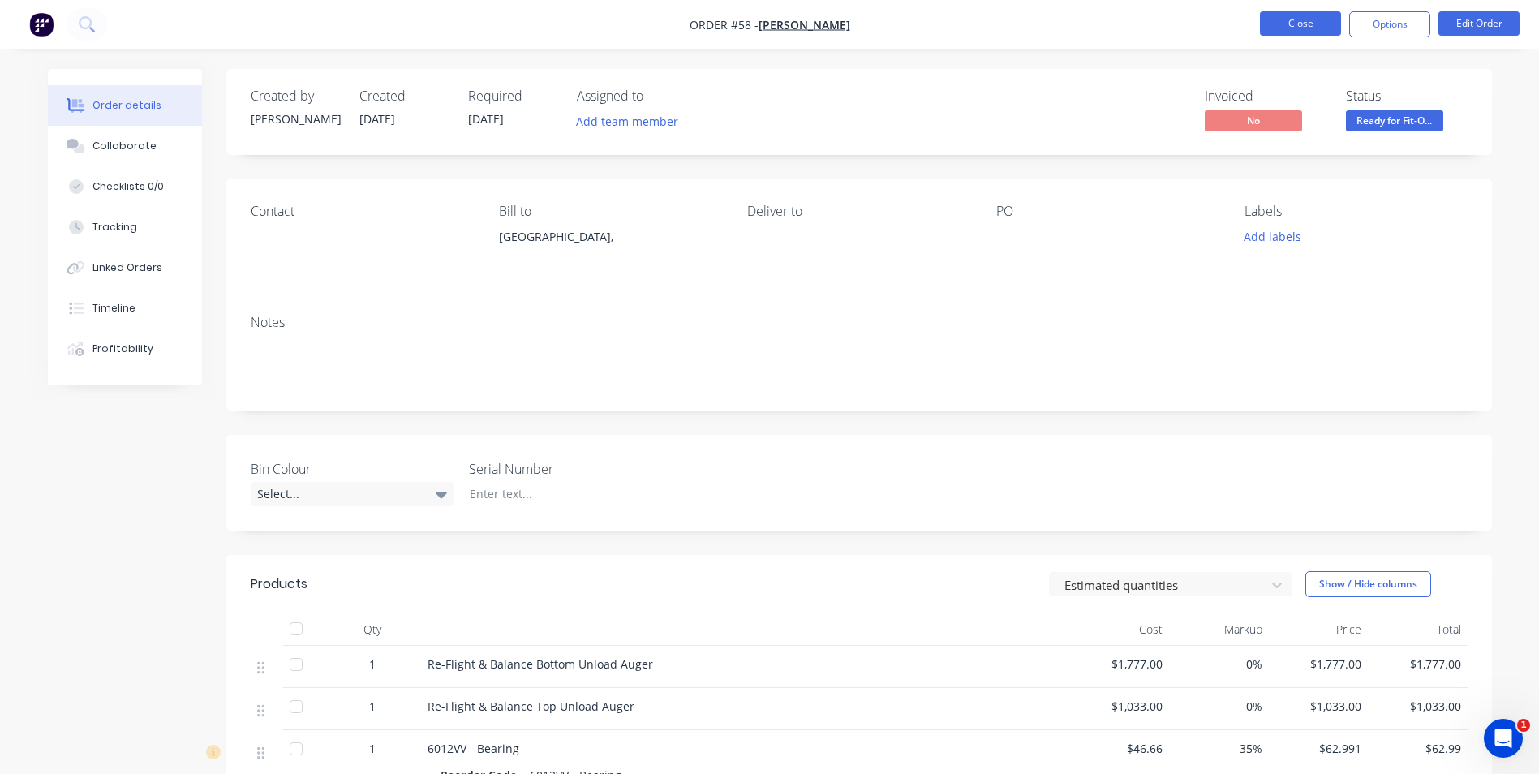
click at [1312, 19] on button "Close" at bounding box center [1300, 23] width 81 height 24
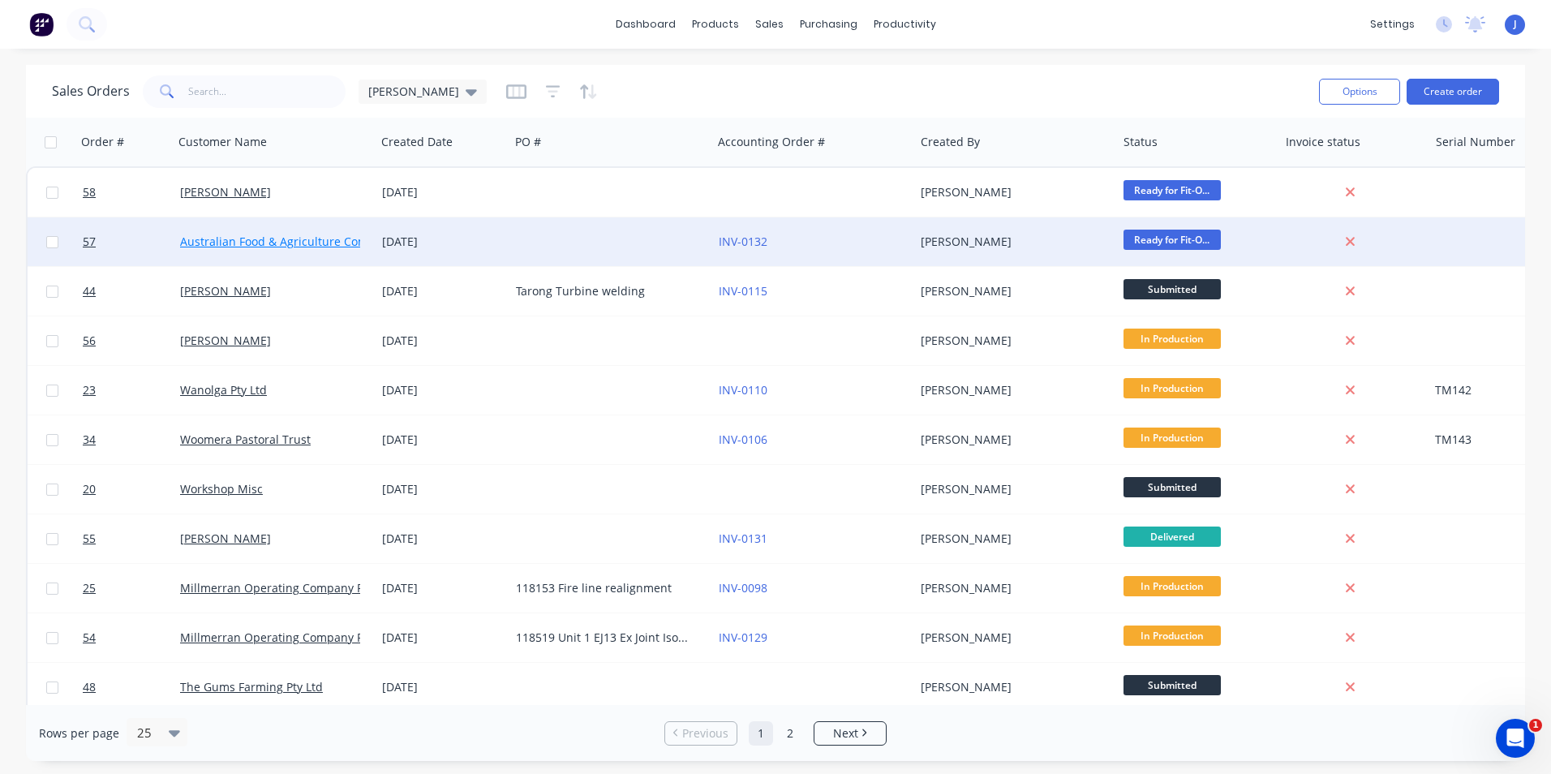
click at [273, 246] on link "Australian Food & Agriculture Company Pty Ltd" at bounding box center [307, 241] width 255 height 15
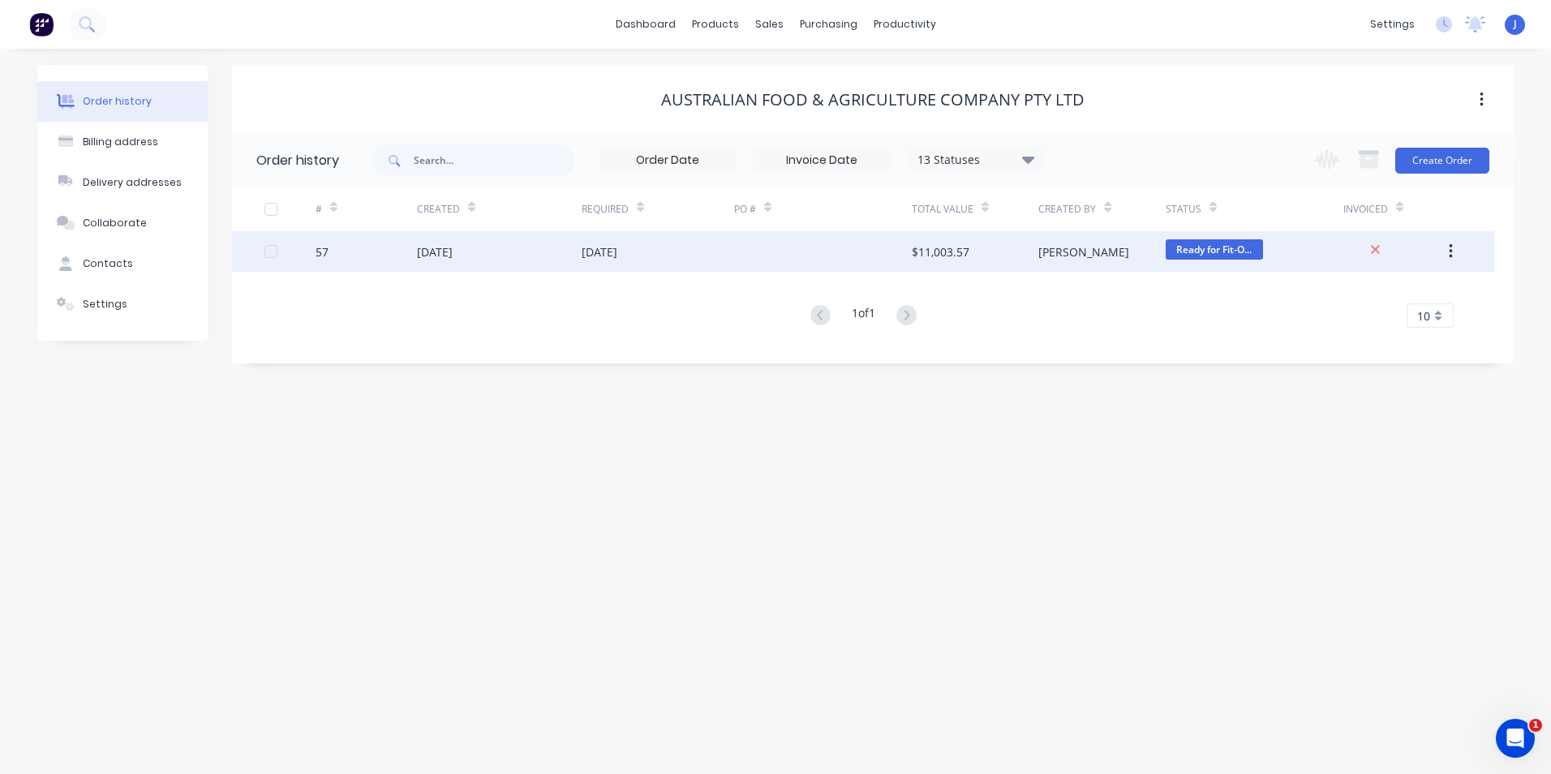
click at [770, 237] on div at bounding box center [823, 251] width 178 height 41
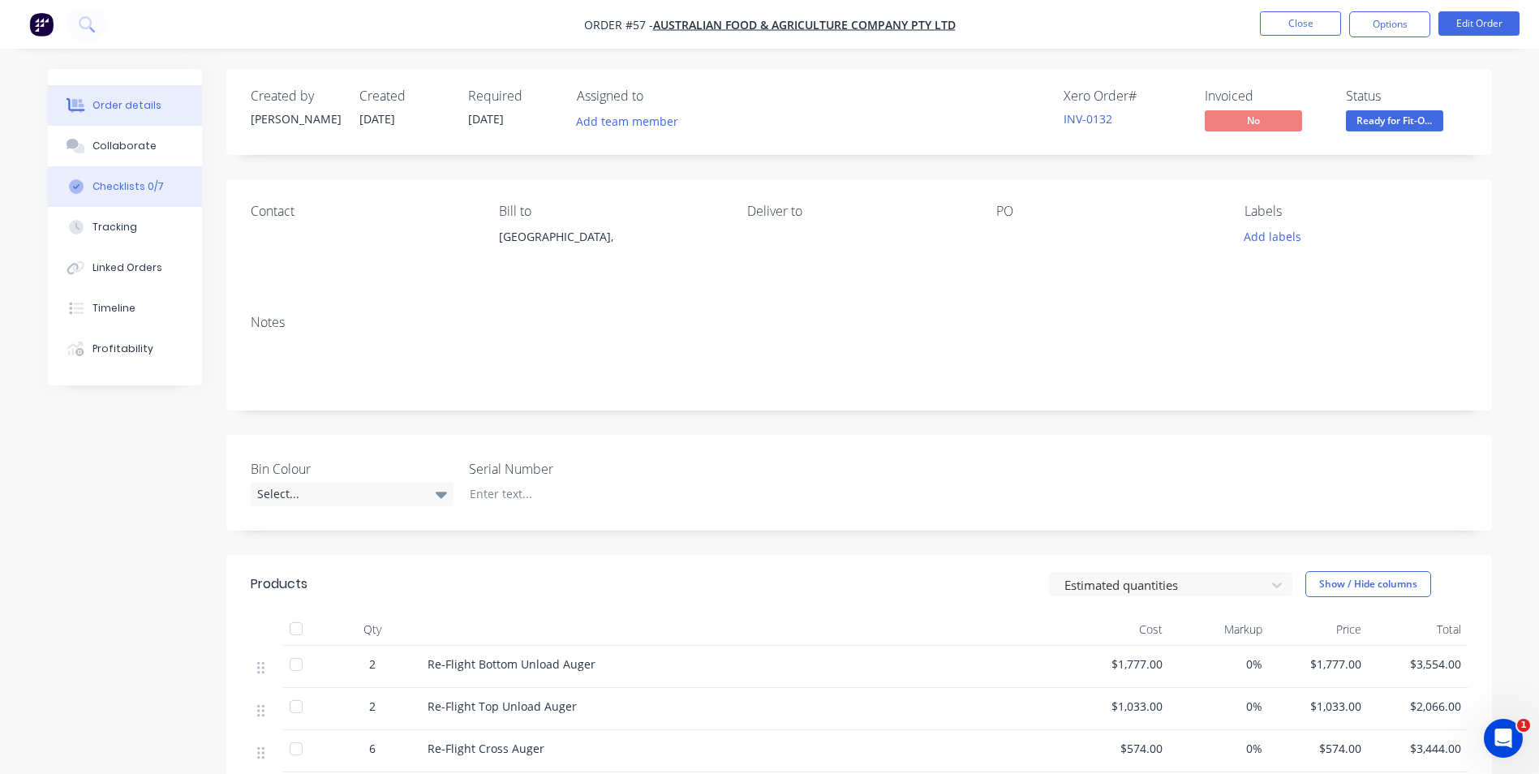
click at [122, 184] on div "Checklists 0/7" at bounding box center [127, 186] width 71 height 15
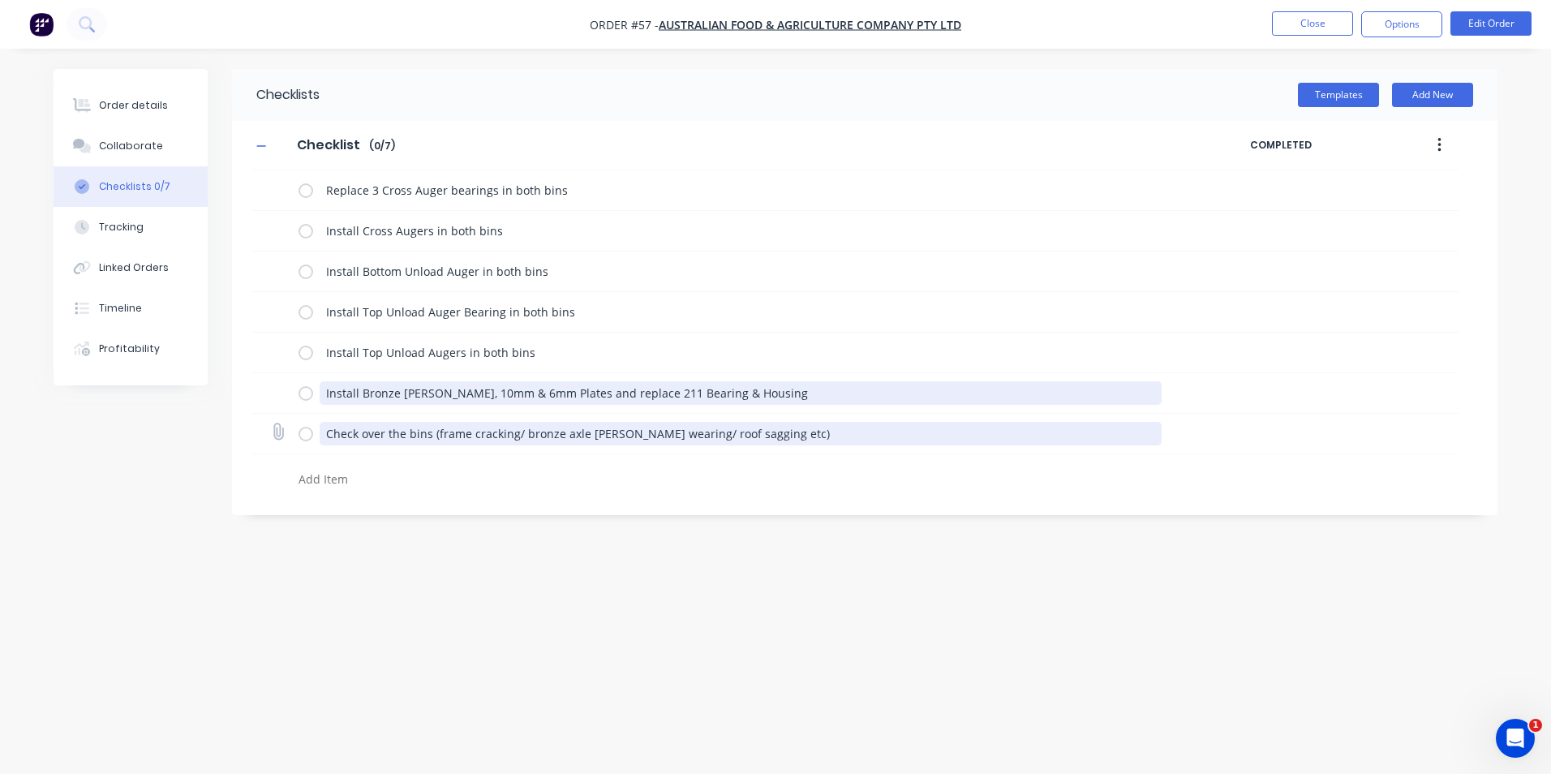
drag, startPoint x: 743, startPoint y: 400, endPoint x: 795, endPoint y: 431, distance: 60.4
click at [788, 404] on textarea "Install Bronze Bush, 10mm & 6mm Plates and replace 211 Bearing & Housing" at bounding box center [741, 393] width 843 height 24
drag, startPoint x: 751, startPoint y: 432, endPoint x: 265, endPoint y: 397, distance: 487.1
click at [265, 397] on div "Replace 3 Cross Auger bearings in both bins Install Cross Augers in both bins I…" at bounding box center [854, 332] width 1207 height 325
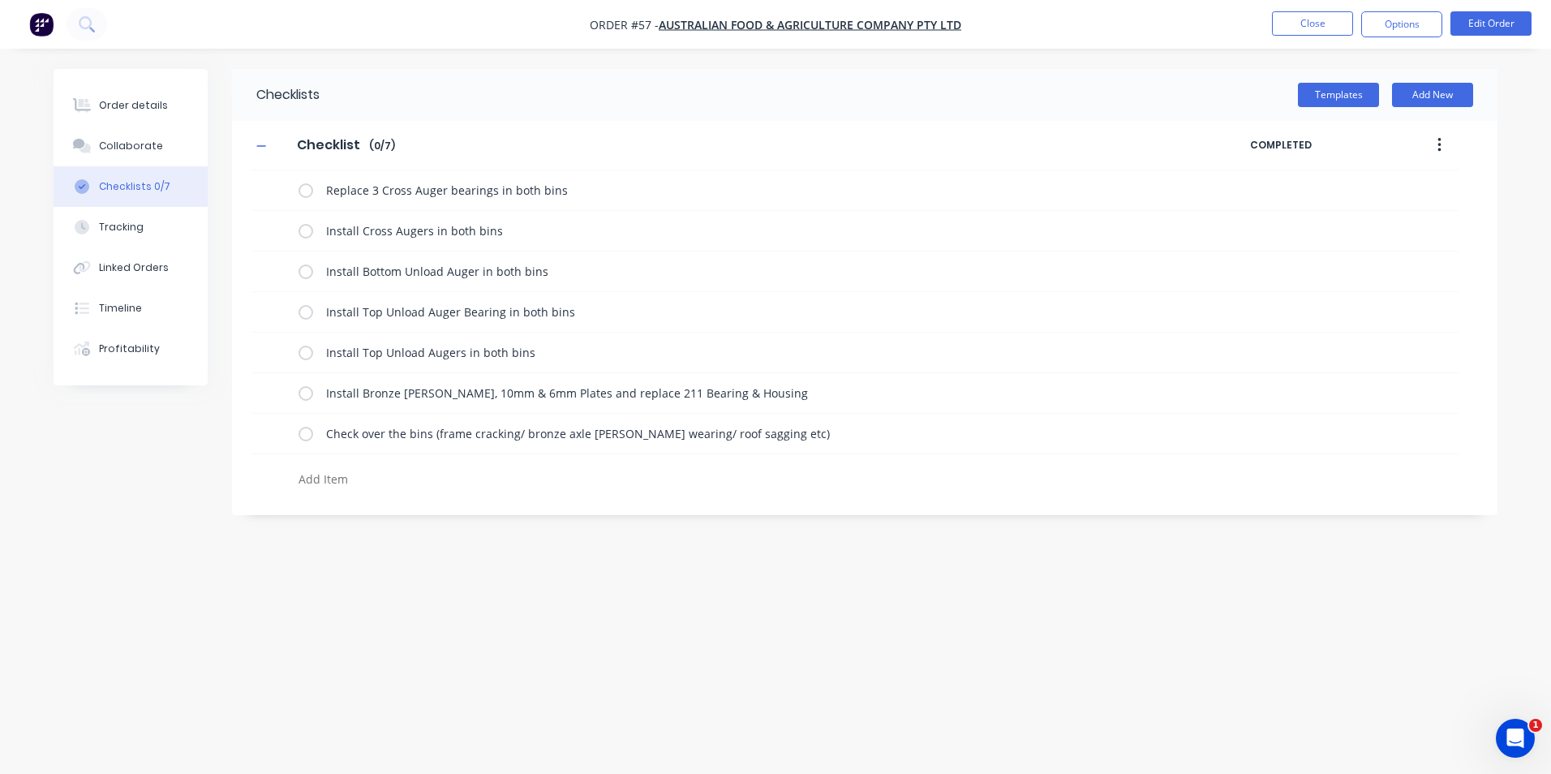
click at [1440, 146] on icon "button" at bounding box center [1439, 145] width 4 height 18
click at [1414, 178] on div "Save as Template" at bounding box center [1381, 188] width 125 height 24
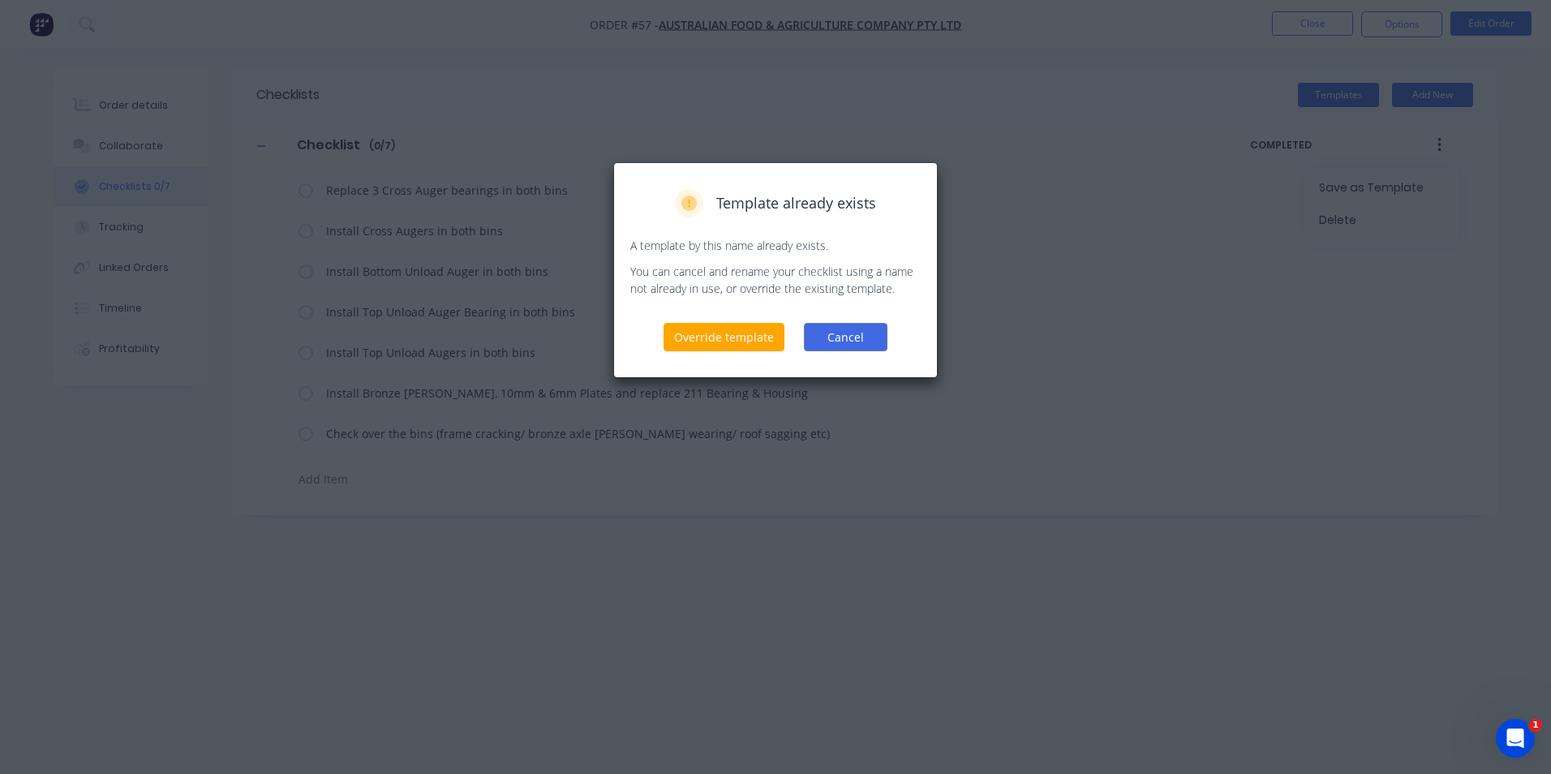
click at [847, 329] on button "Cancel" at bounding box center [846, 337] width 84 height 28
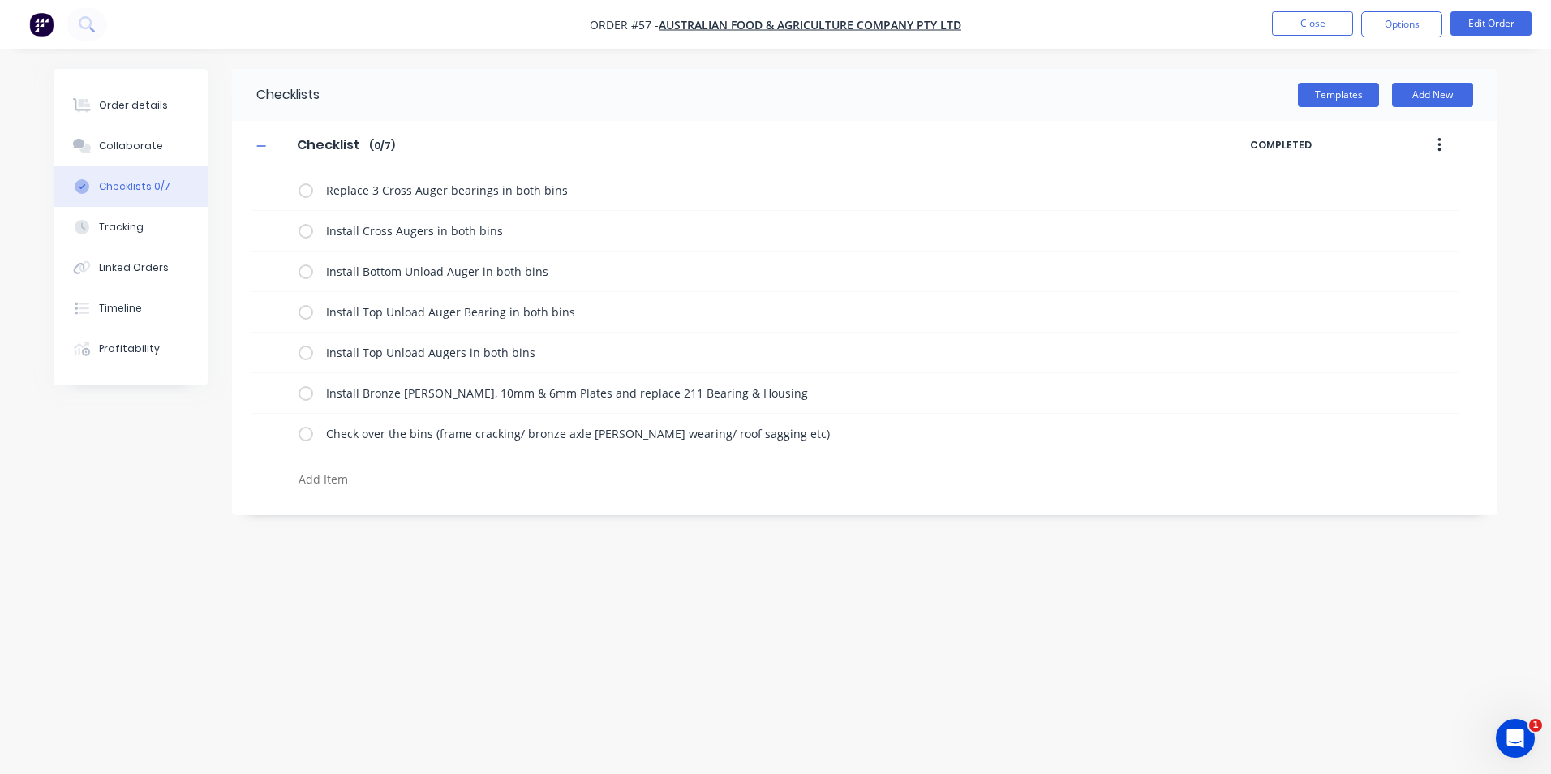
click at [312, 94] on div "Checklists" at bounding box center [276, 95] width 88 height 52
drag, startPoint x: 329, startPoint y: 95, endPoint x: 240, endPoint y: 98, distance: 89.3
click at [240, 98] on header "Checklists Templates Add New" at bounding box center [864, 95] width 1265 height 52
drag, startPoint x: 350, startPoint y: 148, endPoint x: 289, endPoint y: 148, distance: 60.8
click at [289, 148] on input "Checklist" at bounding box center [328, 145] width 82 height 24
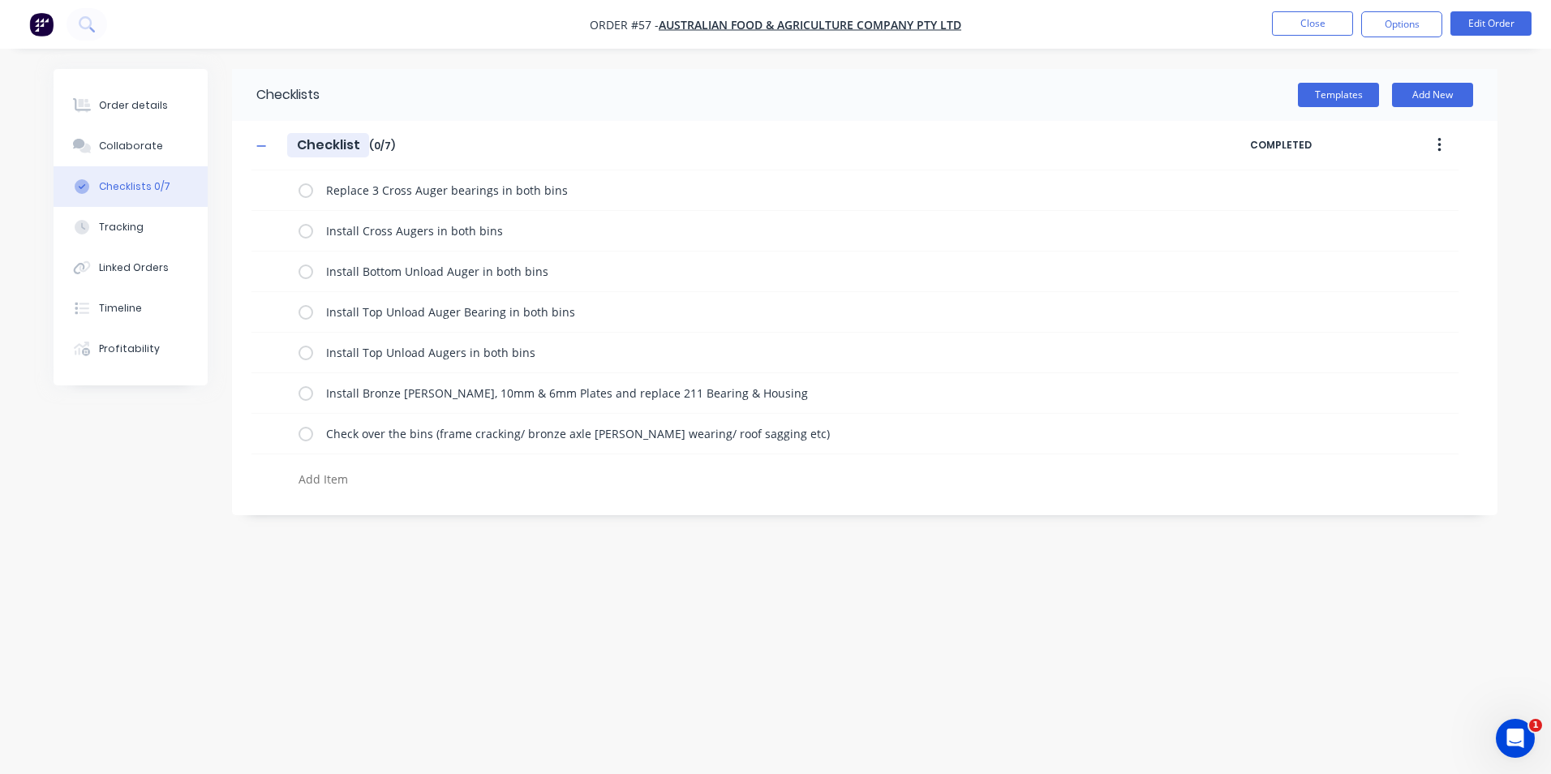
type textarea "x"
type input "U"
type textarea "x"
type input "A"
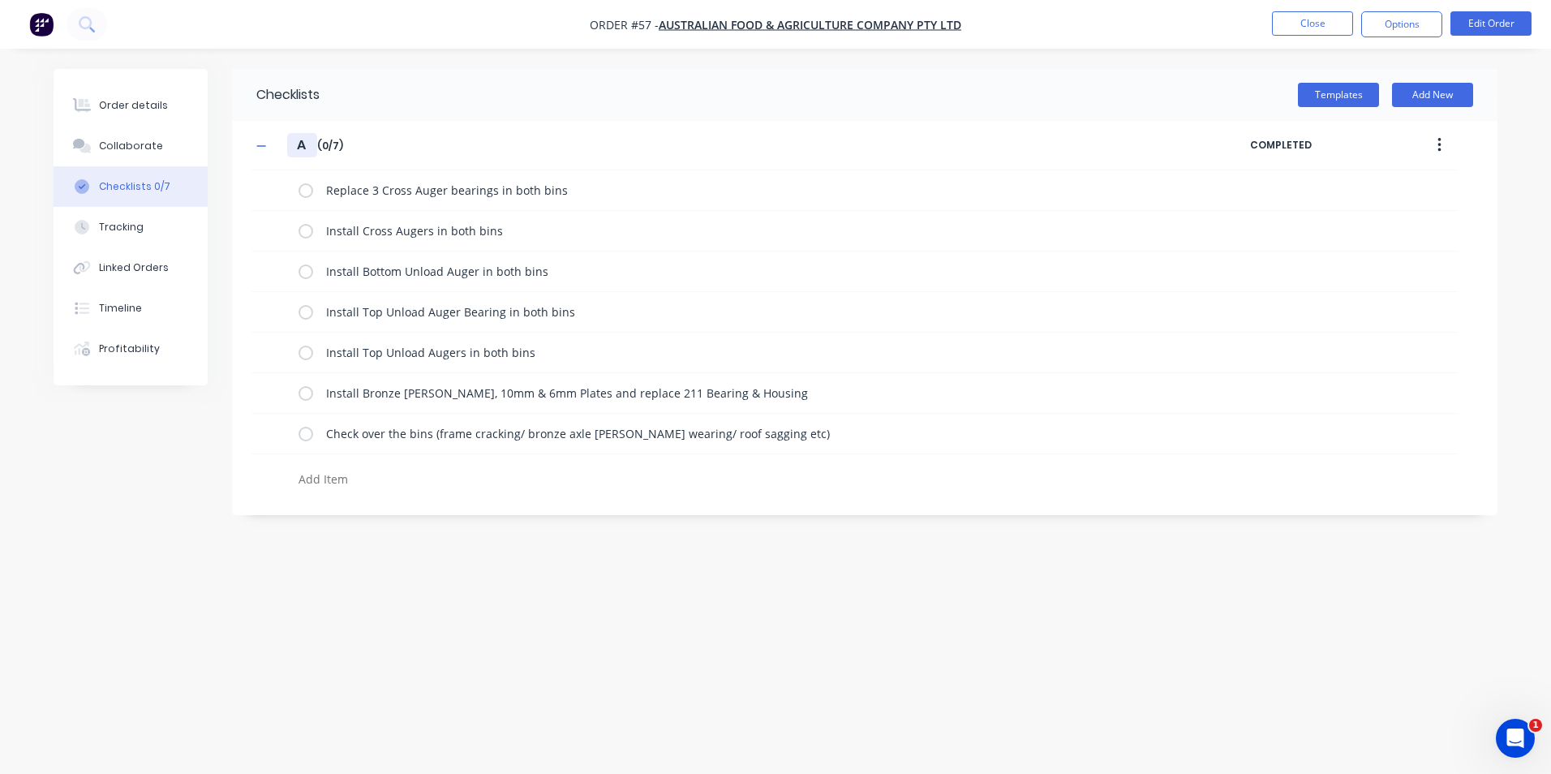
type textarea "x"
type input "Au"
type textarea "x"
type input "Aug"
type textarea "x"
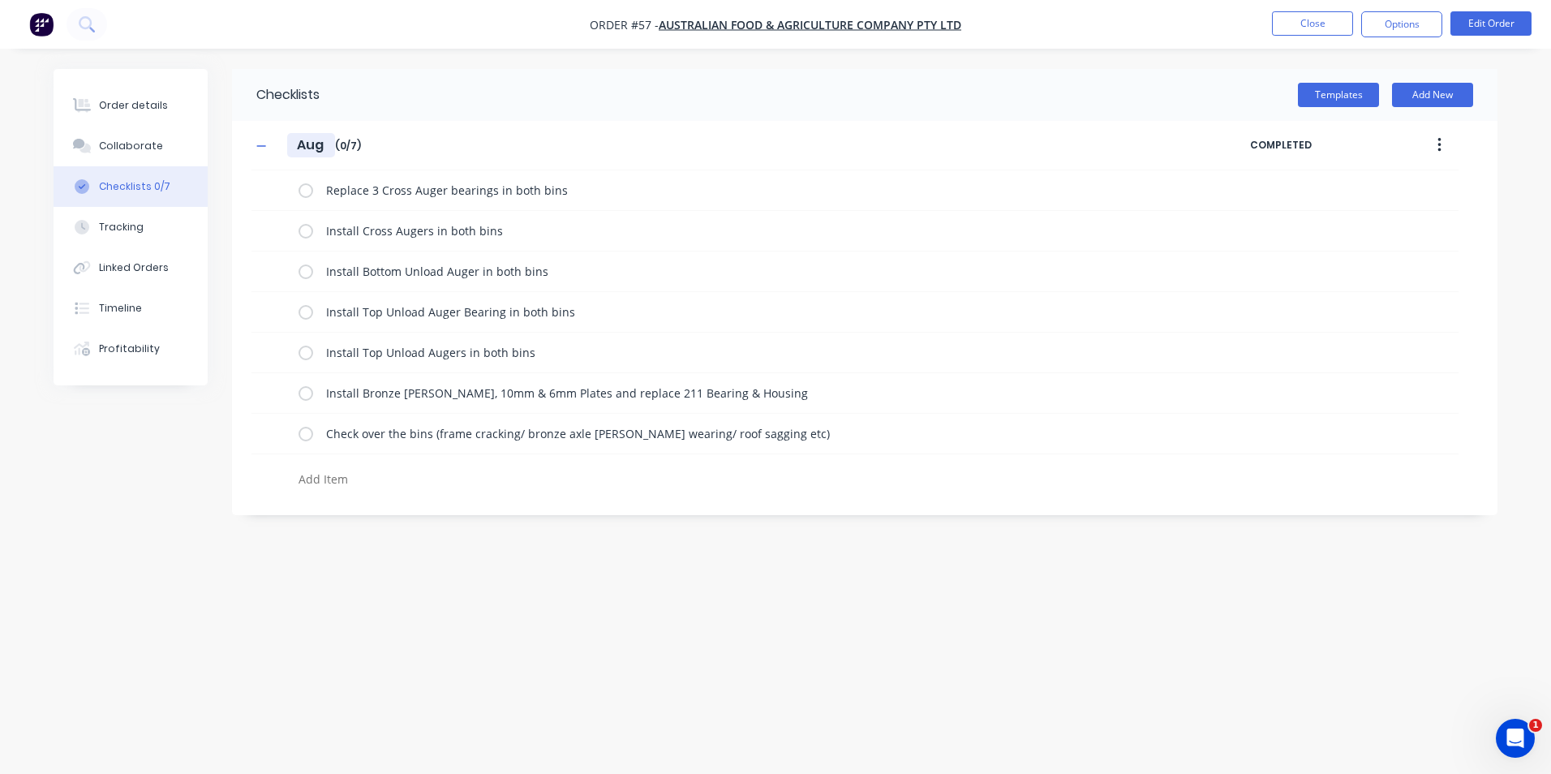
type input "Auge"
type textarea "x"
type input "Auger"
type textarea "x"
type input "Auger"
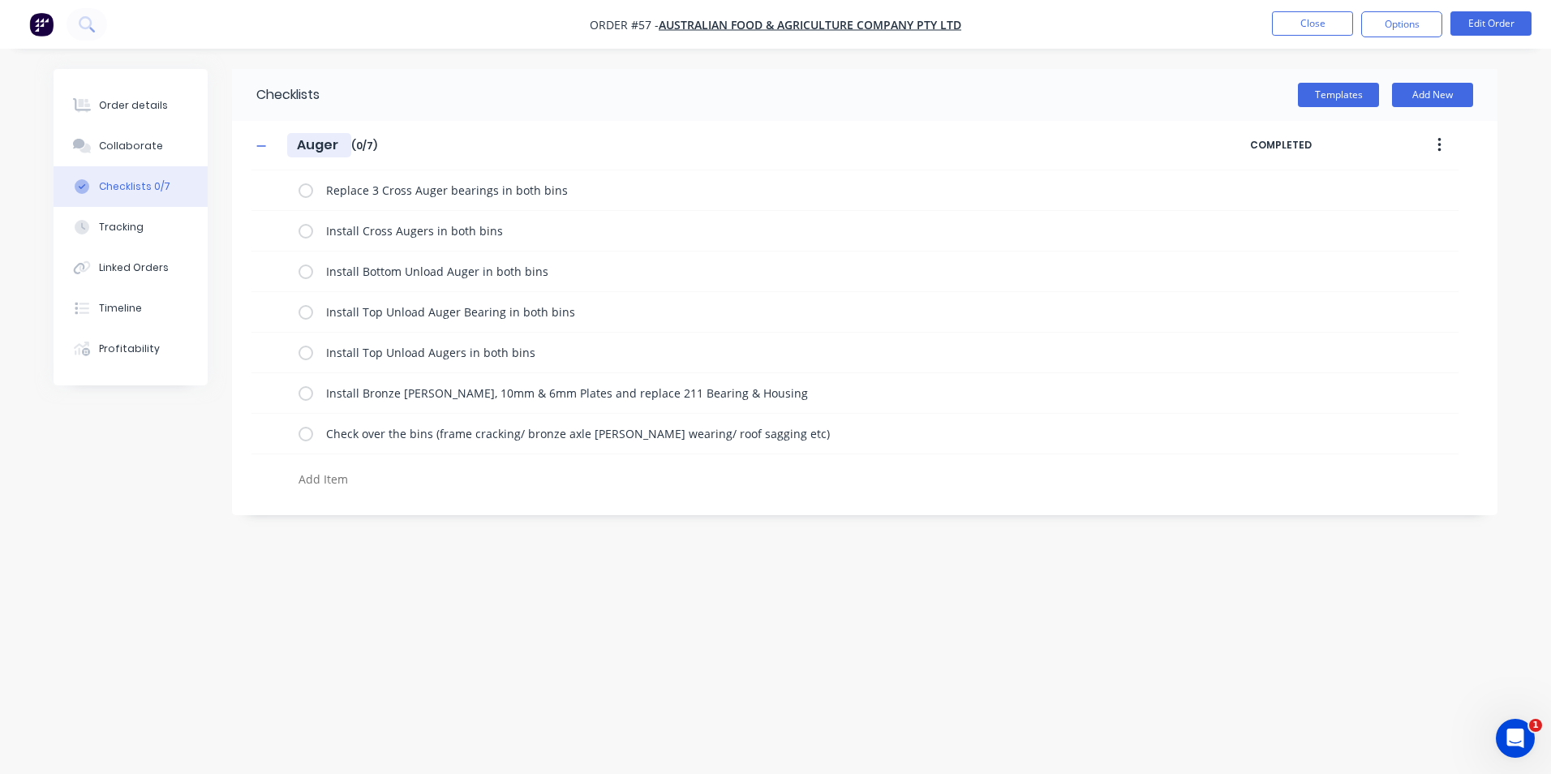
type textarea "x"
type input "Auger I"
type textarea "x"
type input "Auger In"
type textarea "x"
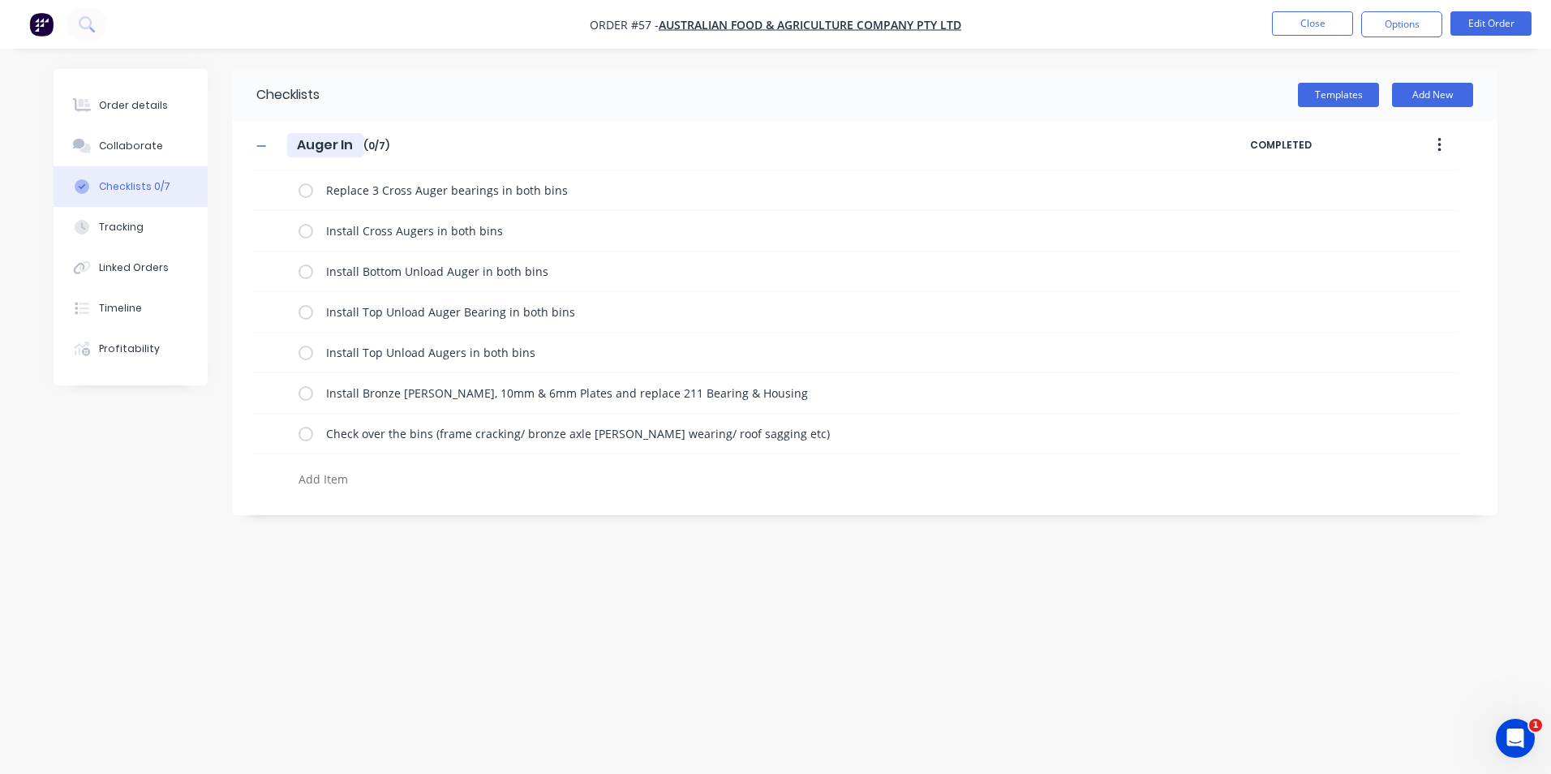
type input "Auger Ins"
type textarea "x"
type input "Auger Inst"
type textarea "x"
type input "Auger Insta"
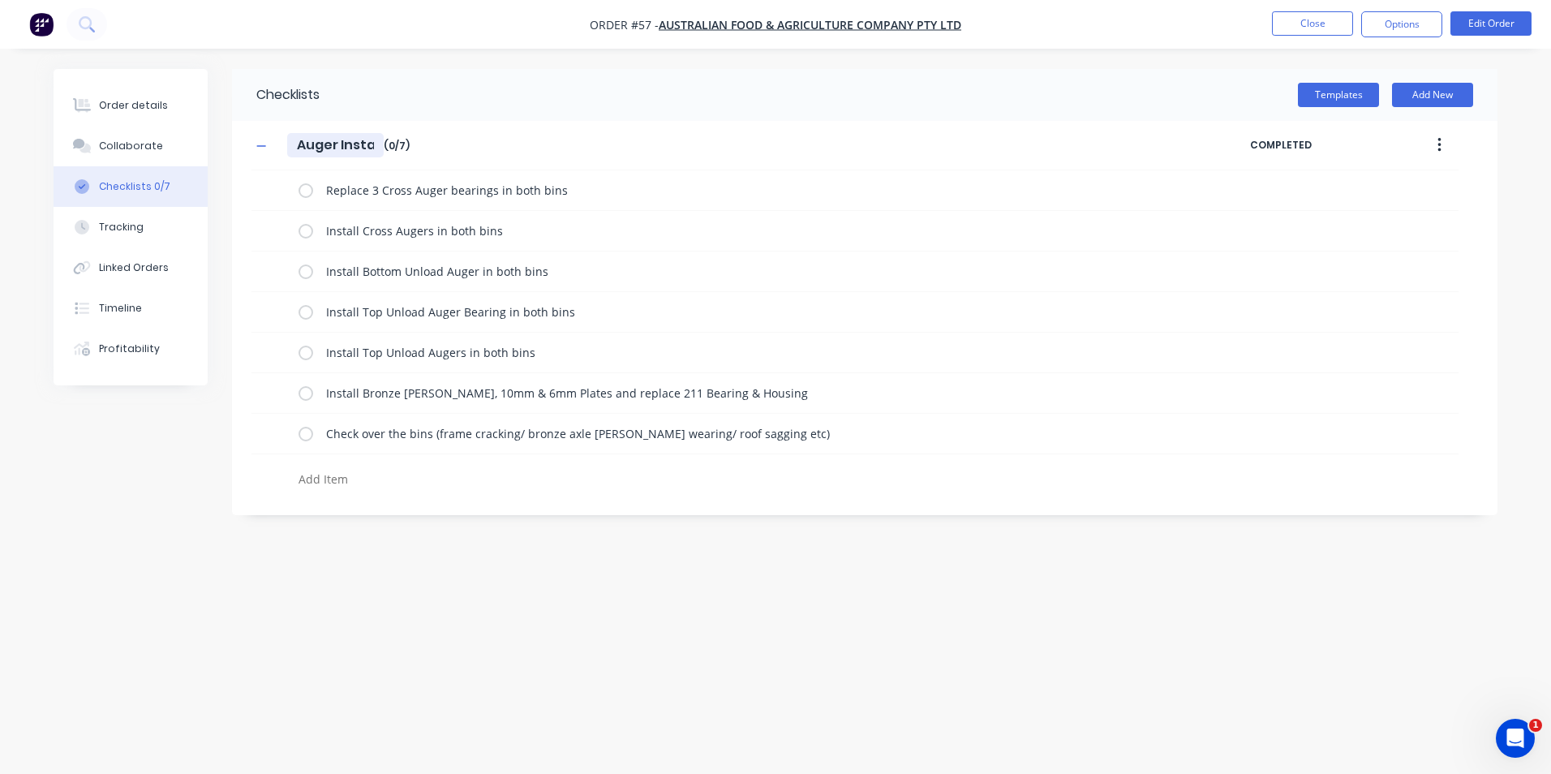
type textarea "x"
type input "Auger Instal"
type textarea "x"
type input "Auger Install"
click at [293, 144] on input "Auger Install" at bounding box center [339, 145] width 104 height 24
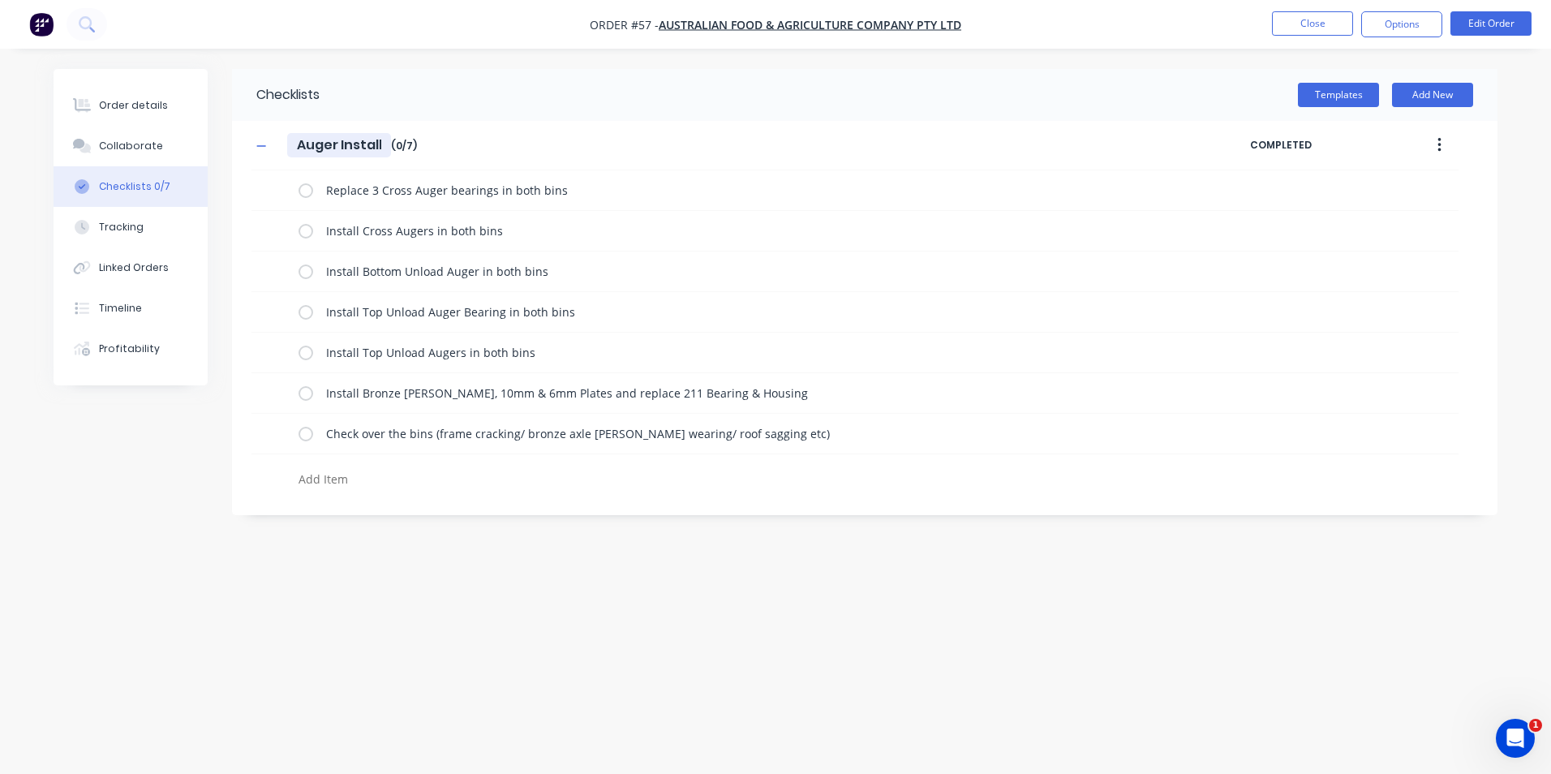
type textarea "x"
type input "OAuger Install"
type textarea "x"
type input "OnAuger Install"
type textarea "x"
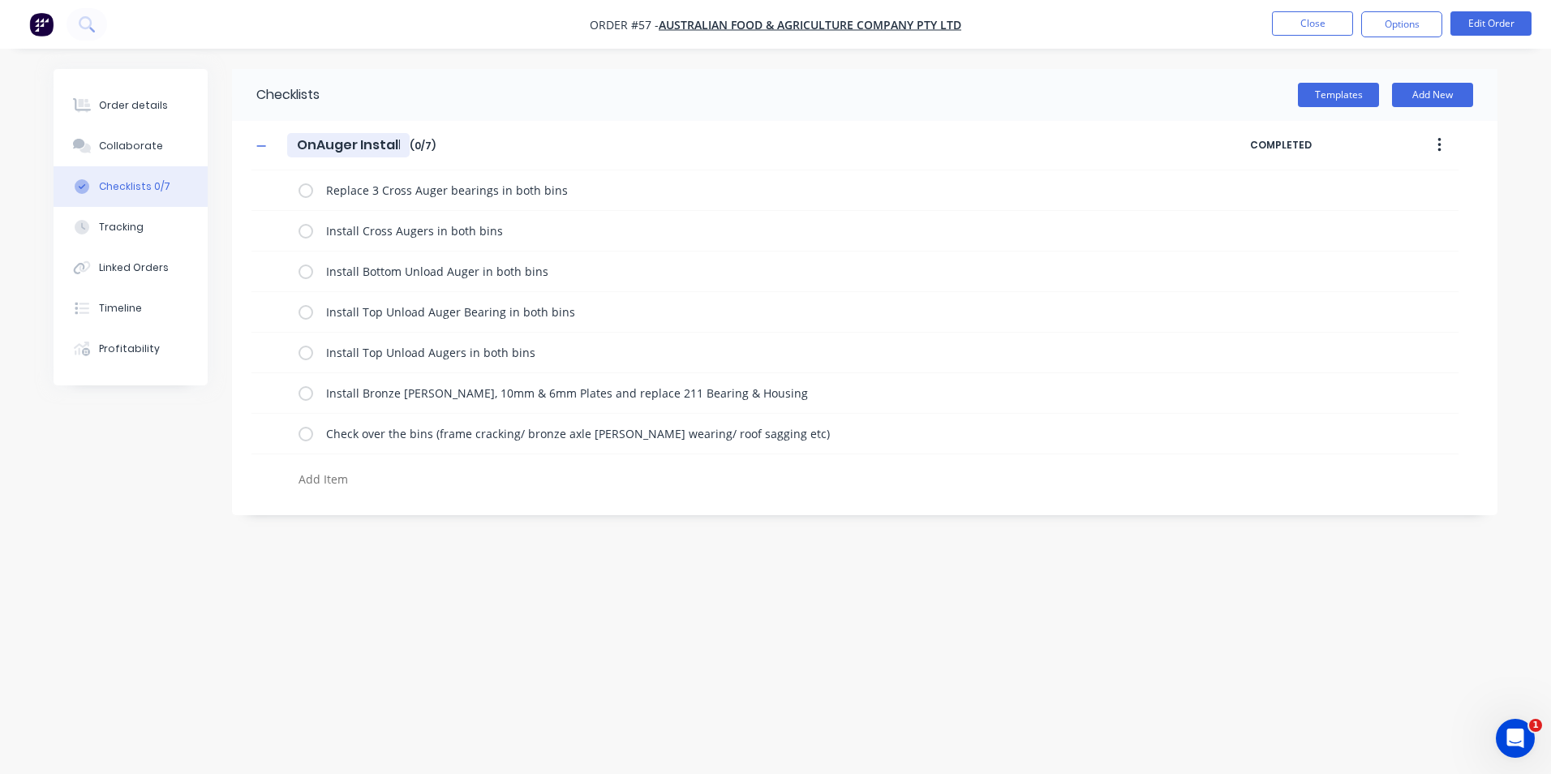
type input "OnsAuger Install"
type textarea "x"
type input "OnsiAuger Install"
type textarea "x"
type input "OnsitAuger Install"
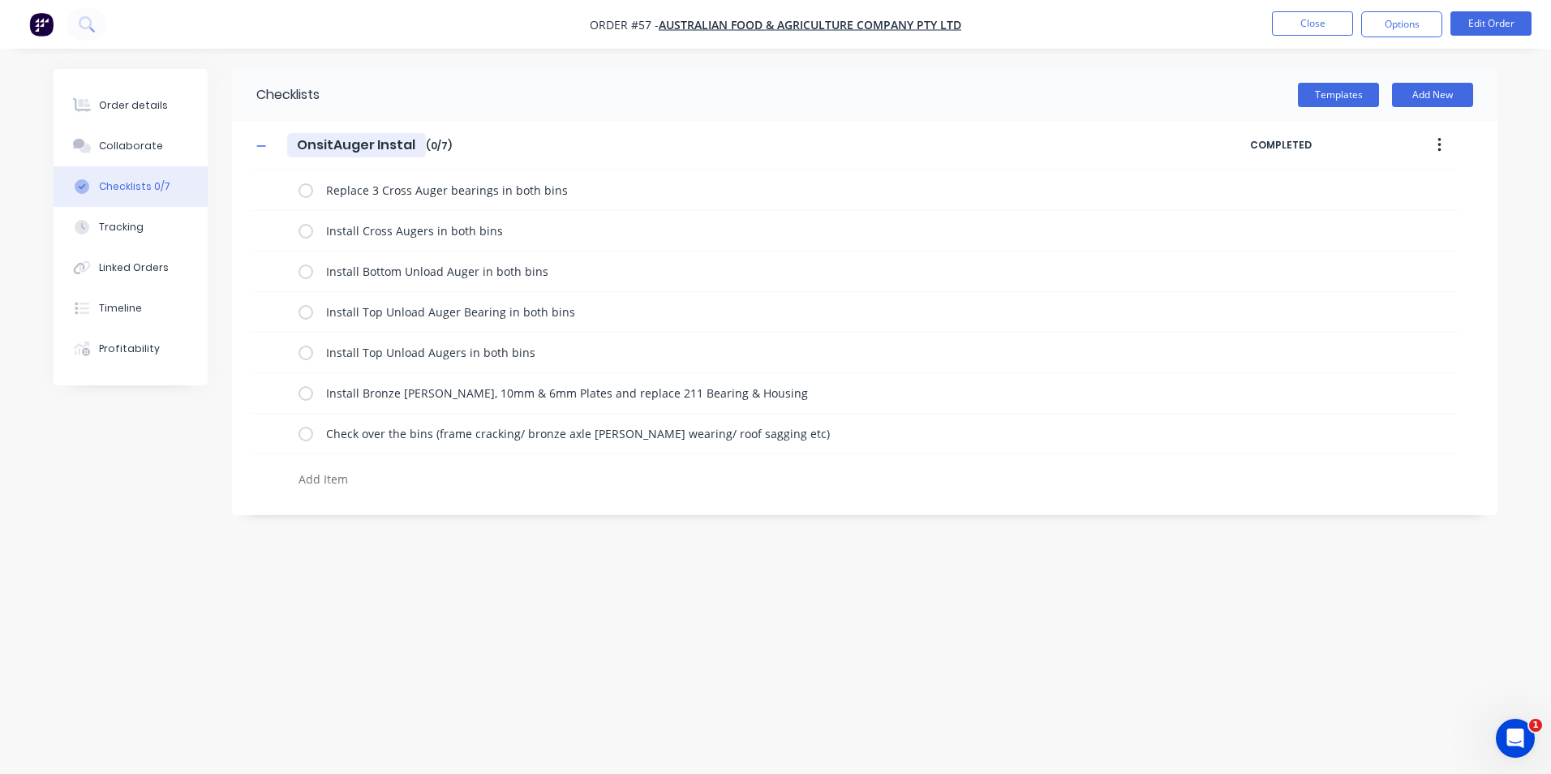
type textarea "x"
type input "OnsiteAuger Install"
type textarea "x"
type input "OnsitAuger Install"
type textarea "x"
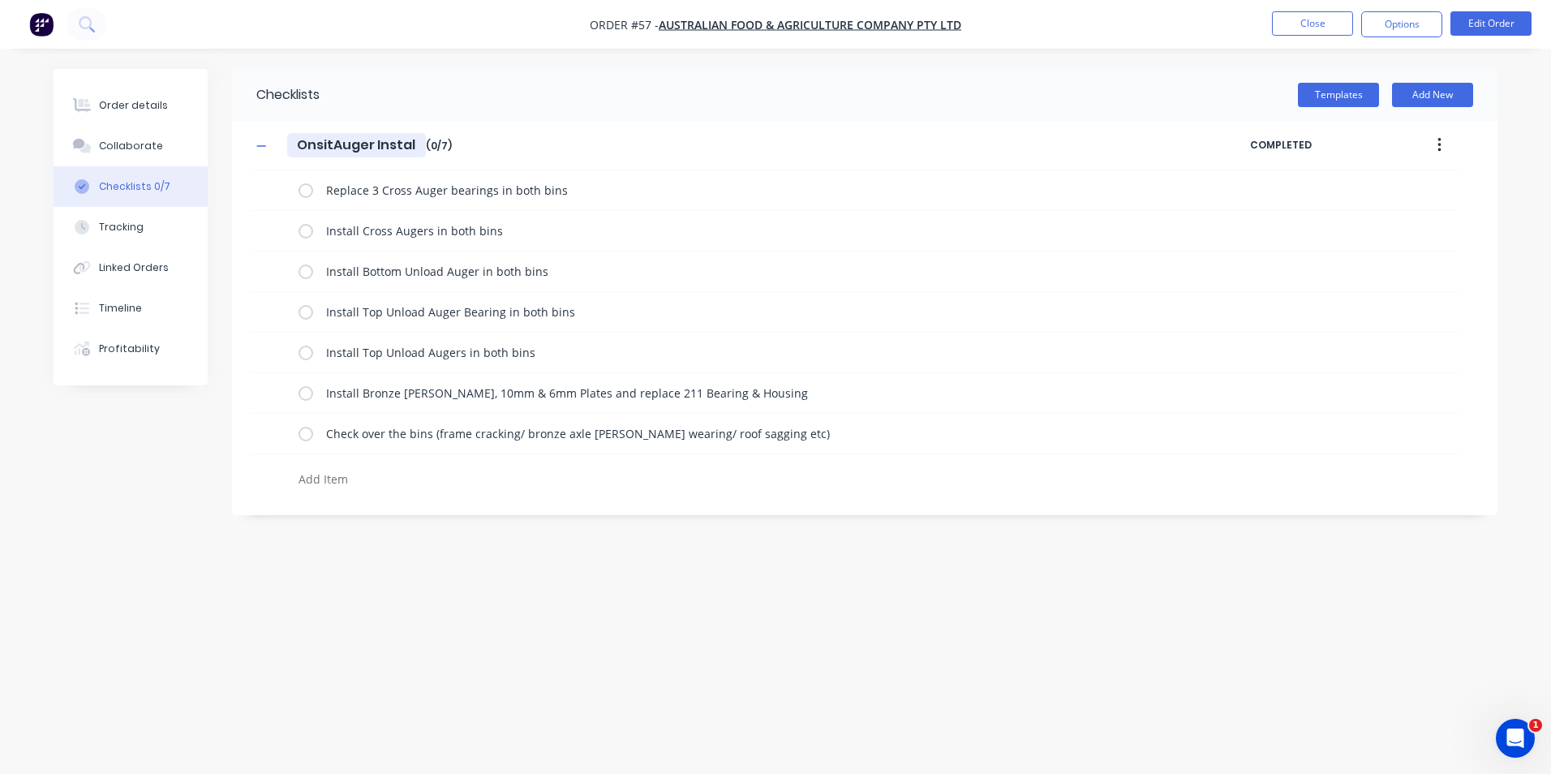
type input "OnsiAuger Install"
type textarea "x"
type input "OnsAuger Install"
type textarea "x"
type input "OnAuger Install"
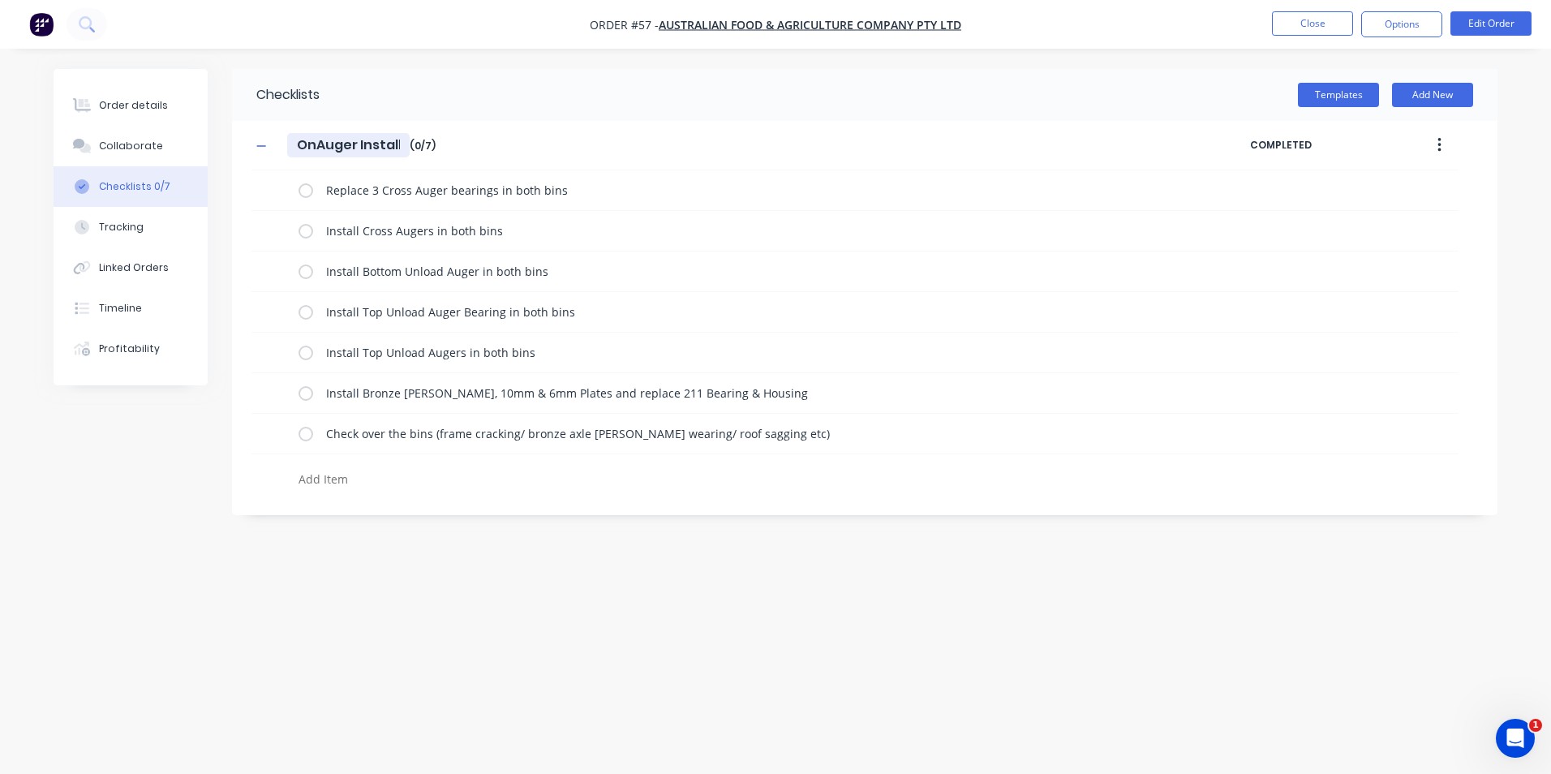
type textarea "x"
type input "On-SAuger Install"
type textarea "x"
type input "On-SiAuger Install"
type textarea "x"
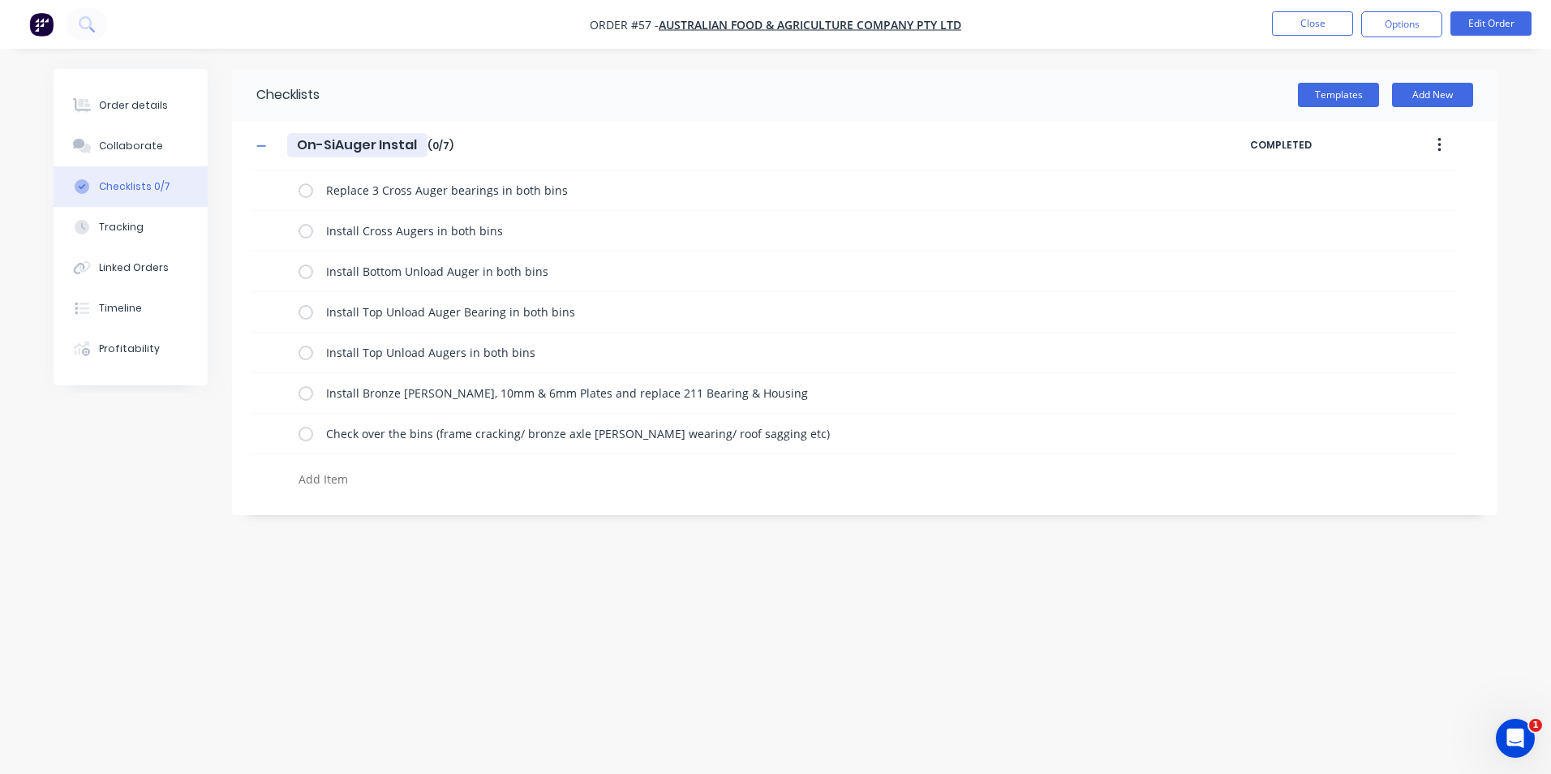
type input "On-SitAuger Install"
type textarea "x"
type input "On-SiteAuger Install"
type textarea "x"
type input "On-Site Auger Install"
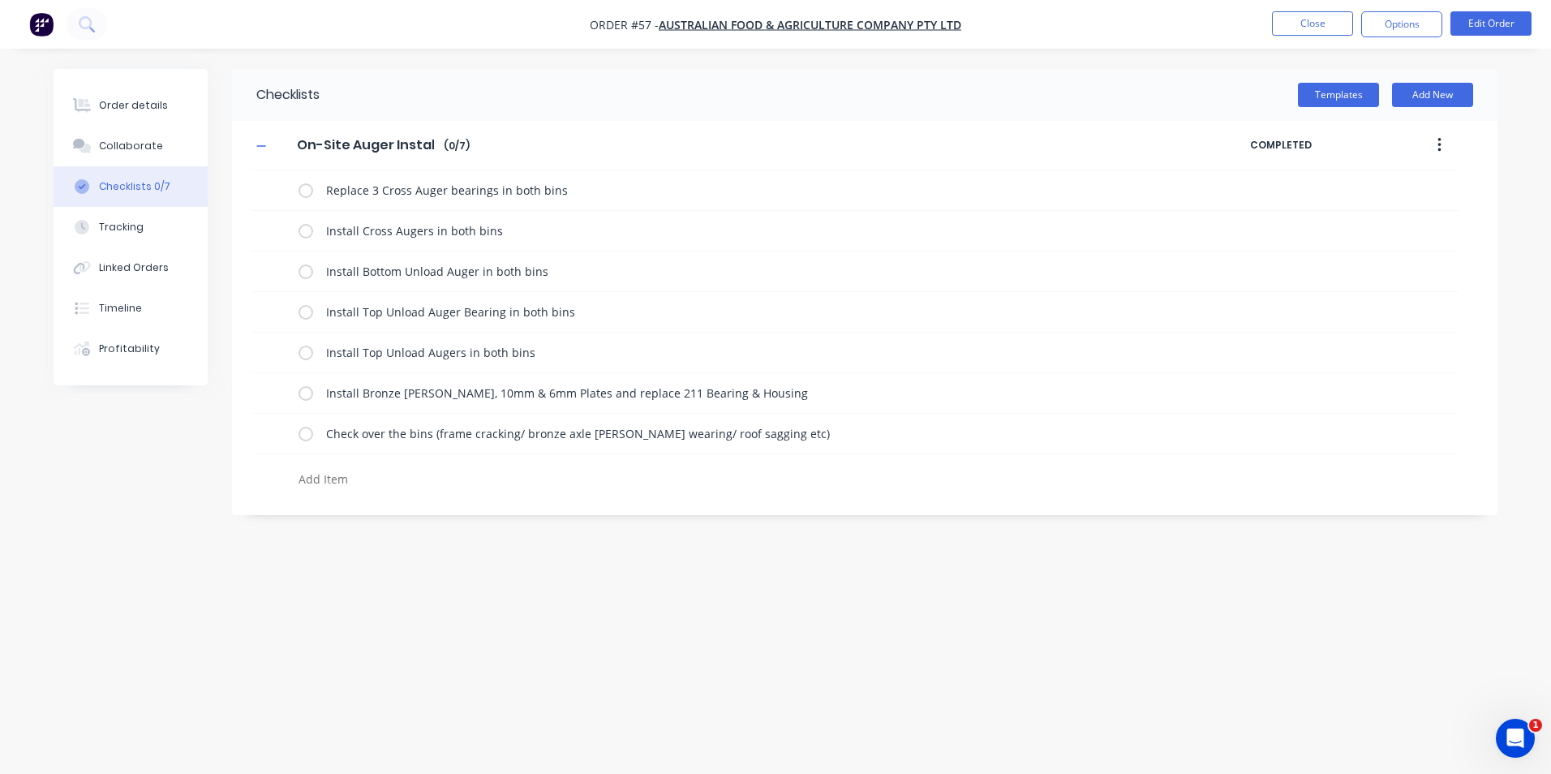
click at [603, 143] on div "On-Site Auger Install On-Site Auger Install Enter Checklist name ( 0 / 7 )" at bounding box center [750, 145] width 999 height 29
click at [1428, 144] on button "button" at bounding box center [1439, 145] width 38 height 29
click at [1413, 185] on span "Save as Template" at bounding box center [1380, 187] width 122 height 17
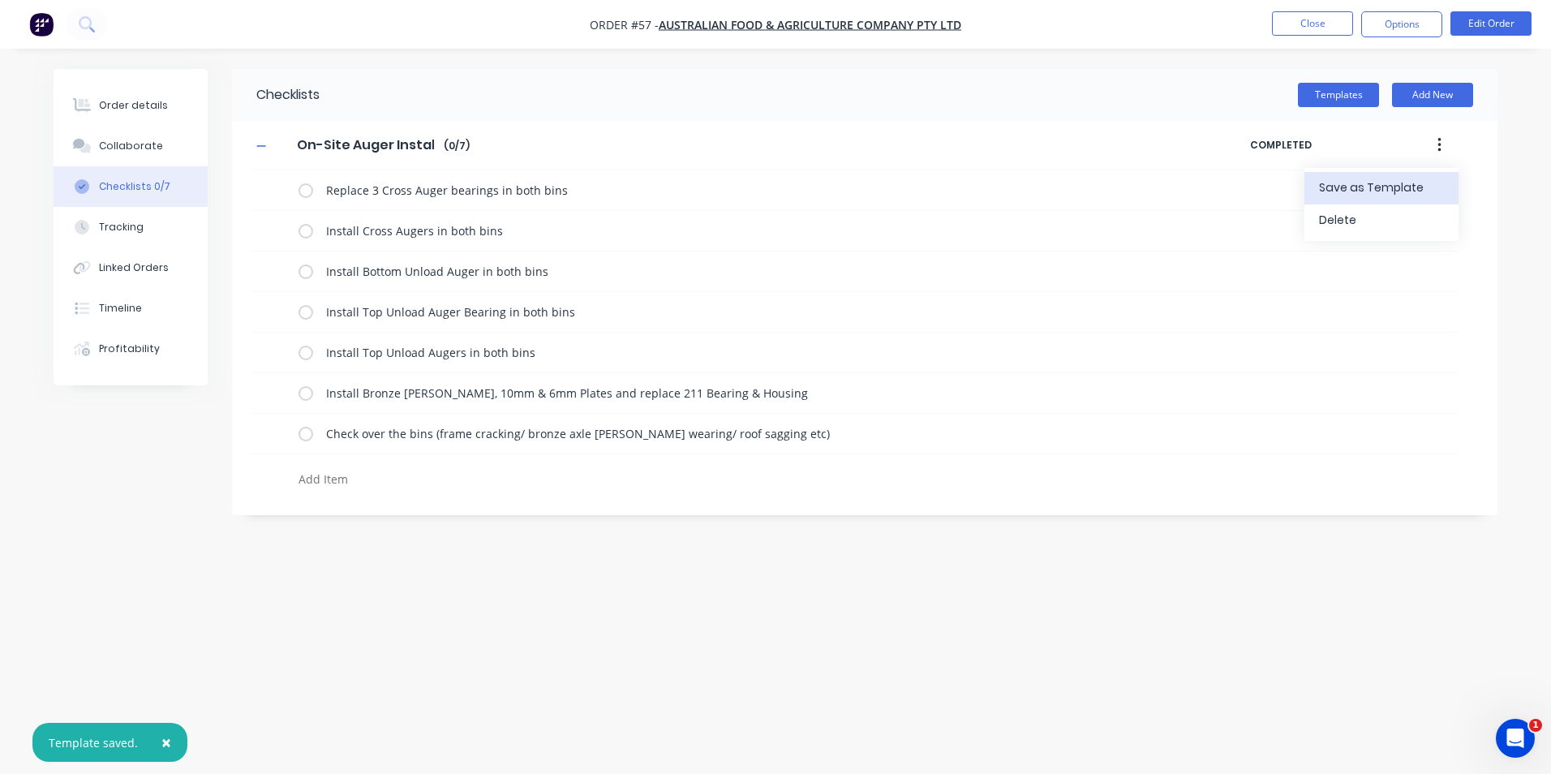
click at [343, 486] on textarea at bounding box center [682, 479] width 780 height 24
type textarea "x"
type textarea "G"
type textarea "x"
type textarea "Gr"
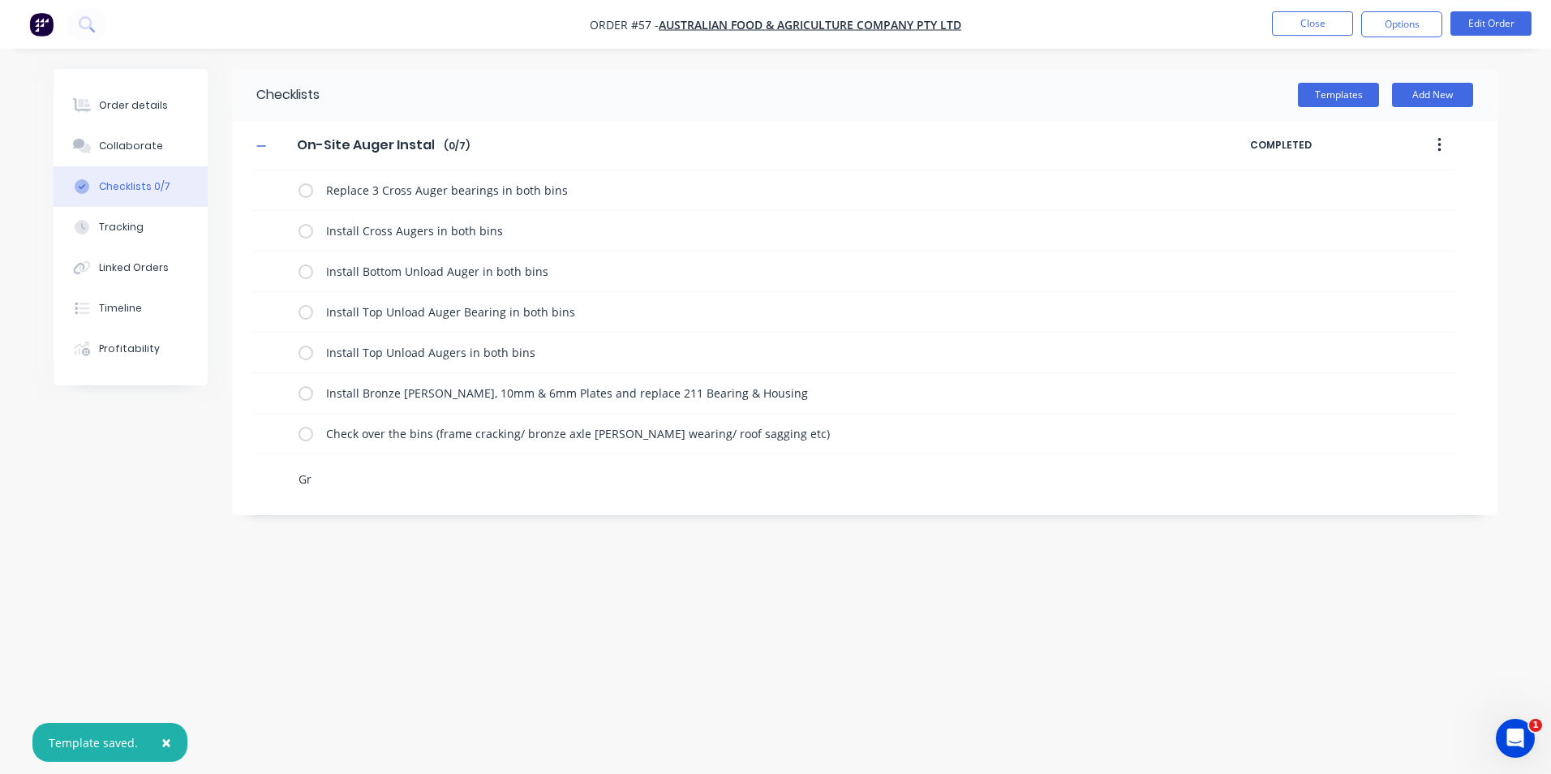
type textarea "x"
type textarea "Gre"
type textarea "x"
type textarea "Grea"
type textarea "x"
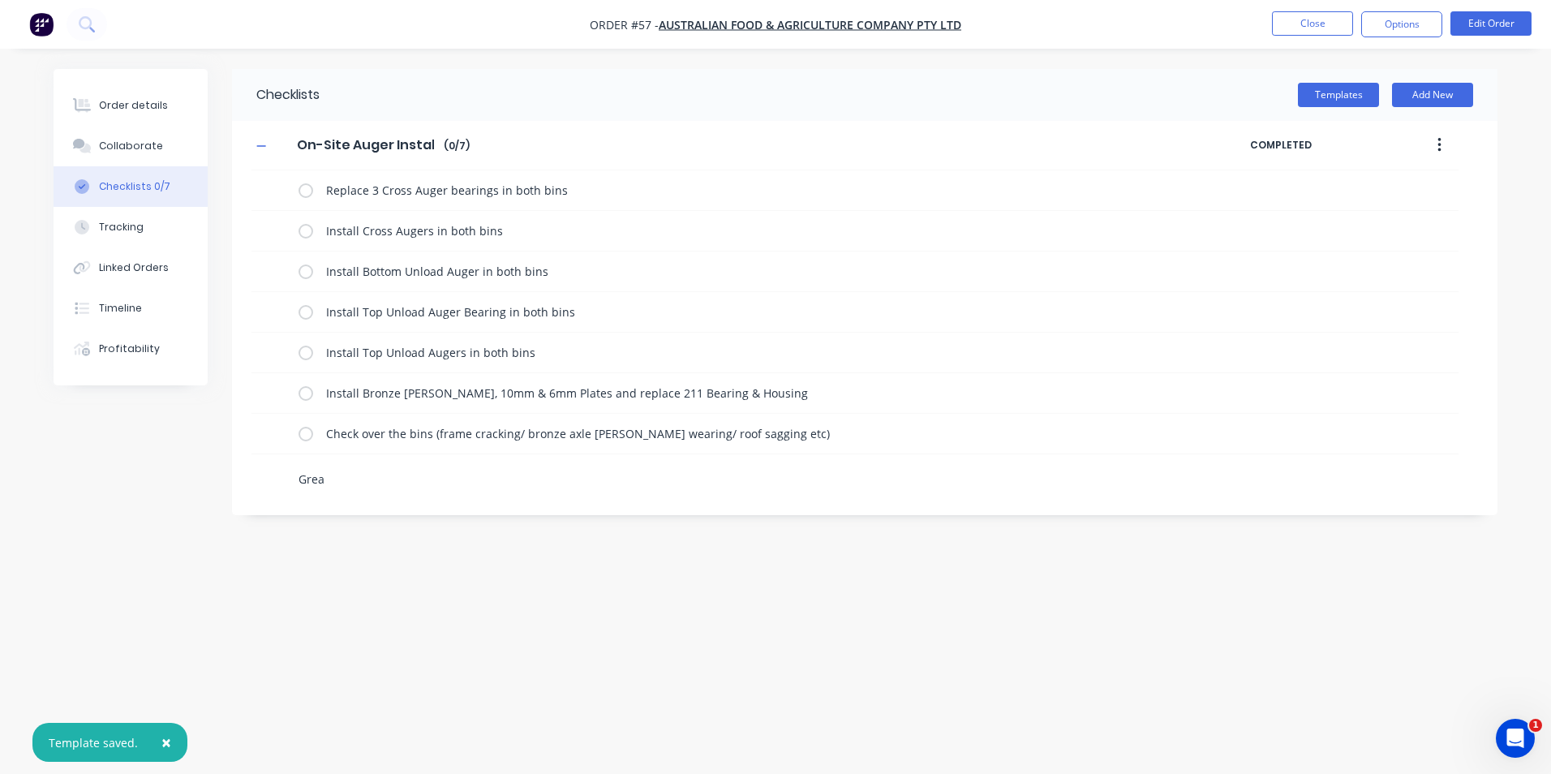
type textarea "Greas"
type textarea "x"
type textarea "Grease"
type textarea "x"
type textarea "Grease"
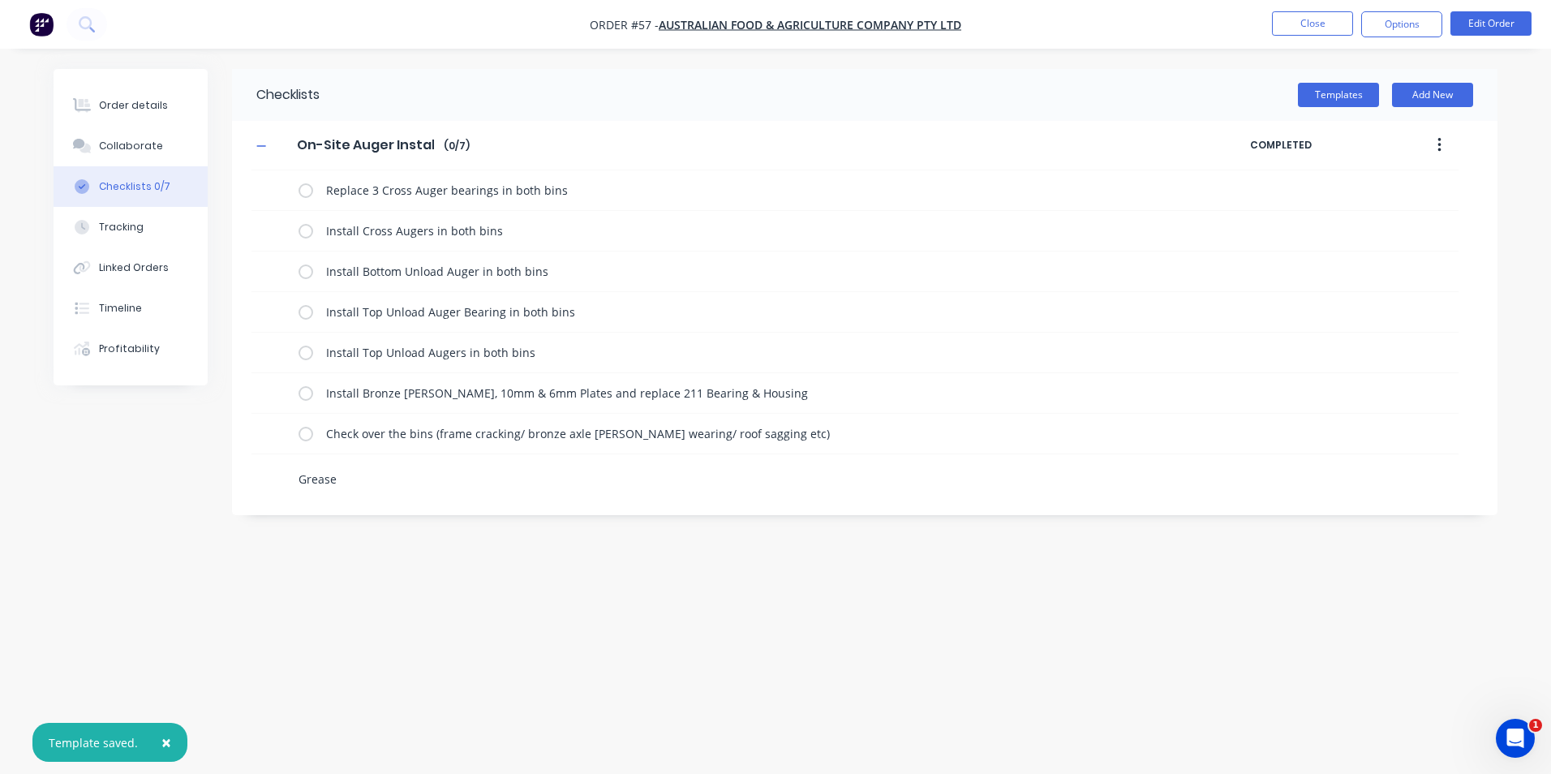
type textarea "x"
type textarea "Grease a"
type textarea "x"
type textarea "Grease al"
type textarea "x"
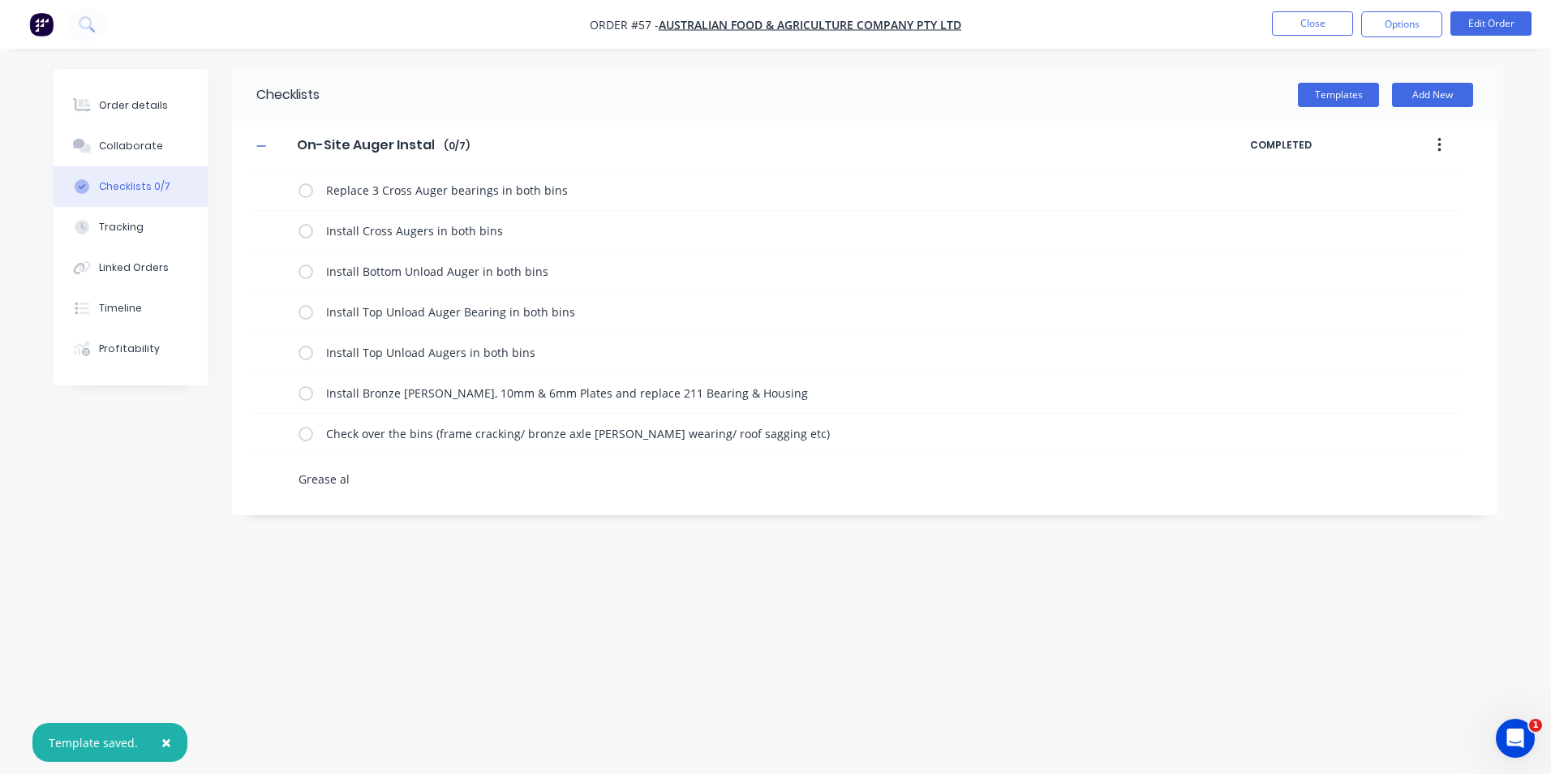
type textarea "Grease all"
type textarea "x"
type textarea "Grease all"
type textarea "x"
type textarea "Grease all b"
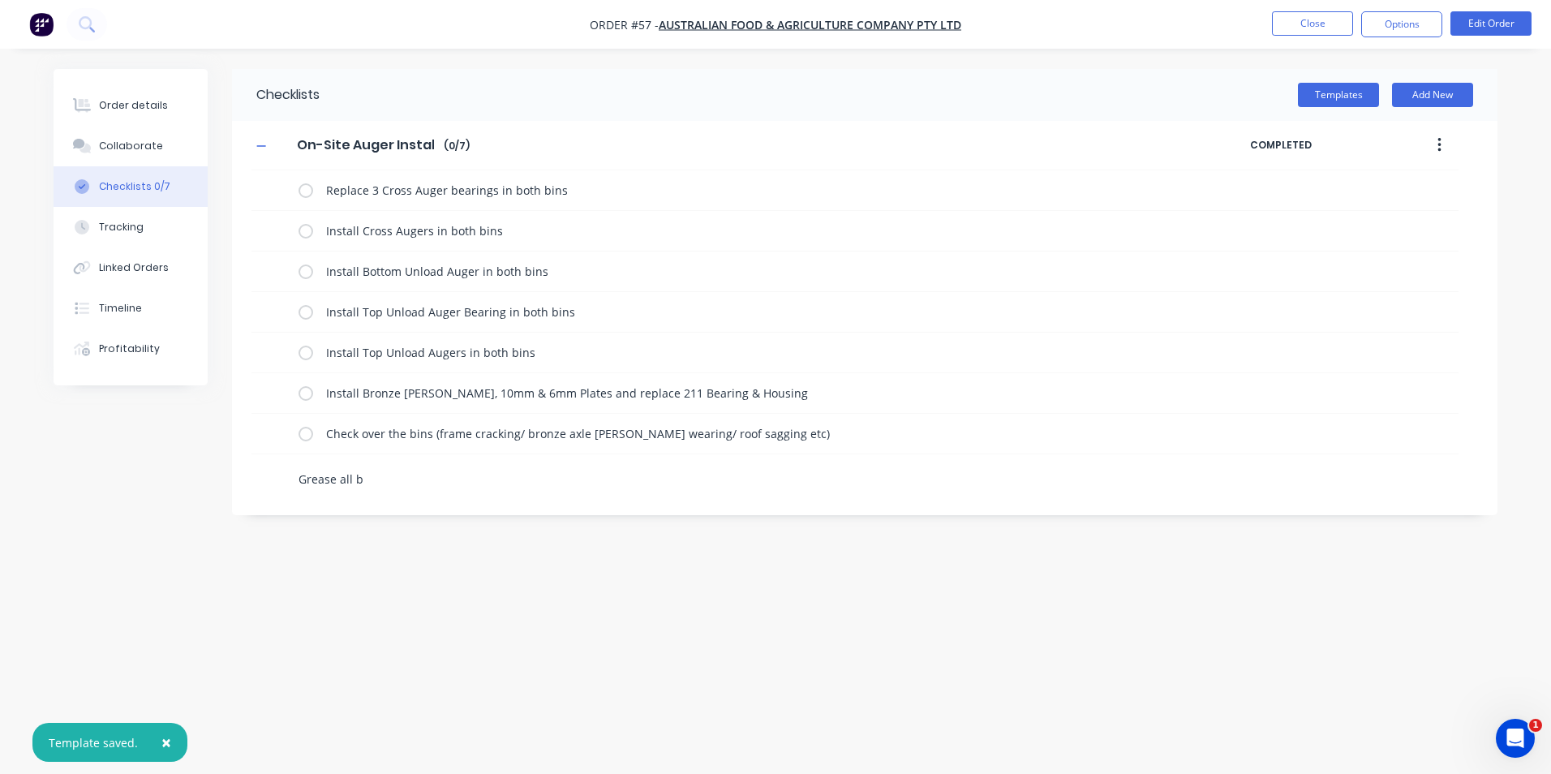
type textarea "x"
type textarea "Grease all be"
type textarea "x"
type textarea "Grease all bea"
type textarea "x"
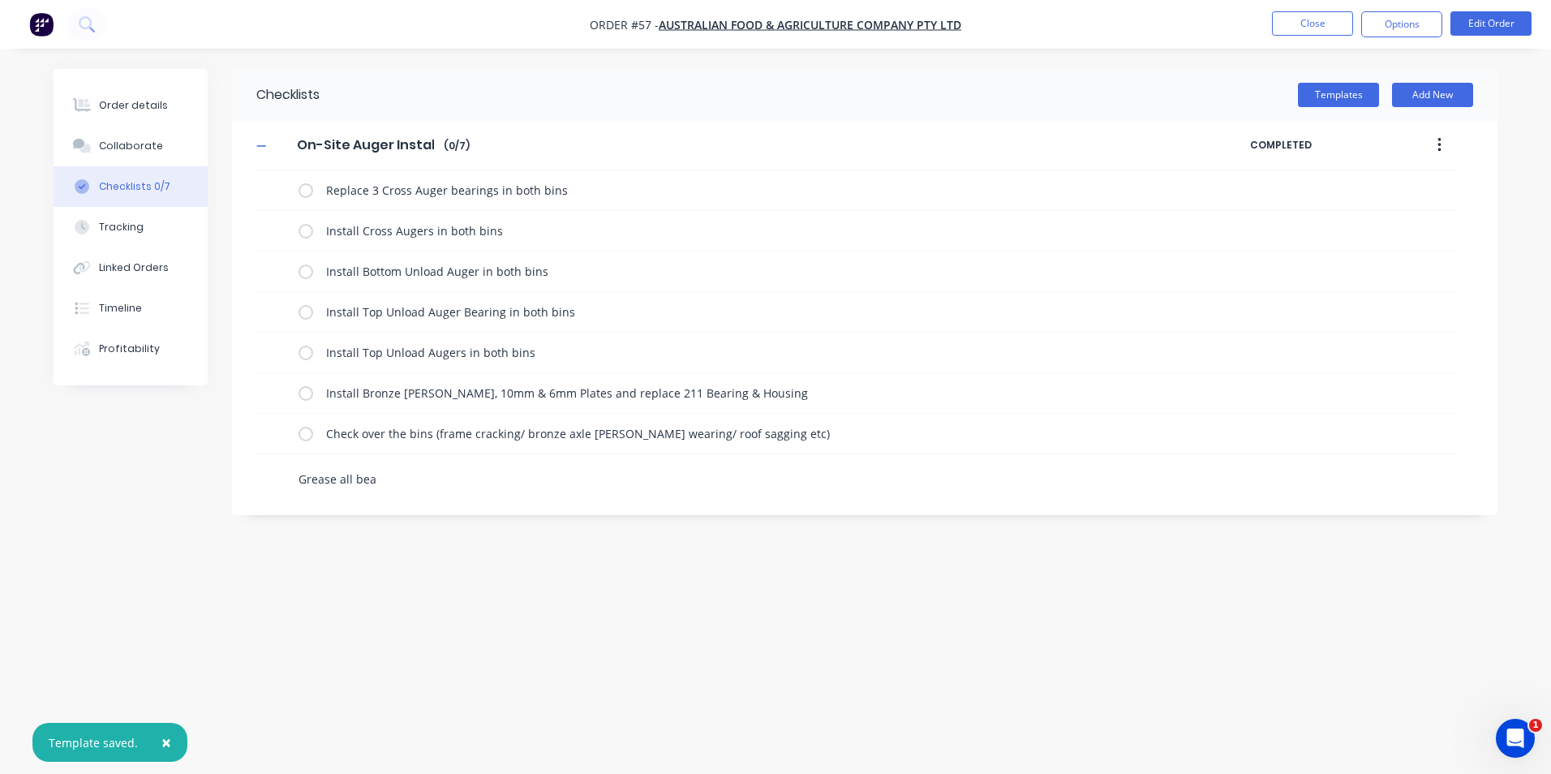
type textarea "Grease all bear"
type textarea "x"
type textarea "Grease all beari"
type textarea "x"
type textarea "Grease all bearin"
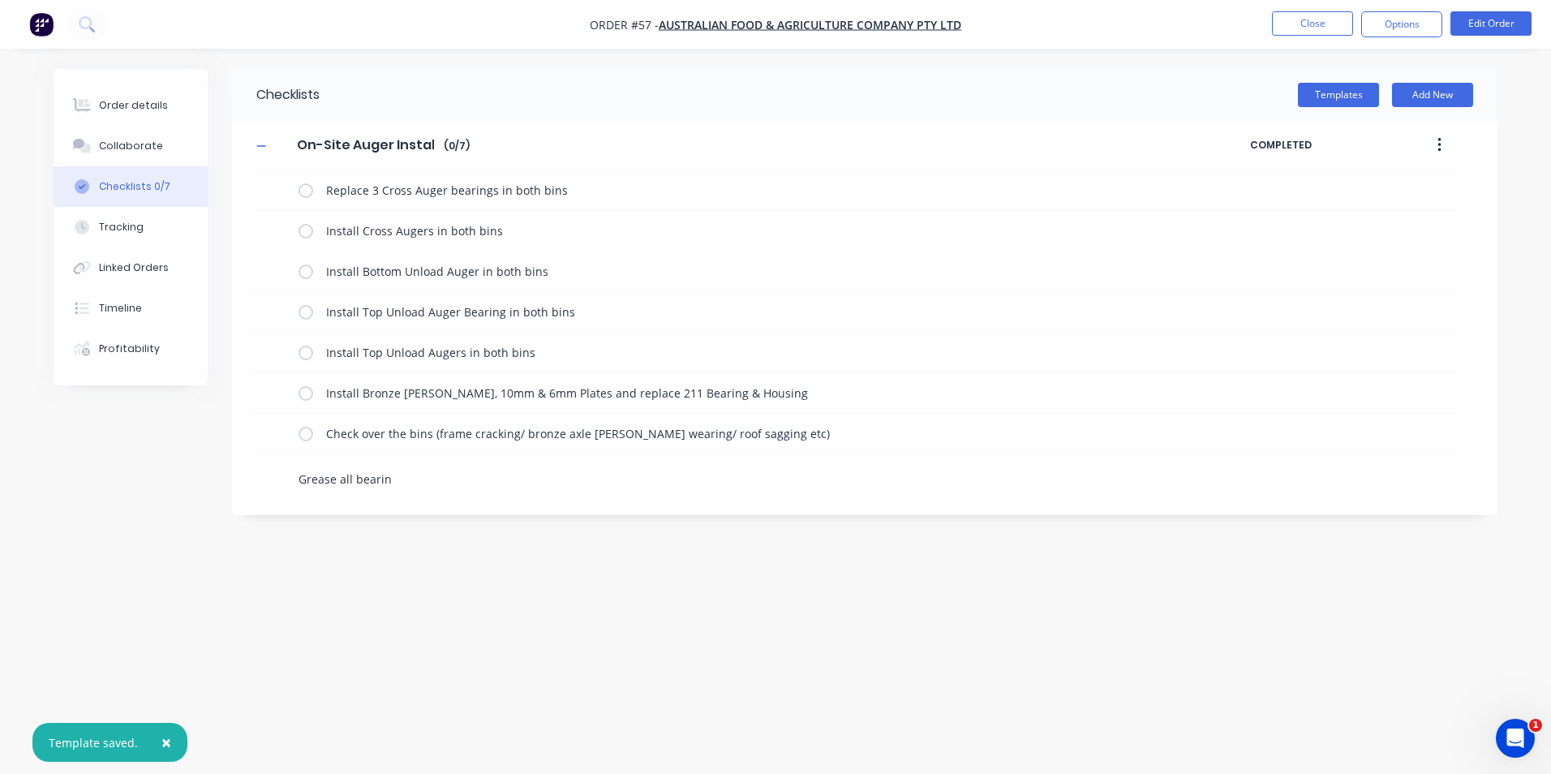
type textarea "x"
type textarea "Grease all bearing"
type textarea "x"
type textarea "Grease all bearings"
type textarea "x"
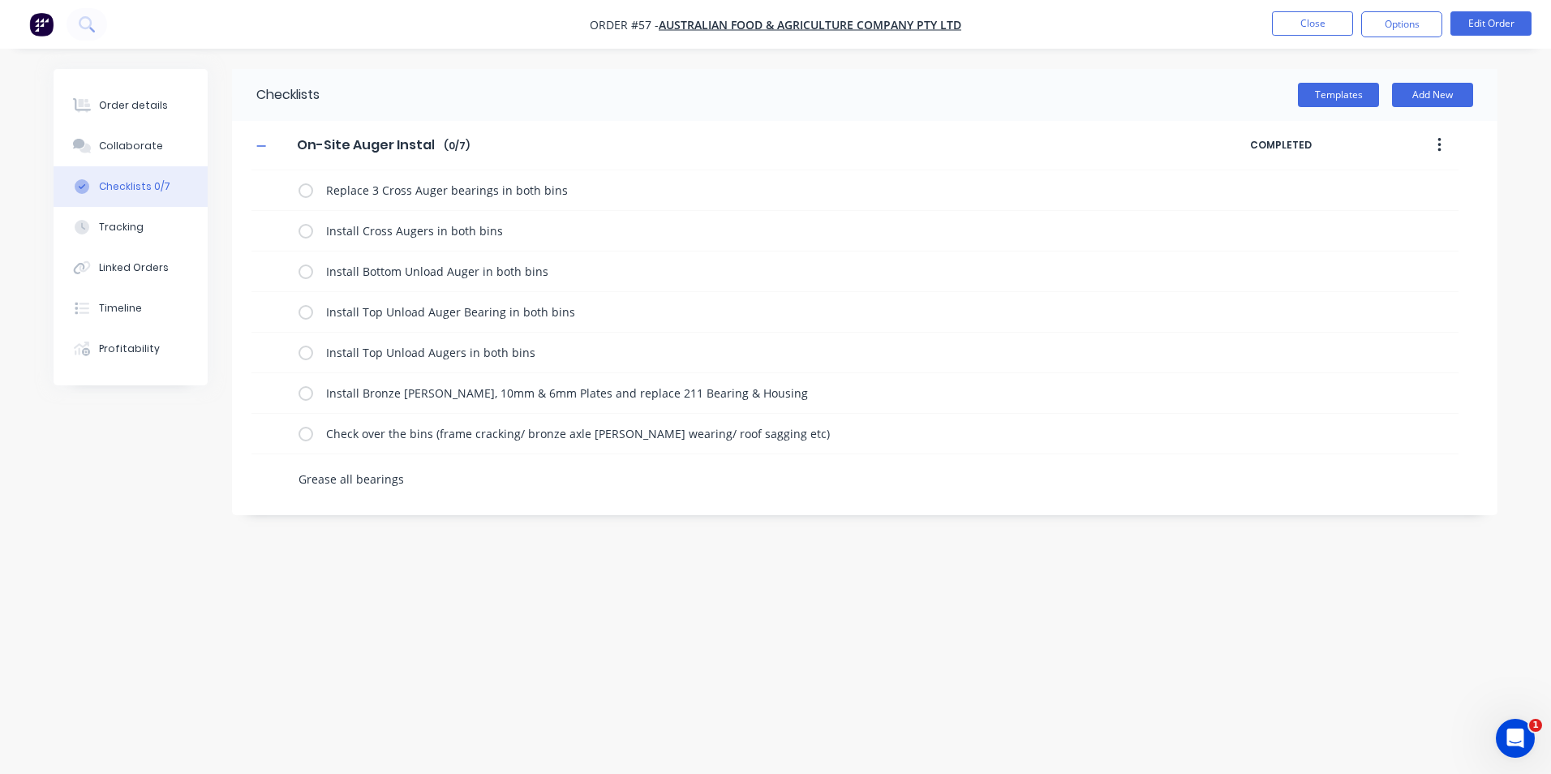
click at [899, 470] on textarea "Grease all bearings" at bounding box center [682, 479] width 780 height 24
click at [943, 477] on textarea "Grease all bearings" at bounding box center [682, 479] width 780 height 24
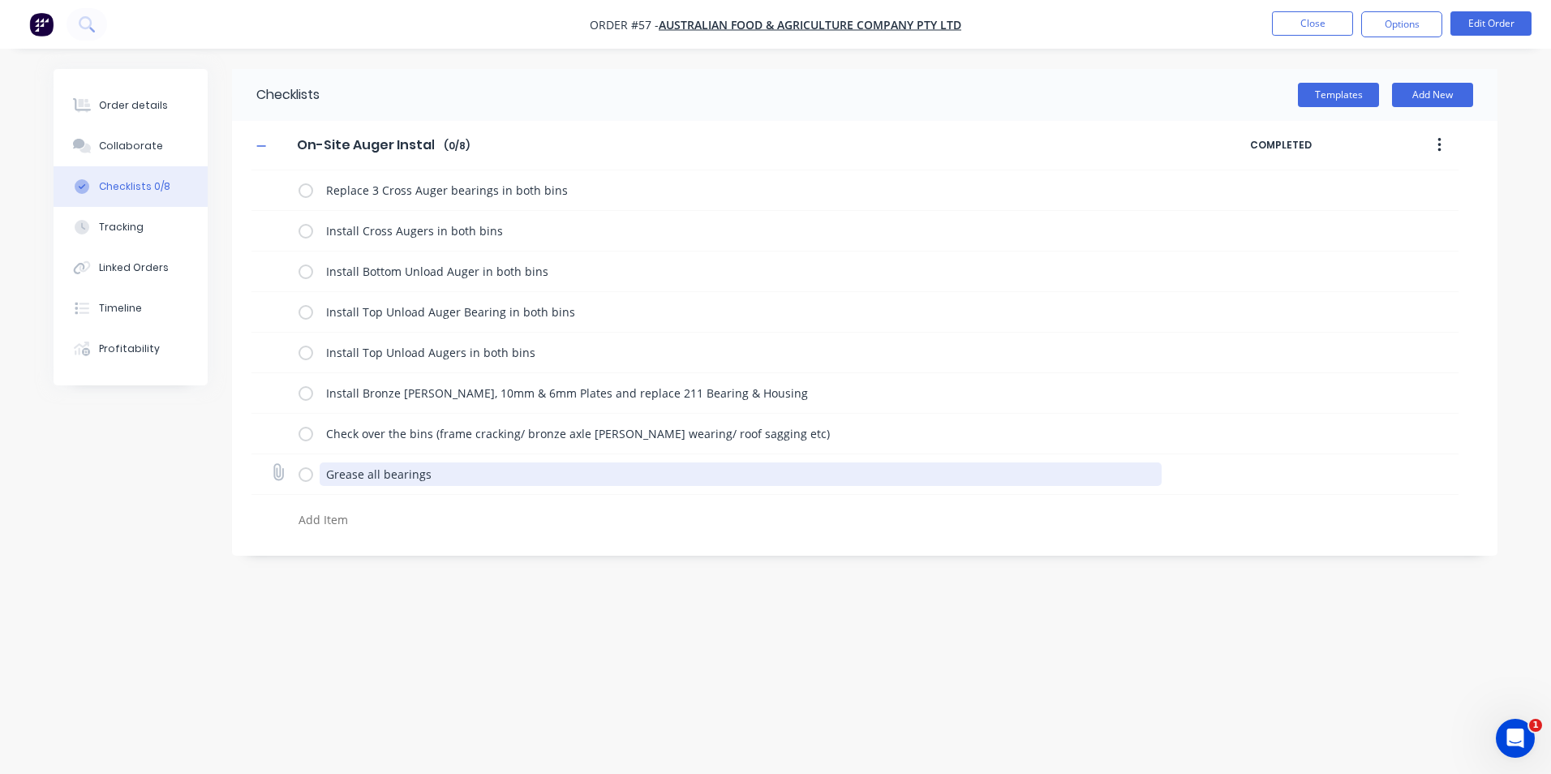
click at [386, 471] on textarea "Grease all bearings" at bounding box center [741, 474] width 843 height 24
click at [1442, 147] on button "button" at bounding box center [1439, 145] width 38 height 29
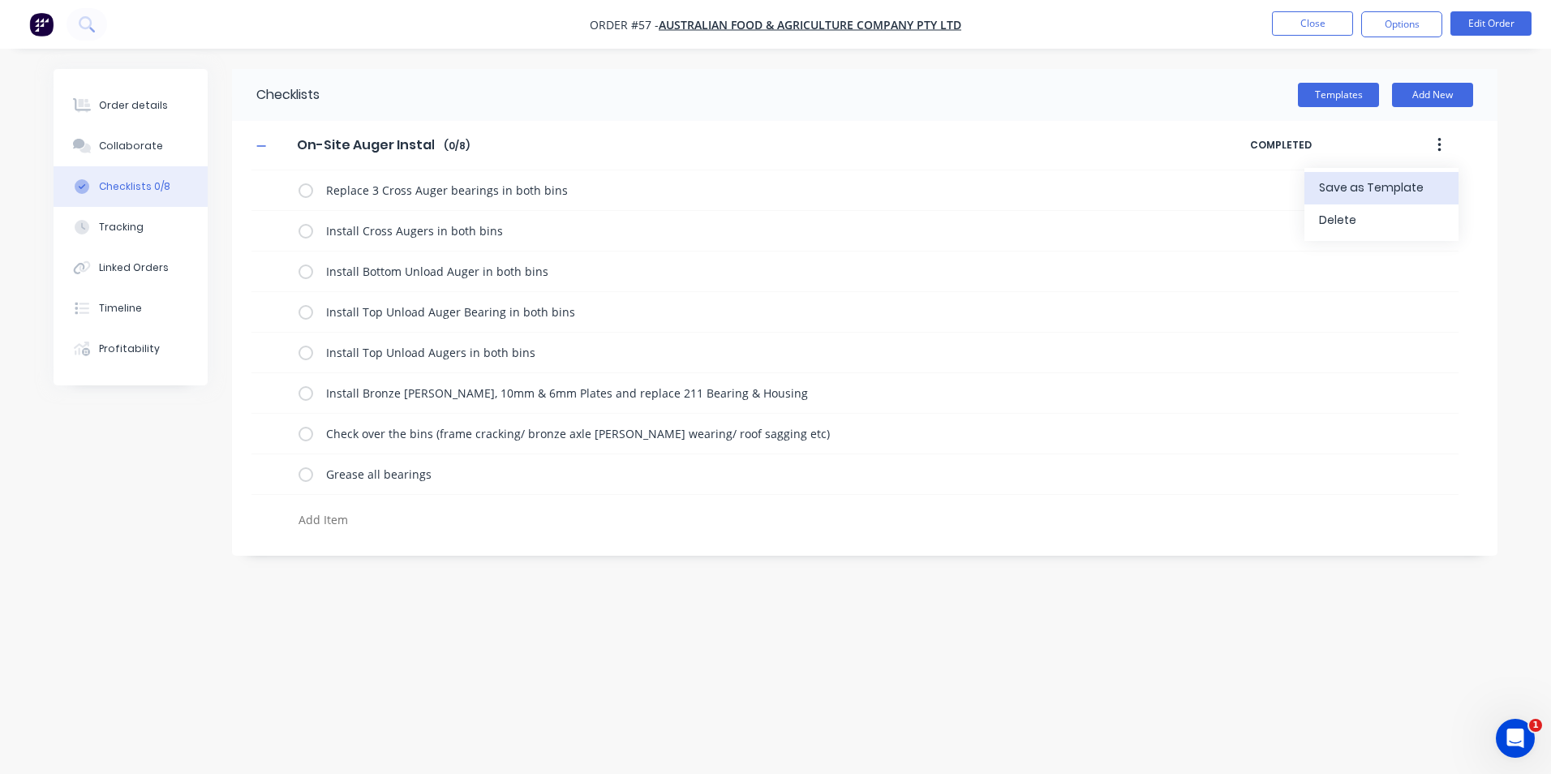
click at [1427, 193] on span "Save as Template" at bounding box center [1380, 187] width 122 height 17
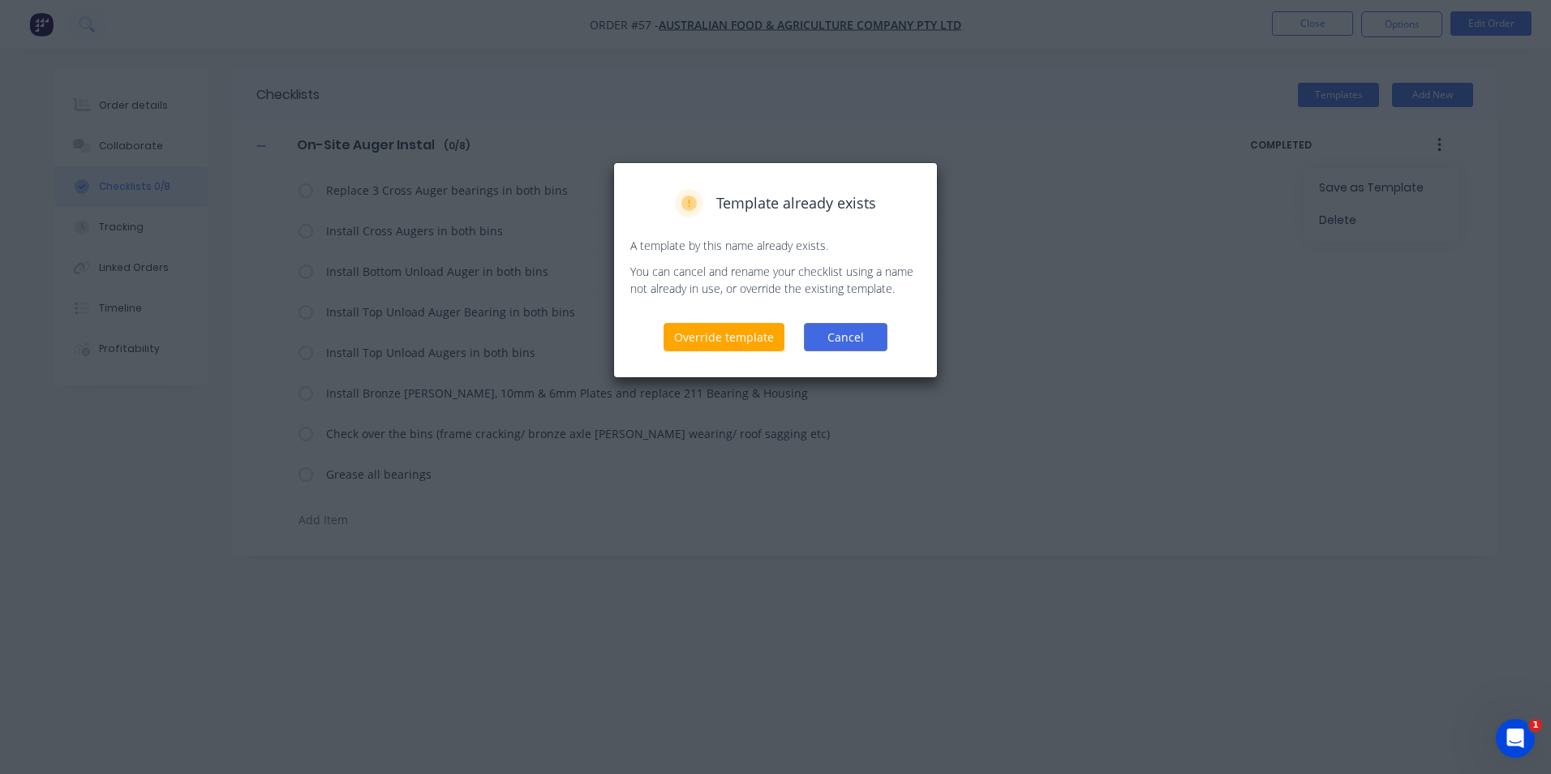
click at [833, 335] on button "Cancel" at bounding box center [846, 337] width 84 height 28
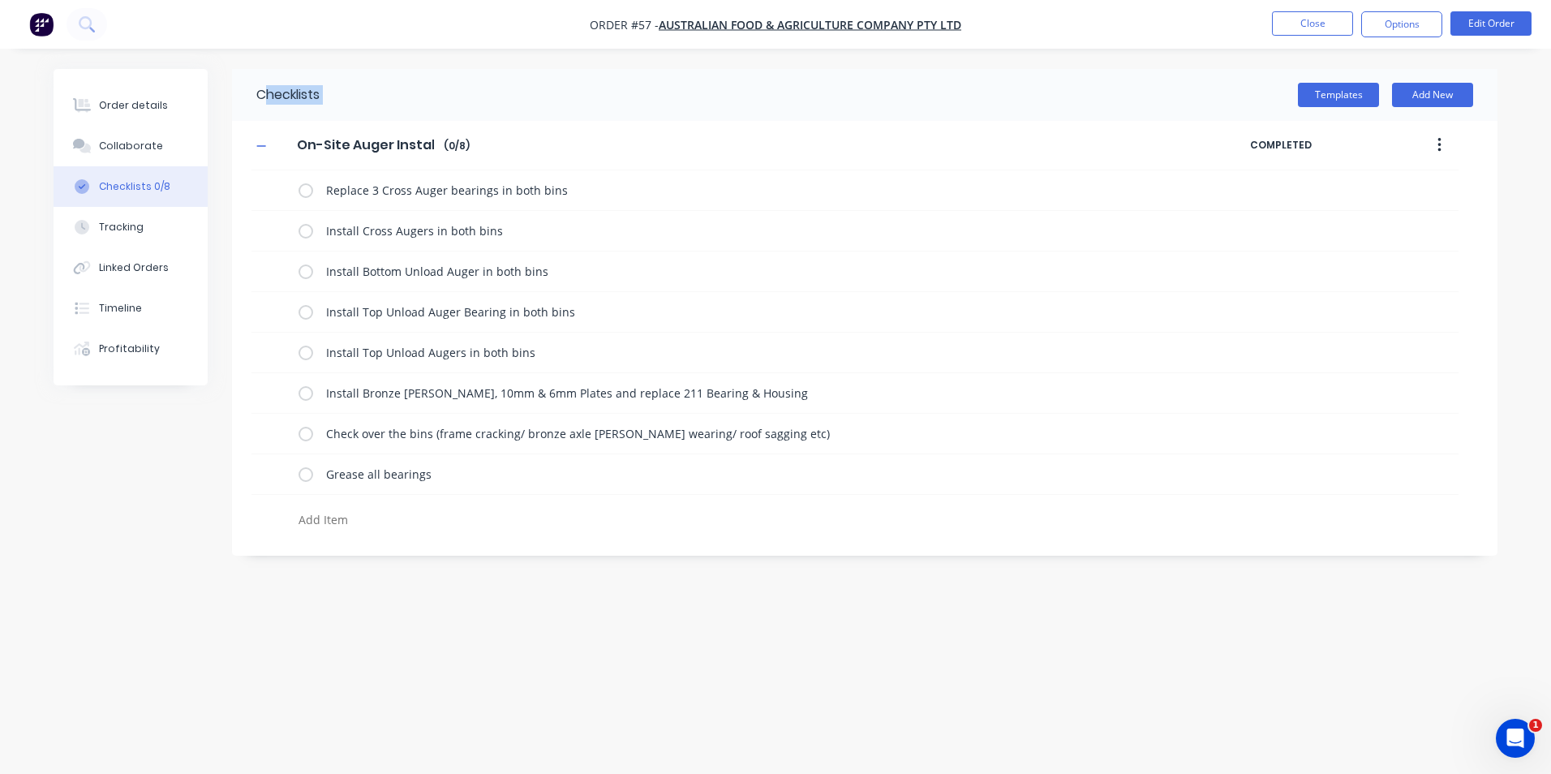
drag, startPoint x: 305, startPoint y: 99, endPoint x: 326, endPoint y: 94, distance: 21.6
click at [276, 102] on header "Checklists Templates Add New" at bounding box center [864, 95] width 1265 height 52
click at [445, 95] on div "Templates Add New" at bounding box center [909, 95] width 1178 height 24
click at [1427, 94] on button "Add New" at bounding box center [1432, 95] width 81 height 24
click at [1450, 148] on button "button" at bounding box center [1439, 145] width 38 height 29
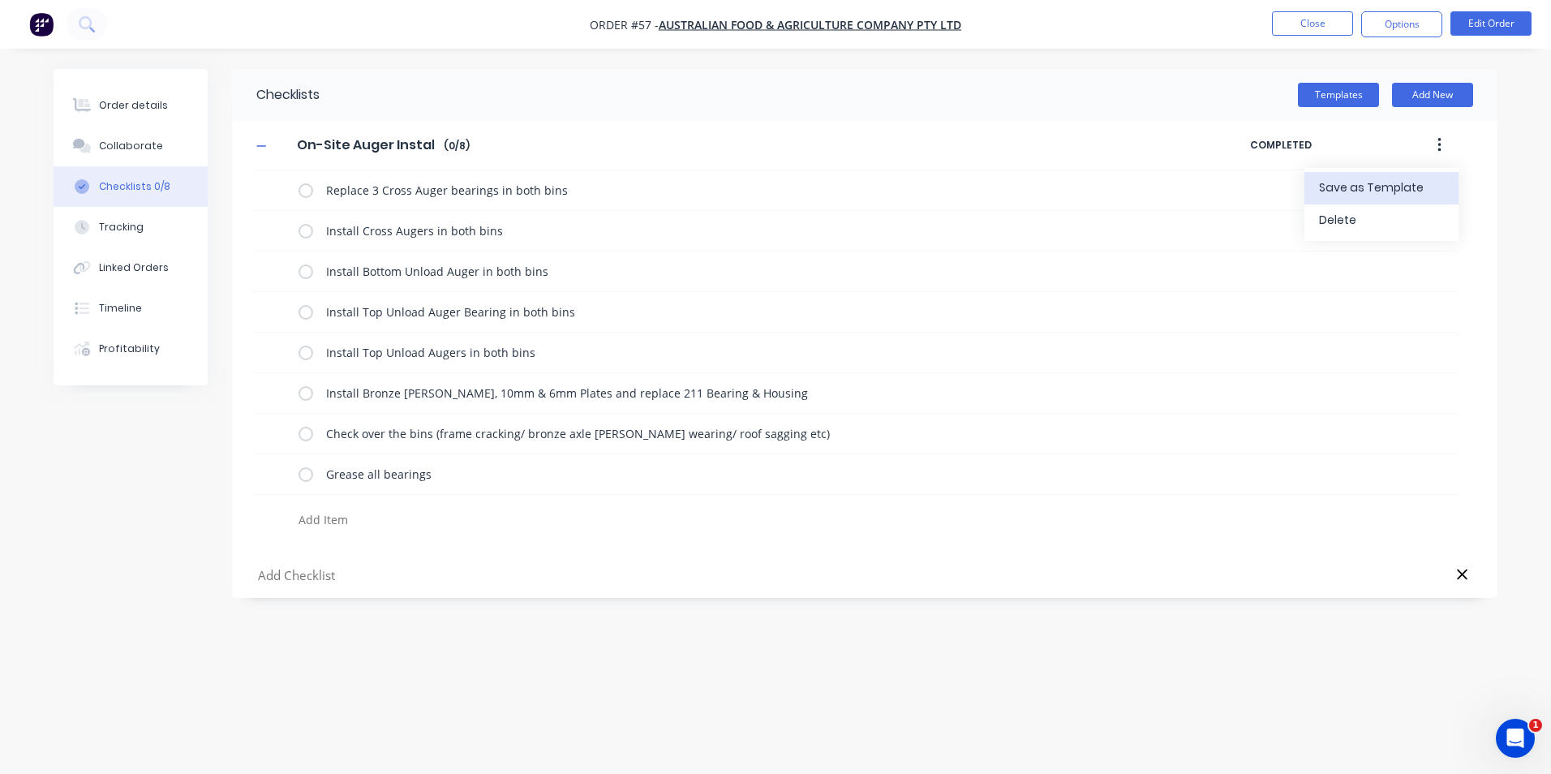
click at [1380, 188] on span "Save as Template" at bounding box center [1380, 187] width 122 height 17
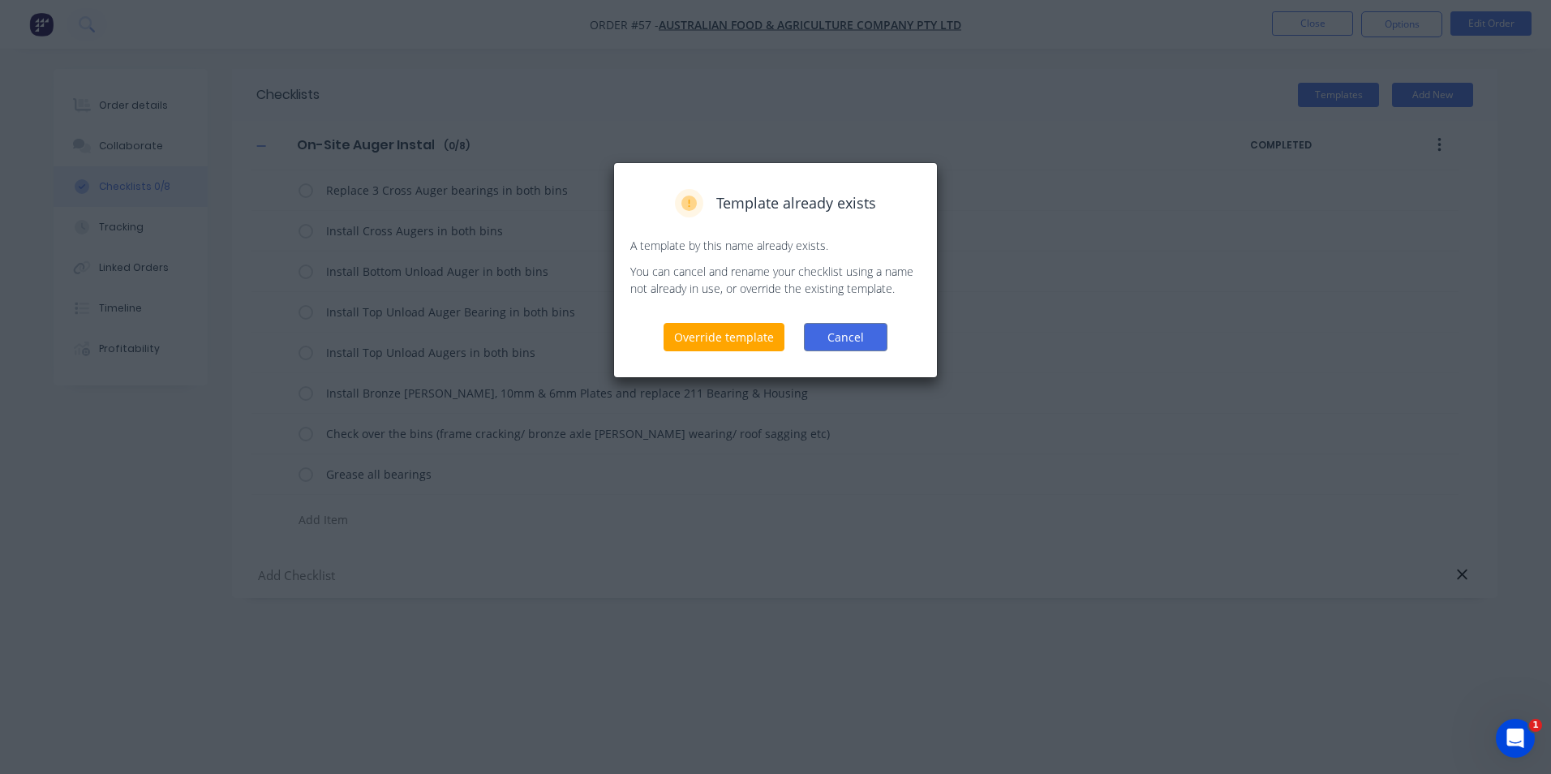
click at [835, 337] on button "Cancel" at bounding box center [846, 337] width 84 height 28
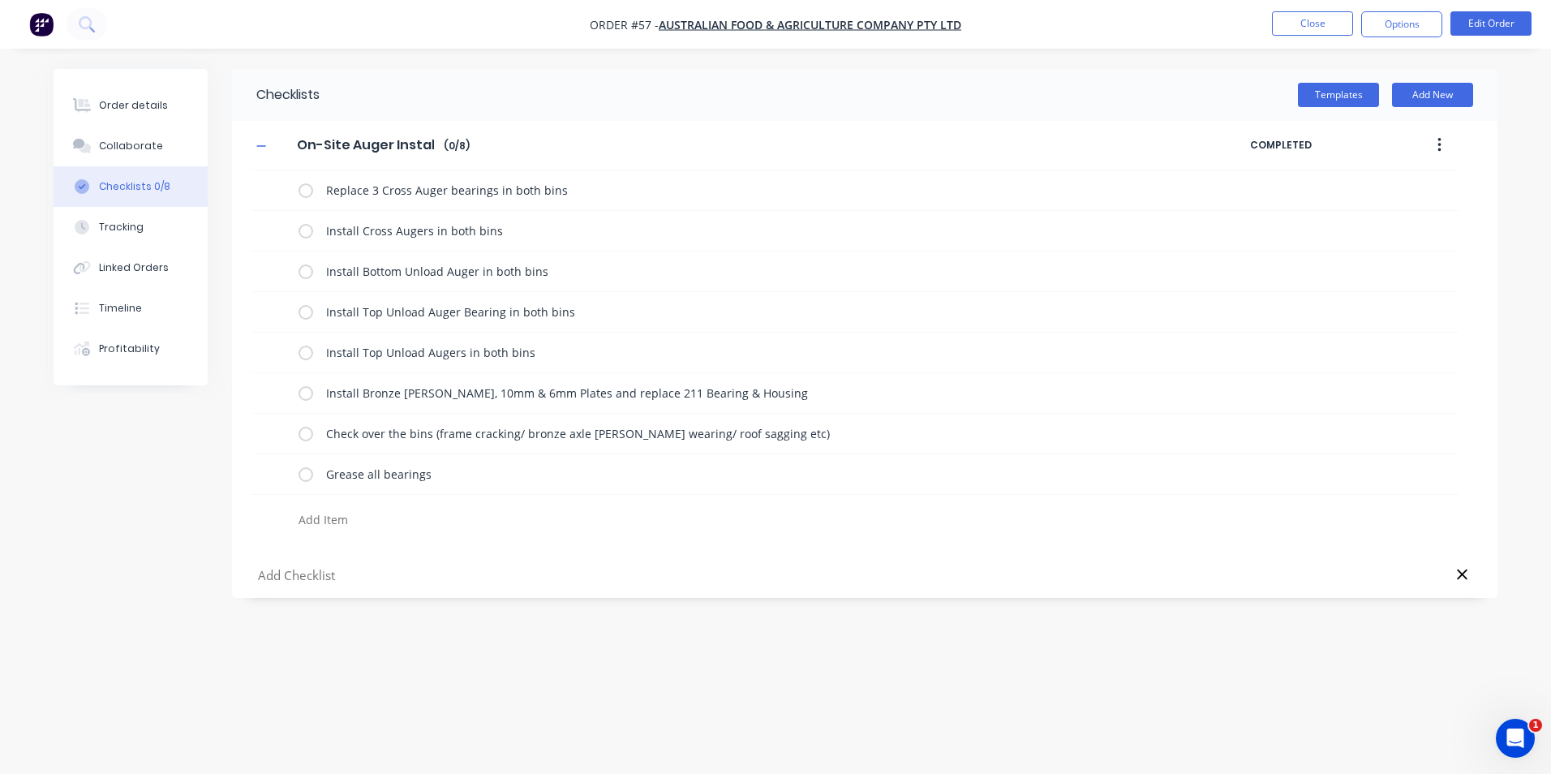
click at [298, 90] on div "Checklists" at bounding box center [276, 95] width 88 height 52
drag, startPoint x: 331, startPoint y: 101, endPoint x: 253, endPoint y: 107, distance: 78.1
click at [257, 107] on header "Checklists Templates Add New" at bounding box center [864, 95] width 1265 height 52
click at [666, 604] on div "Checklists Templates Add New On-Site Auger Install On-Site Auger Install Enter …" at bounding box center [776, 356] width 1444 height 574
drag, startPoint x: 327, startPoint y: 582, endPoint x: 178, endPoint y: 578, distance: 148.5
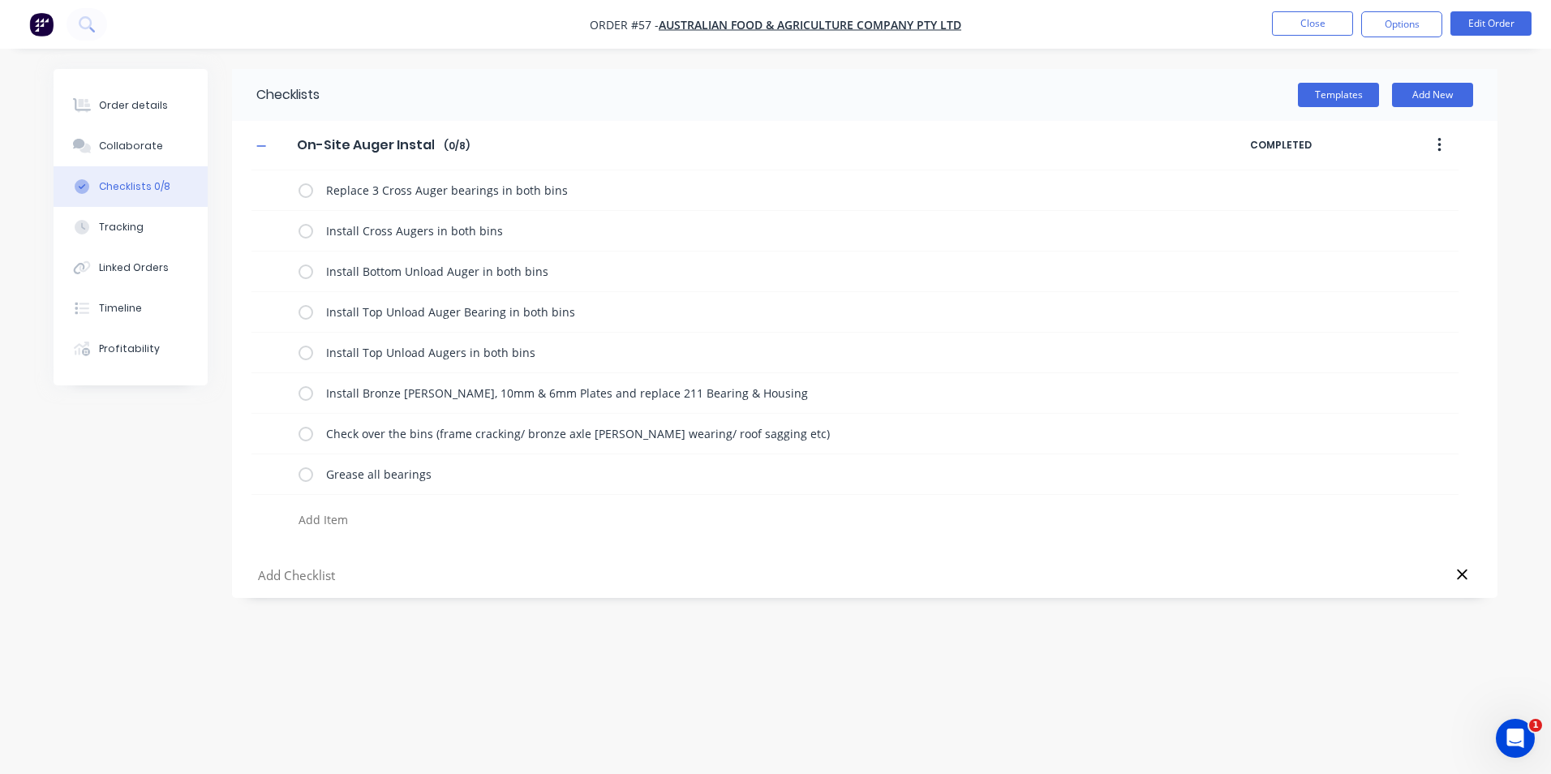
click at [178, 578] on div "Checklists Templates Add New On-Site Auger Install On-Site Auger Install Enter …" at bounding box center [776, 356] width 1444 height 574
drag, startPoint x: 439, startPoint y: 141, endPoint x: 294, endPoint y: 152, distance: 145.6
click at [294, 152] on input "On-Site Auger Install" at bounding box center [365, 145] width 157 height 24
drag, startPoint x: 291, startPoint y: 578, endPoint x: 924, endPoint y: 605, distance: 633.3
click at [951, 556] on div "Checklists Templates Add New On-Site Auger Install On-Site Auger Install Enter …" at bounding box center [776, 356] width 1444 height 574
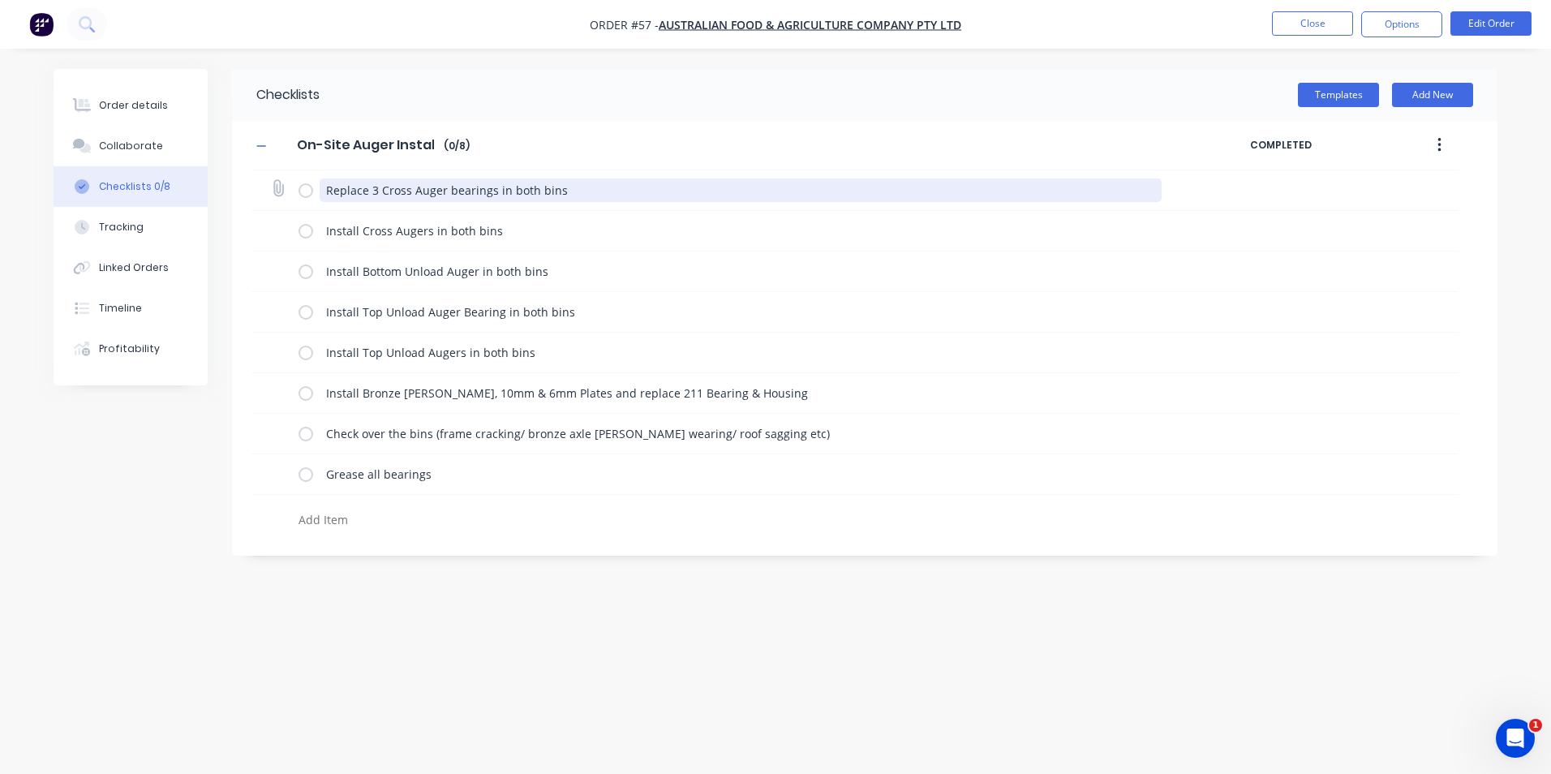
click at [855, 178] on textarea "Replace 3 Cross Auger bearings in both bins" at bounding box center [741, 190] width 843 height 24
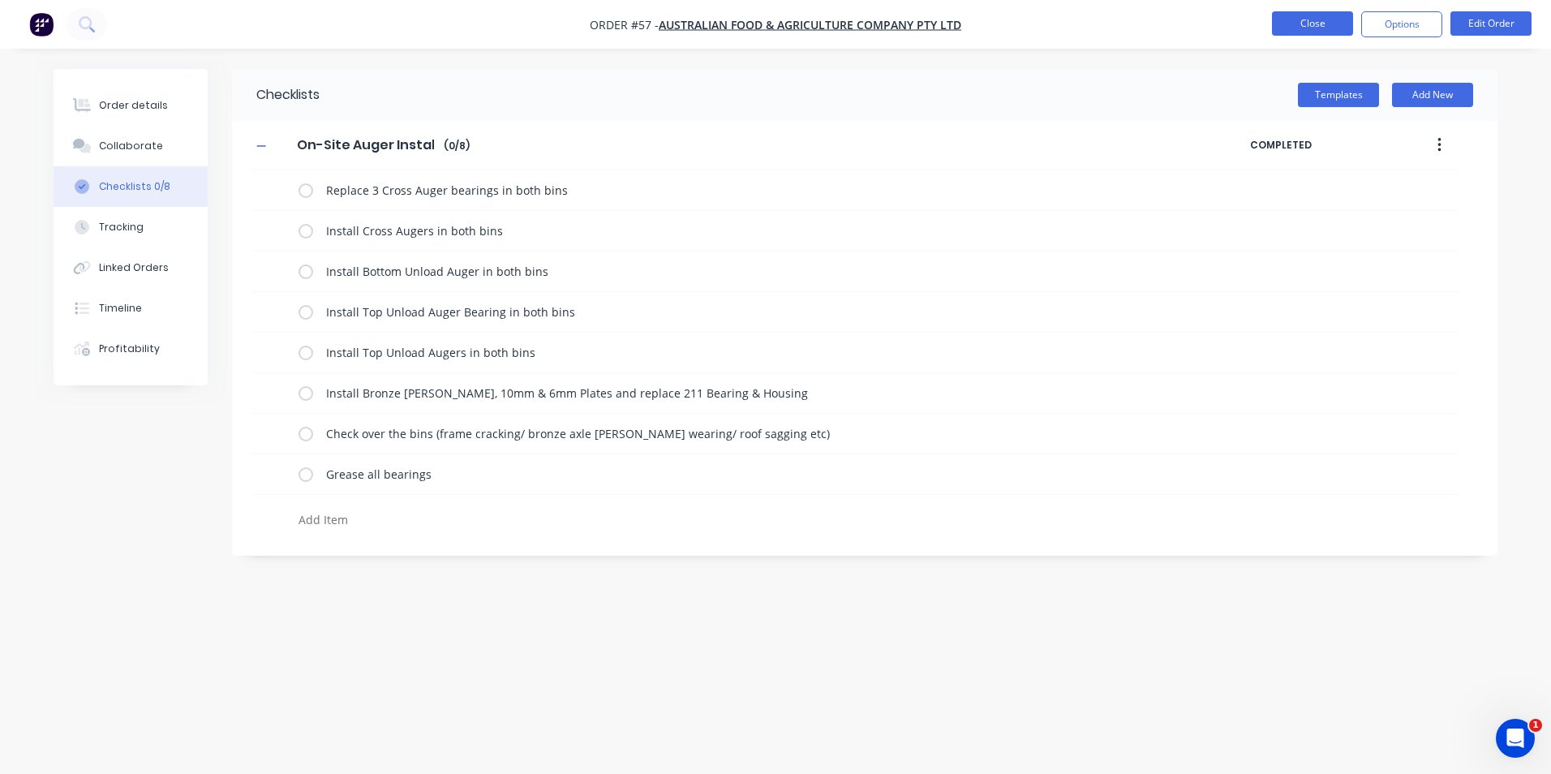
click at [1304, 24] on button "Close" at bounding box center [1312, 23] width 81 height 24
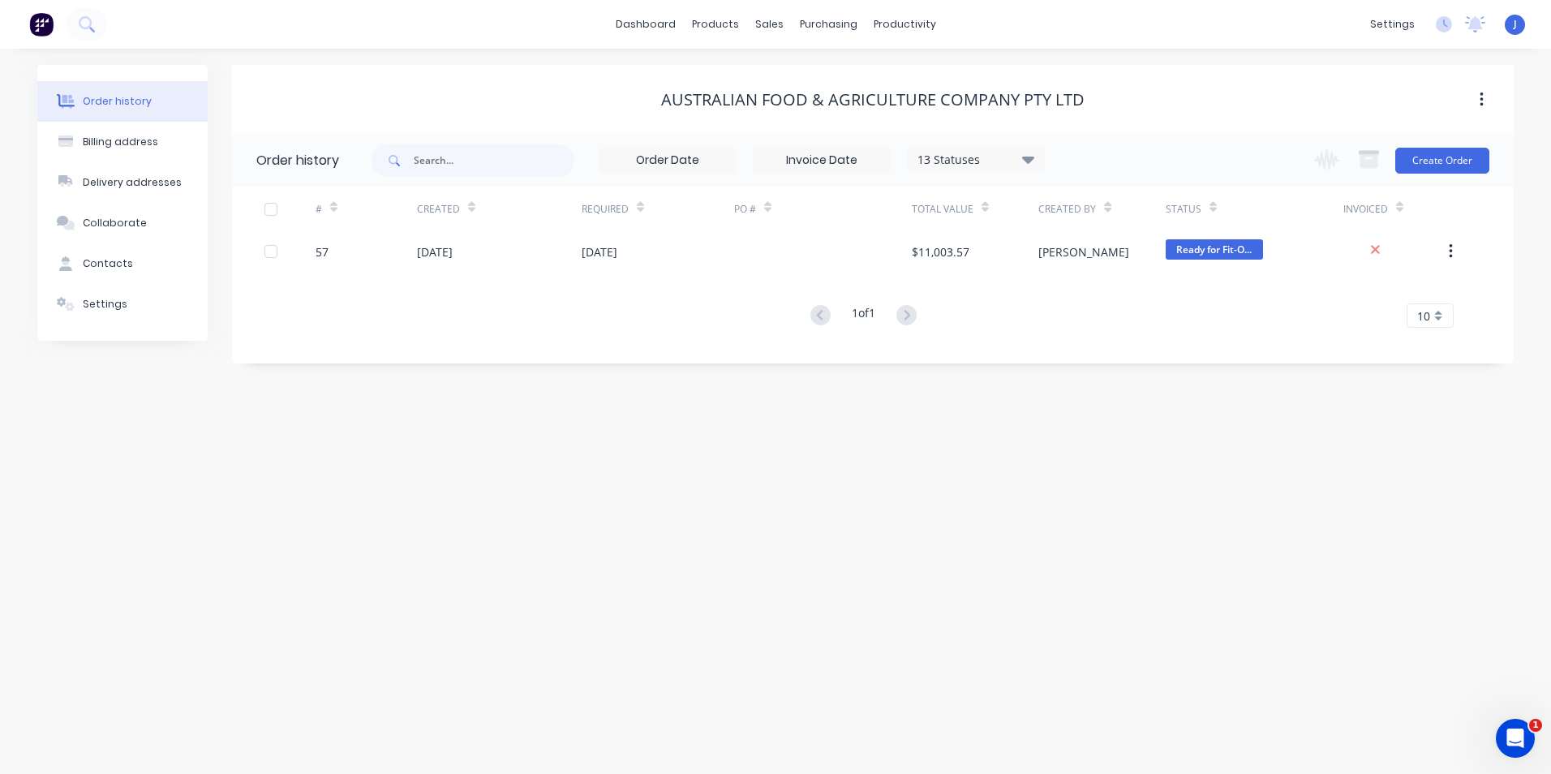
click at [373, 498] on div "Order history Billing address Delivery addresses Collaborate Contacts Settings …" at bounding box center [775, 411] width 1551 height 725
click at [711, 561] on div "Order history Billing address Delivery addresses Collaborate Contacts Settings …" at bounding box center [775, 411] width 1551 height 725
click at [883, 19] on div "productivity" at bounding box center [904, 24] width 79 height 24
click at [921, 78] on div "Workflow" at bounding box center [932, 78] width 49 height 15
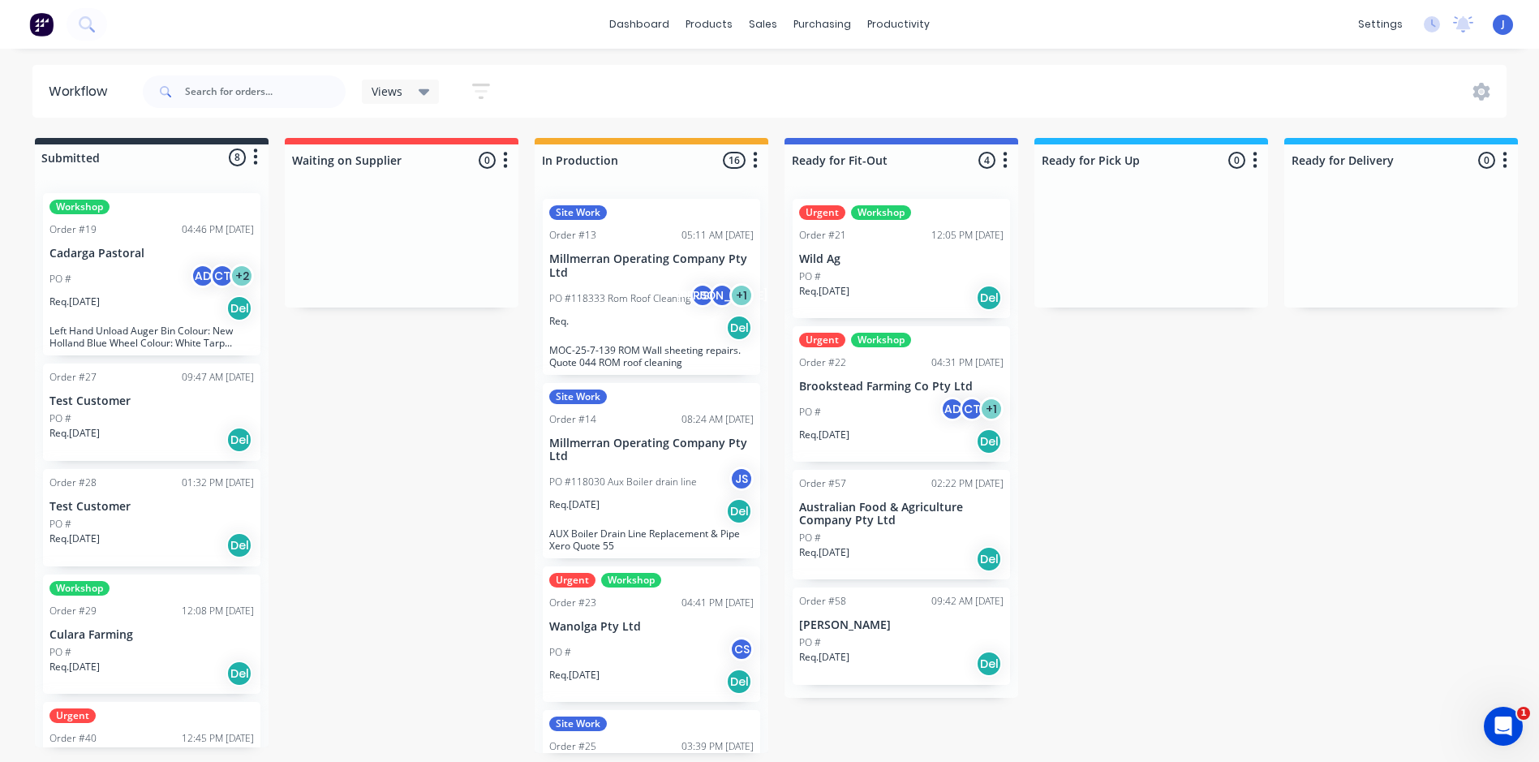
scroll to position [3, 0]
